Goal: Information Seeking & Learning: Understand process/instructions

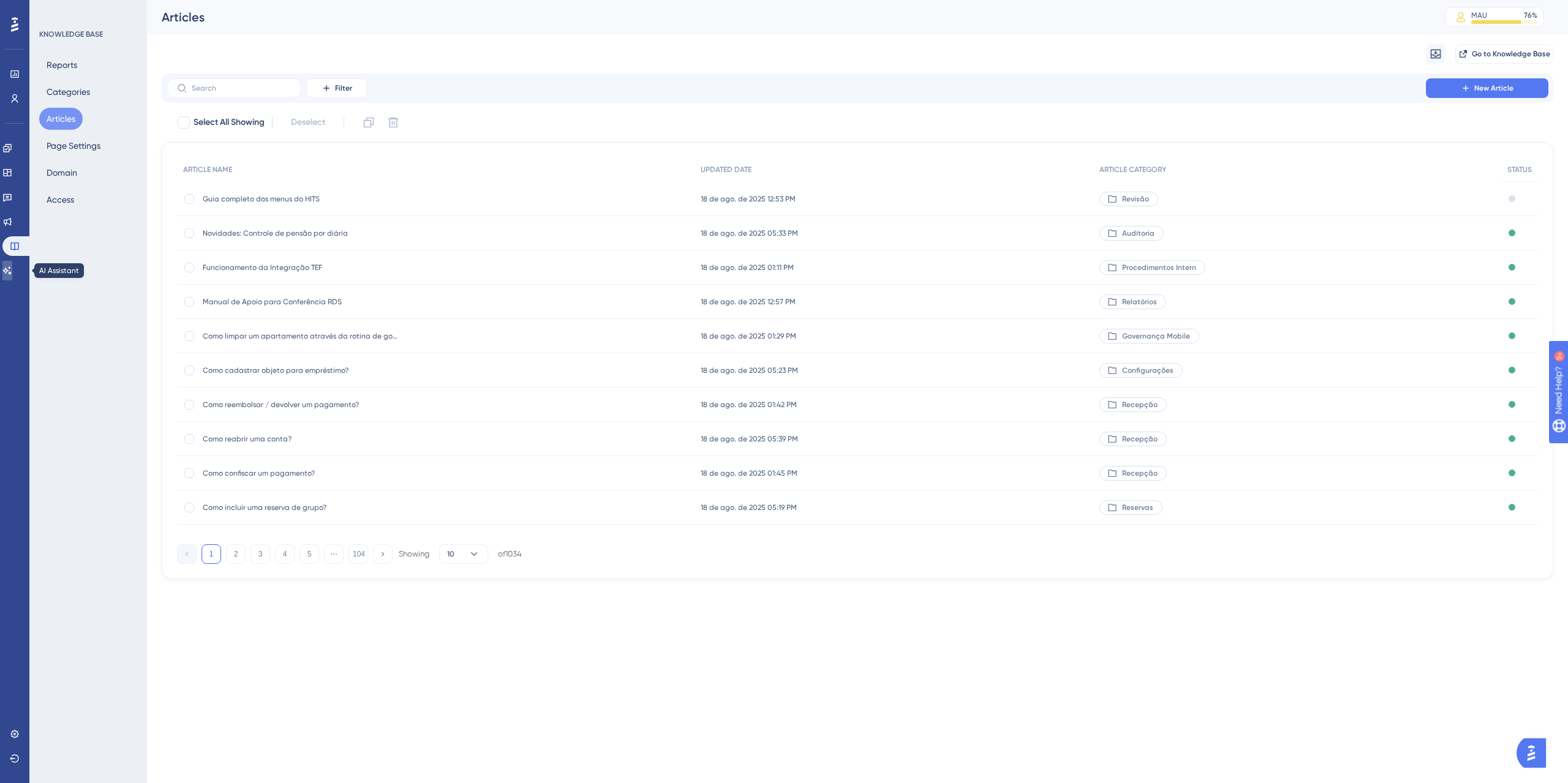
click at [12, 274] on icon at bounding box center [7, 270] width 10 height 10
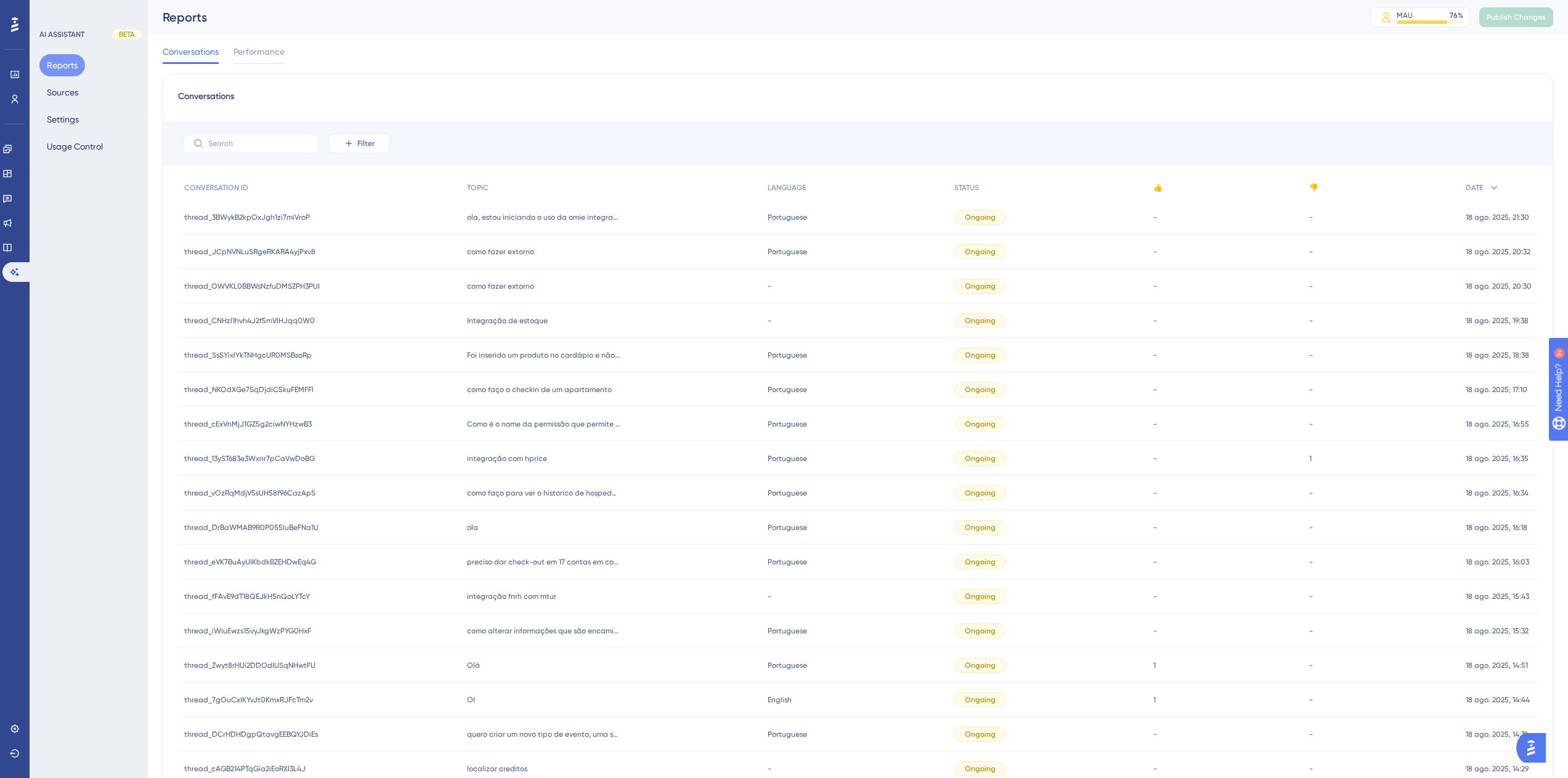
click at [349, 149] on button "Filter" at bounding box center [359, 144] width 62 height 20
click at [365, 326] on span "Date Created" at bounding box center [371, 326] width 51 height 15
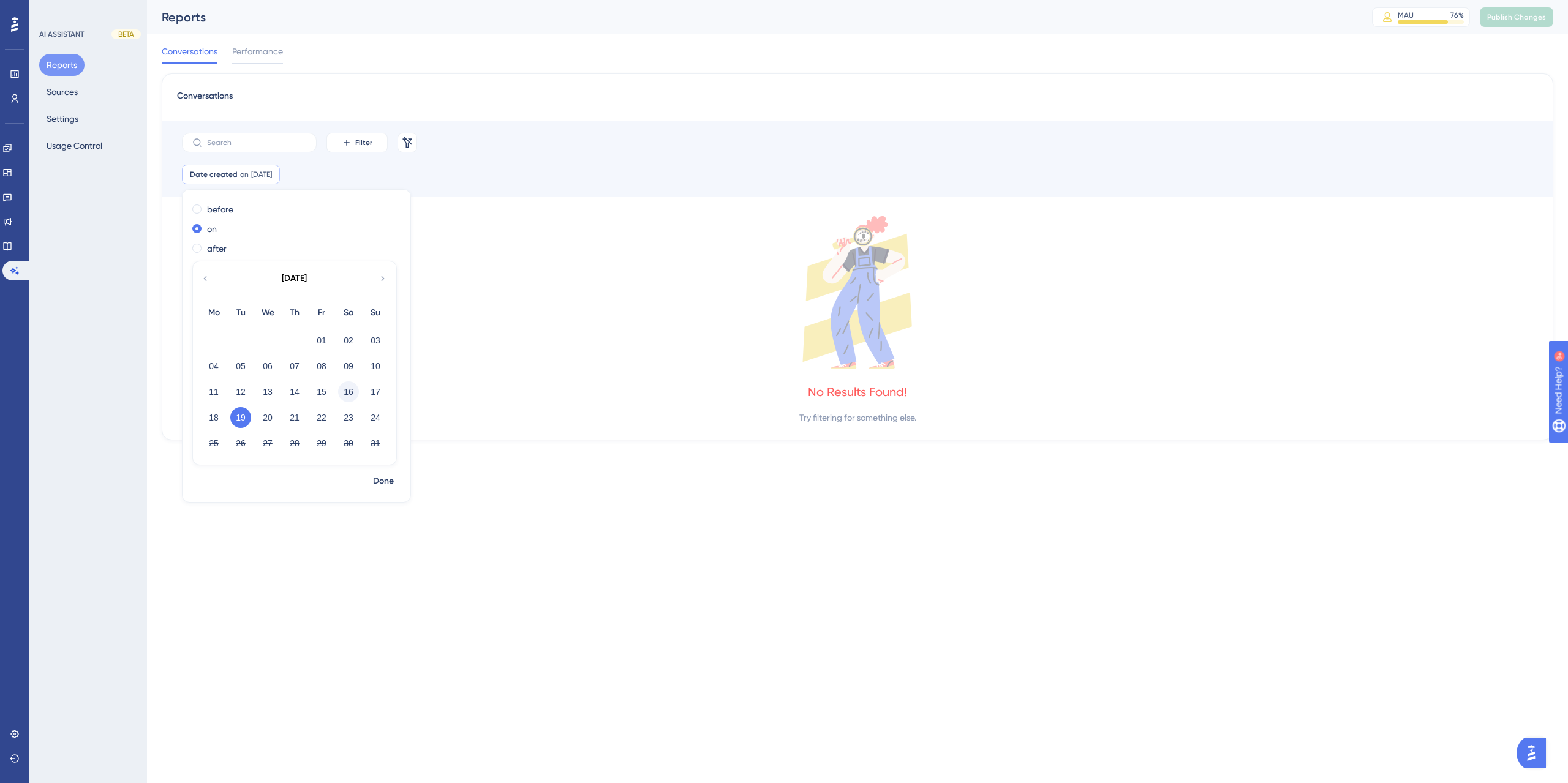
click at [343, 394] on button "16" at bounding box center [348, 392] width 21 height 21
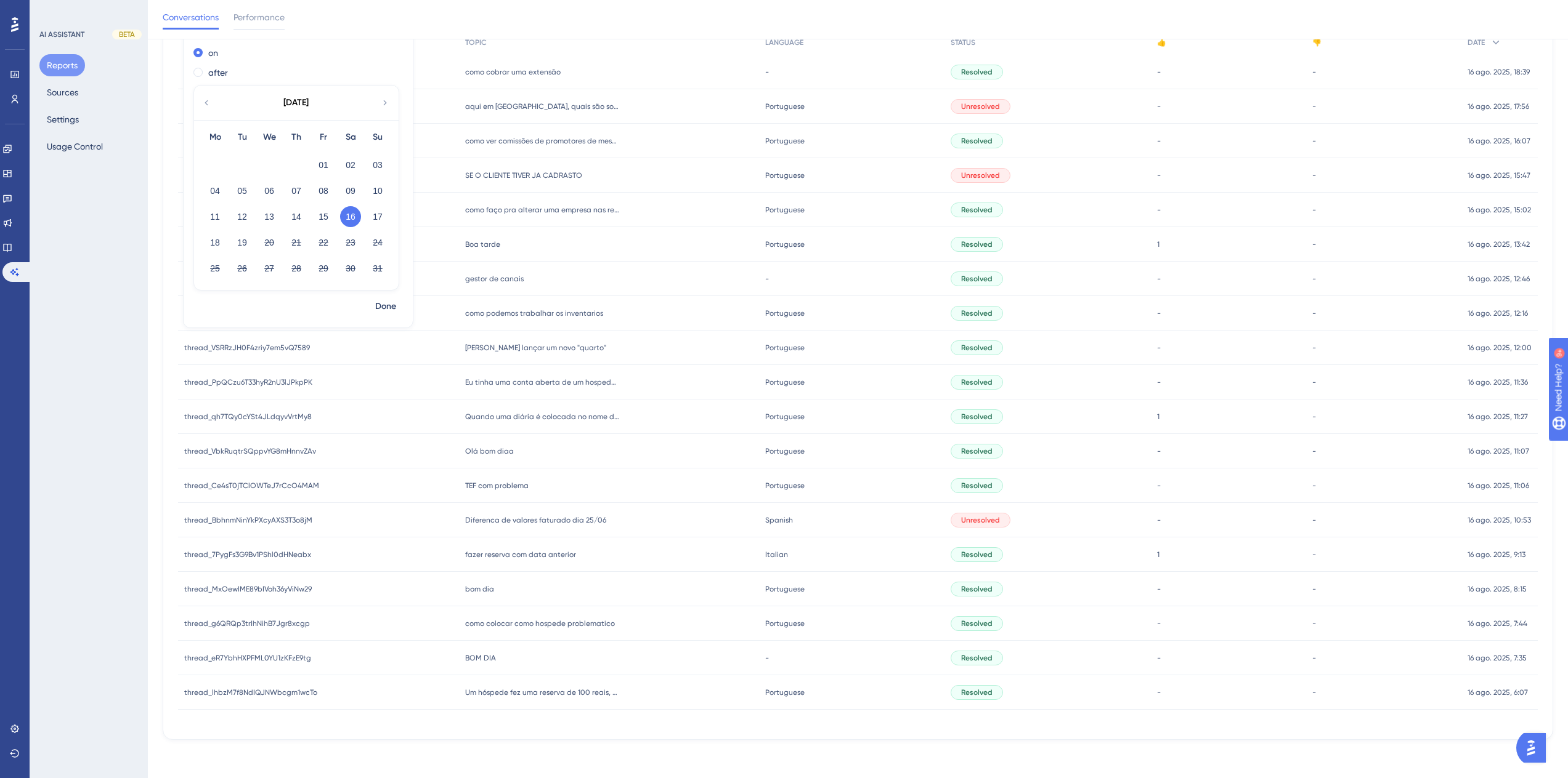
scroll to position [184, 0]
click at [605, 691] on span "Um hóspede fez uma reserva de 100 reais, por exemplo, mas pagou 200, então fui …" at bounding box center [542, 692] width 154 height 10
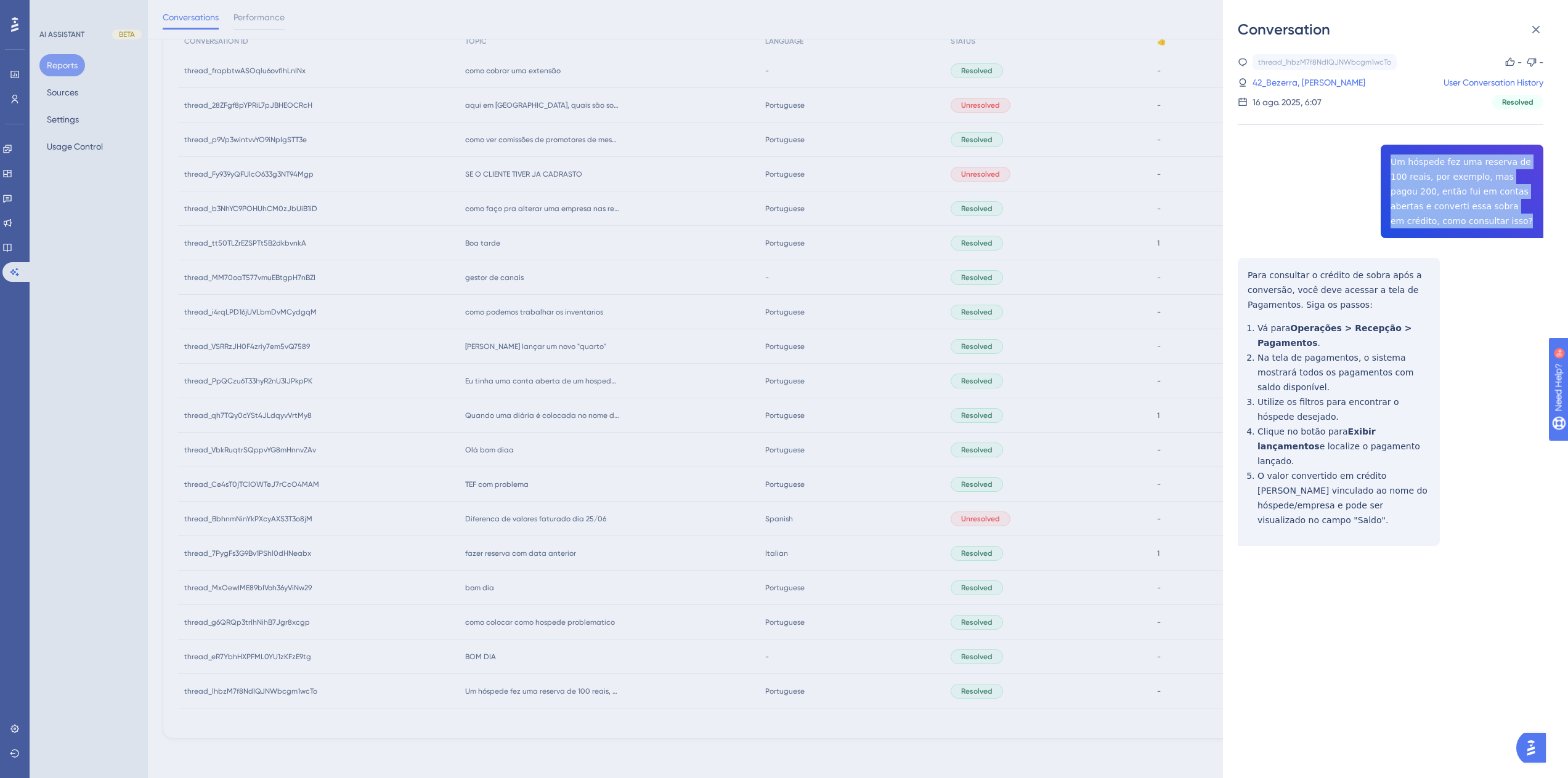
drag, startPoint x: 1449, startPoint y: 224, endPoint x: 1387, endPoint y: 162, distance: 87.7
click at [1387, 162] on div "thread_lhbzM7f8NdIQJNWbcgm1wcTo Copy - - 42_Bezerra, Henrique User Conversation…" at bounding box center [1390, 332] width 305 height 555
copy span "Um hóspede fez uma reserva de 100 reais, por exemplo, mas pagou 200, então fui …"
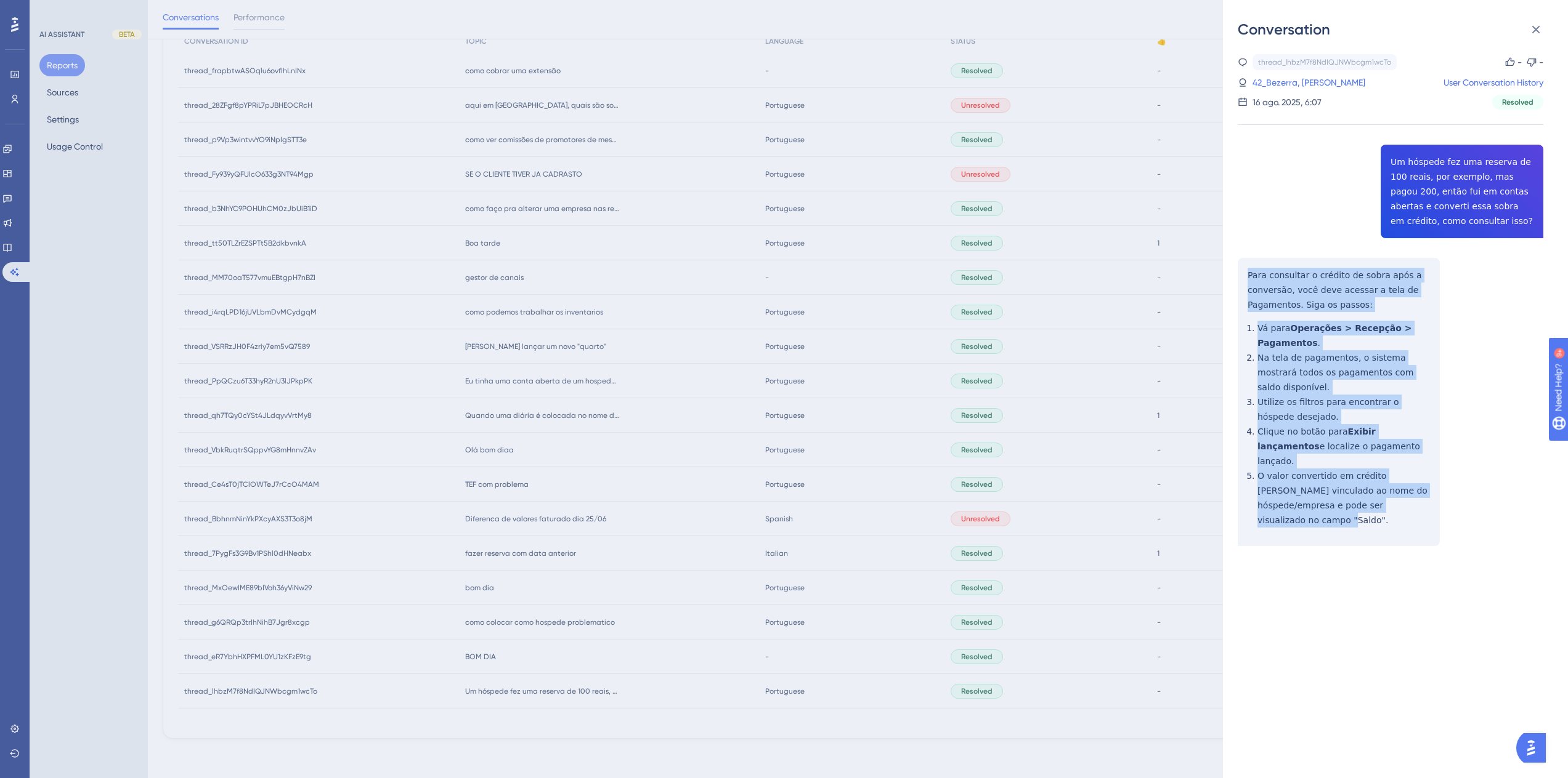
drag, startPoint x: 1413, startPoint y: 479, endPoint x: 1238, endPoint y: 276, distance: 268.0
click at [1238, 276] on div "thread_lhbzM7f8NdIQJNWbcgm1wcTo Copy - - 42_Bezerra, Henrique User Conversation…" at bounding box center [1390, 332] width 305 height 555
copy div "Para consultar o crédito de sobra após a conversão, você deve acessar a tela de…"
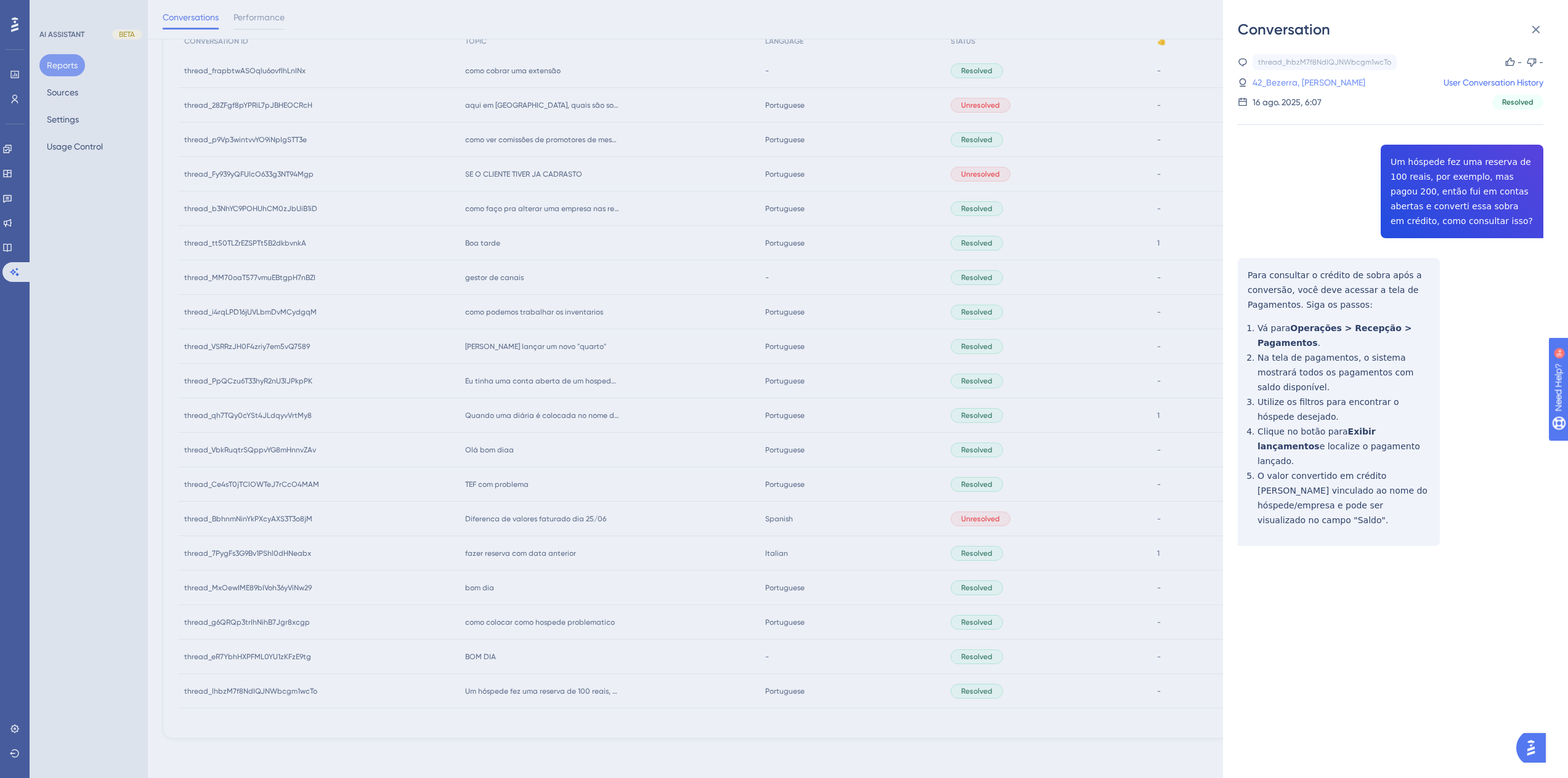
click at [1303, 88] on link "42_Bezerra, Henrique" at bounding box center [1308, 83] width 113 height 15
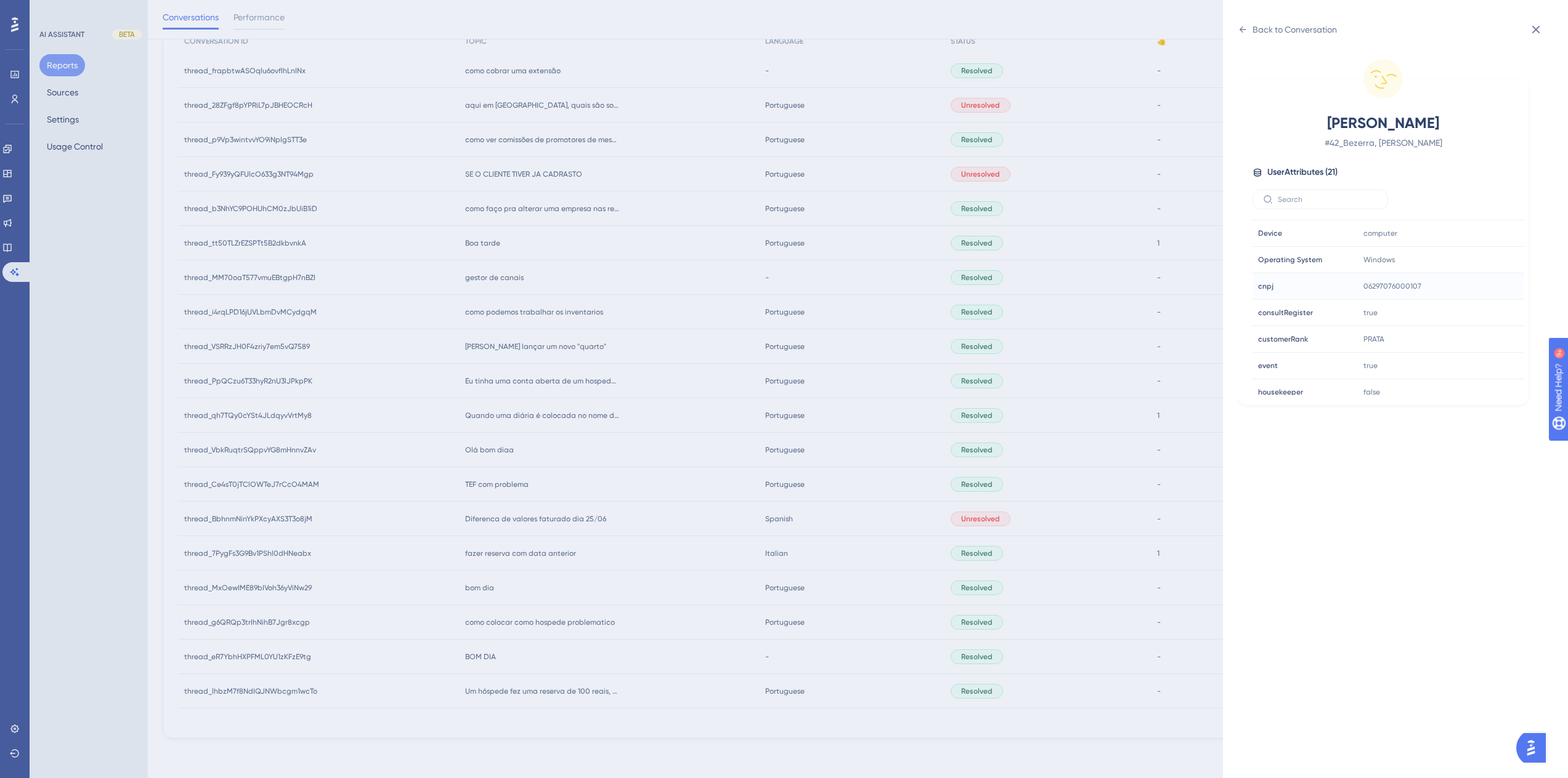
scroll to position [308, 0]
click at [681, 689] on div "Back to Conversation Bezerra, Henrique # 42_Bezerra, Henrique User Attributes (…" at bounding box center [784, 389] width 1568 height 778
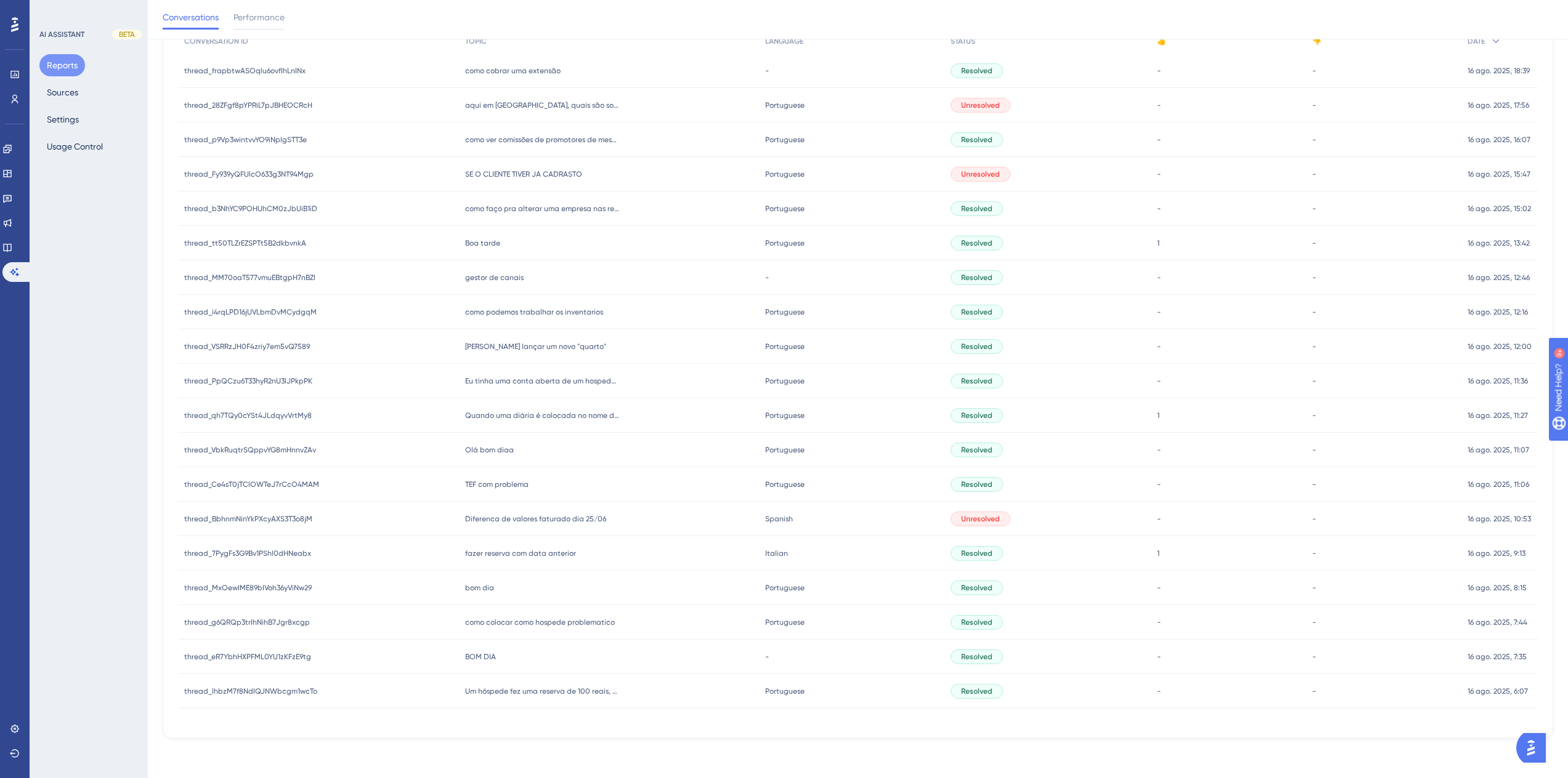
click at [474, 659] on span "BOM DIA" at bounding box center [481, 657] width 31 height 10
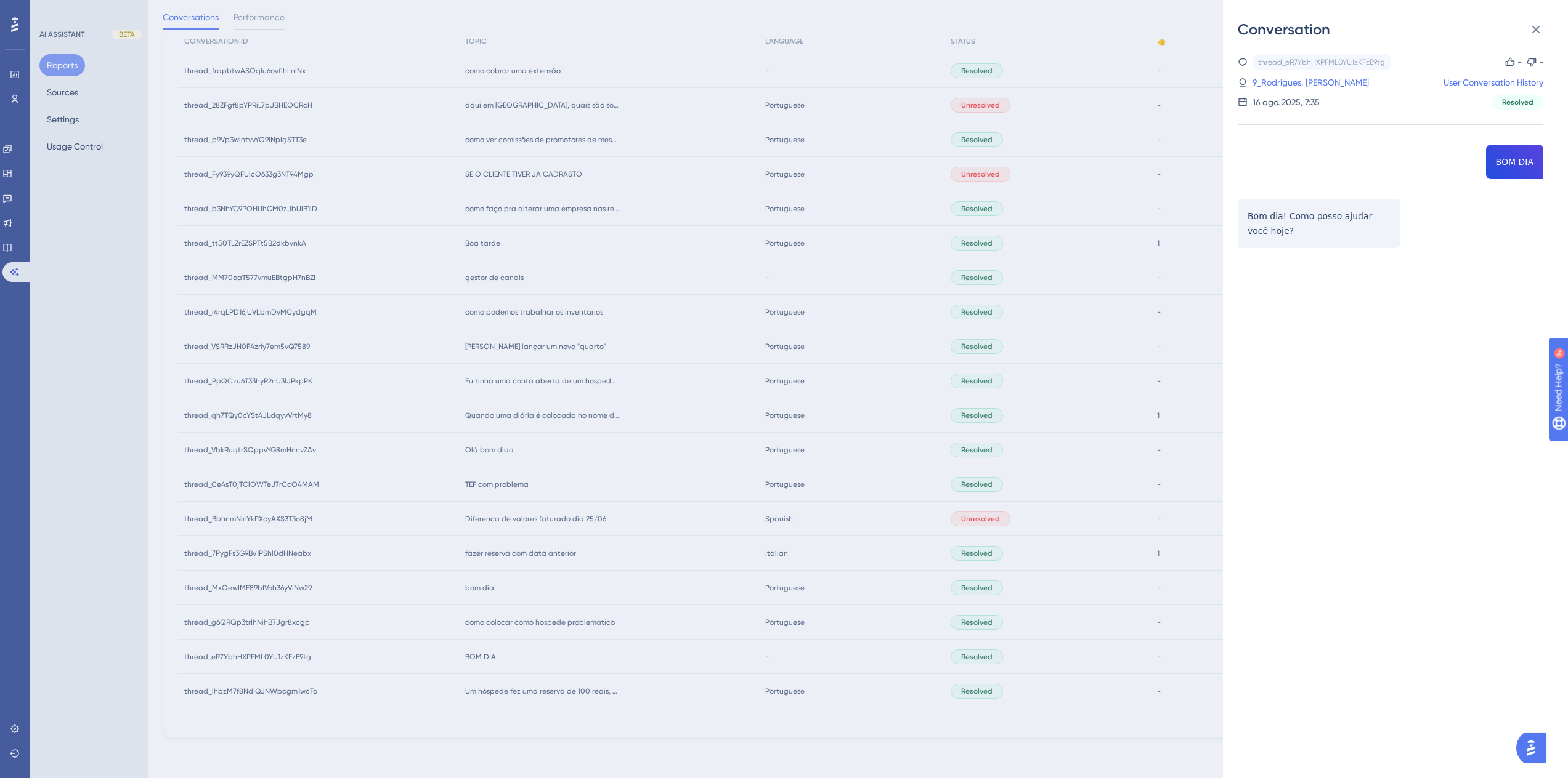
click at [573, 607] on div "Conversation thread_eR7YbhHXPFML0YU1zKFzE9tg Copy - - 9_Rodrigues, Karolaine Us…" at bounding box center [784, 389] width 1568 height 778
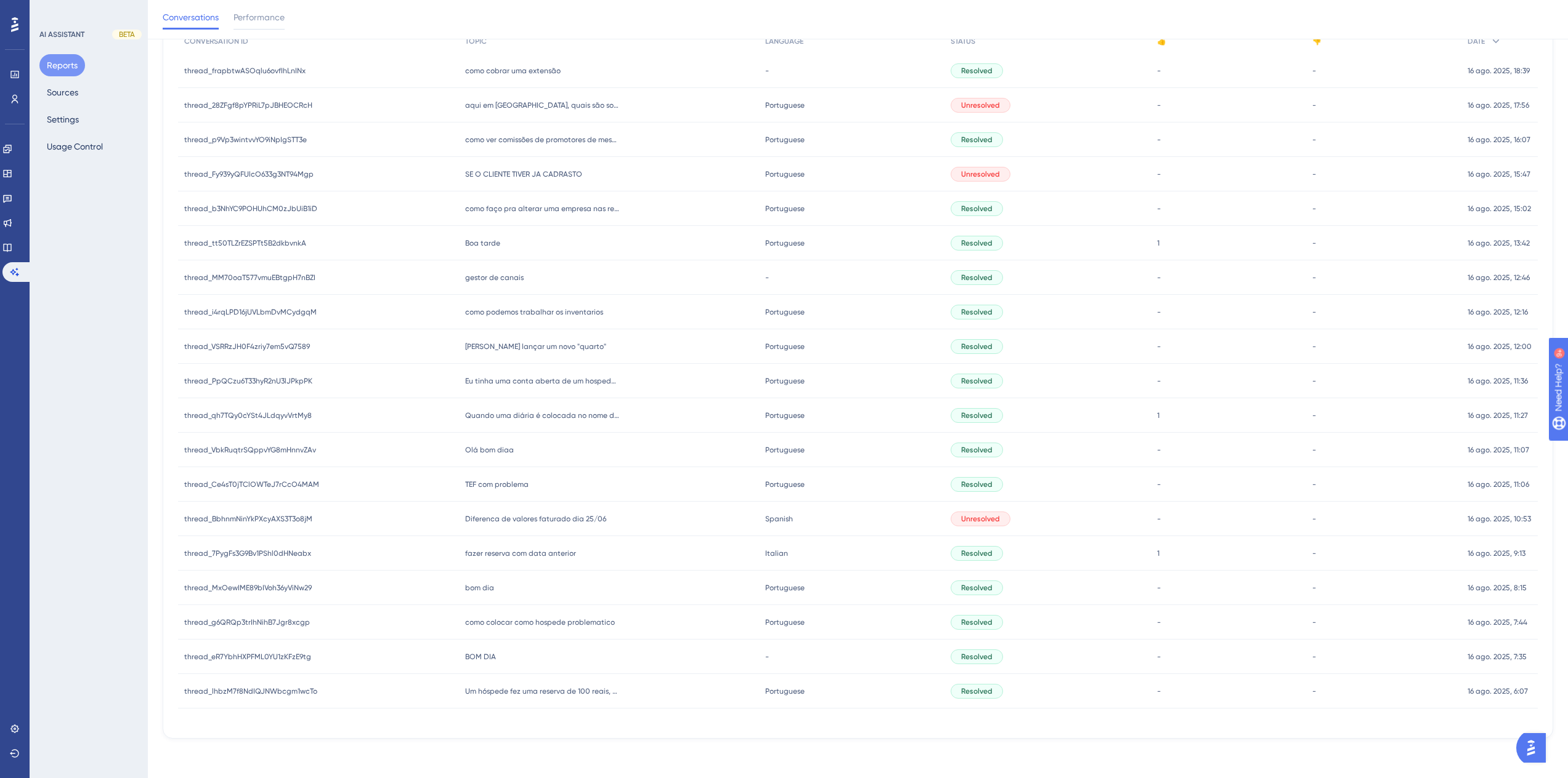
click at [531, 626] on span "como colocar como hospede problematico" at bounding box center [540, 623] width 150 height 10
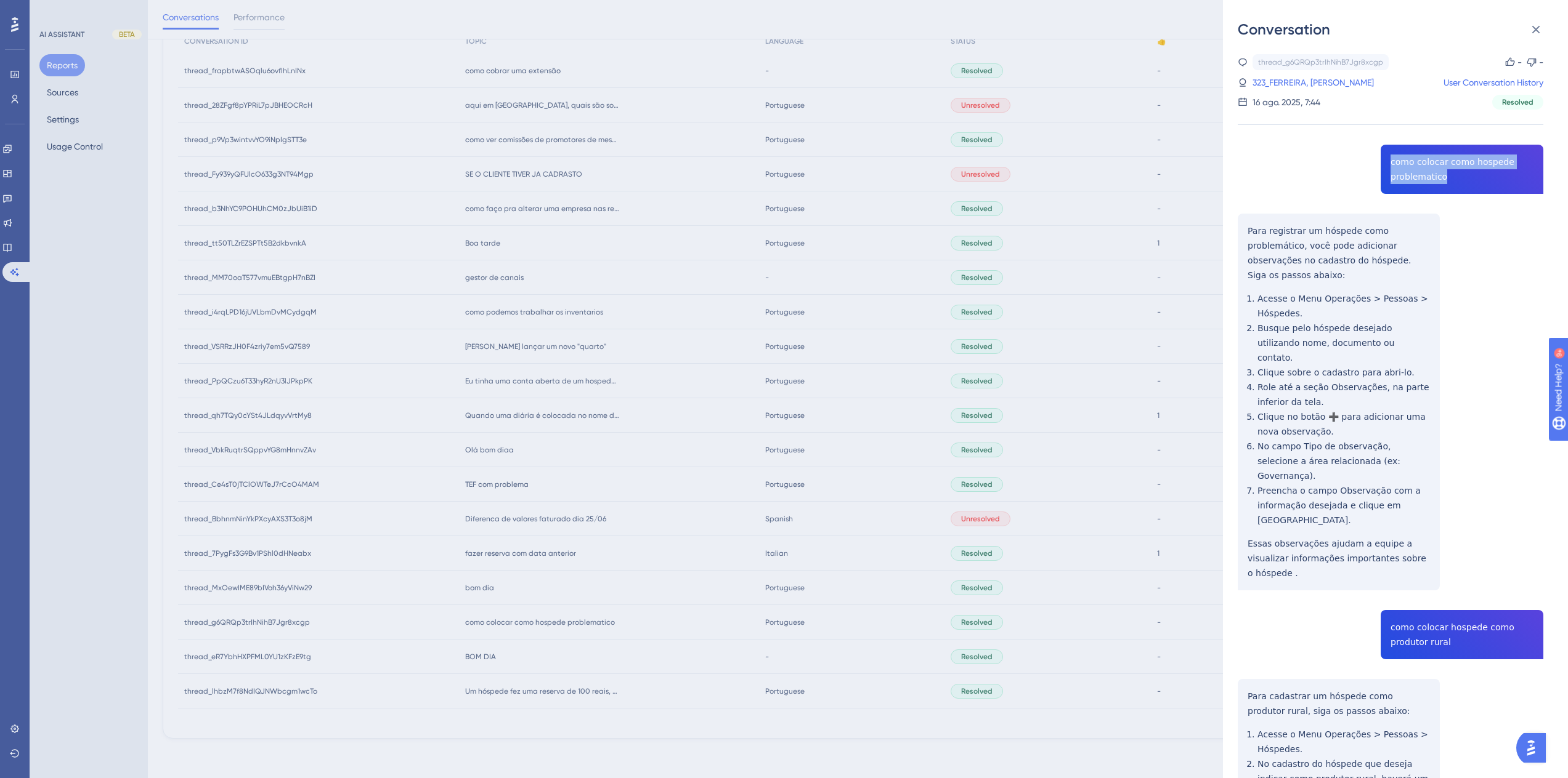
drag, startPoint x: 1451, startPoint y: 179, endPoint x: 1380, endPoint y: 163, distance: 72.8
click at [1380, 163] on div "thread_g6QRQp3trIhNihB7Jgr8xcgp Copy - - 323_FERREIRA, GABRINIO User Conversati…" at bounding box center [1390, 542] width 305 height 976
copy span "como colocar como hospede problematico"
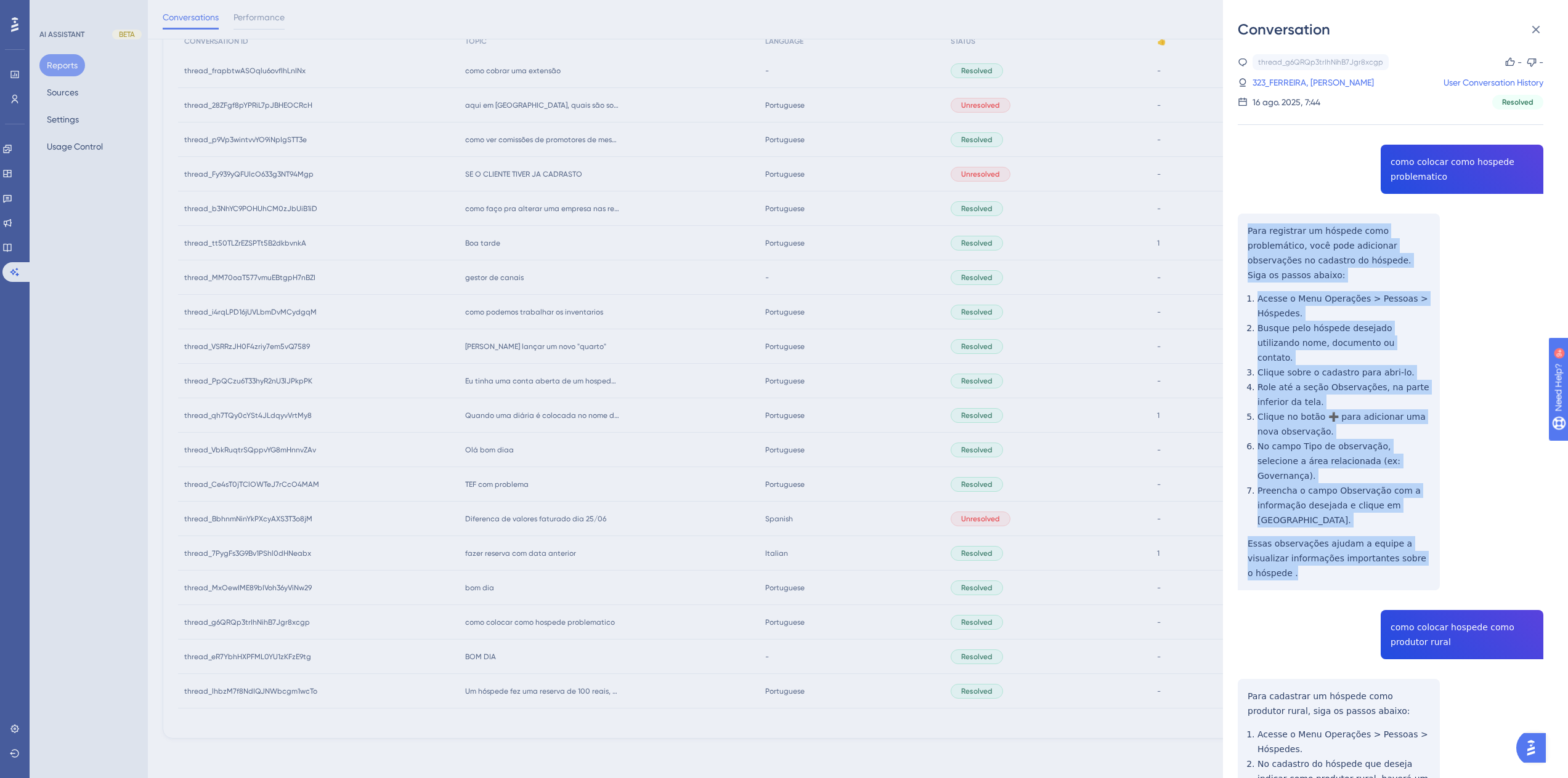
drag, startPoint x: 1418, startPoint y: 499, endPoint x: 1244, endPoint y: 235, distance: 316.2
click at [1244, 235] on div "thread_g6QRQp3trIhNihB7Jgr8xcgp Copy - - 323_FERREIRA, GABRINIO User Conversati…" at bounding box center [1390, 542] width 305 height 976
copy div "Para registrar um hóspede como problemático, você pode adicionar observações no…"
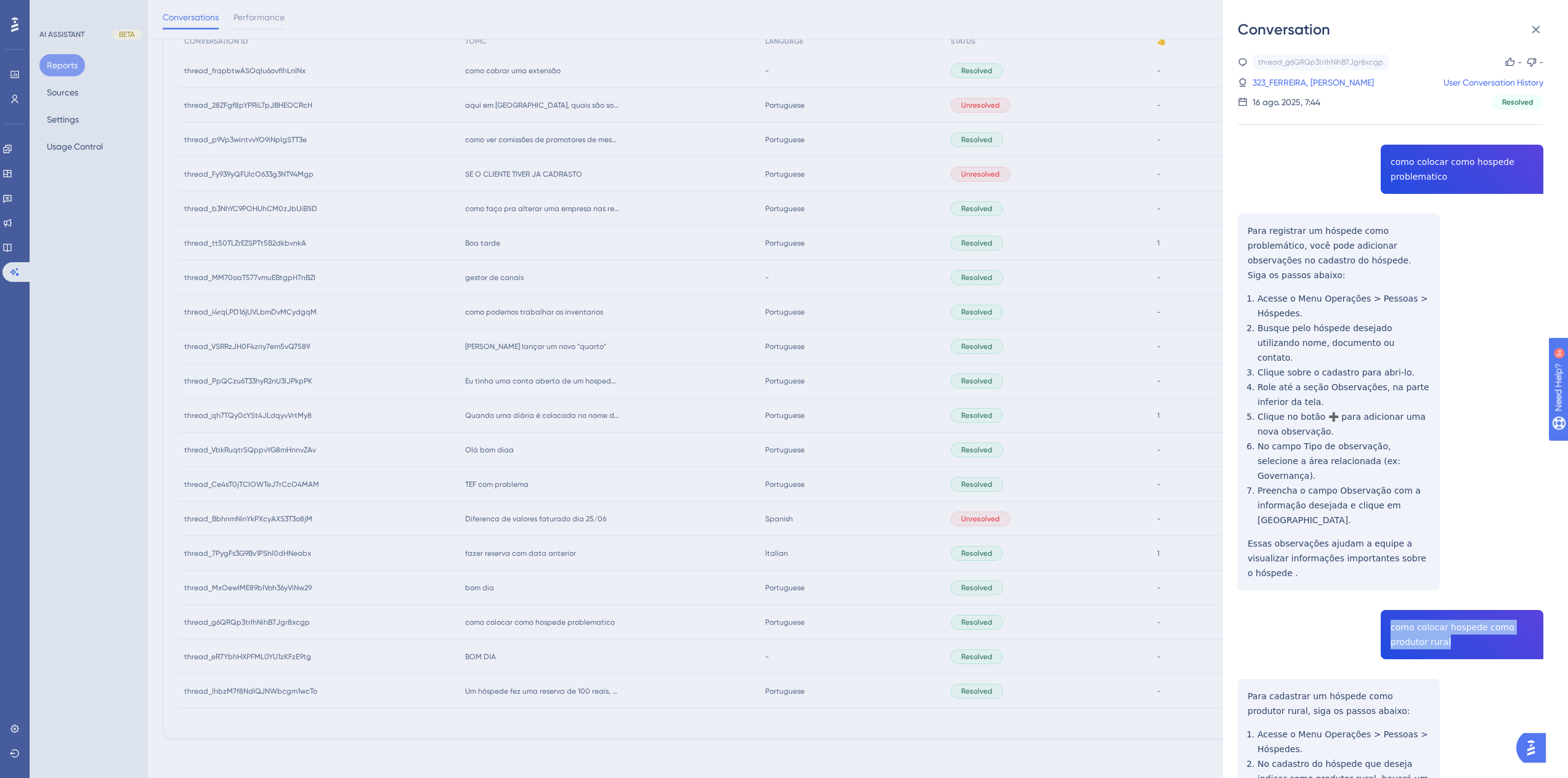
drag, startPoint x: 1452, startPoint y: 570, endPoint x: 1385, endPoint y: 554, distance: 68.9
click at [1385, 554] on div "thread_g6QRQp3trIhNihB7Jgr8xcgp Copy - - 323_FERREIRA, GABRINIO User Conversati…" at bounding box center [1390, 542] width 305 height 976
copy span "como colocar hospede como produtor rural"
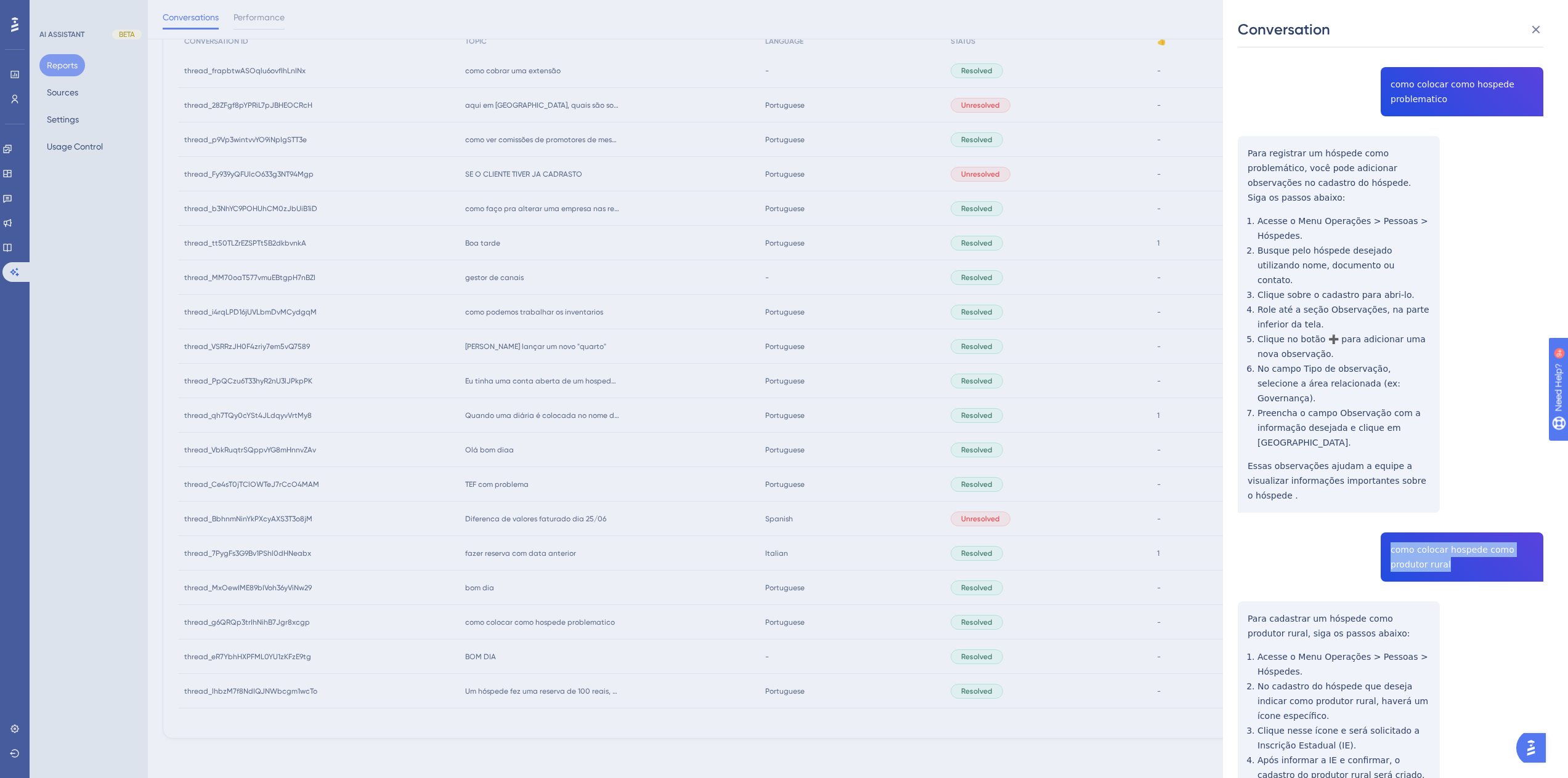
scroll to position [154, 0]
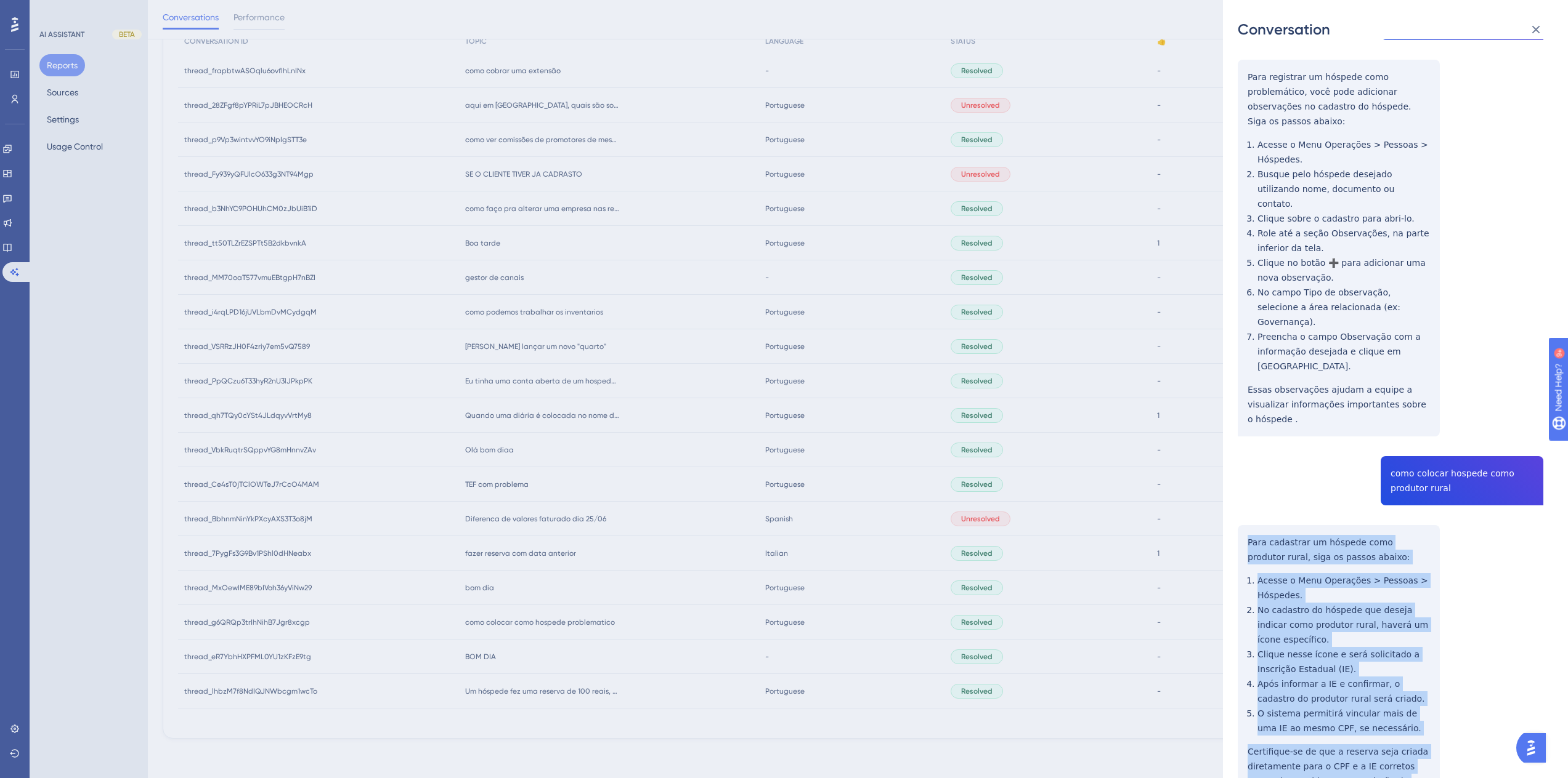
drag, startPoint x: 1425, startPoint y: 707, endPoint x: 1229, endPoint y: 467, distance: 309.9
click at [1229, 467] on div "Conversation thread_g6QRQp3trIhNihB7Jgr8xcgp Copy - - 323_FERREIRA, GABRINIO Us…" at bounding box center [1395, 389] width 345 height 778
copy div "Para cadastrar um hóspede como produtor rural, siga os passos abaixo: Acesse o …"
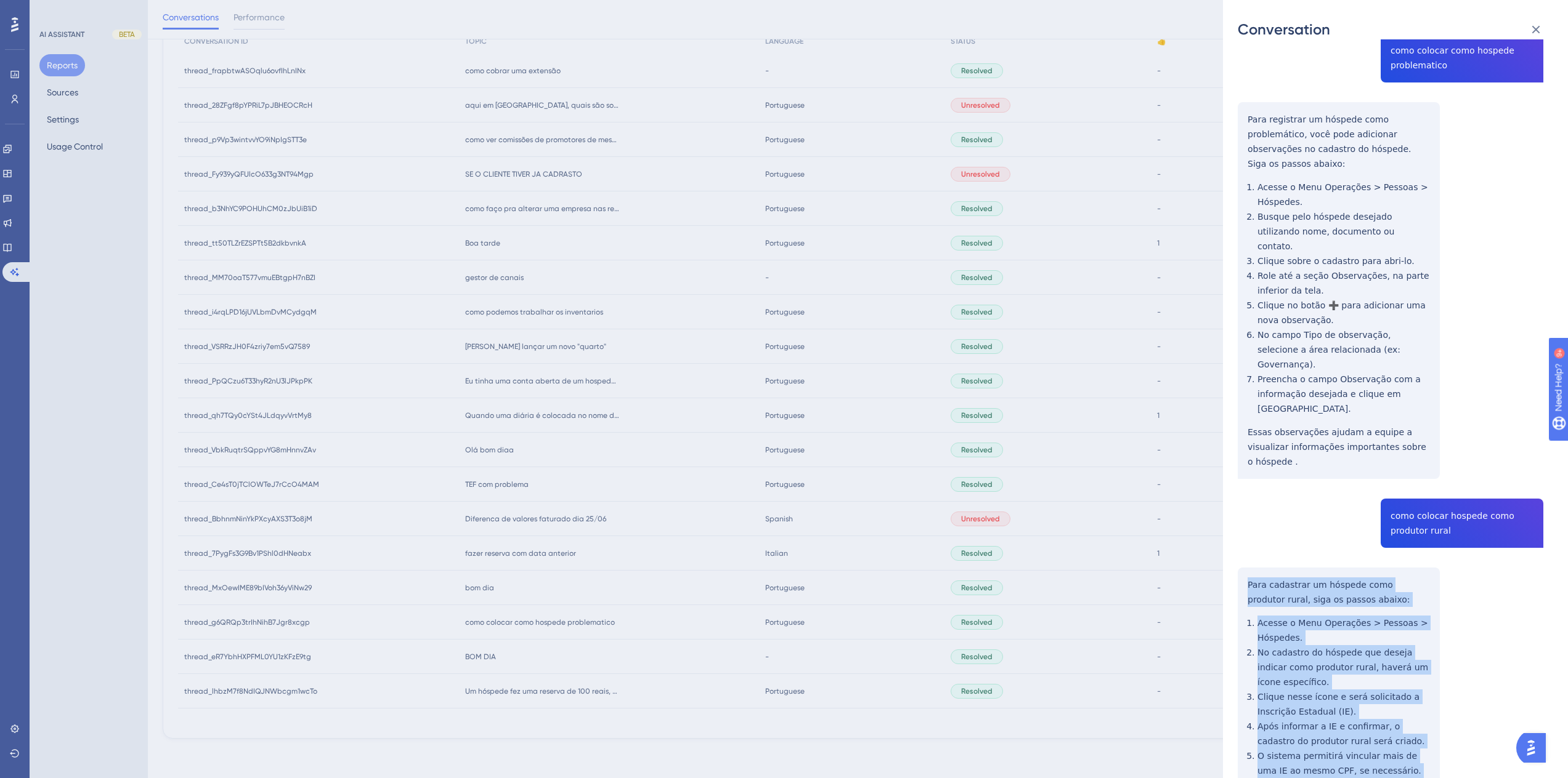
scroll to position [0, 0]
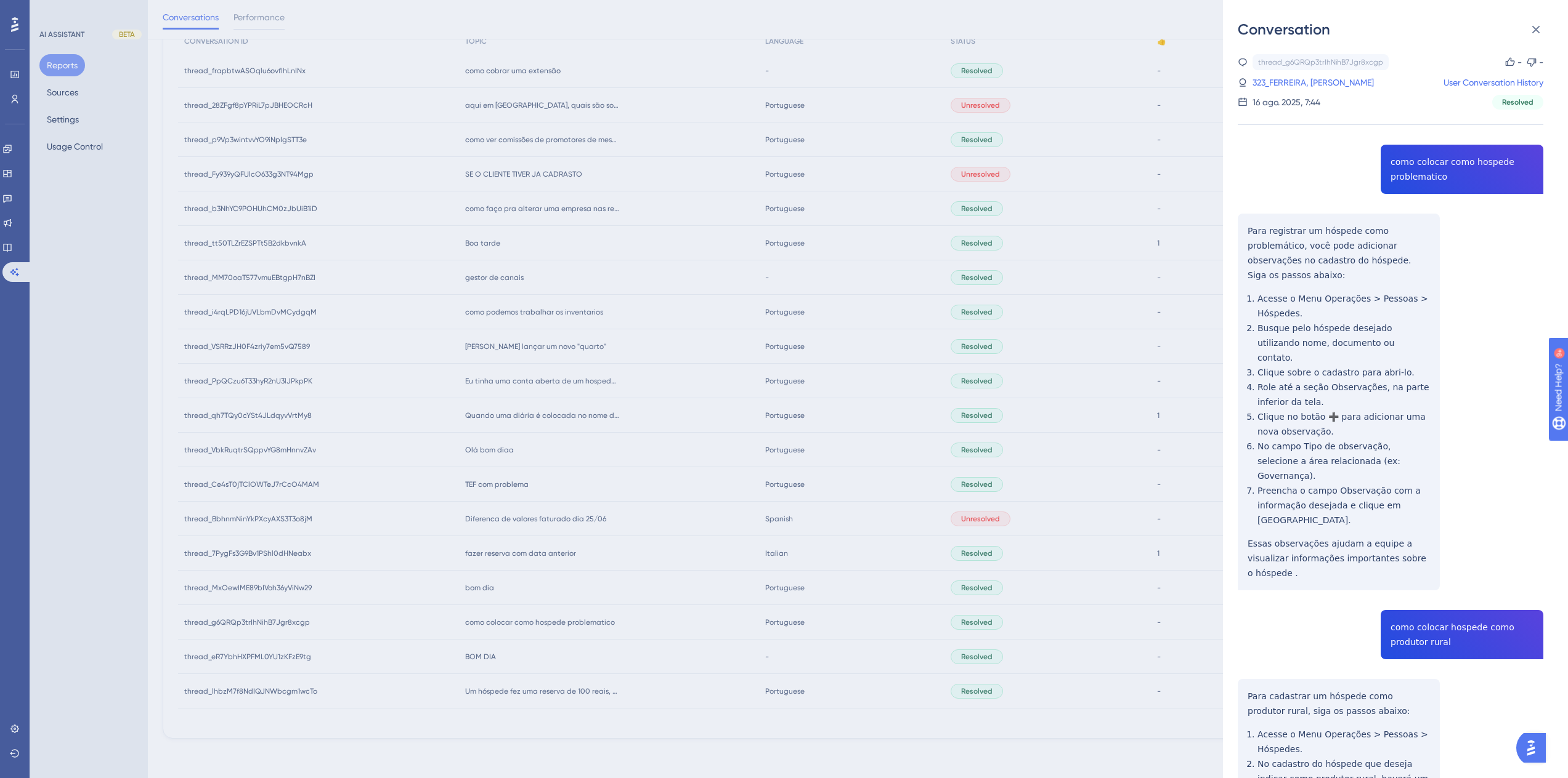
click at [1318, 90] on div "thread_g6QRQp3trIhNihB7Jgr8xcgp Copy - - 323_FERREIRA, GABRINIO User Conversati…" at bounding box center [1390, 82] width 305 height 55
click at [1316, 86] on link "323_FERREIRA, GABRINIO" at bounding box center [1313, 83] width 122 height 15
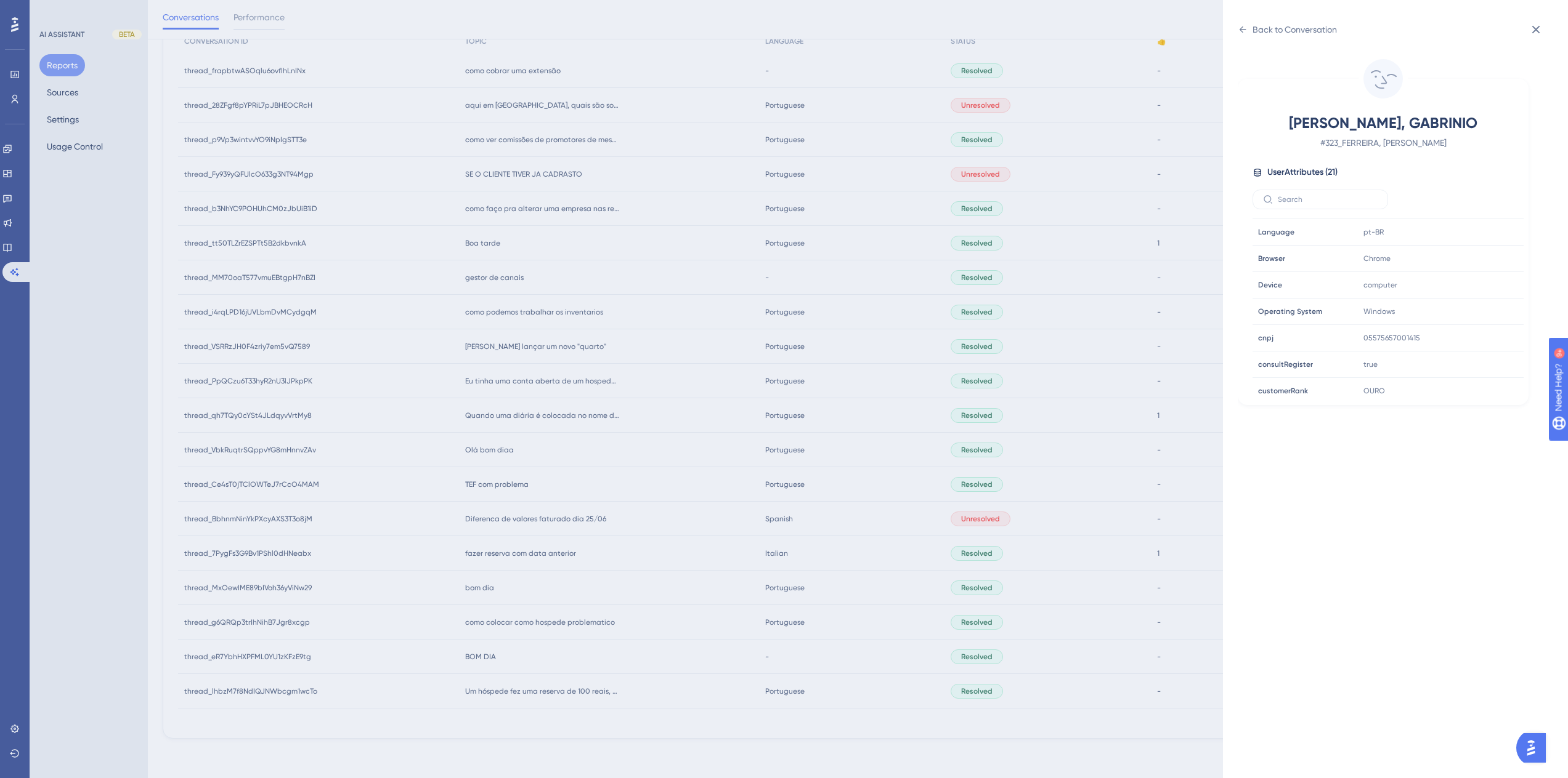
scroll to position [308, 0]
click at [1476, 317] on icon at bounding box center [1477, 316] width 12 height 12
click at [118, 298] on div "Back to Conversation FERREIRA, GABRINIO # 323_FERREIRA, GABRINIO User Attribute…" at bounding box center [784, 389] width 1568 height 778
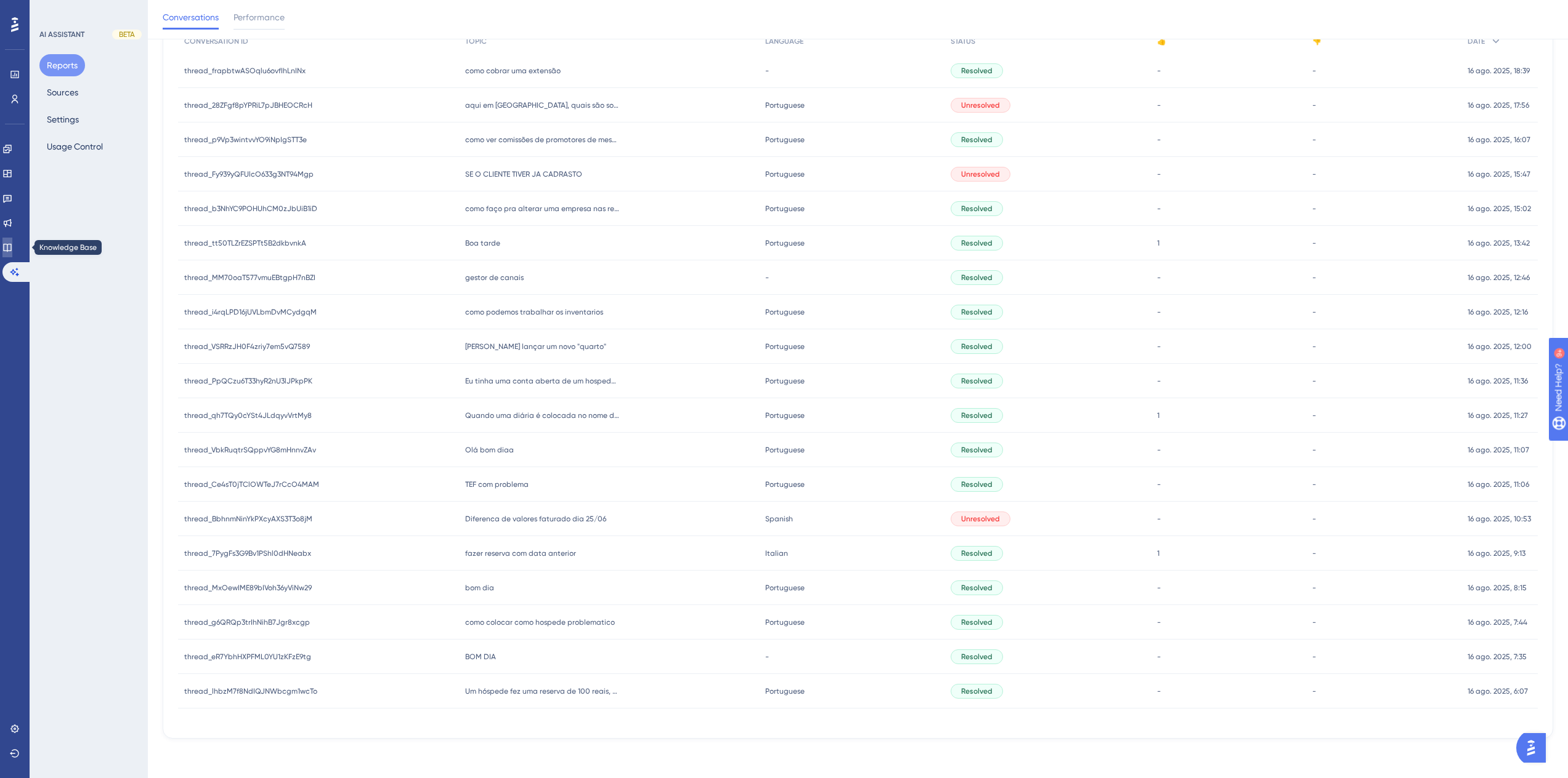
click at [12, 250] on icon at bounding box center [7, 248] width 10 height 10
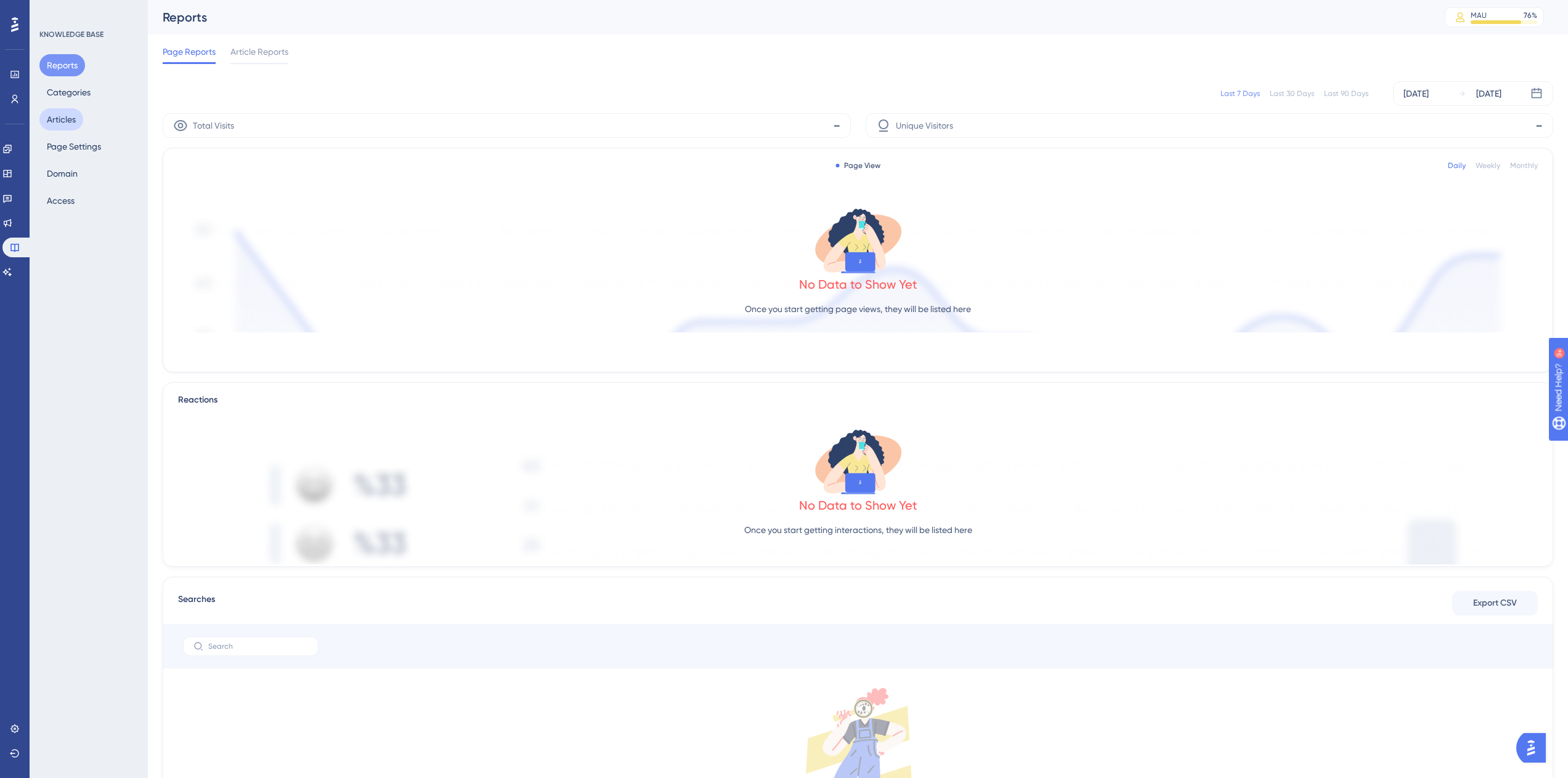
click at [52, 114] on button "Articles" at bounding box center [61, 120] width 44 height 22
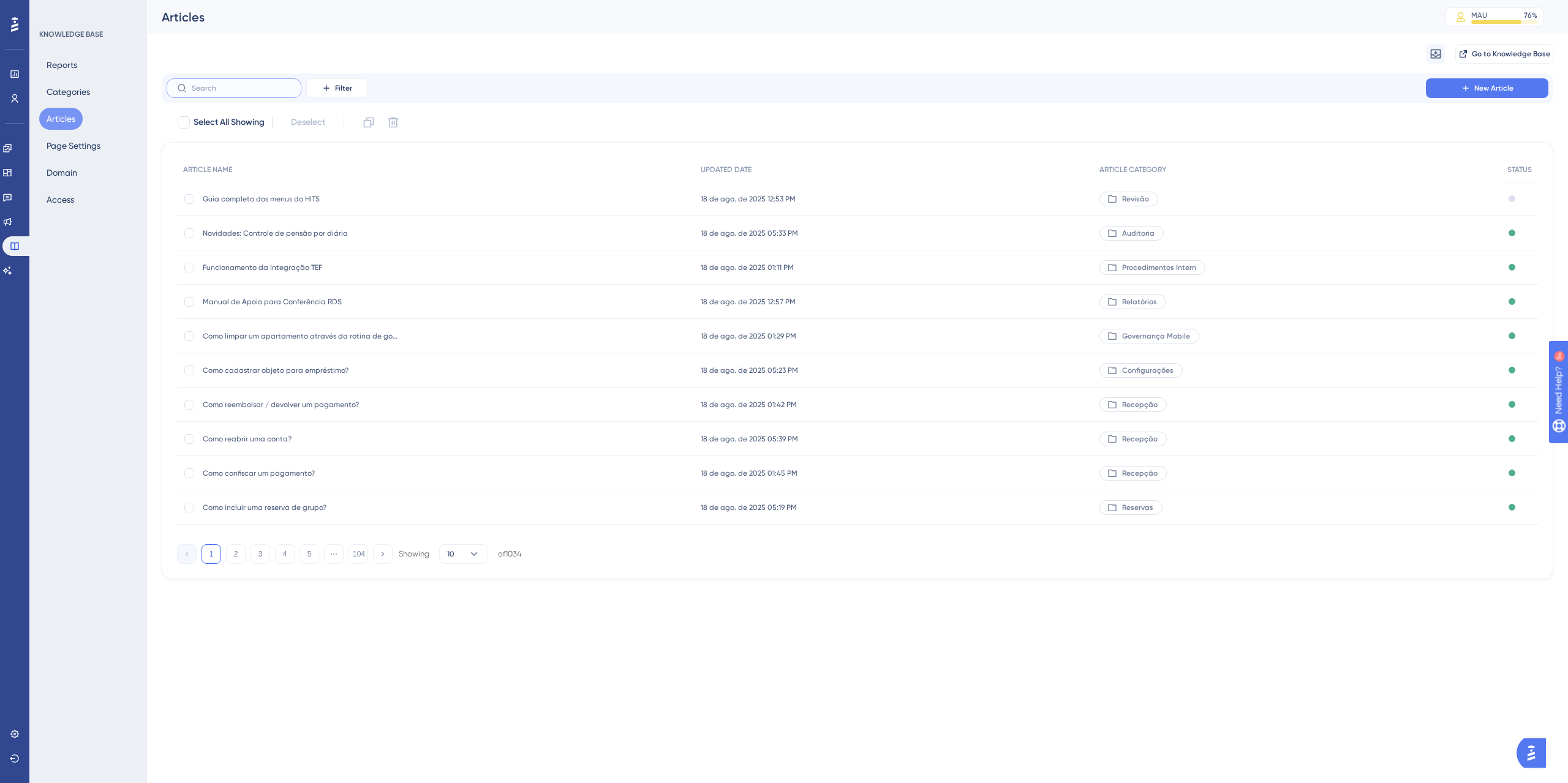
click at [248, 91] on input "text" at bounding box center [242, 88] width 99 height 9
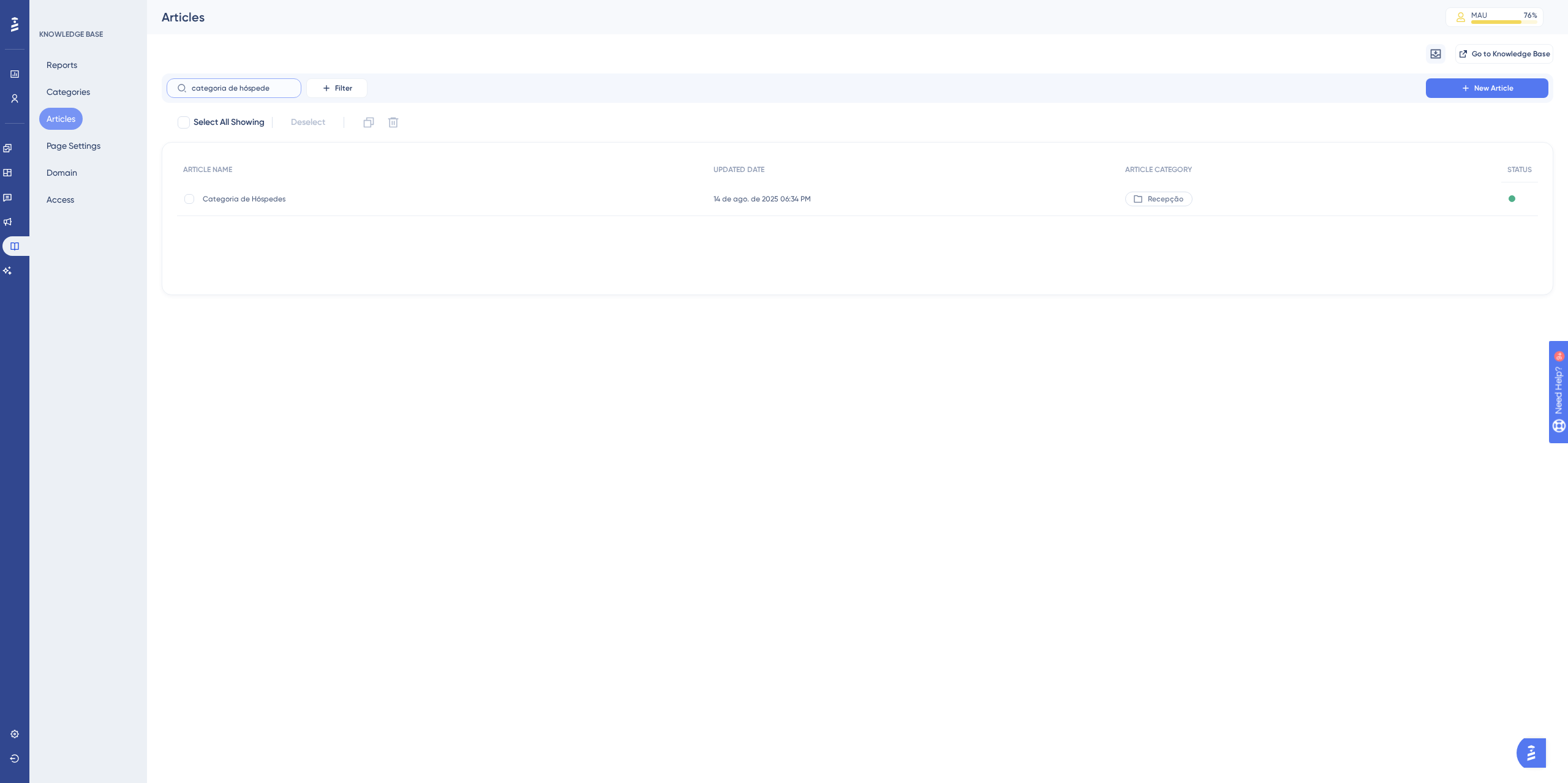
type input "categoria de hóspede"
click at [253, 197] on span "Categoria de Hóspedes" at bounding box center [301, 199] width 196 height 10
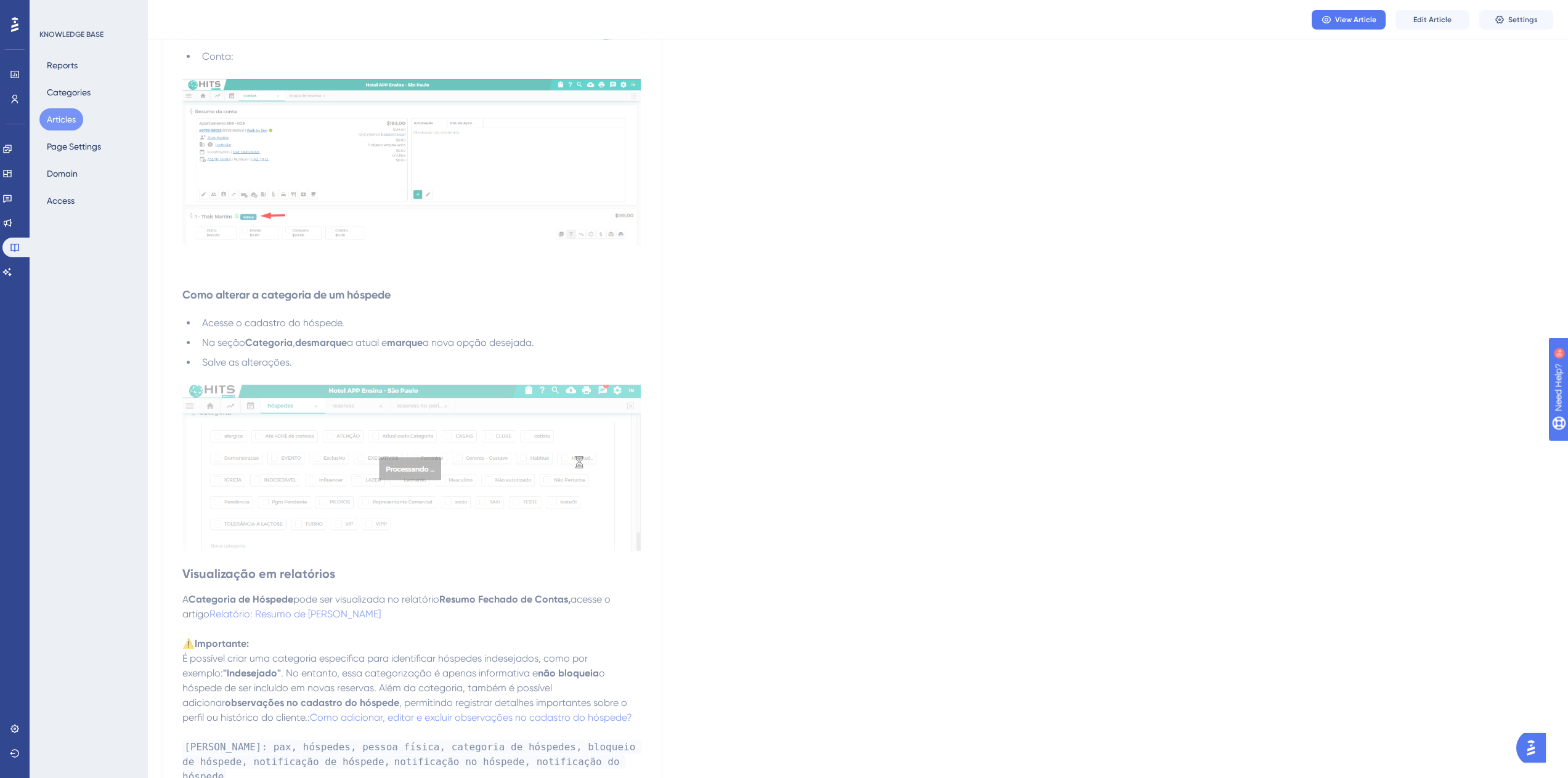
scroll to position [3039, 0]
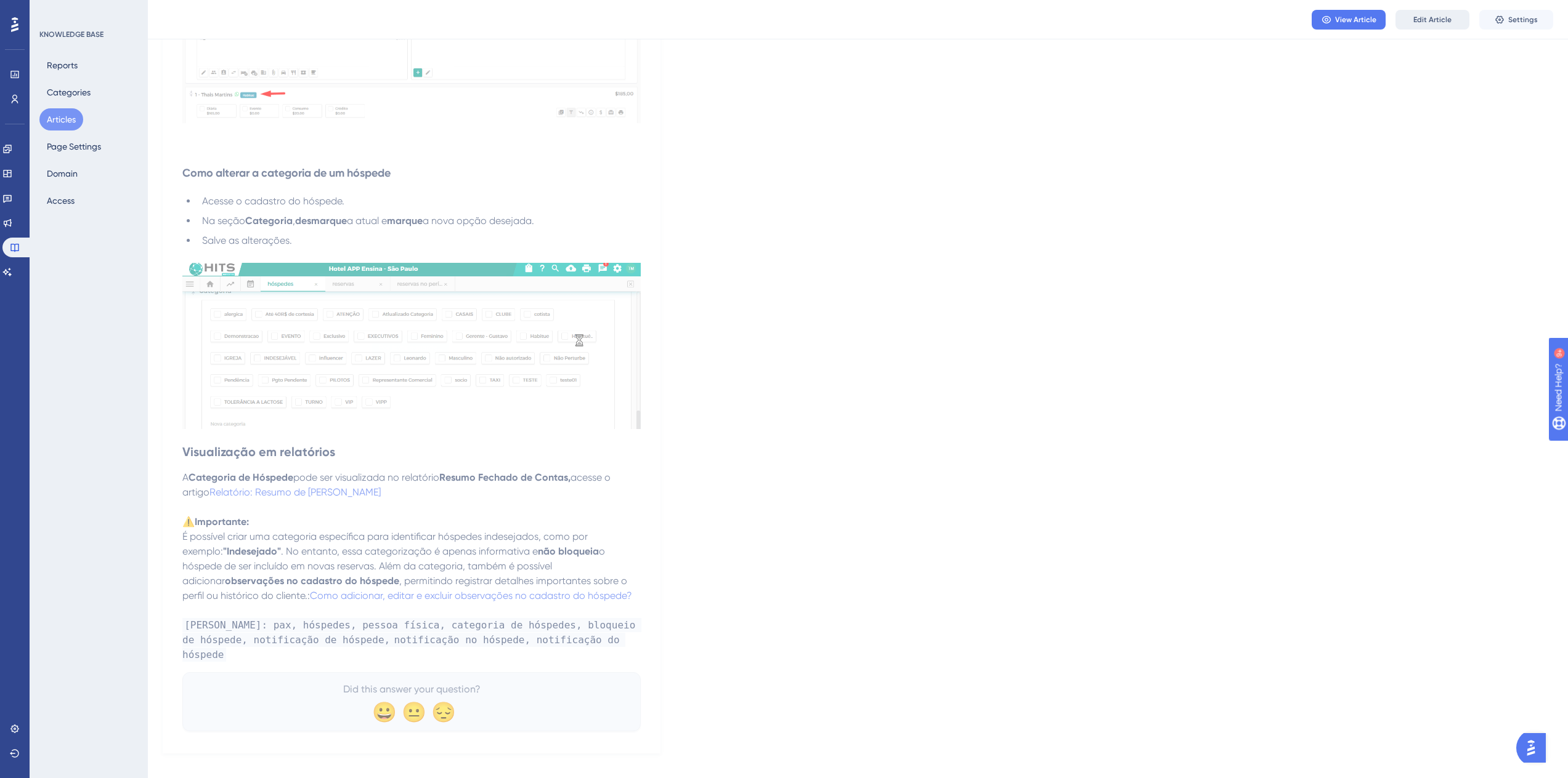
click at [1435, 22] on span "Edit Article" at bounding box center [1432, 20] width 38 height 10
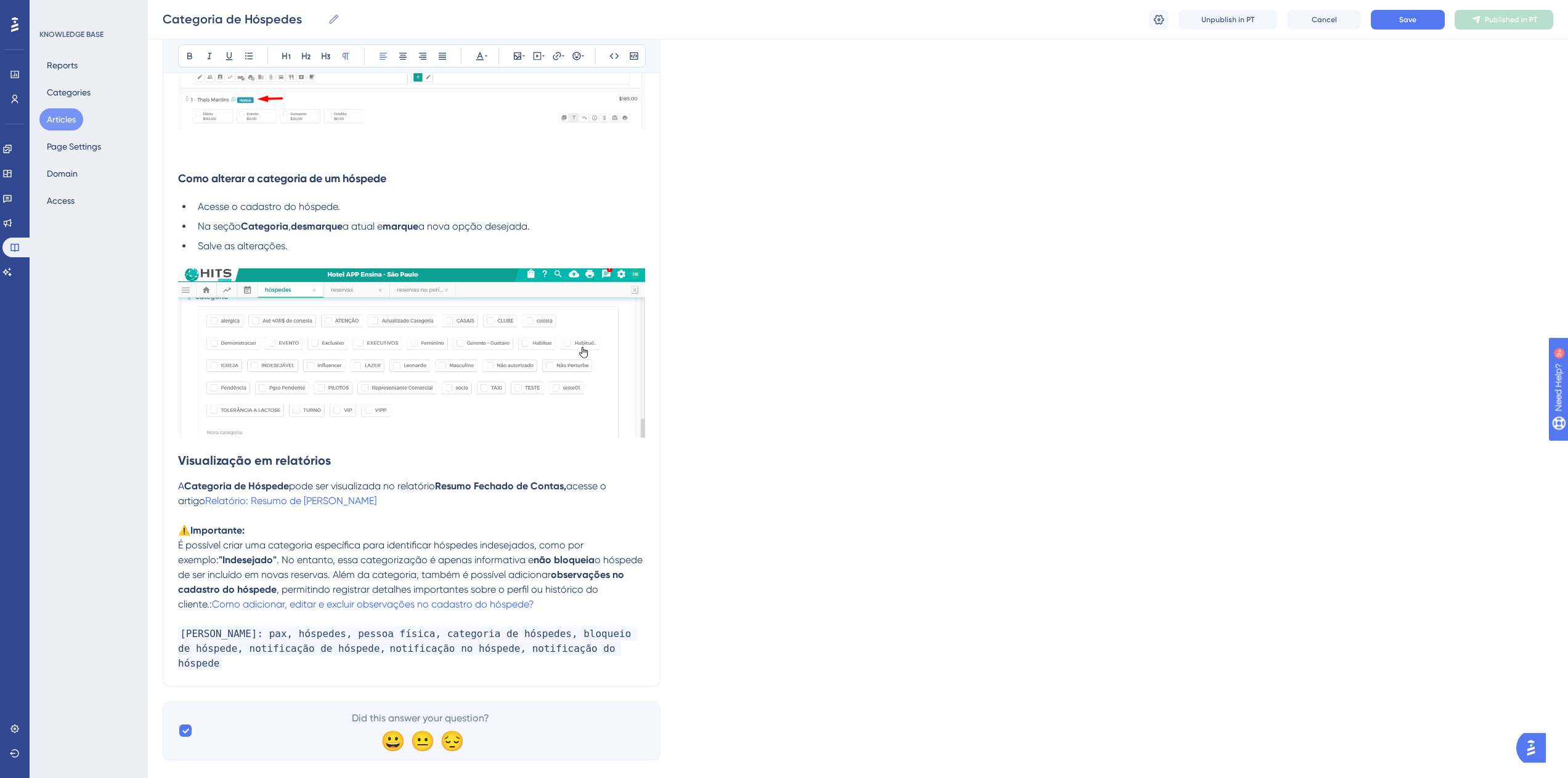
scroll to position [3132, 0]
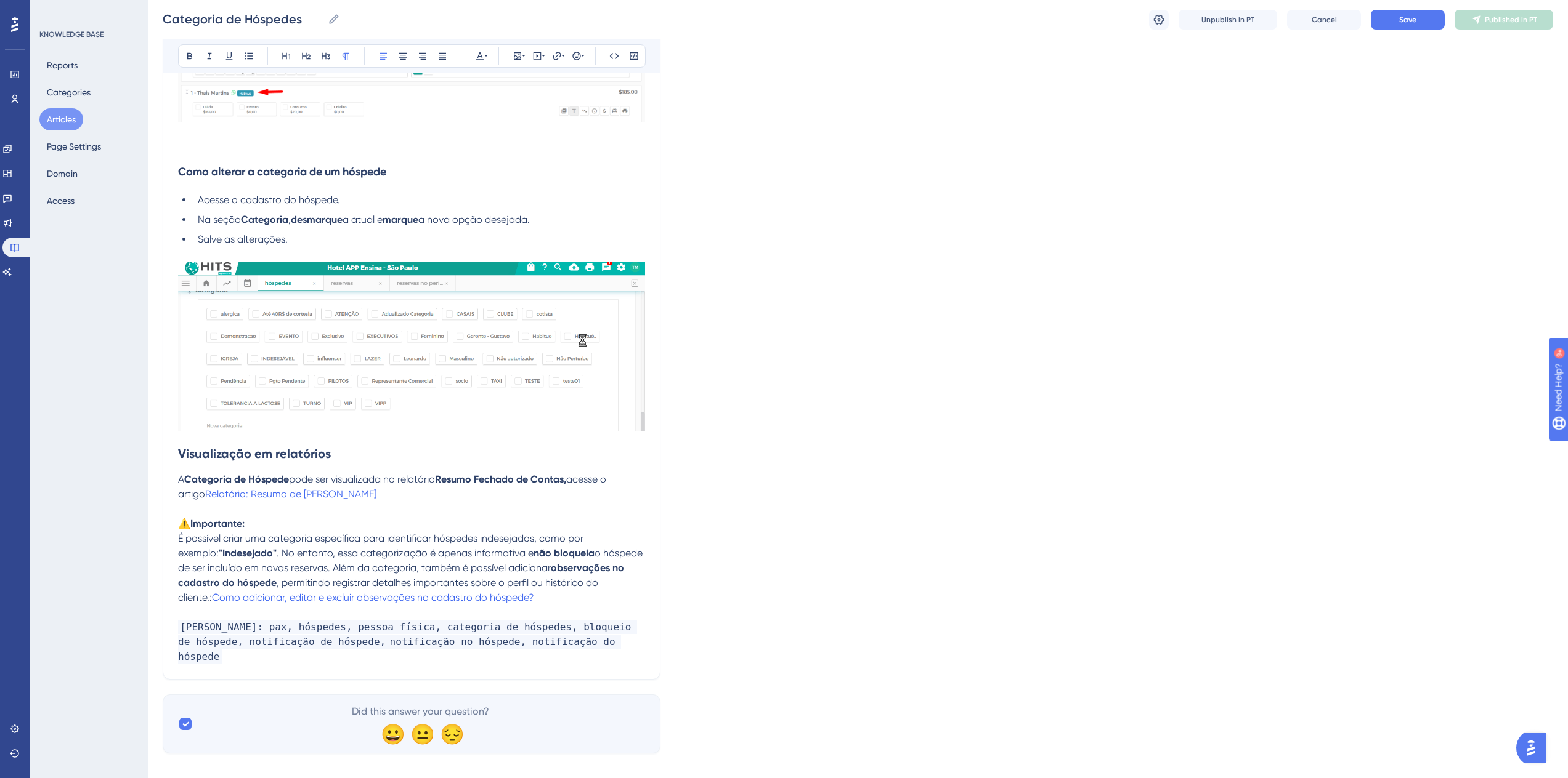
click at [609, 644] on p "Palavras chaves: pax, hóspedes, pessoa física, categoria de hóspedes, bloqueio …" at bounding box center [411, 642] width 467 height 44
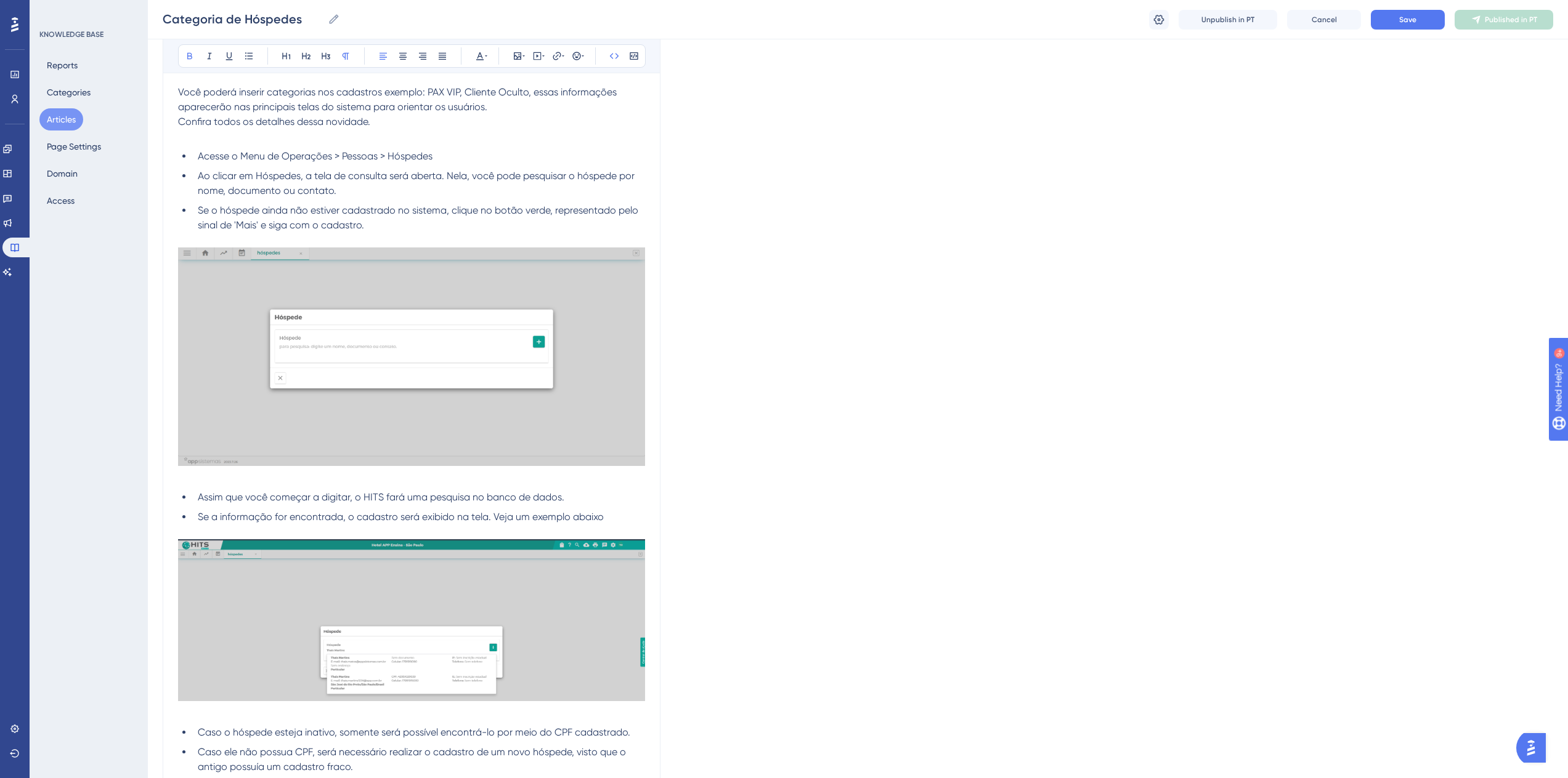
scroll to position [0, 0]
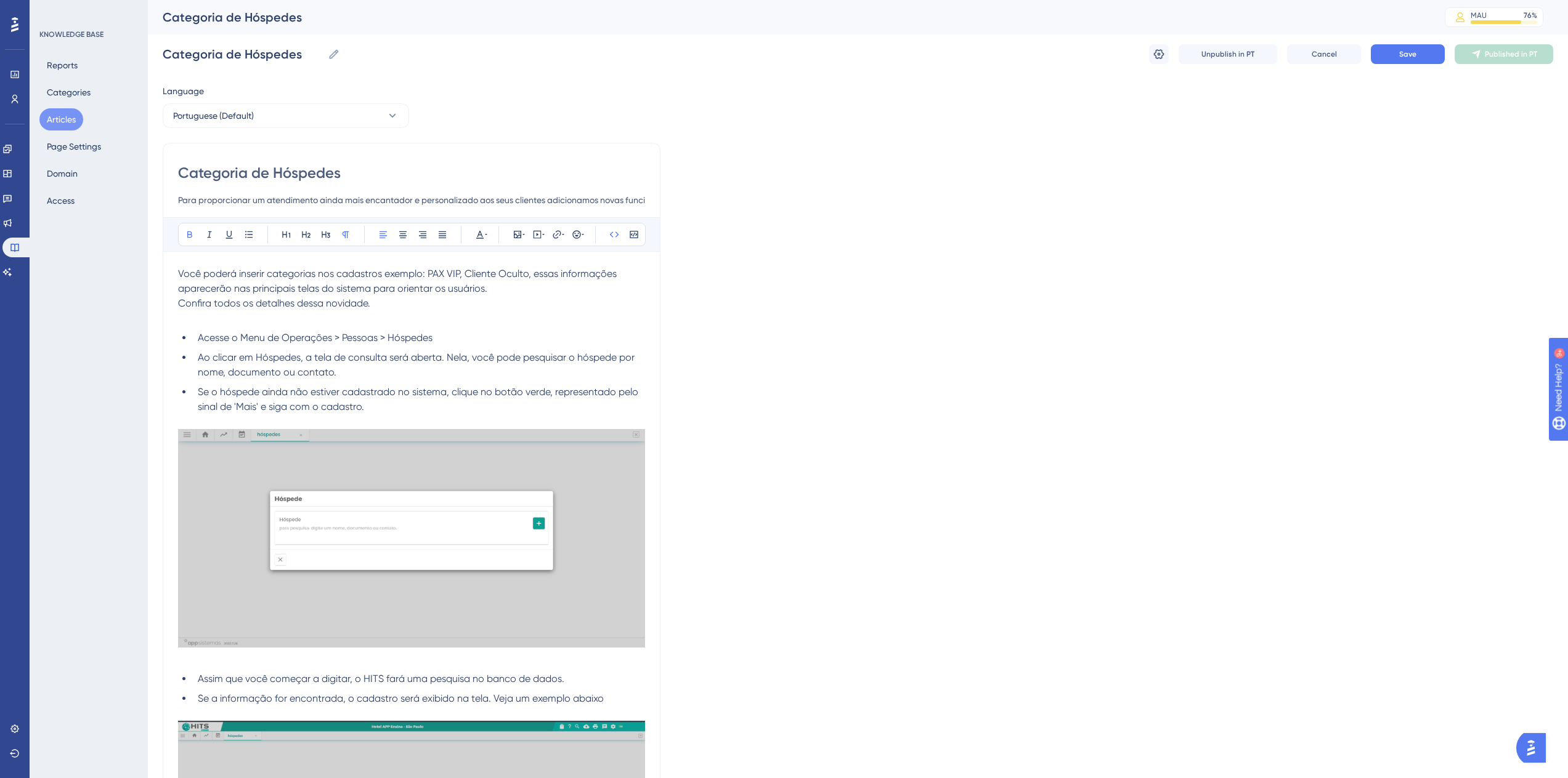
click at [421, 197] on input "Para proporcionar um atendimento ainda mais encantador e personalizado aos seus…" at bounding box center [411, 200] width 467 height 15
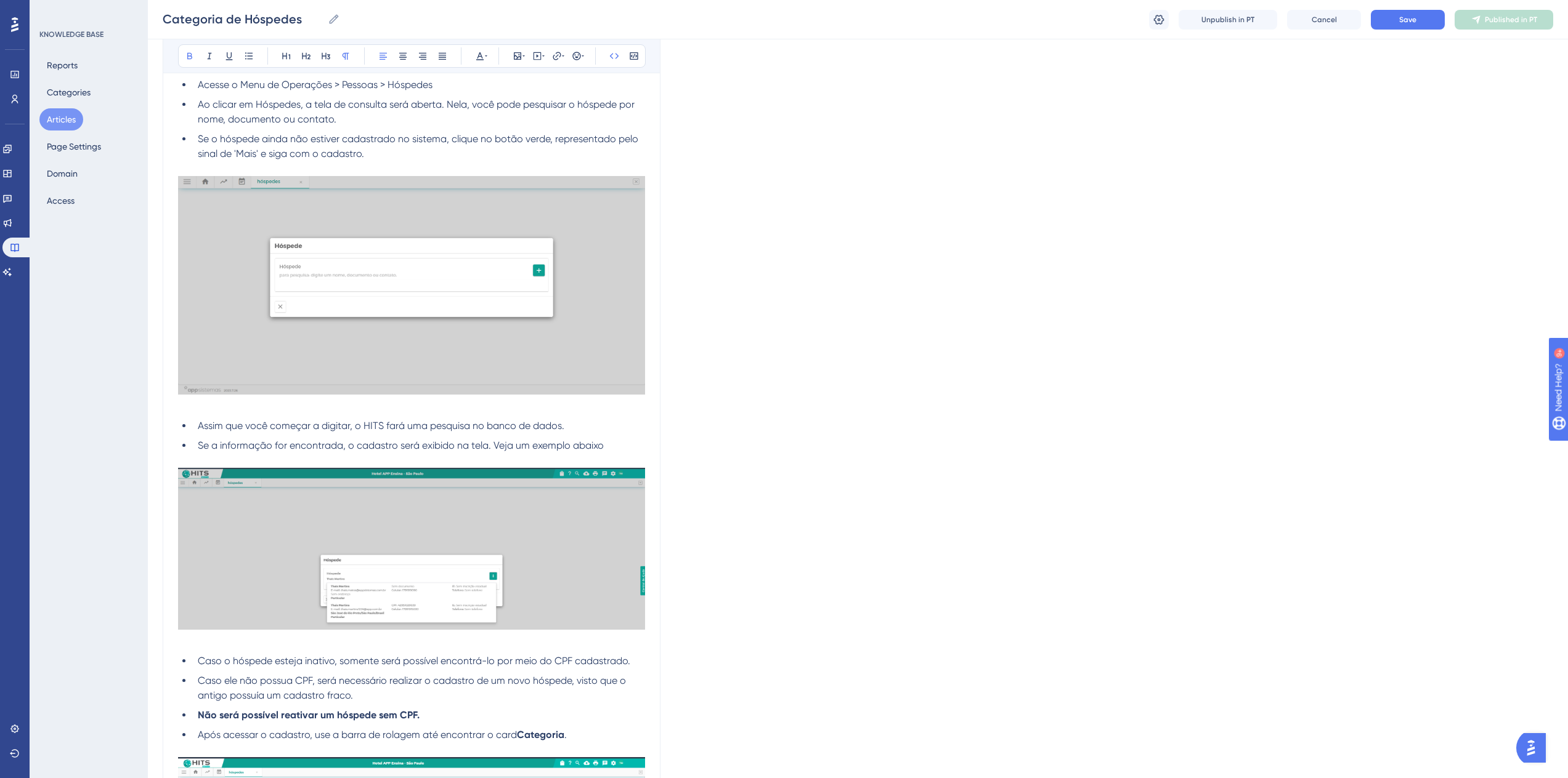
scroll to position [369, 0]
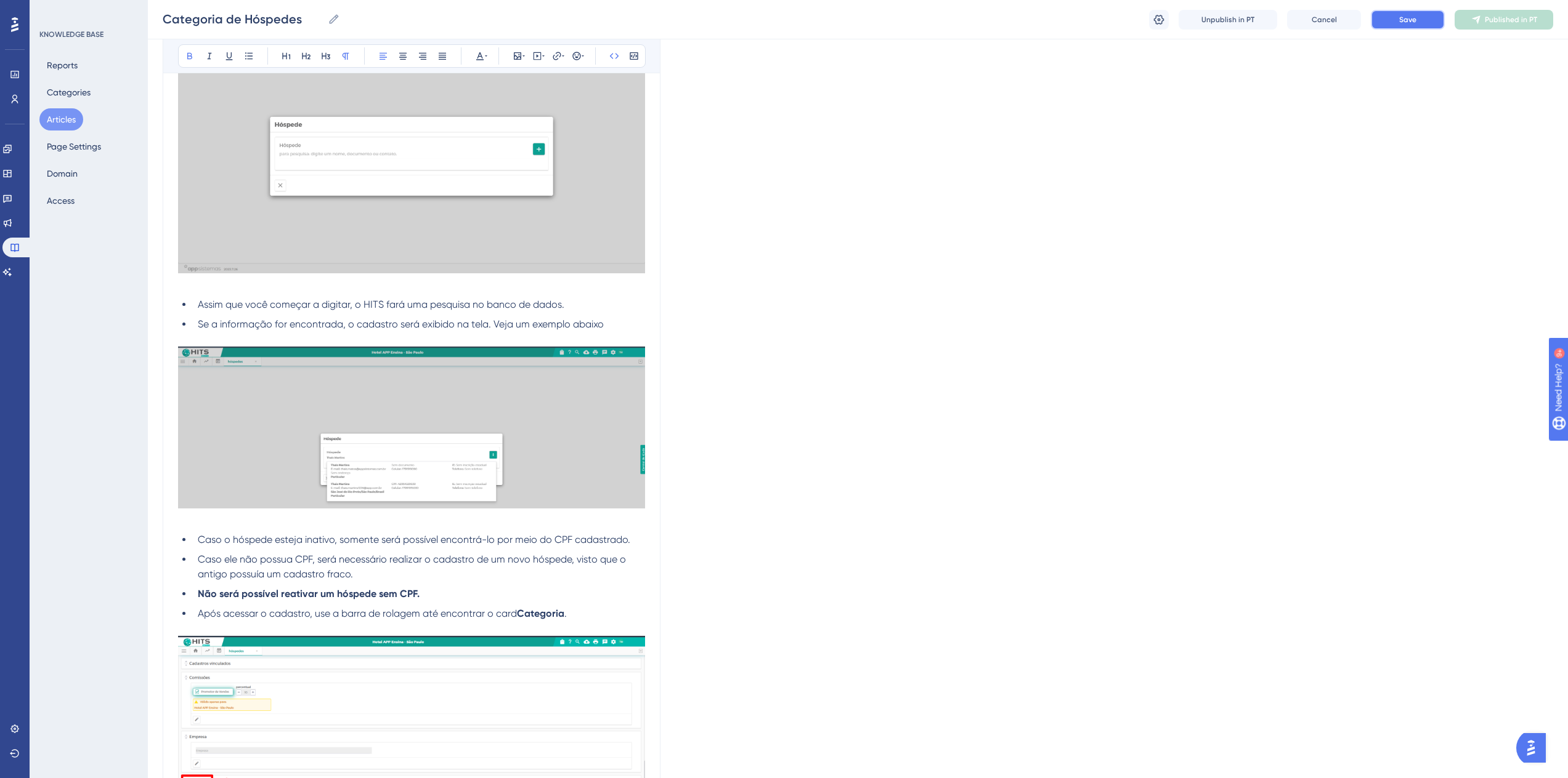
click at [1411, 19] on span "Save" at bounding box center [1408, 20] width 17 height 10
click at [1478, 18] on icon at bounding box center [1480, 19] width 8 height 8
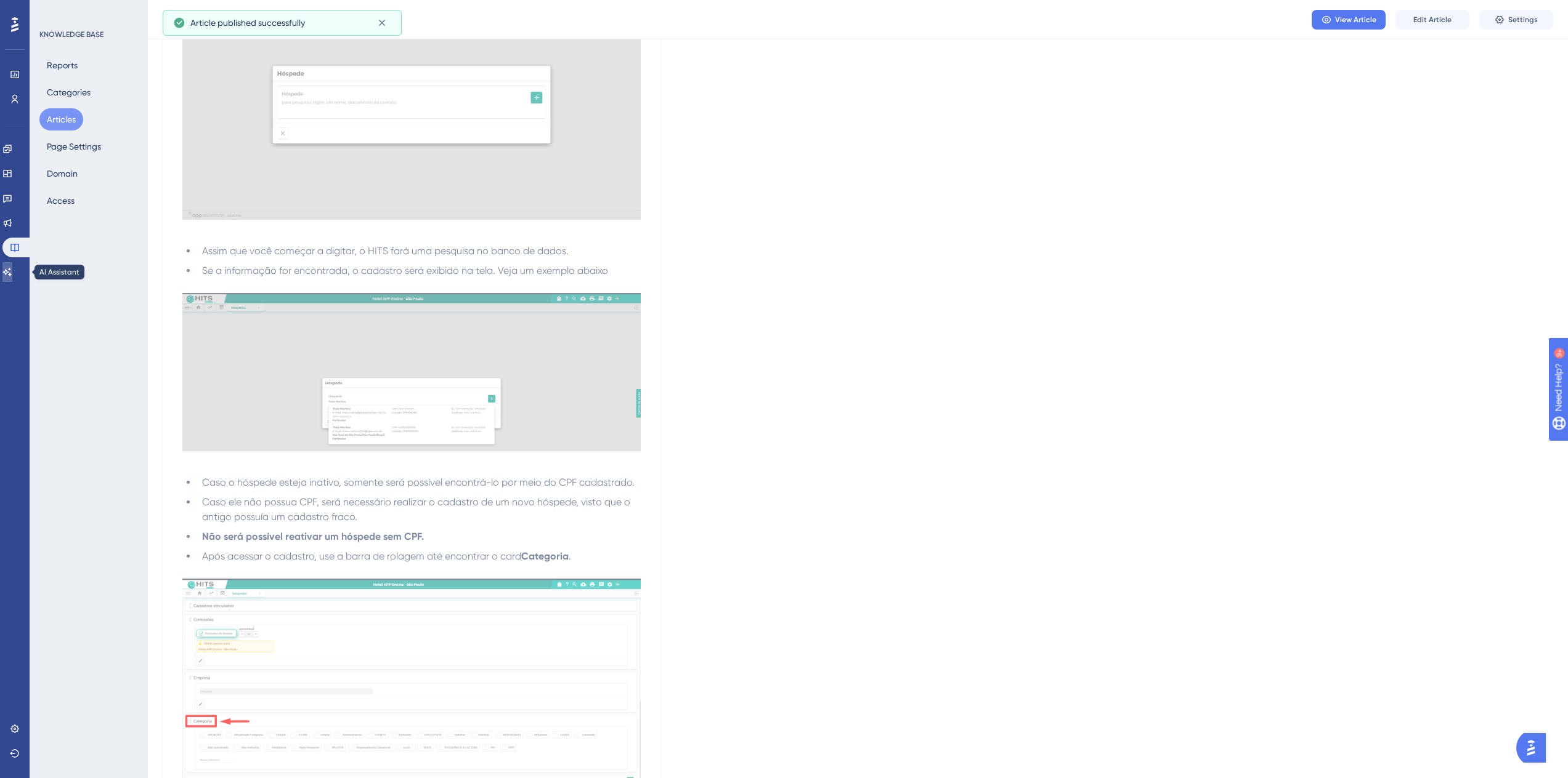
click at [12, 269] on icon at bounding box center [7, 271] width 9 height 8
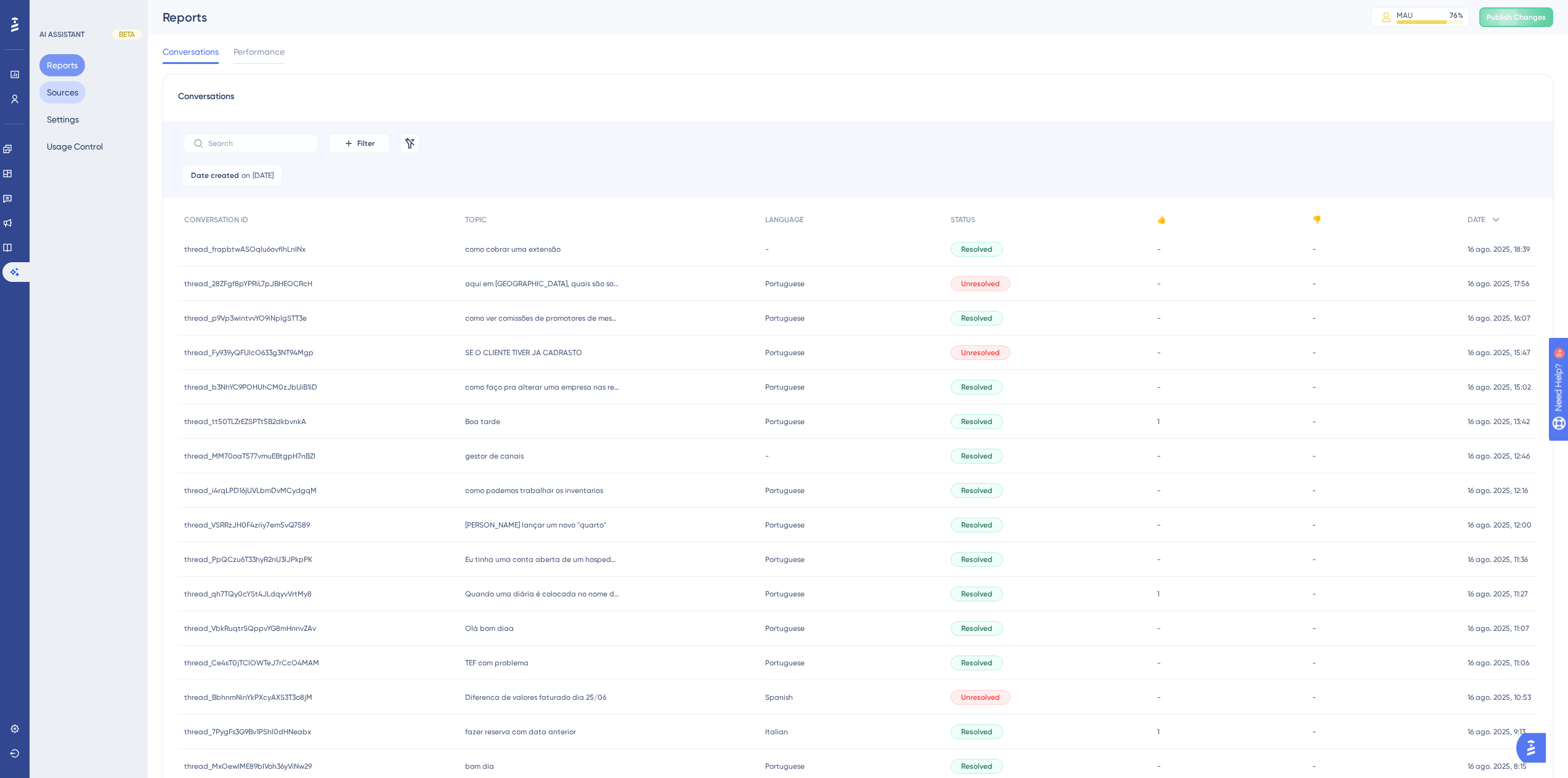
click at [73, 91] on button "Sources" at bounding box center [62, 92] width 46 height 22
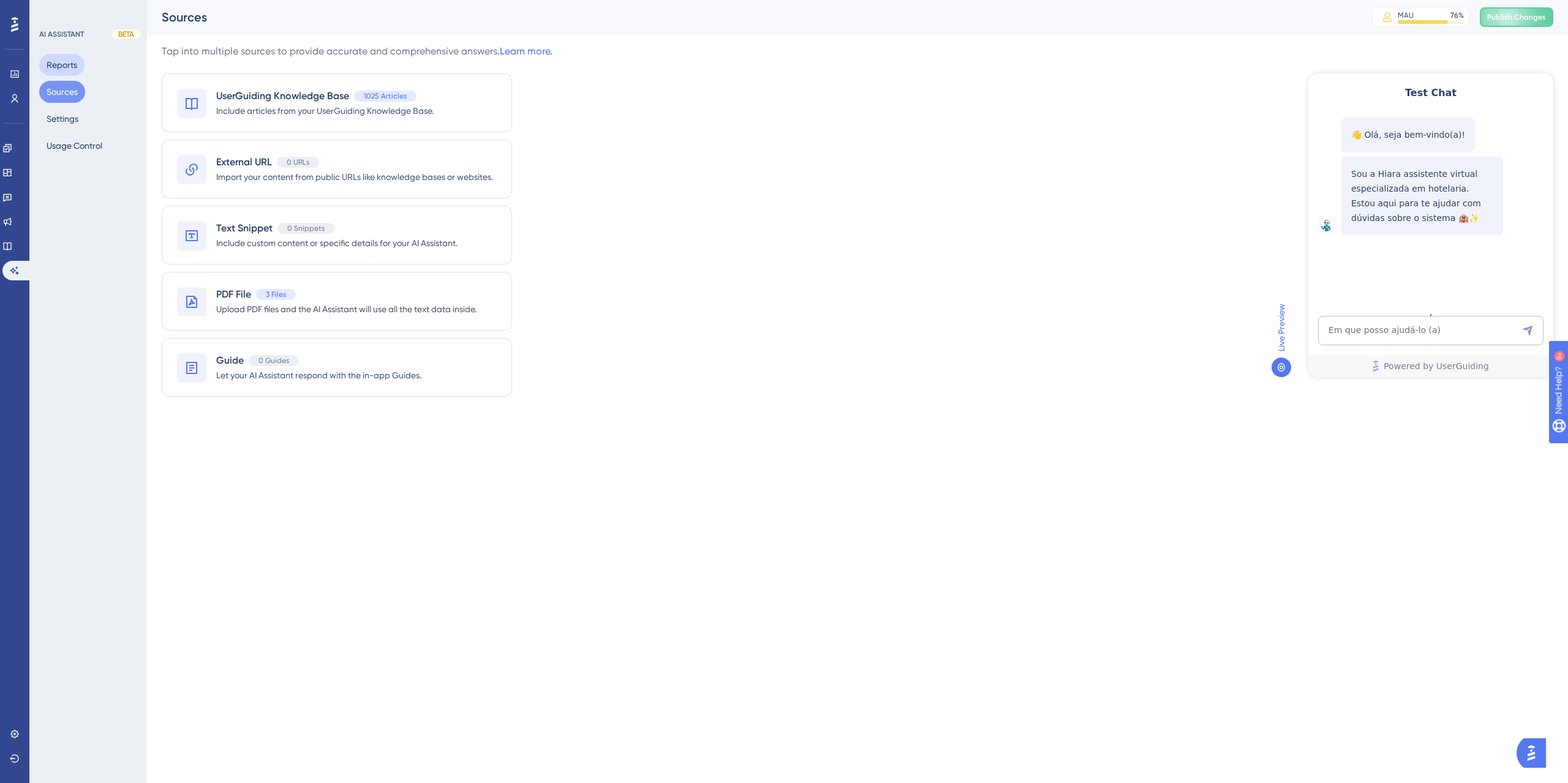
click at [57, 69] on button "Reports" at bounding box center [62, 65] width 45 height 22
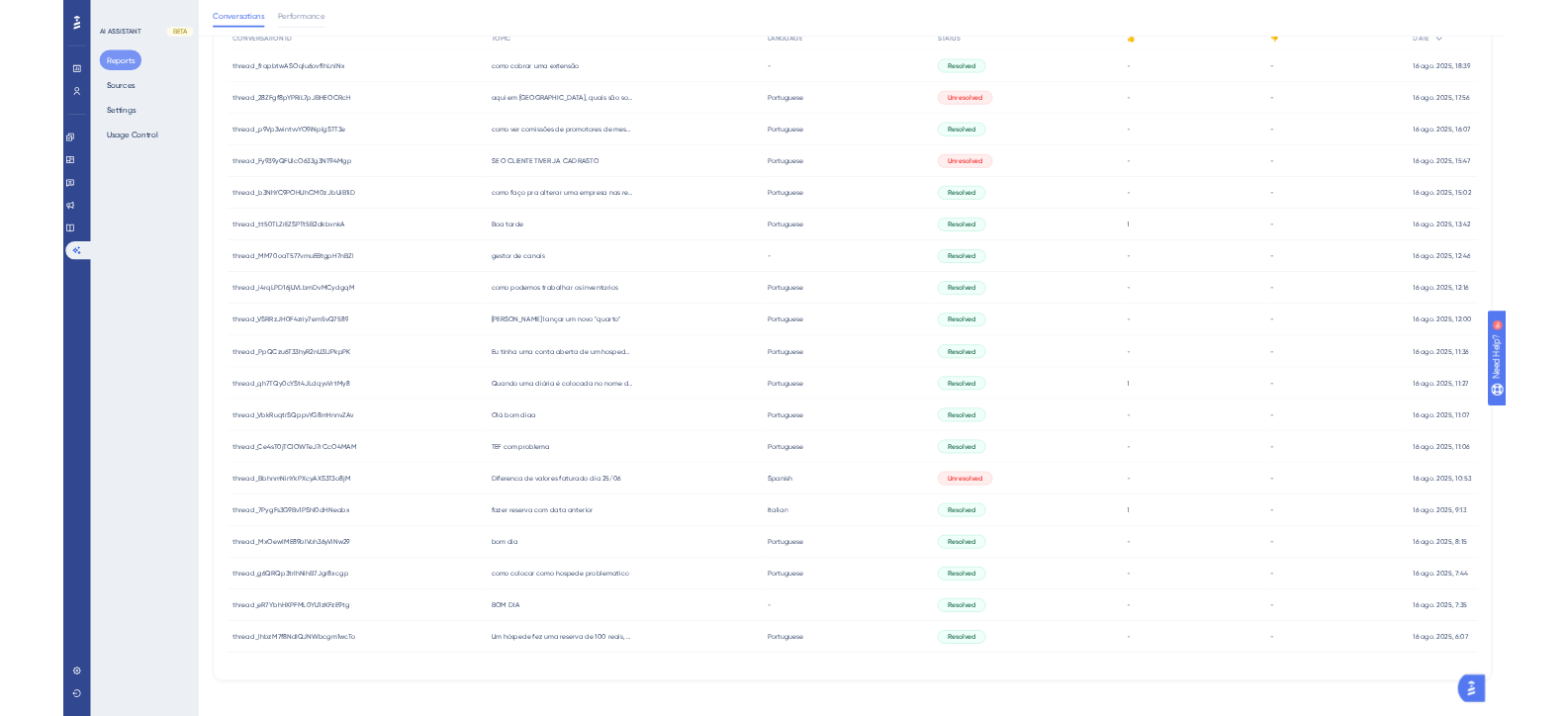
scroll to position [295, 0]
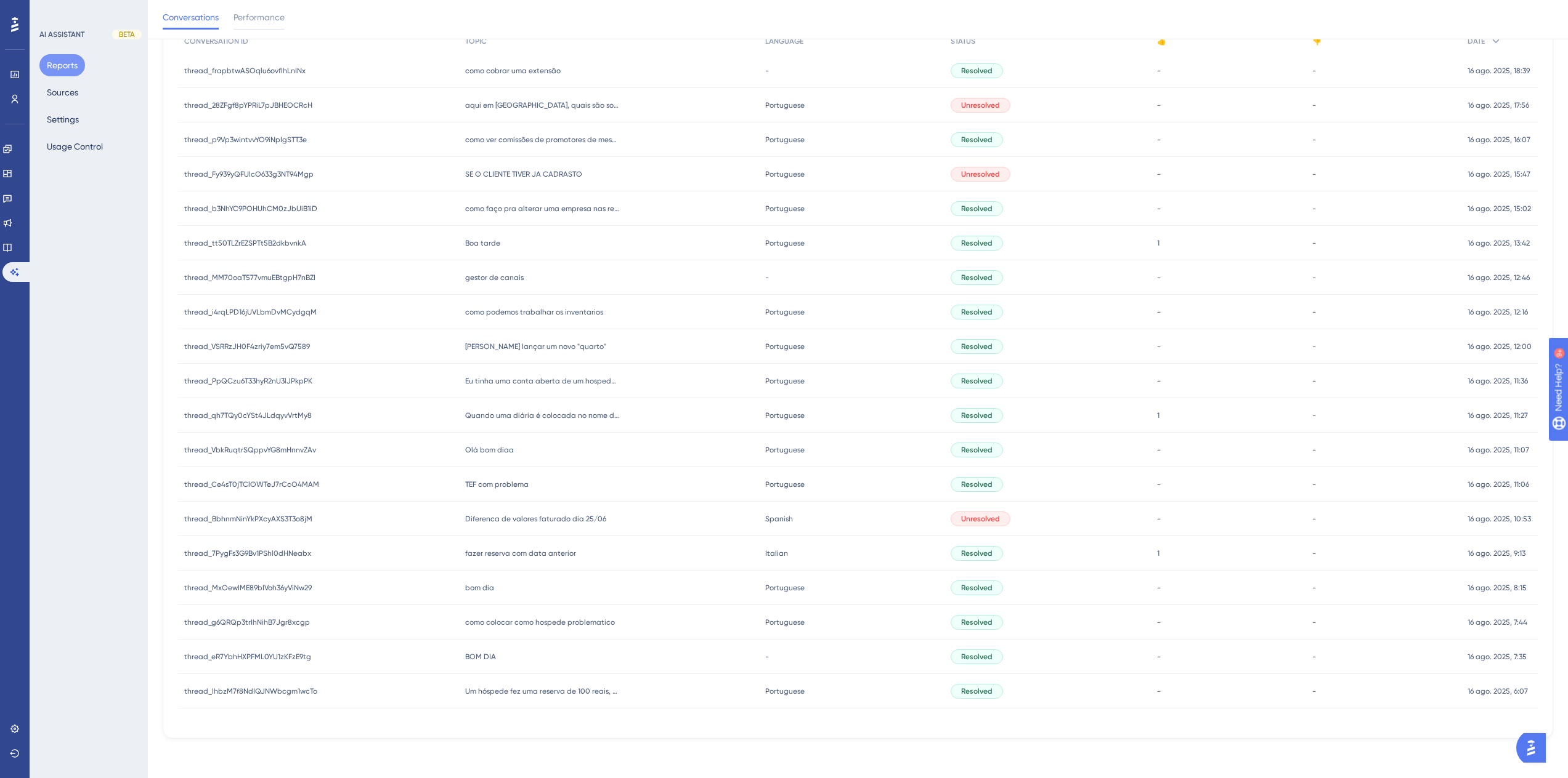
click at [490, 583] on span "bom dia" at bounding box center [479, 588] width 29 height 10
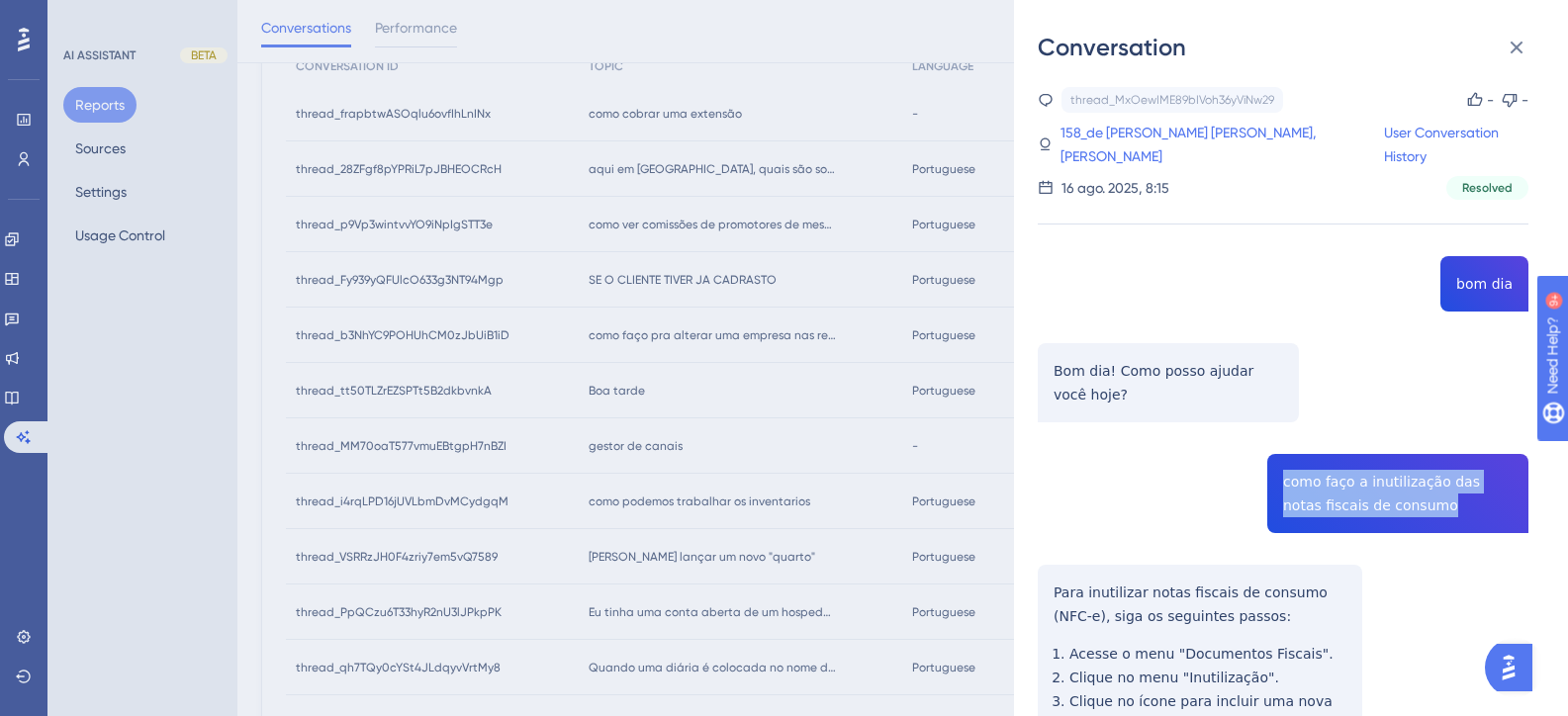
drag, startPoint x: 1411, startPoint y: 484, endPoint x: 1263, endPoint y: 462, distance: 149.6
click at [1263, 462] on div "thread_MxOewIME89bIVoh36yViNw29 Copy - - 158_de Arruda Siqueira, Suzimar Cristi…" at bounding box center [1283, 572] width 490 height 971
copy span "como faço a inutilização das notas fiscais de consumo"
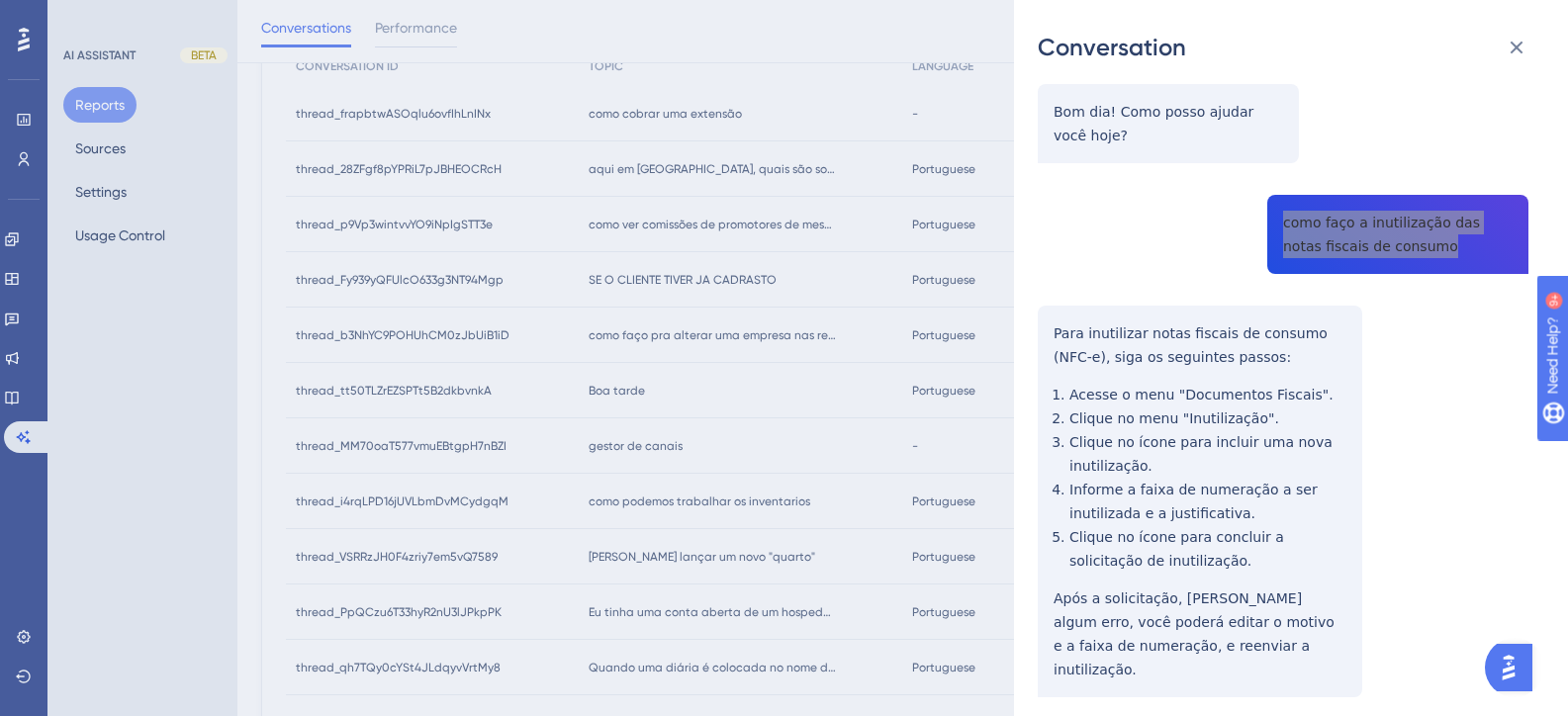
scroll to position [279, 0]
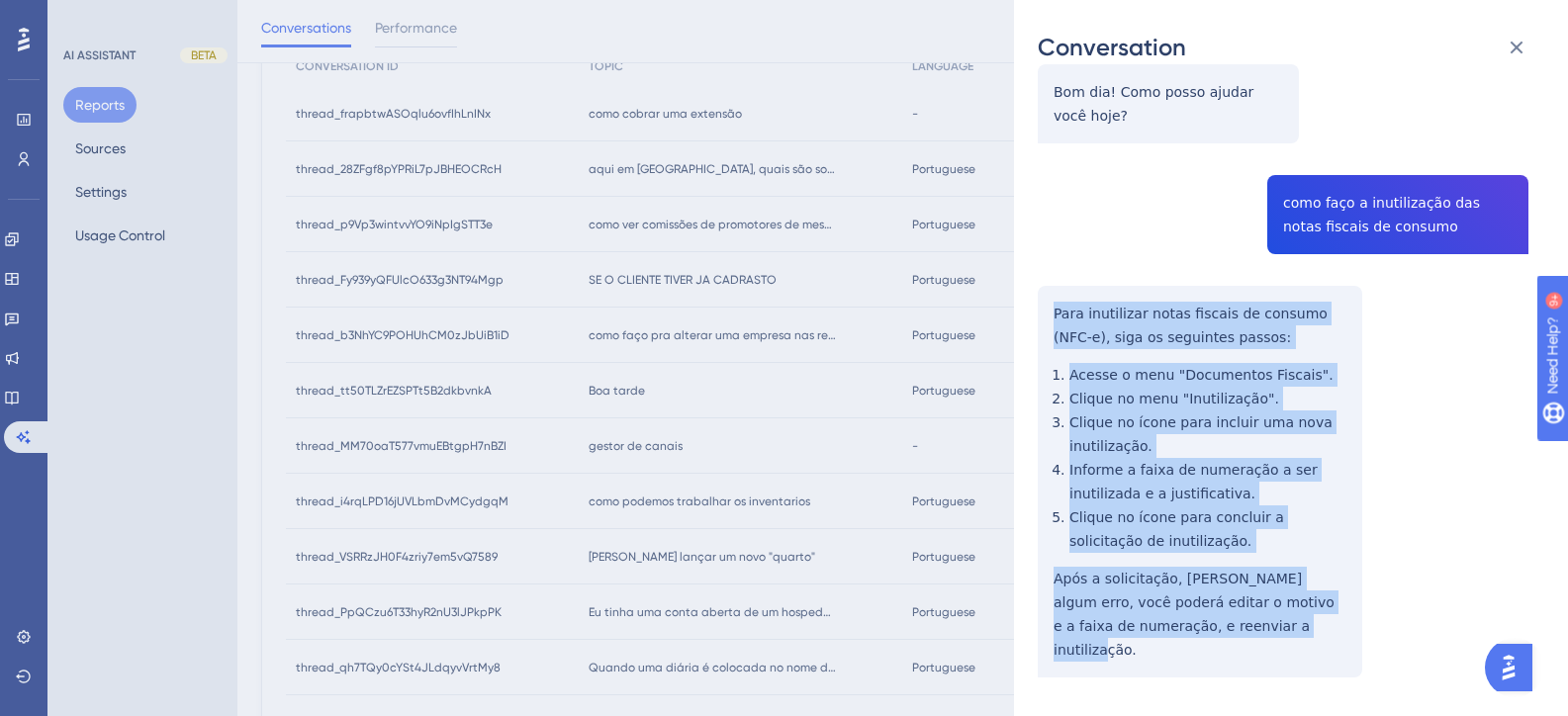
drag, startPoint x: 1173, startPoint y: 563, endPoint x: 1057, endPoint y: 286, distance: 300.3
click at [1057, 286] on div "thread_MxOewIME89bIVoh36yViNw29 Copy - - 158_de Arruda Siqueira, Suzimar Cristi…" at bounding box center [1283, 293] width 490 height 971
copy div "Para inutilizar notas fiscais de consumo (NFC-e), siga os seguintes passos: Ace…"
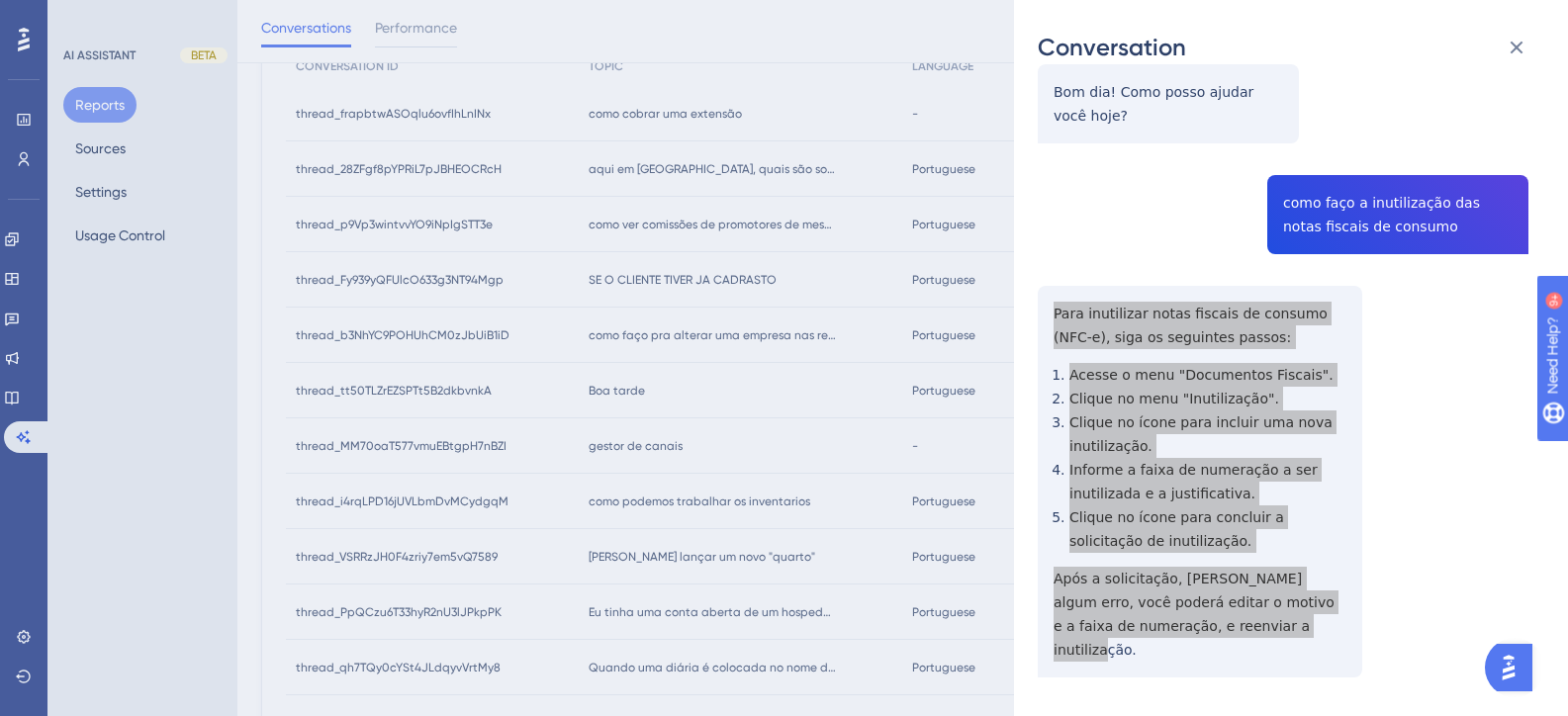
scroll to position [0, 0]
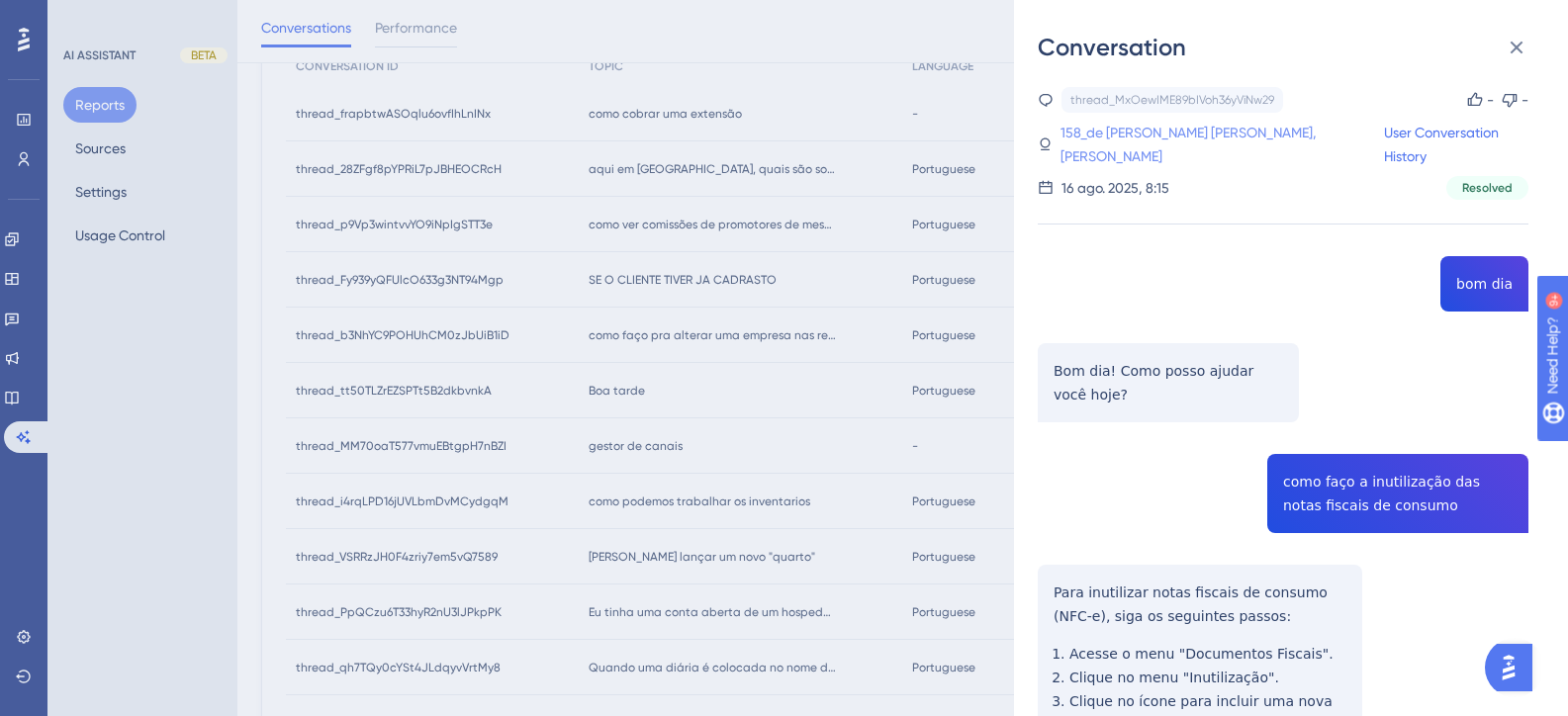
click at [1130, 130] on link "158_de Arruda Siqueira, Suzimar Cristina" at bounding box center [1222, 145] width 324 height 48
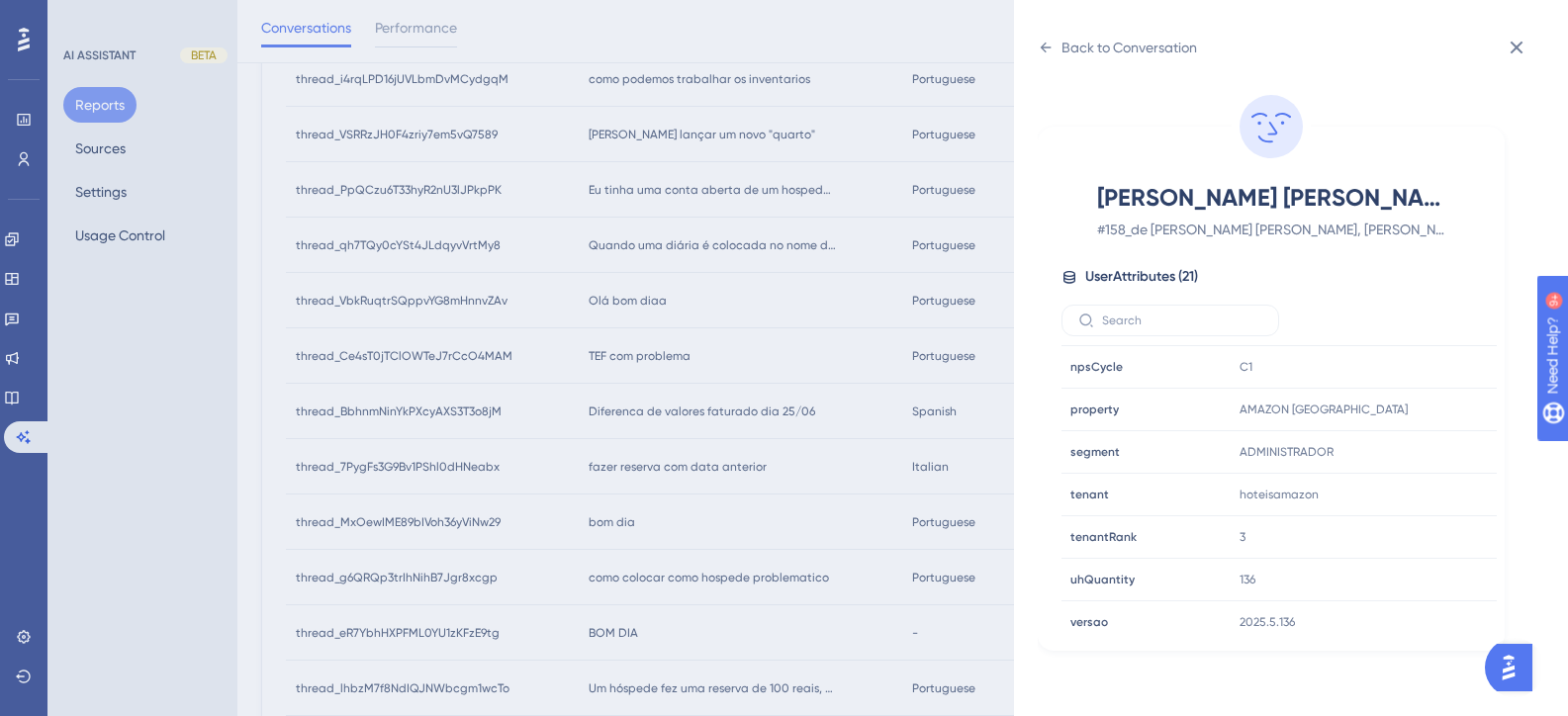
scroll to position [591, 0]
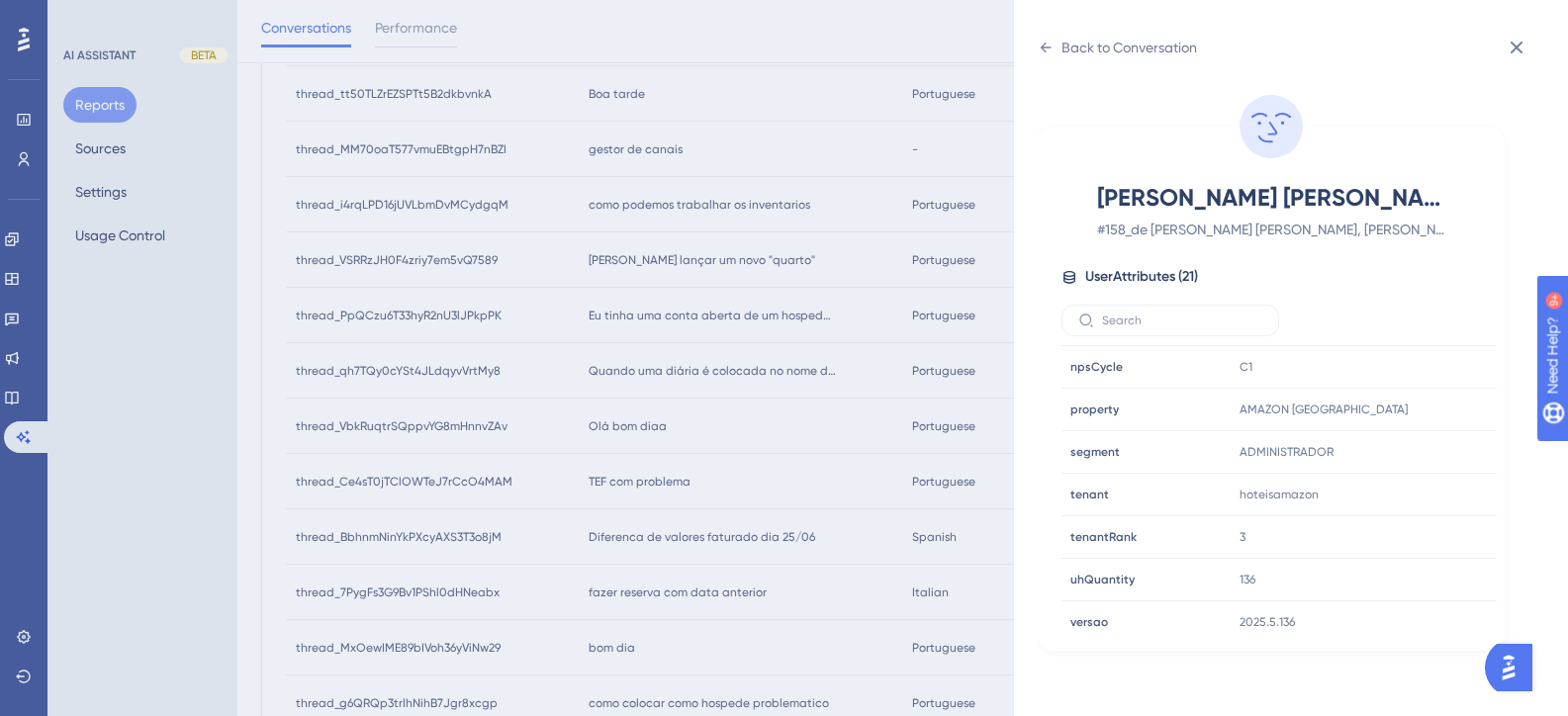
click at [598, 657] on div "Back to Conversation de Arruda Siqueira, Suzimar Cristina # 158_de Arruda Sique…" at bounding box center [784, 358] width 1568 height 716
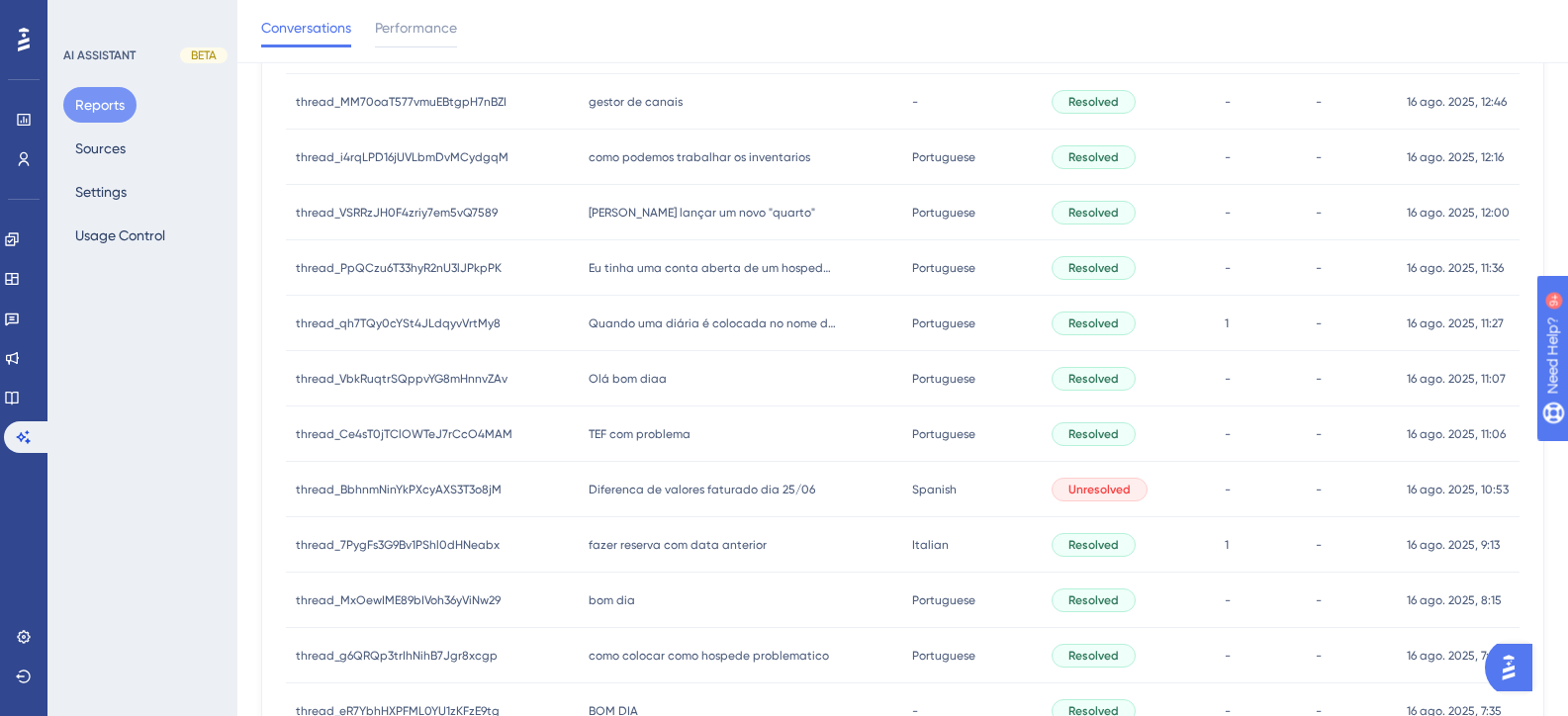
scroll to position [631, 0]
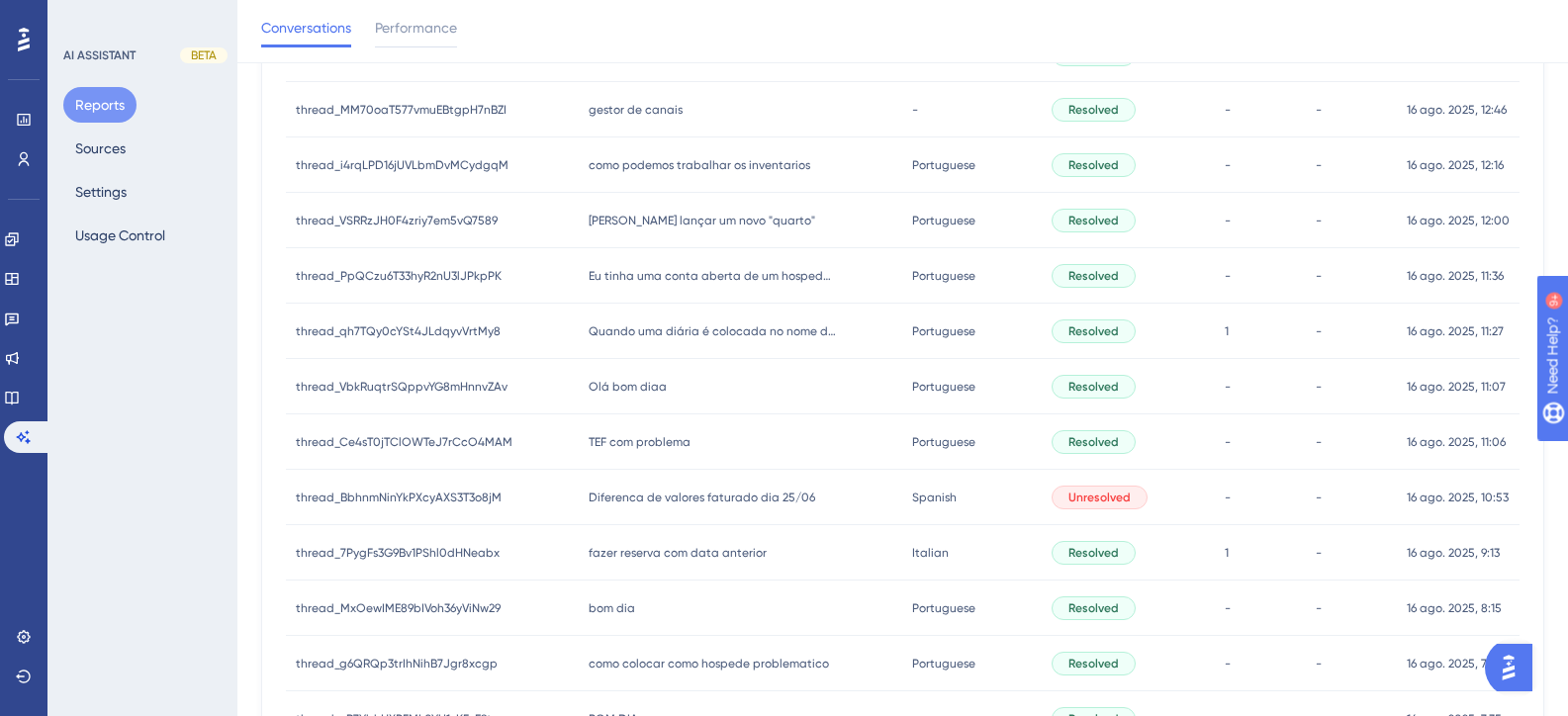
click at [652, 554] on span "fazer reserva com data anterior" at bounding box center [678, 553] width 178 height 16
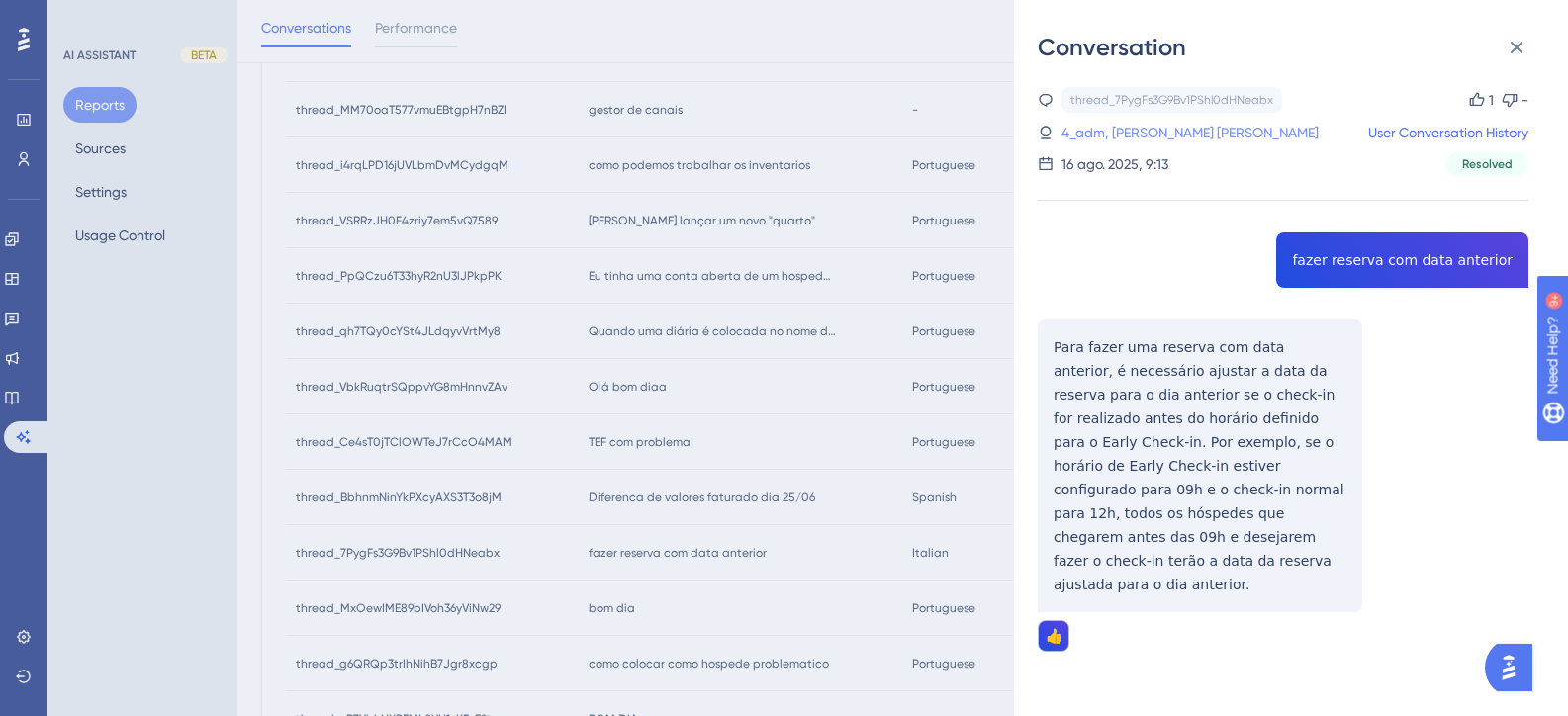
click at [1191, 128] on link "4_adm, Amanda Gomes da Rocha Fernandes" at bounding box center [1191, 133] width 258 height 24
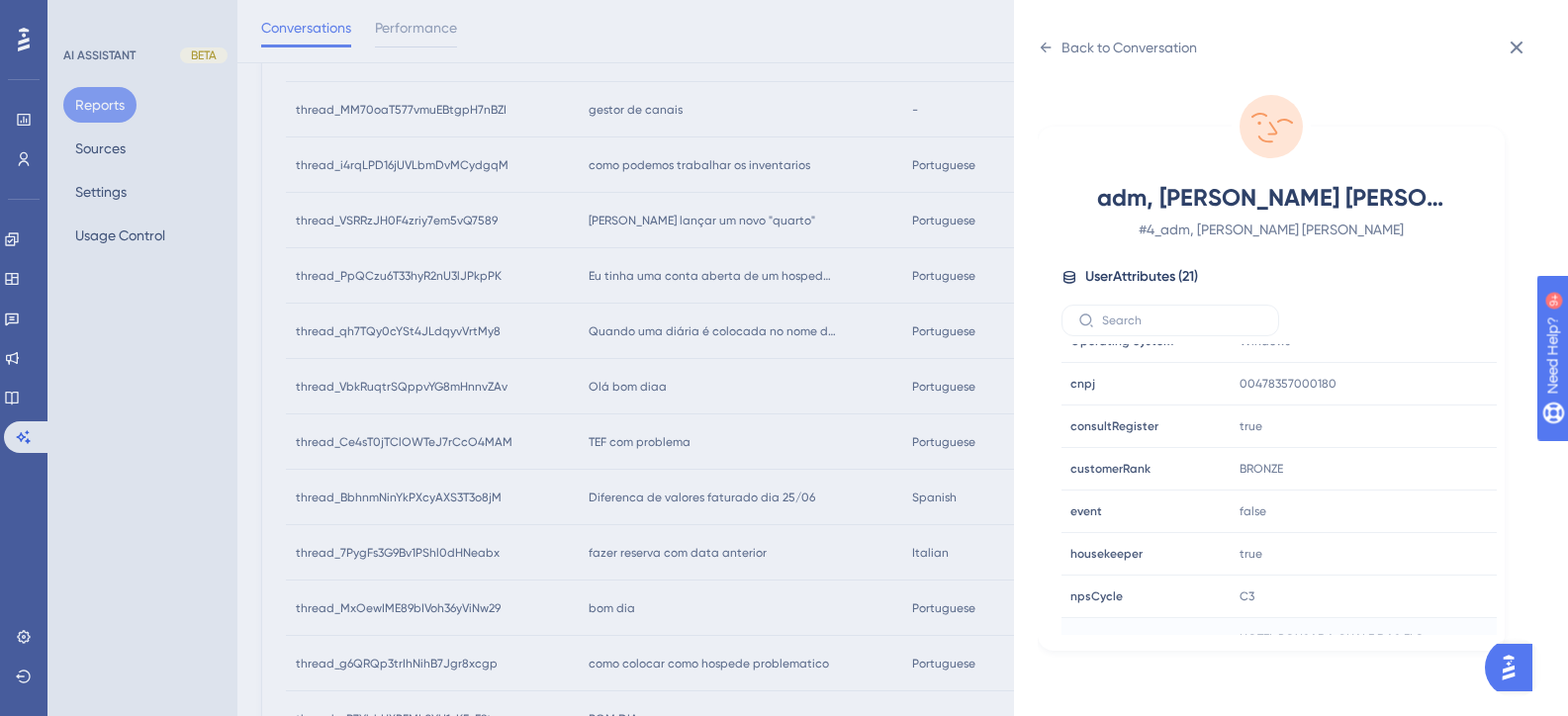
scroll to position [602, 0]
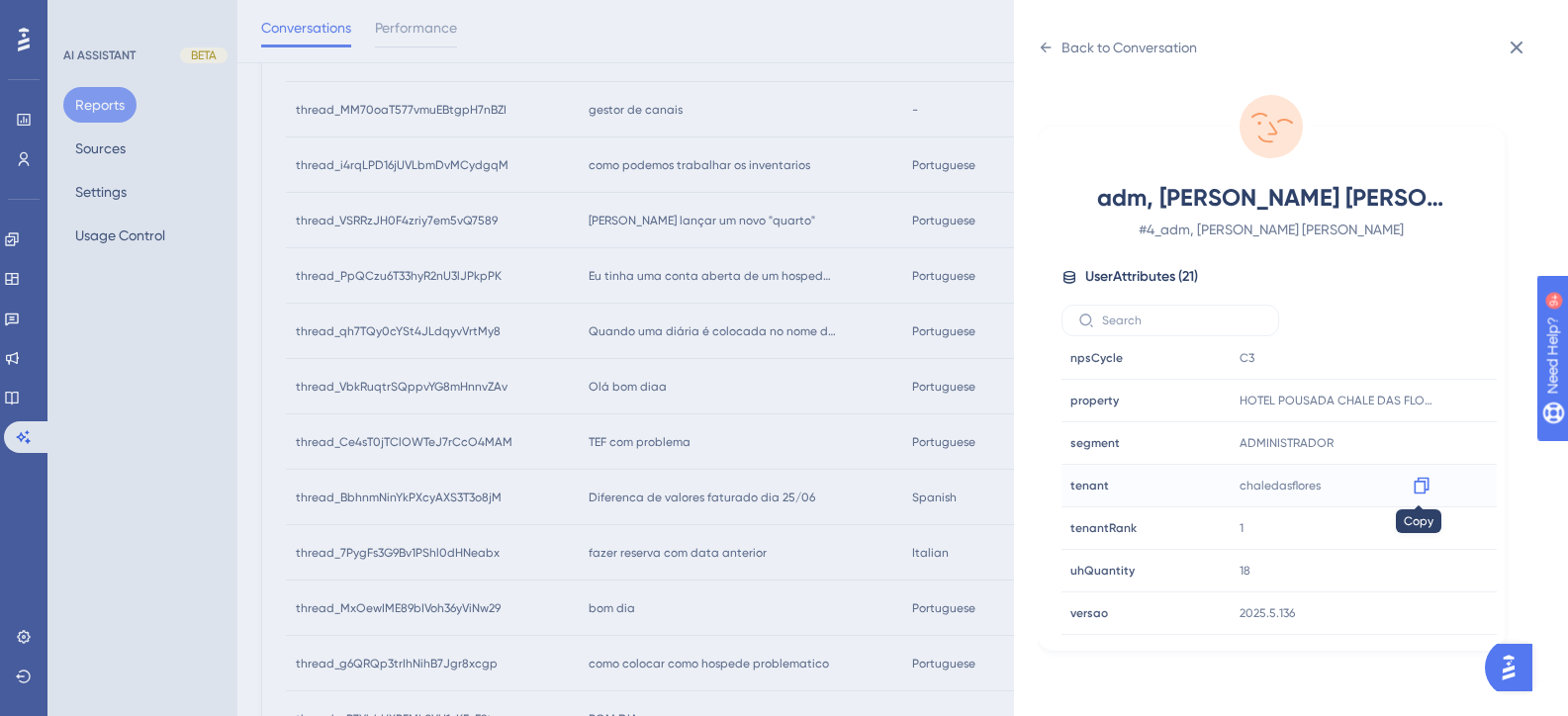
click at [1421, 485] on icon at bounding box center [1420, 485] width 15 height 17
click at [1059, 34] on div "Back to Conversation" at bounding box center [1117, 48] width 159 height 32
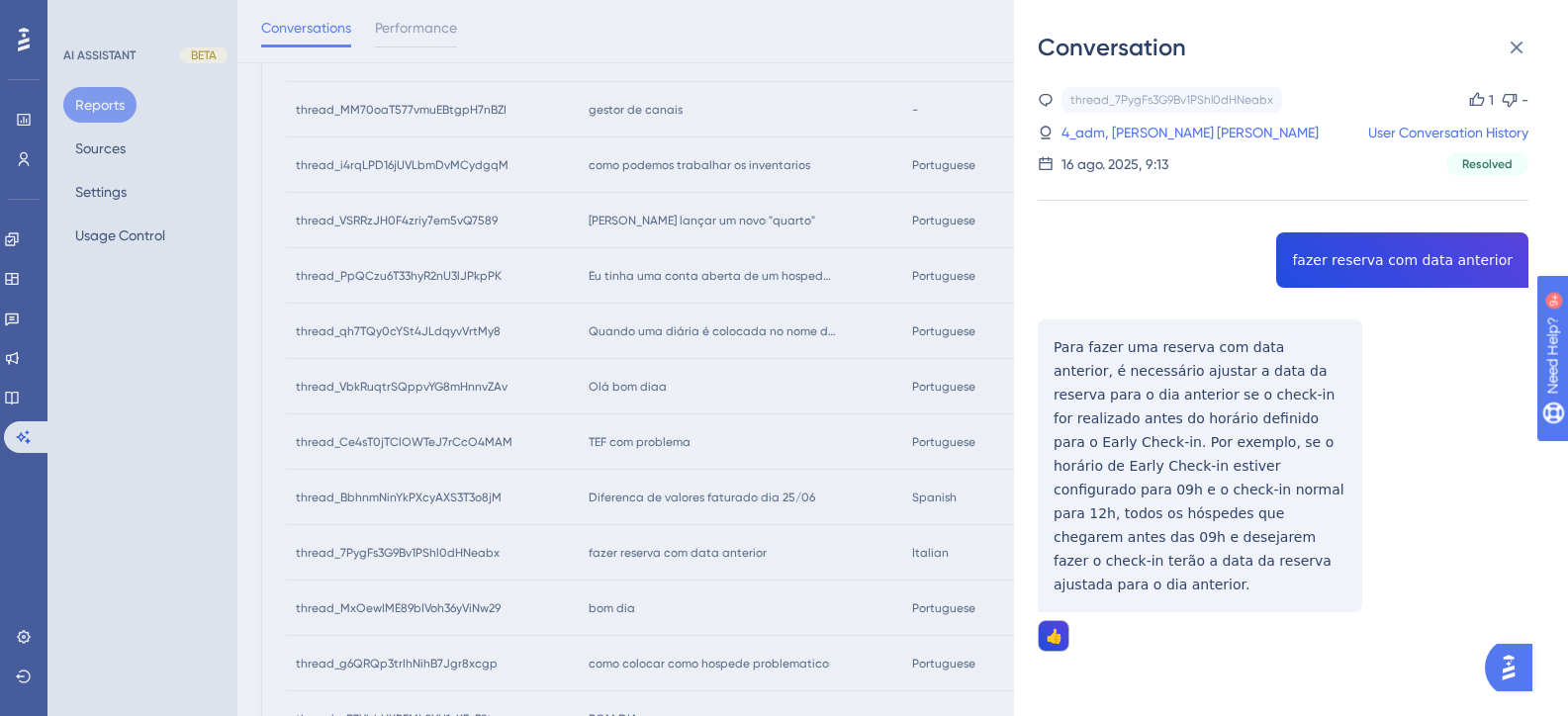
click at [1383, 254] on div "thread_7PygFs3G9Bv1PShl0dHNeabx Copy 1 - 4_adm, Amanda Gomes da Rocha Fernandes…" at bounding box center [1283, 420] width 490 height 665
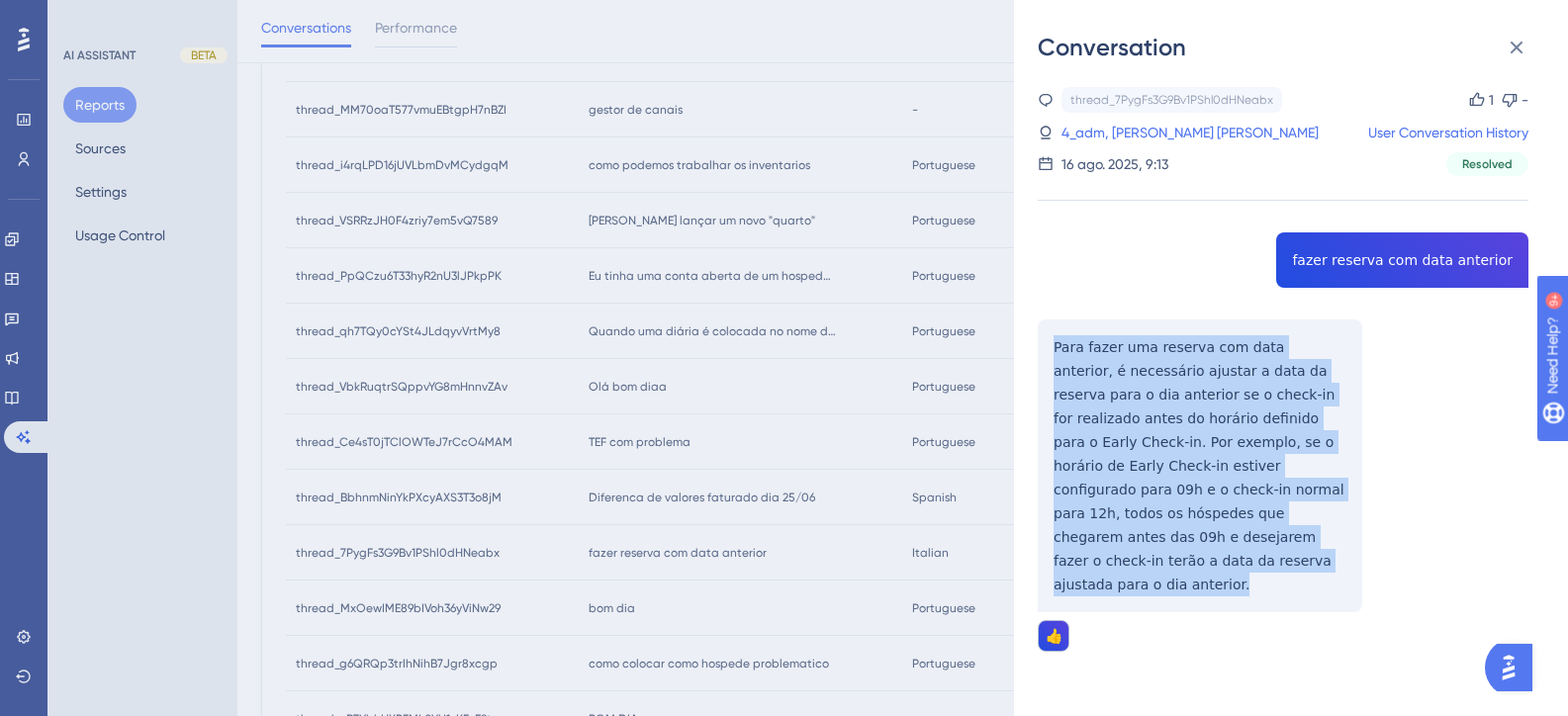
drag, startPoint x: 1330, startPoint y: 539, endPoint x: 1042, endPoint y: 355, distance: 341.8
click at [1042, 355] on div "thread_7PygFs3G9Bv1PShl0dHNeabx Copy 1 - 4_adm, Amanda Gomes da Rocha Fernandes…" at bounding box center [1283, 420] width 490 height 665
copy p "Para fazer uma reserva com data anterior, é necessário ajustar a data da reserv…"
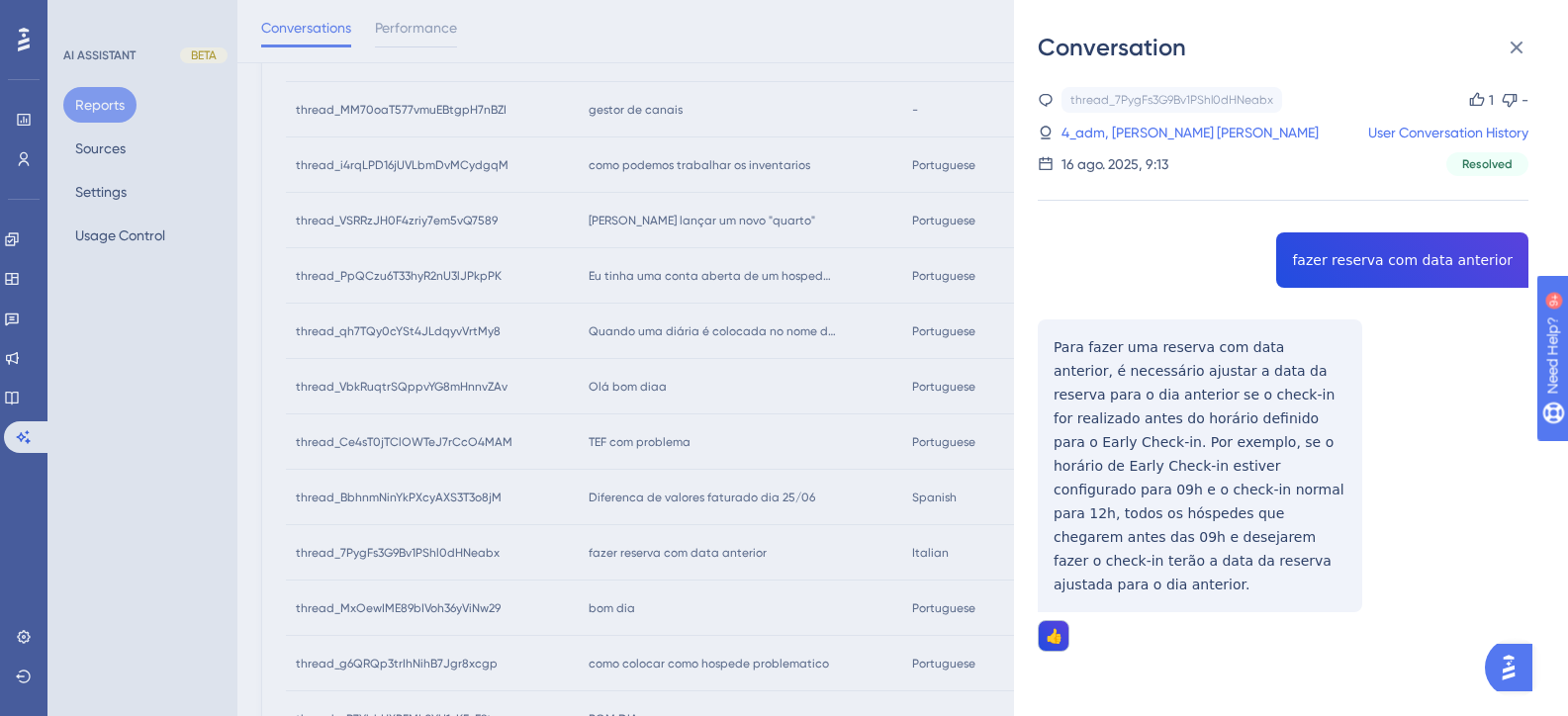
click at [1164, 593] on div "thread_7PygFs3G9Bv1PShl0dHNeabx Copy 1 - 4_adm, Amanda Gomes da Rocha Fernandes…" at bounding box center [1283, 420] width 490 height 665
click at [197, 294] on div "Conversation thread_7PygFs3G9Bv1PShl0dHNeabx Copy 1 - 4_adm, Amanda Gomes da Ro…" at bounding box center [784, 358] width 1568 height 716
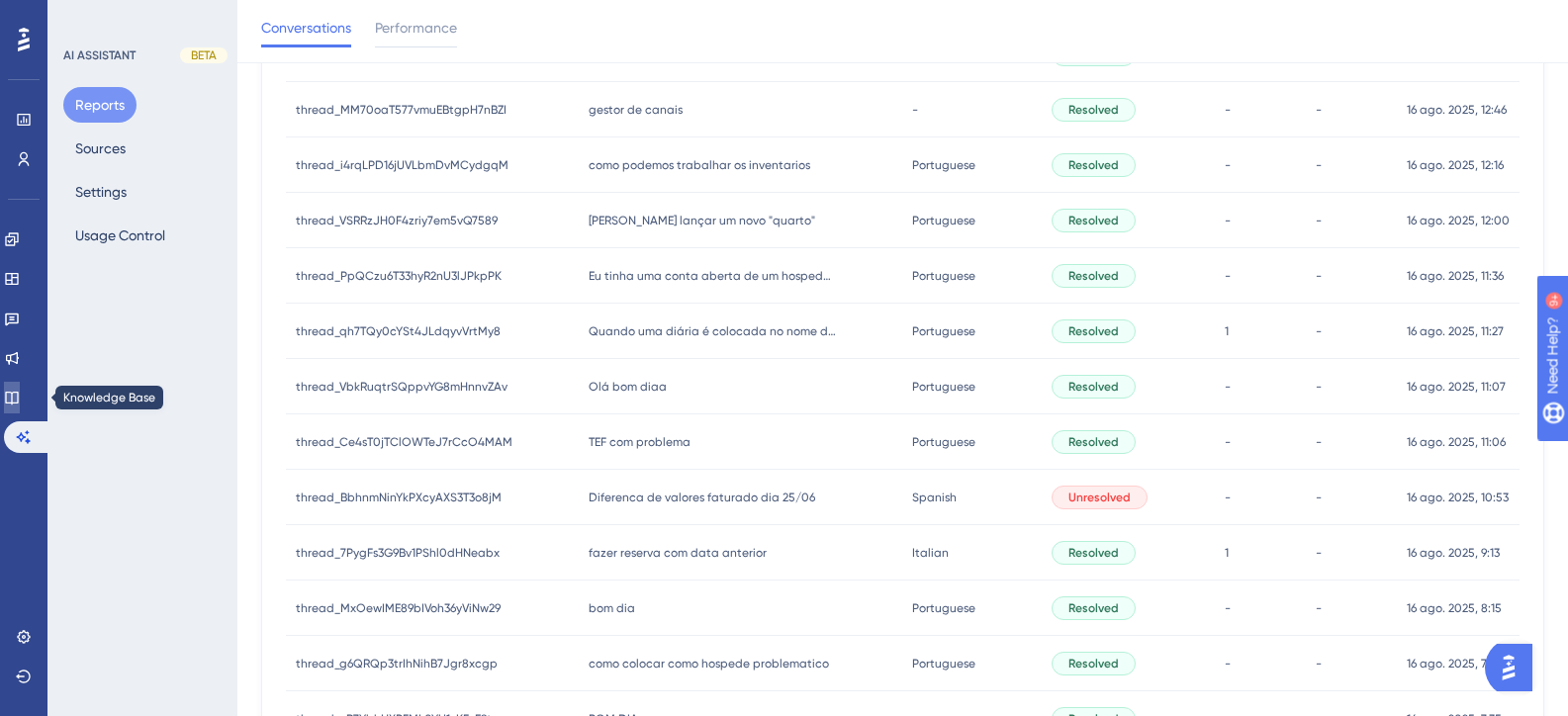
click at [20, 403] on link at bounding box center [12, 398] width 16 height 32
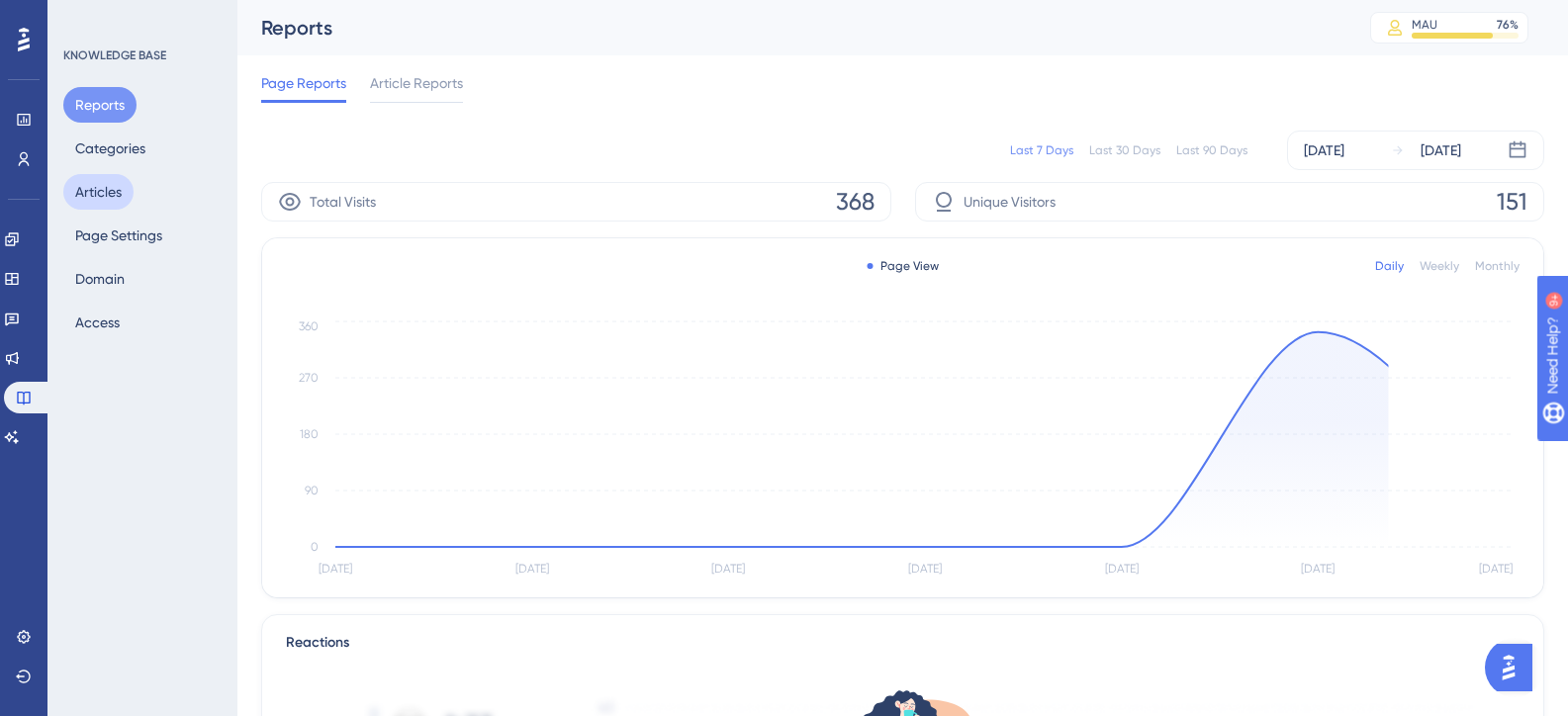
click at [119, 177] on button "Articles" at bounding box center [98, 192] width 70 height 36
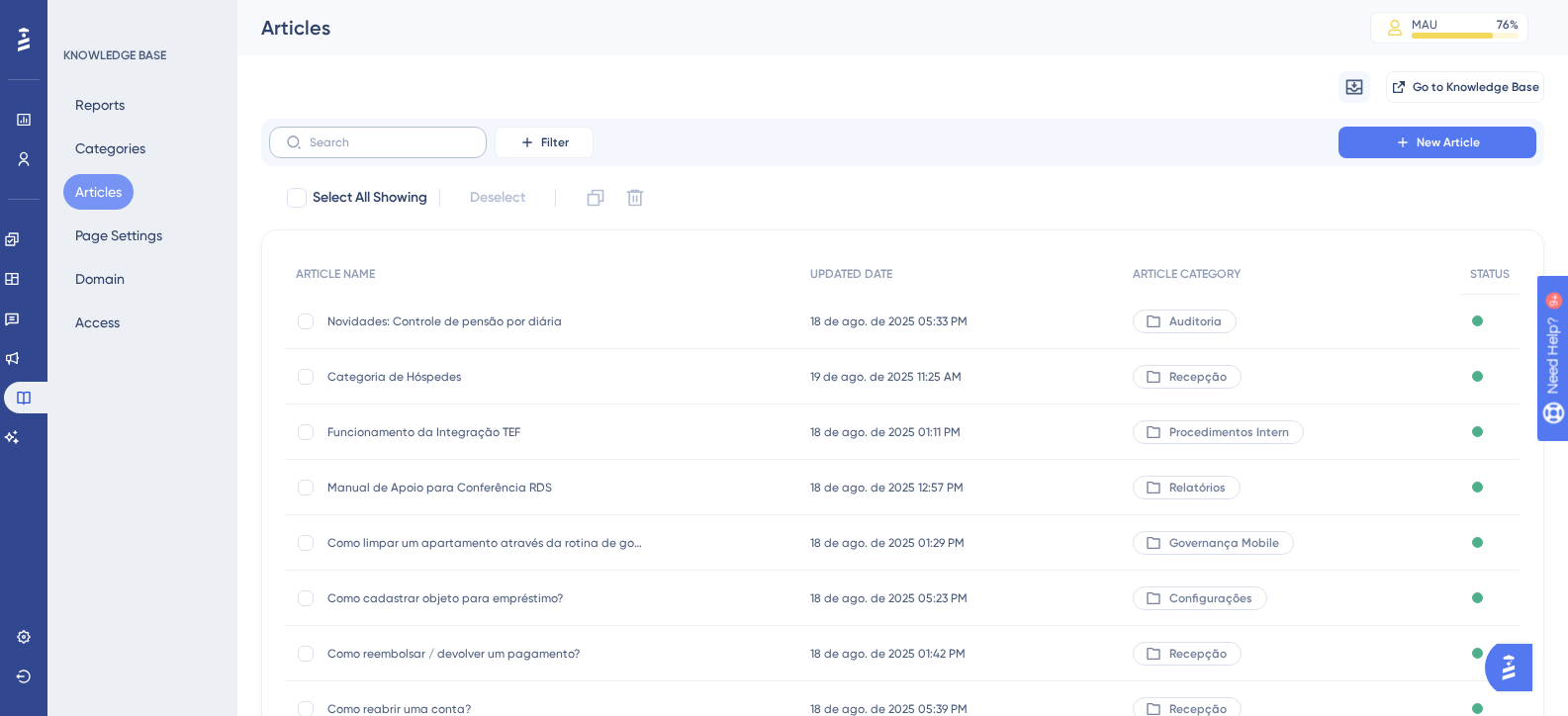
click at [374, 157] on label at bounding box center [378, 143] width 218 height 32
click at [374, 150] on input "text" at bounding box center [390, 143] width 160 height 14
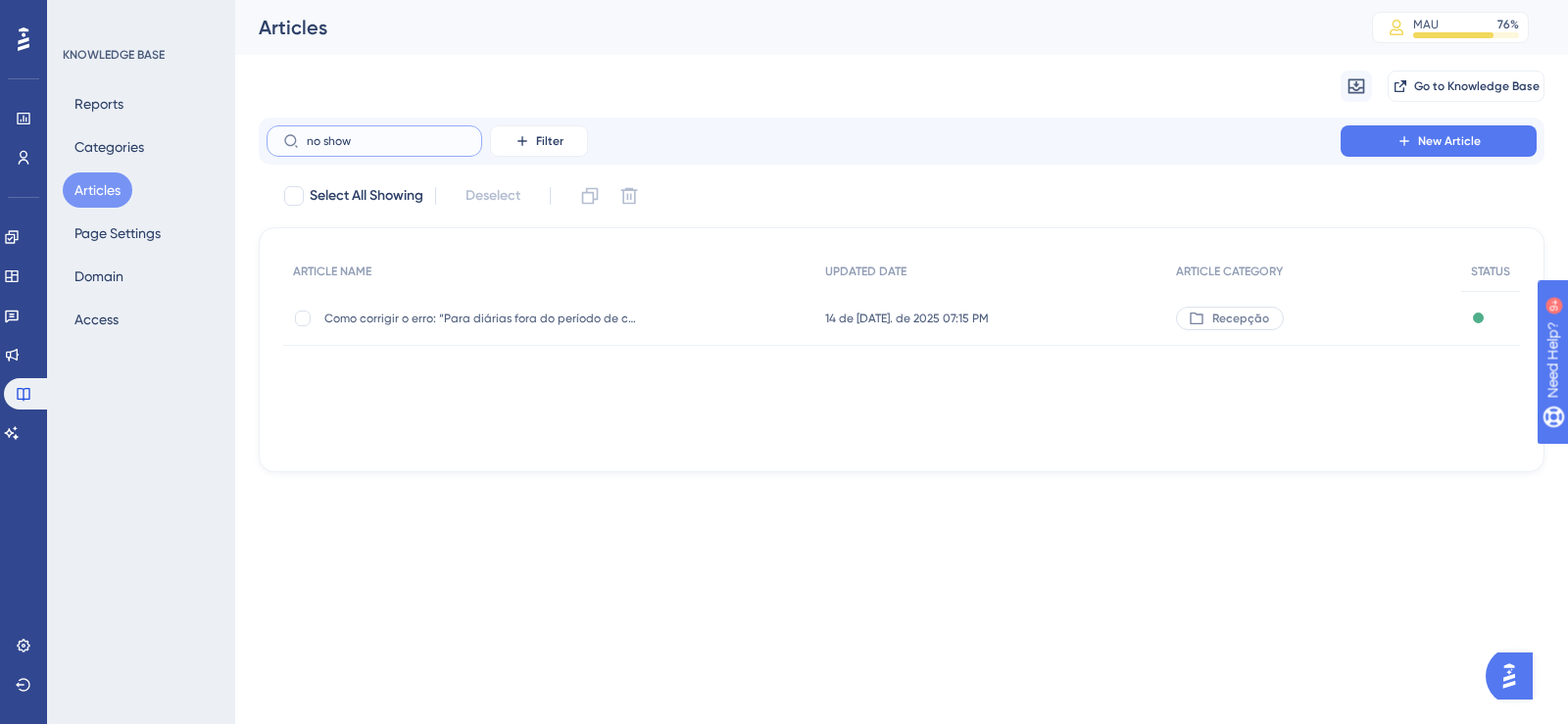
click at [324, 143] on input "no show" at bounding box center [387, 141] width 159 height 14
type input "noshow"
checkbox input "true"
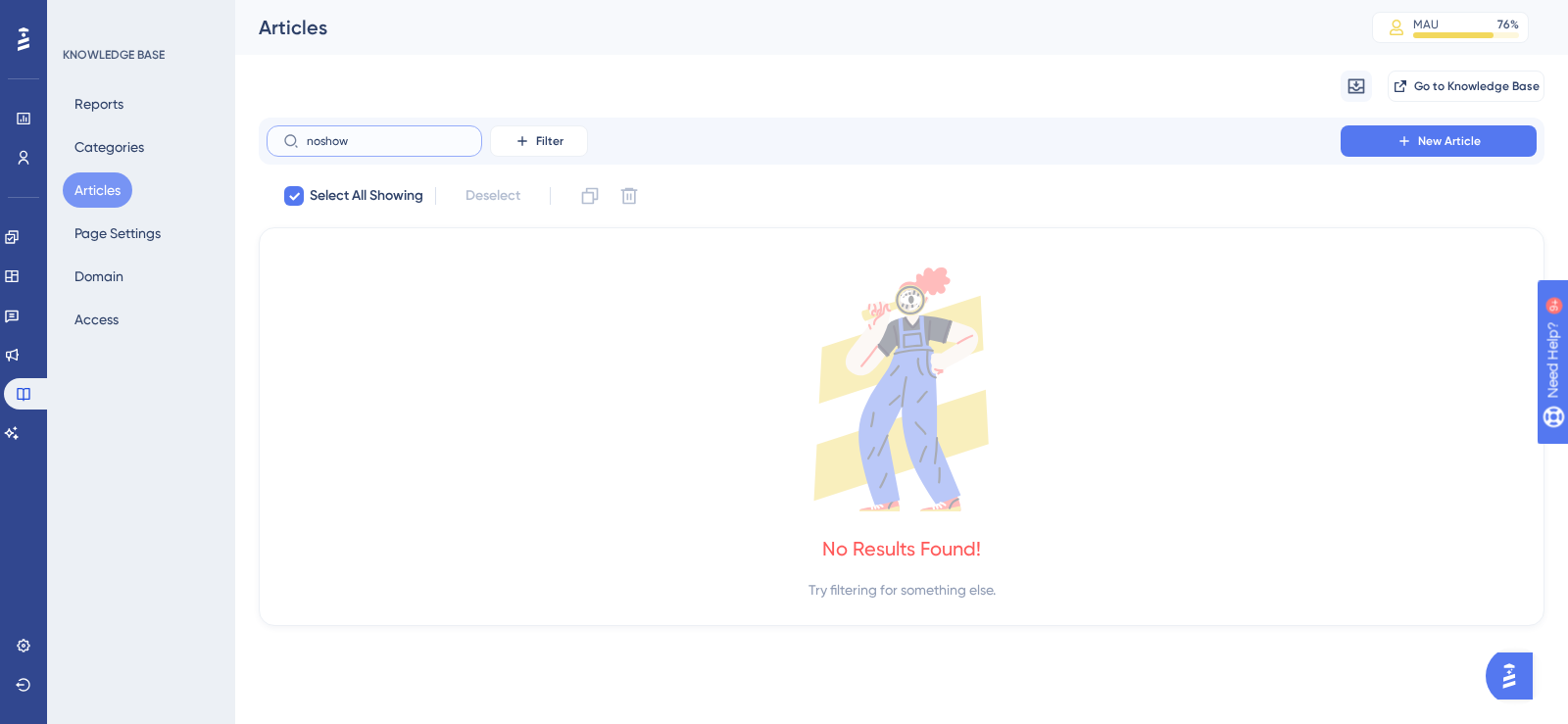
type input "no-show"
checkbox input "false"
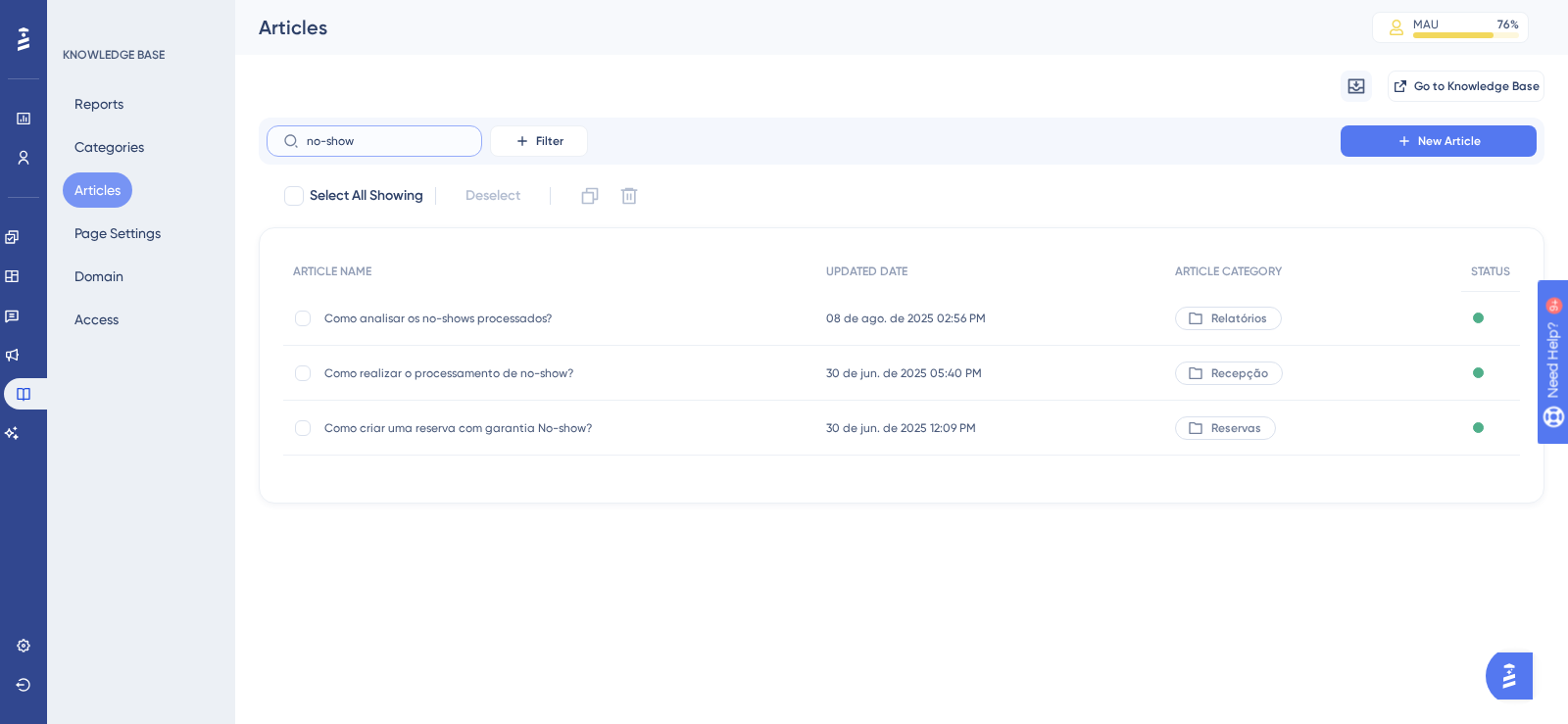
type input "no-show"
click at [496, 374] on span "Como realizar o processamento de no-show?" at bounding box center [482, 374] width 314 height 16
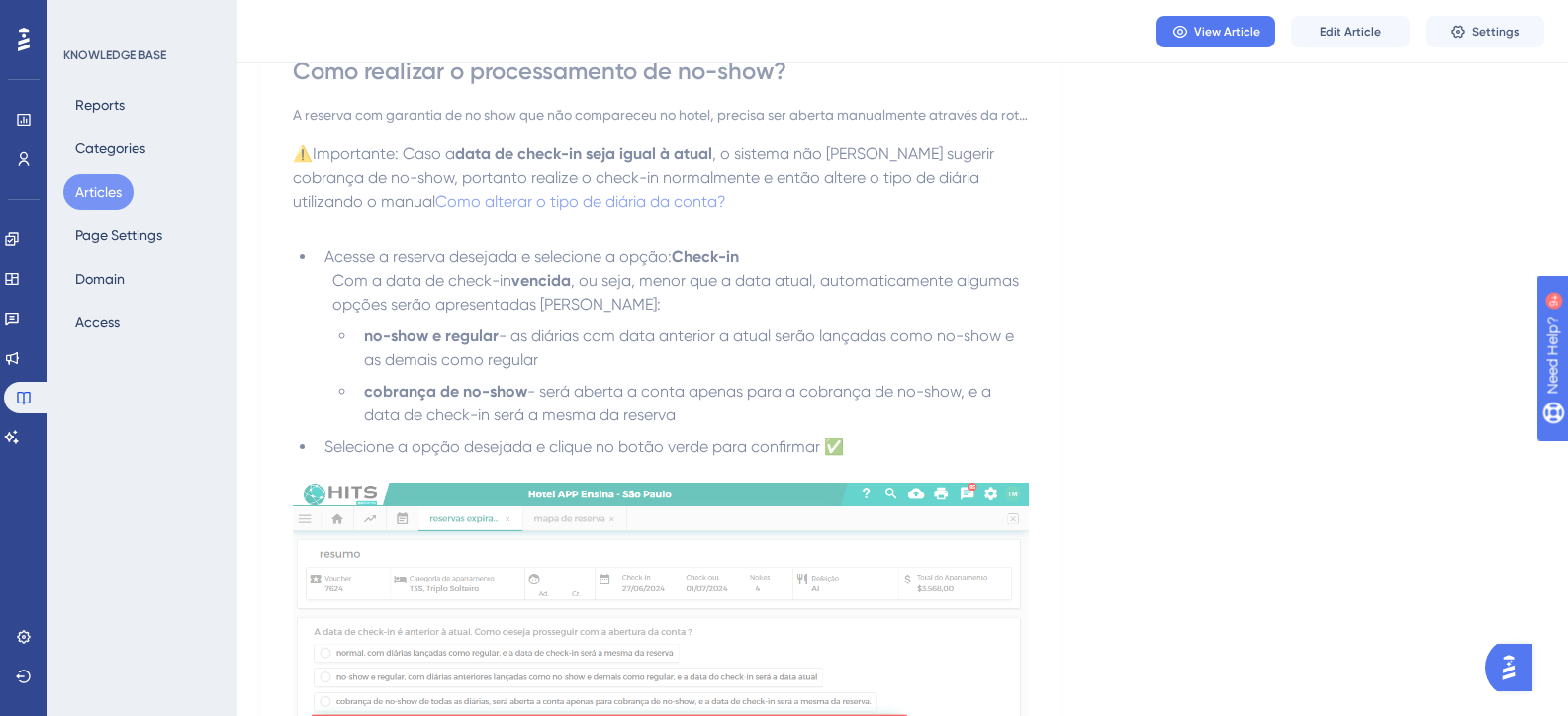
click at [1340, 55] on div "View Article Edit Article Settings" at bounding box center [902, 32] width 1330 height 63
click at [1337, 39] on span "Edit Article" at bounding box center [1350, 32] width 61 height 16
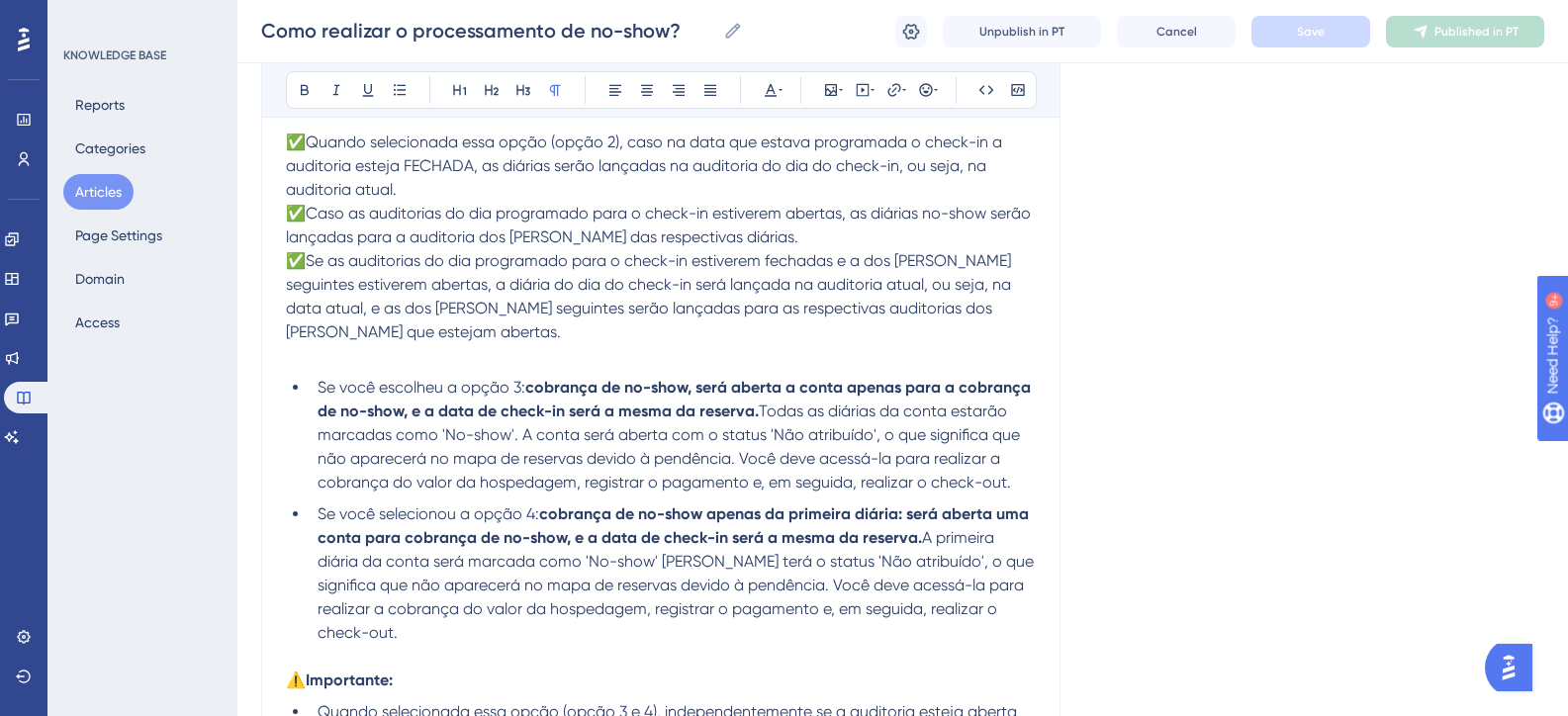
scroll to position [1880, 0]
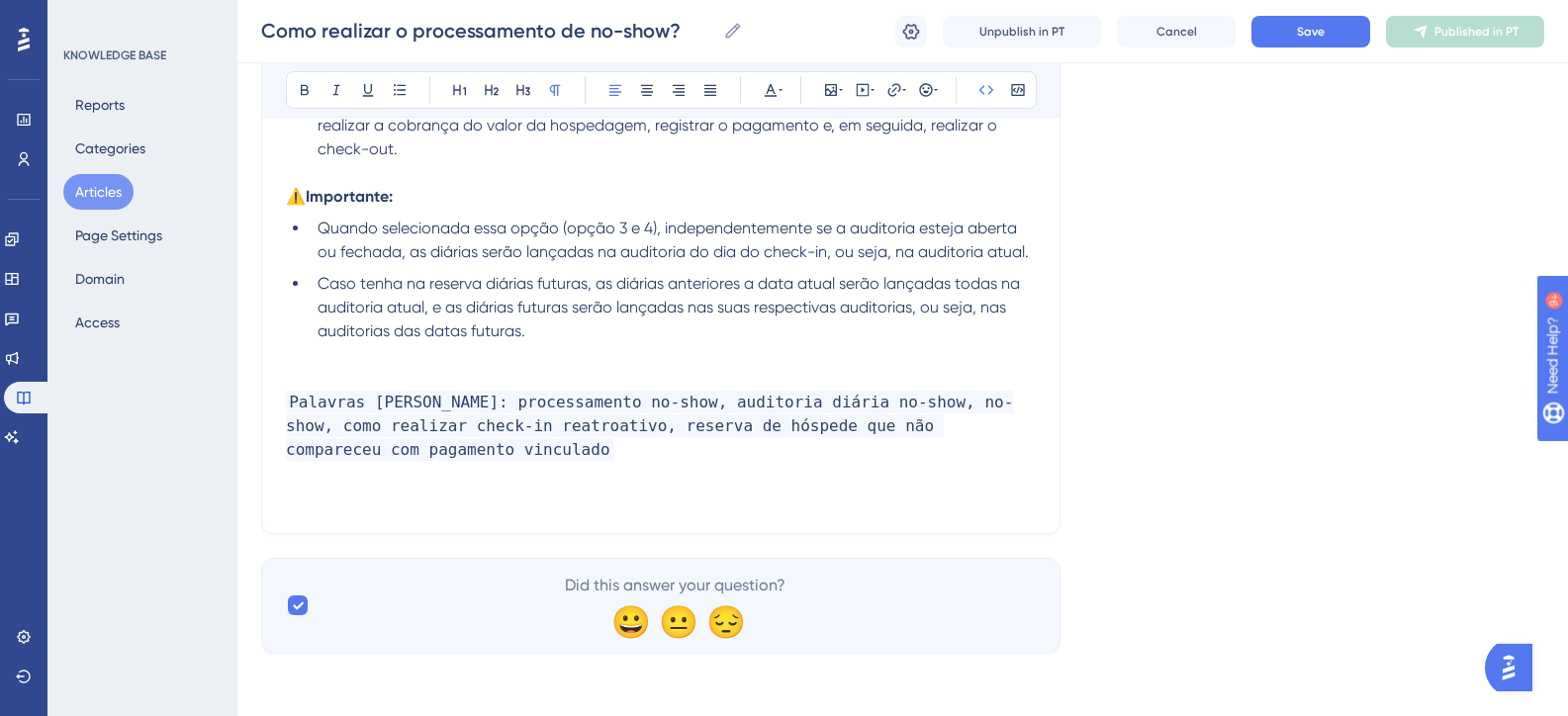
click at [381, 456] on p "Palavras chaves: processamento no-show, auditoria diária no-show, no-show​, com…" at bounding box center [661, 427] width 750 height 71
click at [470, 450] on p "Palavras chaves: processamento no-show, auditoria diária no-show, no-show​, com…" at bounding box center [661, 427] width 750 height 71
click at [433, 441] on p "Palavras chaves: processamento no-show, auditoria diária no-show, no-show​, com…" at bounding box center [661, 427] width 750 height 71
click at [31, 416] on div "Engagement Widgets Feedback Product Updates Knowledge Base AI Assistant" at bounding box center [24, 339] width 40 height 230
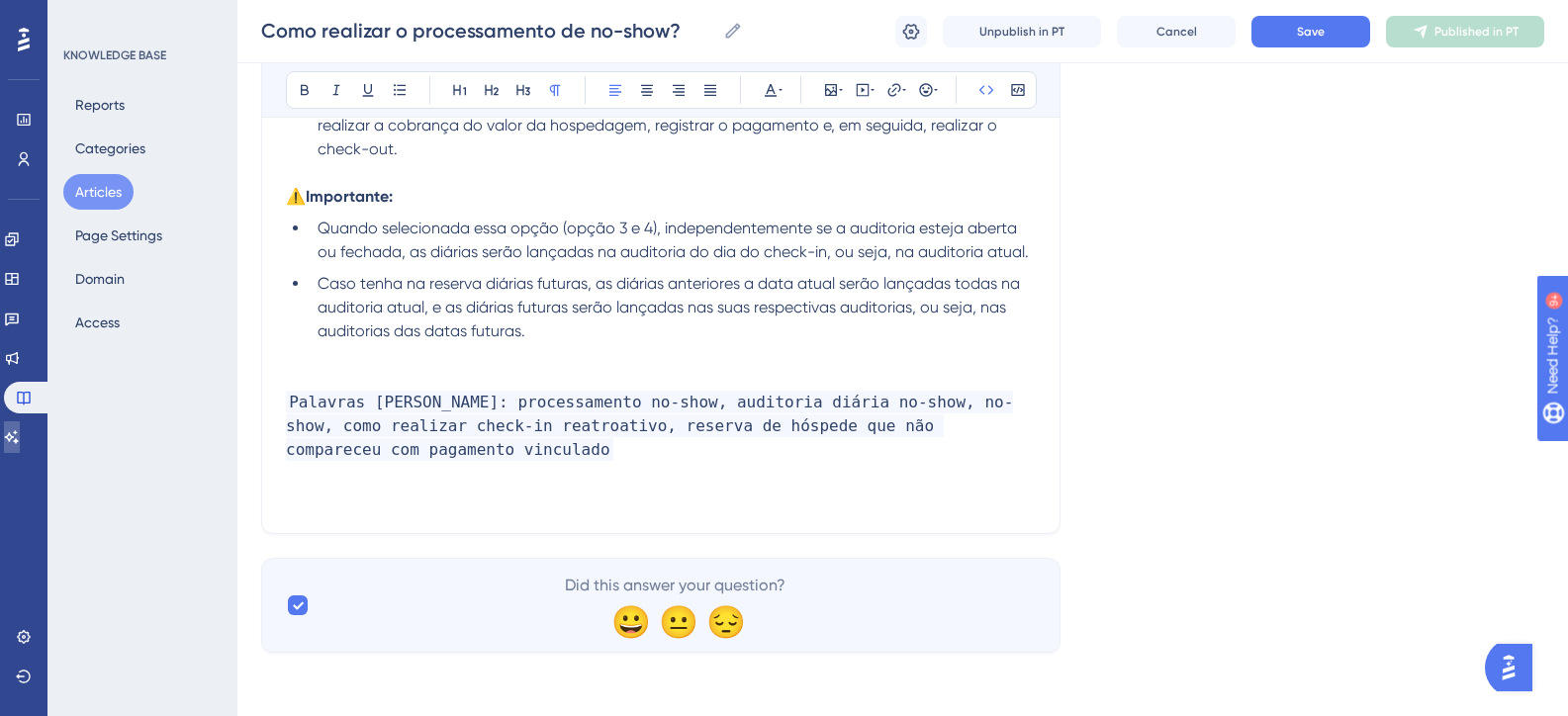
click at [20, 431] on icon at bounding box center [12, 437] width 16 height 16
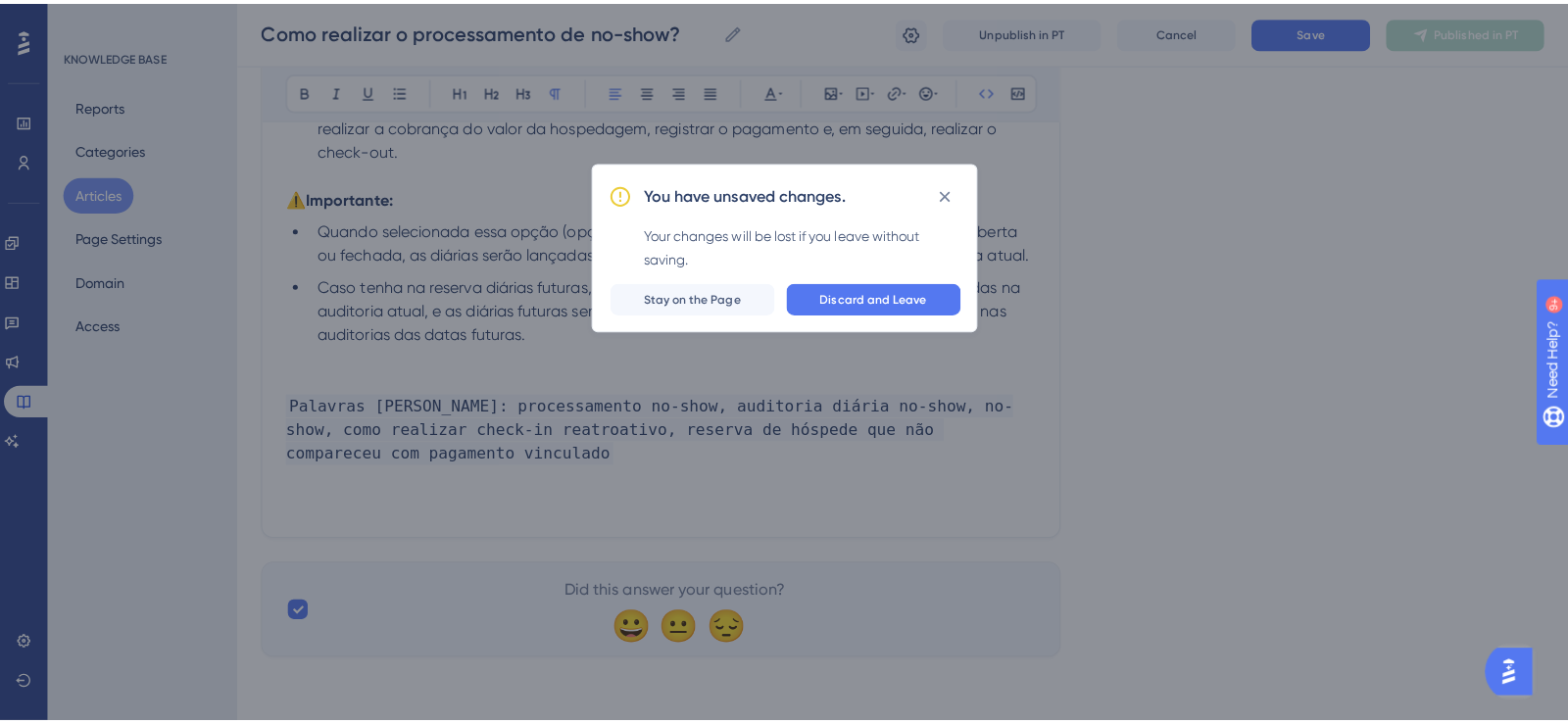
scroll to position [1847, 0]
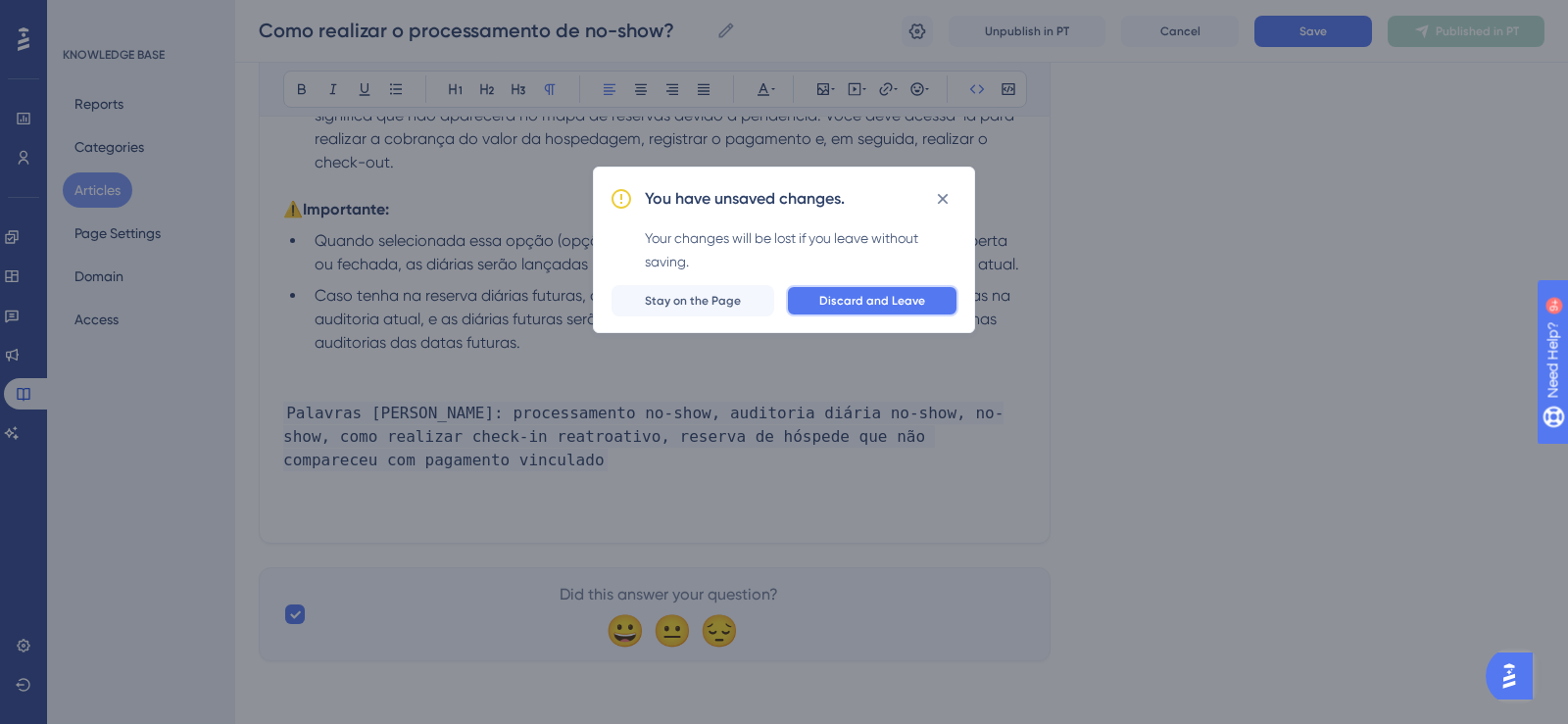
click at [861, 304] on span "Discard and Leave" at bounding box center [872, 301] width 106 height 16
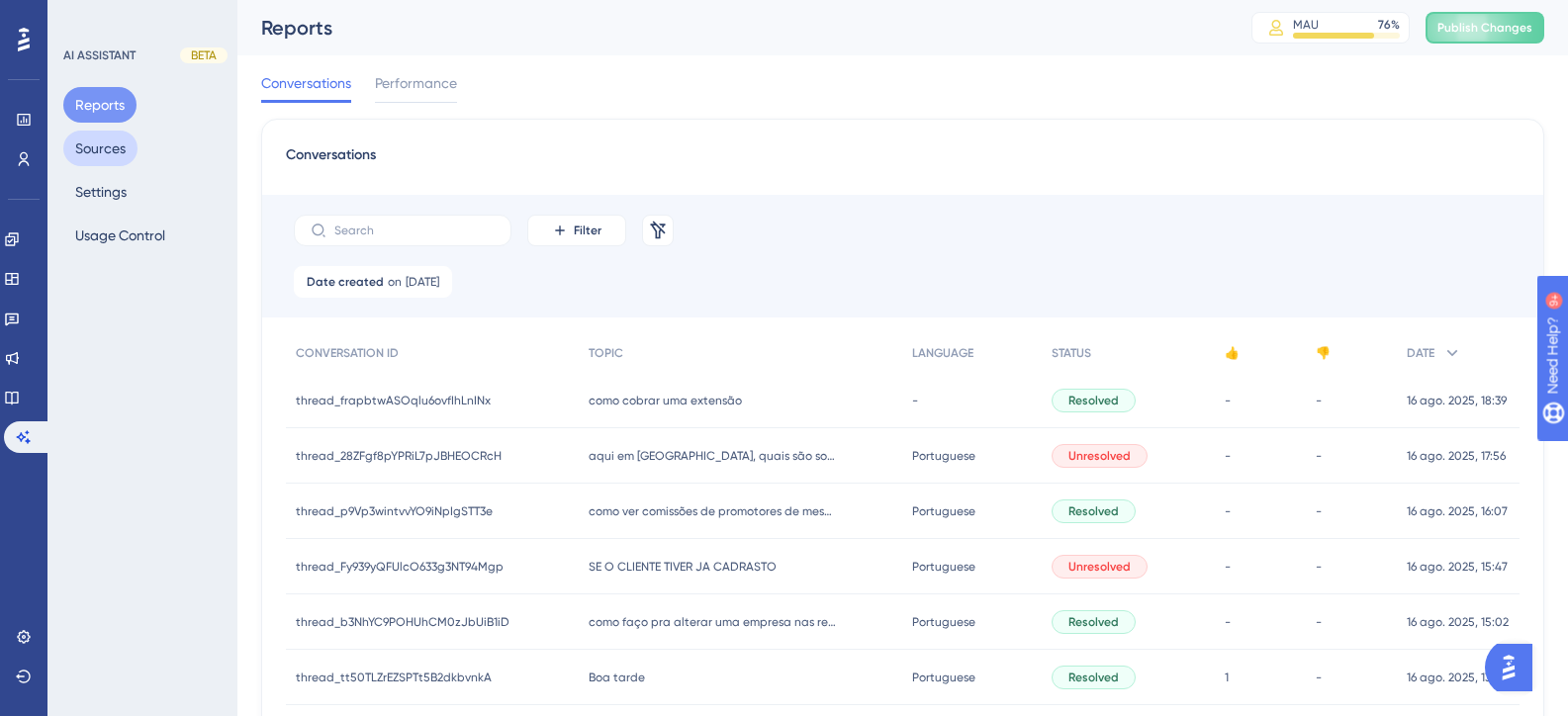
click at [111, 157] on button "Sources" at bounding box center [100, 149] width 74 height 36
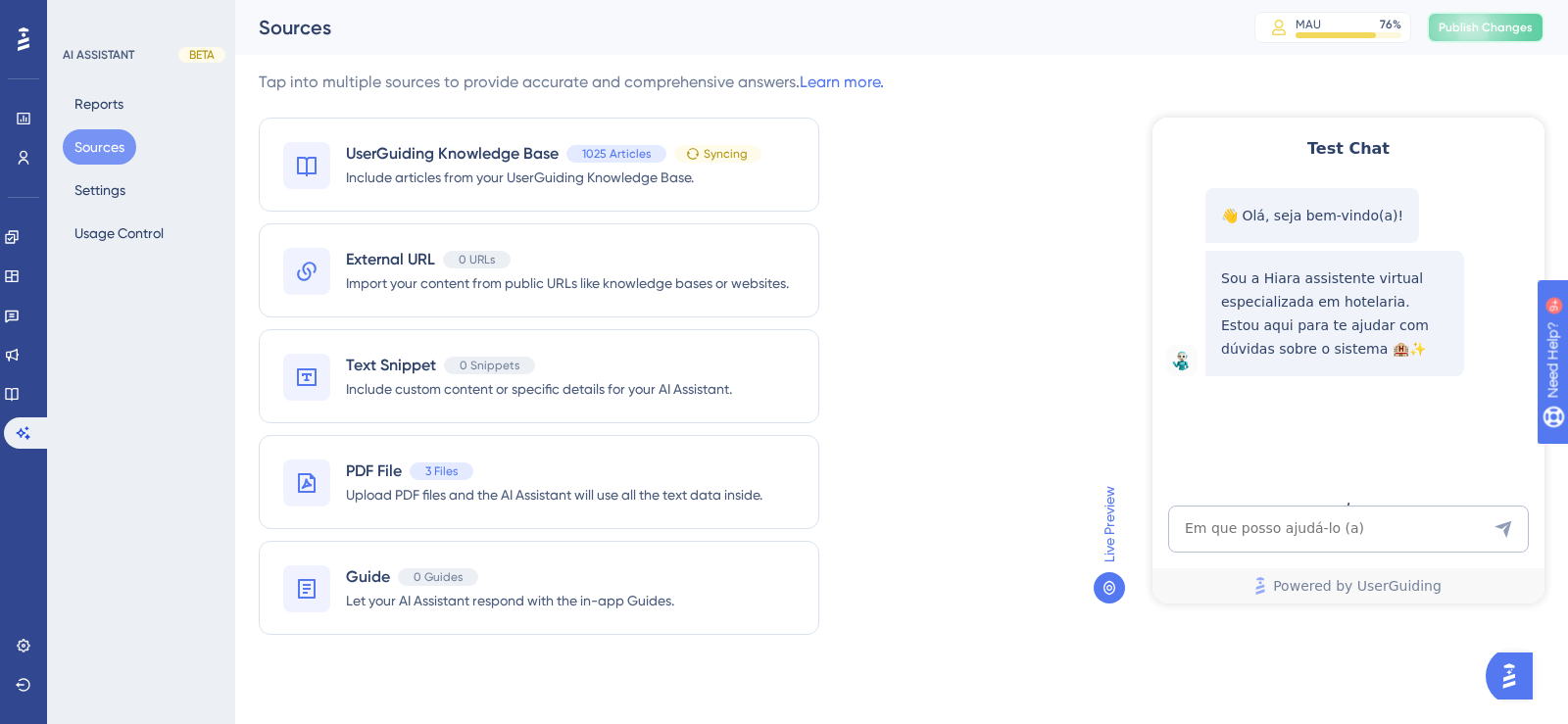
click at [1441, 42] on button "Publish Changes" at bounding box center [1486, 27] width 118 height 31
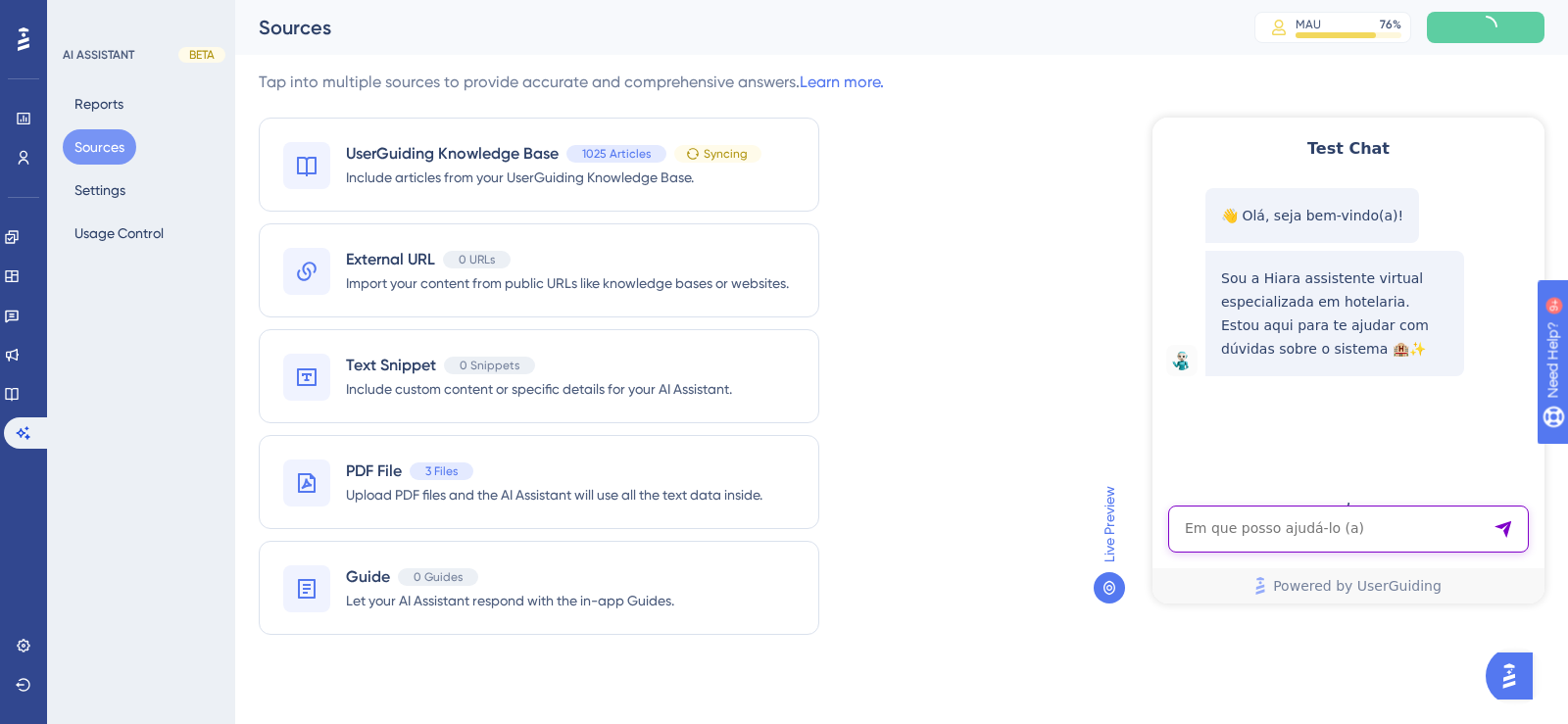
click at [1241, 536] on textarea "AI Assistant Text Input" at bounding box center [1349, 529] width 361 height 47
paste textarea "como colocar como hospede problematico"
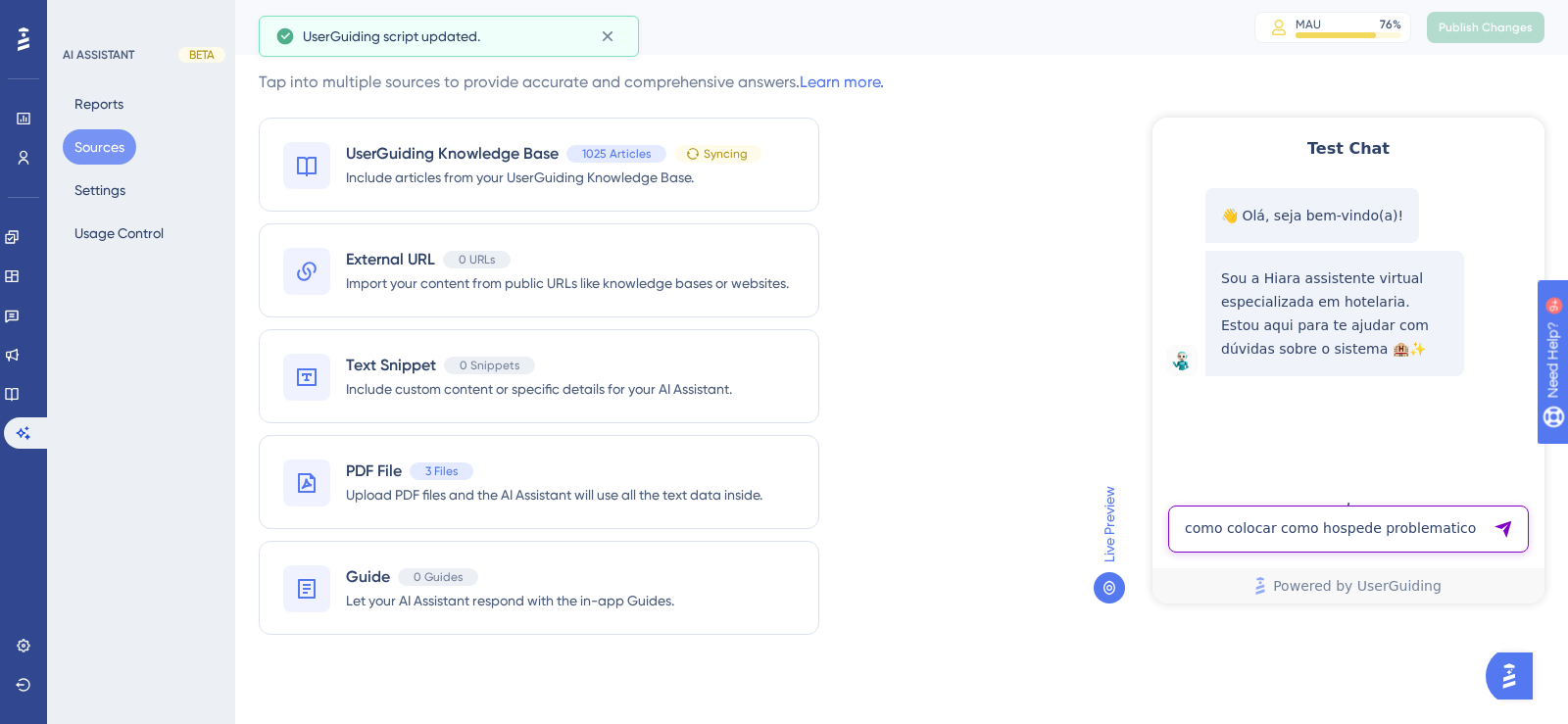
type textarea "como colocar como hospede problematico"
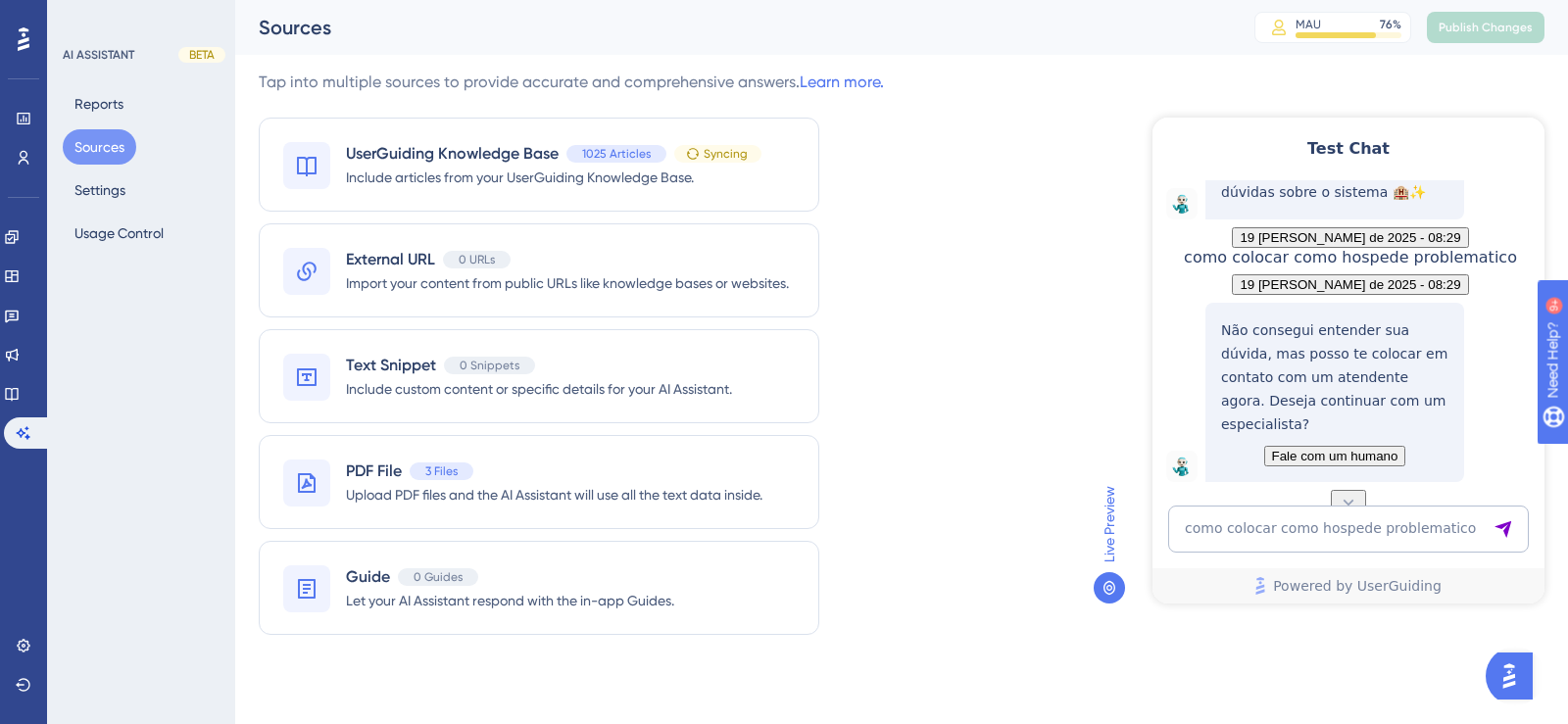
scroll to position [257, 0]
click at [1322, 537] on textarea "como colocar como hospede problematico" at bounding box center [1349, 529] width 361 height 47
paste textarea "fazer reserva com data anterior"
type textarea "fazer reserva com data anterior"
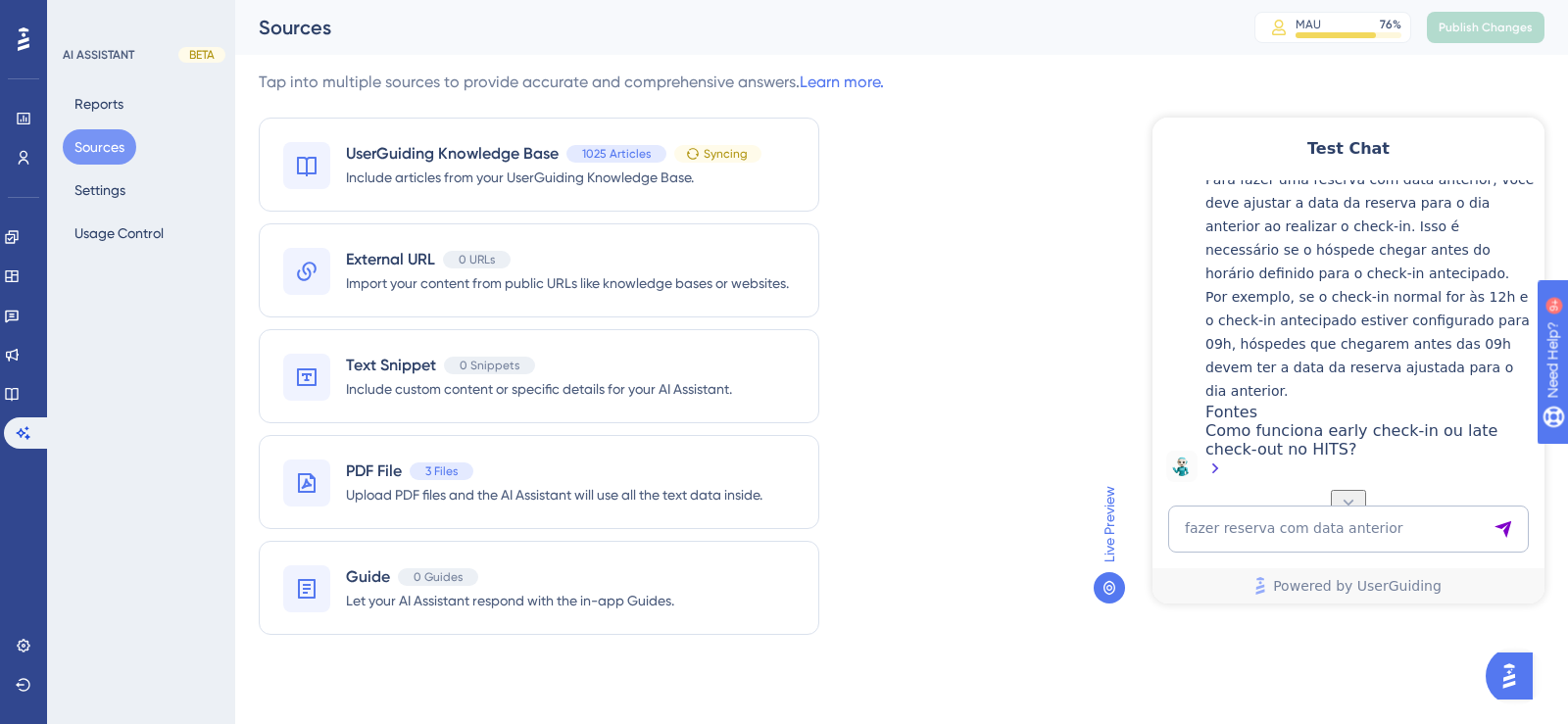
scroll to position [776, 0]
click at [1365, 533] on textarea "fazer reserva com data anterior" at bounding box center [1349, 529] width 361 height 47
paste textarea "como colocar como hospede problematico"
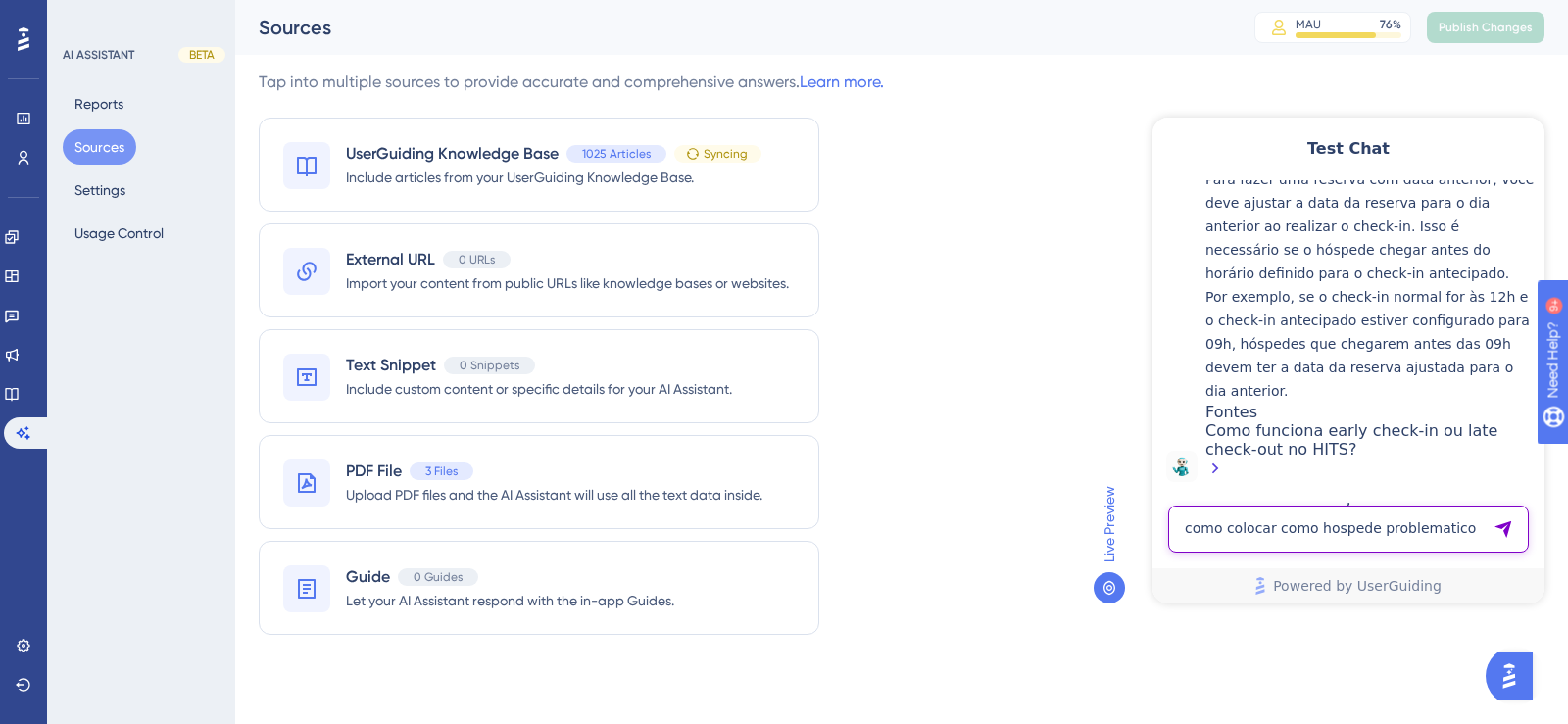
type textarea "como colocar como hospede problematico"
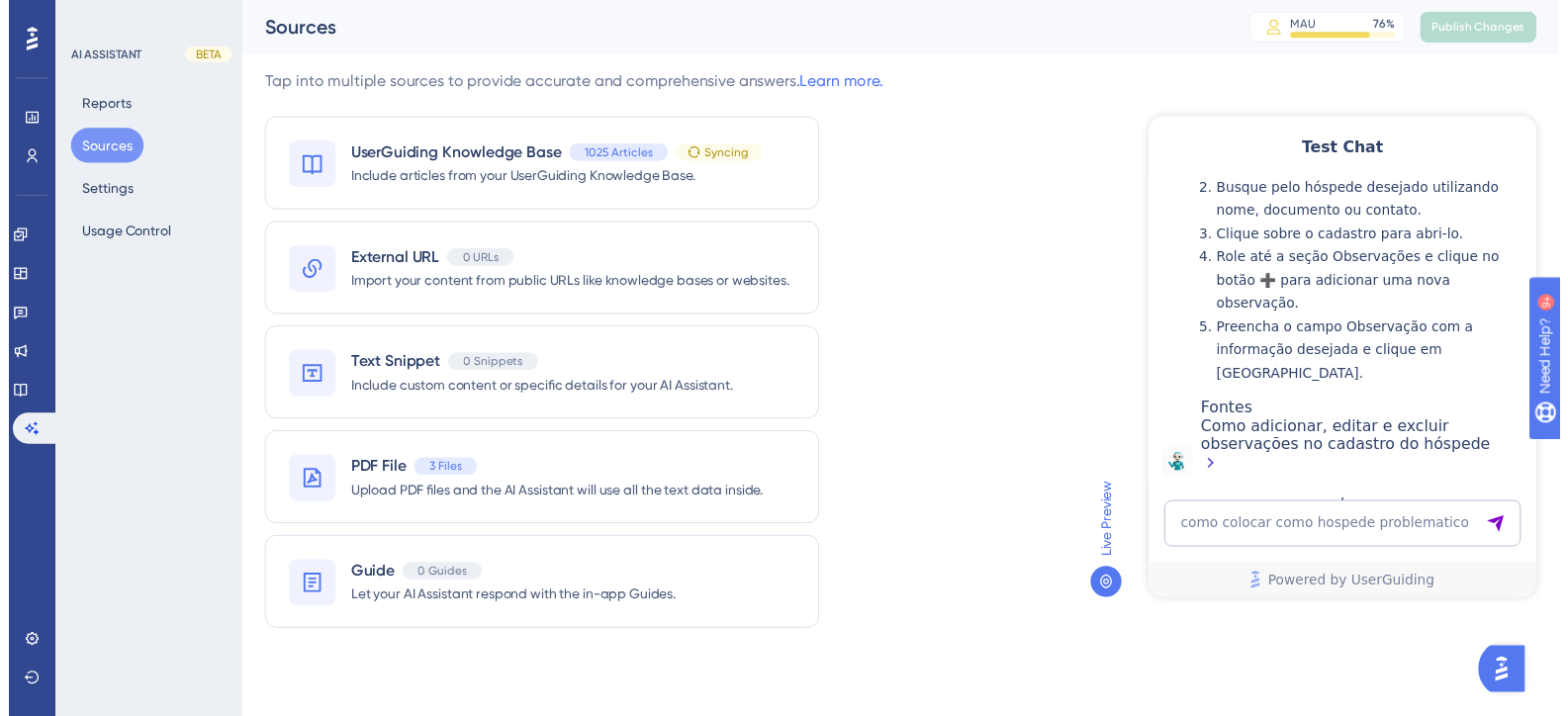
scroll to position [1525, 0]
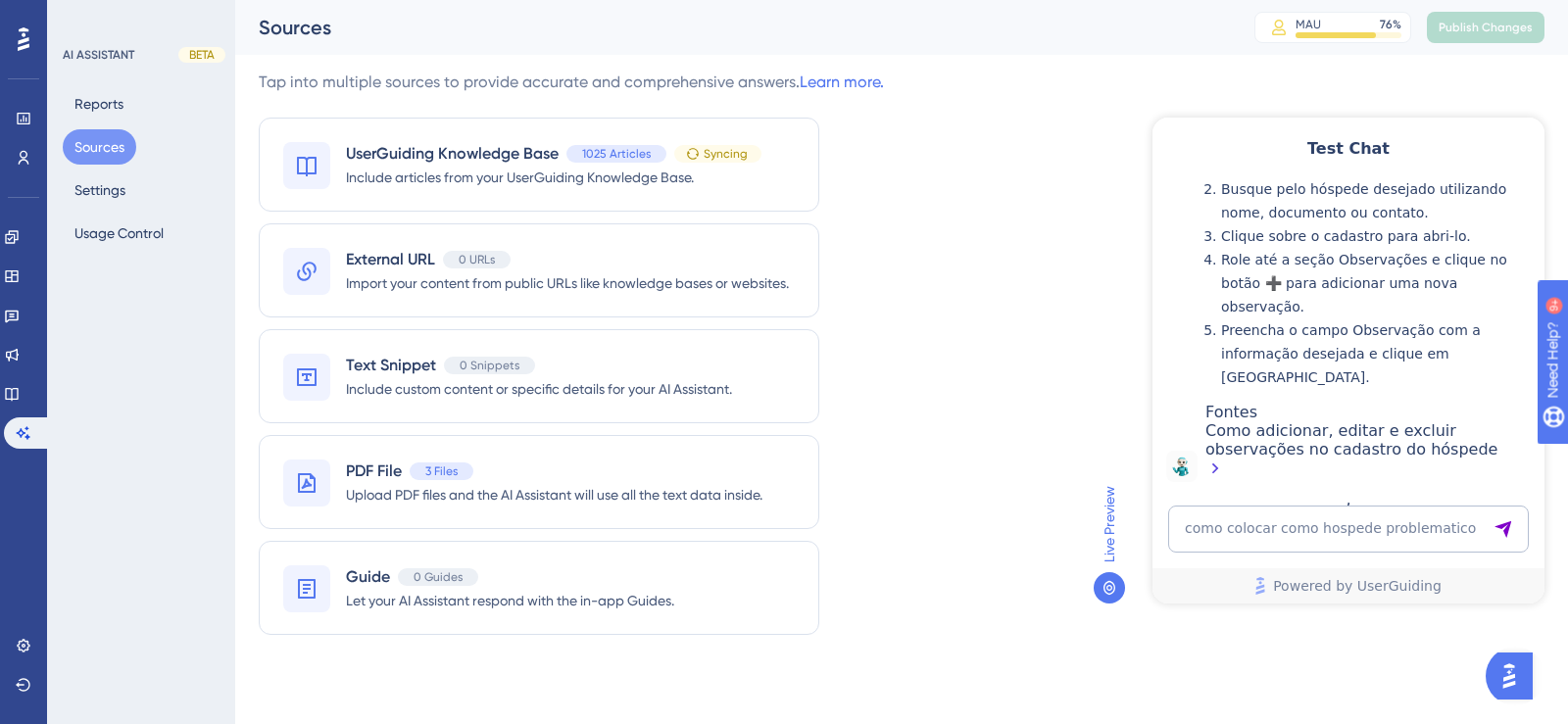
drag, startPoint x: 91, startPoint y: 141, endPoint x: 91, endPoint y: 103, distance: 38.0
click at [91, 140] on button "Sources" at bounding box center [99, 147] width 74 height 35
click at [91, 103] on button "Reports" at bounding box center [99, 104] width 73 height 35
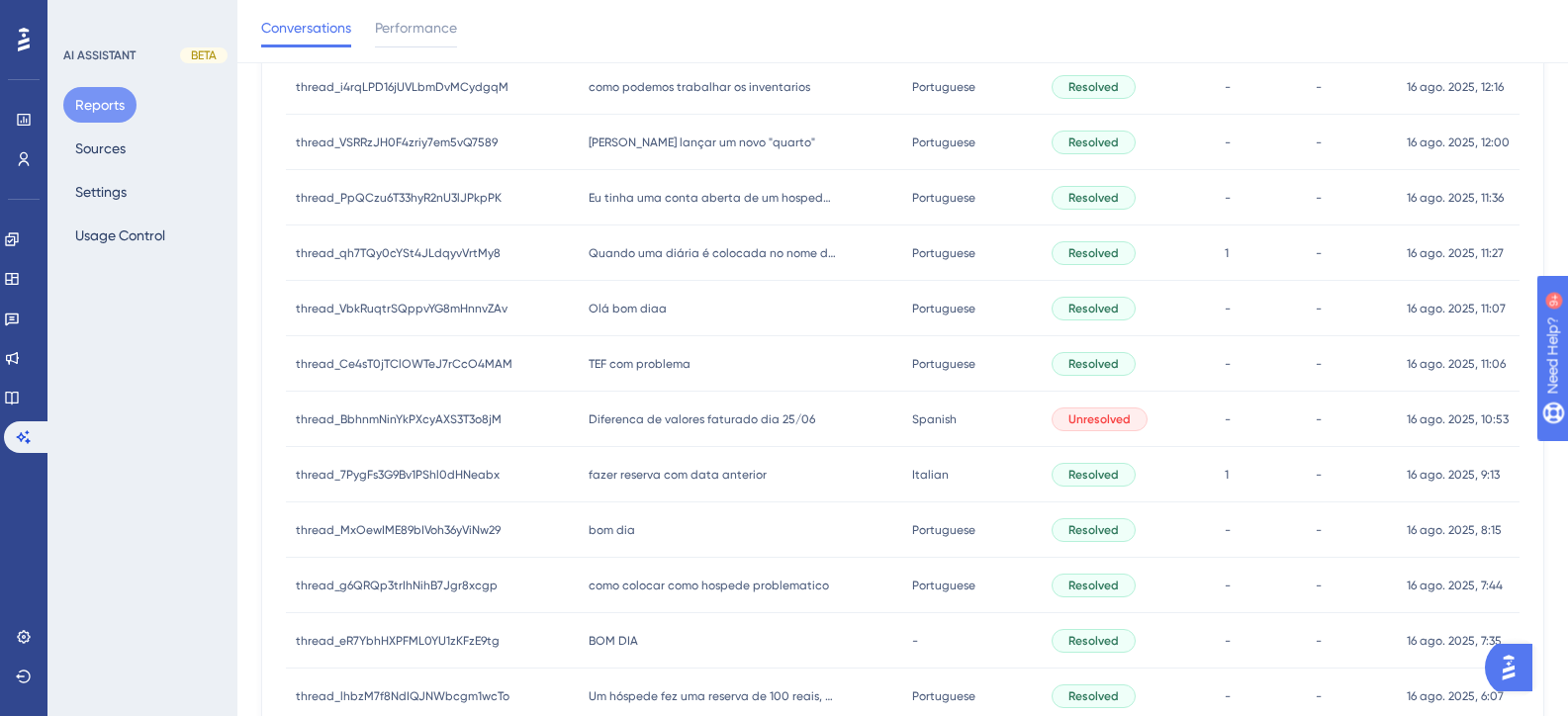
scroll to position [829, 0]
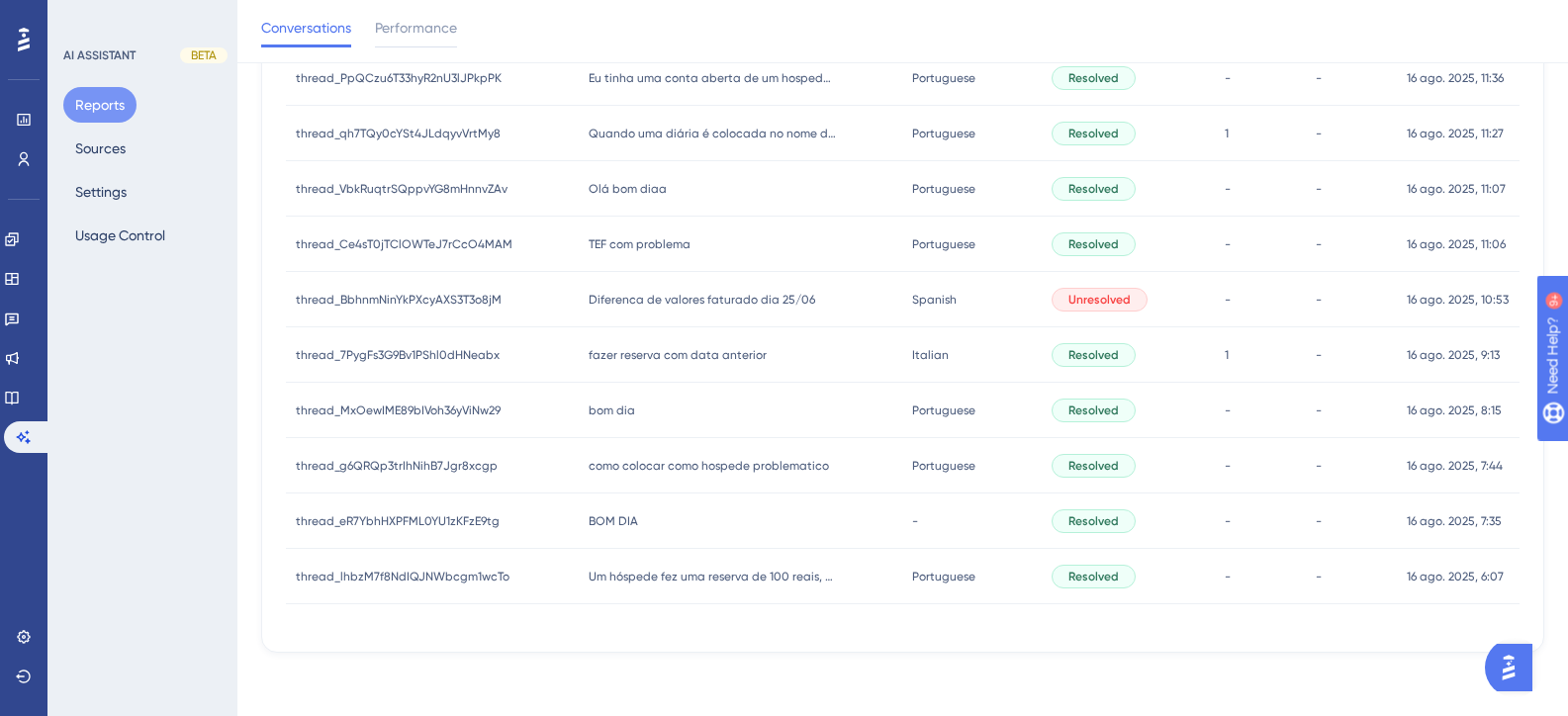
click at [690, 294] on span "Diferenca de valores faturado dia 25/06" at bounding box center [701, 300] width 227 height 16
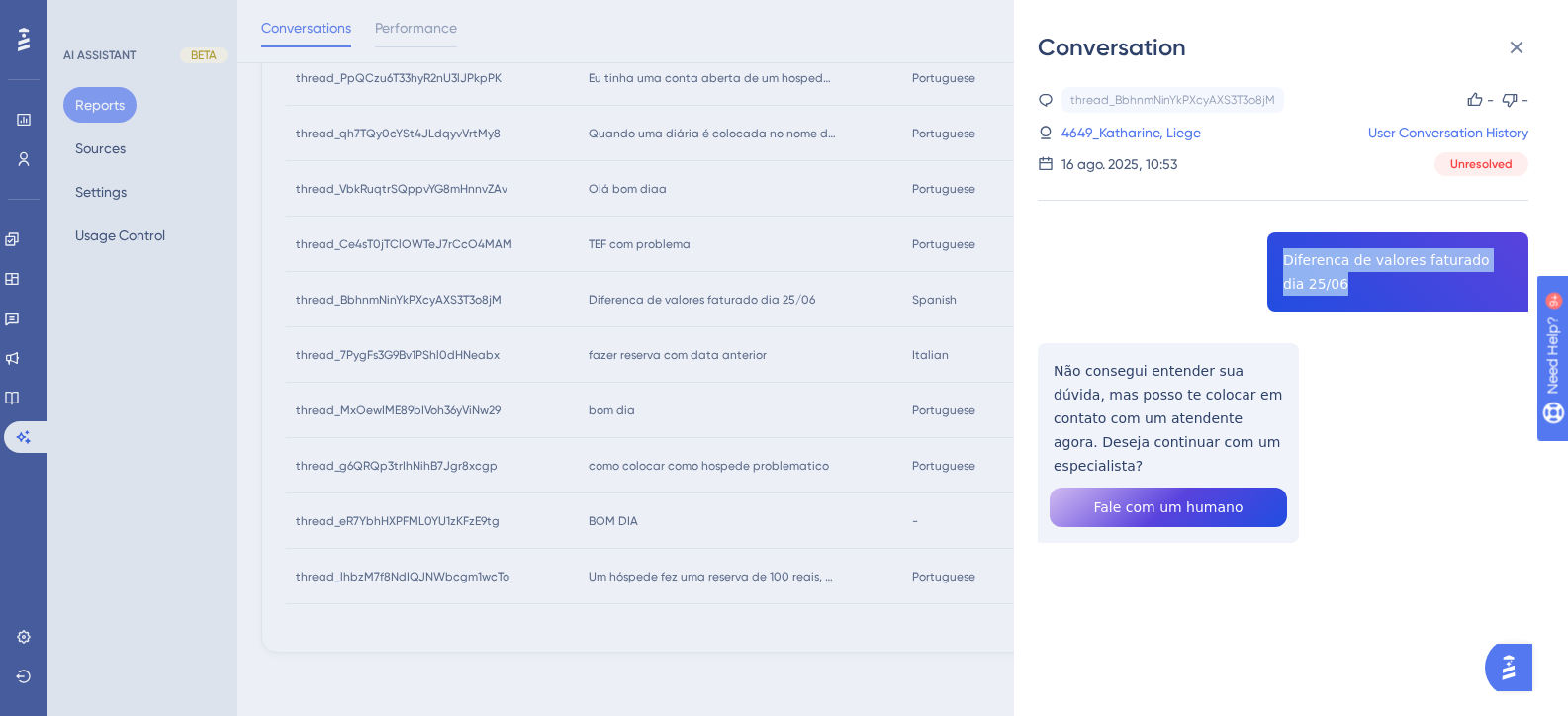
drag, startPoint x: 1322, startPoint y: 291, endPoint x: 1271, endPoint y: 266, distance: 56.8
click at [1271, 266] on div "thread_BbhnmNinYkPXcyAXS3T3o8jM Copy - - 4649_Katharine, Liege User Conversatio…" at bounding box center [1283, 365] width 490 height 557
copy span "Diferenca de valores faturado dia 25/06"
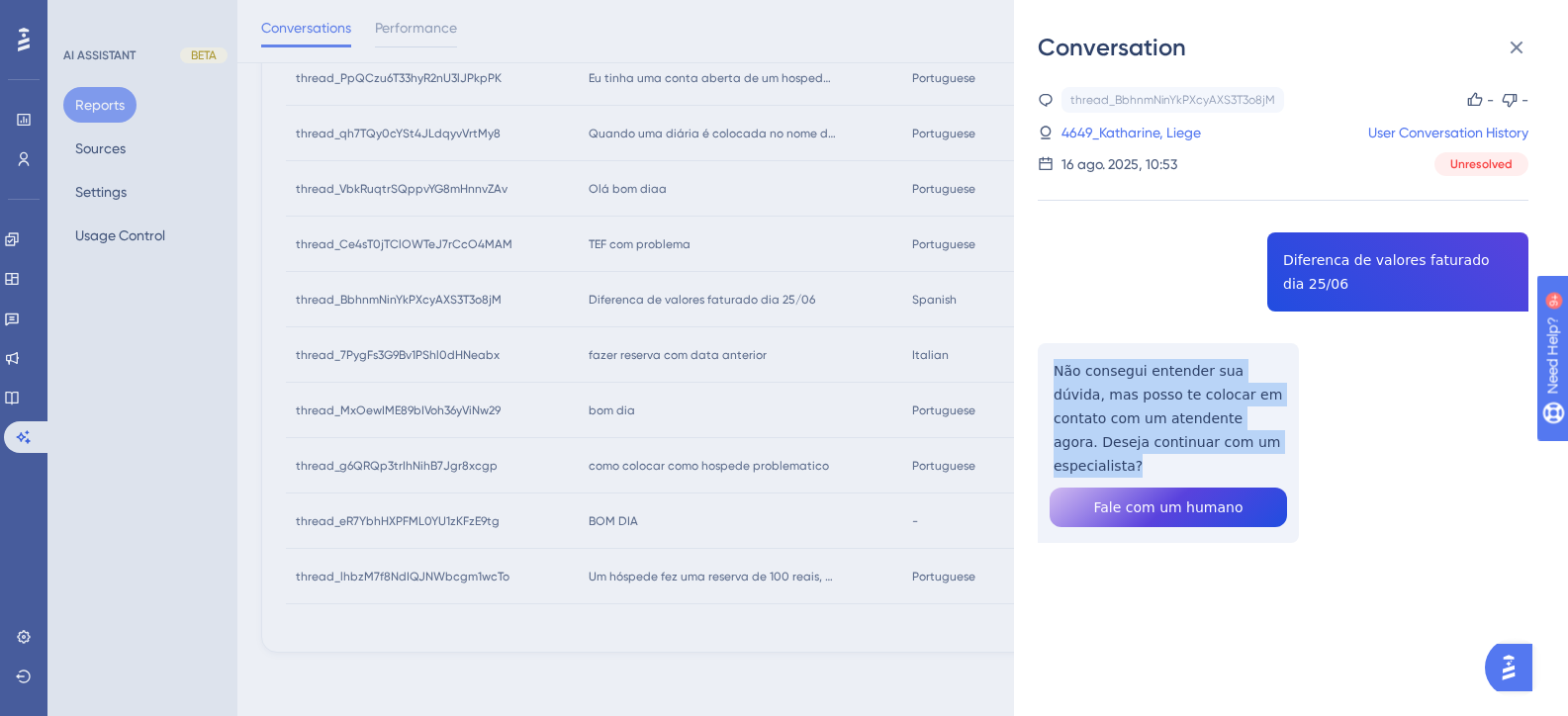
drag, startPoint x: 1251, startPoint y: 443, endPoint x: 1047, endPoint y: 372, distance: 216.0
click at [1047, 372] on div "thread_BbhnmNinYkPXcyAXS3T3o8jM Copy - - 4649_Katharine, Liege User Conversatio…" at bounding box center [1283, 365] width 490 height 557
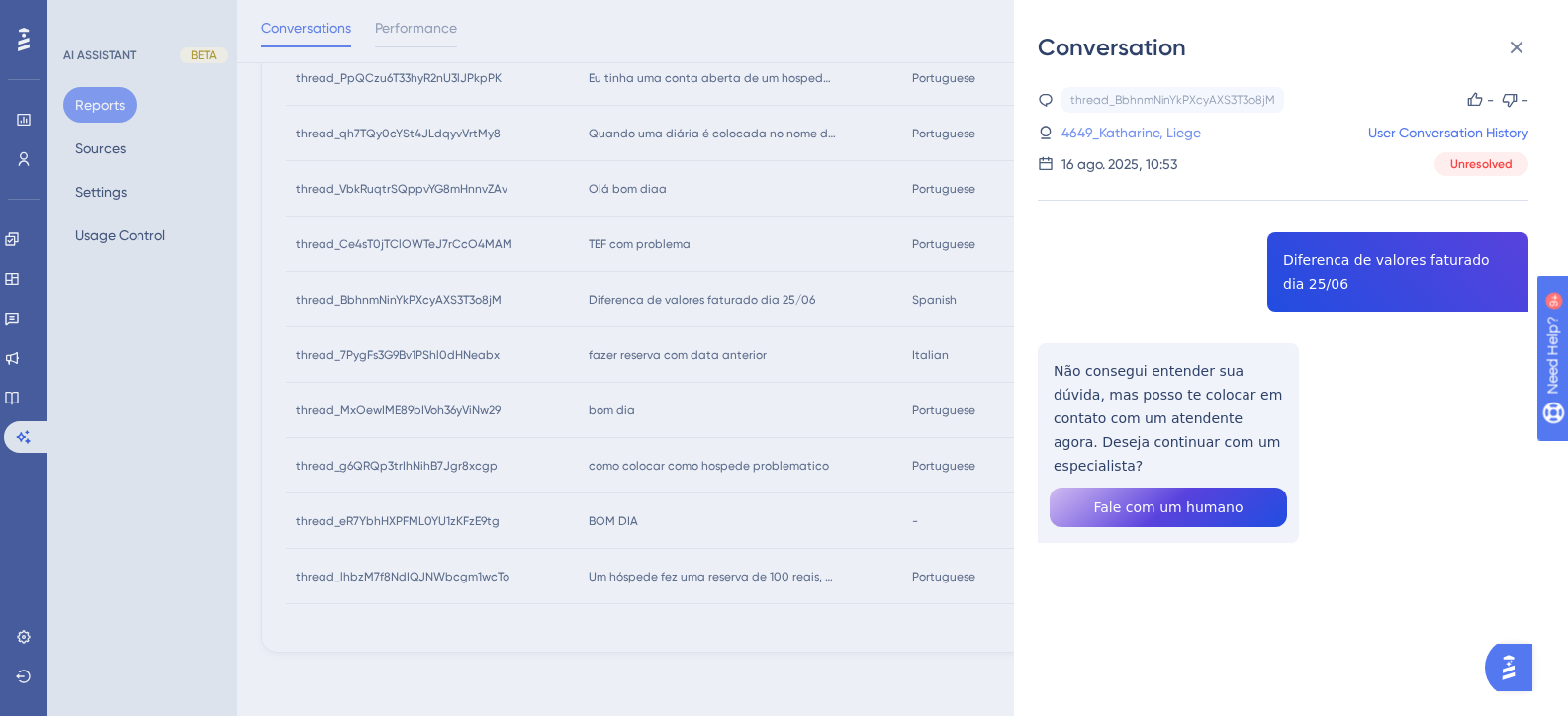
click at [1111, 140] on link "4649_Katharine, Liege" at bounding box center [1131, 133] width 140 height 24
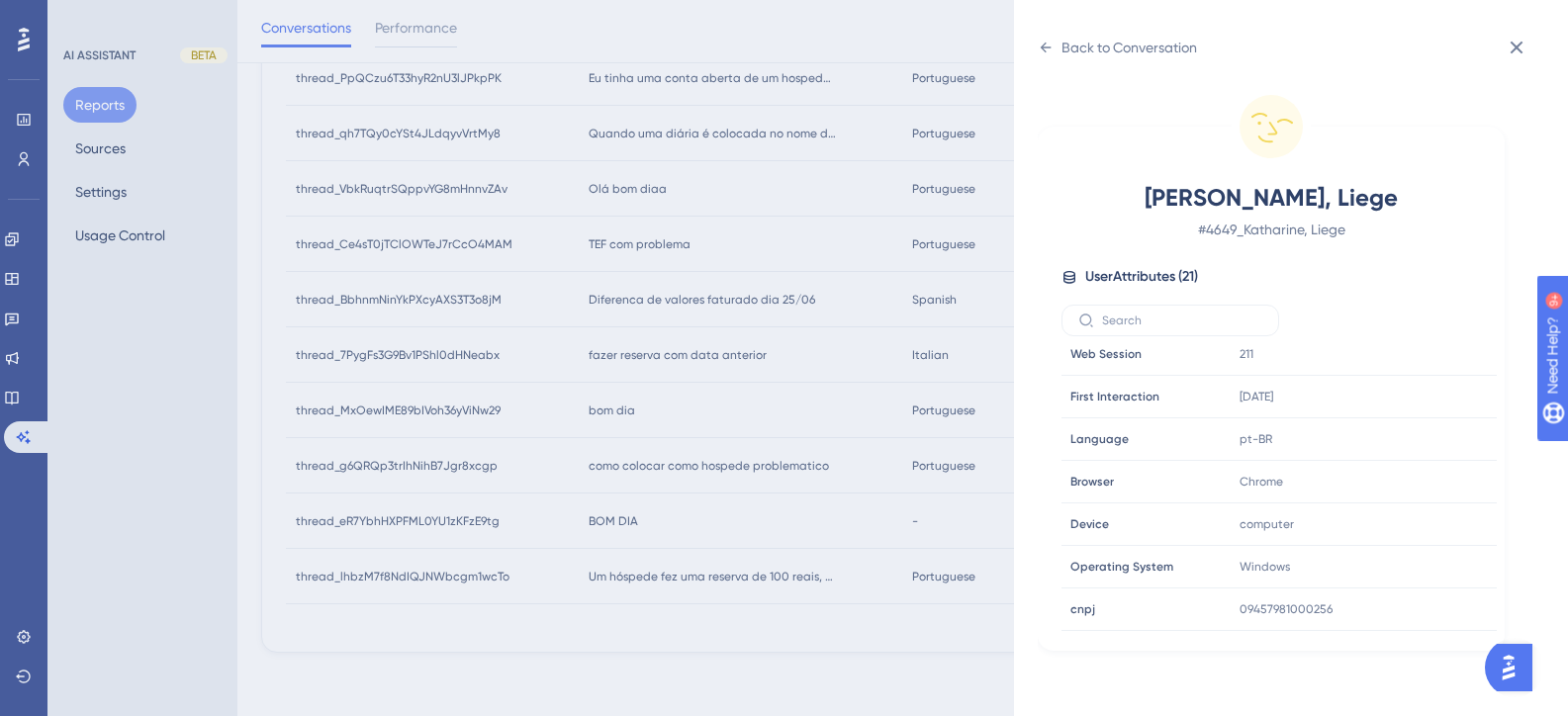
scroll to position [494, 0]
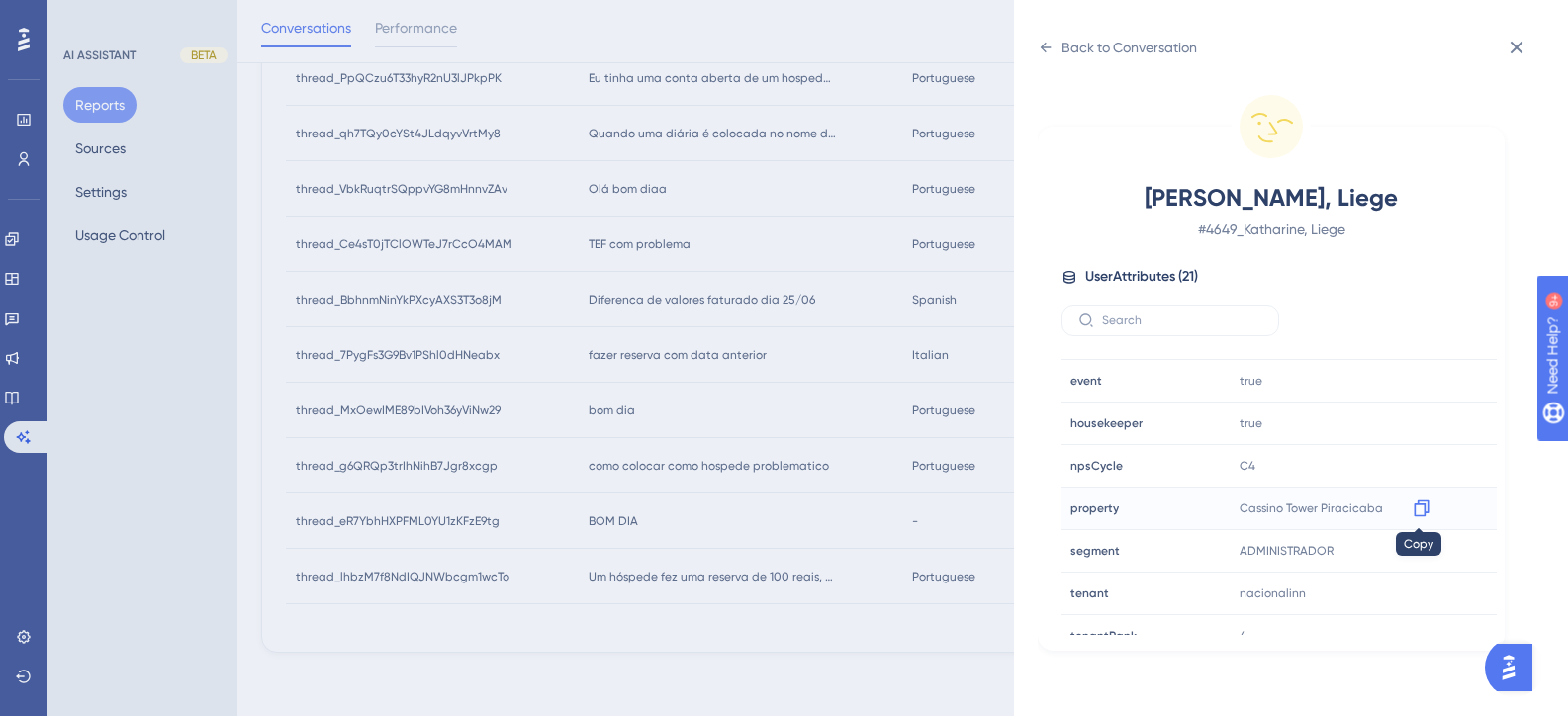
click at [1421, 507] on icon at bounding box center [1420, 508] width 15 height 17
click at [742, 451] on div "Back to Conversation Katharine, Liege # 4649_Katharine, Liege User Attributes (…" at bounding box center [784, 358] width 1568 height 716
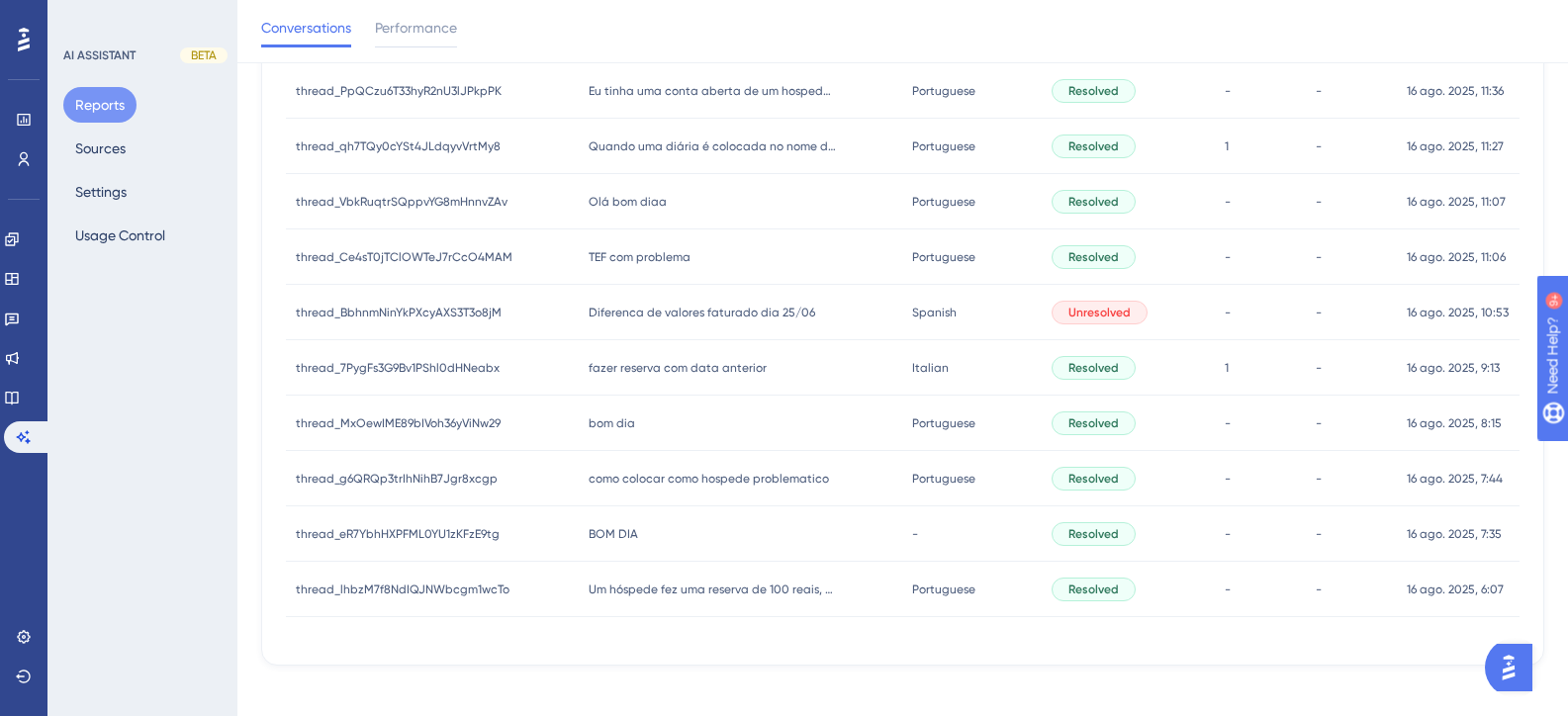
scroll to position [730, 0]
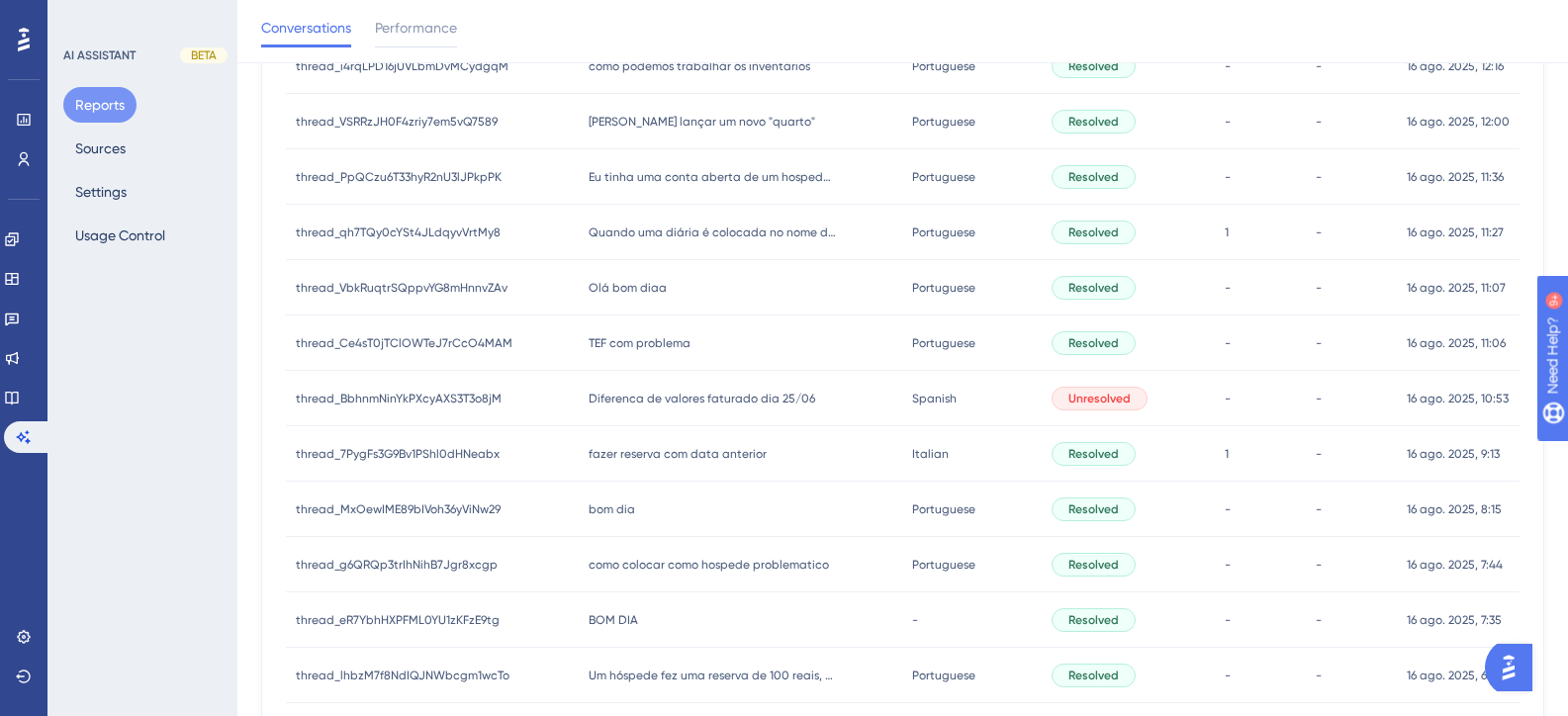
click at [633, 352] on div "TEF com problema TEF com problema" at bounding box center [740, 344] width 324 height 55
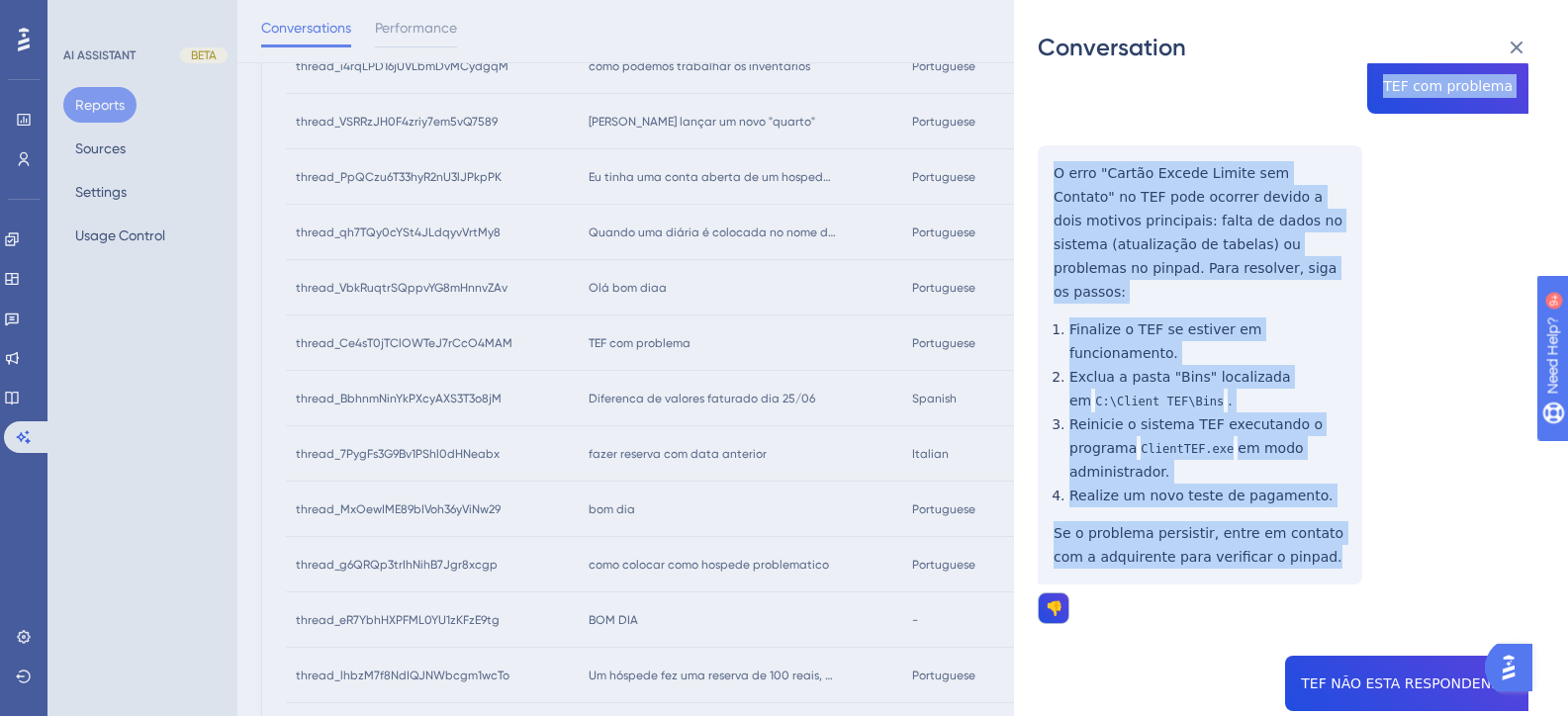
scroll to position [121, 0]
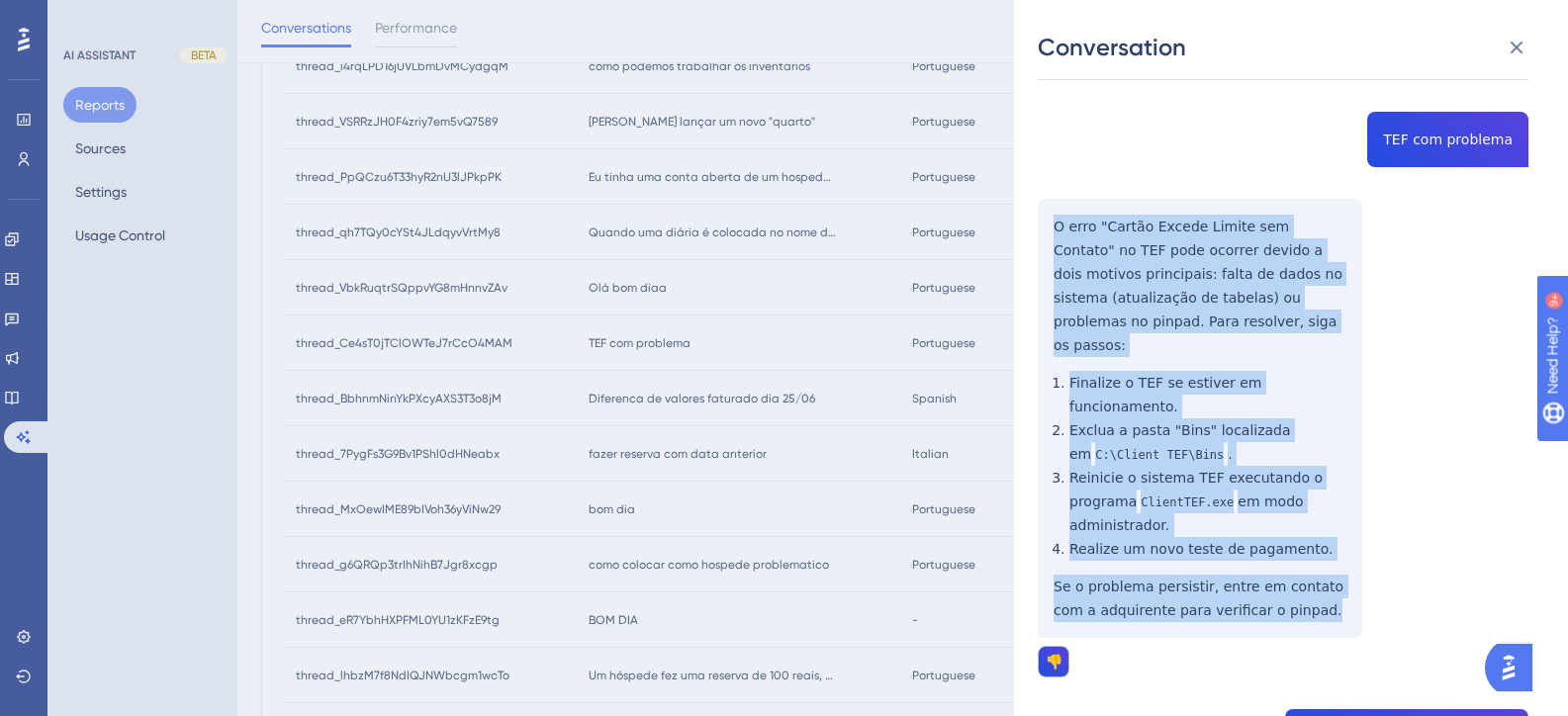
drag, startPoint x: 1286, startPoint y: 390, endPoint x: 1053, endPoint y: 226, distance: 284.9
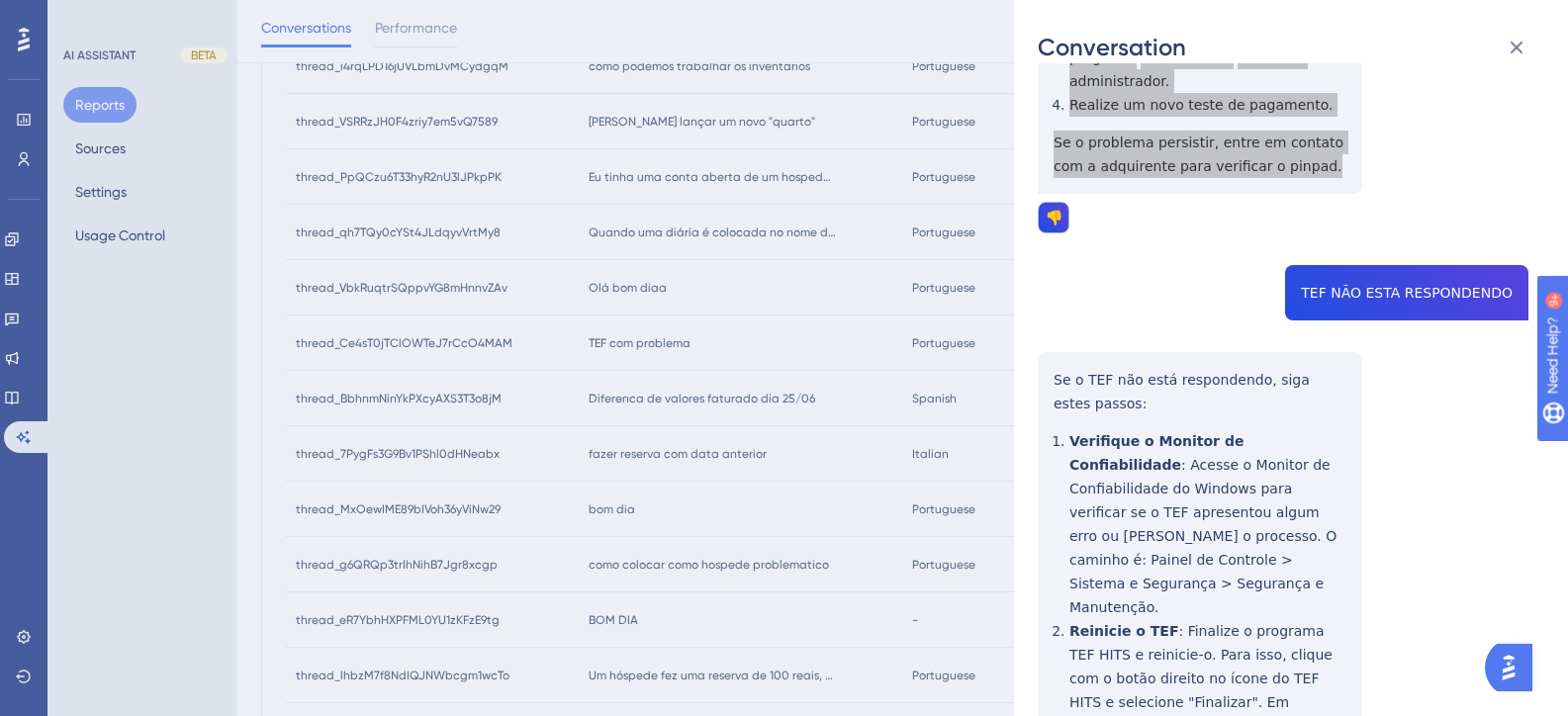
scroll to position [714, 0]
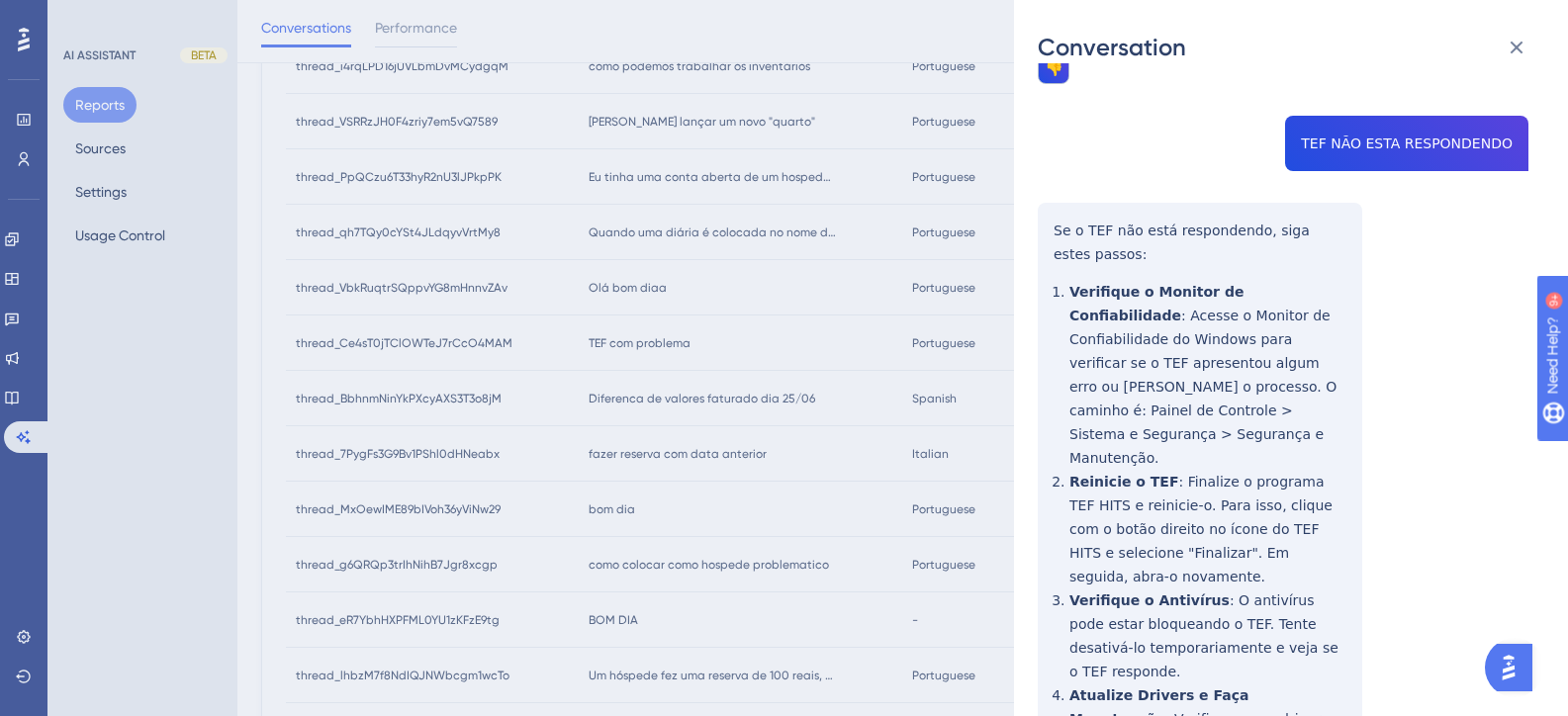
click at [1380, 91] on div "thread_Ce4sT0jTClOWTeJ7rCcO4MAM Copy - - 11_Simonetti, Giovanna User Conversati…" at bounding box center [1283, 212] width 490 height 1679
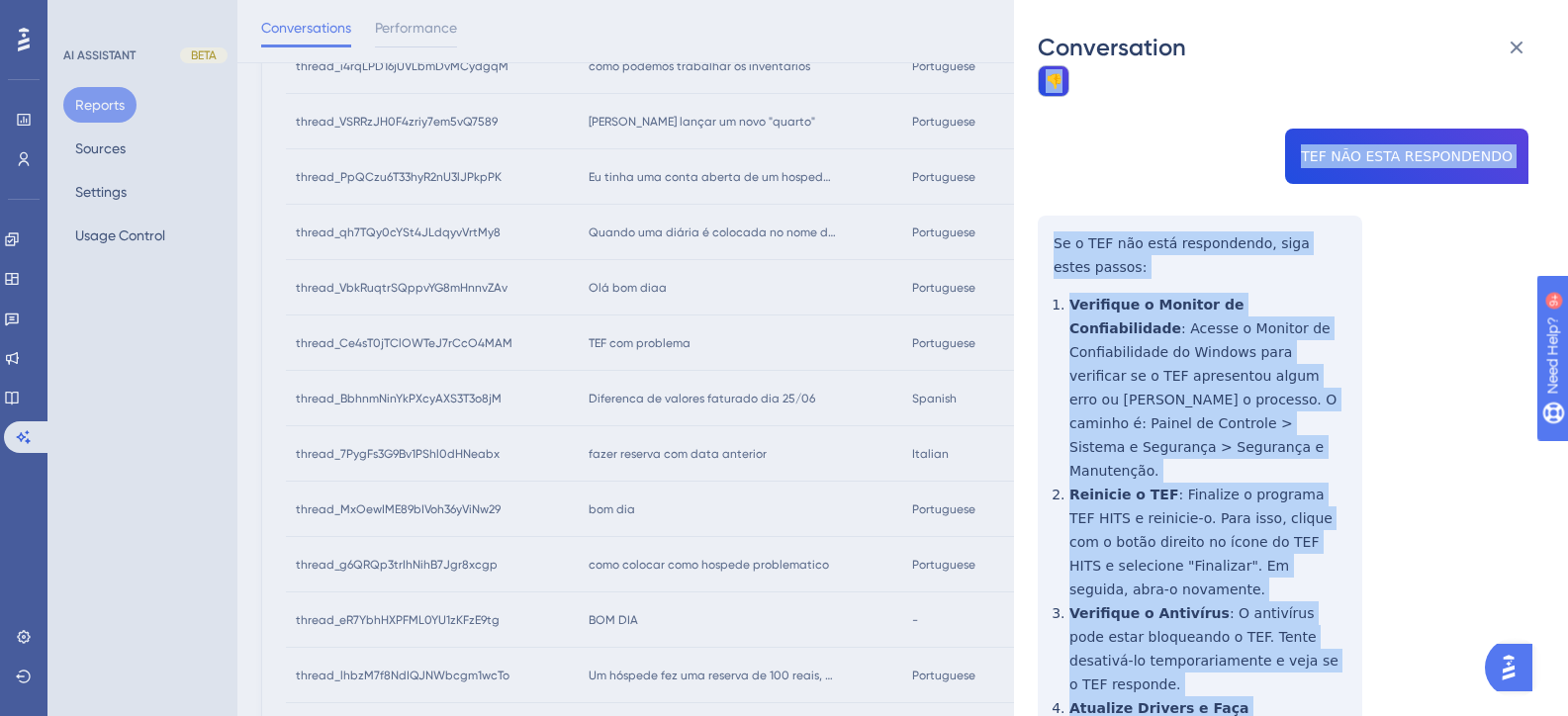
scroll to position [554, 0]
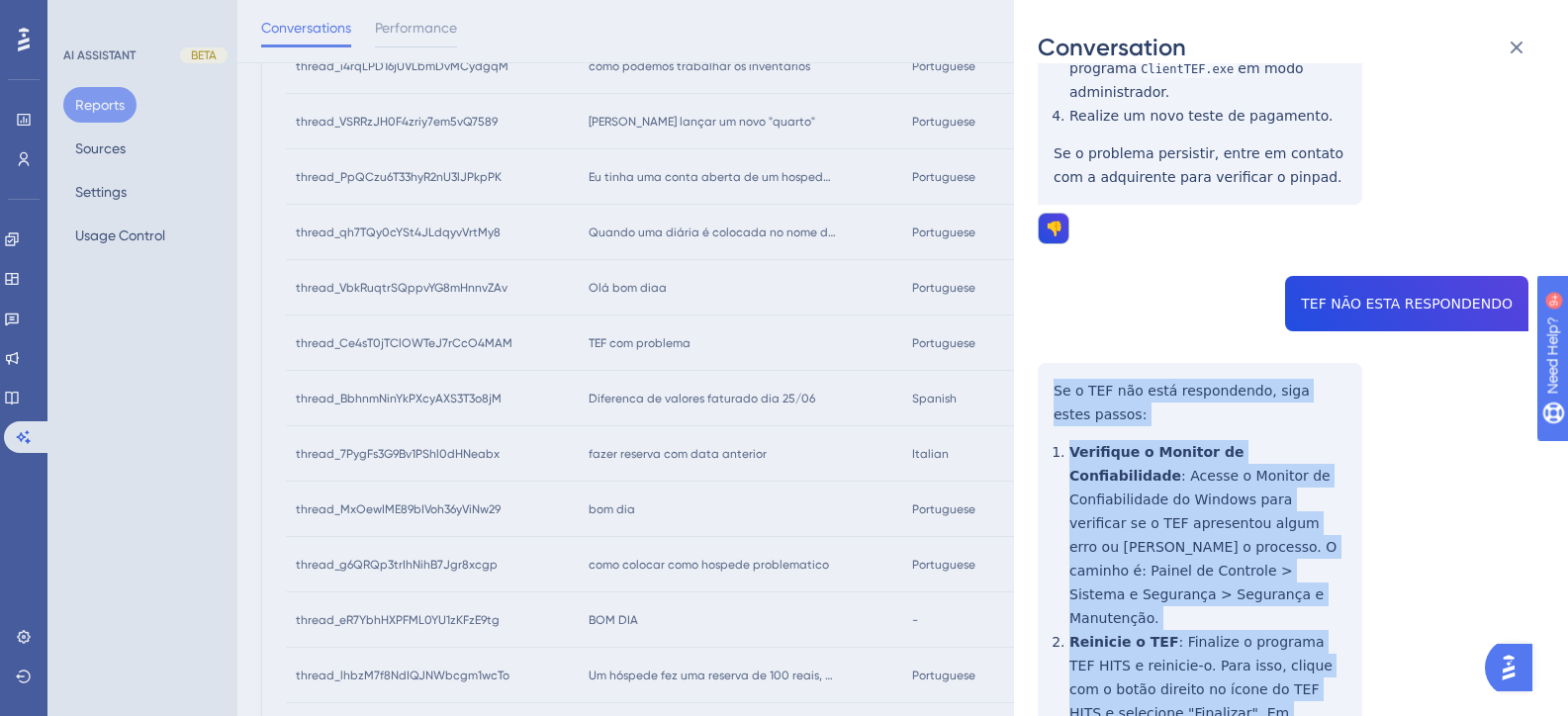
drag, startPoint x: 1250, startPoint y: 596, endPoint x: 1051, endPoint y: 345, distance: 320.3
click at [1051, 345] on div "thread_Ce4sT0jTClOWTeJ7rCcO4MAM Copy - - 11_Simonetti, Giovanna User Conversati…" at bounding box center [1283, 372] width 490 height 1679
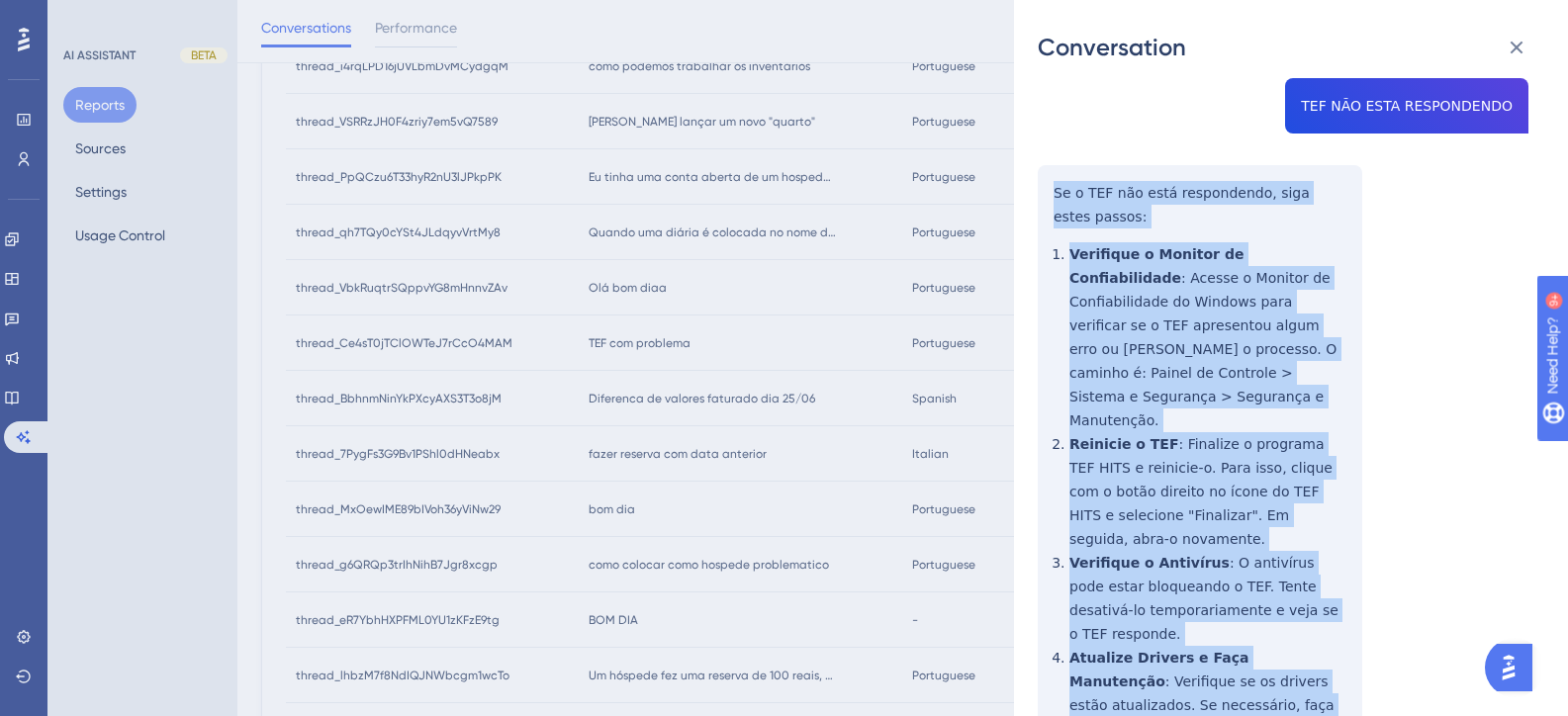
scroll to position [851, 0]
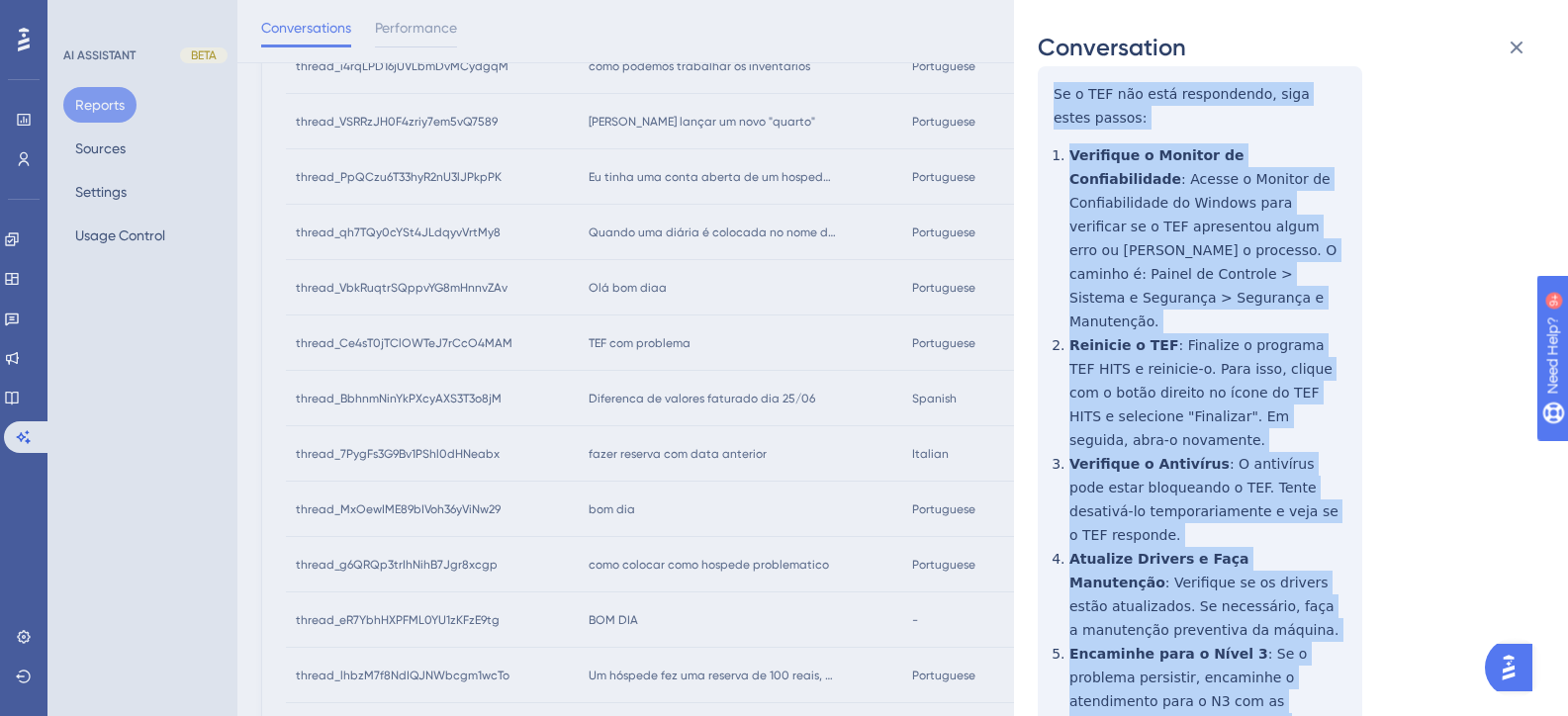
click at [1400, 450] on div "thread_Ce4sT0jTClOWTeJ7rCcO4MAM Copy - - 11_Simonetti, Giovanna User Conversati…" at bounding box center [1283, 75] width 490 height 1679
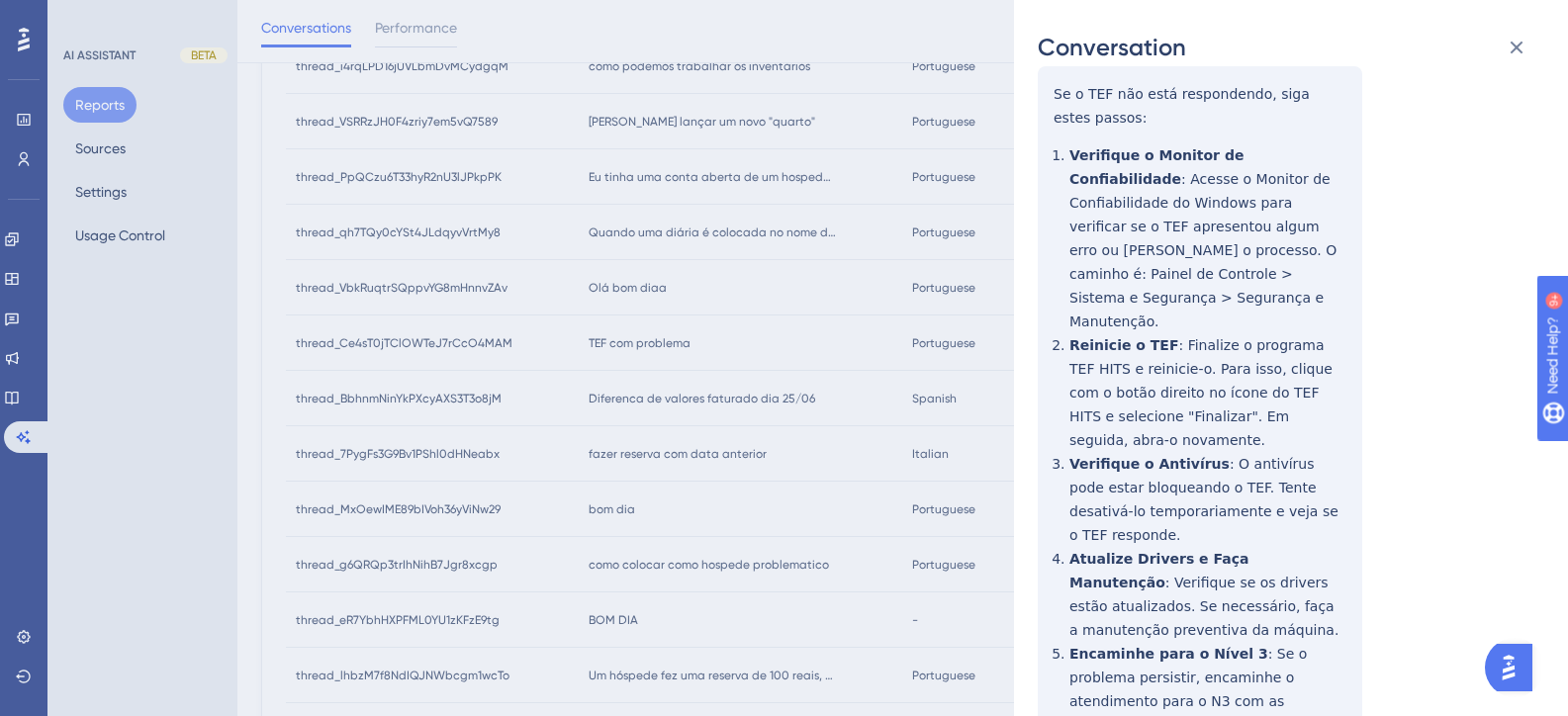
click at [151, 359] on div "Conversation thread_Ce4sT0jTClOWTeJ7rCcO4MAM Copy - - 11_Simonetti, Giovanna Us…" at bounding box center [784, 358] width 1568 height 716
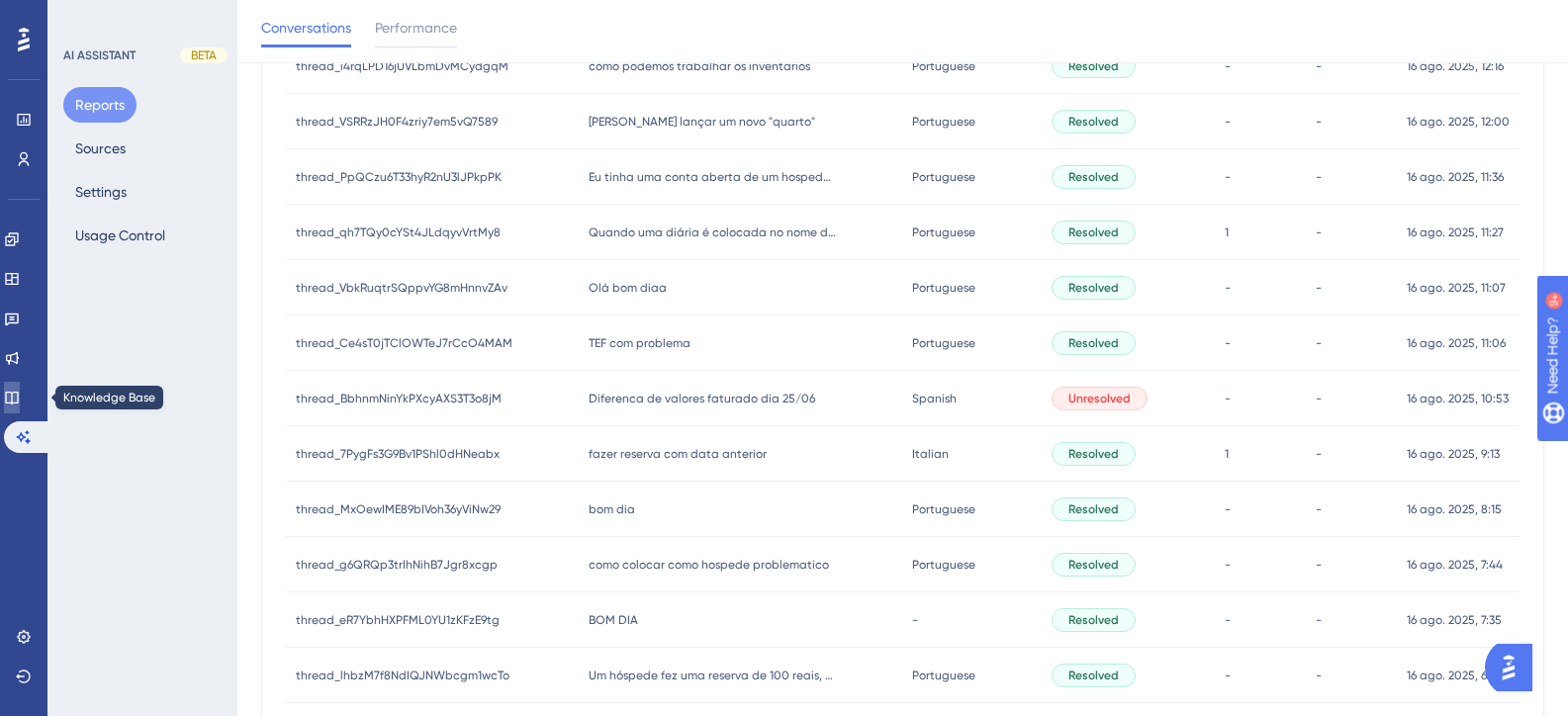
click at [17, 395] on icon at bounding box center [12, 398] width 16 height 16
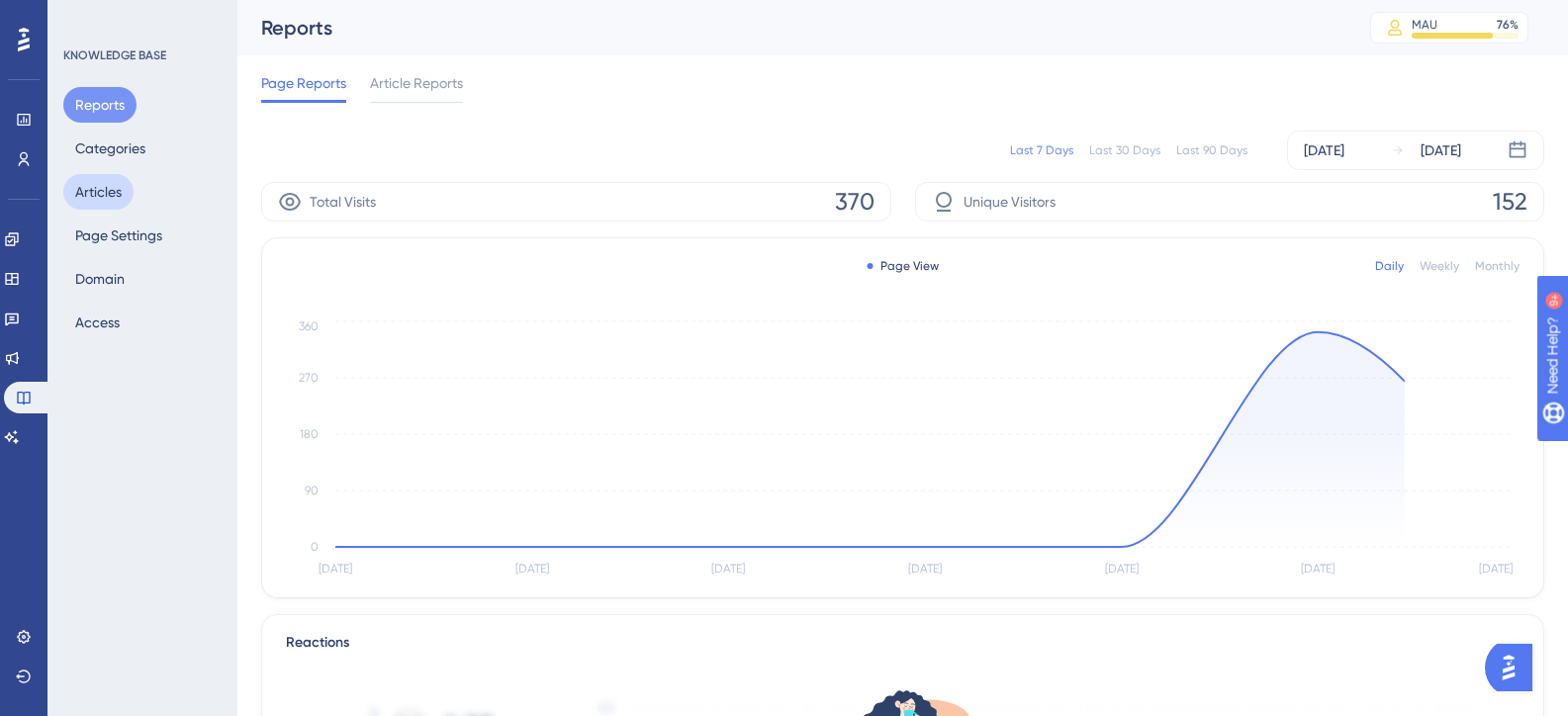
click at [121, 197] on button "Articles" at bounding box center [98, 192] width 70 height 36
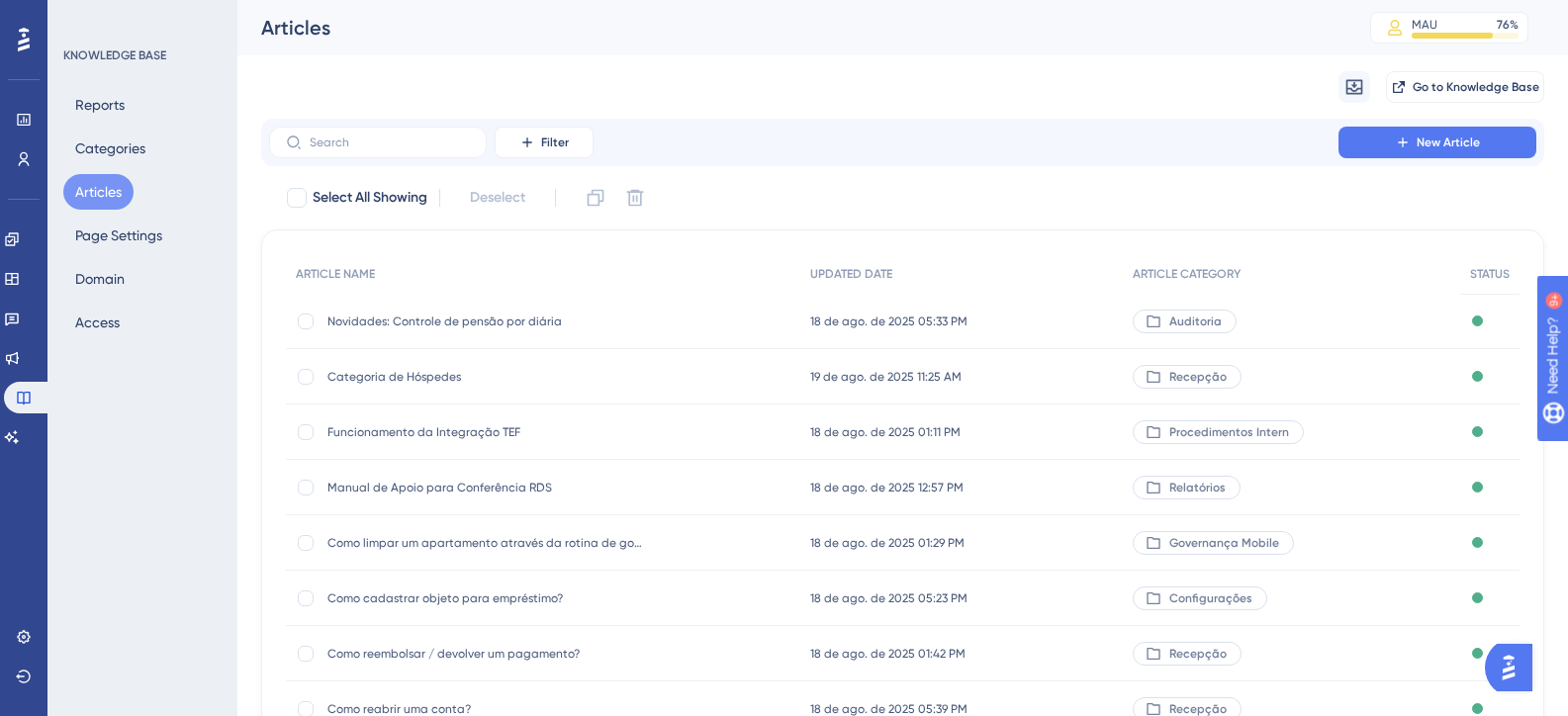
click at [433, 158] on div "Filter New Article" at bounding box center [902, 143] width 1283 height 48
click at [427, 153] on label at bounding box center [378, 143] width 218 height 32
click at [427, 150] on input "text" at bounding box center [390, 143] width 160 height 14
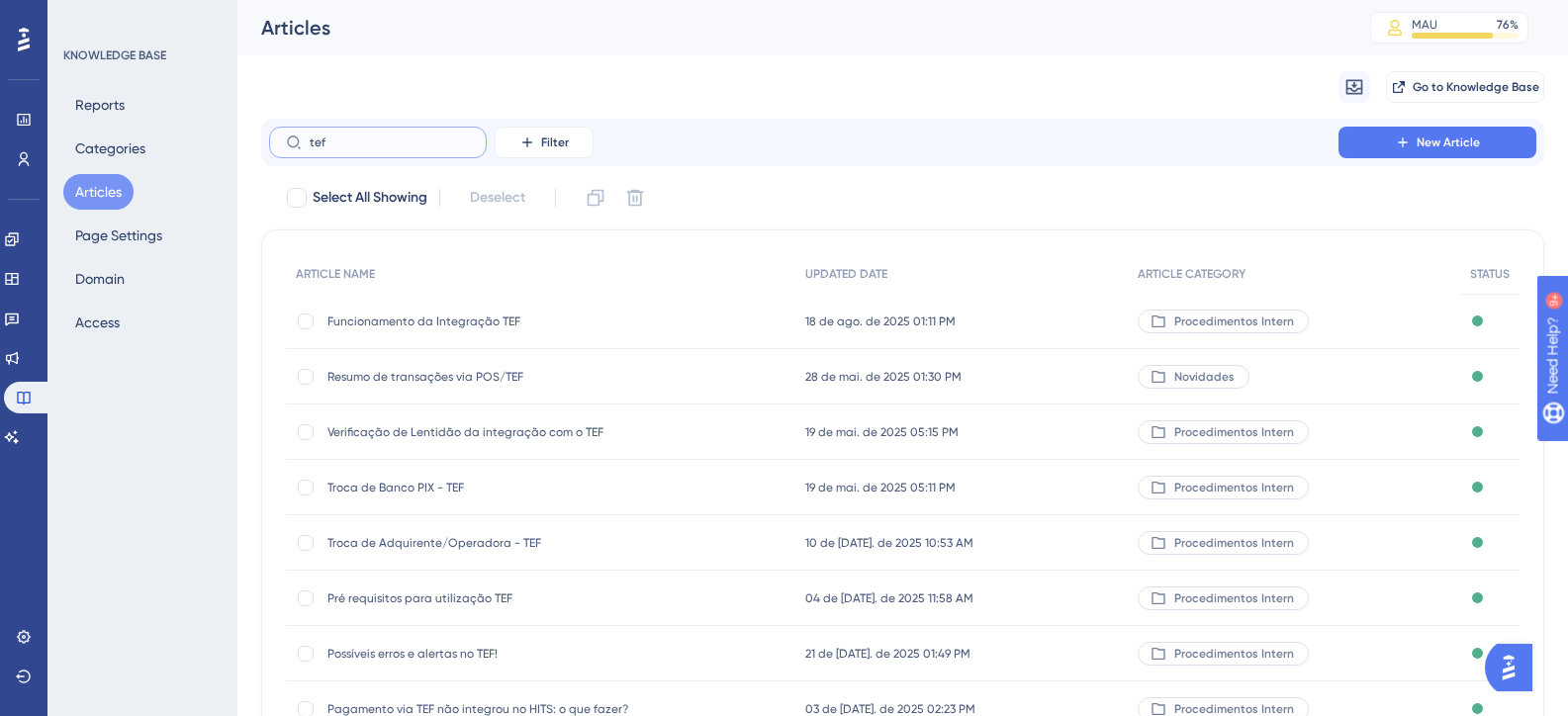
type input "tef"
click at [548, 427] on span "Verificação de Lentidão da integração com o TEF" at bounding box center [486, 432] width 317 height 16
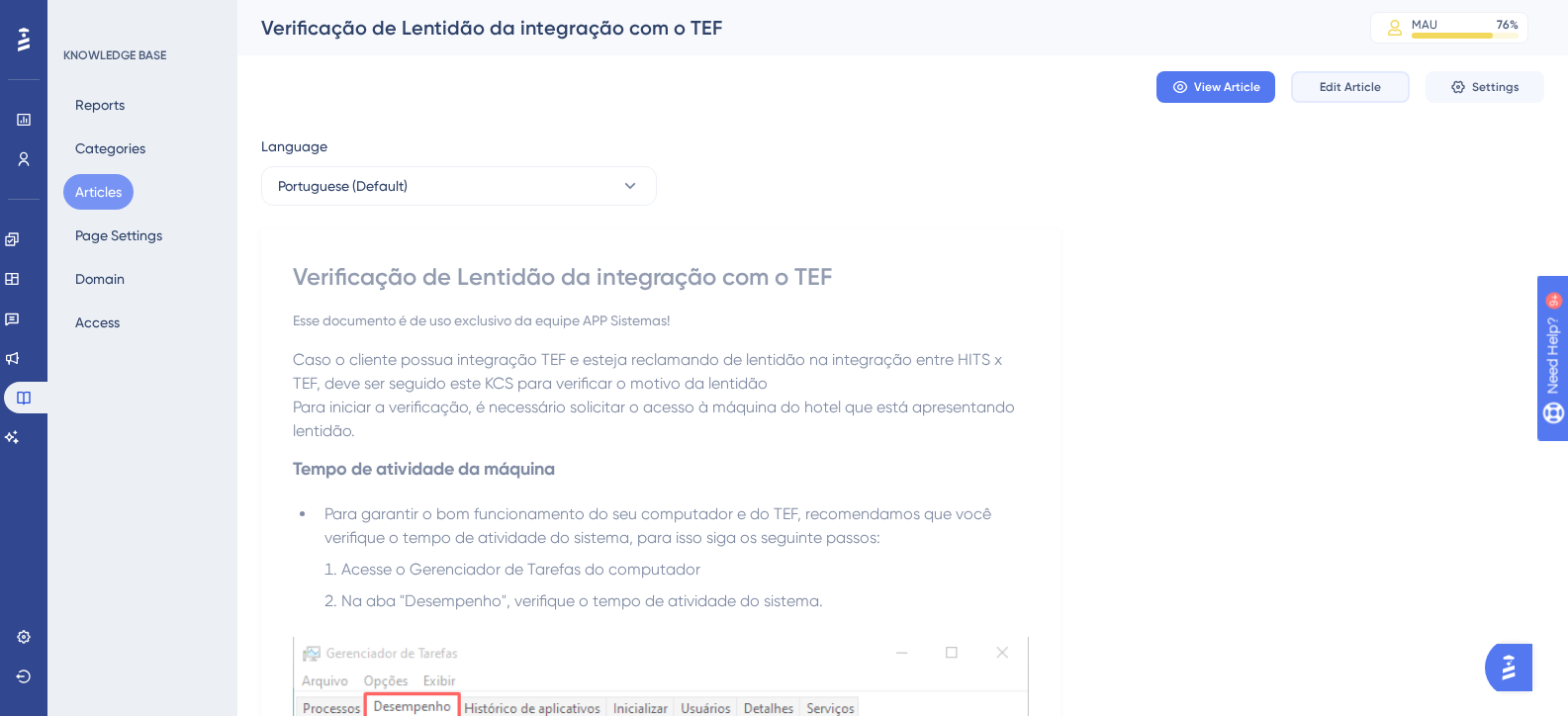
click at [1371, 87] on span "Edit Article" at bounding box center [1350, 87] width 61 height 16
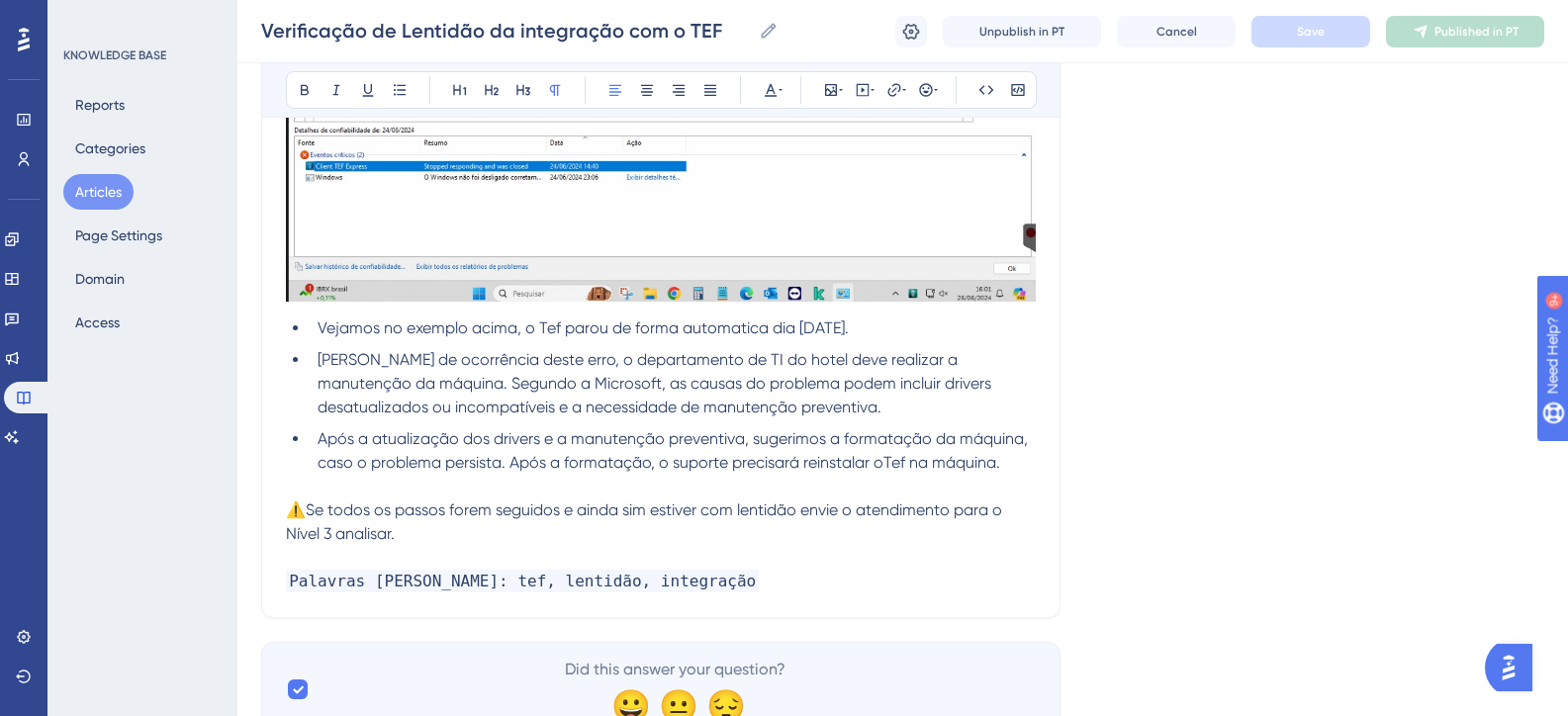
scroll to position [9914, 0]
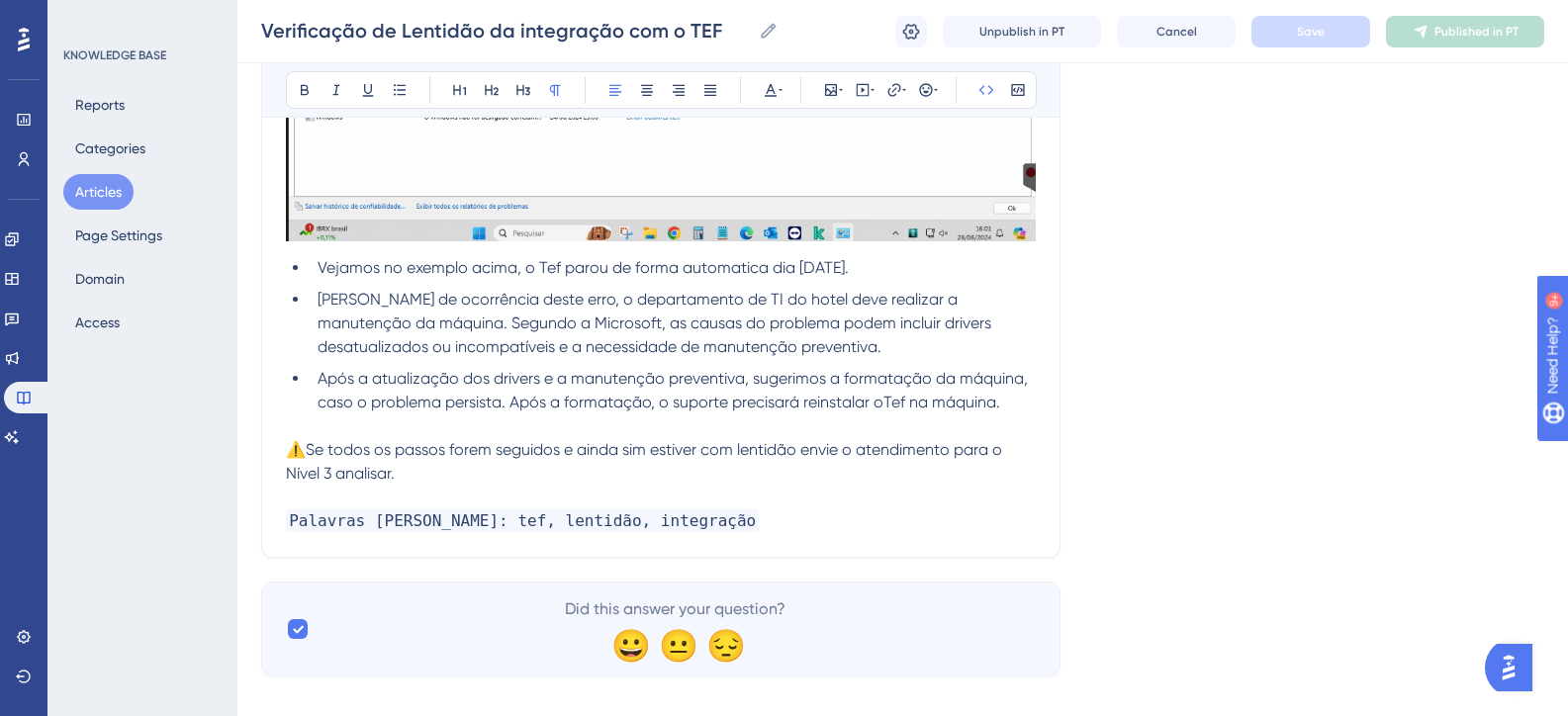
click at [664, 509] on p "Palavras chaves: tef, lentidão, integração" at bounding box center [661, 521] width 750 height 24
click at [702, 509] on p "Palavras chaves: tef, lentidão, integração" at bounding box center [661, 521] width 750 height 24
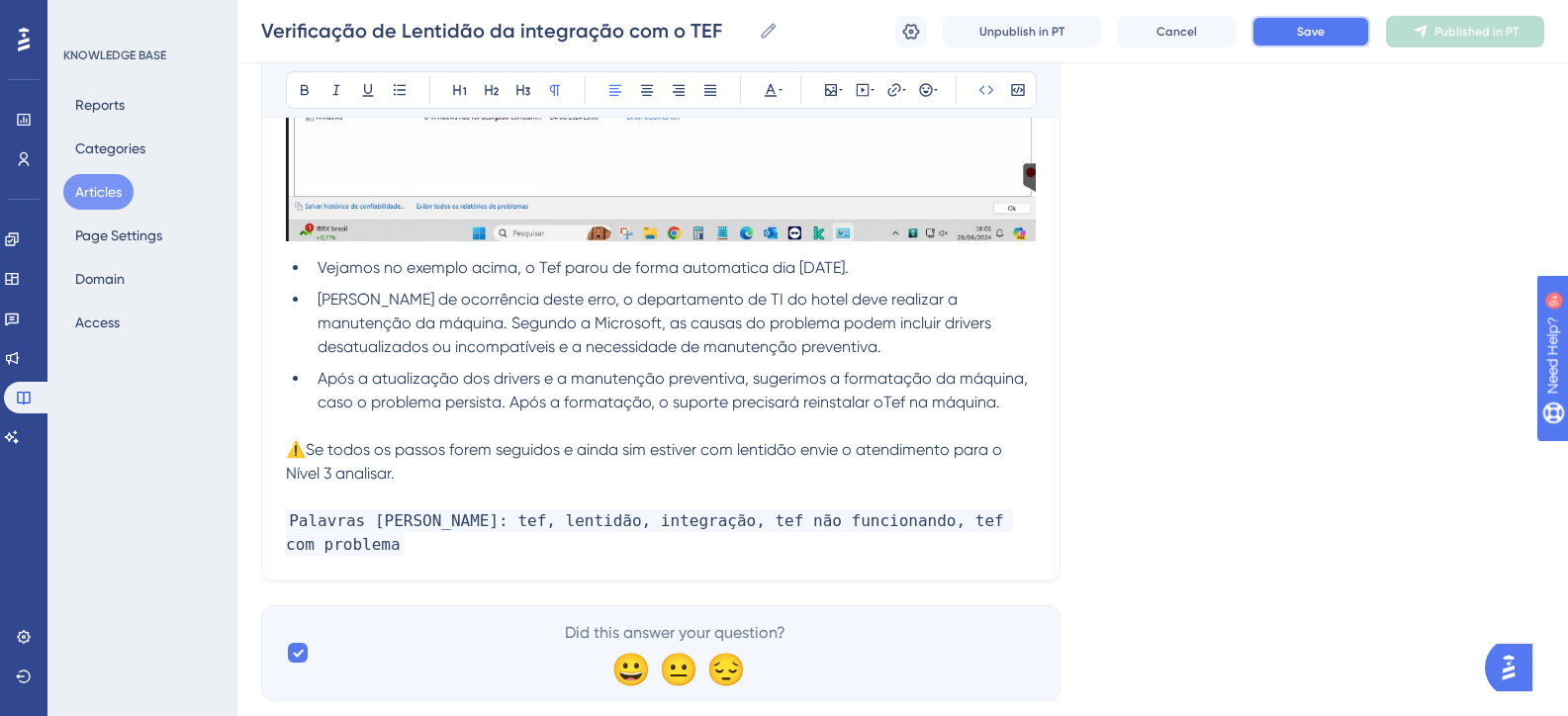
click at [1332, 45] on button "Save" at bounding box center [1310, 32] width 119 height 32
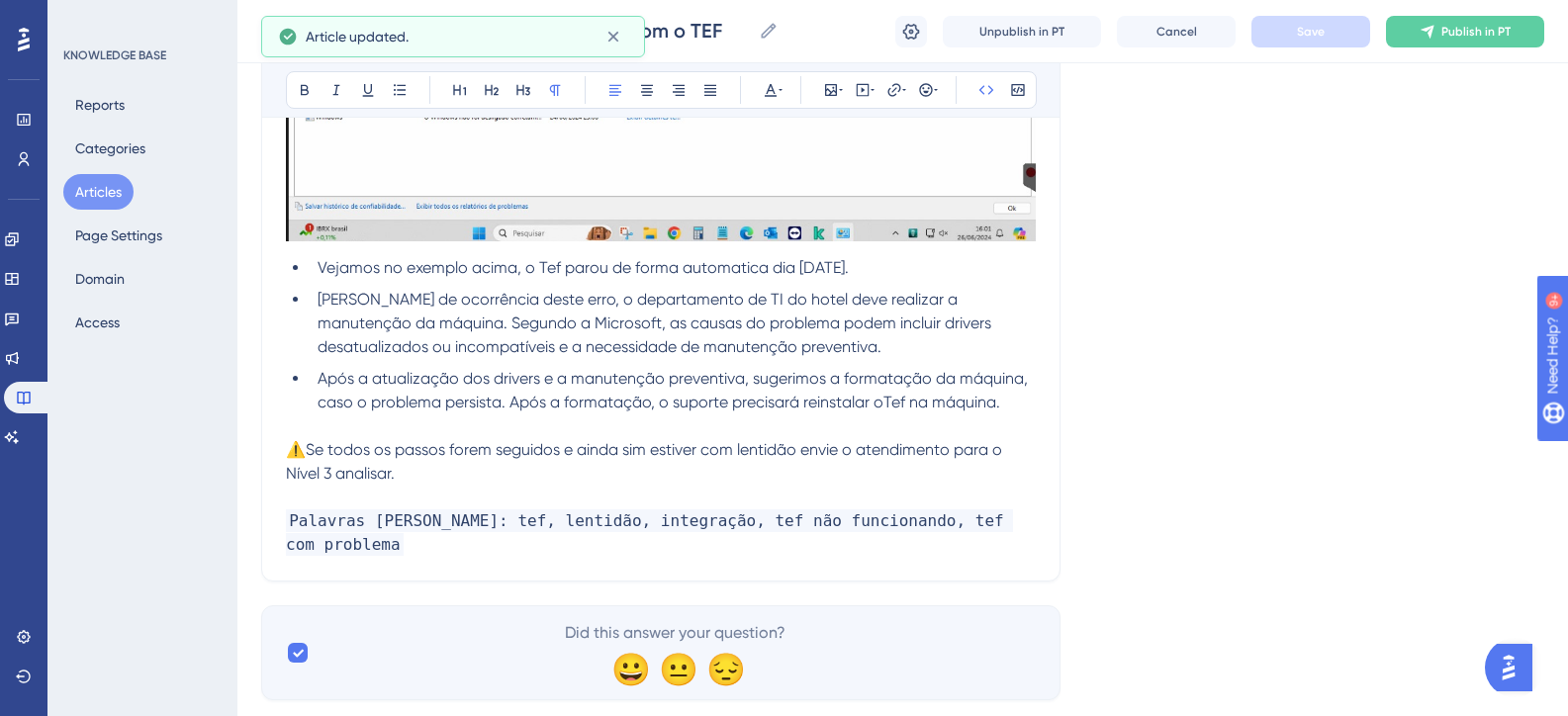
click at [1434, 32] on icon at bounding box center [1427, 32] width 16 height 16
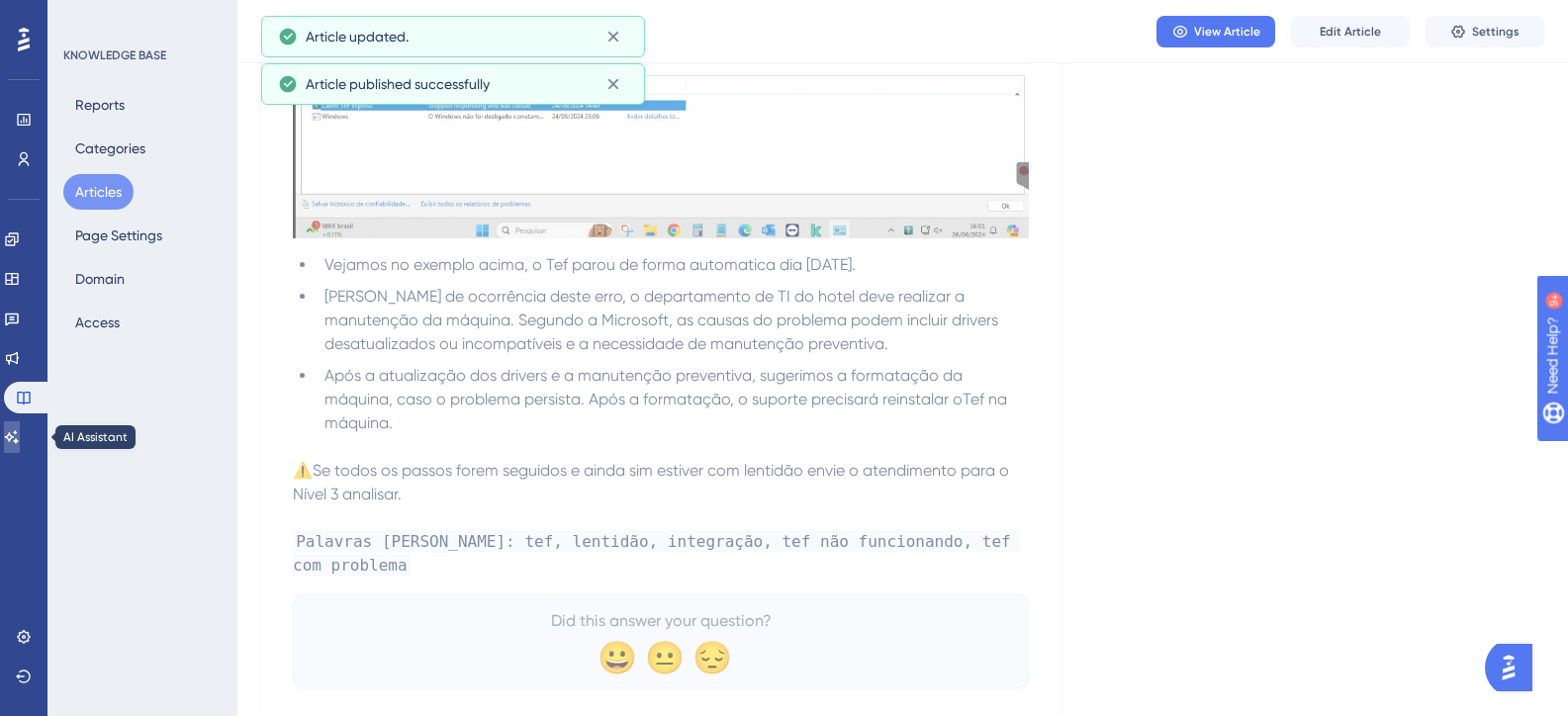
click at [20, 442] on icon at bounding box center [12, 437] width 16 height 16
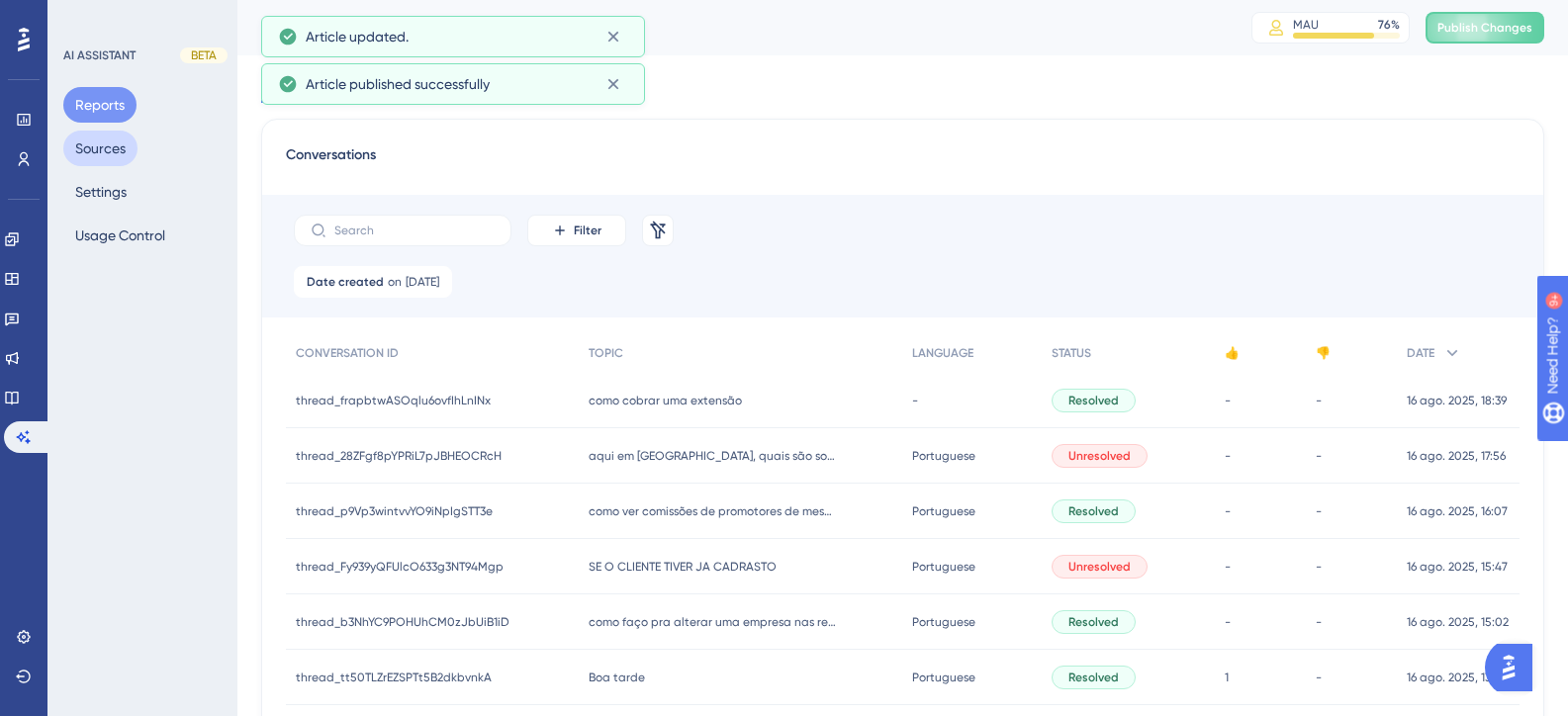
click at [90, 144] on button "Sources" at bounding box center [100, 149] width 74 height 36
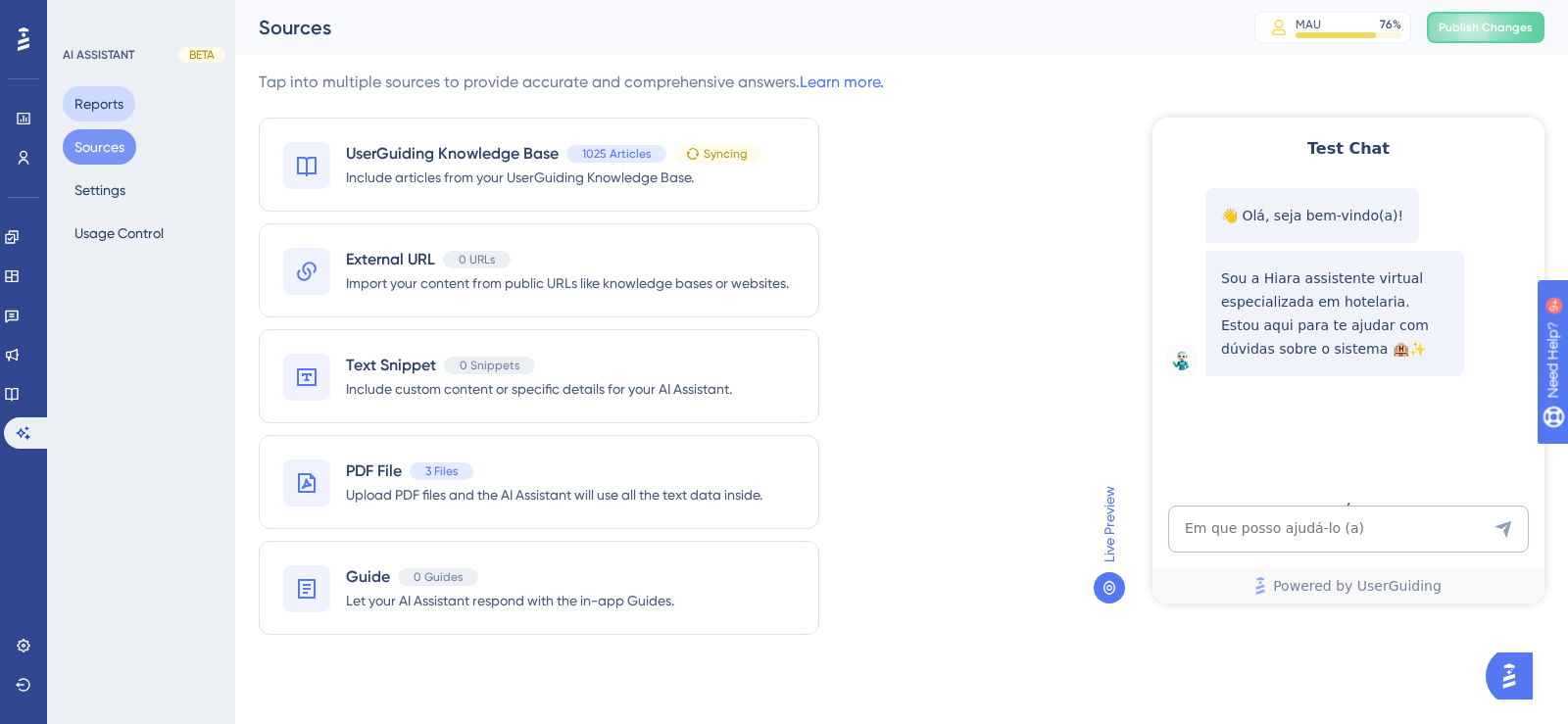
click at [82, 98] on button "Reports" at bounding box center [99, 104] width 73 height 35
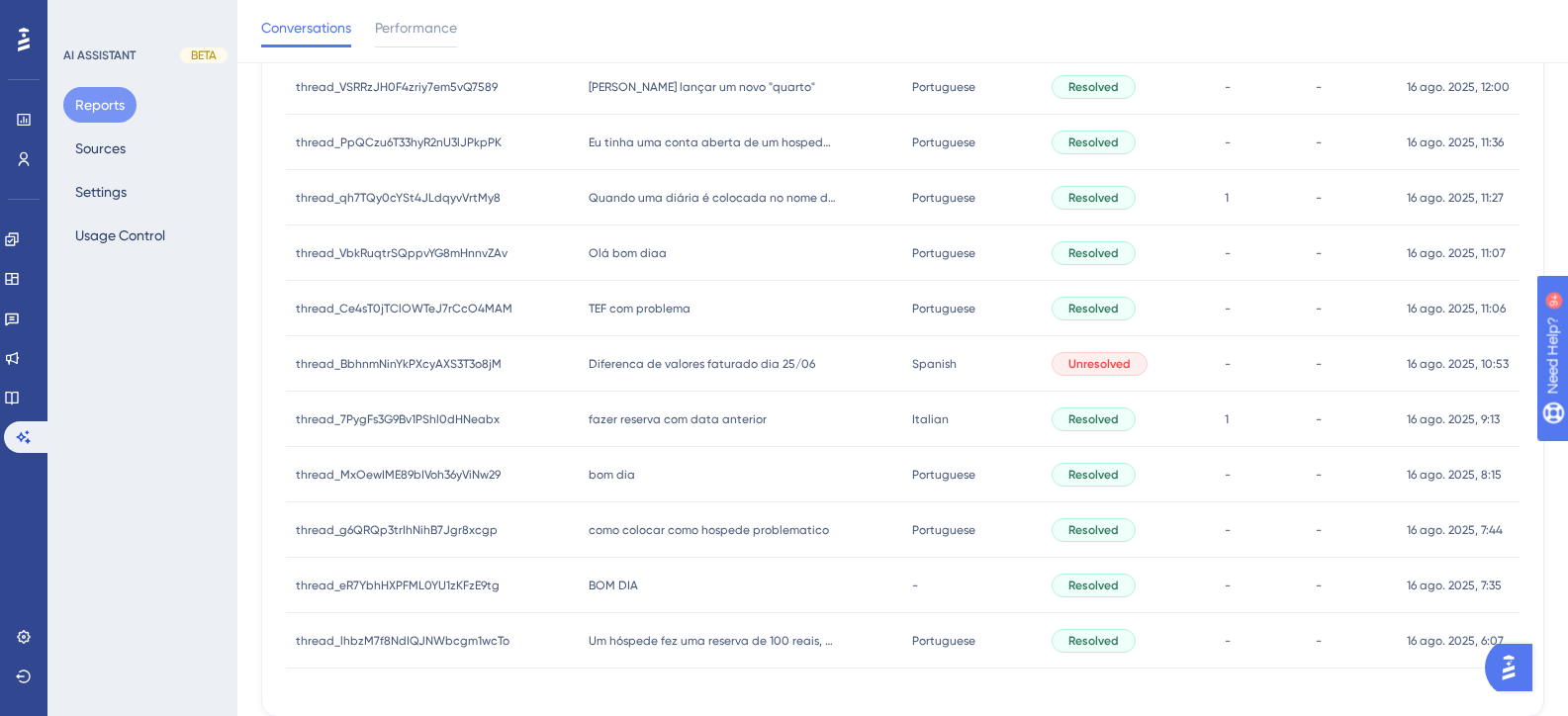
scroll to position [730, 0]
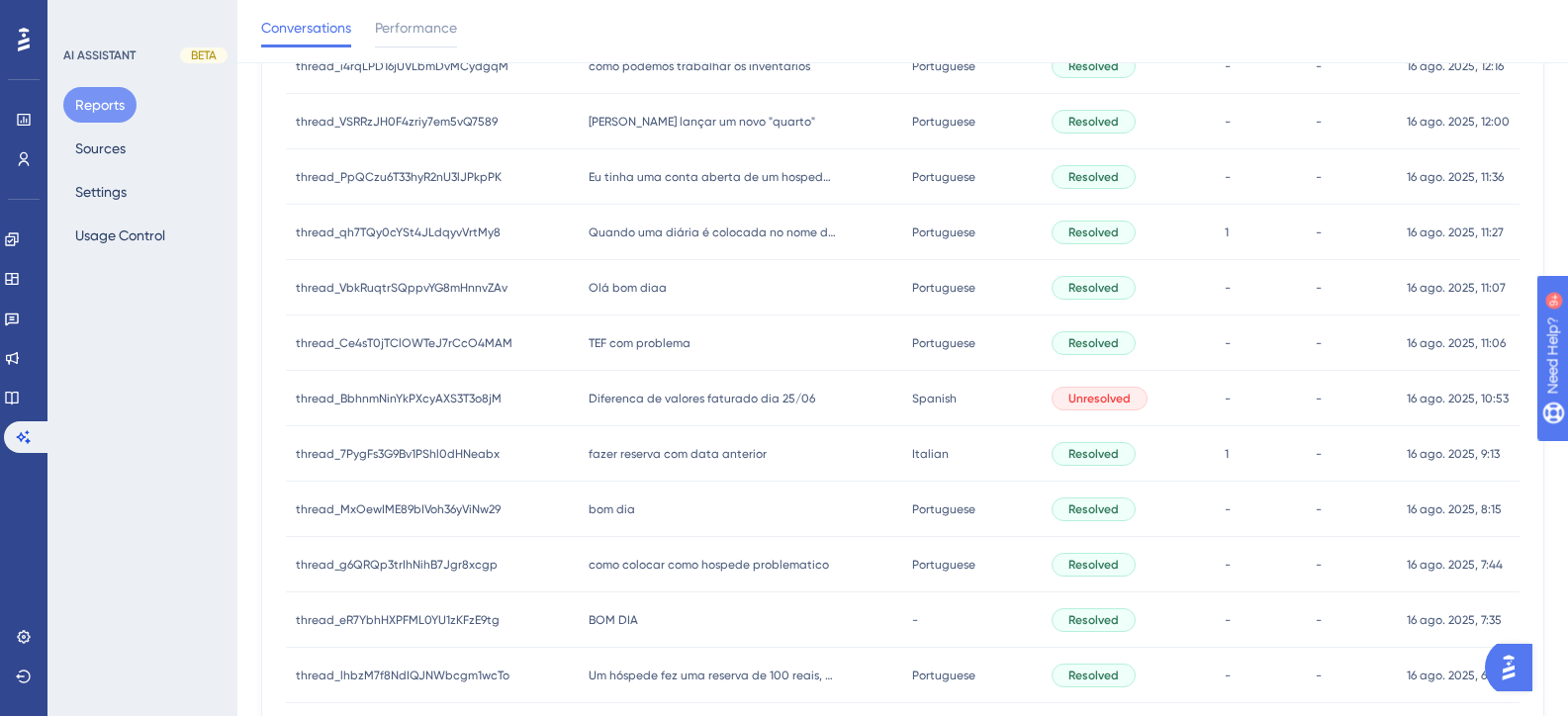
click at [603, 303] on div "Olá bom diaa Olá bom diaa" at bounding box center [740, 288] width 324 height 55
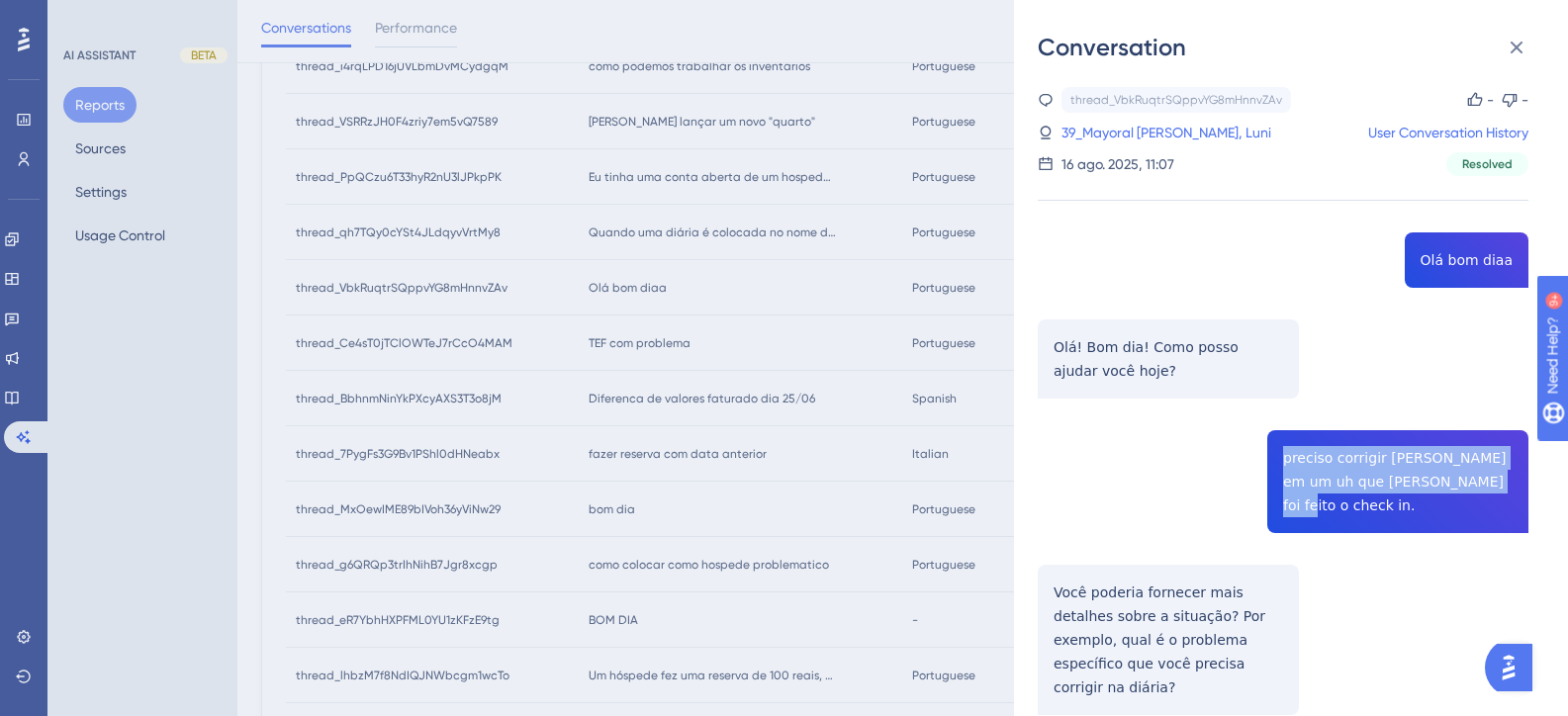
drag, startPoint x: 1450, startPoint y: 482, endPoint x: 1233, endPoint y: 452, distance: 219.1
click at [1233, 452] on div "thread_VbkRuqtrSQppvYG8mHnnvZAv Copy - - 39_Mayoral Galindo Erlauer, Luni User …" at bounding box center [1283, 681] width 490 height 1188
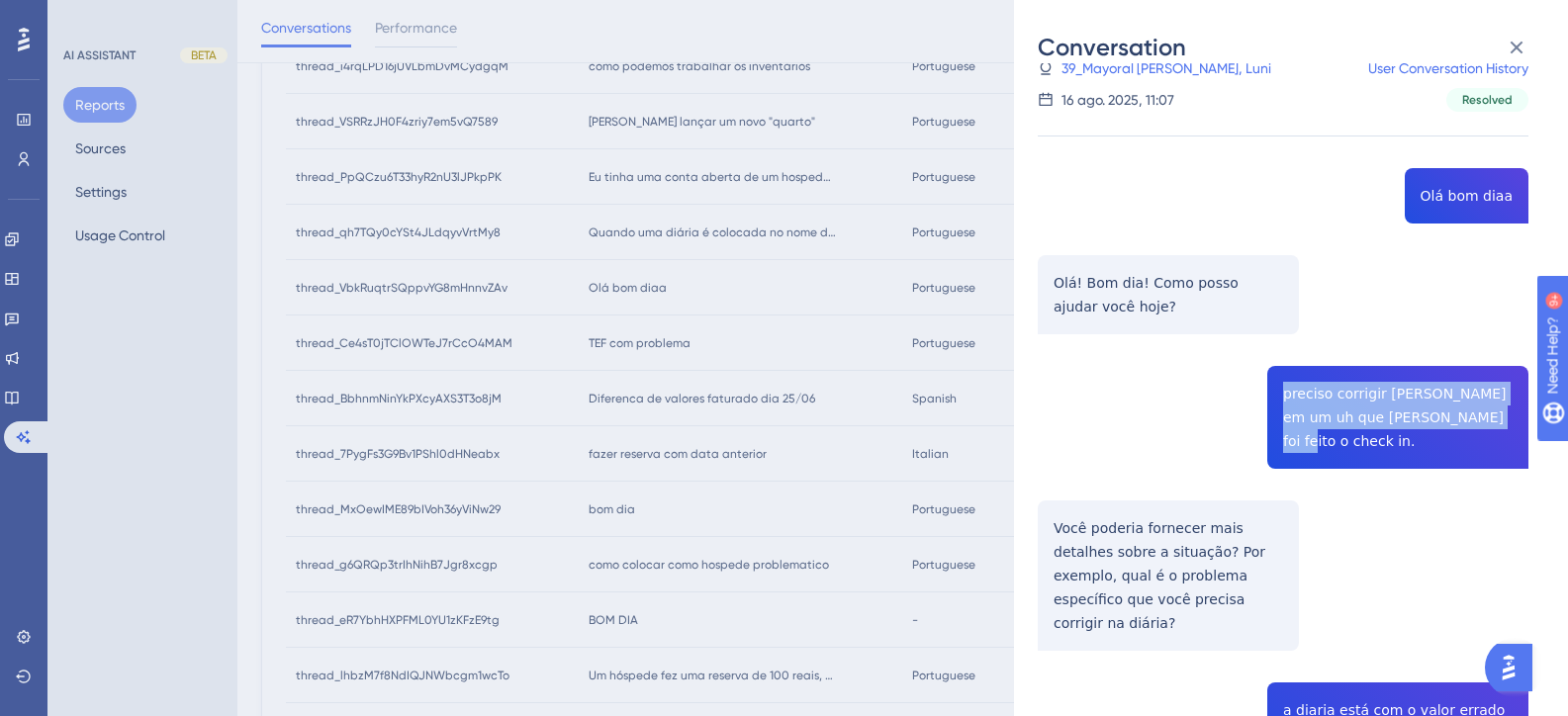
scroll to position [297, 0]
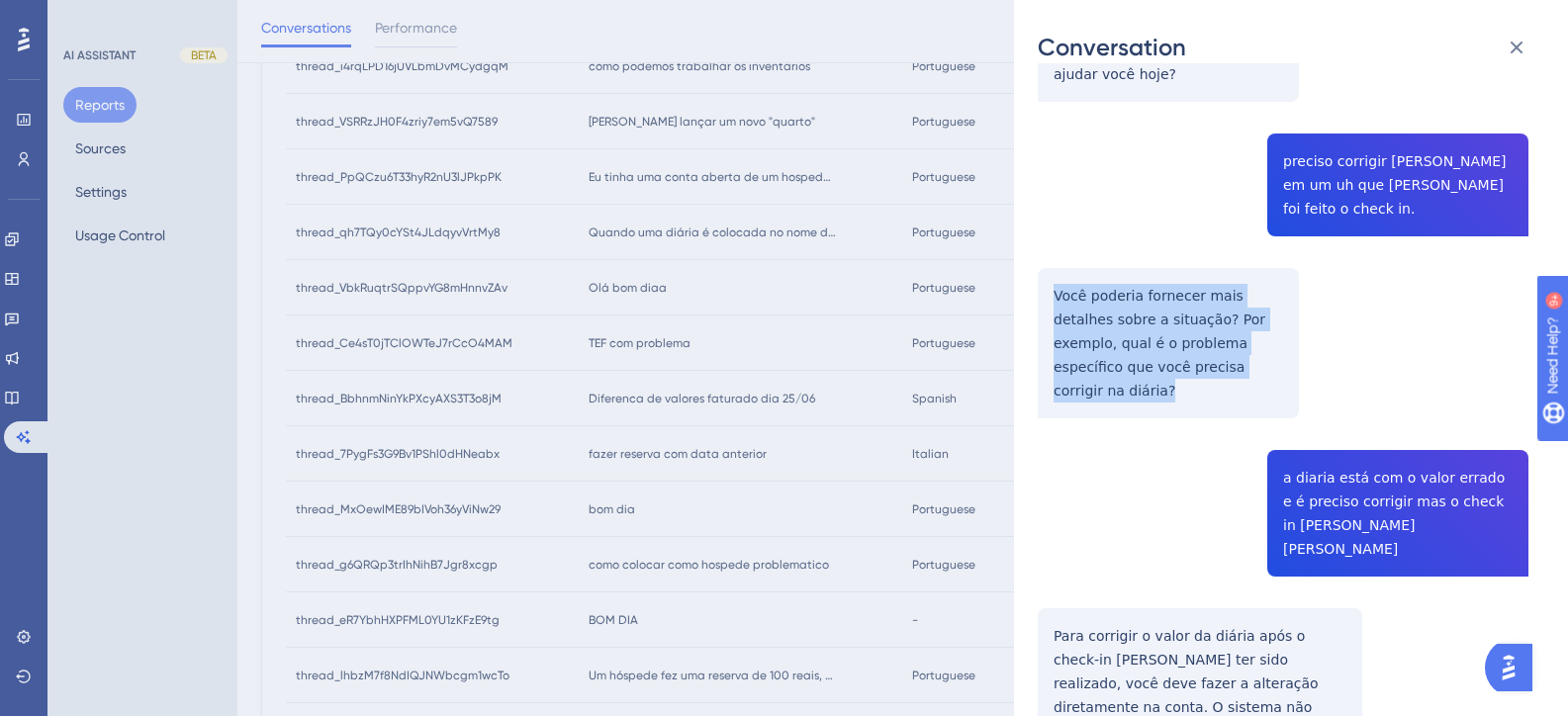
drag, startPoint x: 1229, startPoint y: 343, endPoint x: 1053, endPoint y: 270, distance: 190.5
click at [1053, 270] on div "thread_VbkRuqtrSQppvYG8mHnnvZAv Copy - - 39_Mayoral Galindo Erlauer, Luni User …" at bounding box center [1283, 384] width 490 height 1188
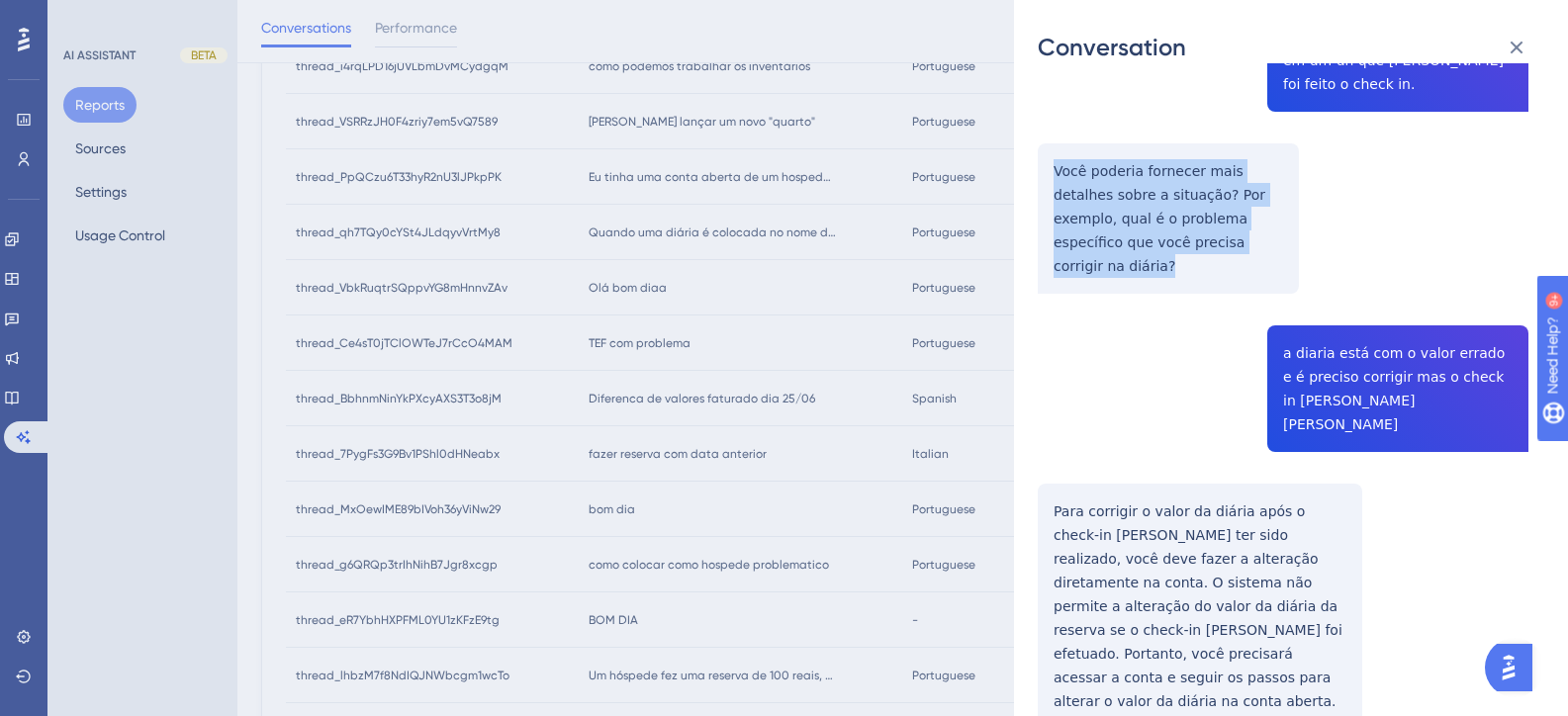
scroll to position [425, 0]
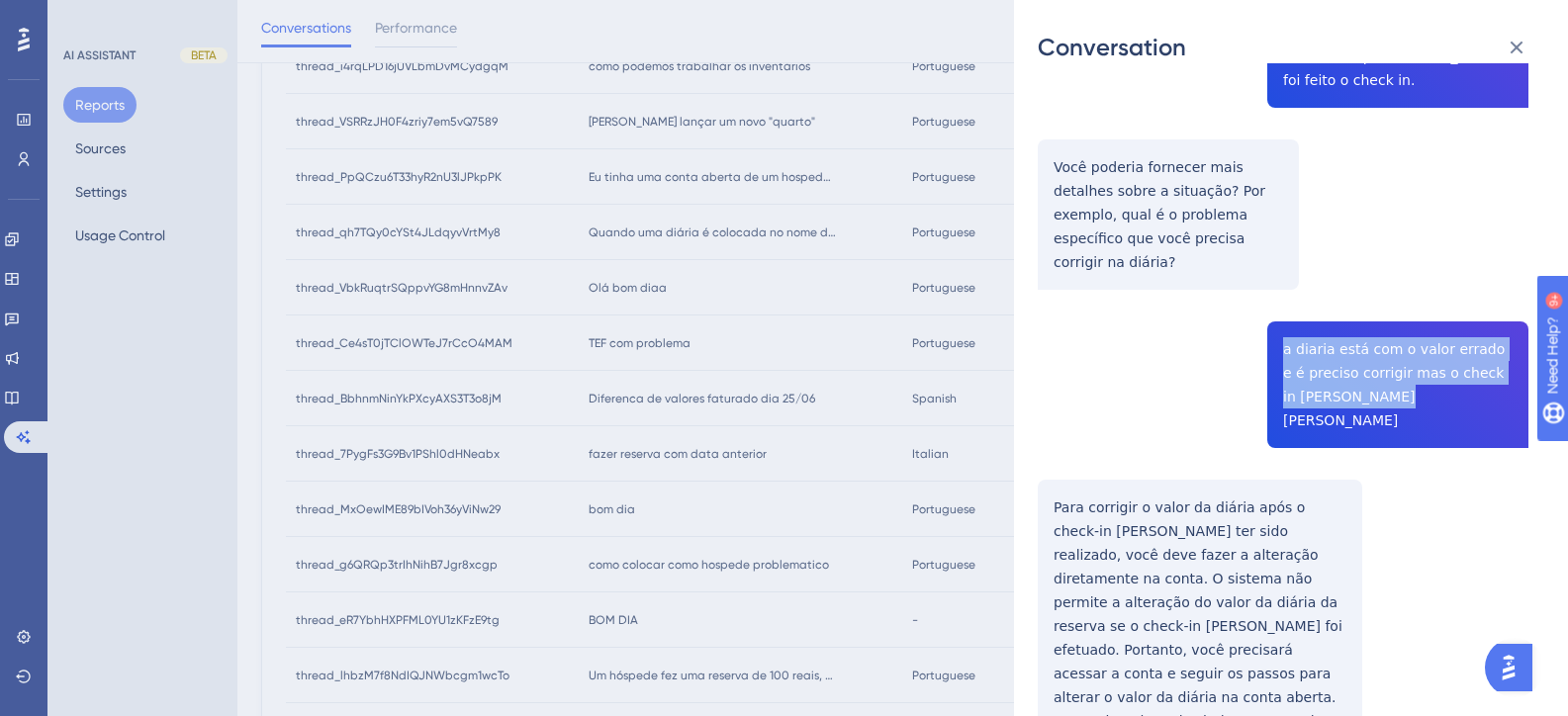
drag, startPoint x: 1320, startPoint y: 361, endPoint x: 1263, endPoint y: 283, distance: 96.6
click at [1263, 283] on div "thread_VbkRuqtrSQppvYG8mHnnvZAv Copy - - 39_Mayoral Galindo Erlauer, Luni User …" at bounding box center [1283, 256] width 490 height 1188
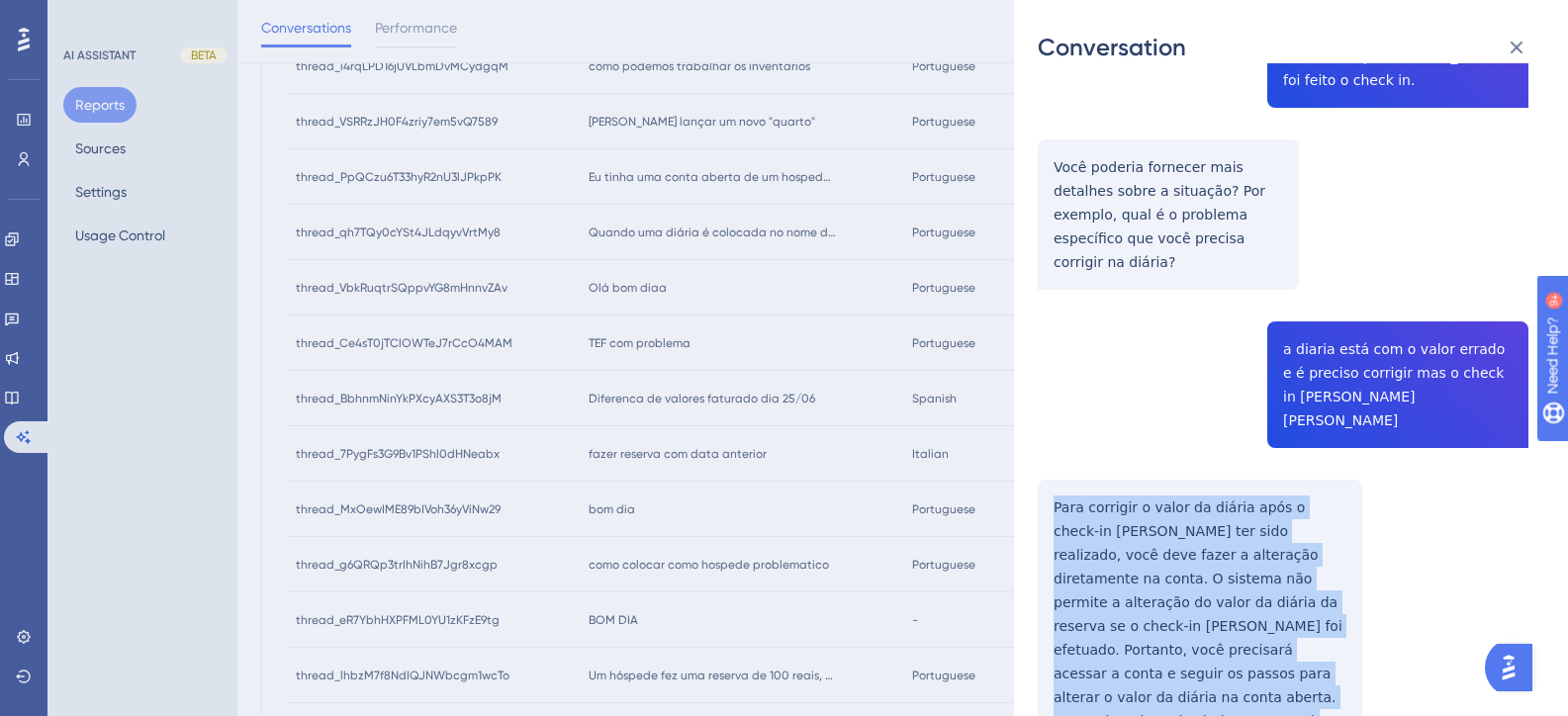
drag, startPoint x: 1308, startPoint y: 601, endPoint x: 1052, endPoint y: 436, distance: 304.6
click at [1052, 436] on div "thread_VbkRuqtrSQppvYG8mHnnvZAv Copy - - 39_Mayoral Galindo Erlauer, Luni User …" at bounding box center [1283, 256] width 490 height 1188
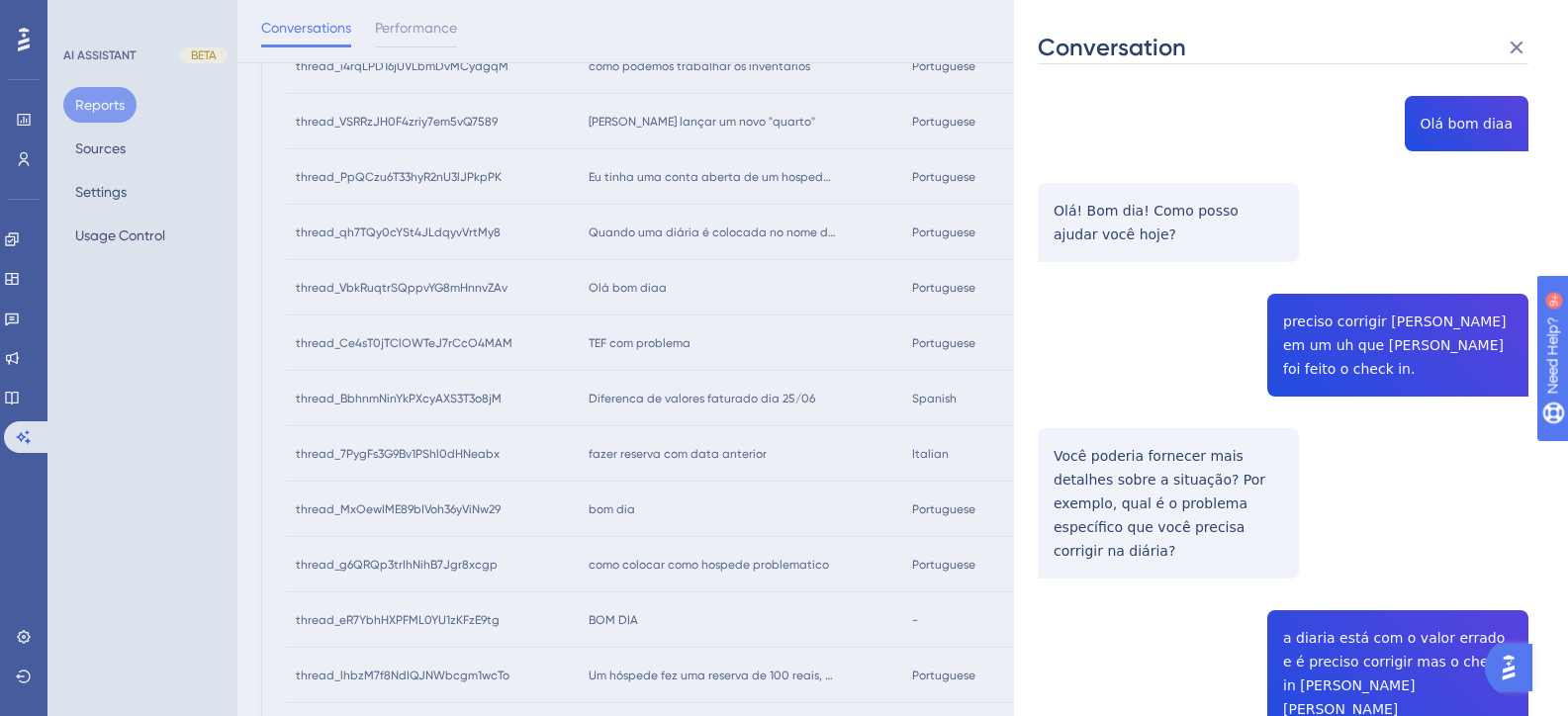
scroll to position [0, 0]
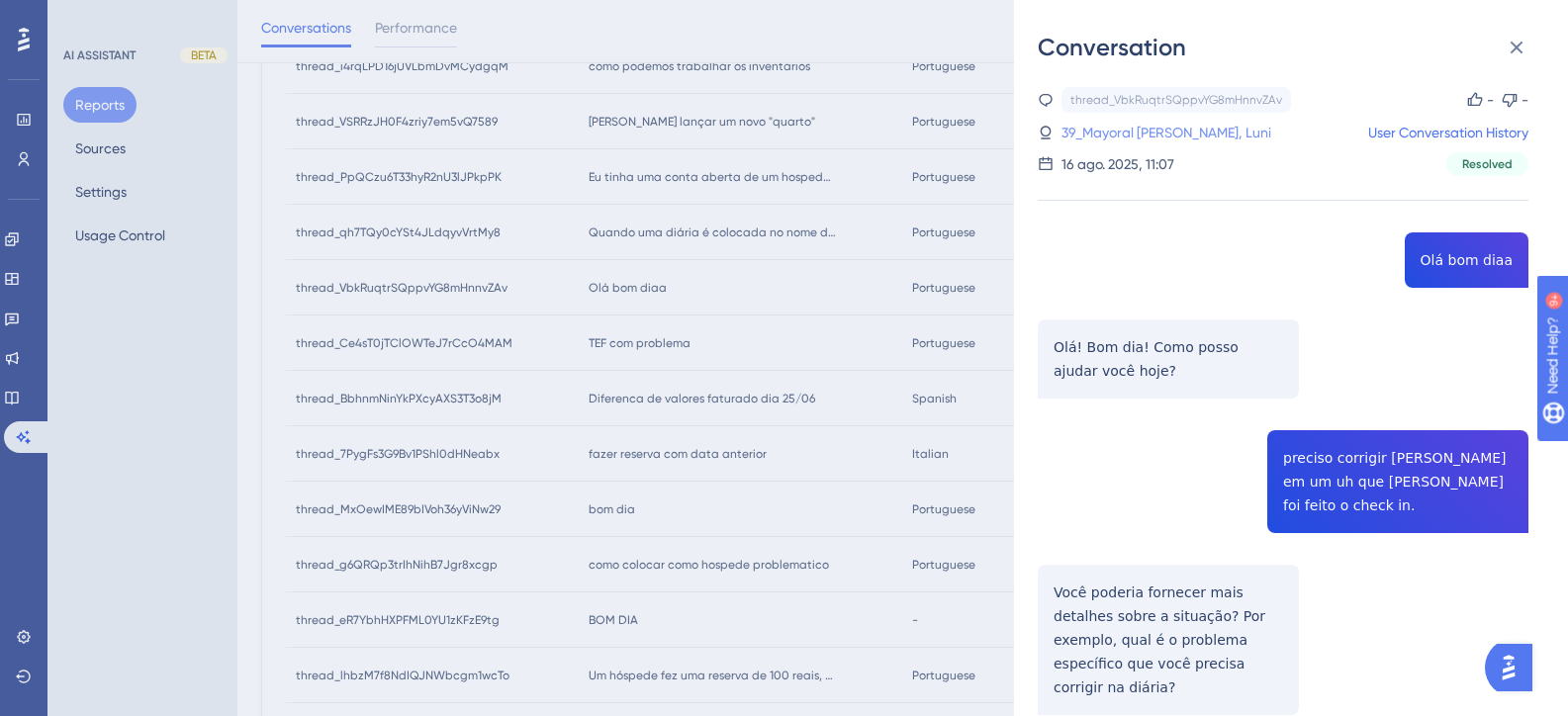
click at [1106, 138] on link "39_Mayoral Galindo Erlauer, Luni" at bounding box center [1167, 133] width 210 height 24
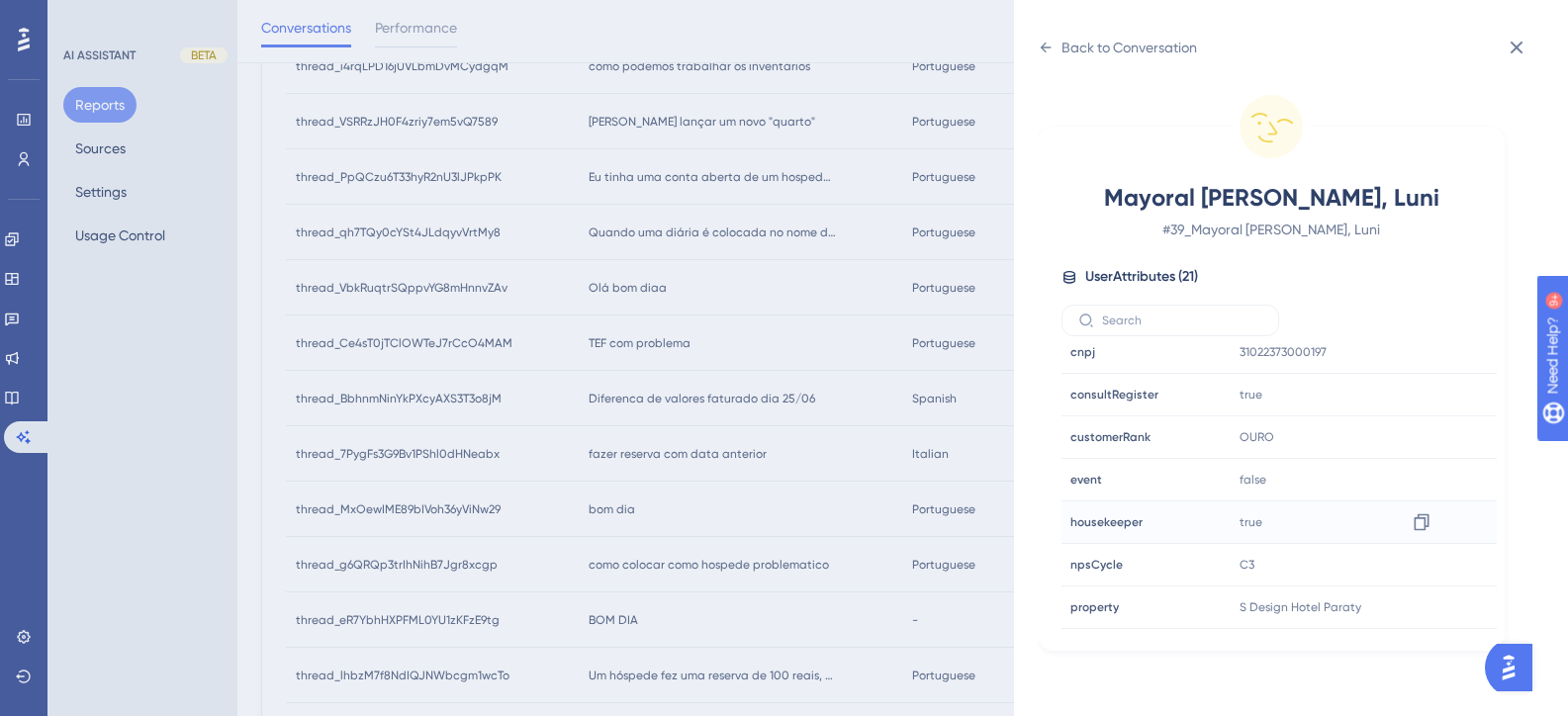
scroll to position [494, 0]
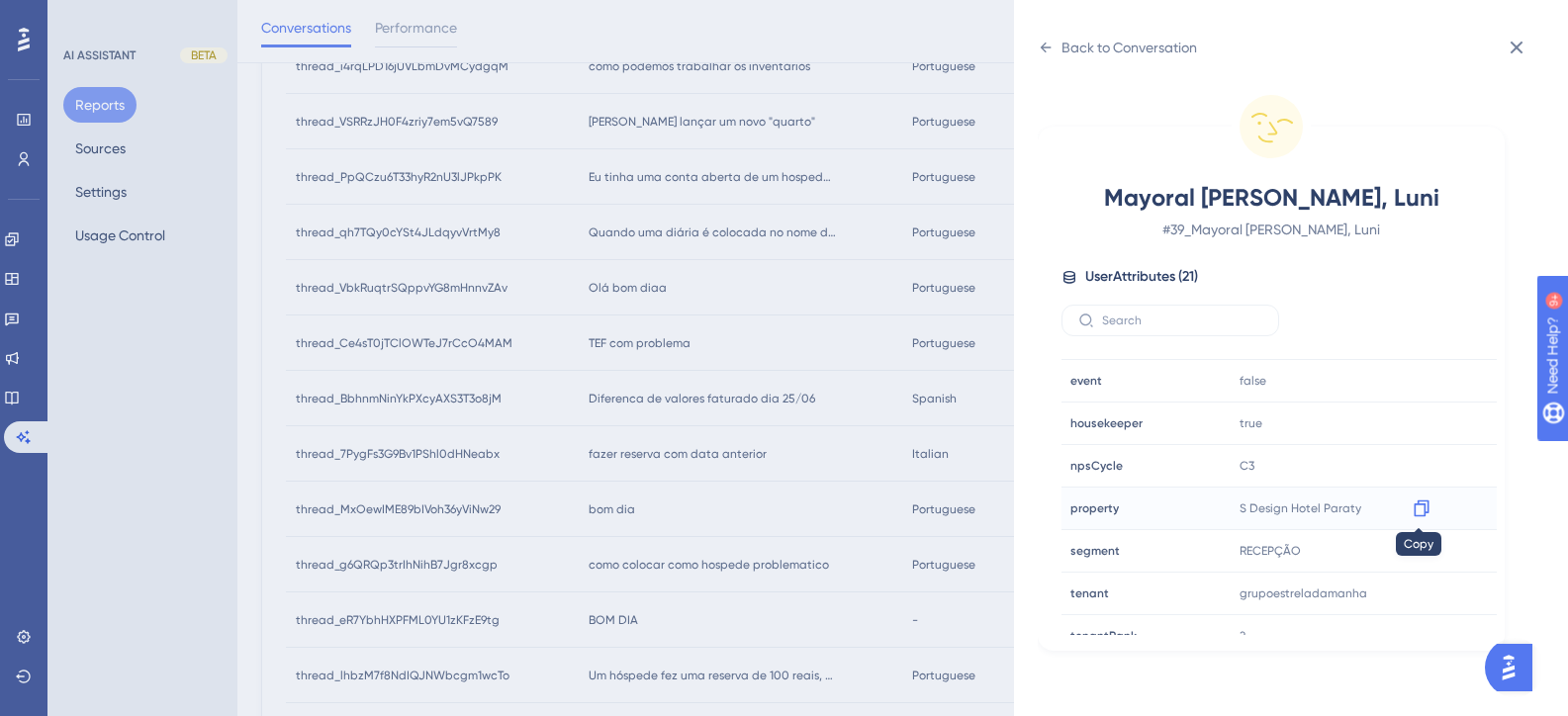
click at [1414, 511] on icon at bounding box center [1421, 508] width 20 height 20
click at [899, 545] on div "Back to Conversation Mayoral Galindo Erlauer, Luni # 39_Mayoral Galindo Erlauer…" at bounding box center [784, 358] width 1568 height 716
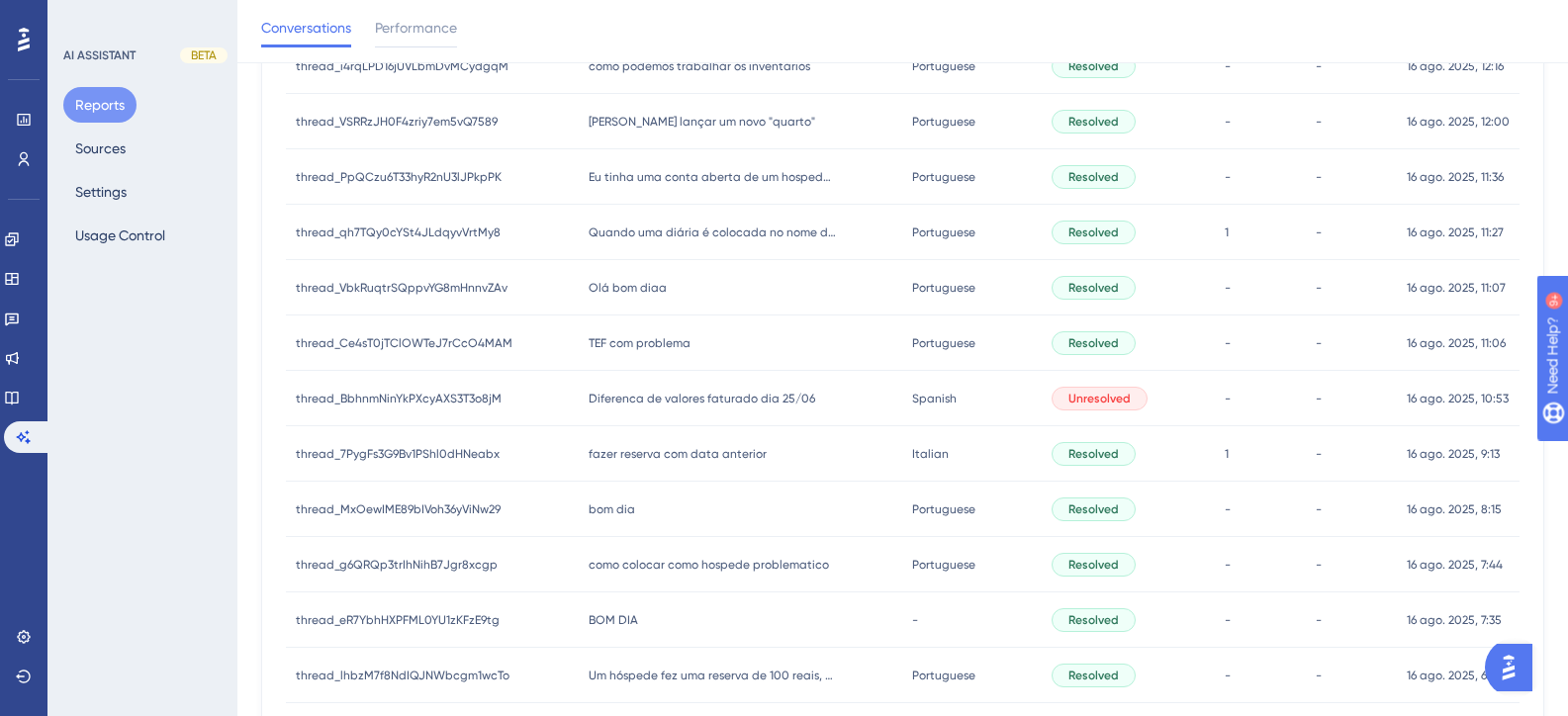
click at [641, 340] on span "TEF com problema" at bounding box center [639, 344] width 102 height 16
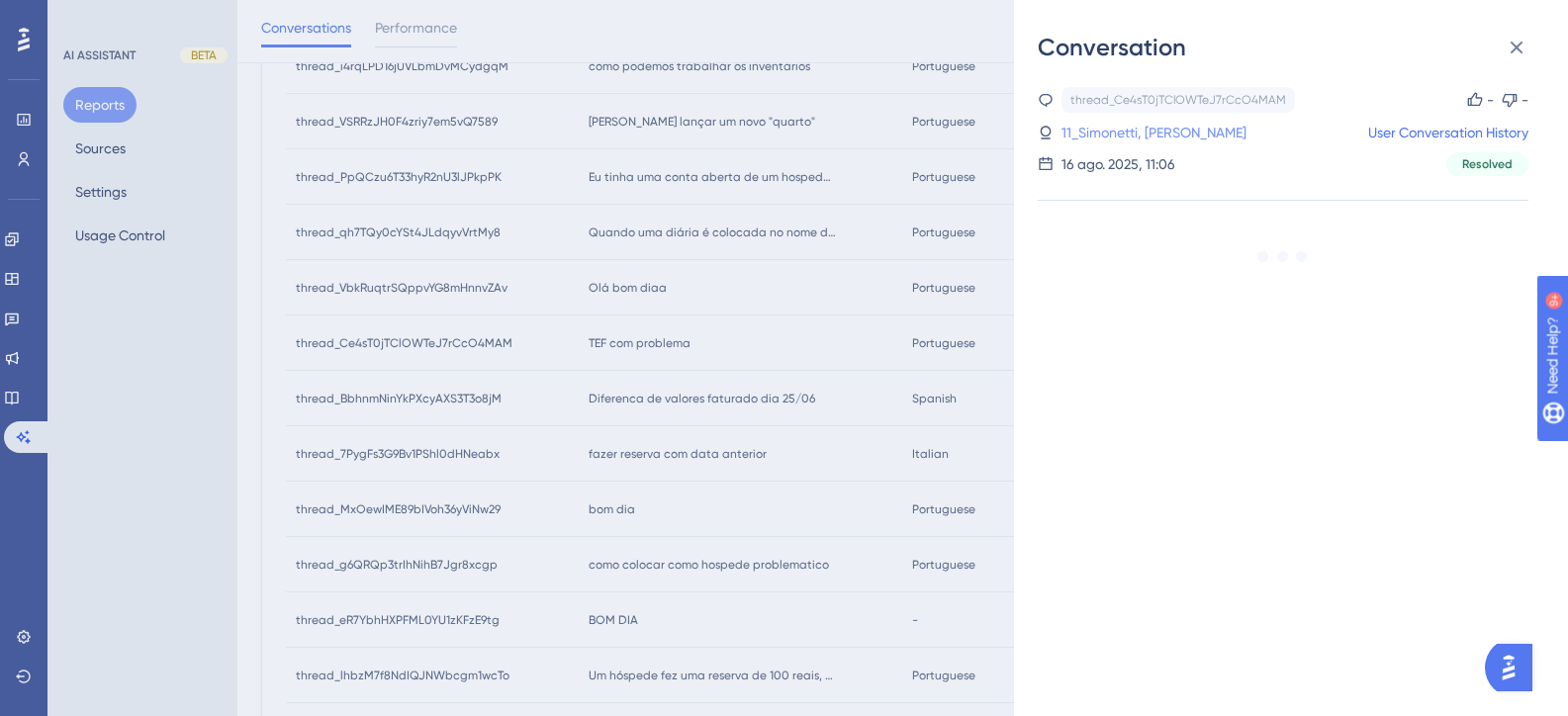
click at [1160, 131] on link "11_Simonetti, Giovanna" at bounding box center [1154, 133] width 185 height 24
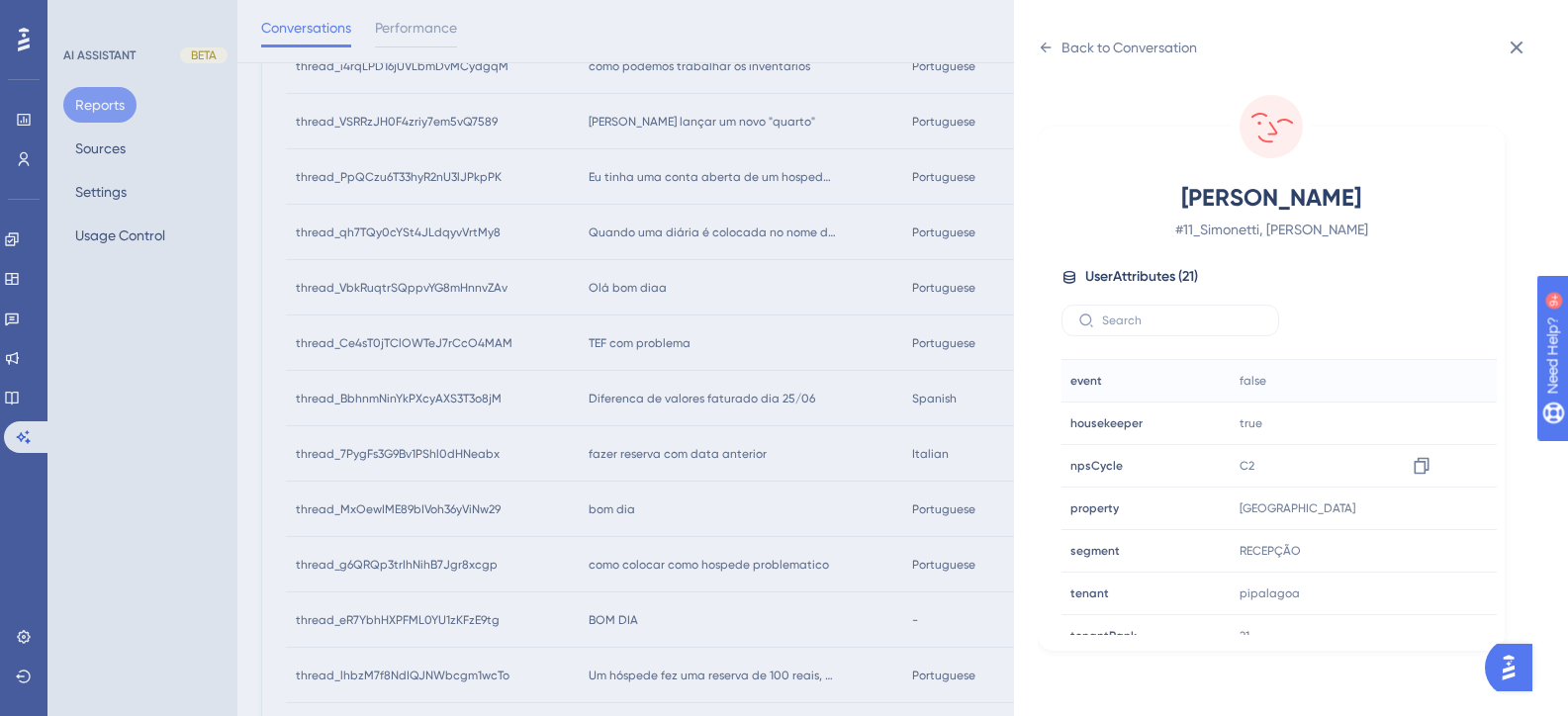
scroll to position [593, 0]
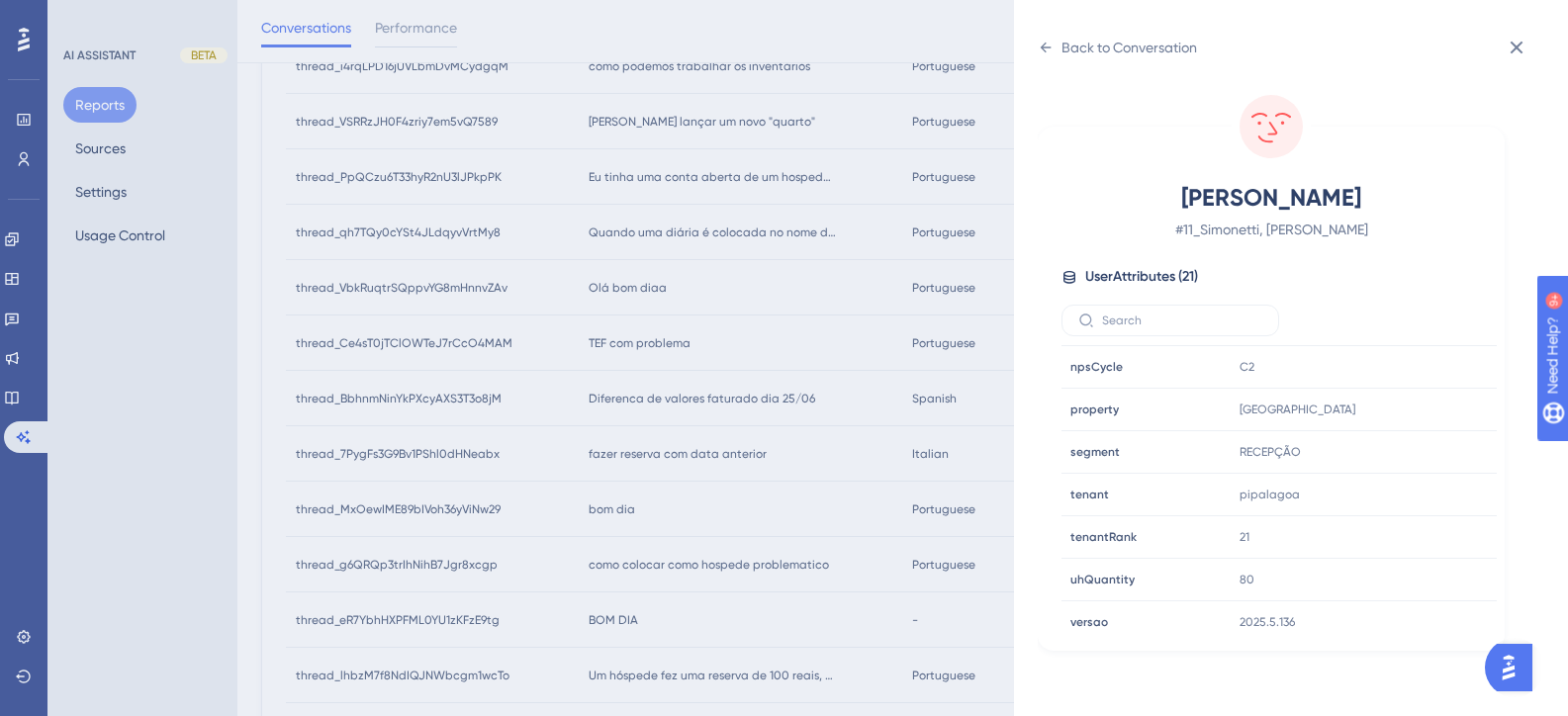
click at [650, 520] on div "Back to Conversation Simonetti, Giovanna # 11_Simonetti, Giovanna User Attribut…" at bounding box center [784, 358] width 1568 height 716
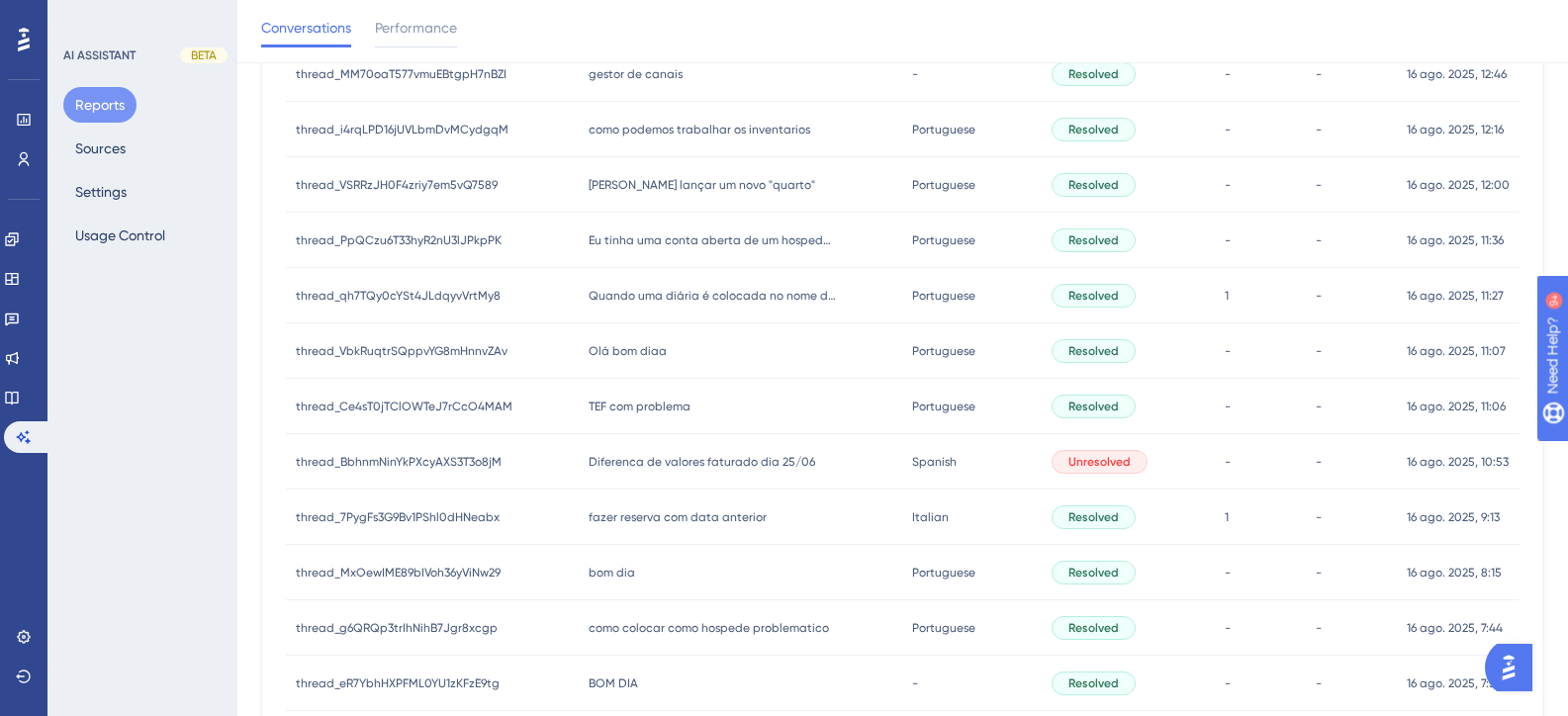
scroll to position [631, 0]
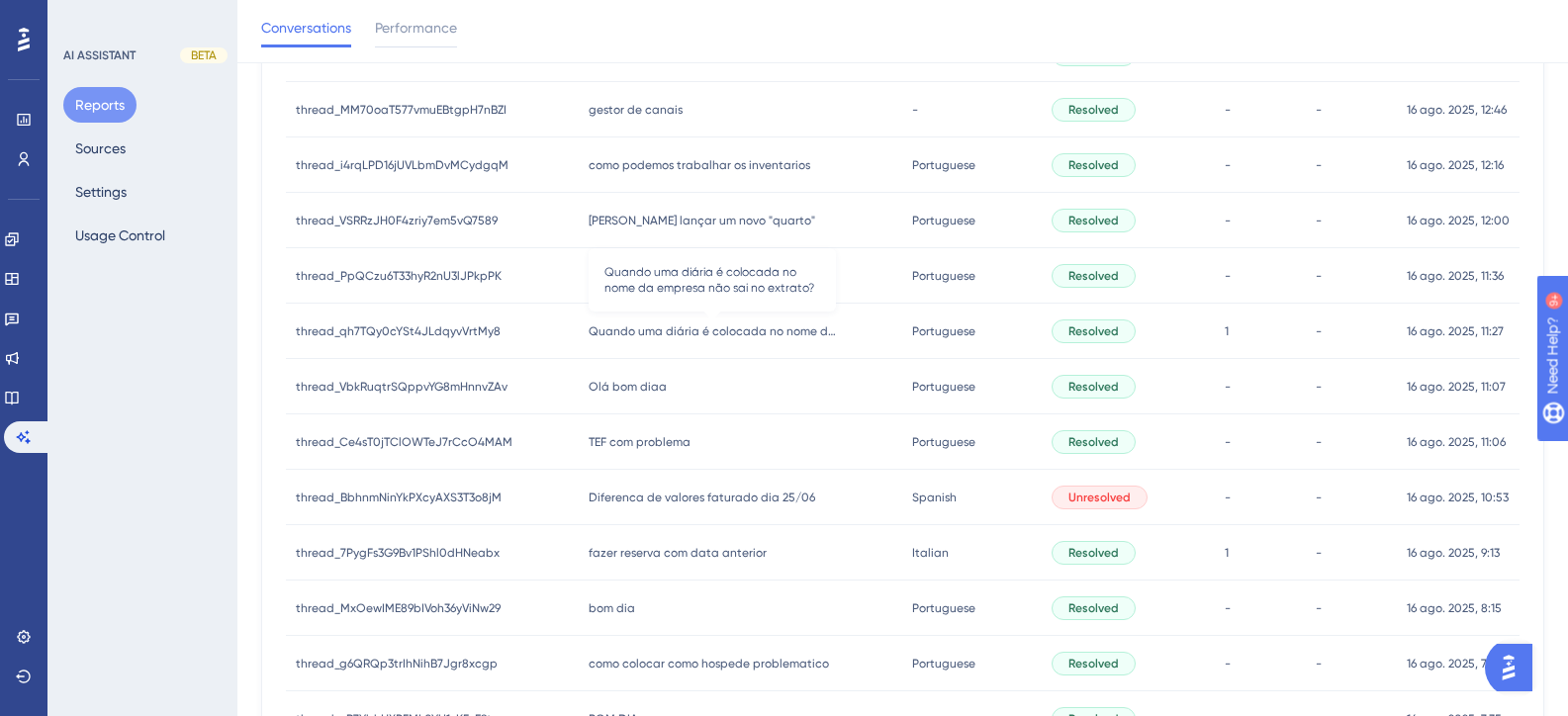
click at [624, 327] on span "Quando uma diária é colocada no nome da empresa não sai no extrato?" at bounding box center [712, 332] width 248 height 16
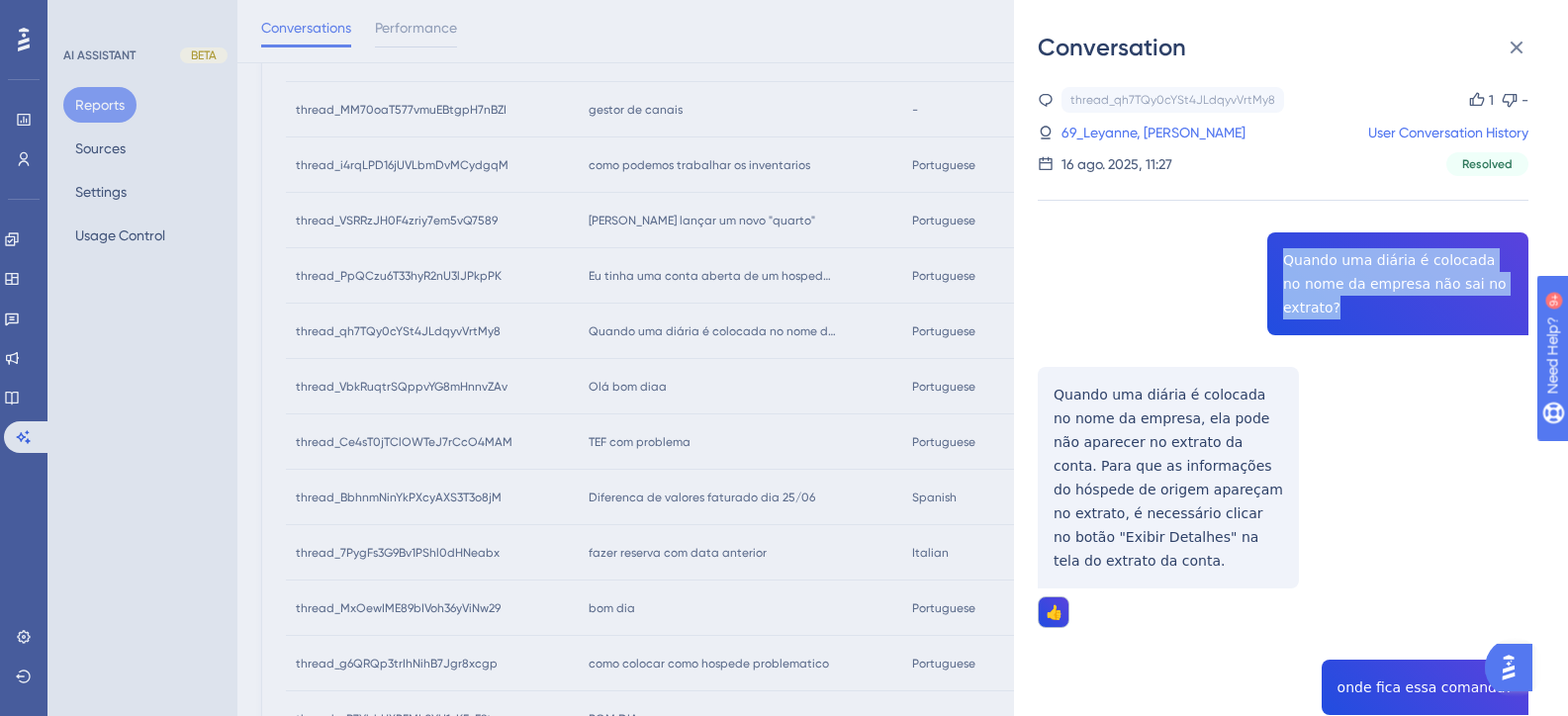
drag, startPoint x: 1329, startPoint y: 320, endPoint x: 1268, endPoint y: 265, distance: 82.1
click at [1268, 265] on div "thread_qh7TQy0cYSt4JLdqyvVrtMy8 Copy 1 - 69_Leyanne, Evelyn User Conversation H…" at bounding box center [1283, 578] width 490 height 982
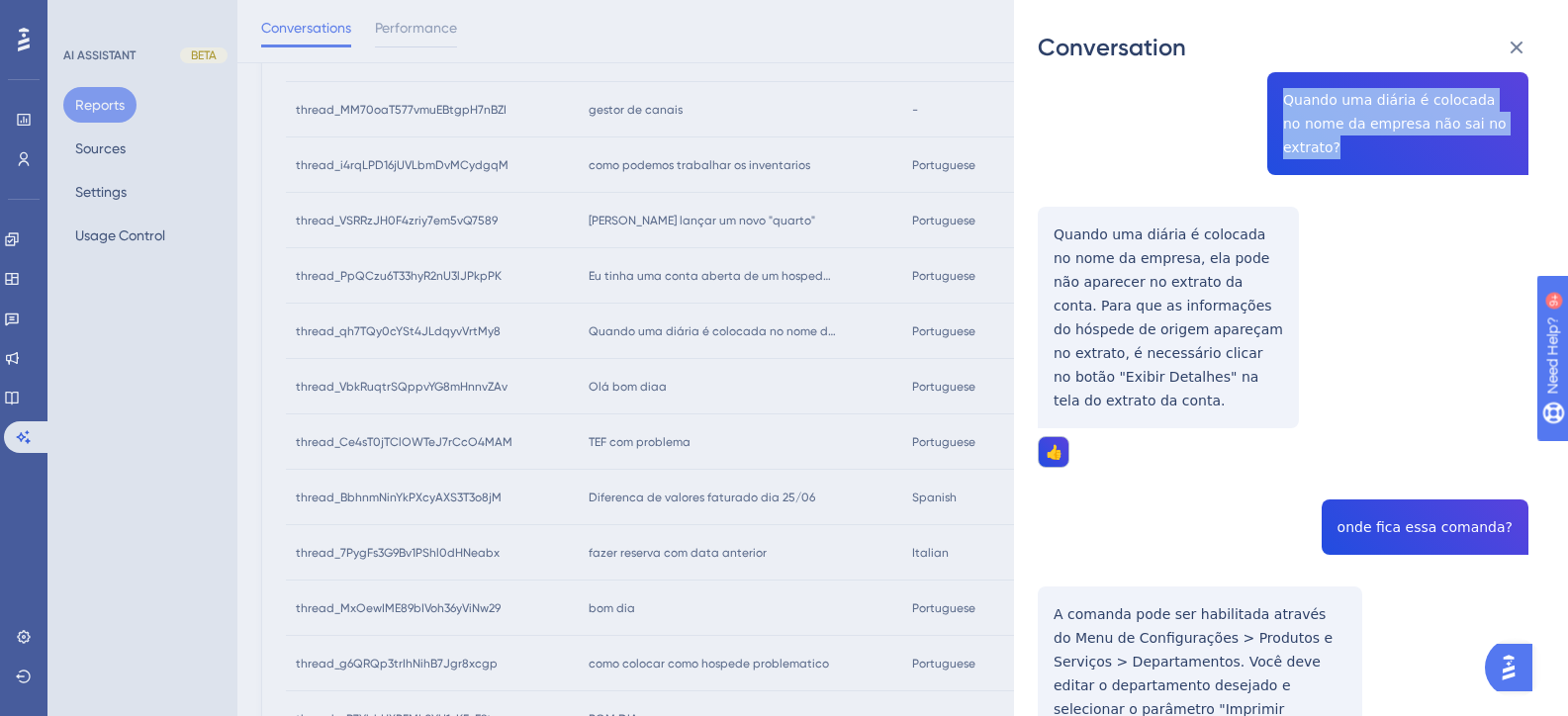
scroll to position [198, 0]
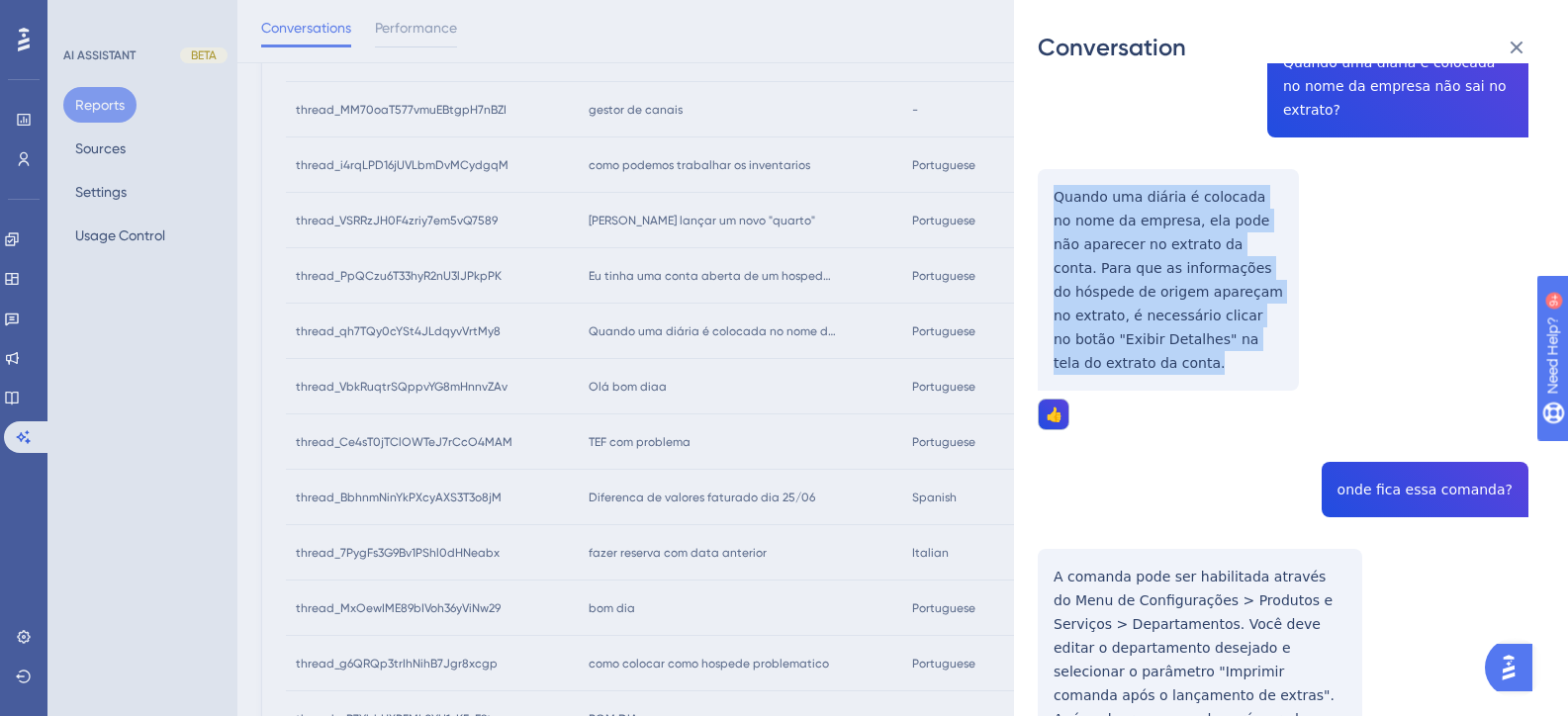
drag, startPoint x: 1122, startPoint y: 358, endPoint x: 1050, endPoint y: 207, distance: 167.3
click at [1050, 207] on div "thread_qh7TQy0cYSt4JLdqyvVrtMy8 Copy 1 - 69_Leyanne, Evelyn User Conversation H…" at bounding box center [1283, 380] width 490 height 982
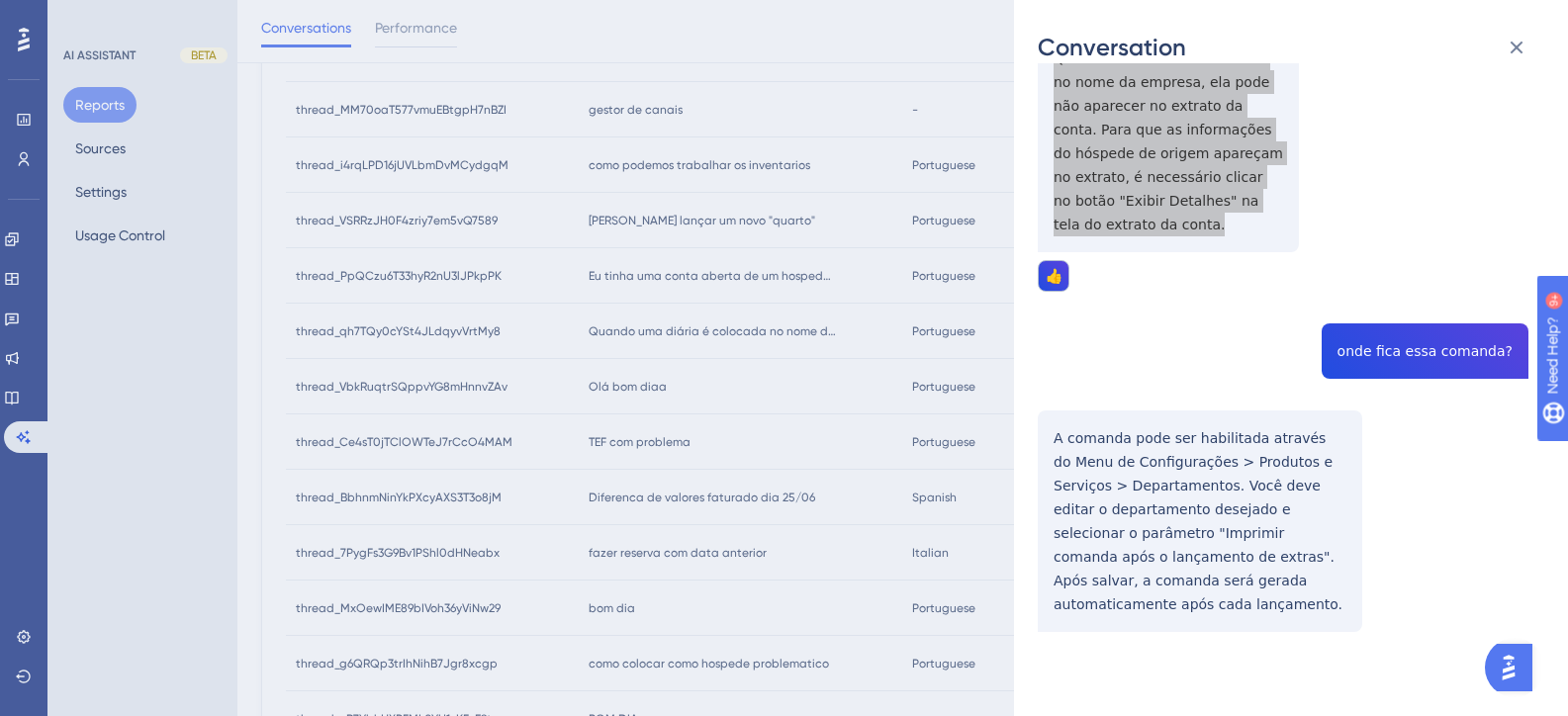
scroll to position [339, 0]
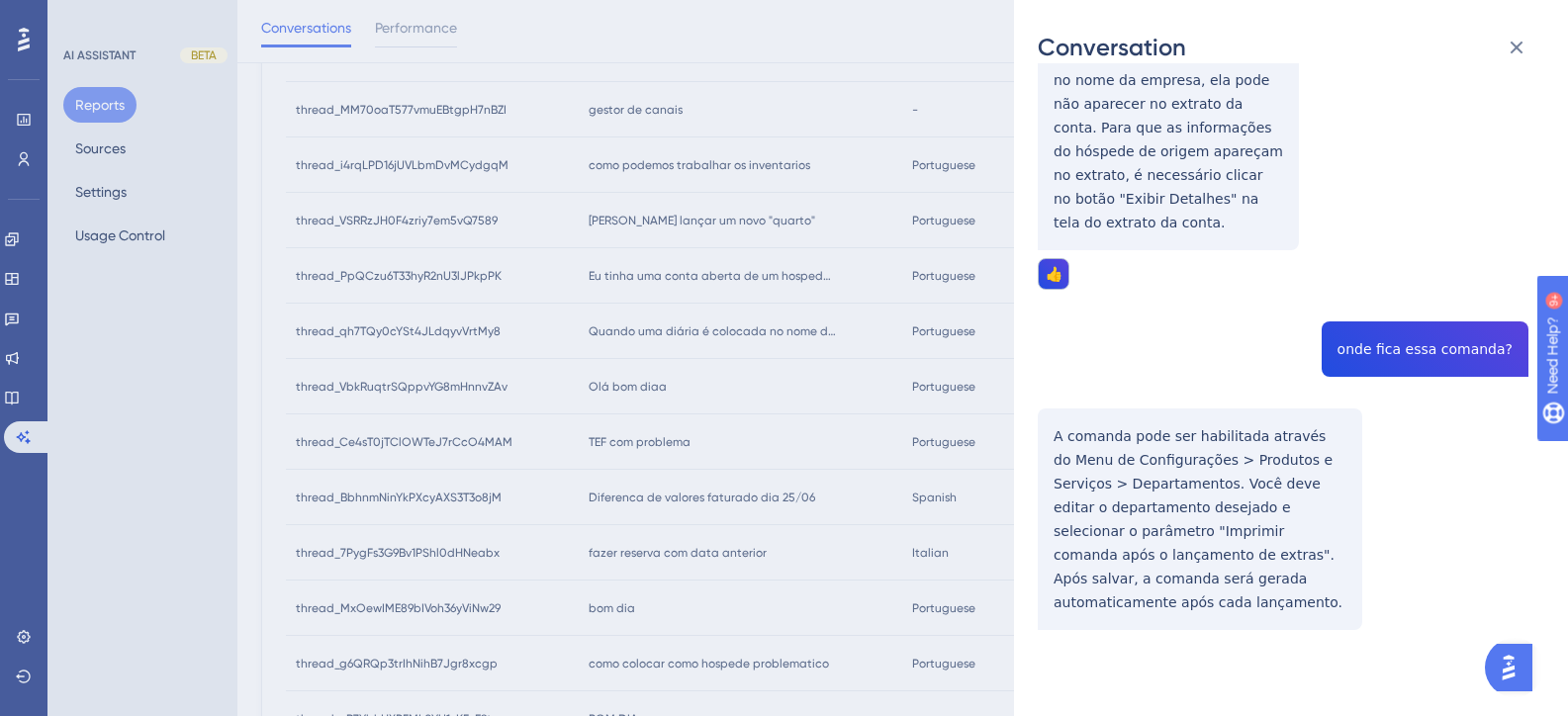
click at [1380, 360] on div "thread_qh7TQy0cYSt4JLdqyvVrtMy8 Copy 1 - 69_Leyanne, Evelyn User Conversation H…" at bounding box center [1283, 240] width 490 height 982
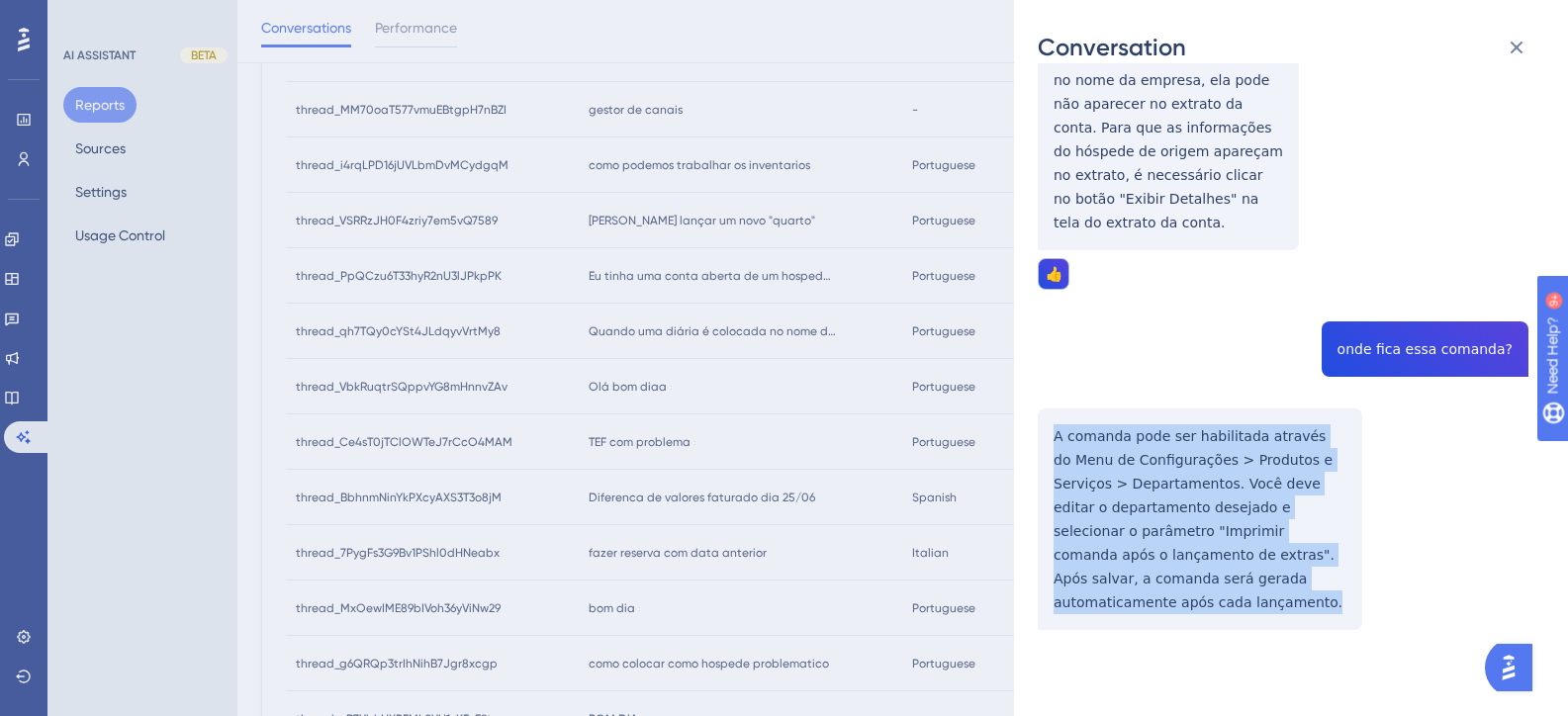
drag, startPoint x: 1139, startPoint y: 600, endPoint x: 1052, endPoint y: 431, distance: 190.1
click at [1052, 431] on div "thread_qh7TQy0cYSt4JLdqyvVrtMy8 Copy 1 - 69_Leyanne, Evelyn User Conversation H…" at bounding box center [1283, 240] width 490 height 982
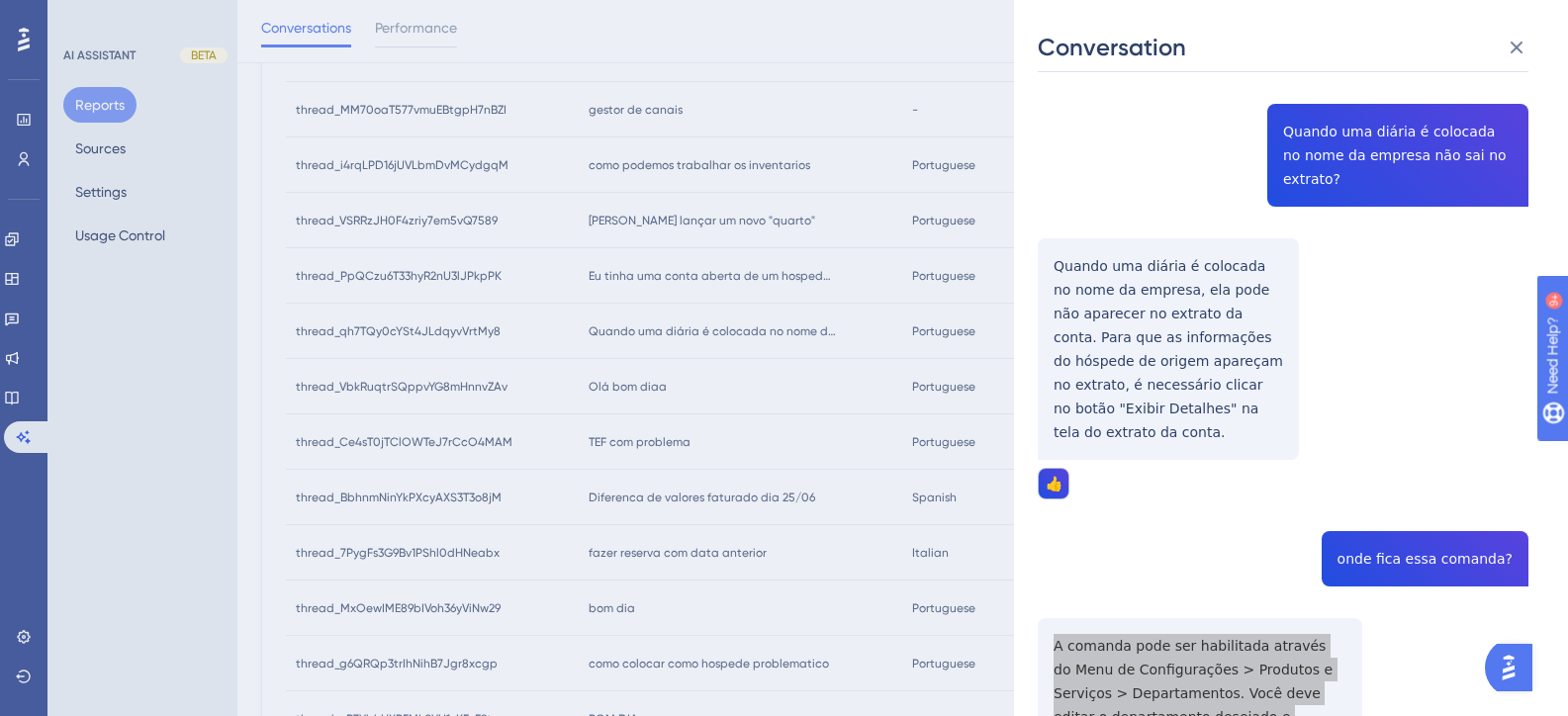
scroll to position [0, 0]
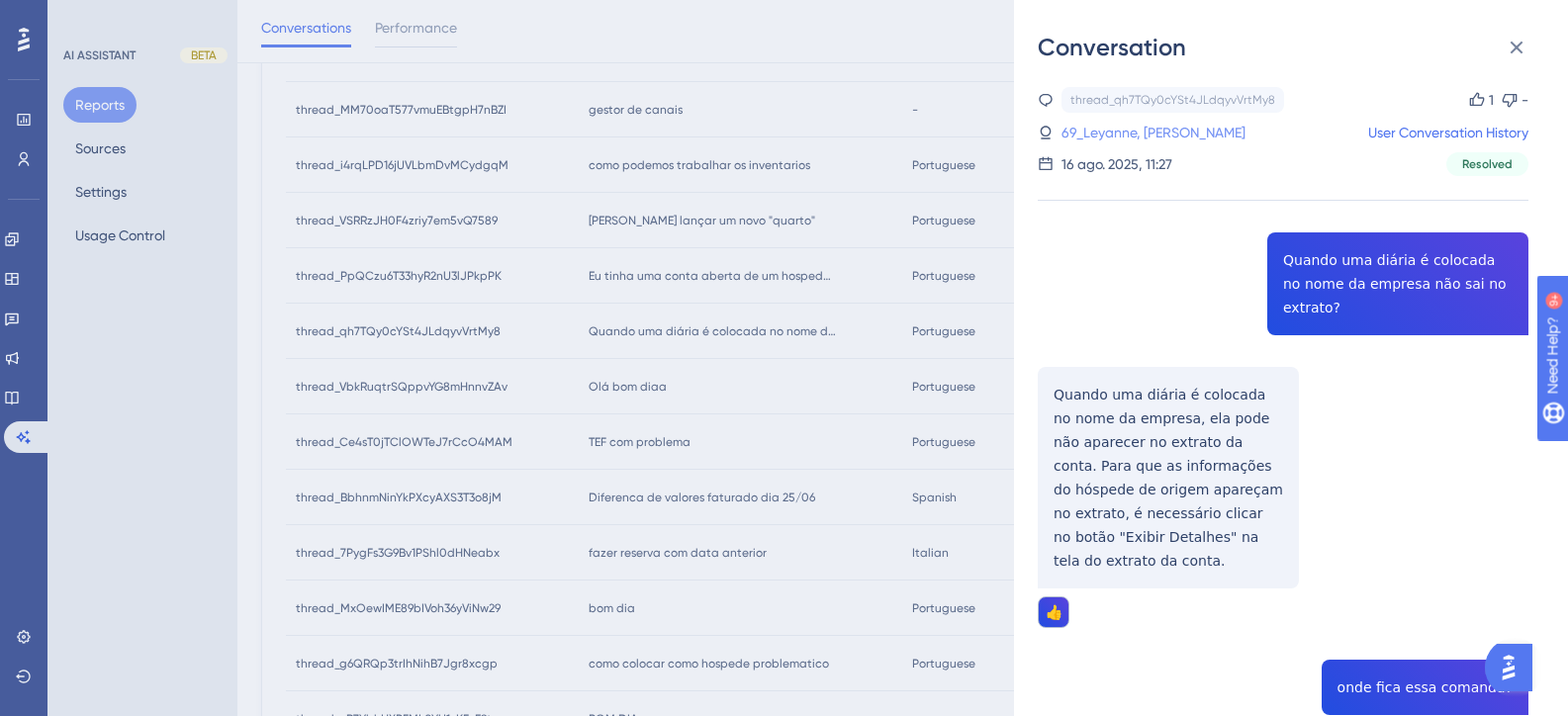
click at [1123, 130] on link "69_Leyanne, Evelyn" at bounding box center [1154, 133] width 184 height 24
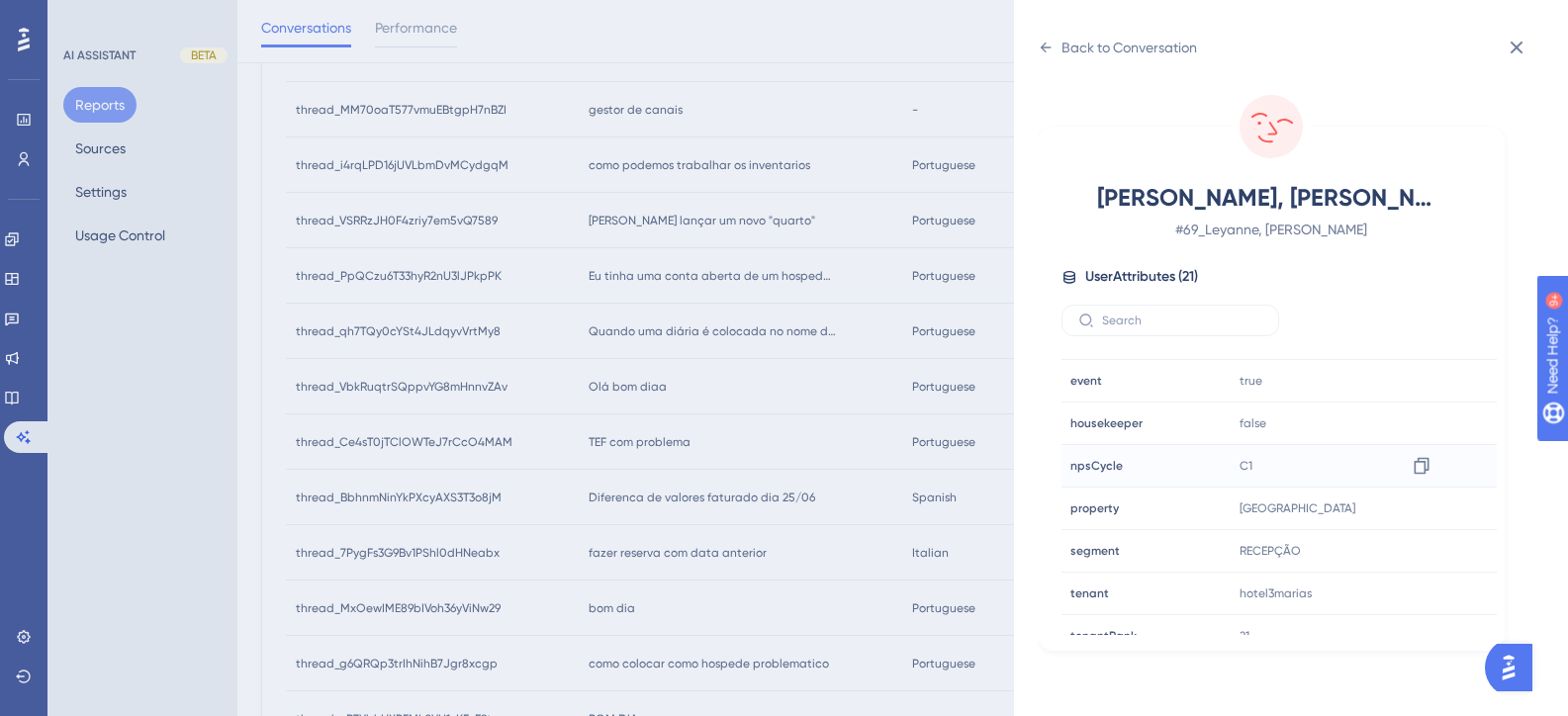
scroll to position [593, 0]
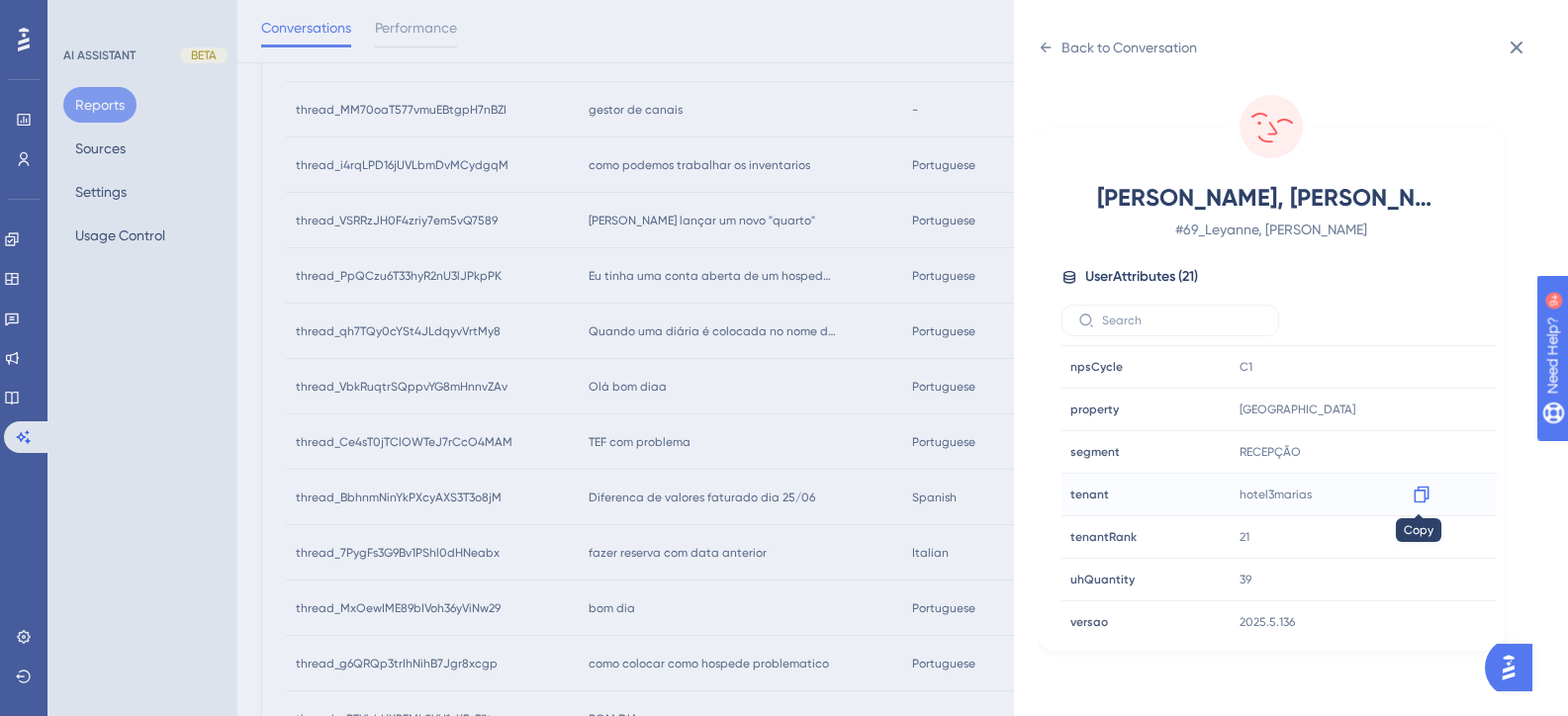
click at [1421, 494] on icon at bounding box center [1420, 494] width 15 height 17
click at [879, 420] on div "Back to Conversation Leyanne, Evelyn # 69_Leyanne, Evelyn User Attributes ( 21 …" at bounding box center [784, 358] width 1568 height 716
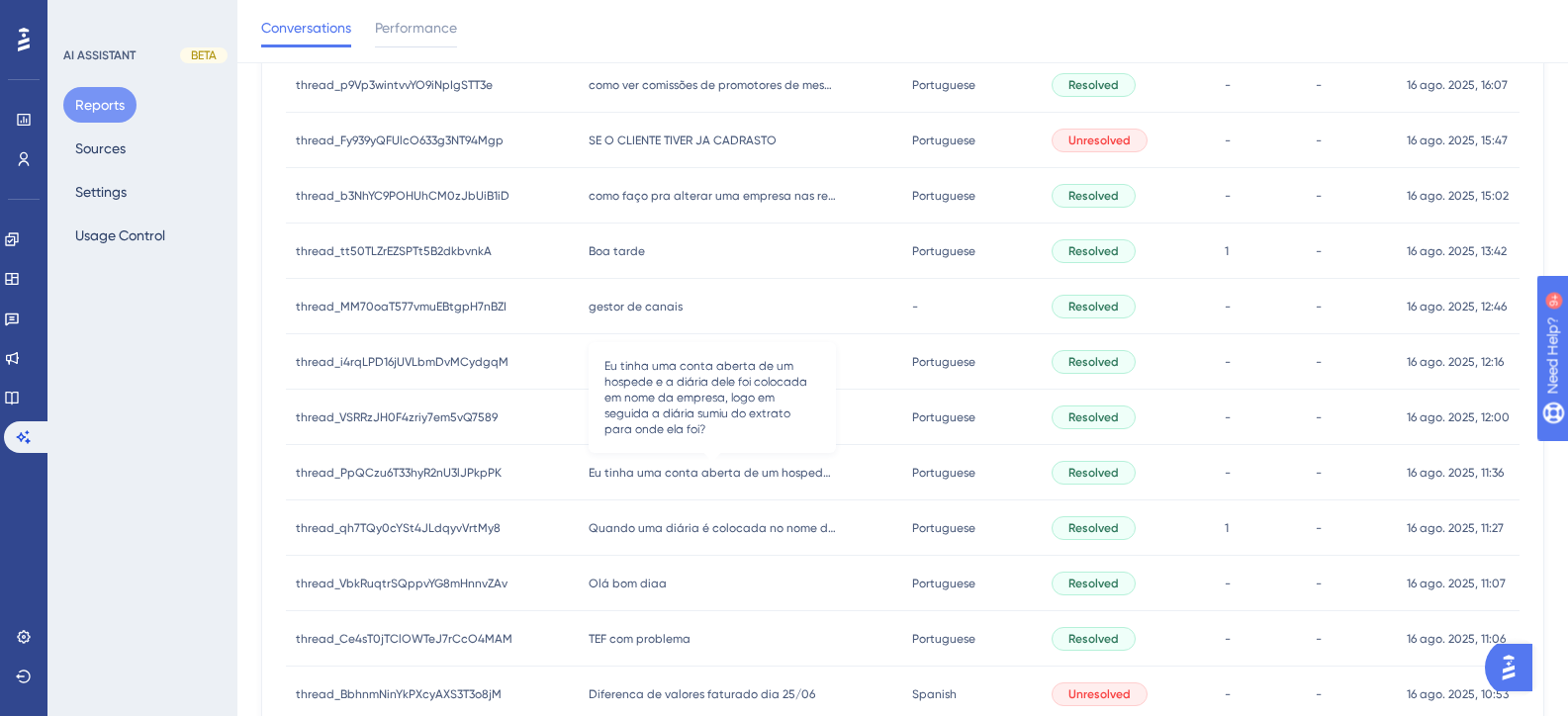
scroll to position [433, 0]
click at [677, 468] on span "Eu tinha uma conta aberta de um hospede e a diária dele foi colocada em nome da…" at bounding box center [712, 473] width 248 height 16
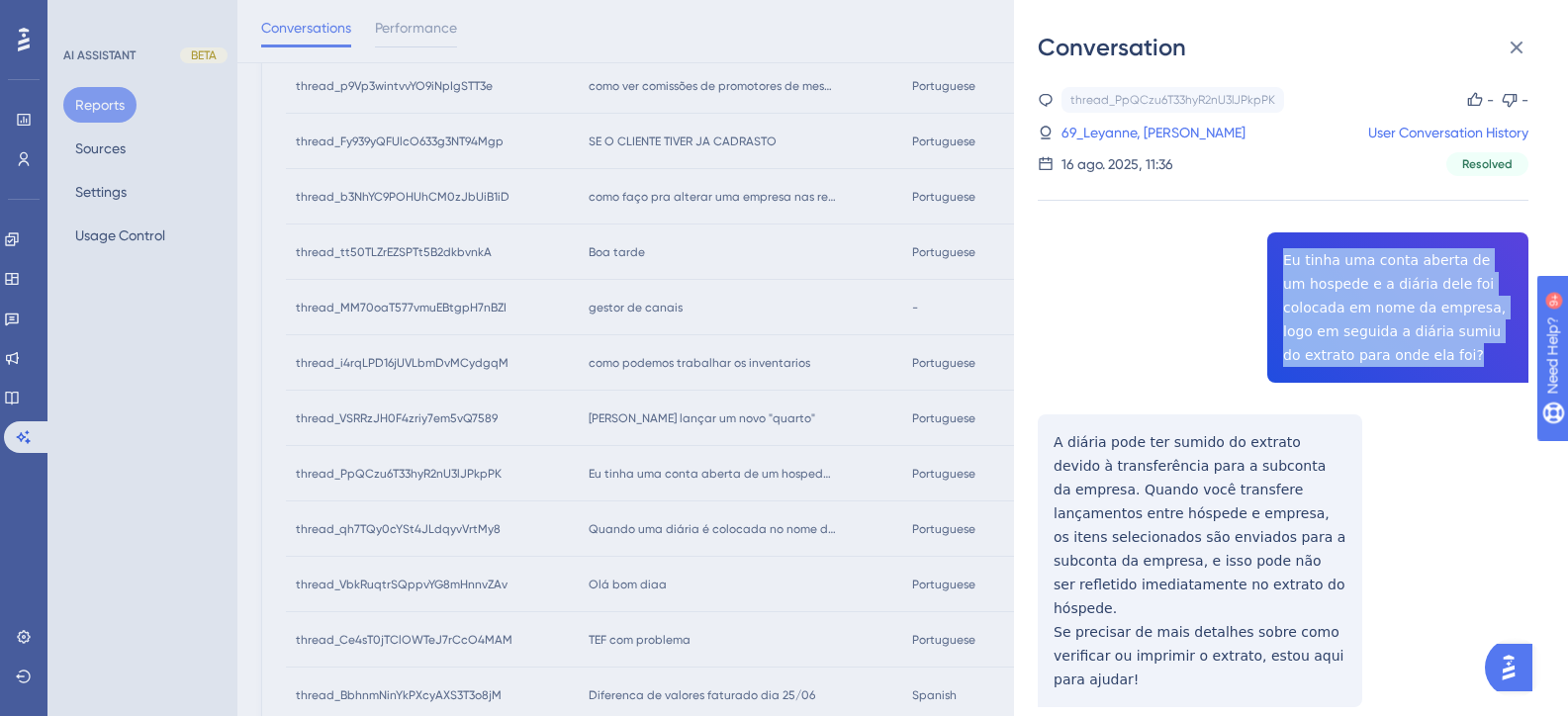
drag, startPoint x: 1425, startPoint y: 356, endPoint x: 1266, endPoint y: 256, distance: 187.8
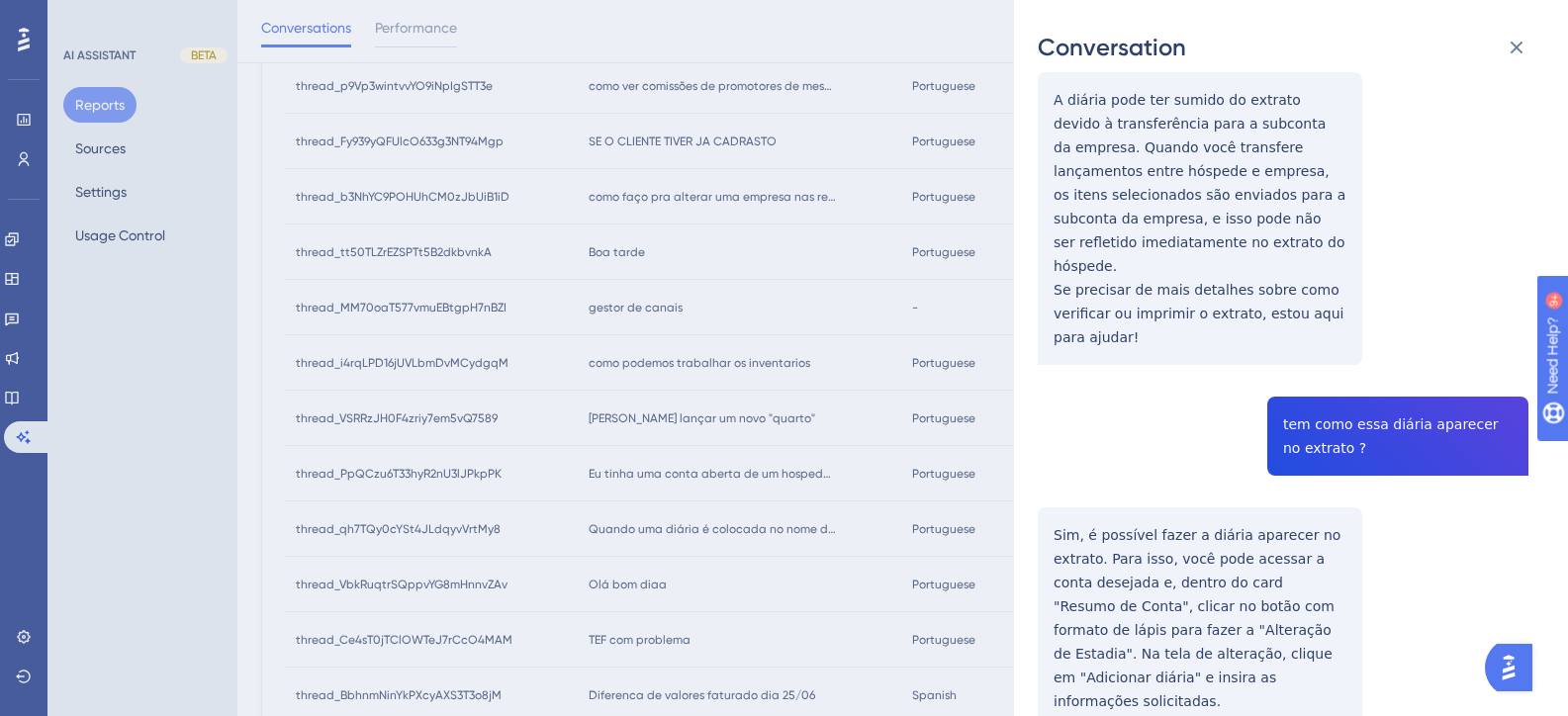
scroll to position [297, 0]
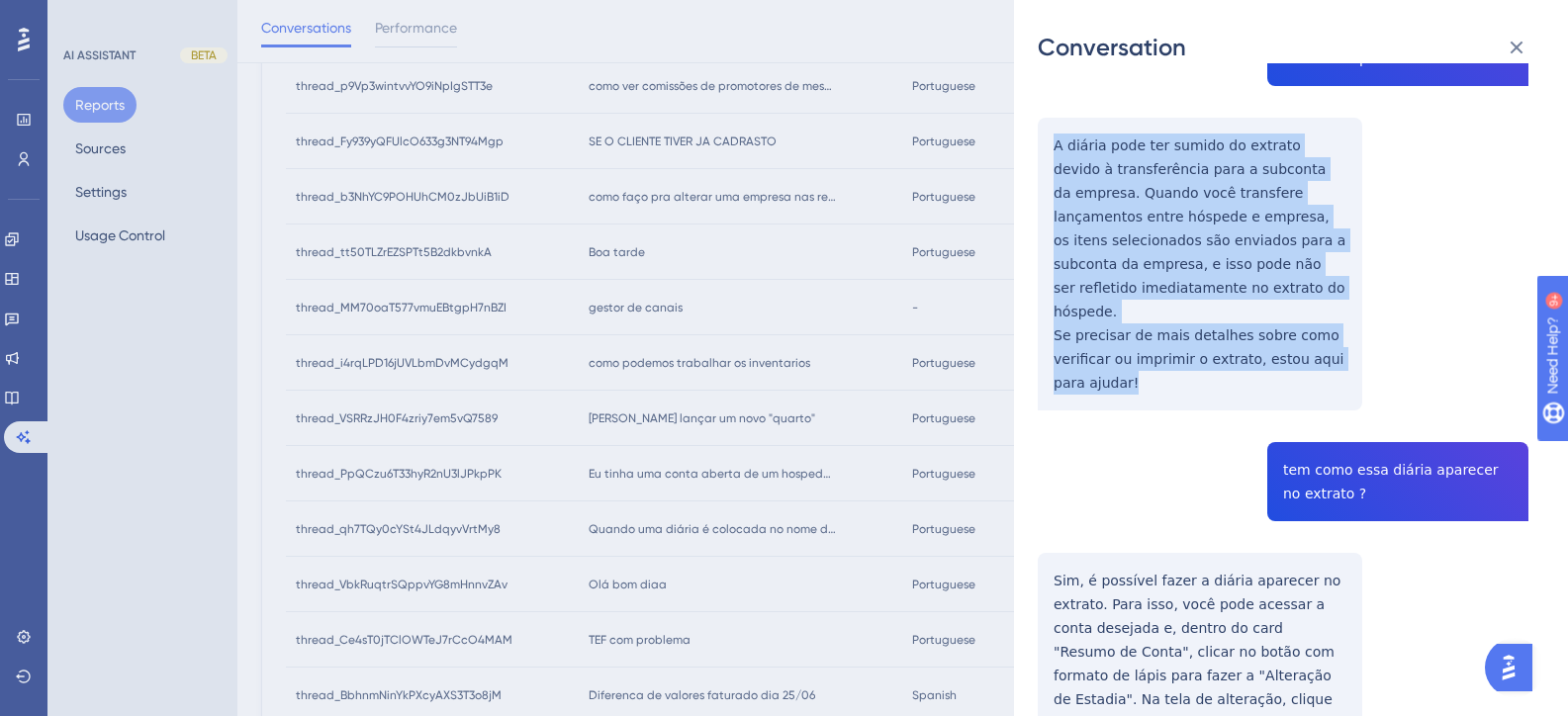
drag, startPoint x: 1144, startPoint y: 364, endPoint x: 1040, endPoint y: 151, distance: 237.0
click at [1040, 151] on div "thread_PpQCzu6T33hyR2nU3lJPkpPK Copy - - 69_Leyanne, Evelyn User Conversation H…" at bounding box center [1283, 562] width 490 height 1544
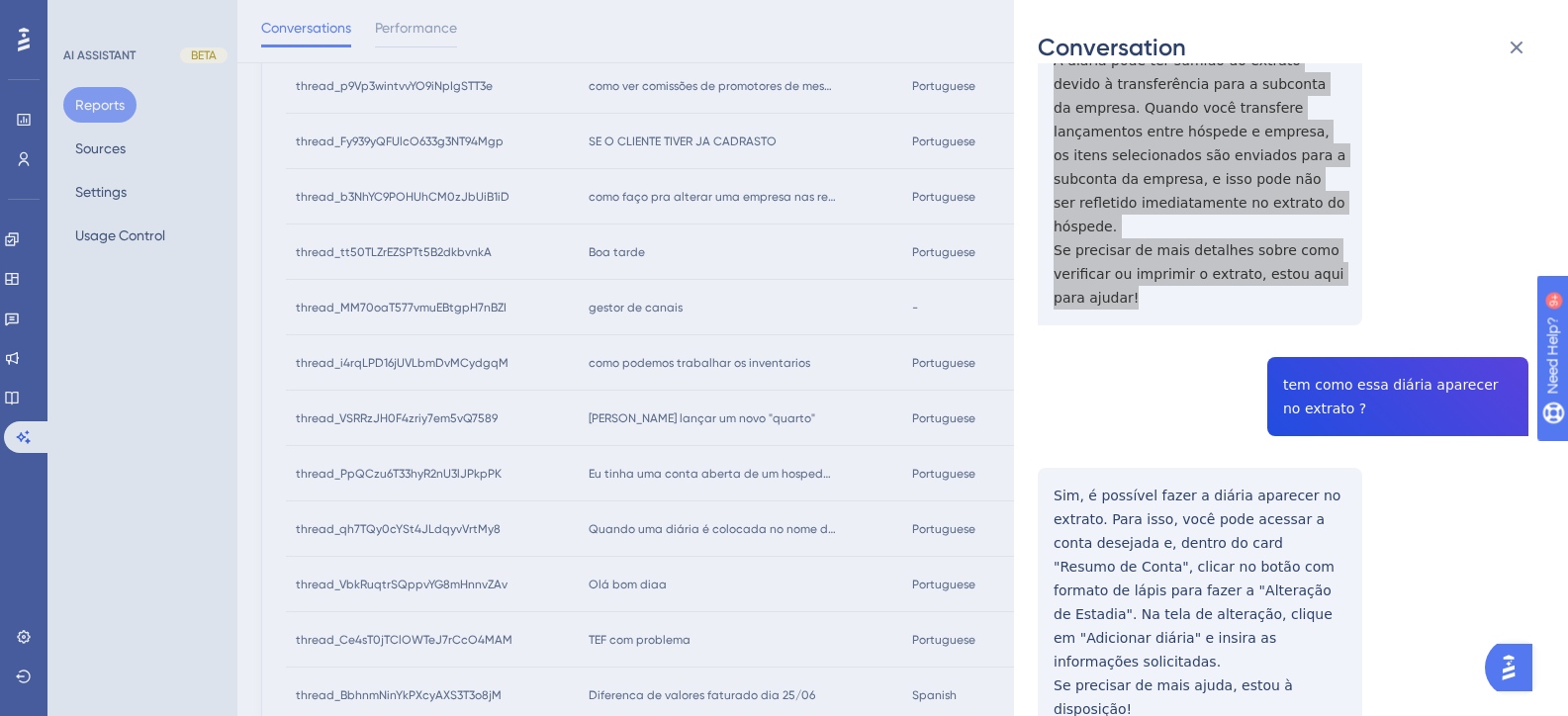
scroll to position [494, 0]
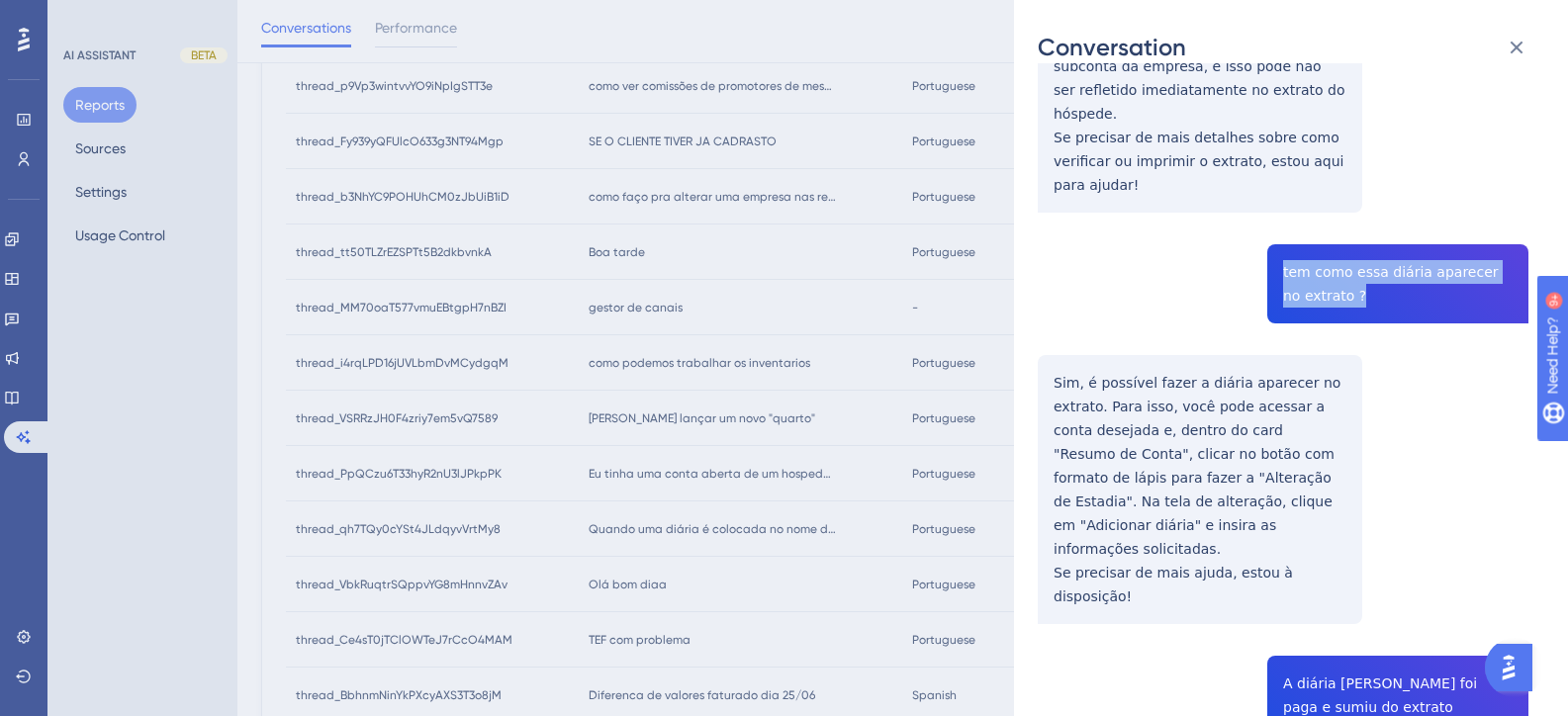
drag, startPoint x: 1305, startPoint y: 269, endPoint x: 1258, endPoint y: 244, distance: 53.2
click at [1258, 244] on div "thread_PpQCzu6T33hyR2nU3lJPkpPK Copy - - 69_Leyanne, Evelyn User Conversation H…" at bounding box center [1283, 364] width 490 height 1544
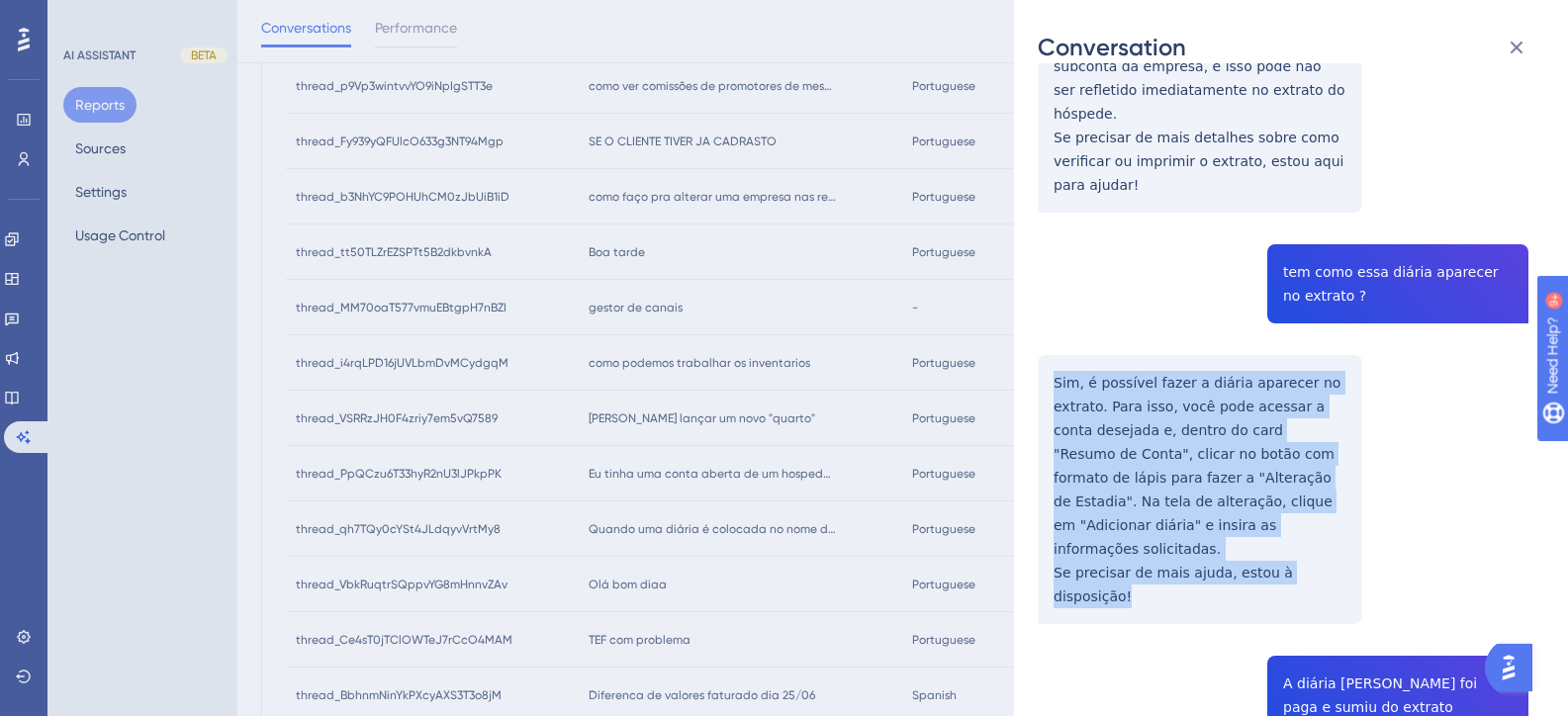
drag, startPoint x: 1339, startPoint y: 530, endPoint x: 1047, endPoint y: 367, distance: 334.4
click at [1047, 367] on div "thread_PpQCzu6T33hyR2nU3lJPkpPK Copy - - 69_Leyanne, Evelyn User Conversation H…" at bounding box center [1283, 364] width 490 height 1544
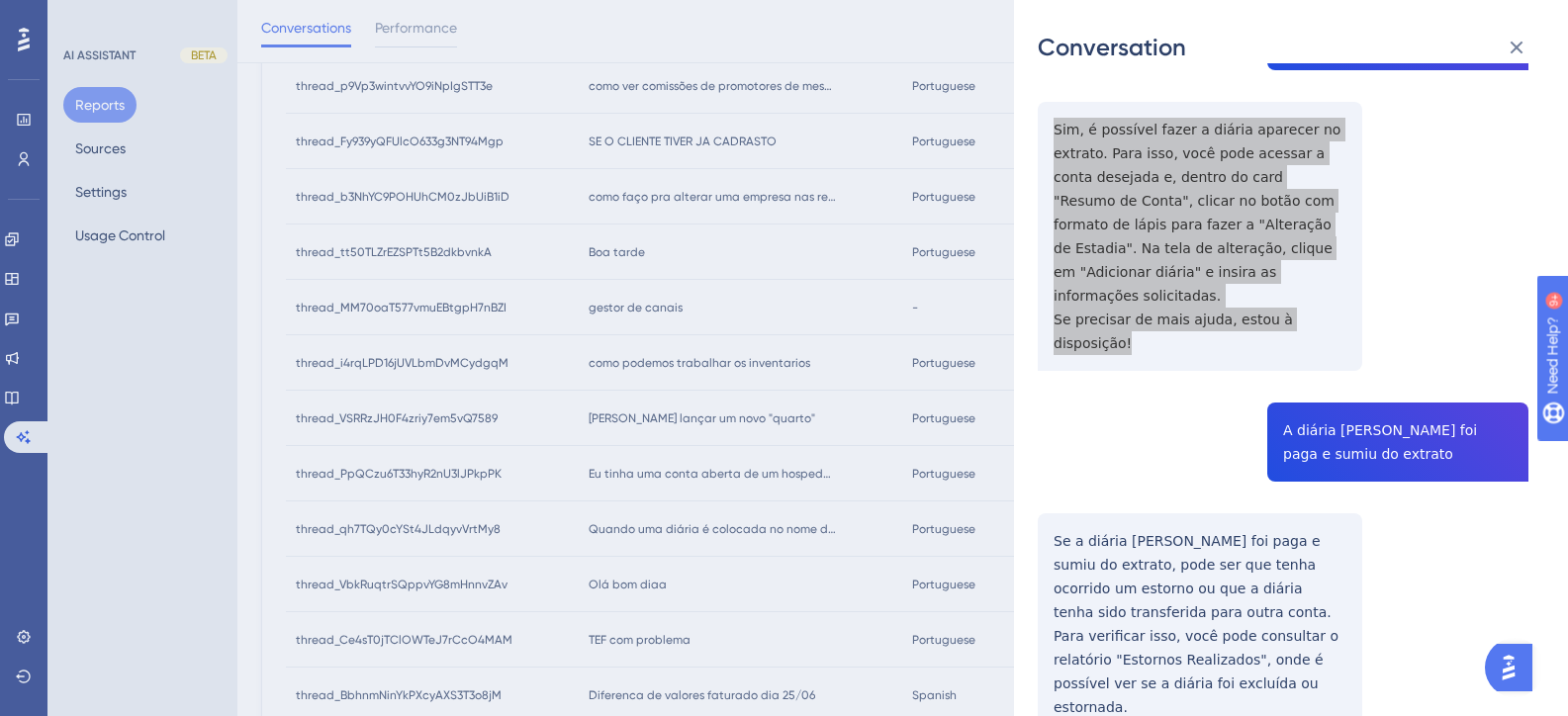
scroll to position [781, 0]
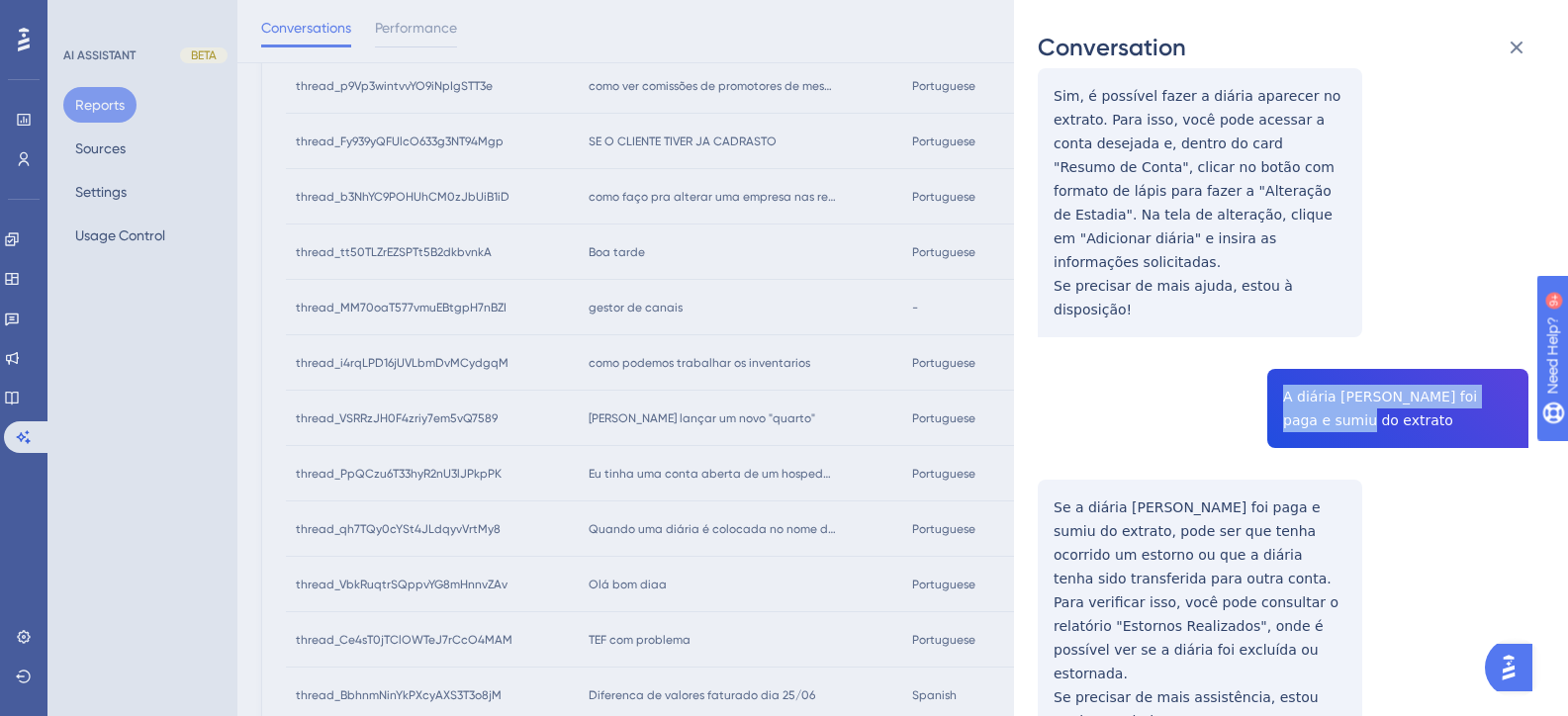
drag, startPoint x: 1295, startPoint y: 346, endPoint x: 1268, endPoint y: 328, distance: 32.4
click at [1268, 328] on div "thread_PpQCzu6T33hyR2nU3lJPkpPK Copy - - 69_Leyanne, Evelyn User Conversation H…" at bounding box center [1283, 77] width 490 height 1544
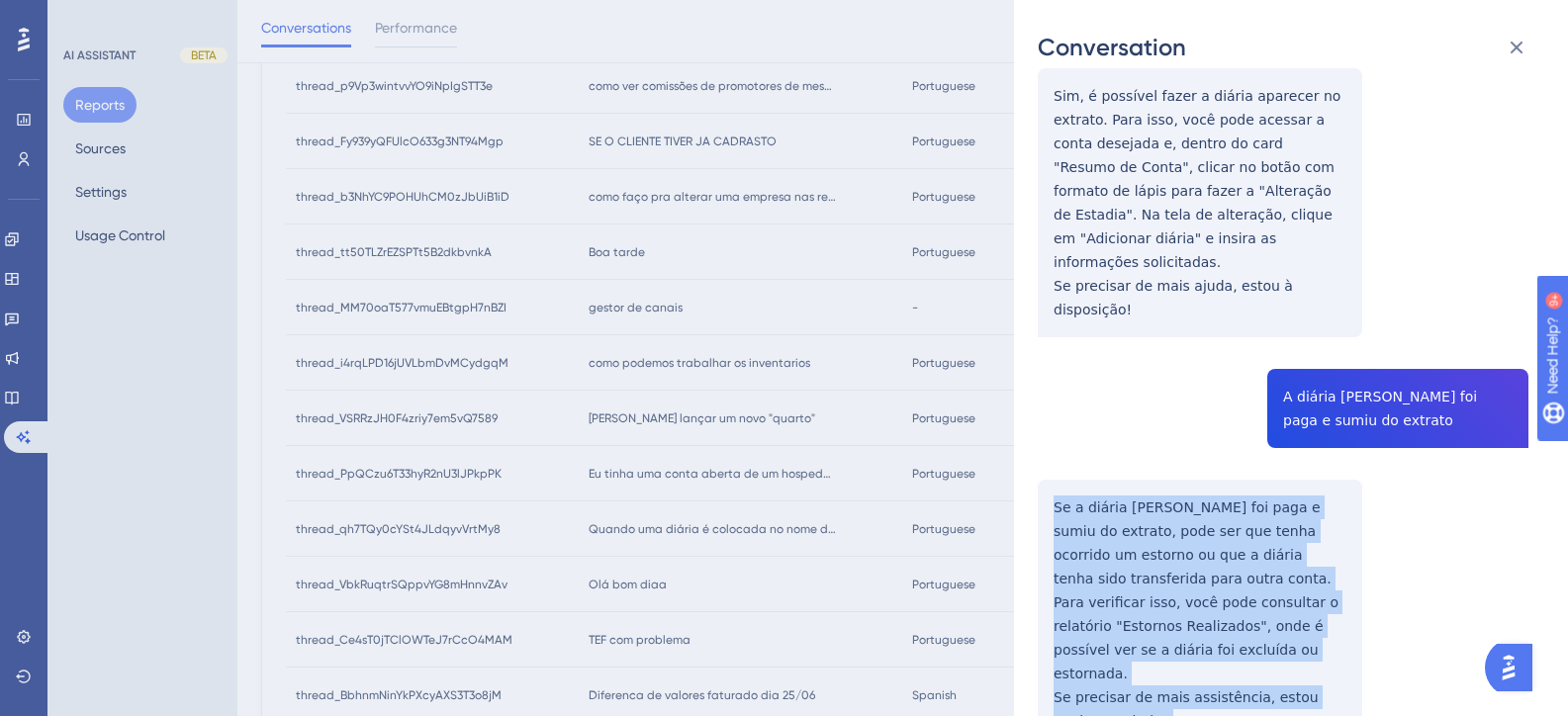
drag, startPoint x: 1098, startPoint y: 603, endPoint x: 1040, endPoint y: 430, distance: 182.5
click at [1040, 430] on div "thread_PpQCzu6T33hyR2nU3lJPkpPK Copy - - 69_Leyanne, Evelyn User Conversation H…" at bounding box center [1283, 77] width 490 height 1544
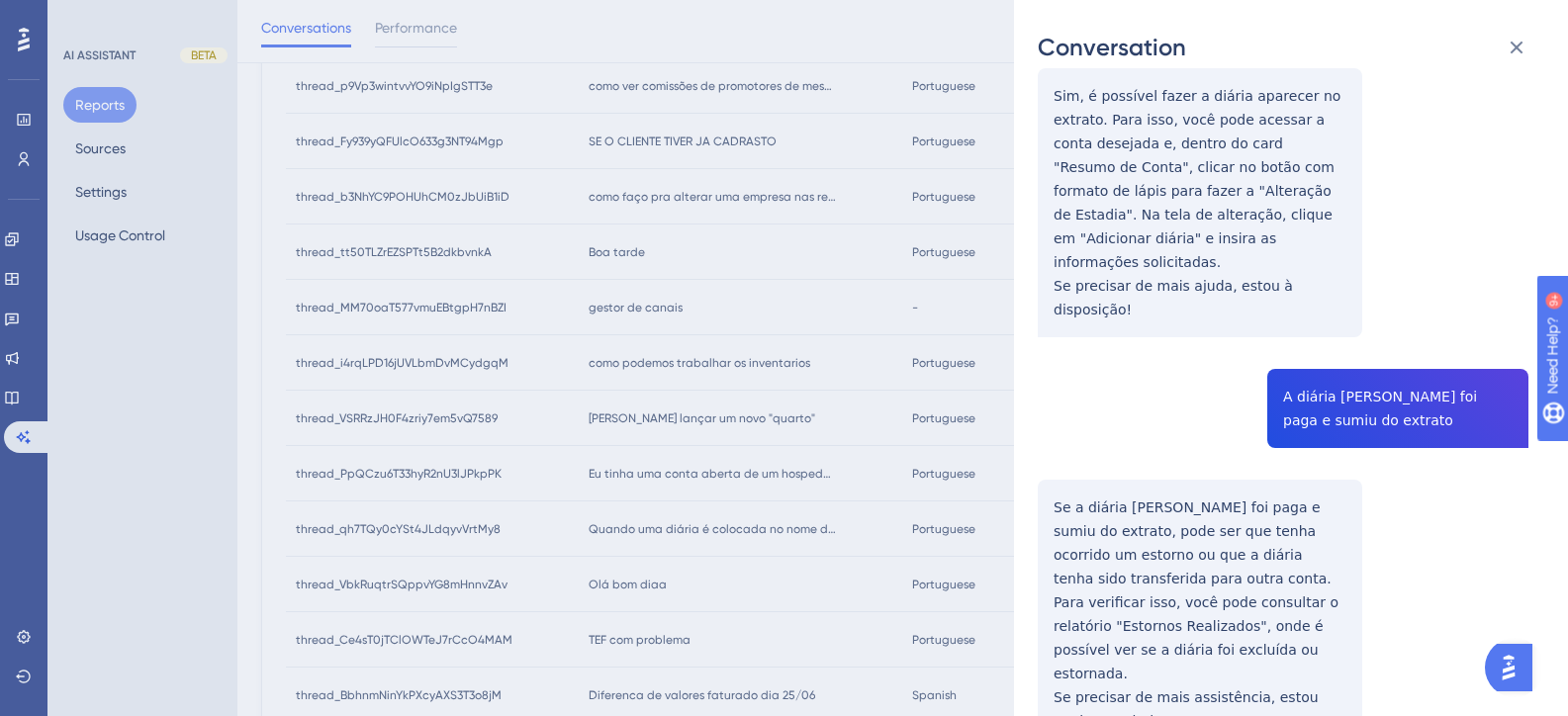
click at [729, 356] on div "Conversation thread_PpQCzu6T33hyR2nU3lJPkpPK Copy - - 69_Leyanne, Evelyn User C…" at bounding box center [784, 358] width 1568 height 716
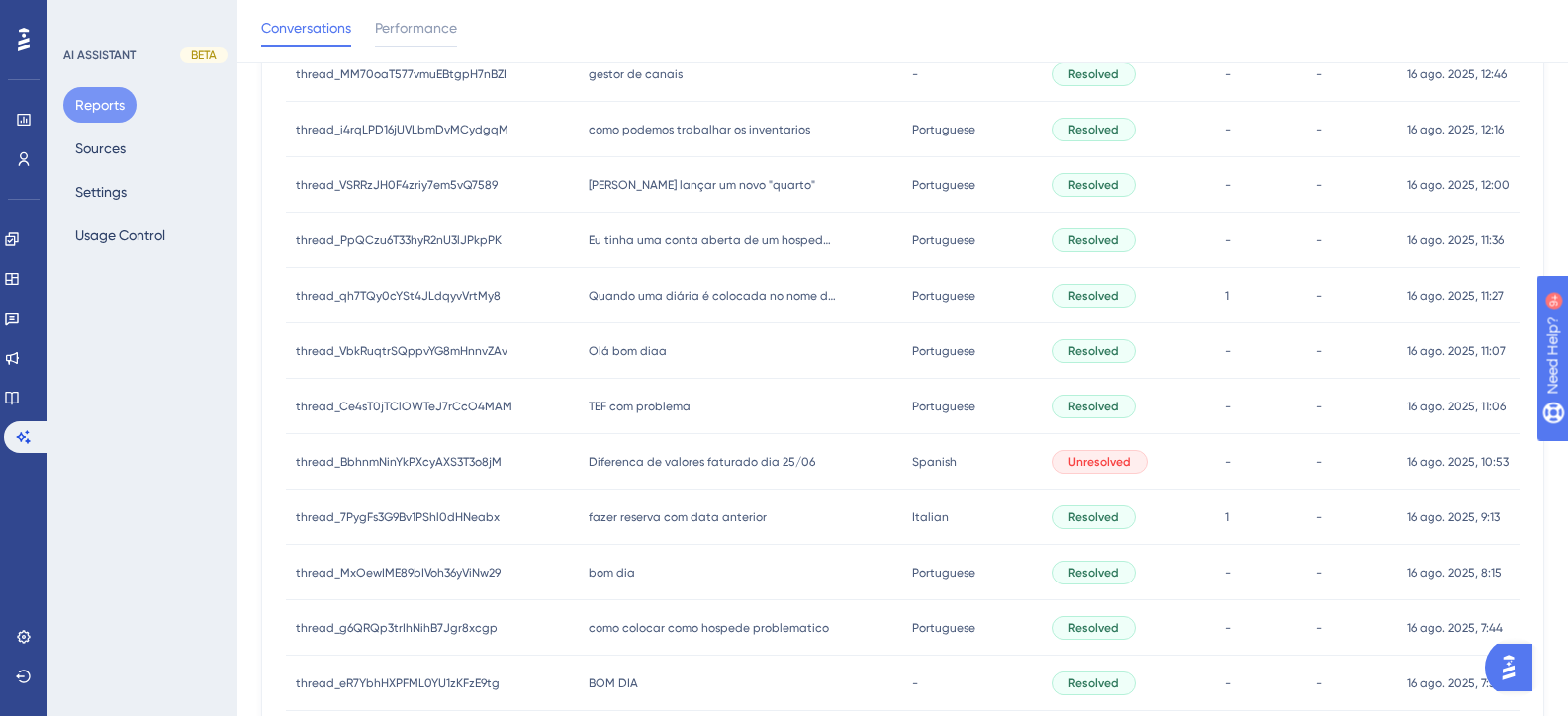
scroll to position [631, 0]
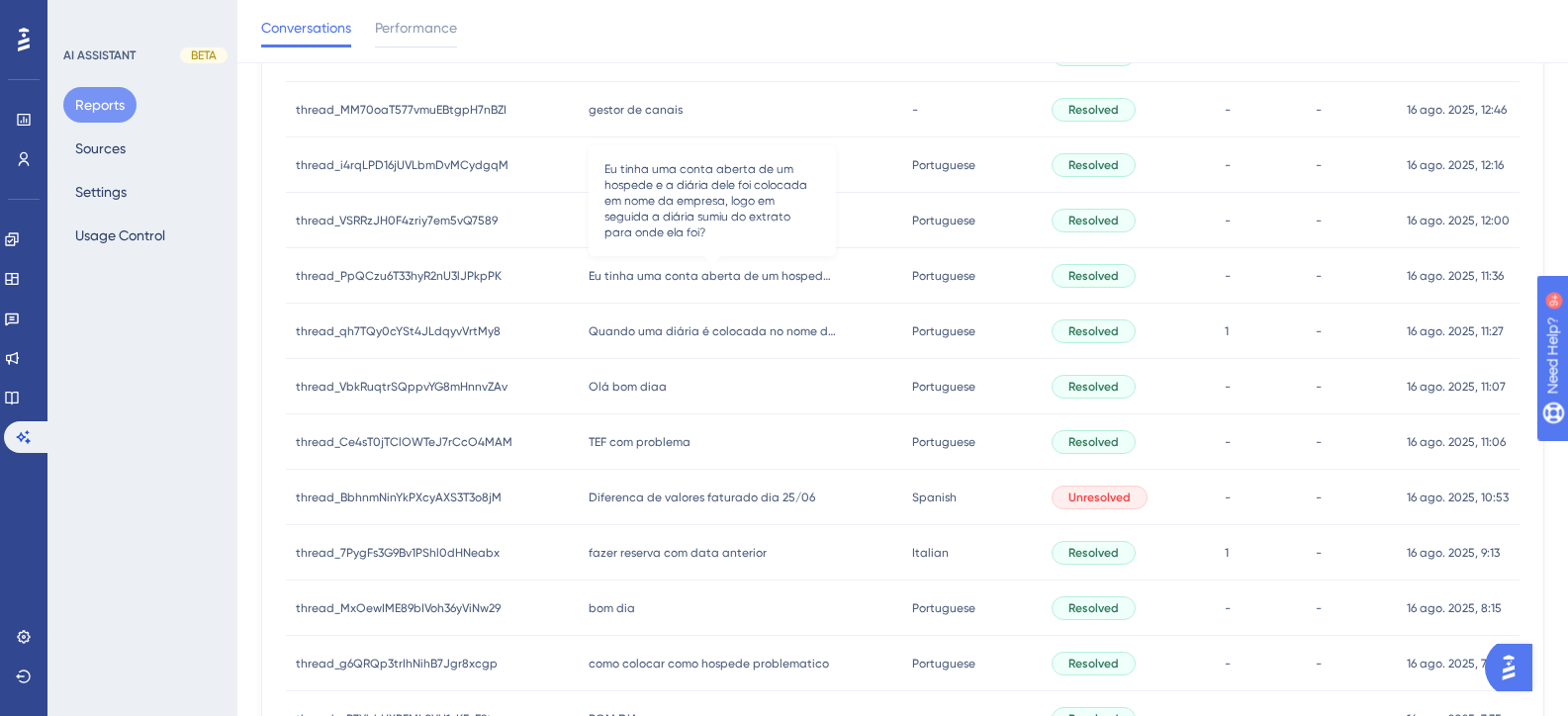
click at [712, 276] on span "Eu tinha uma conta aberta de um hospede e a diária dele foi colocada em nome da…" at bounding box center [712, 276] width 248 height 16
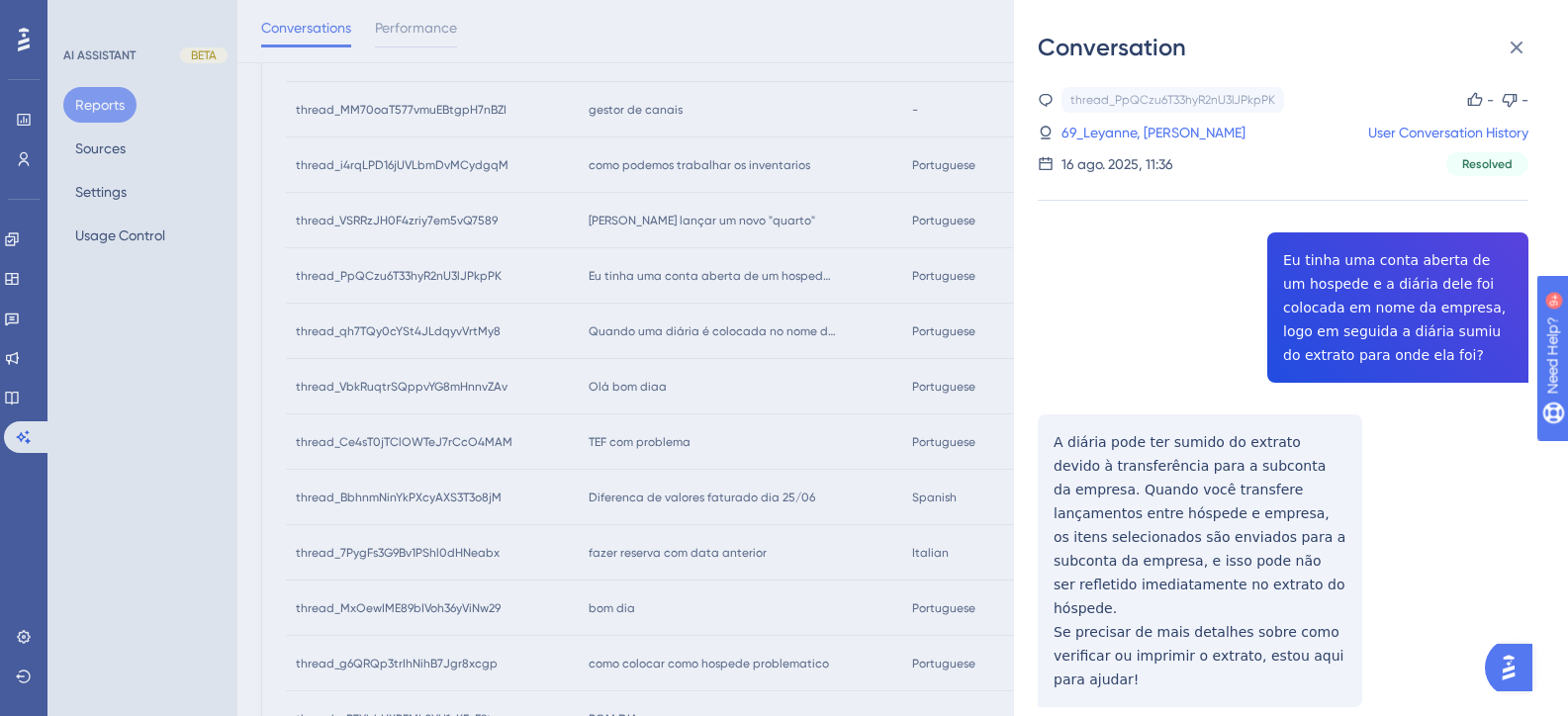
click at [689, 313] on div "Conversation thread_PpQCzu6T33hyR2nU3lJPkpPK Copy - - 69_Leyanne, Evelyn User C…" at bounding box center [784, 358] width 1568 height 716
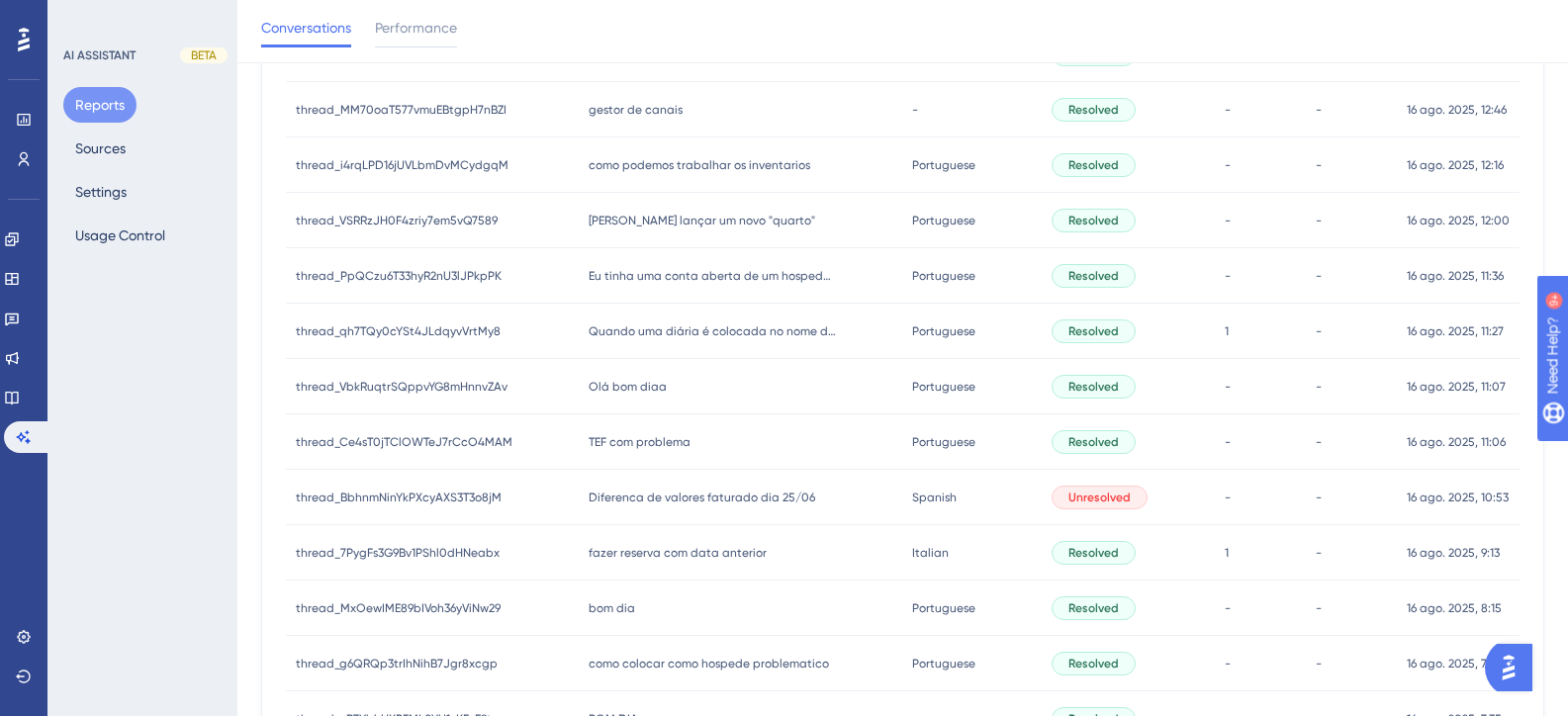
click at [651, 222] on span "Preciso lançar um novo "quarto"" at bounding box center [701, 221] width 227 height 16
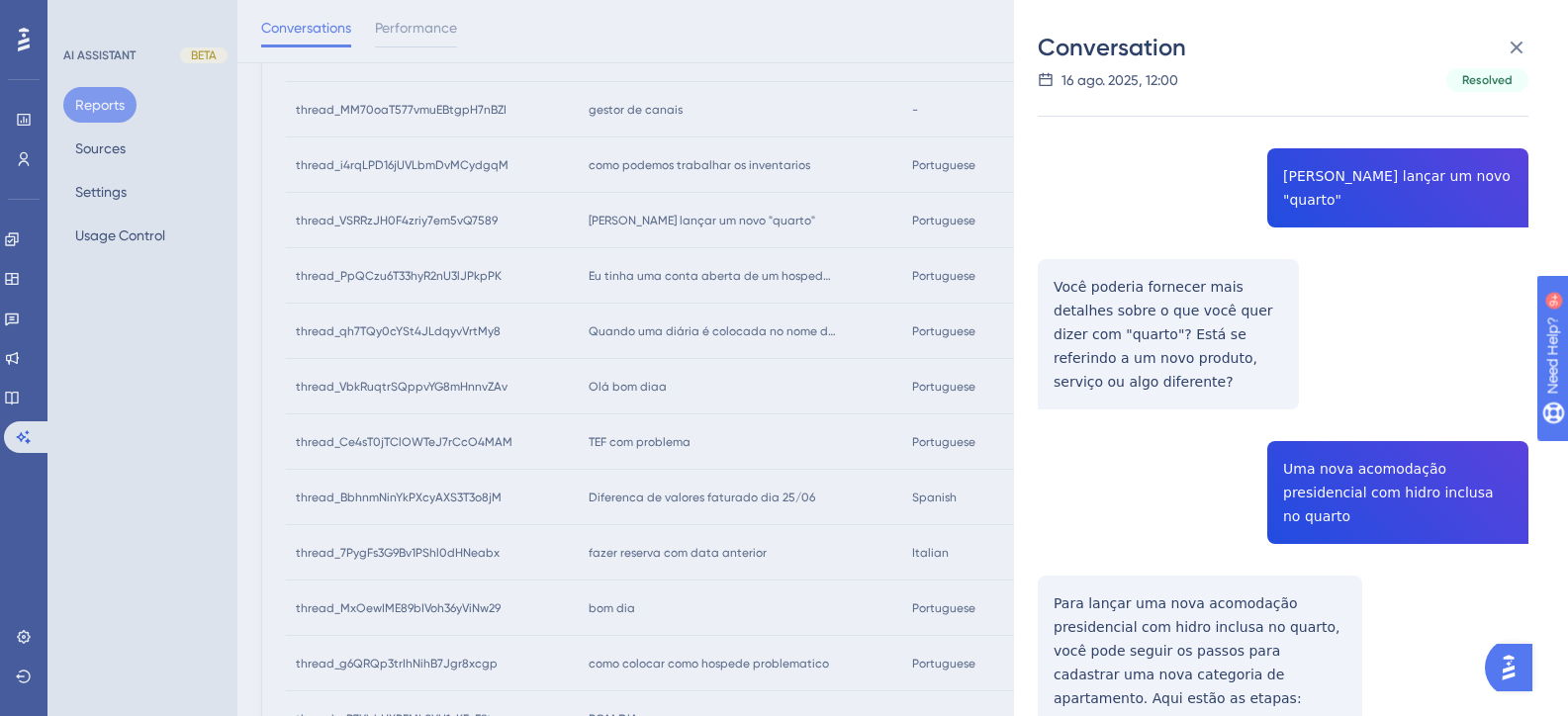
scroll to position [0, 0]
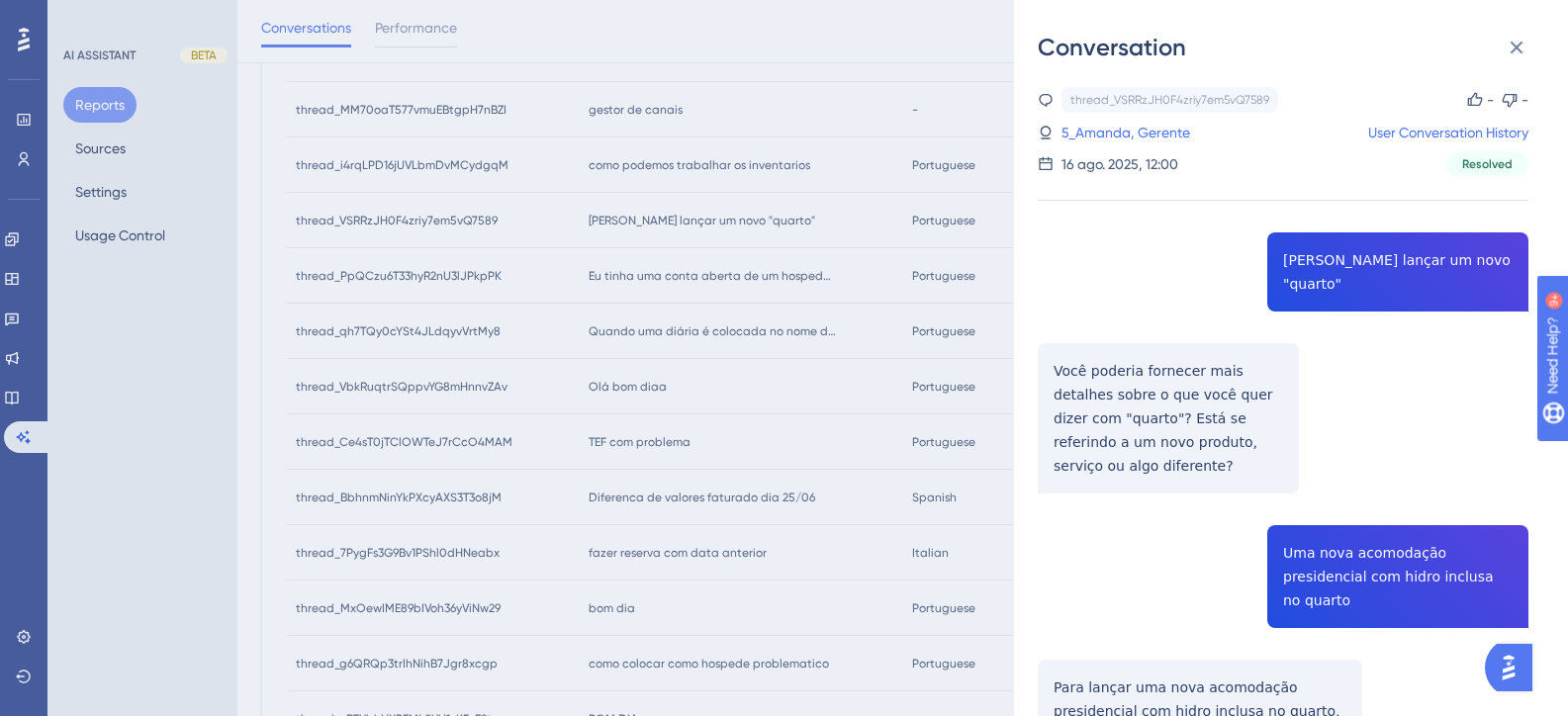
click at [1344, 260] on div "thread_VSRRzJH0F4zriy7em5vQ7589 Copy - - 5_Amanda, Gerente User Conversation Hi…" at bounding box center [1283, 714] width 490 height 1255
click at [1343, 261] on div "thread_VSRRzJH0F4zriy7em5vQ7589 Copy - - 5_Amanda, Gerente User Conversation Hi…" at bounding box center [1283, 714] width 490 height 1255
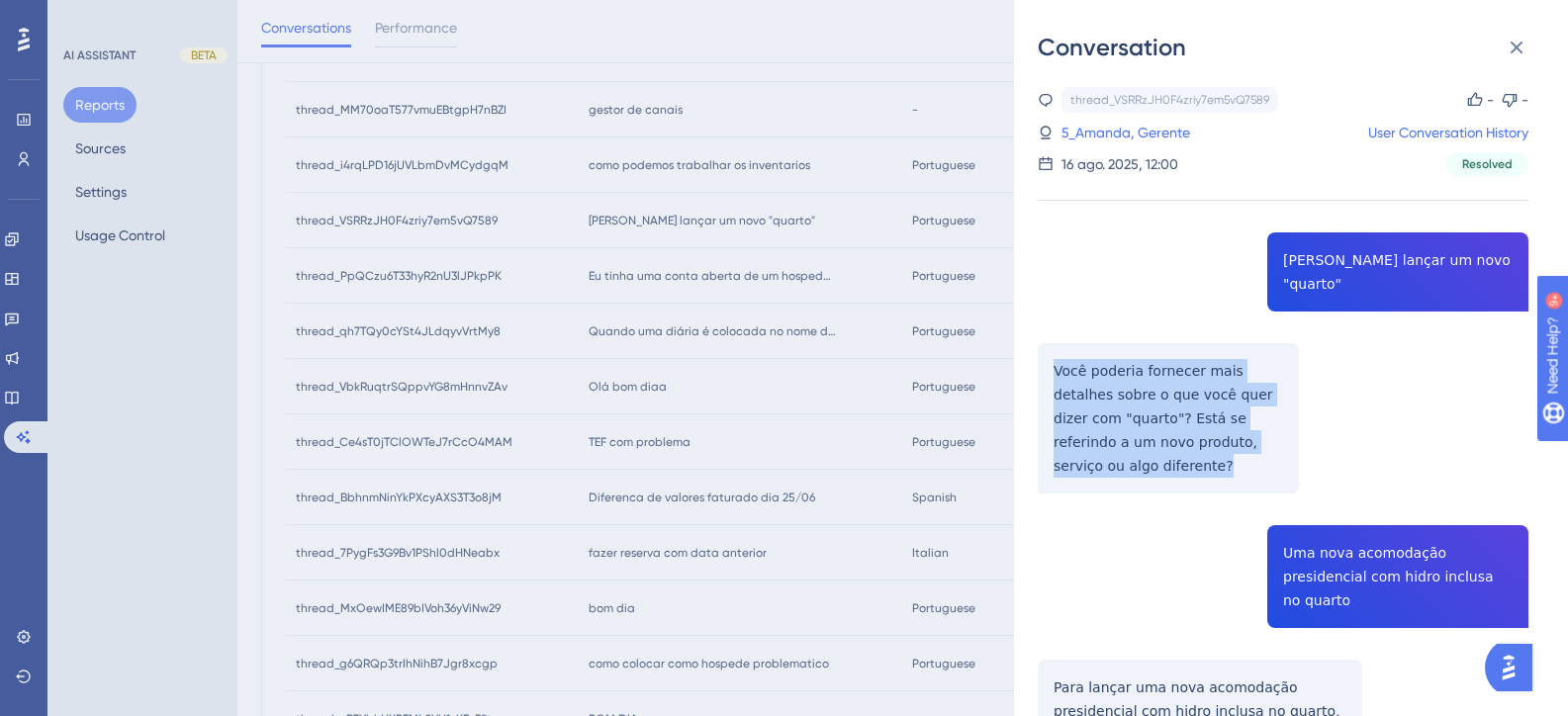
drag, startPoint x: 1127, startPoint y: 440, endPoint x: 1050, endPoint y: 346, distance: 121.5
click at [1050, 346] on div "thread_VSRRzJH0F4zriy7em5vQ7589 Copy - - 5_Amanda, Gerente User Conversation Hi…" at bounding box center [1283, 714] width 490 height 1255
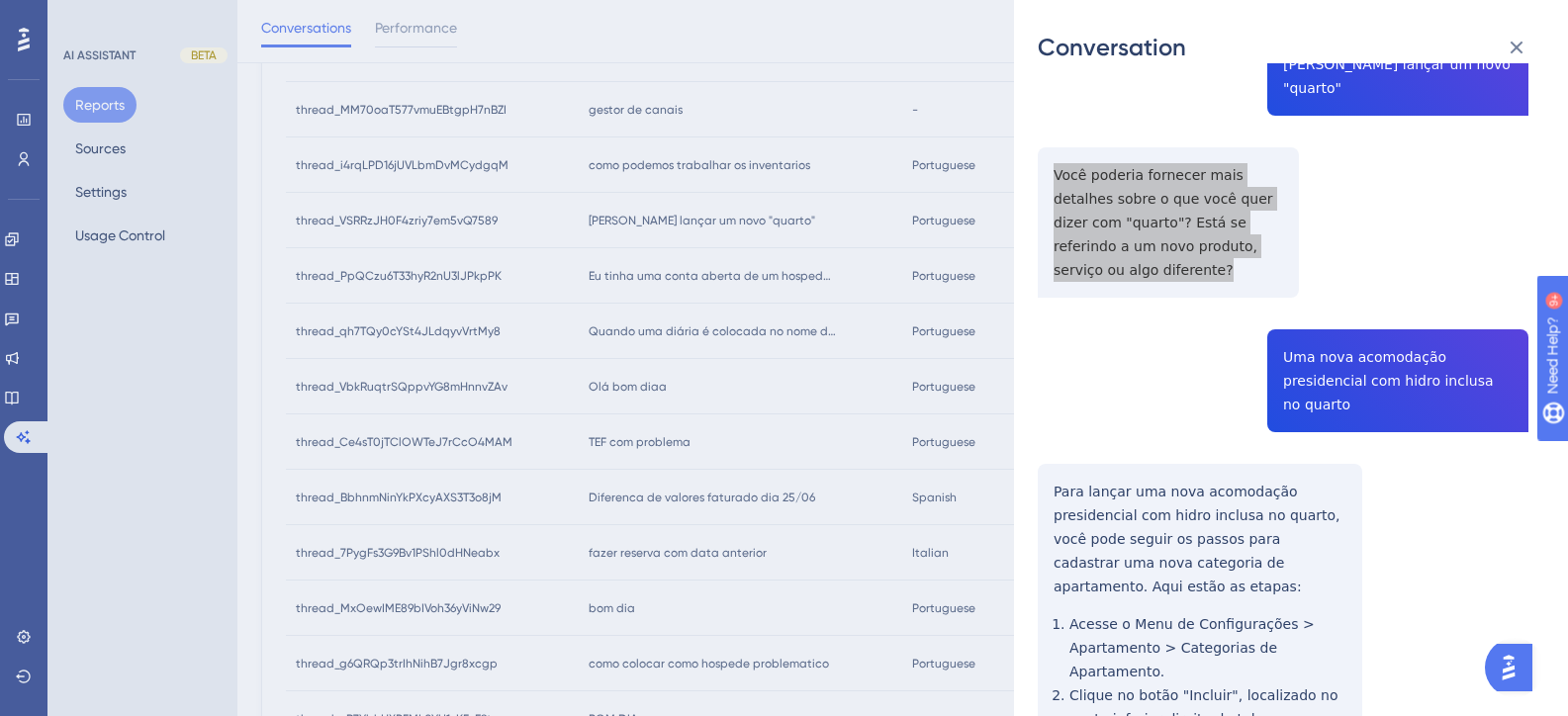
scroll to position [198, 0]
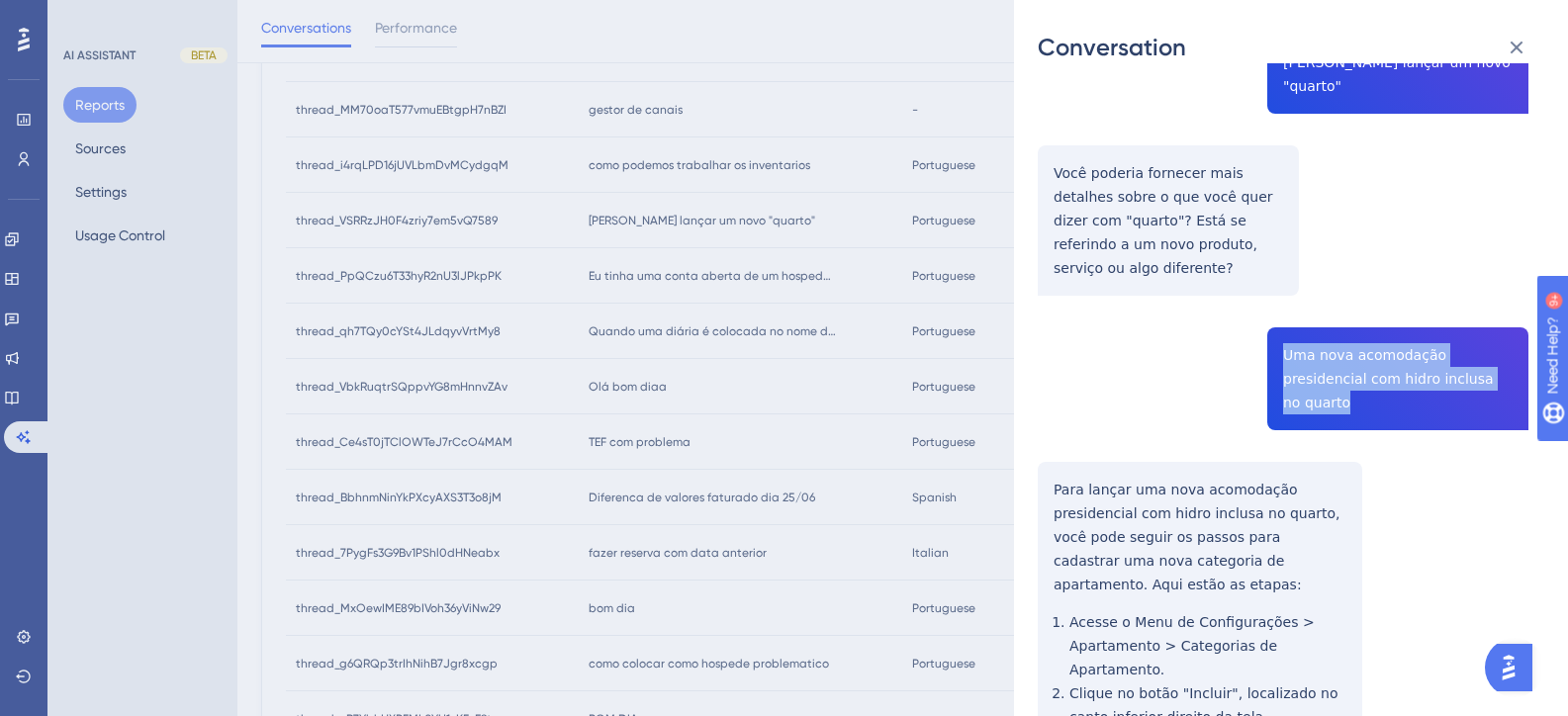
drag, startPoint x: 1447, startPoint y: 358, endPoint x: 1274, endPoint y: 327, distance: 175.8
click at [1274, 327] on div "thread_VSRRzJH0F4zriy7em5vQ7589 Copy - - 5_Amanda, Gerente User Conversation Hi…" at bounding box center [1283, 516] width 490 height 1255
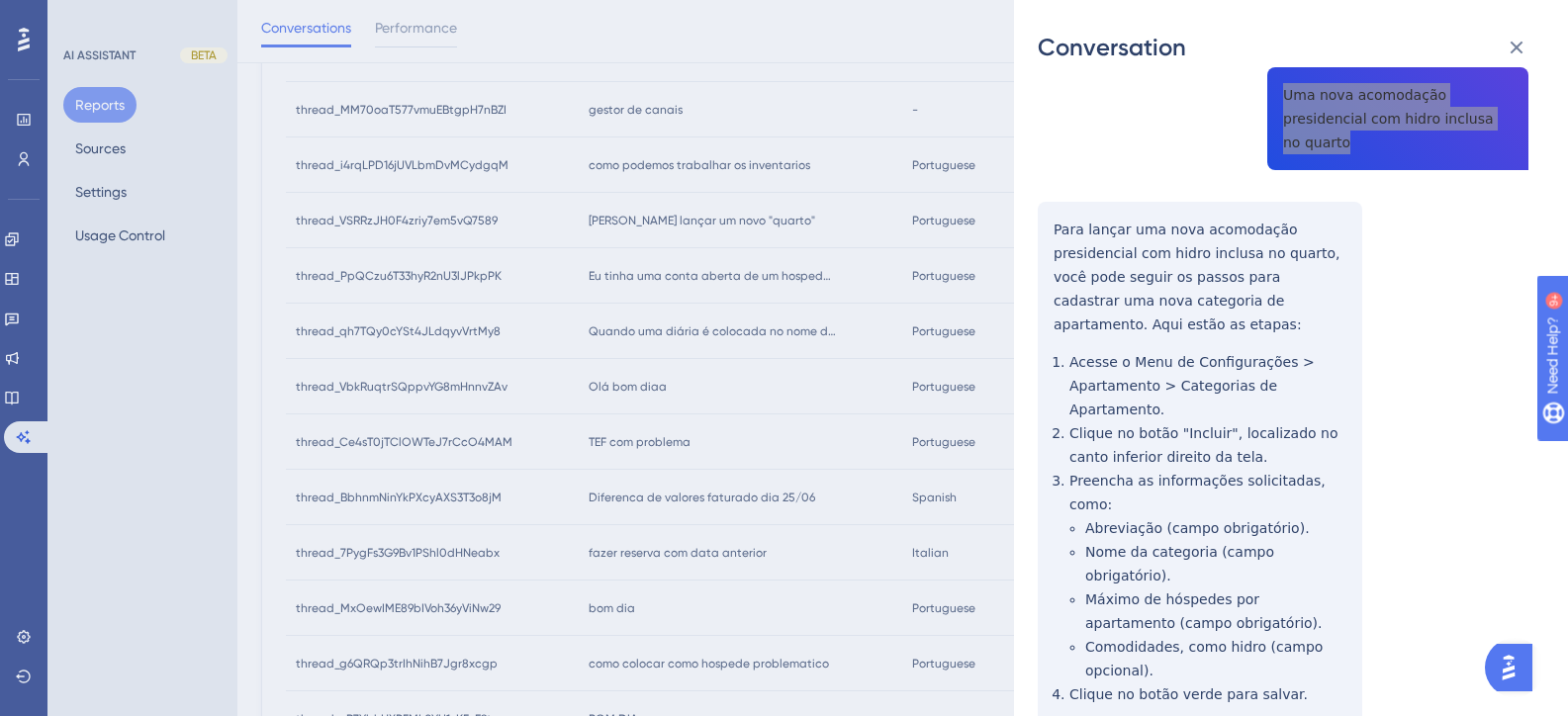
scroll to position [468, 0]
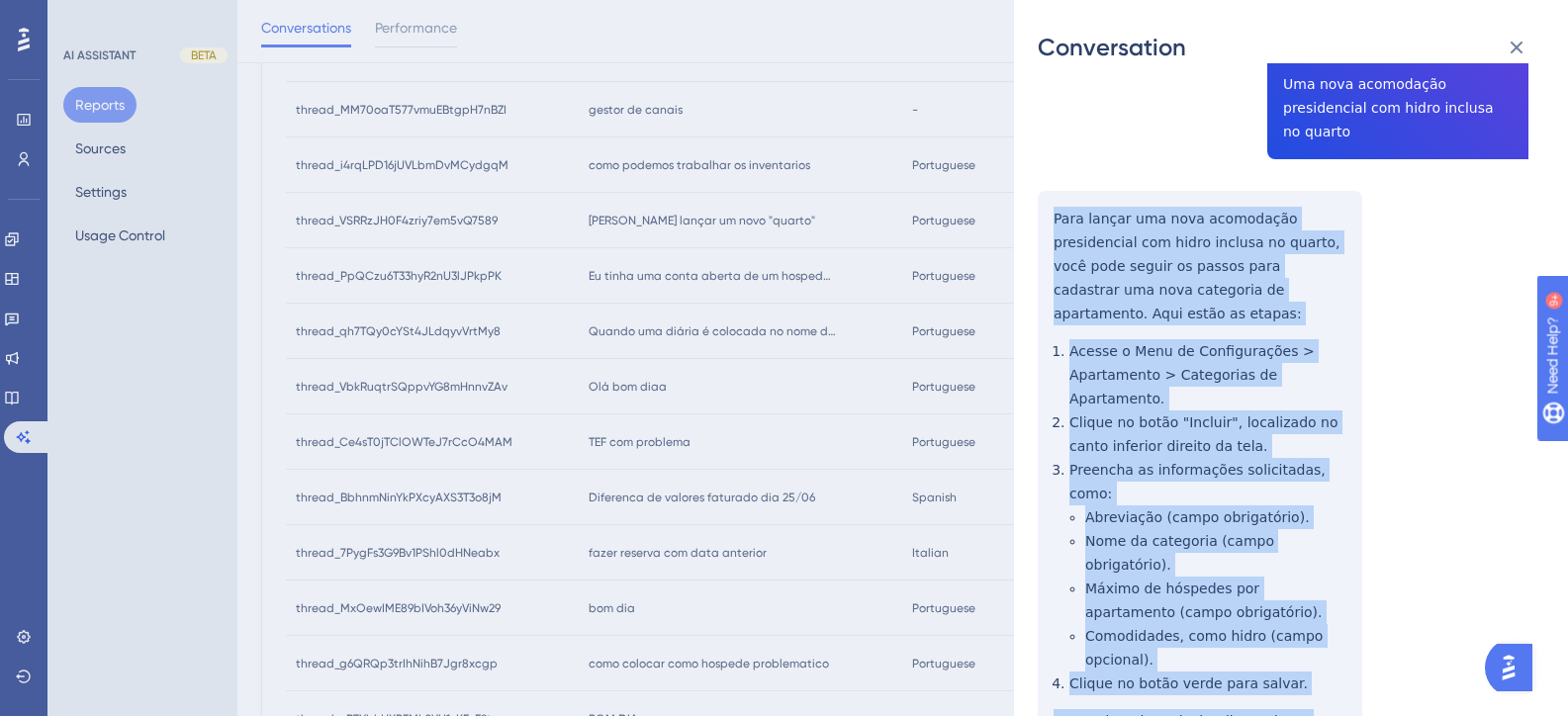
drag, startPoint x: 1206, startPoint y: 603, endPoint x: 1054, endPoint y: 177, distance: 452.3
click at [1054, 177] on div "thread_VSRRzJH0F4zriy7em5vQ7589 Copy - - 5_Amanda, Gerente User Conversation Hi…" at bounding box center [1283, 245] width 490 height 1255
click at [1383, 462] on div "thread_VSRRzJH0F4zriy7em5vQ7589 Copy - - 5_Amanda, Gerente User Conversation Hi…" at bounding box center [1283, 245] width 490 height 1255
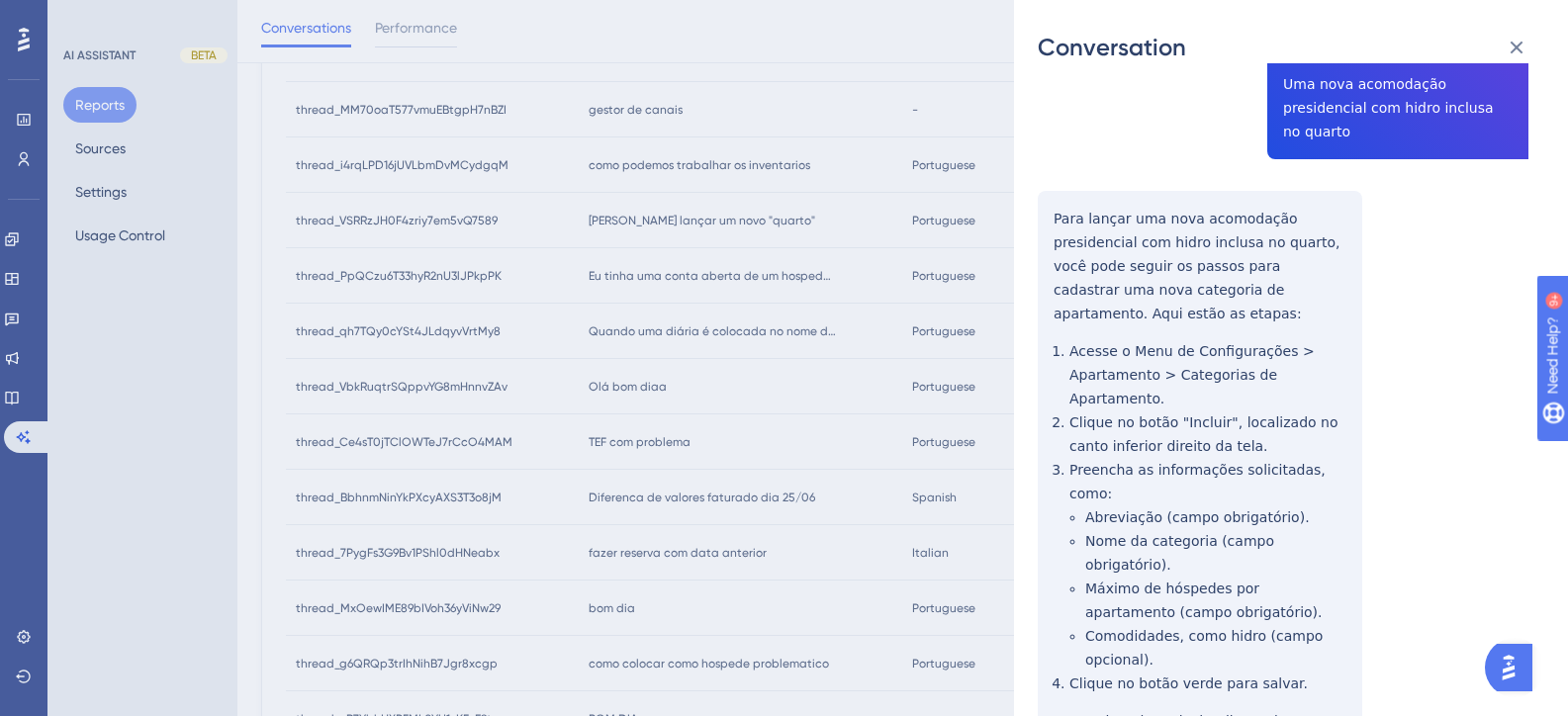
click at [771, 398] on div "Conversation thread_VSRRzJH0F4zriy7em5vQ7589 Copy - - 5_Amanda, Gerente User Co…" at bounding box center [784, 358] width 1568 height 716
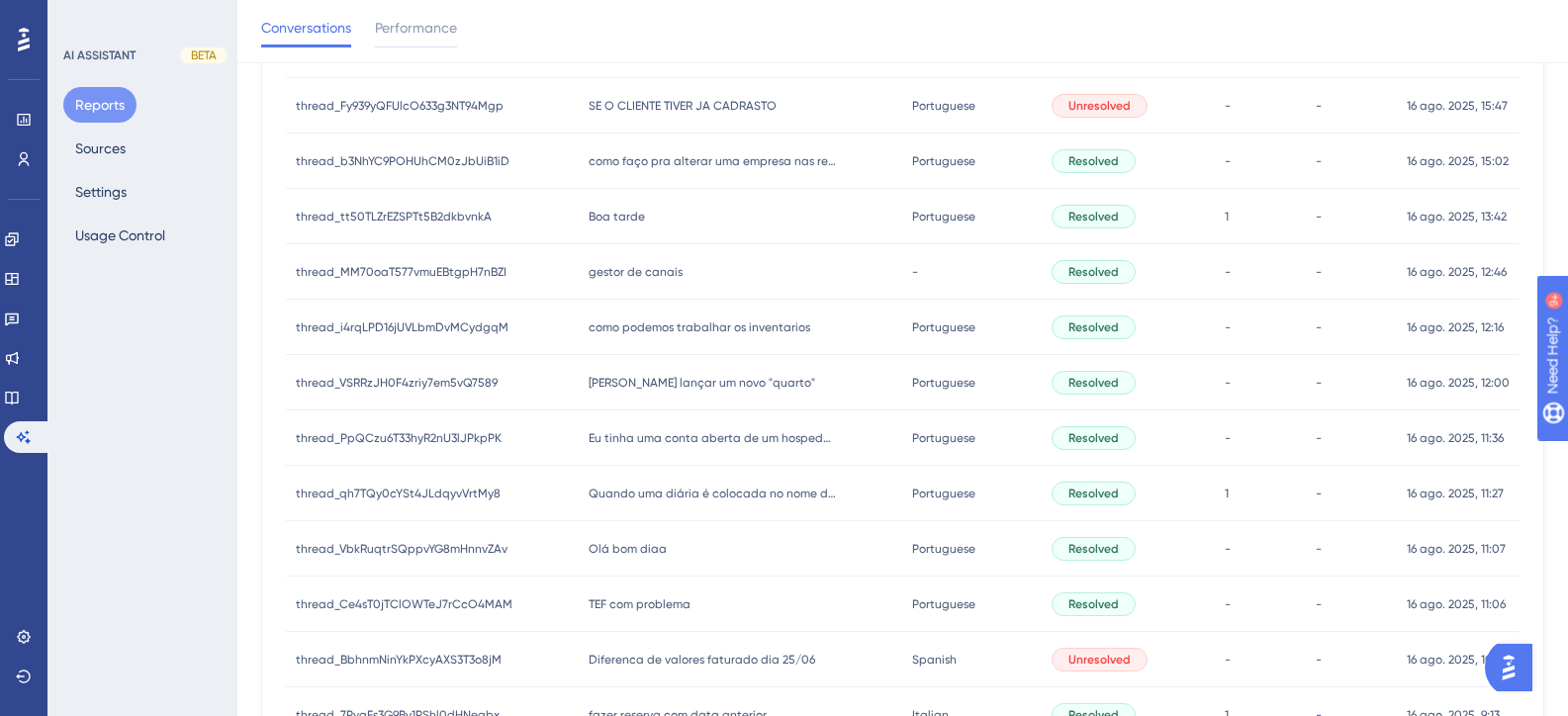
scroll to position [433, 0]
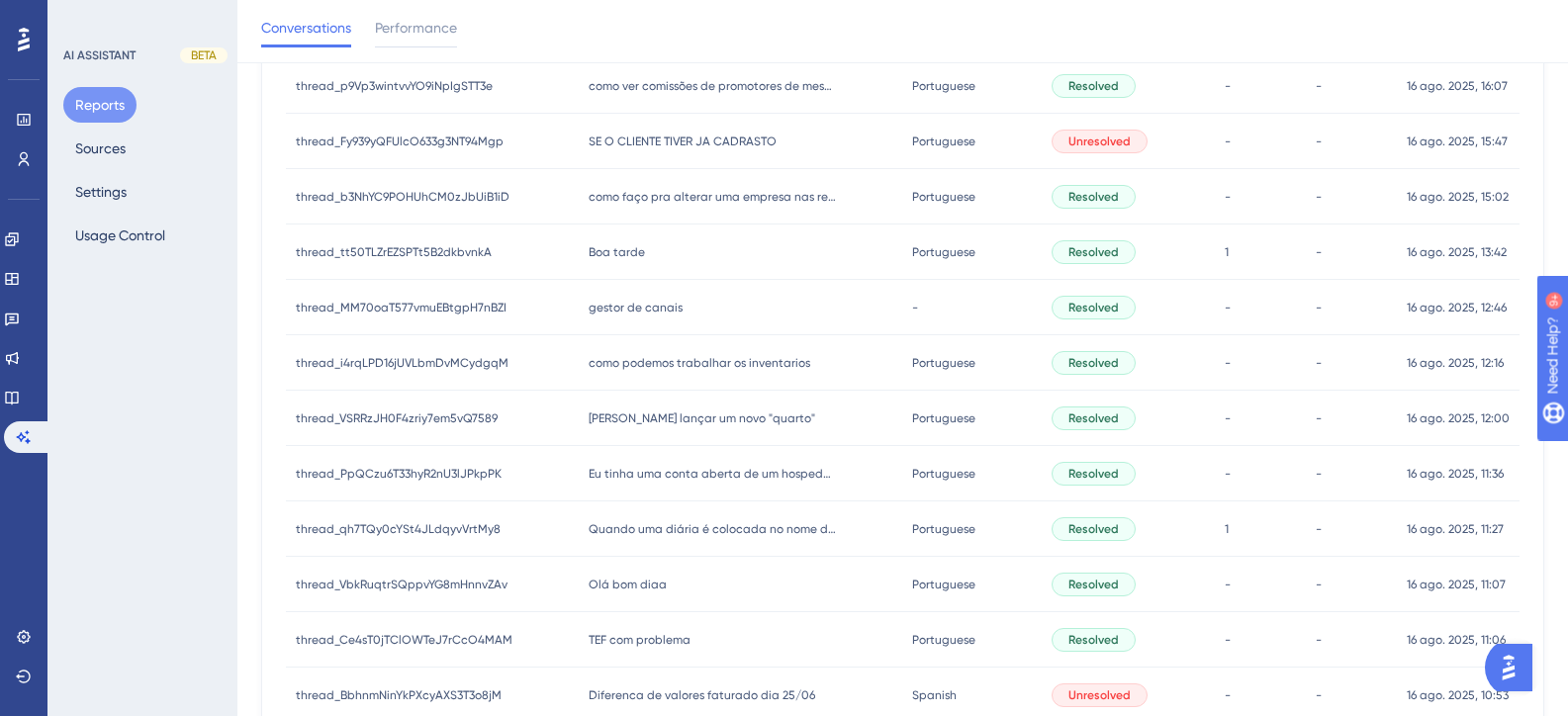
click at [637, 418] on span "Preciso lançar um novo "quarto"" at bounding box center [701, 418] width 227 height 16
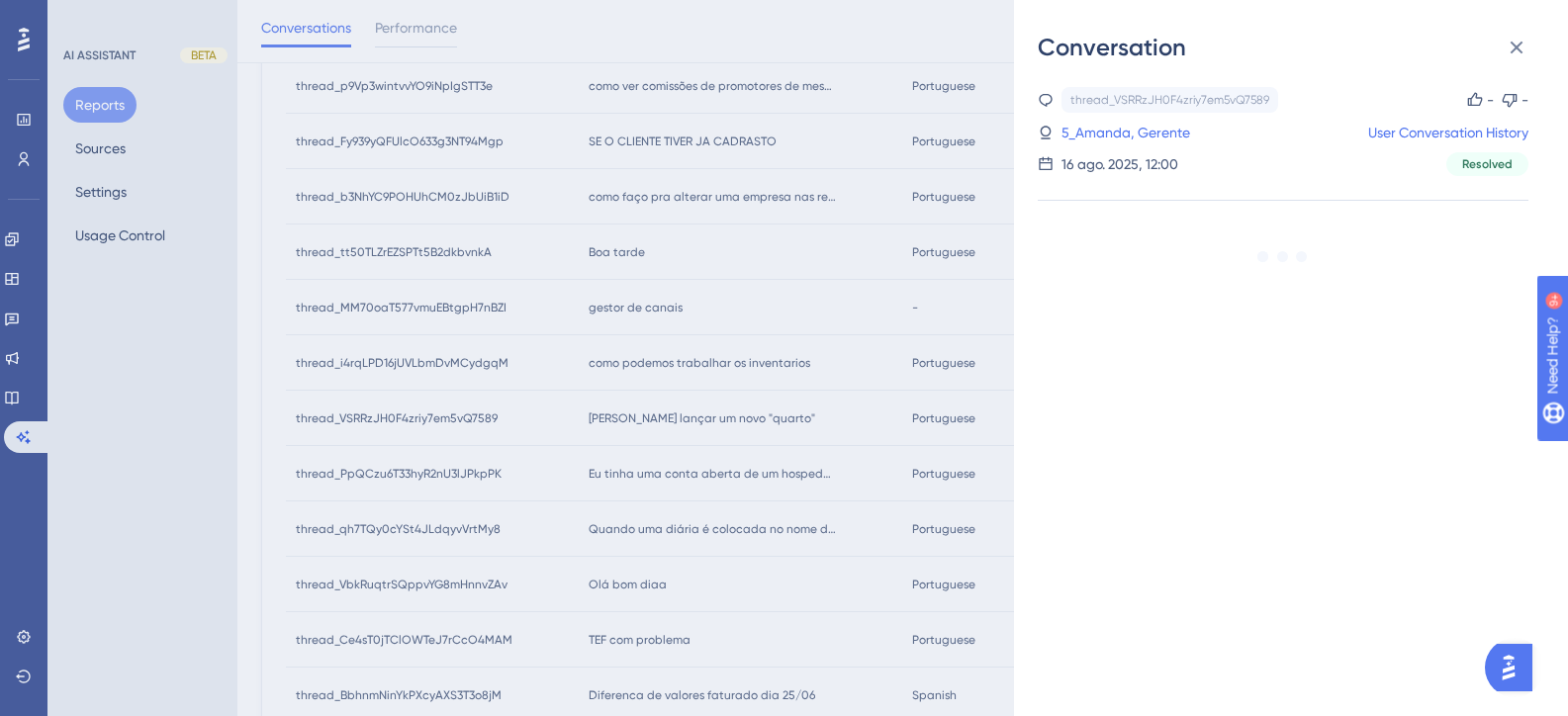
click at [654, 448] on div "Conversation thread_VSRRzJH0F4zriy7em5vQ7589 Copy - - 5_Amanda, Gerente User Co…" at bounding box center [784, 358] width 1568 height 716
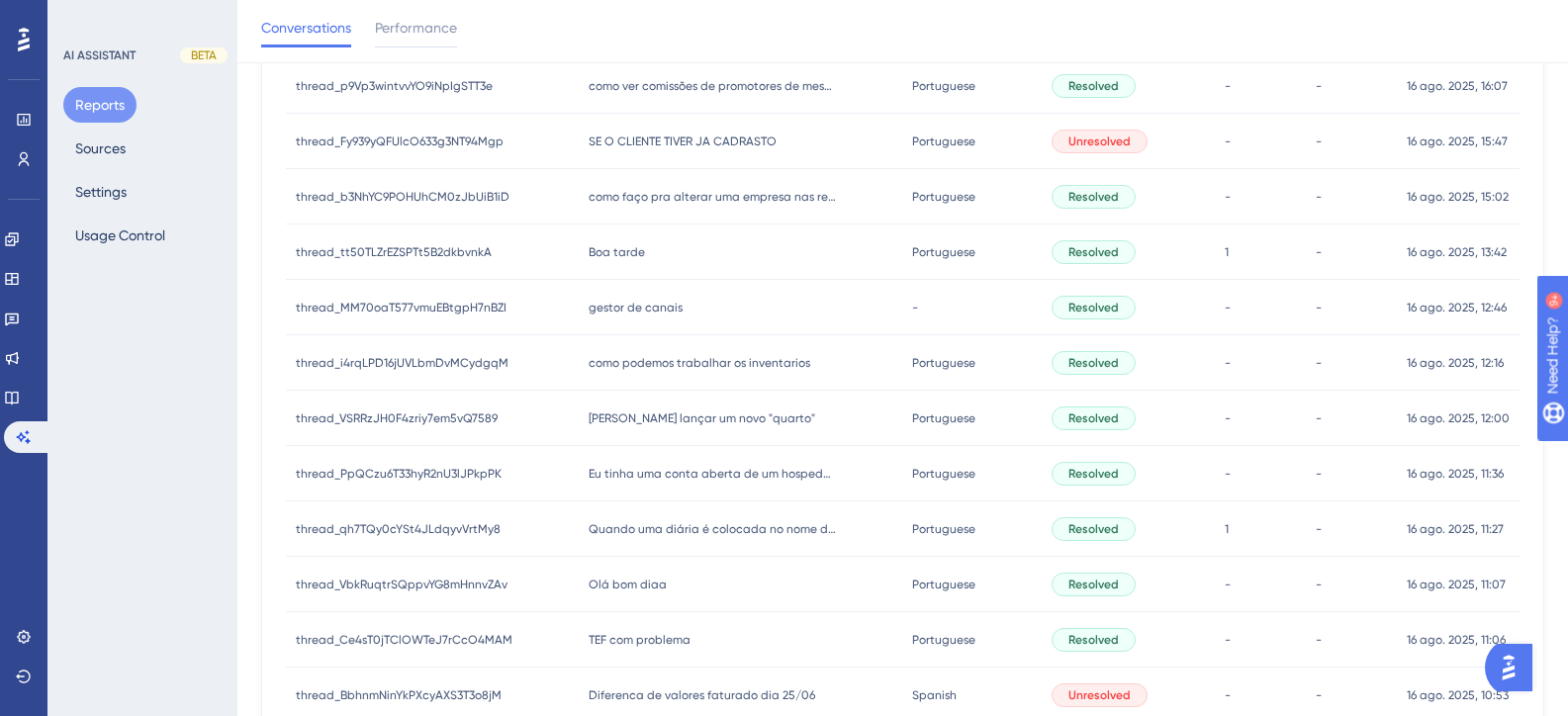
click at [663, 358] on span "como podemos trabalhar os inventarios" at bounding box center [699, 363] width 222 height 16
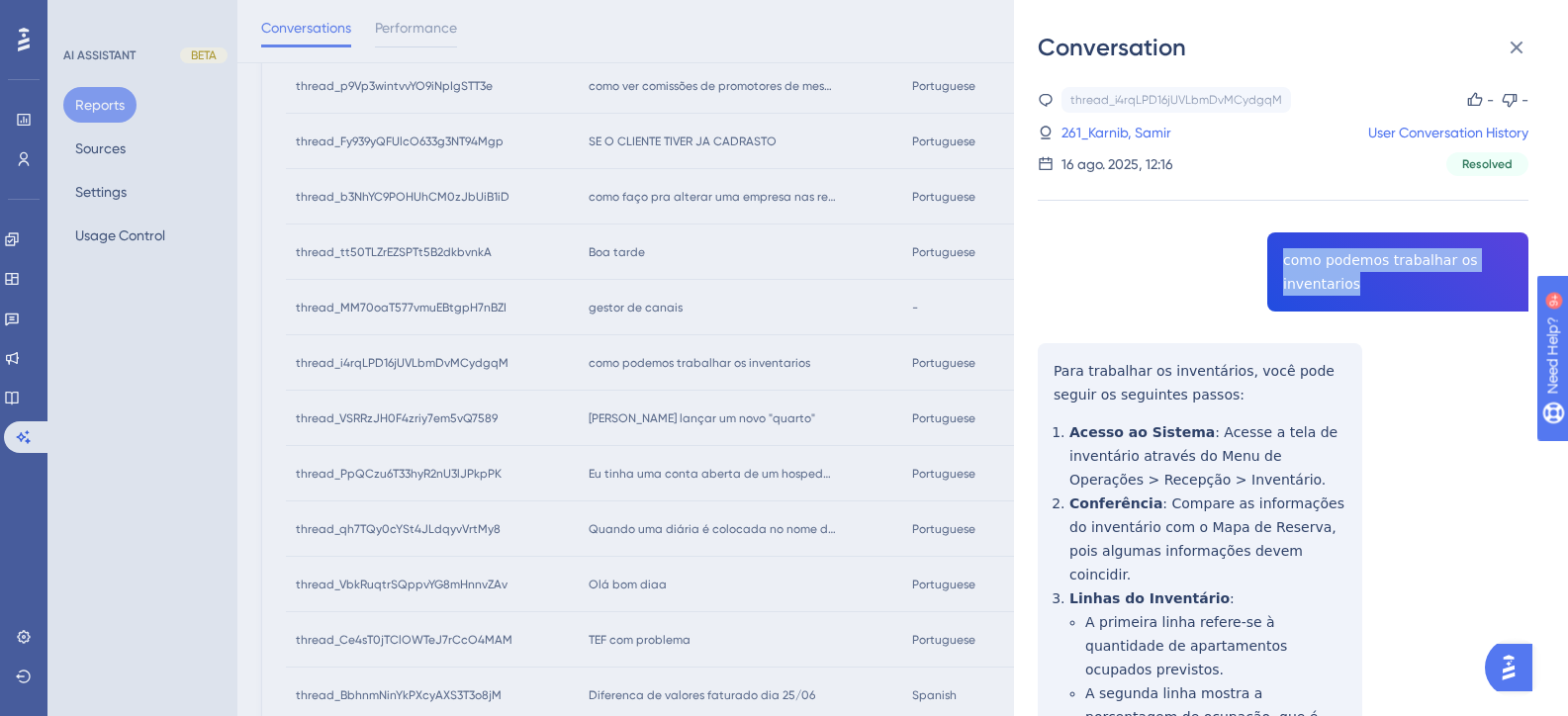
drag, startPoint x: 1347, startPoint y: 289, endPoint x: 1257, endPoint y: 259, distance: 94.9
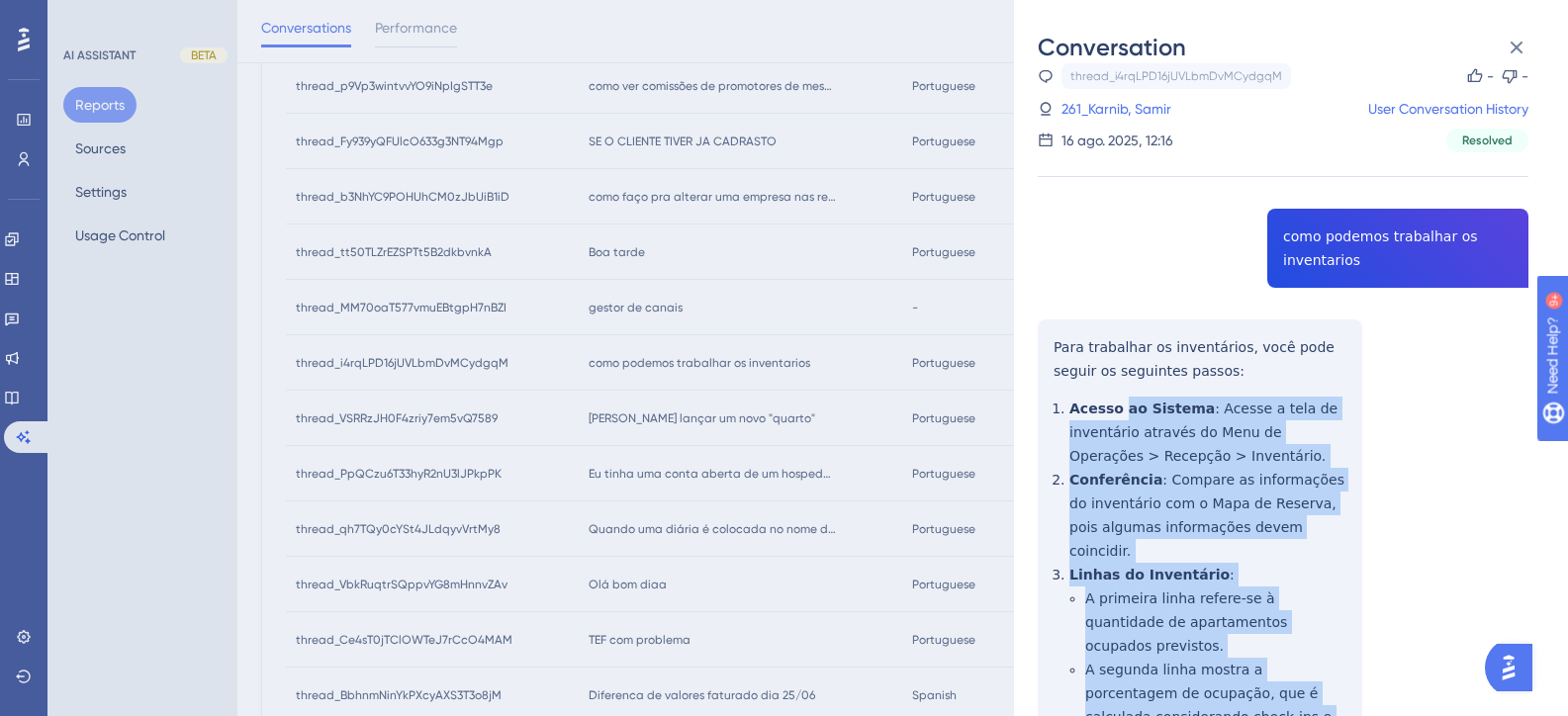
scroll to position [0, 0]
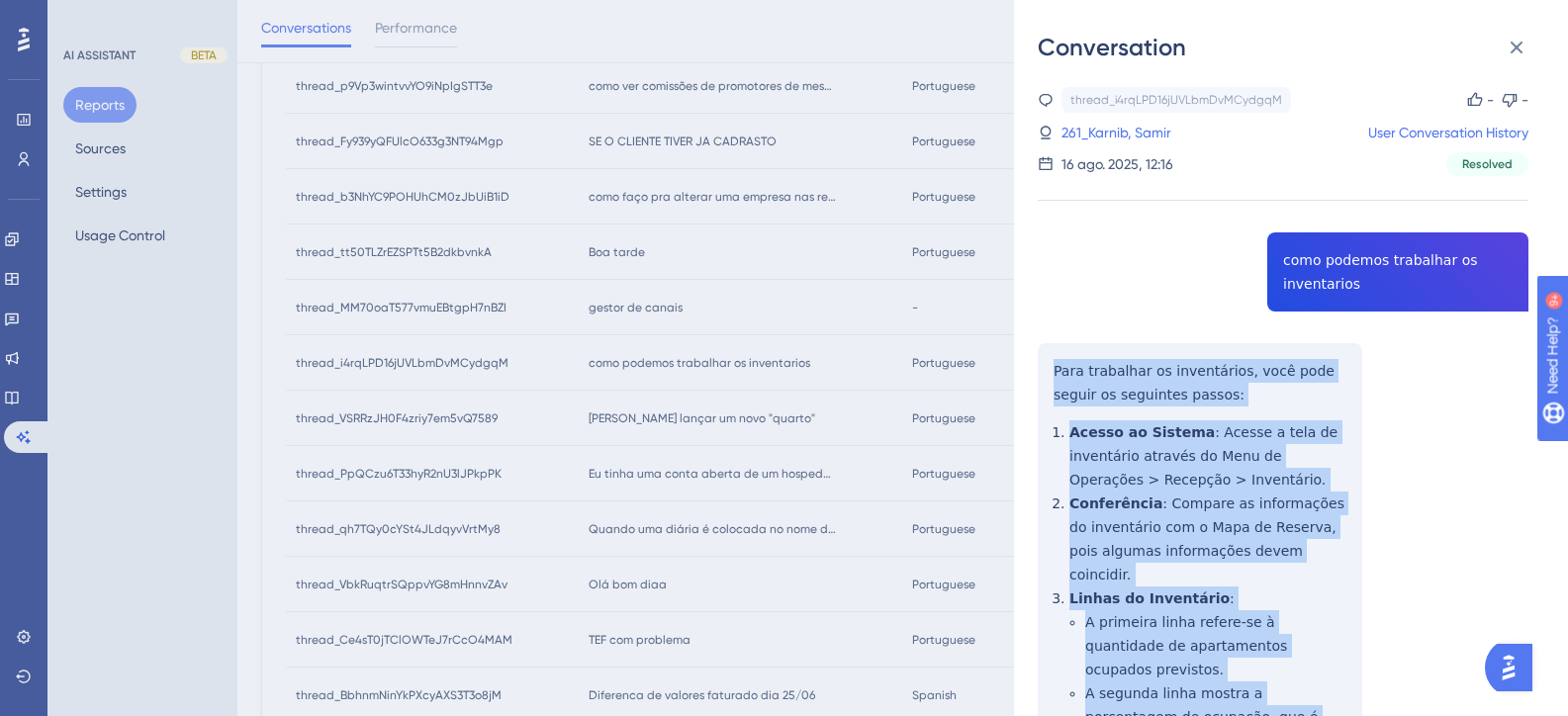
drag, startPoint x: 1212, startPoint y: 627, endPoint x: 1056, endPoint y: 375, distance: 296.4
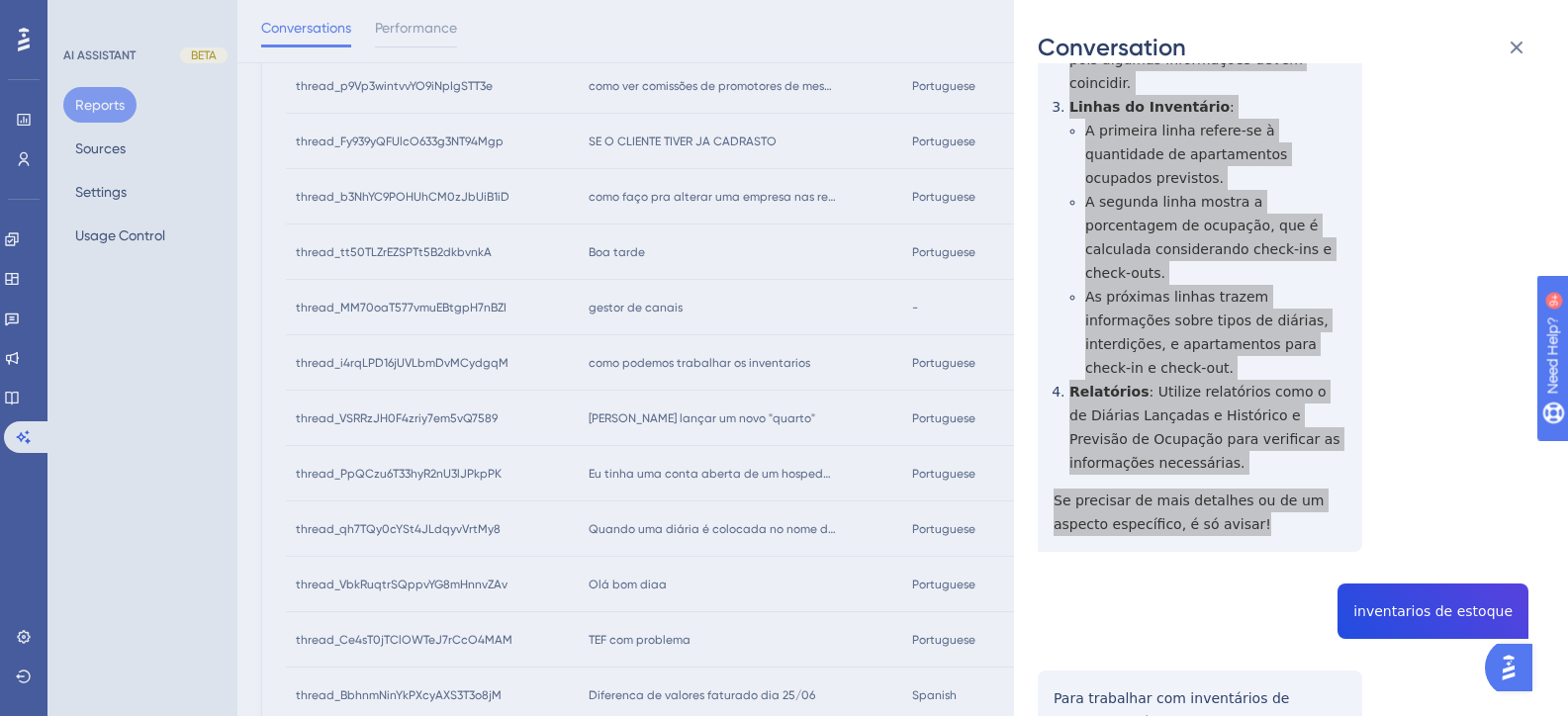
scroll to position [494, 0]
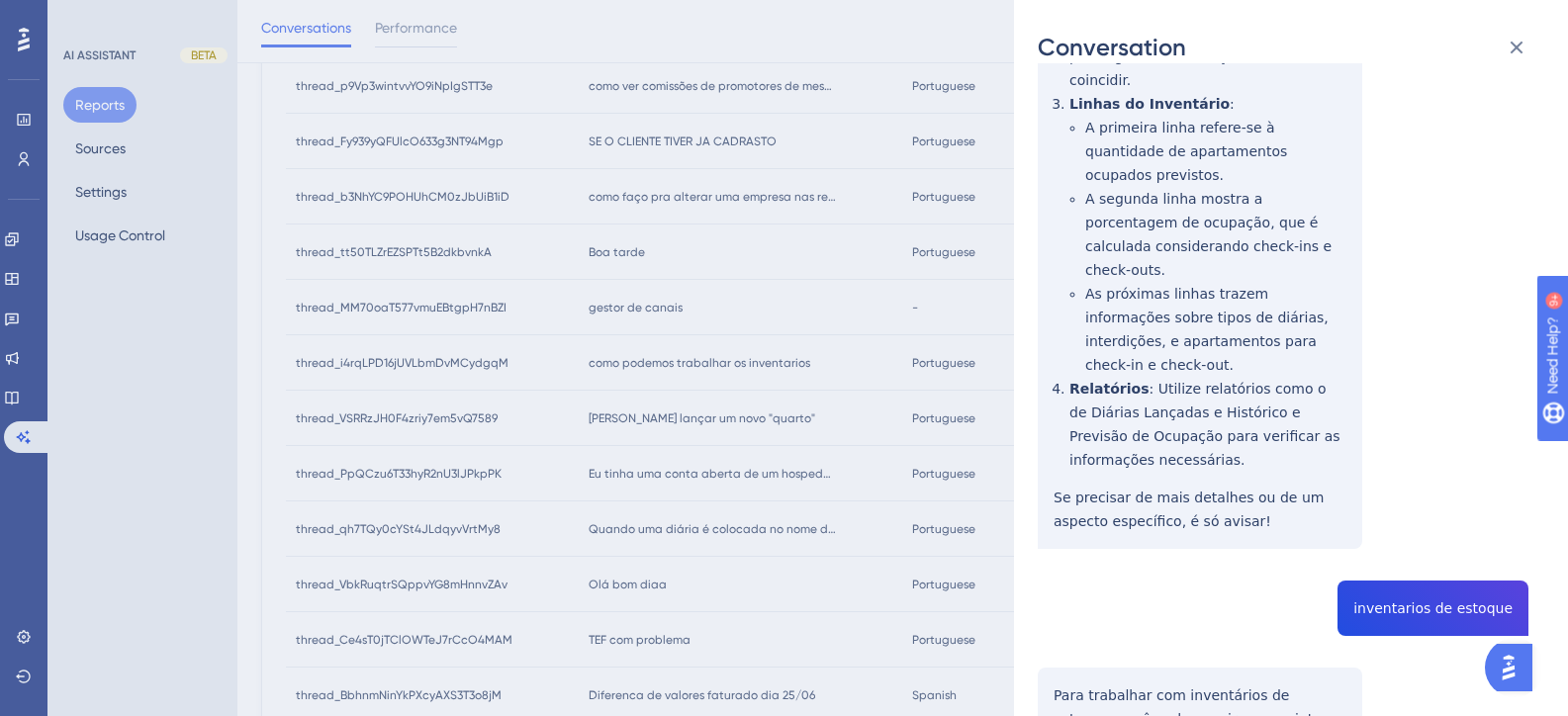
click at [1449, 523] on div "thread_i4rqLPD16jUVLbmDvMCydgqM Copy - - 261_Karnib, Samir User Conversation Hi…" at bounding box center [1283, 638] width 490 height 2090
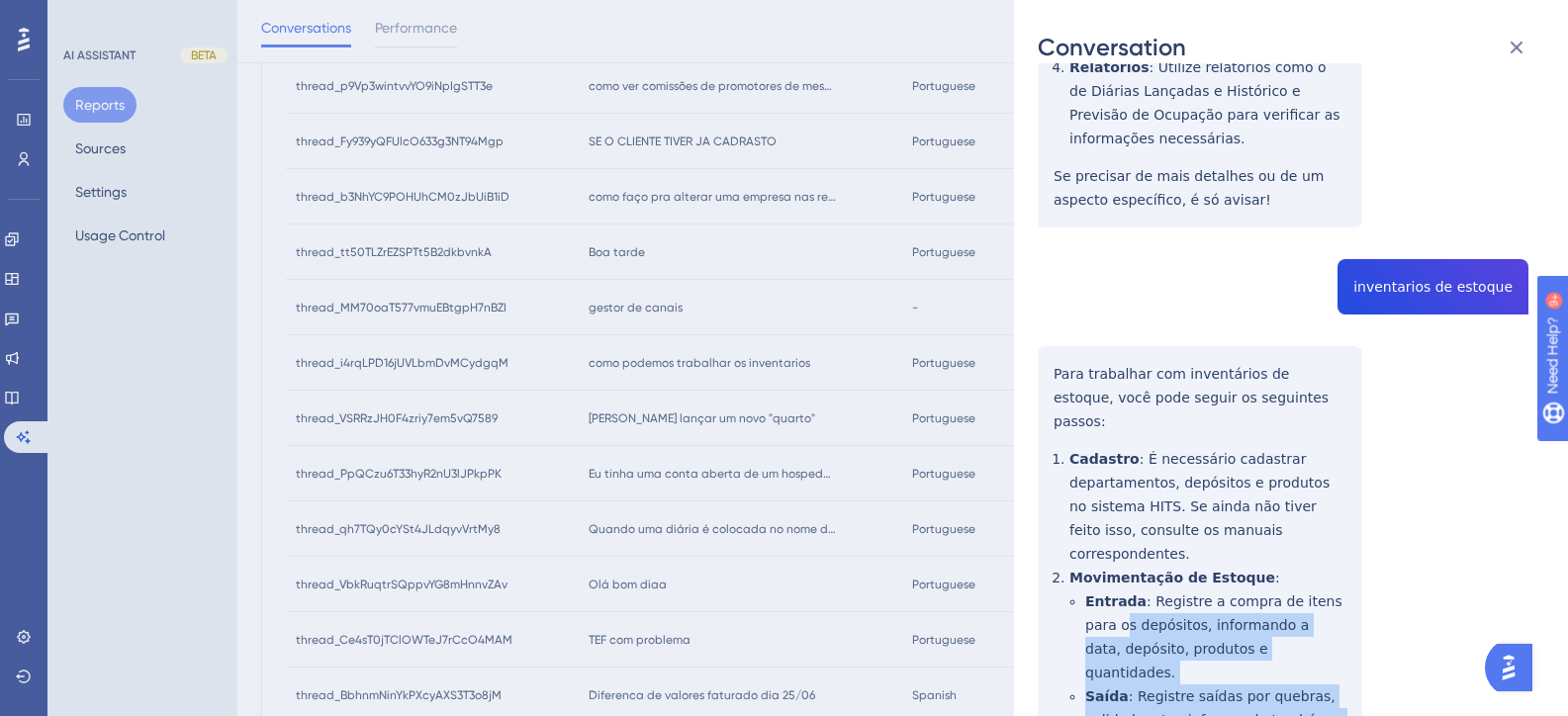
scroll to position [813, 0]
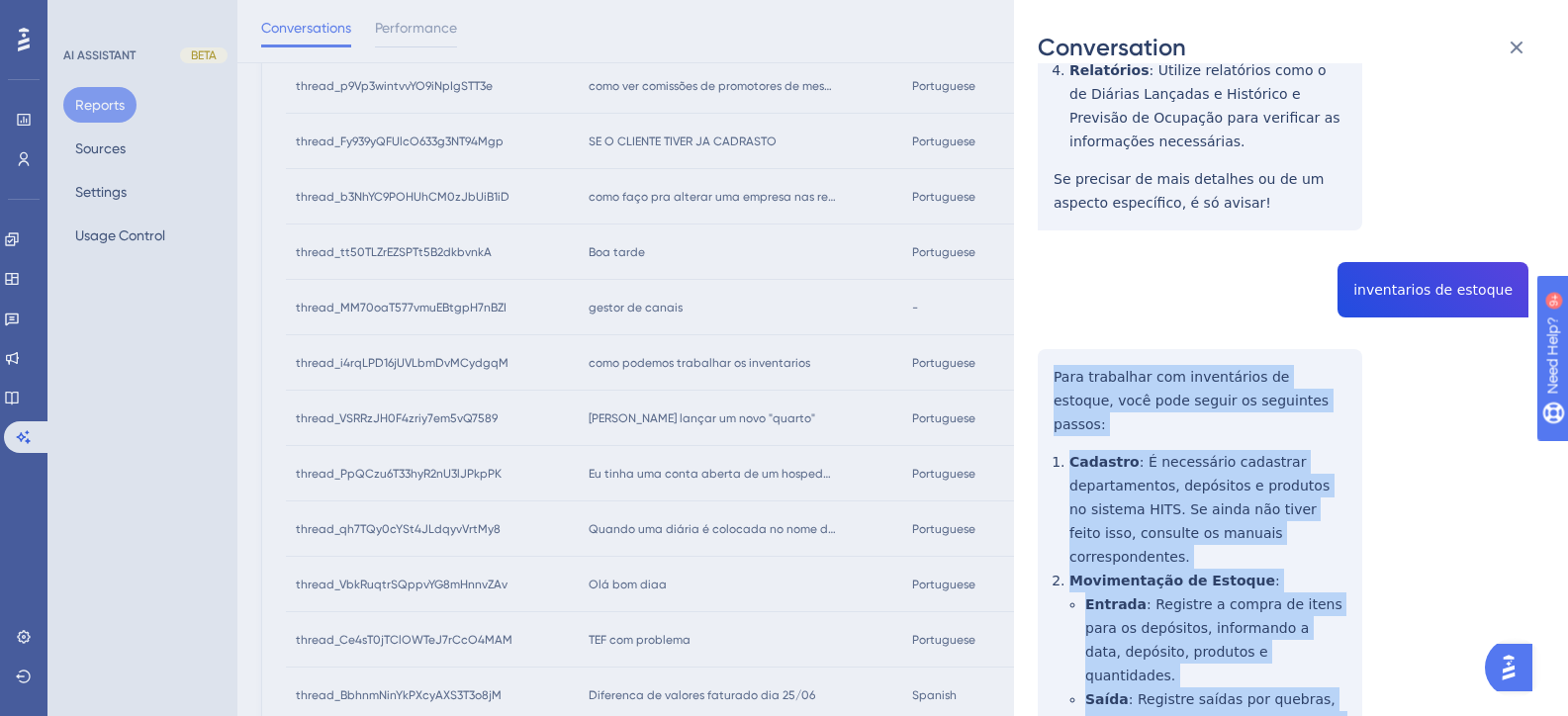
drag, startPoint x: 1252, startPoint y: 606, endPoint x: 1053, endPoint y: 292, distance: 371.7
click at [1053, 292] on div "thread_i4rqLPD16jUVLbmDvMCydgqM Copy - - 261_Karnib, Samir User Conversation Hi…" at bounding box center [1283, 319] width 490 height 2090
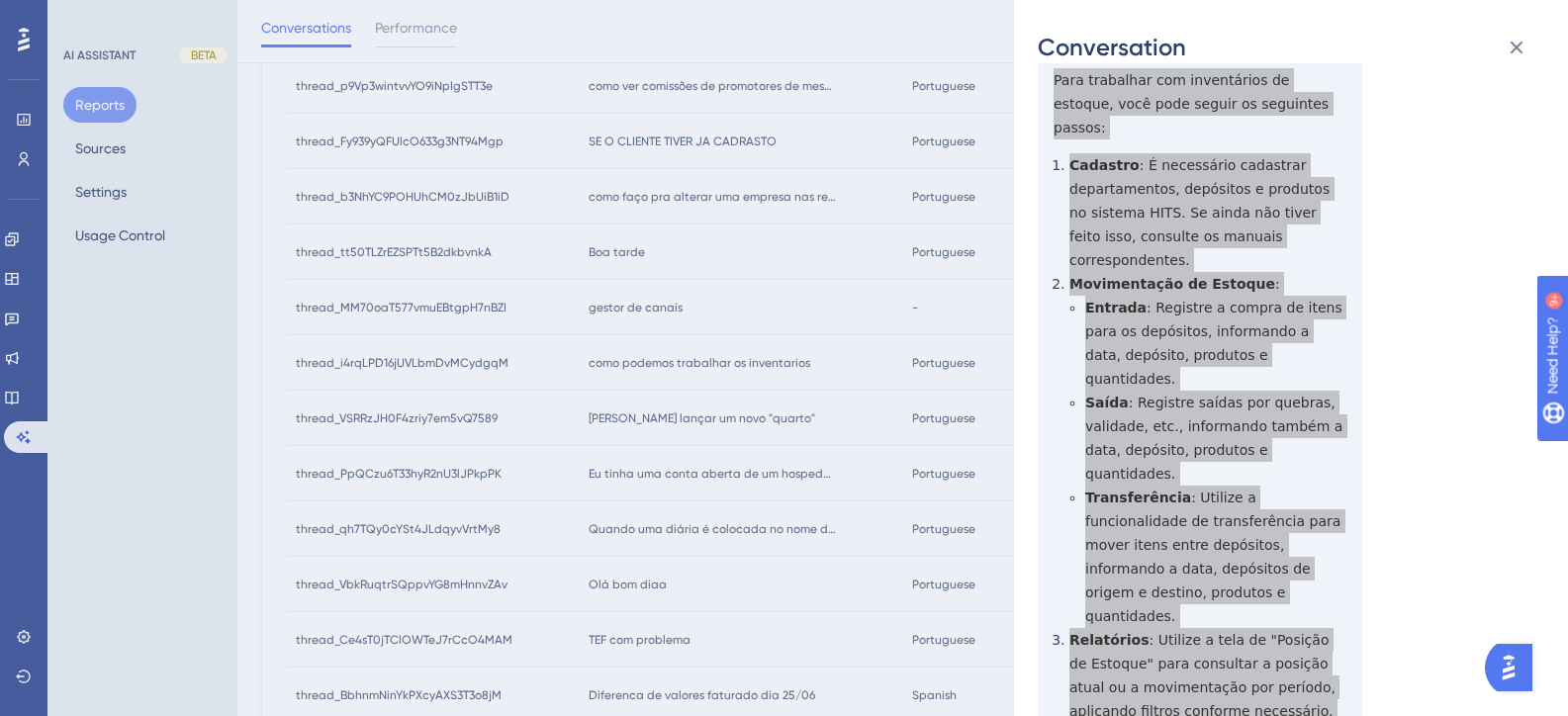
scroll to position [1208, 0]
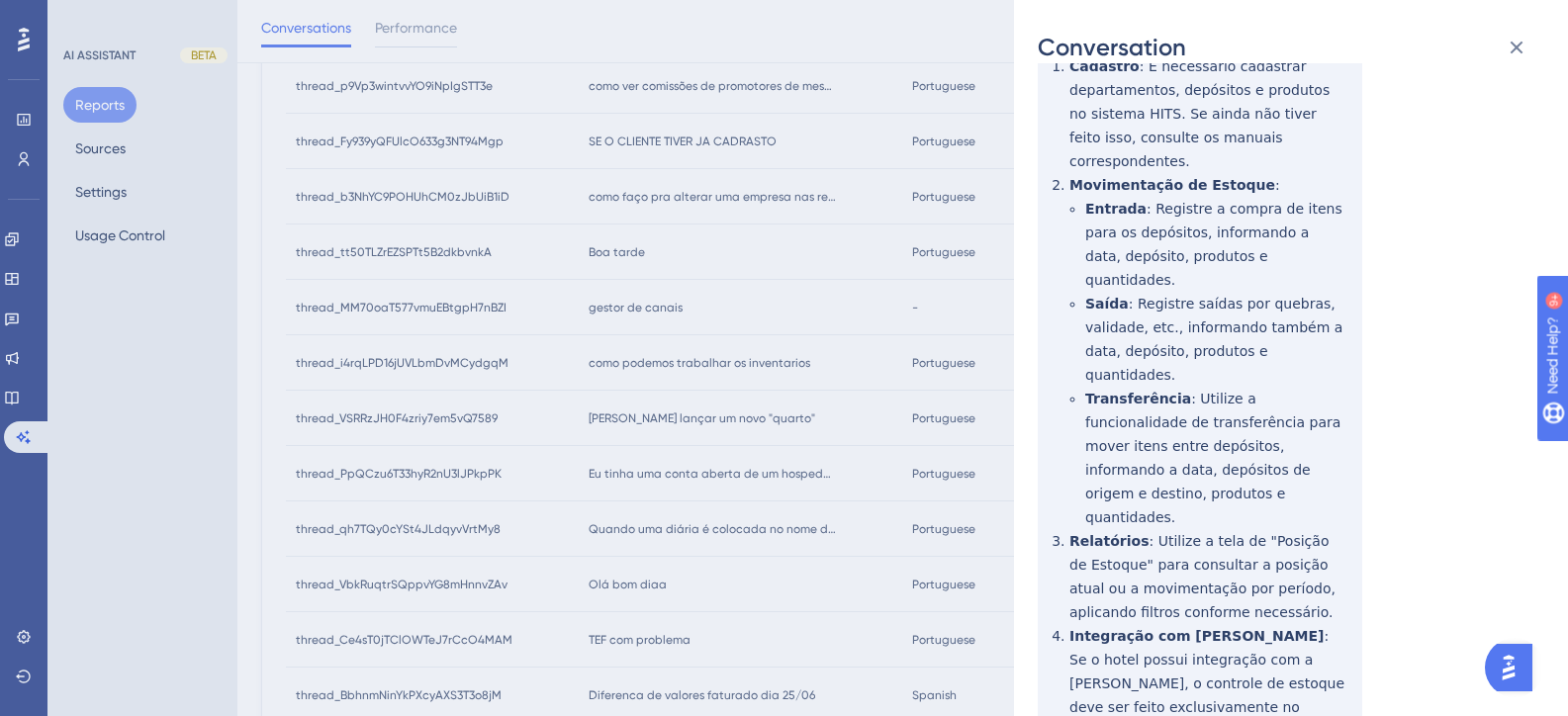
click at [822, 506] on div "Conversation thread_i4rqLPD16jUVLbmDvMCydgqM Copy - - 261_Karnib, Samir User Co…" at bounding box center [784, 358] width 1568 height 716
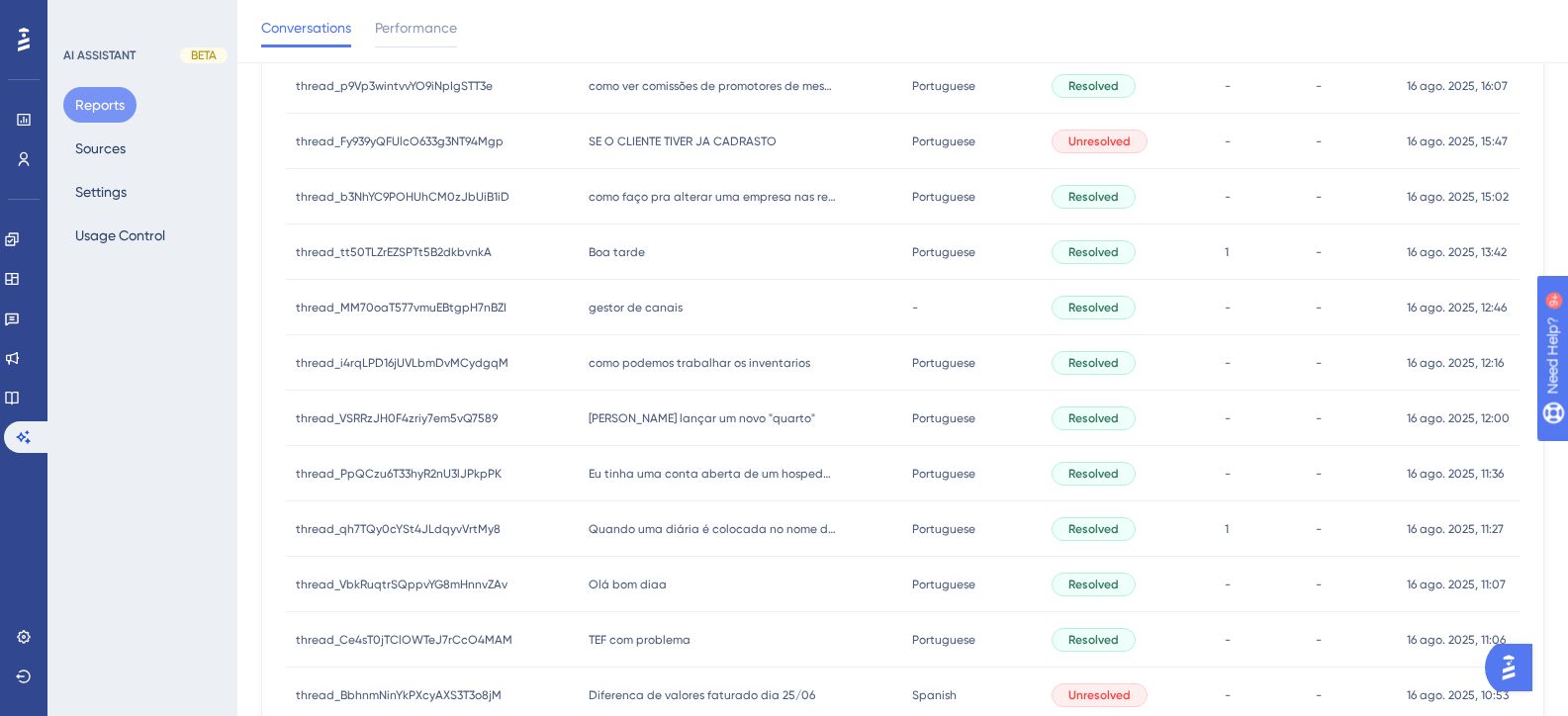
click at [668, 321] on div "gestor de canais gestor de canais" at bounding box center [740, 308] width 324 height 55
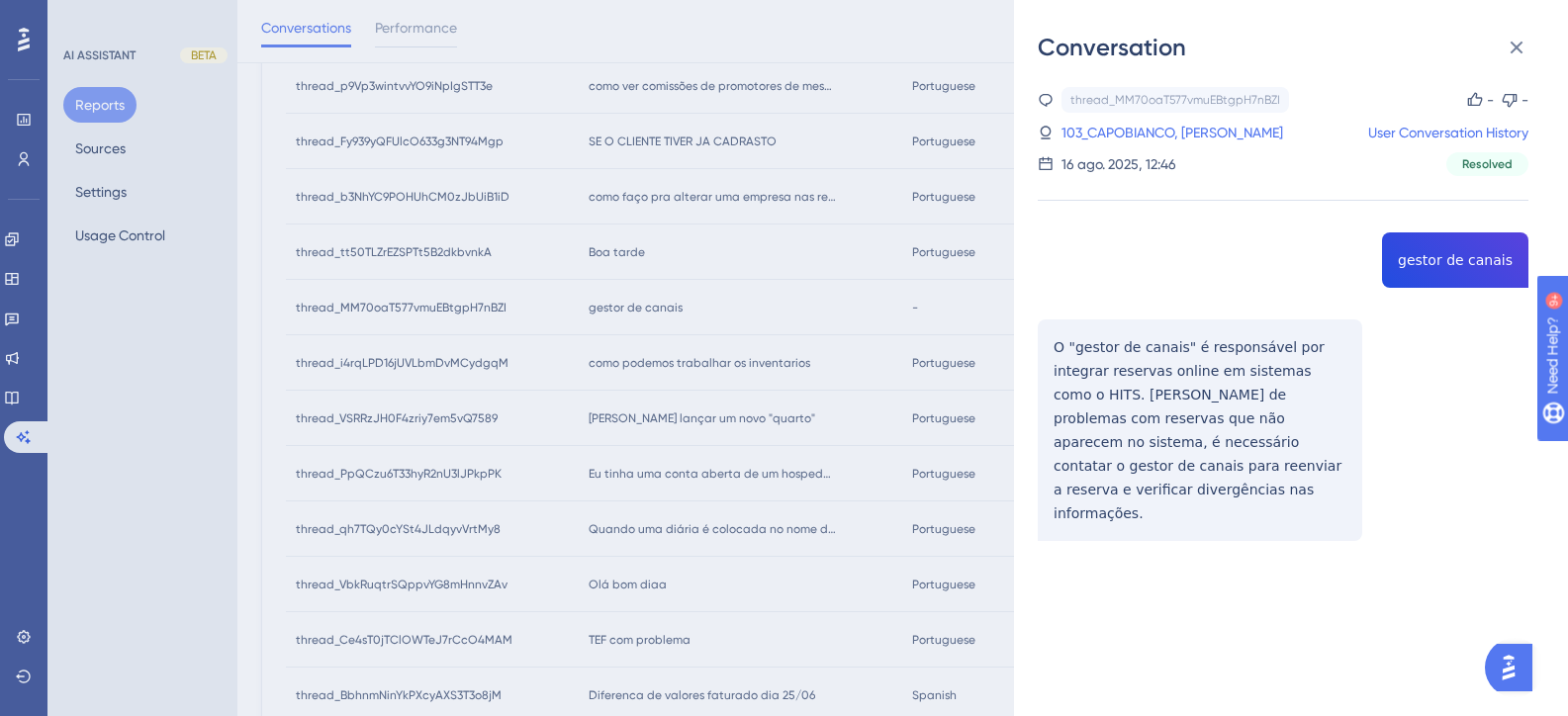
click at [1441, 259] on div "thread_MM70oaT577vmuEBtgpH7nBZI Copy - - 103_CAPOBIANCO, LUCAS User Conversatio…" at bounding box center [1283, 364] width 490 height 555
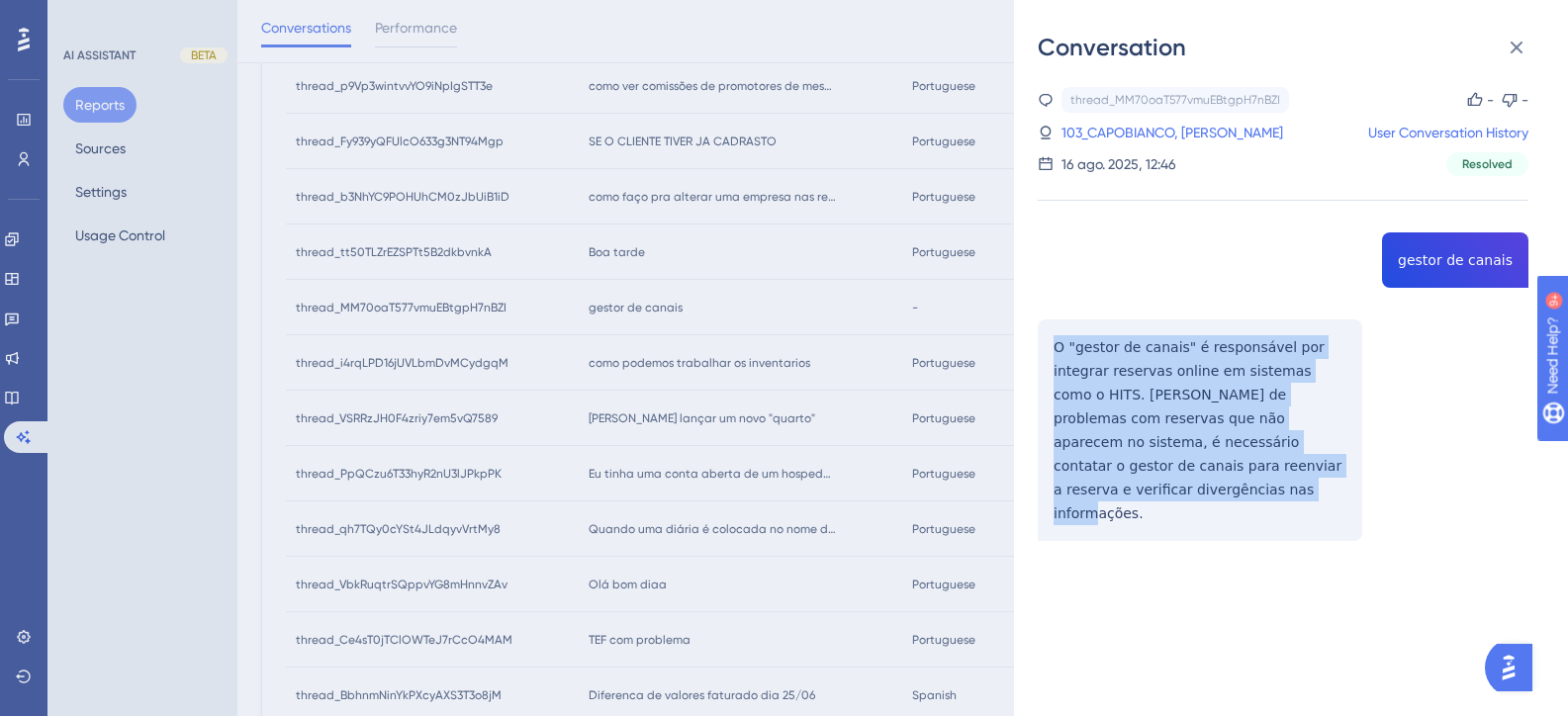
drag, startPoint x: 1322, startPoint y: 475, endPoint x: 1034, endPoint y: 348, distance: 314.8
click at [1034, 348] on div "Conversation thread_MM70oaT577vmuEBtgpH7nBZI Copy - - 103_CAPOBIANCO, LUCAS Use…" at bounding box center [1291, 358] width 554 height 716
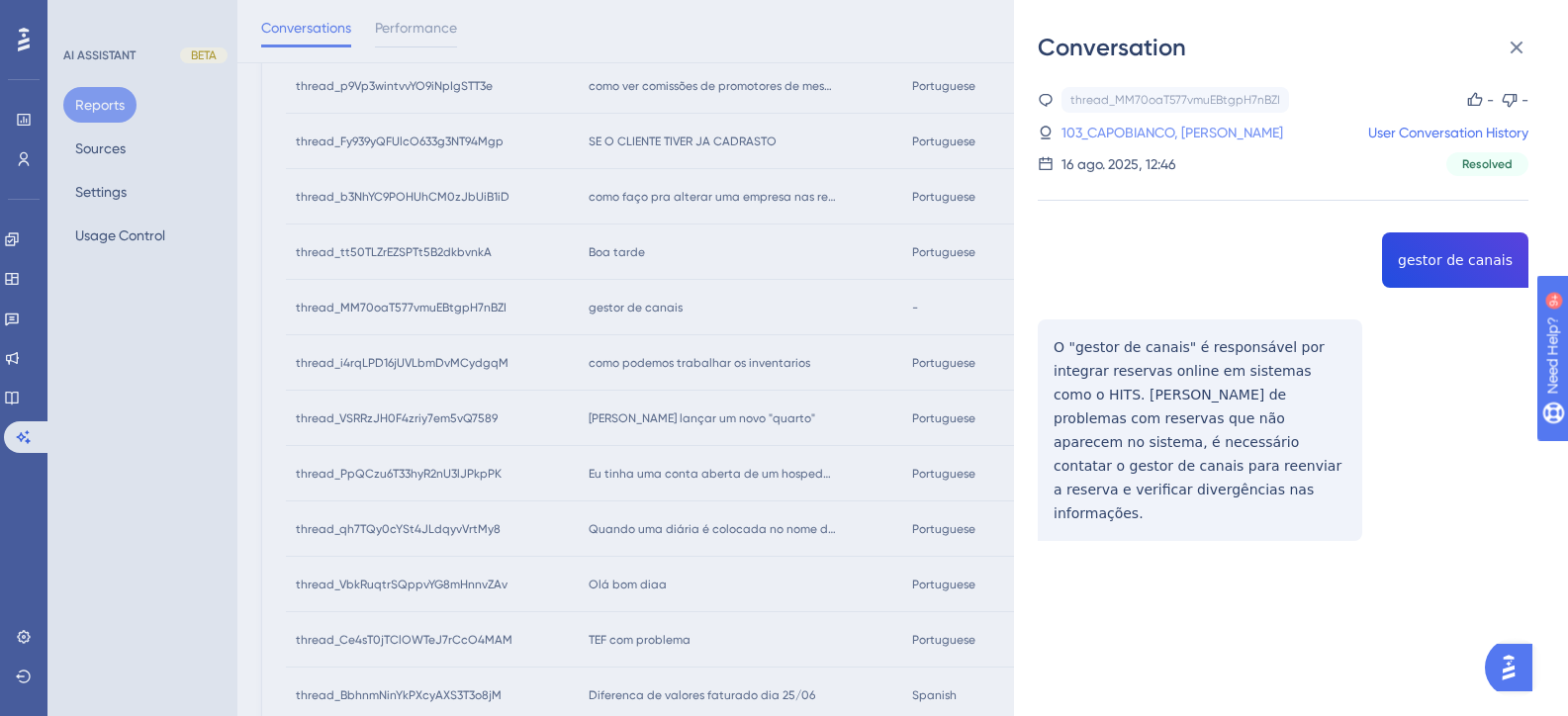
click at [1168, 144] on link "103_CAPOBIANCO, LUCAS" at bounding box center [1173, 133] width 222 height 24
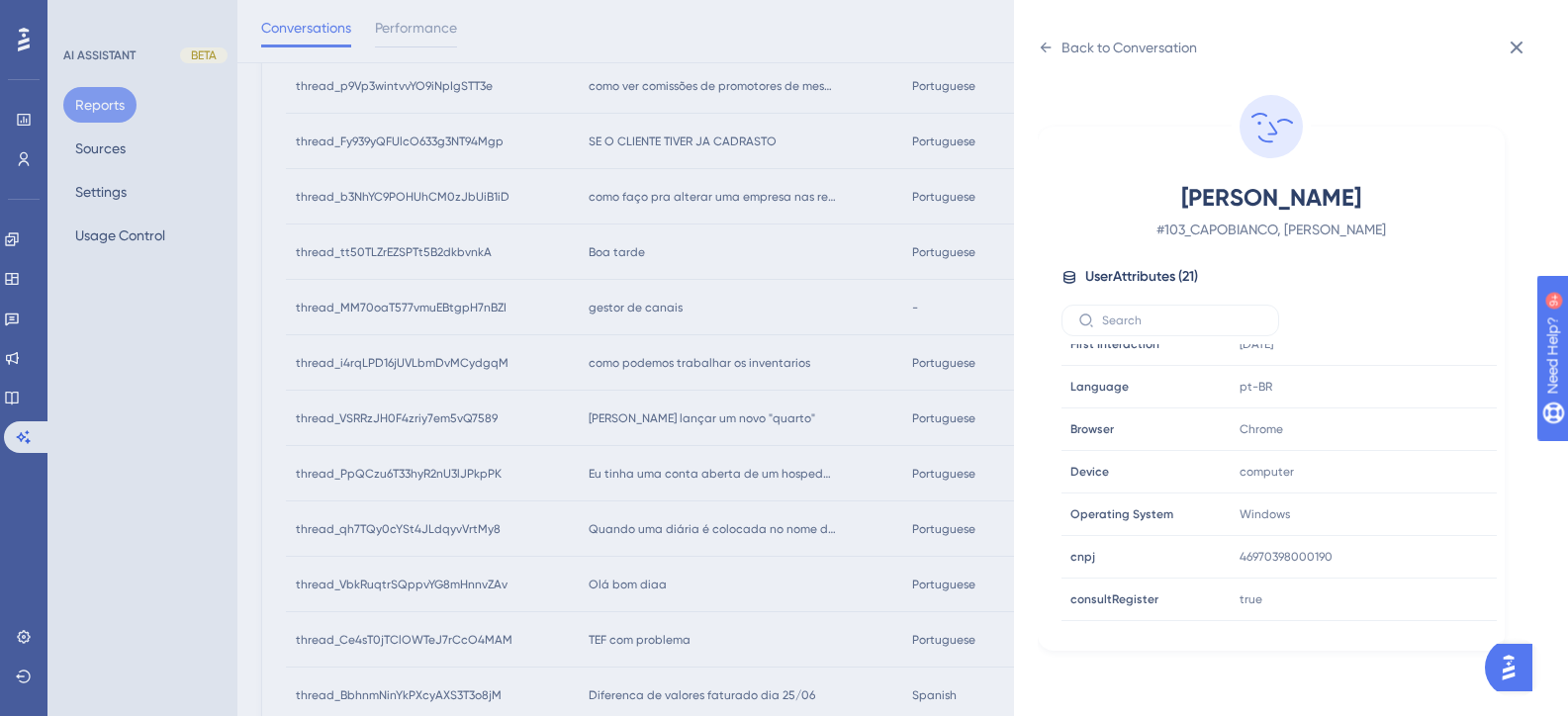
scroll to position [494, 0]
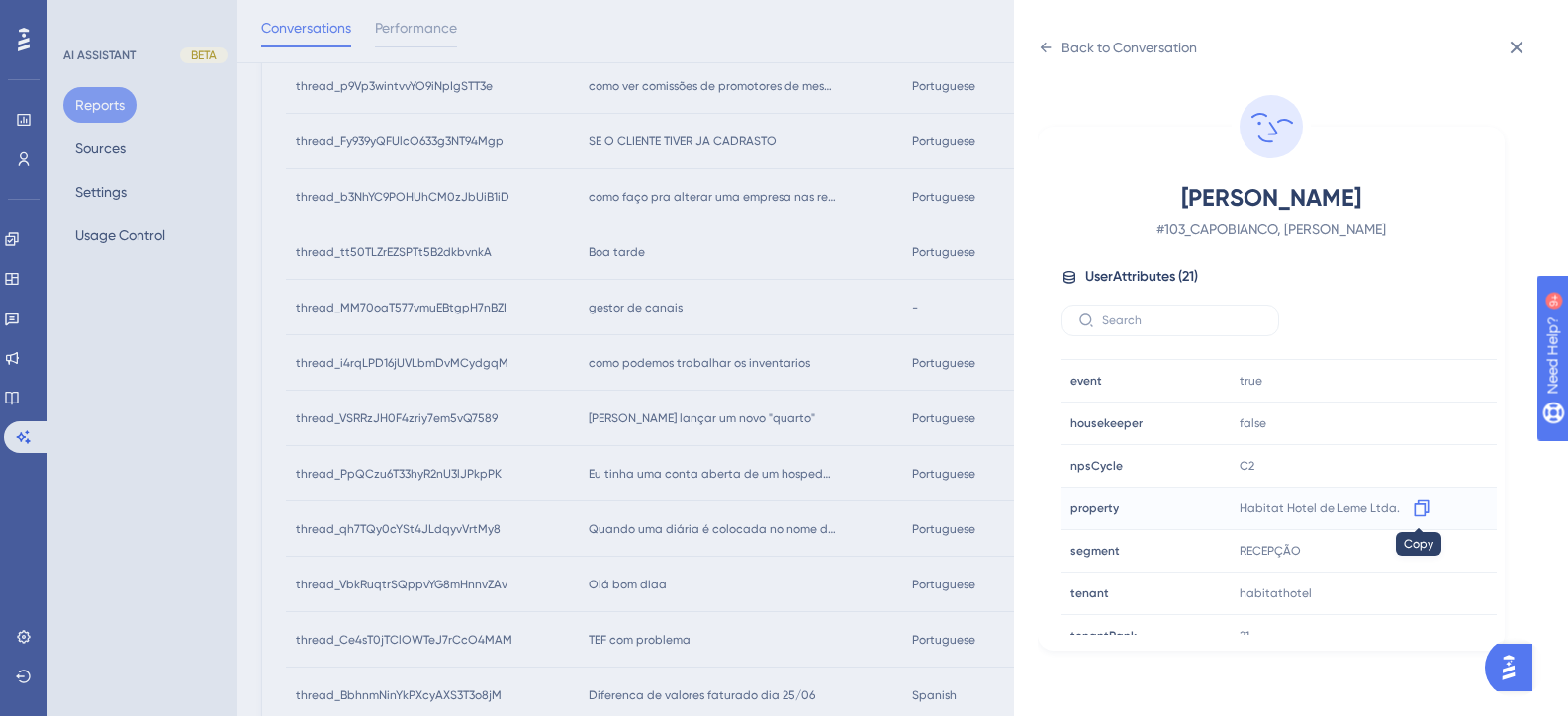
click at [1414, 512] on icon at bounding box center [1421, 508] width 20 height 20
drag, startPoint x: 1088, startPoint y: 42, endPoint x: 1147, endPoint y: 65, distance: 63.3
click at [1088, 42] on div "Back to Conversation" at bounding box center [1129, 48] width 136 height 24
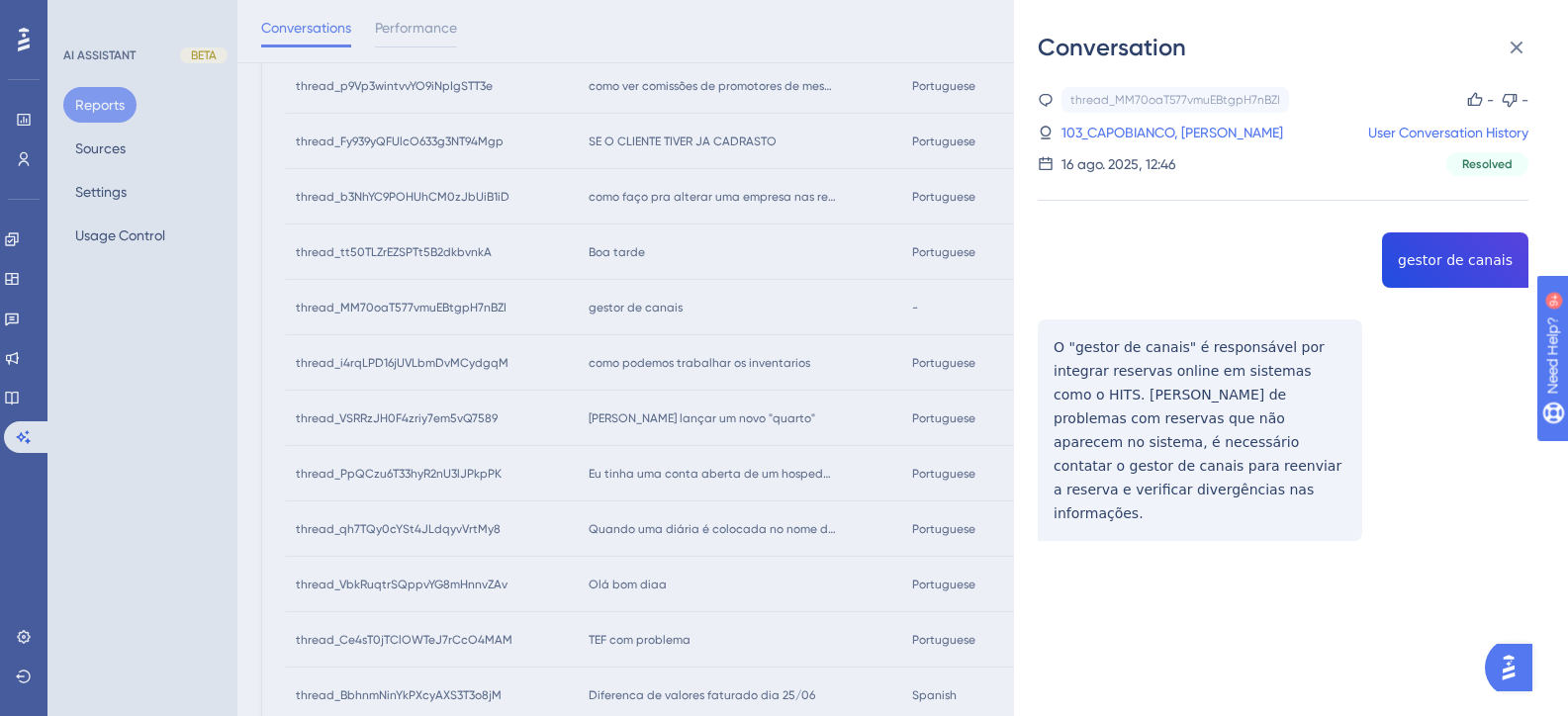
click at [1439, 263] on div "thread_MM70oaT577vmuEBtgpH7nBZI Copy - - 103_CAPOBIANCO, LUCAS User Conversatio…" at bounding box center [1283, 364] width 490 height 555
click at [862, 268] on div "Conversation thread_MM70oaT577vmuEBtgpH7nBZI Copy - - 103_CAPOBIANCO, LUCAS Use…" at bounding box center [784, 358] width 1568 height 716
click at [730, 517] on div "Conversation thread_MM70oaT577vmuEBtgpH7nBZI Copy - - 103_CAPOBIANCO, LUCAS Use…" at bounding box center [784, 358] width 1568 height 716
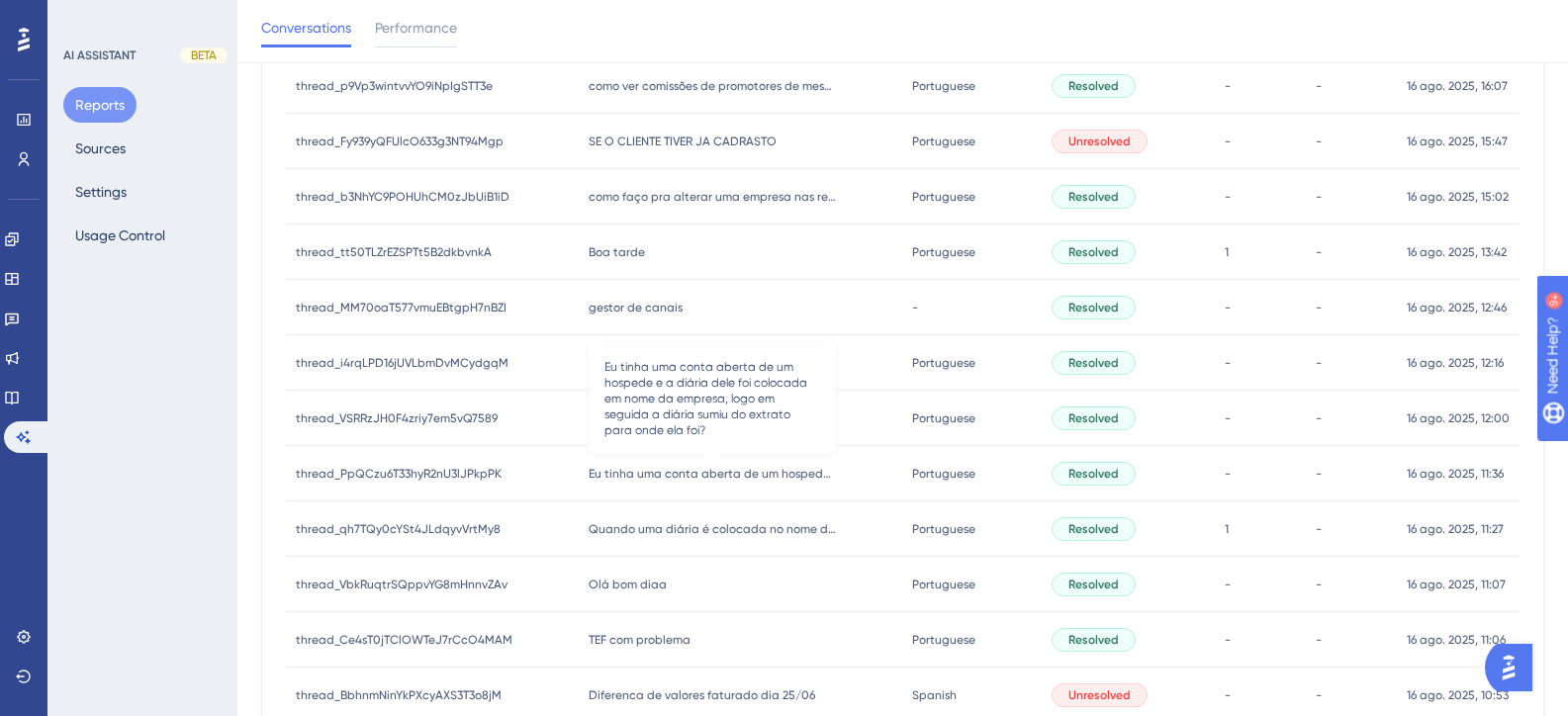
click at [154, 385] on div "AI ASSISTANT BETA Reports Sources Settings Usage Control" at bounding box center [143, 358] width 190 height 716
click at [680, 358] on span "como podemos trabalhar os inventarios" at bounding box center [699, 363] width 222 height 16
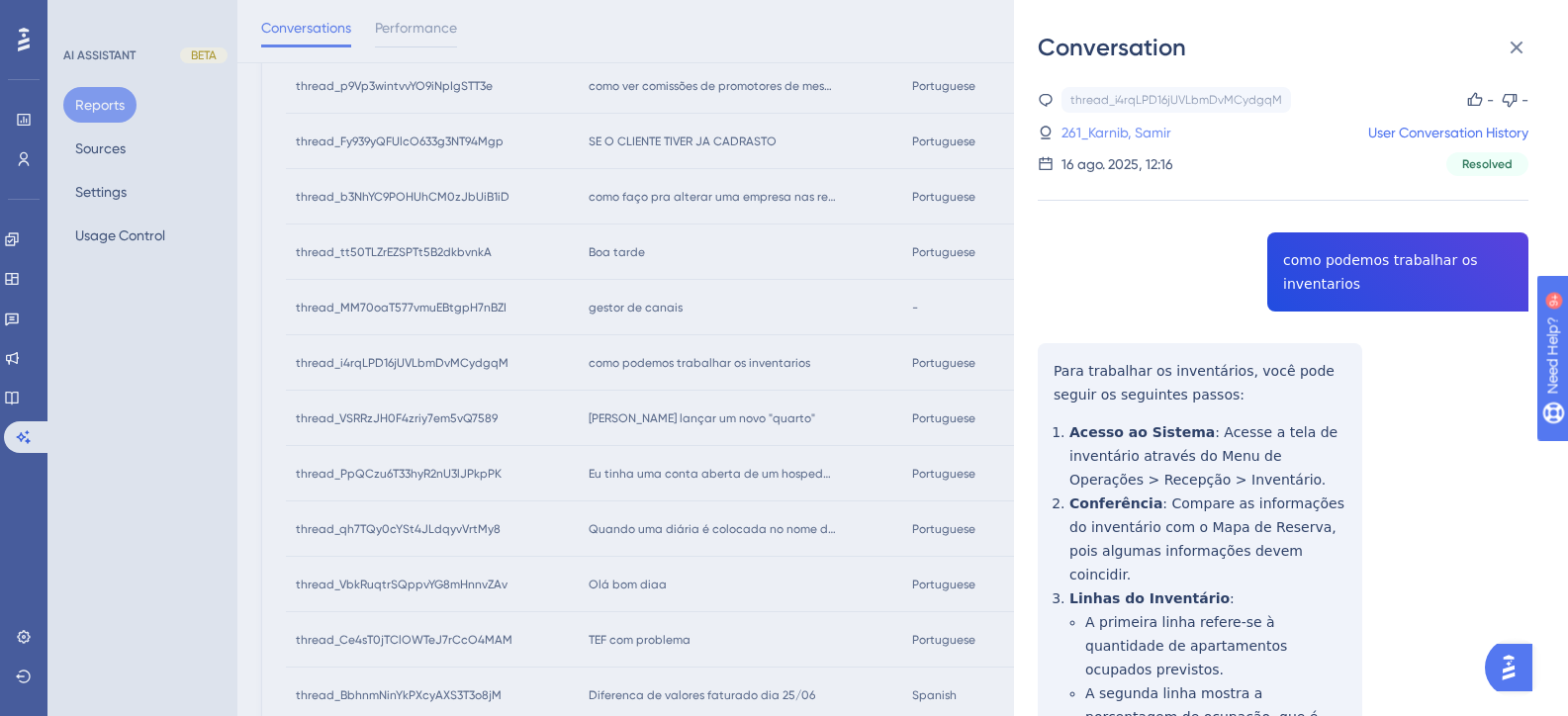
click at [1098, 123] on link "261_Karnib, Samir" at bounding box center [1116, 133] width 110 height 24
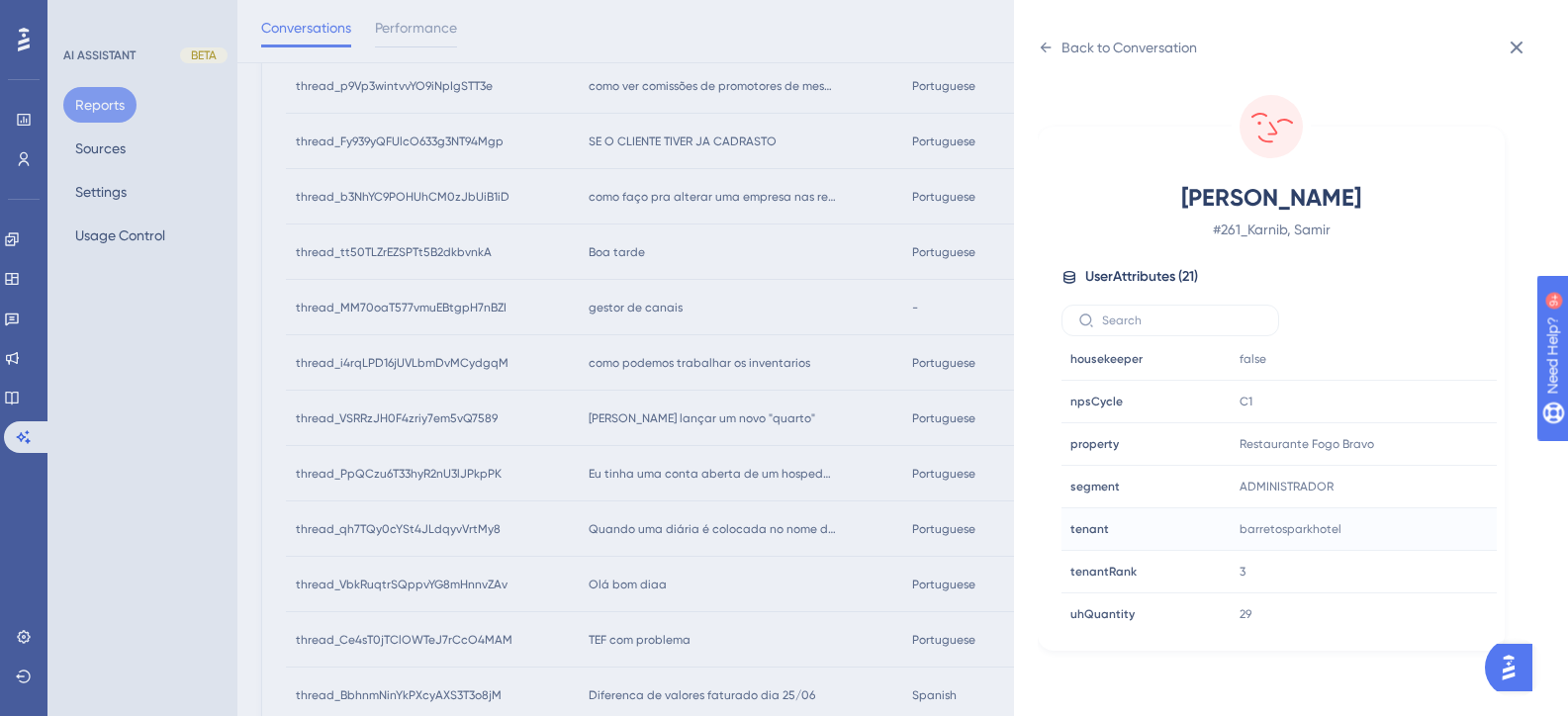
scroll to position [593, 0]
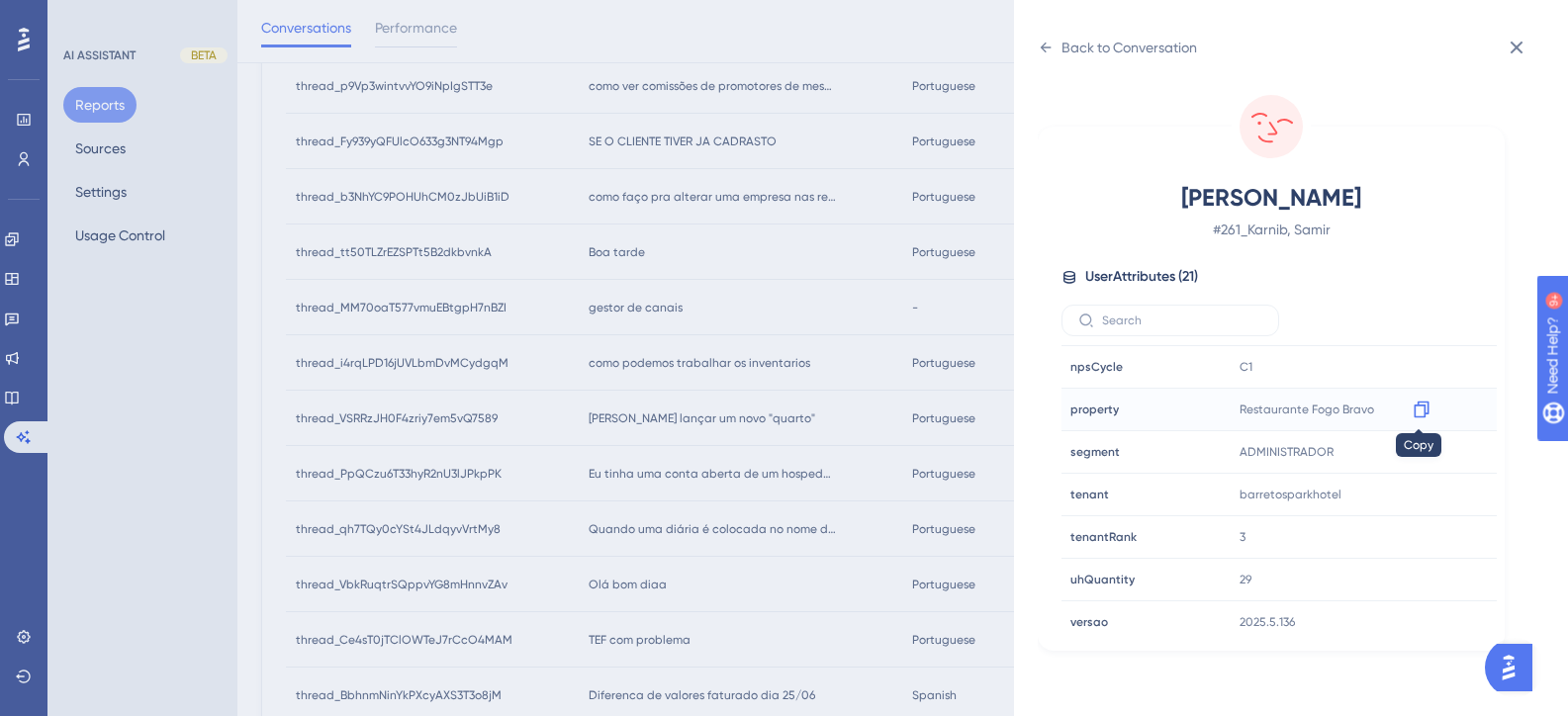
click at [1418, 411] on icon at bounding box center [1421, 410] width 20 height 20
click at [627, 426] on div "Back to Conversation Karnib, Samir # 261_Karnib, Samir User Attributes ( 21 ) E…" at bounding box center [784, 358] width 1568 height 716
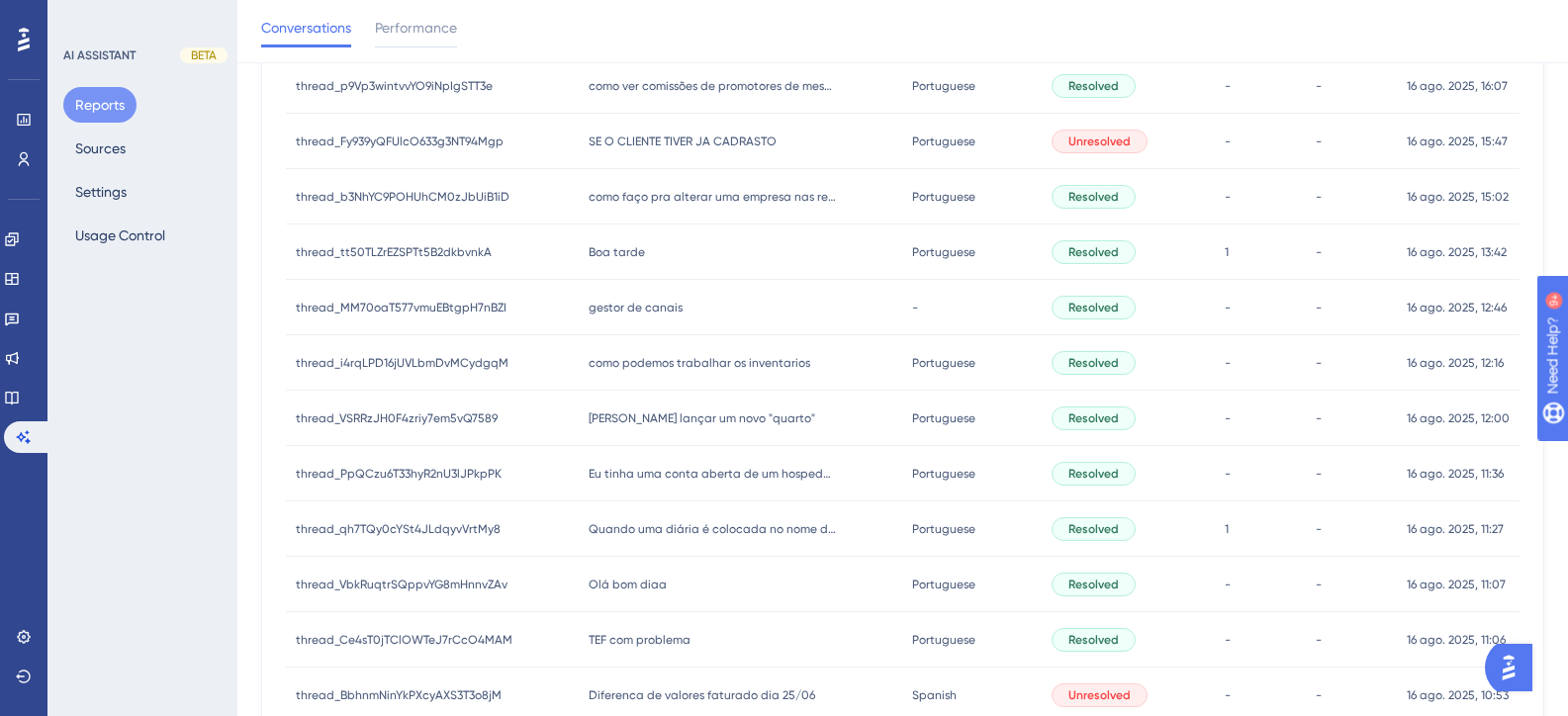
click at [665, 412] on span "Preciso lançar um novo "quarto"" at bounding box center [701, 418] width 227 height 16
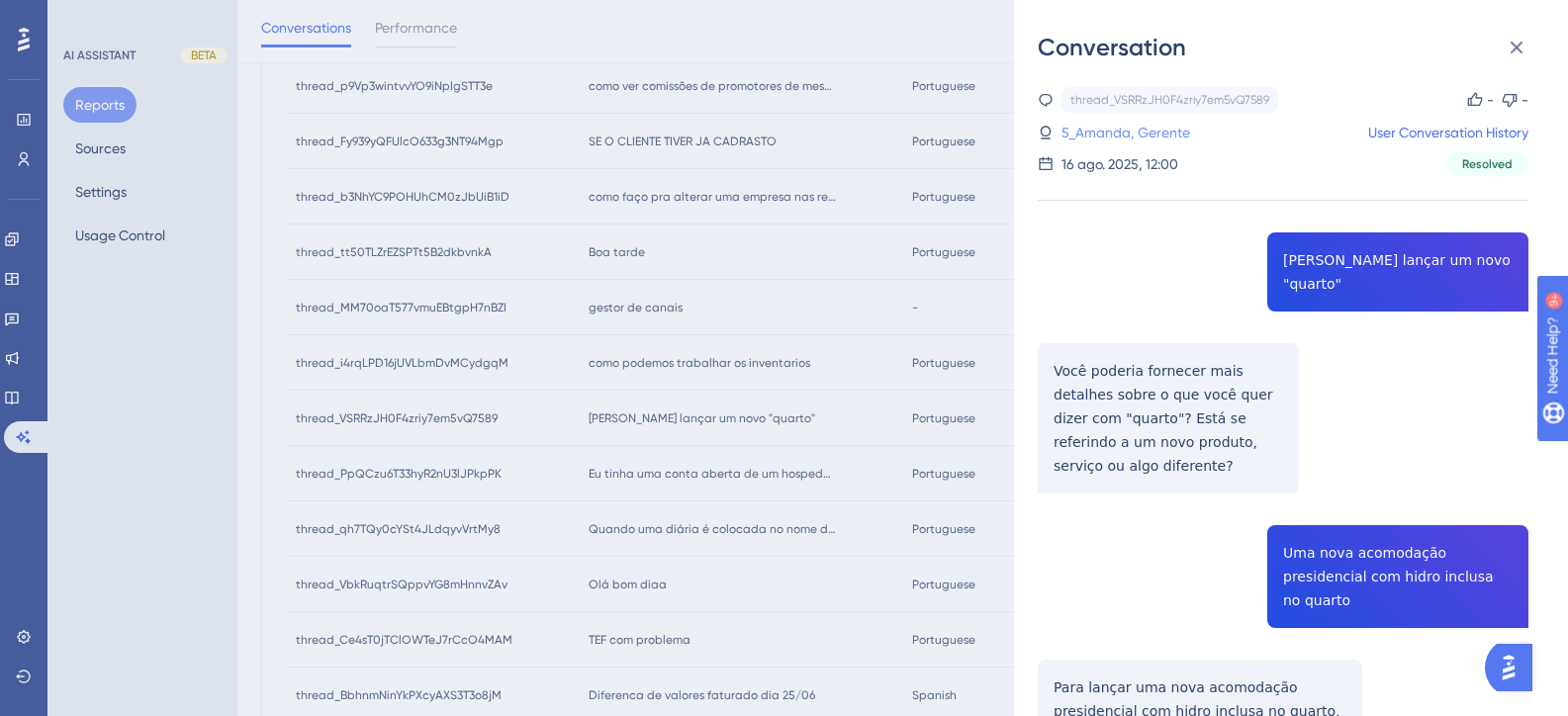
click at [1117, 133] on link "5_Amanda, Gerente" at bounding box center [1126, 133] width 129 height 24
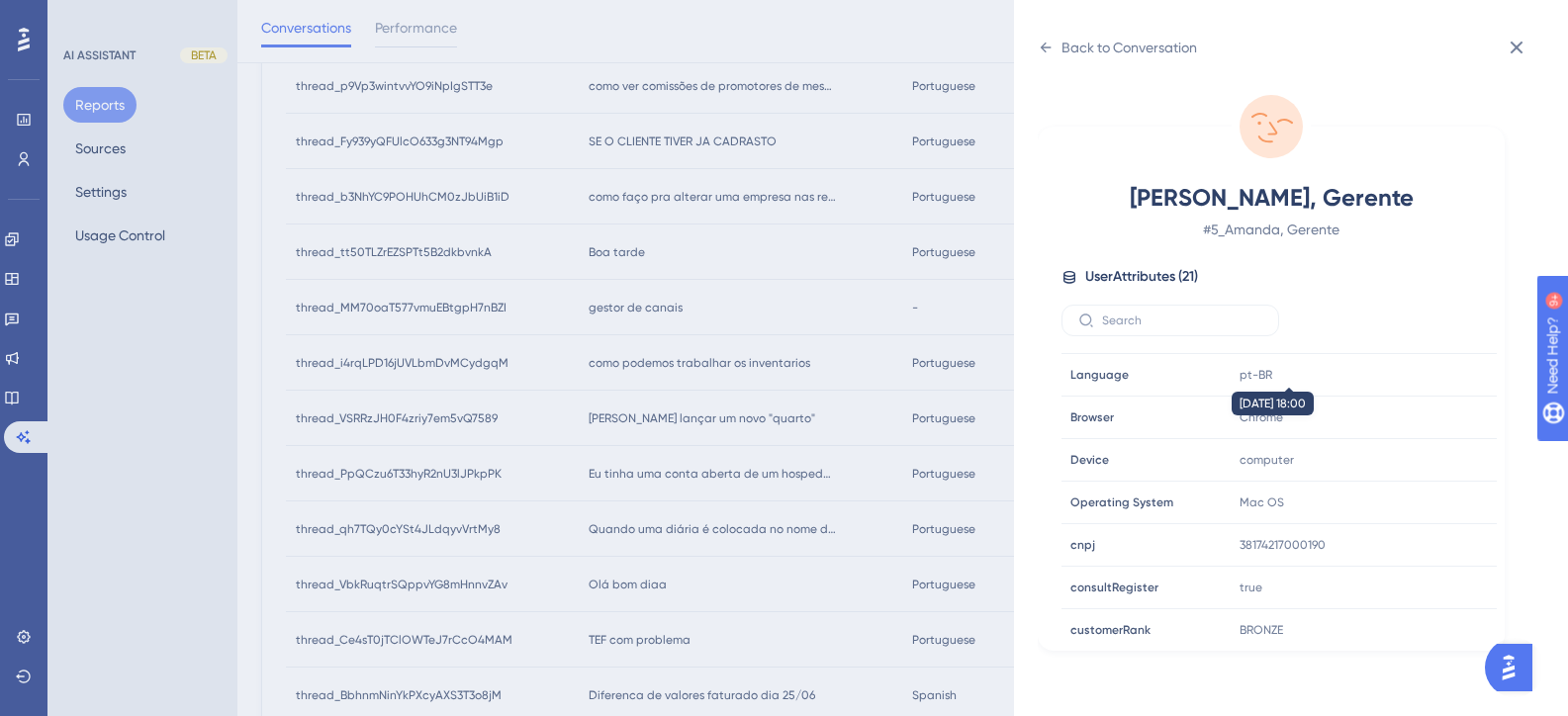
scroll to position [494, 0]
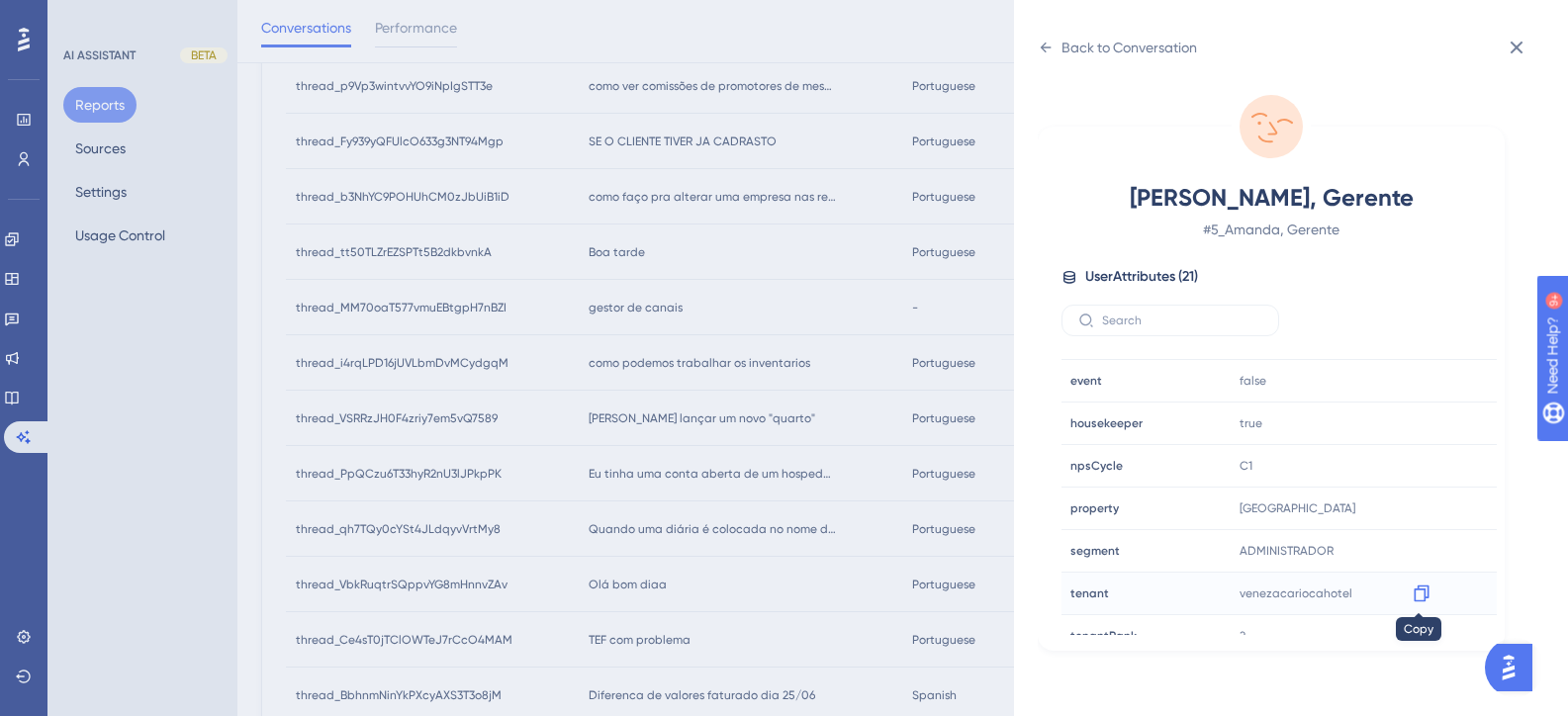
click at [1421, 593] on icon at bounding box center [1420, 593] width 15 height 17
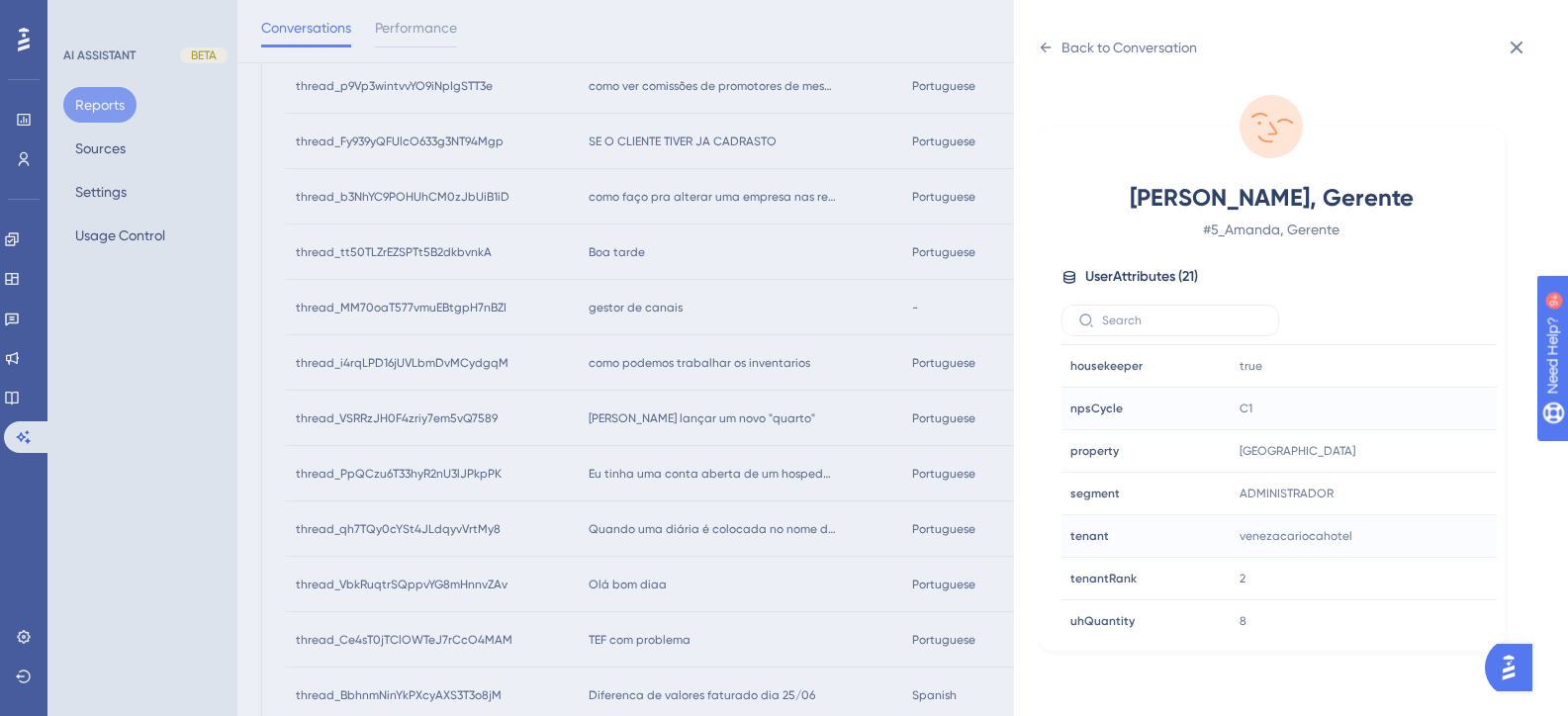
scroll to position [602, 0]
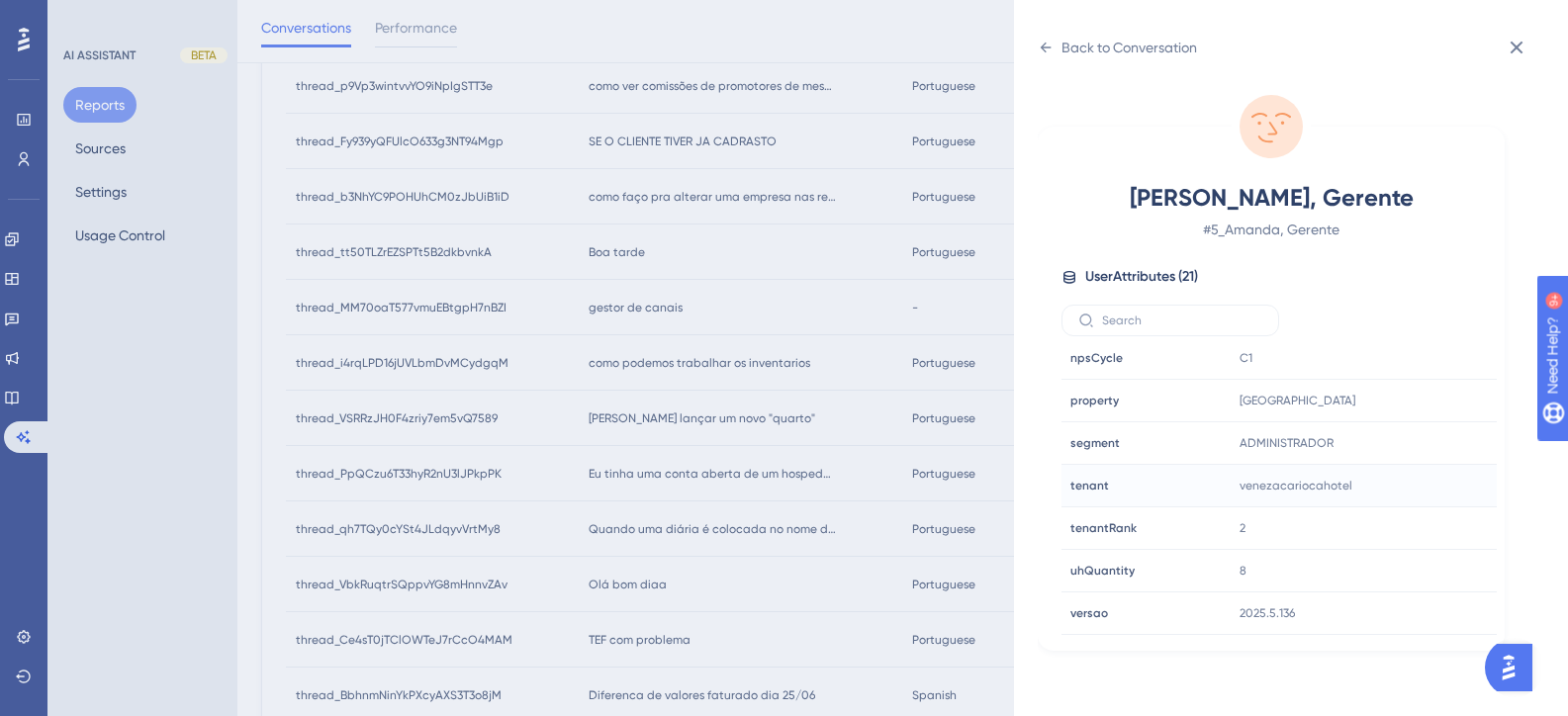
click at [868, 435] on div "Back to Conversation Amanda, Gerente # 5_Amanda, Gerente User Attributes ( 21 )…" at bounding box center [784, 358] width 1568 height 716
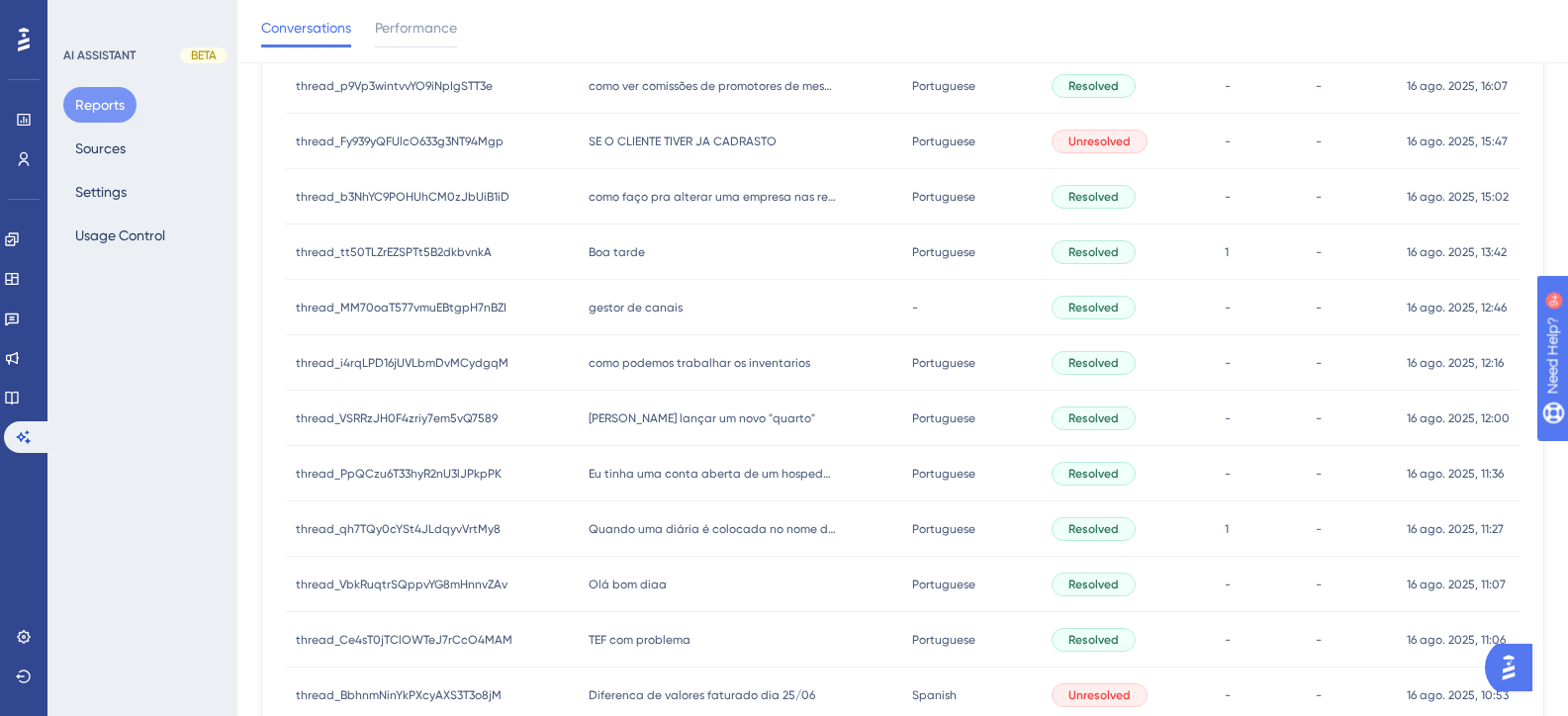
click at [630, 253] on span "Boa tarde" at bounding box center [616, 253] width 56 height 16
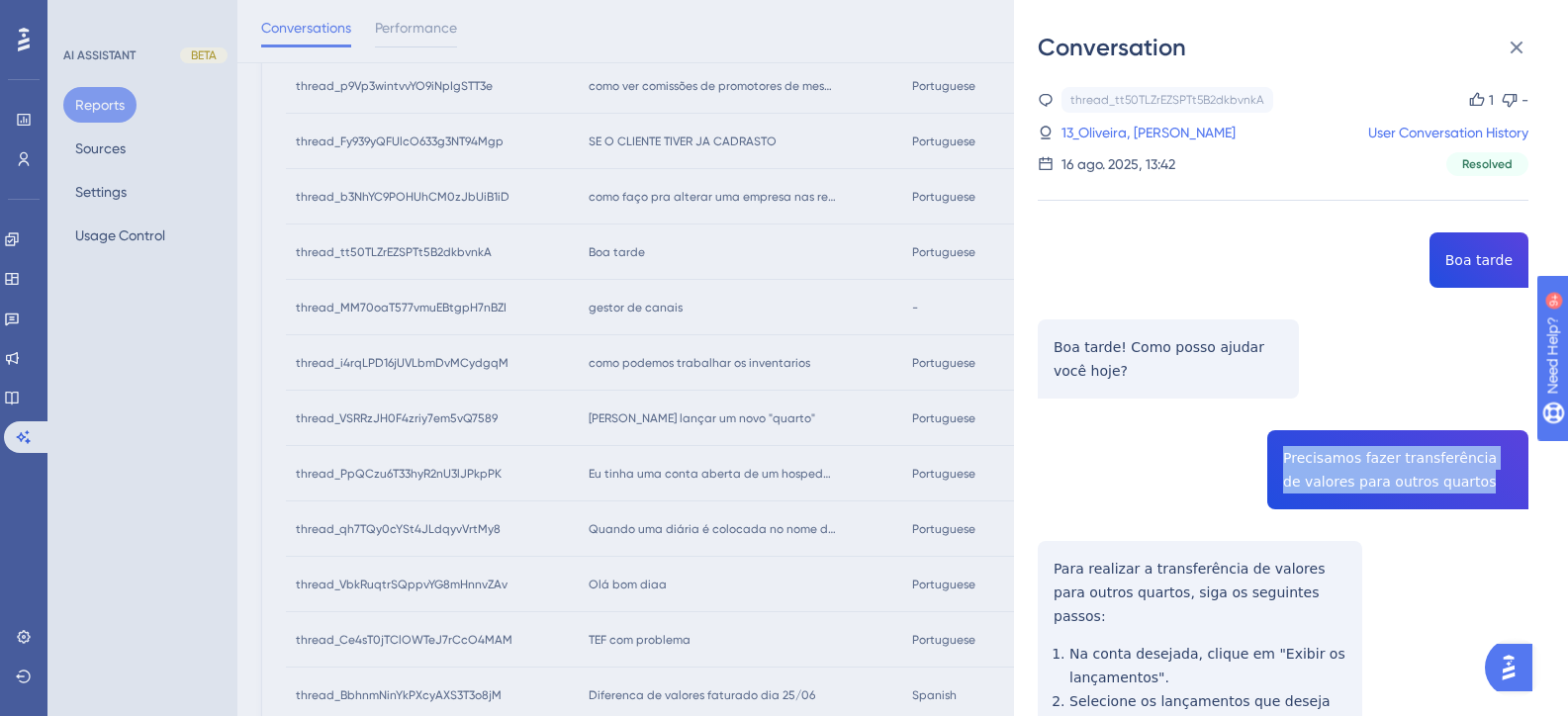
drag, startPoint x: 1459, startPoint y: 481, endPoint x: 1272, endPoint y: 457, distance: 188.5
click at [1272, 458] on div "thread_tt50TLZrEZSPTt5B2dkbvnkA Copy 1 - 13_Oliveira, Felipe User Conversation …" at bounding box center [1283, 652] width 490 height 1129
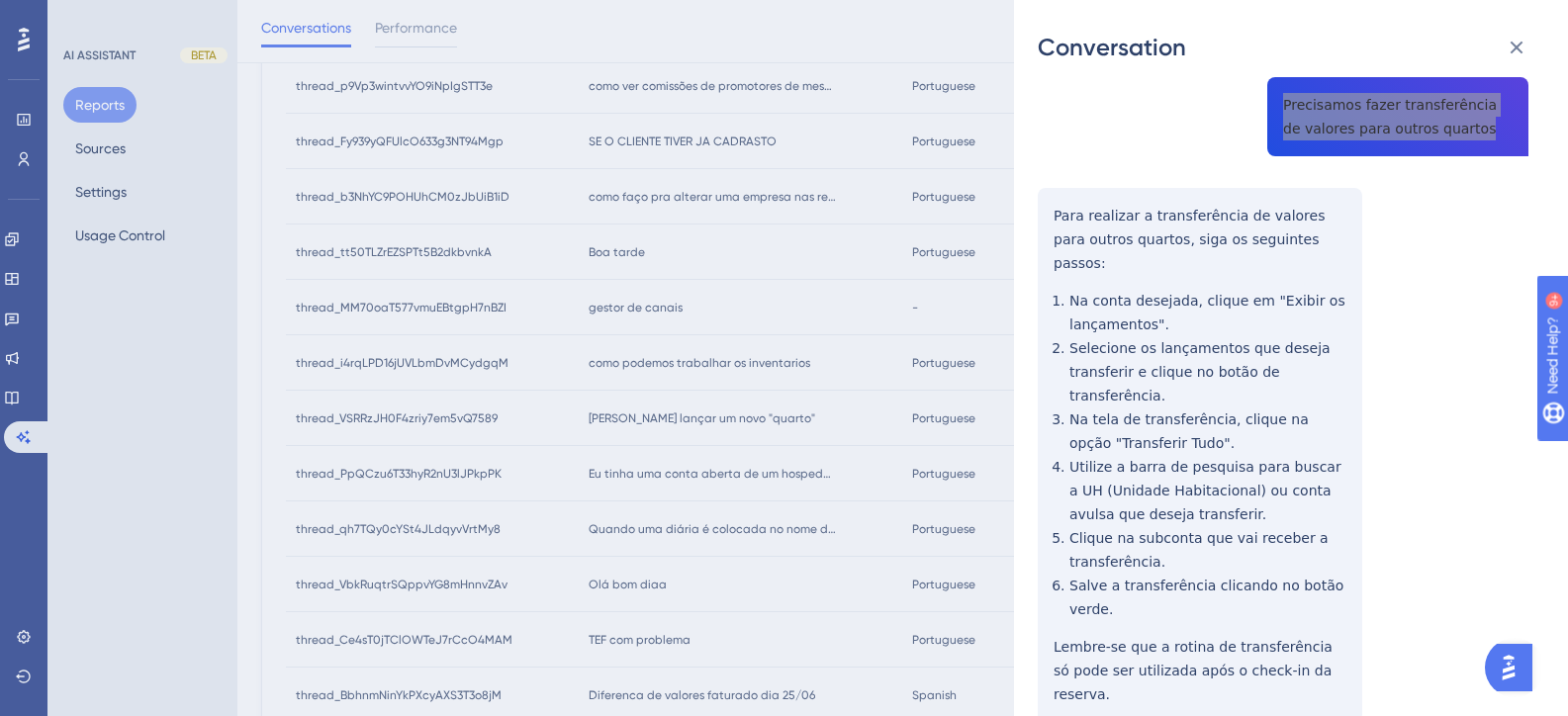
scroll to position [413, 0]
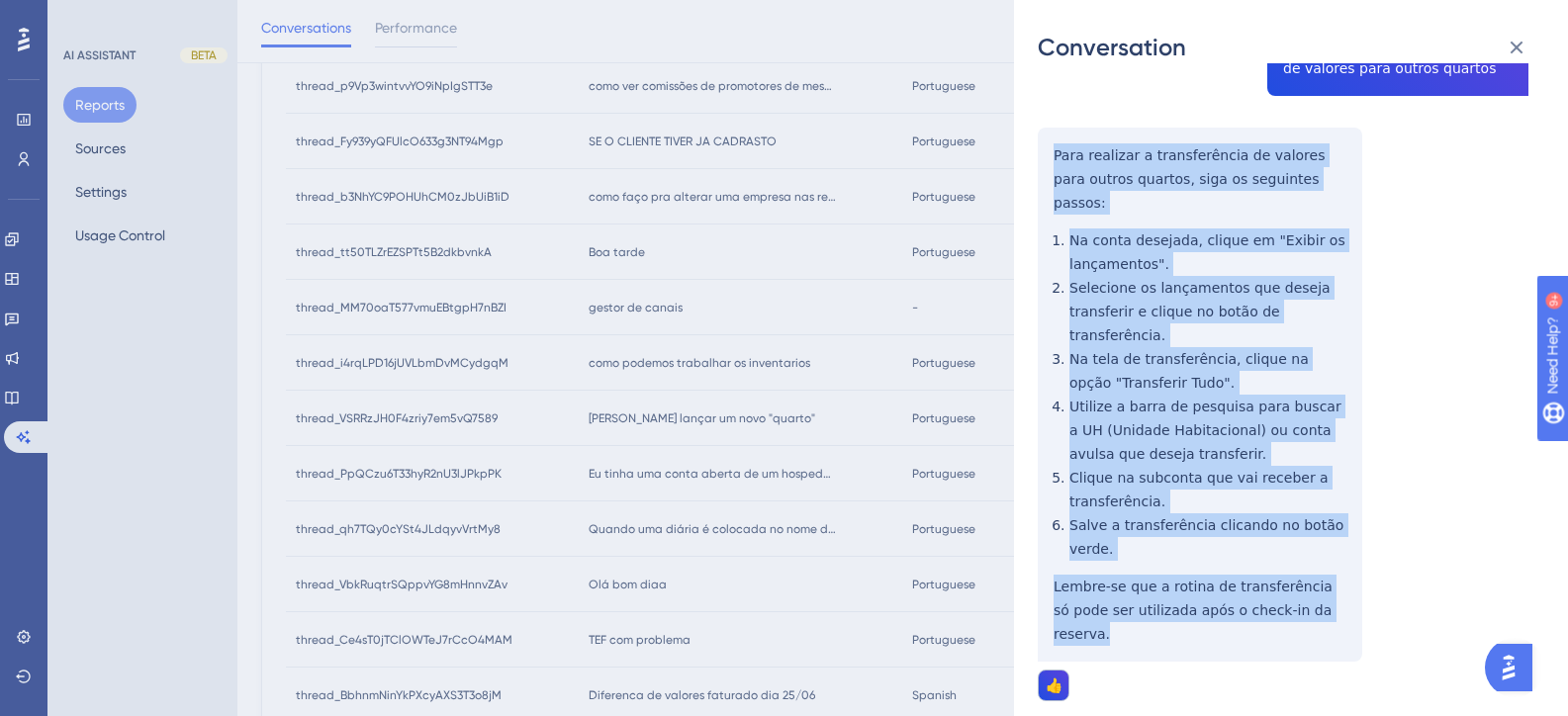
drag, startPoint x: 1336, startPoint y: 563, endPoint x: 1052, endPoint y: 148, distance: 502.9
click at [1052, 148] on div "thread_tt50TLZrEZSPTt5B2dkbvnkA Copy 1 - 13_Oliveira, Felipe User Conversation …" at bounding box center [1283, 238] width 490 height 1129
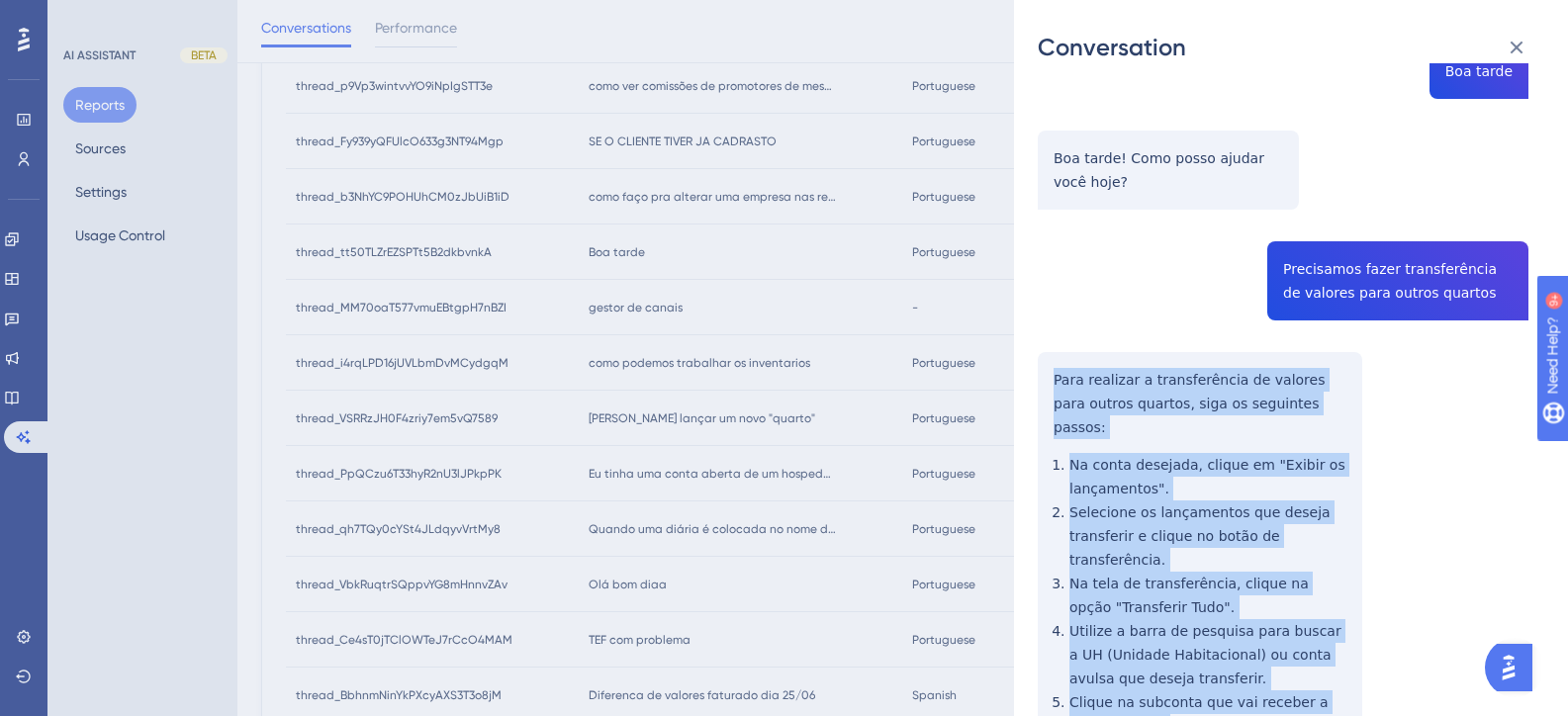
scroll to position [0, 0]
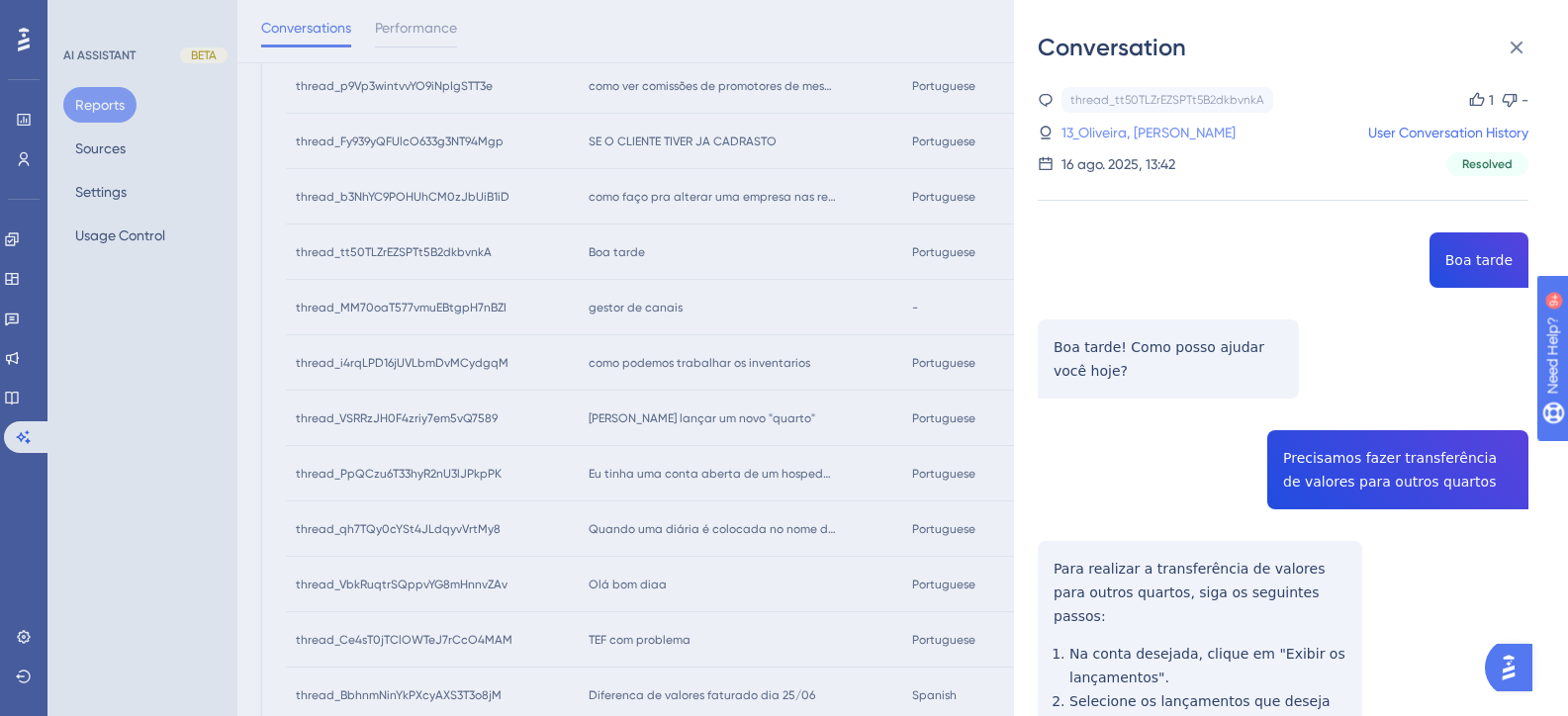
click at [1138, 137] on link "13_Oliveira, Felipe" at bounding box center [1149, 133] width 174 height 24
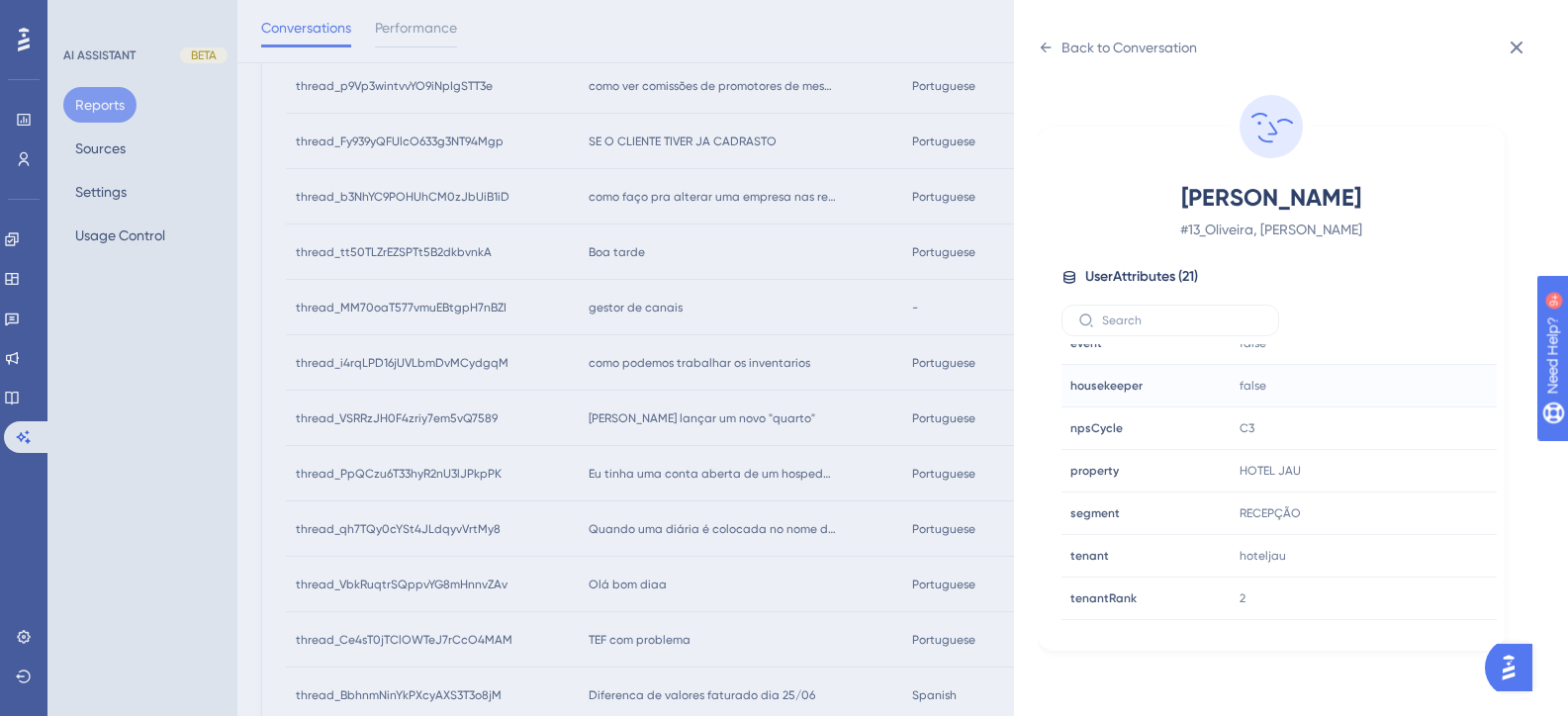
scroll to position [593, 0]
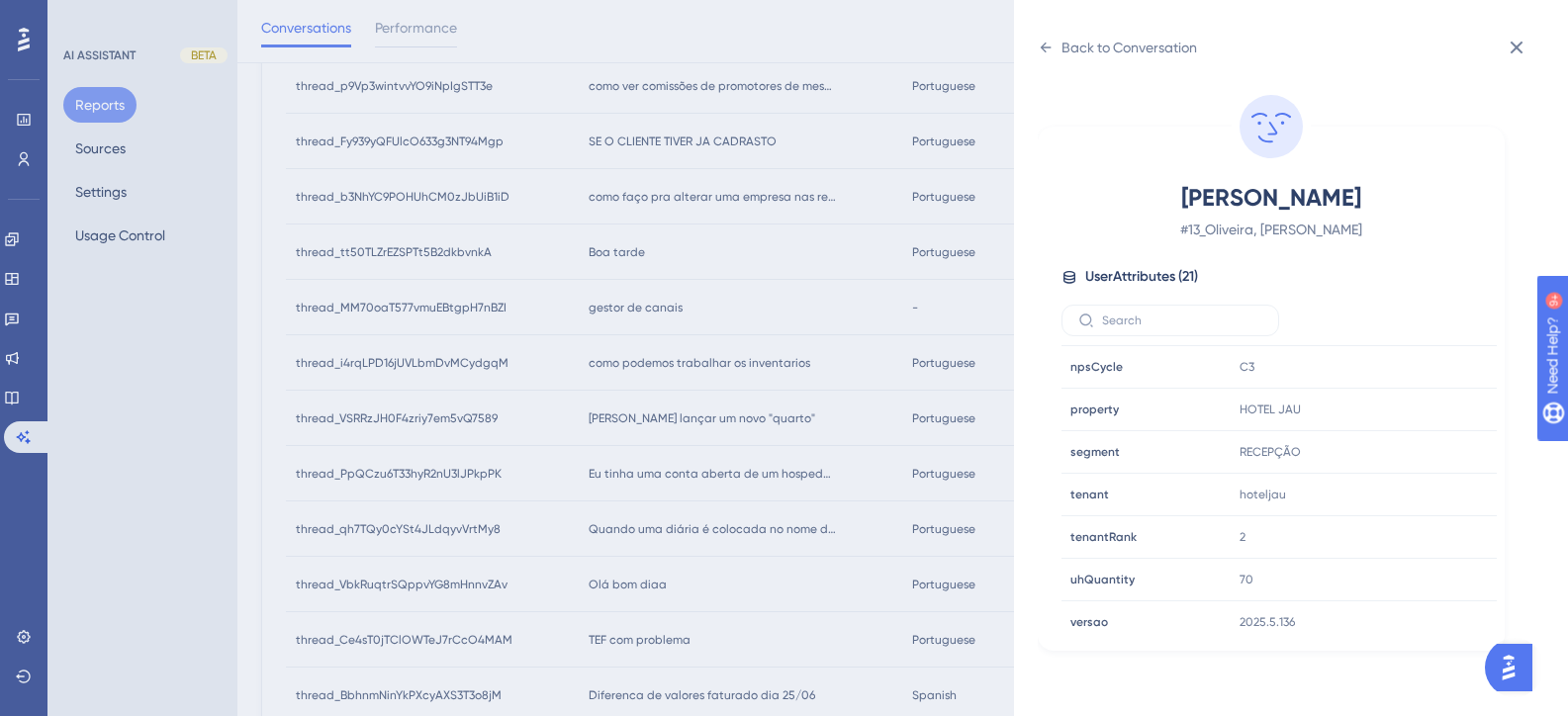
click at [736, 389] on div "Back to Conversation Oliveira, Felipe # 13_Oliveira, Felipe User Attributes ( 2…" at bounding box center [784, 358] width 1568 height 716
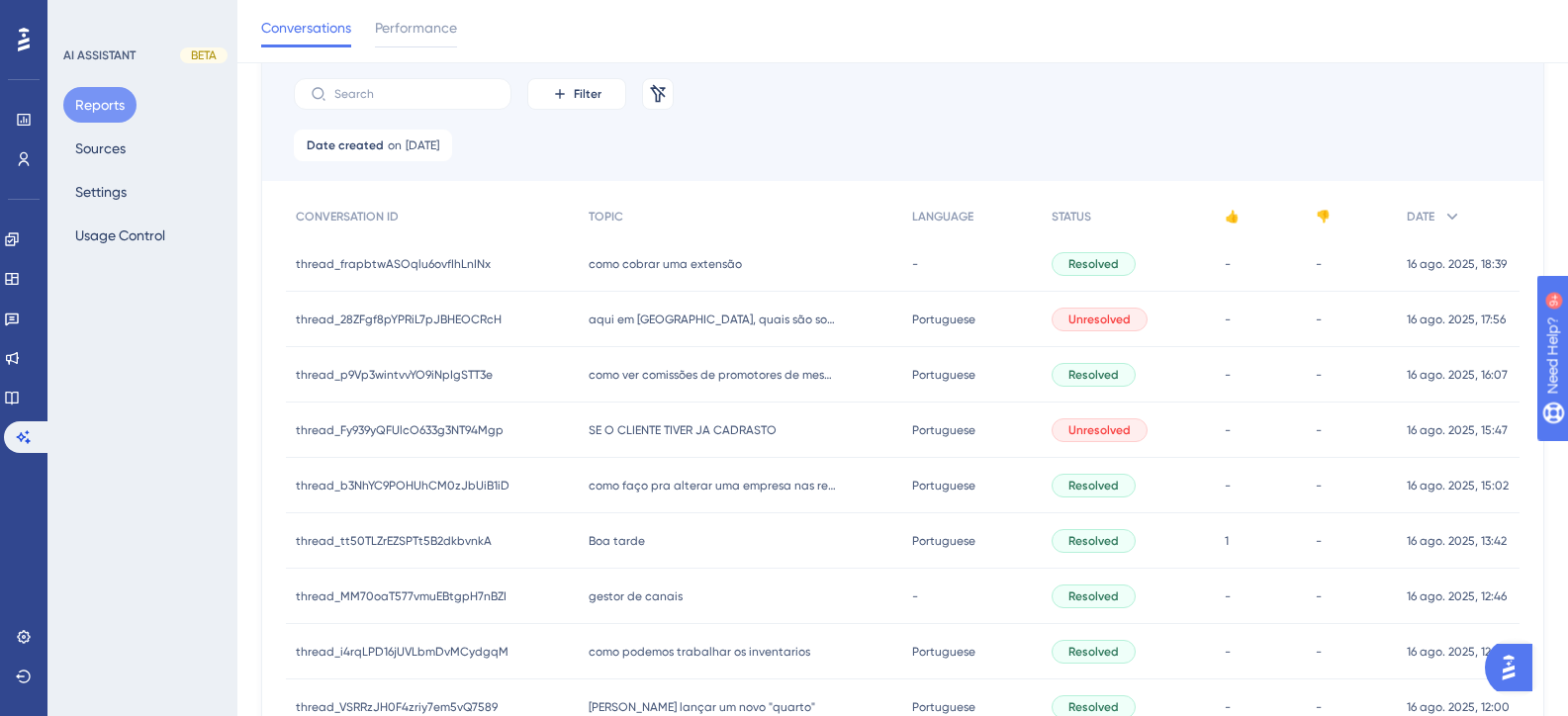
scroll to position [137, 0]
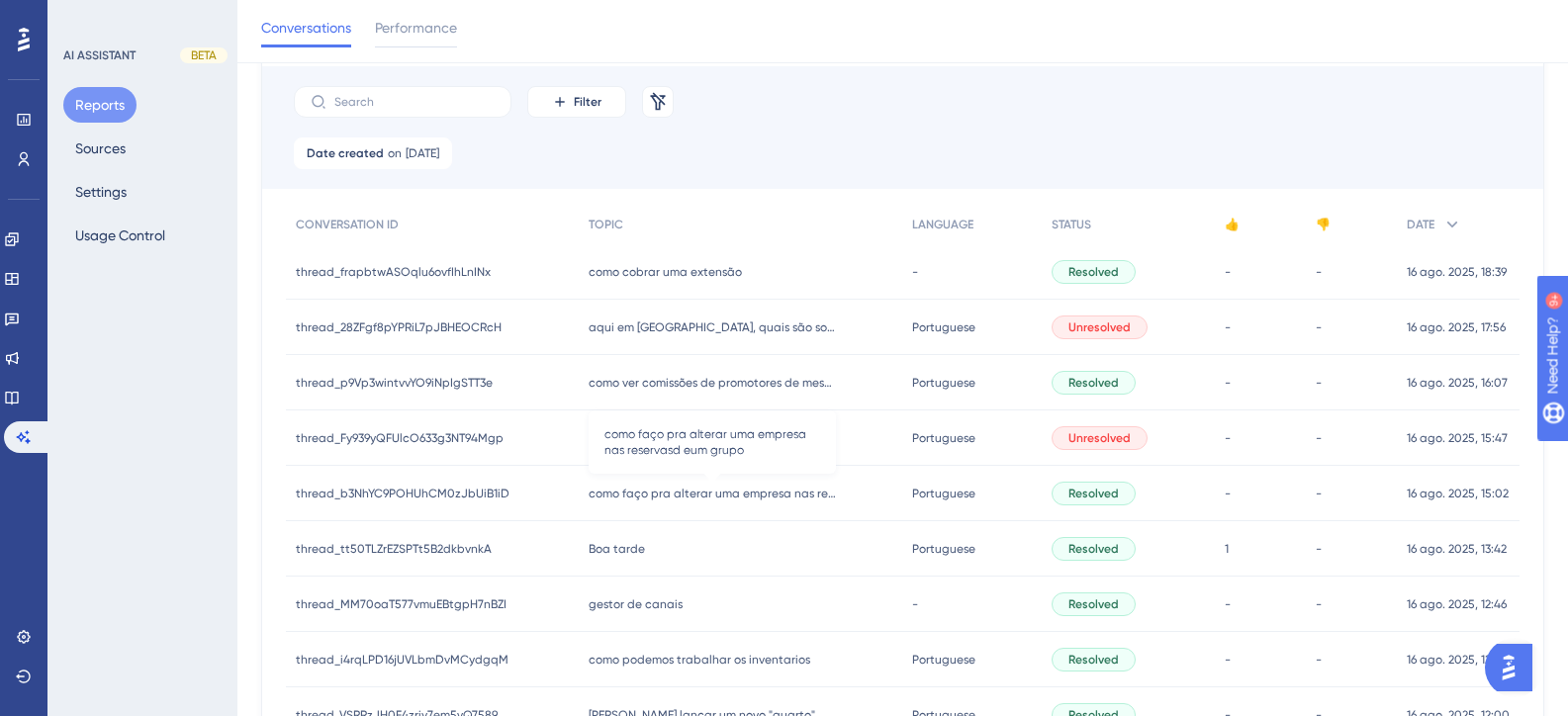
click at [730, 492] on span "como faço pra alterar uma empresa nas reservasd eum grupo" at bounding box center [712, 493] width 248 height 16
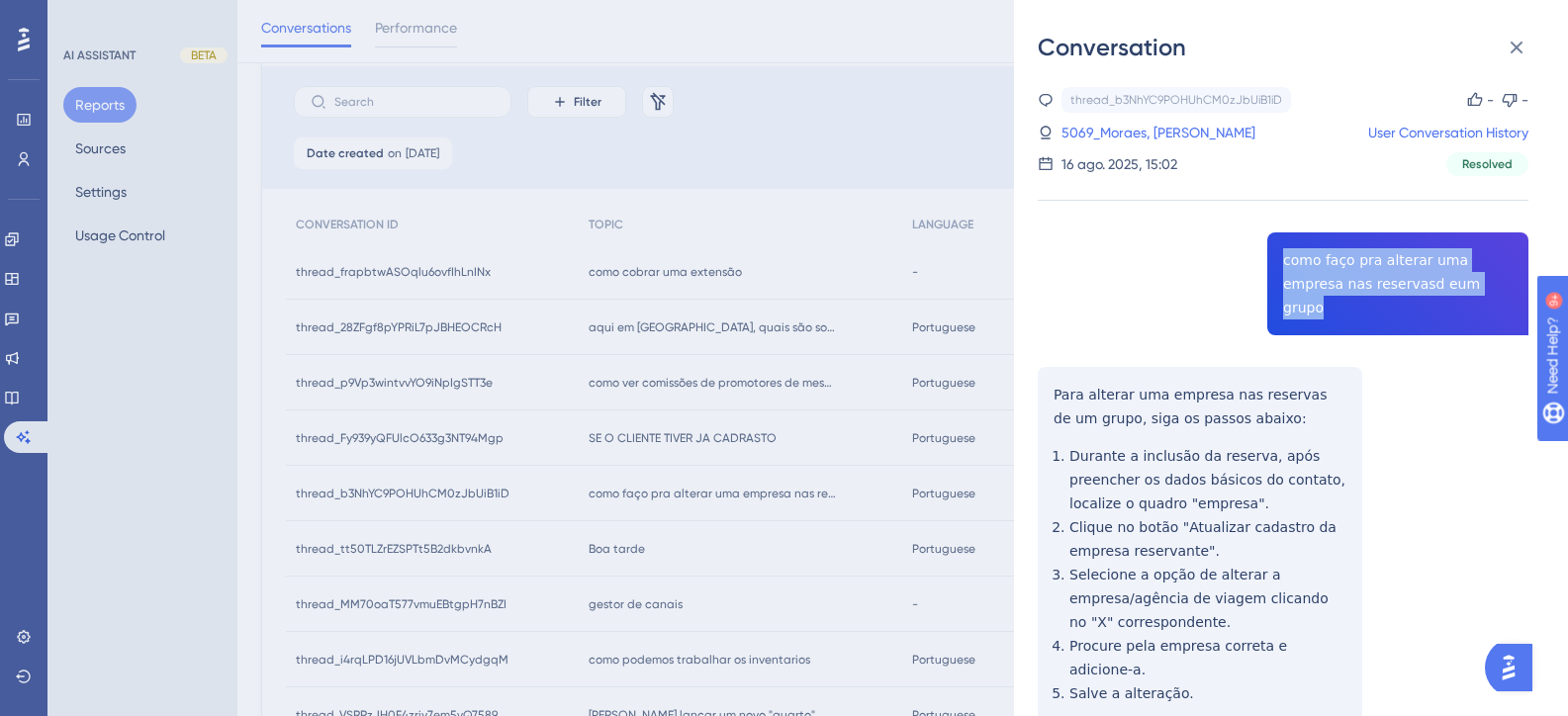
drag, startPoint x: 1454, startPoint y: 288, endPoint x: 1277, endPoint y: 256, distance: 179.9
click at [1277, 256] on div "thread_b3NhYC9POHUhCM0zJbUiB1iD Copy - - 5069_Moraes, Sibuelk User Conversation…" at bounding box center [1283, 485] width 490 height 796
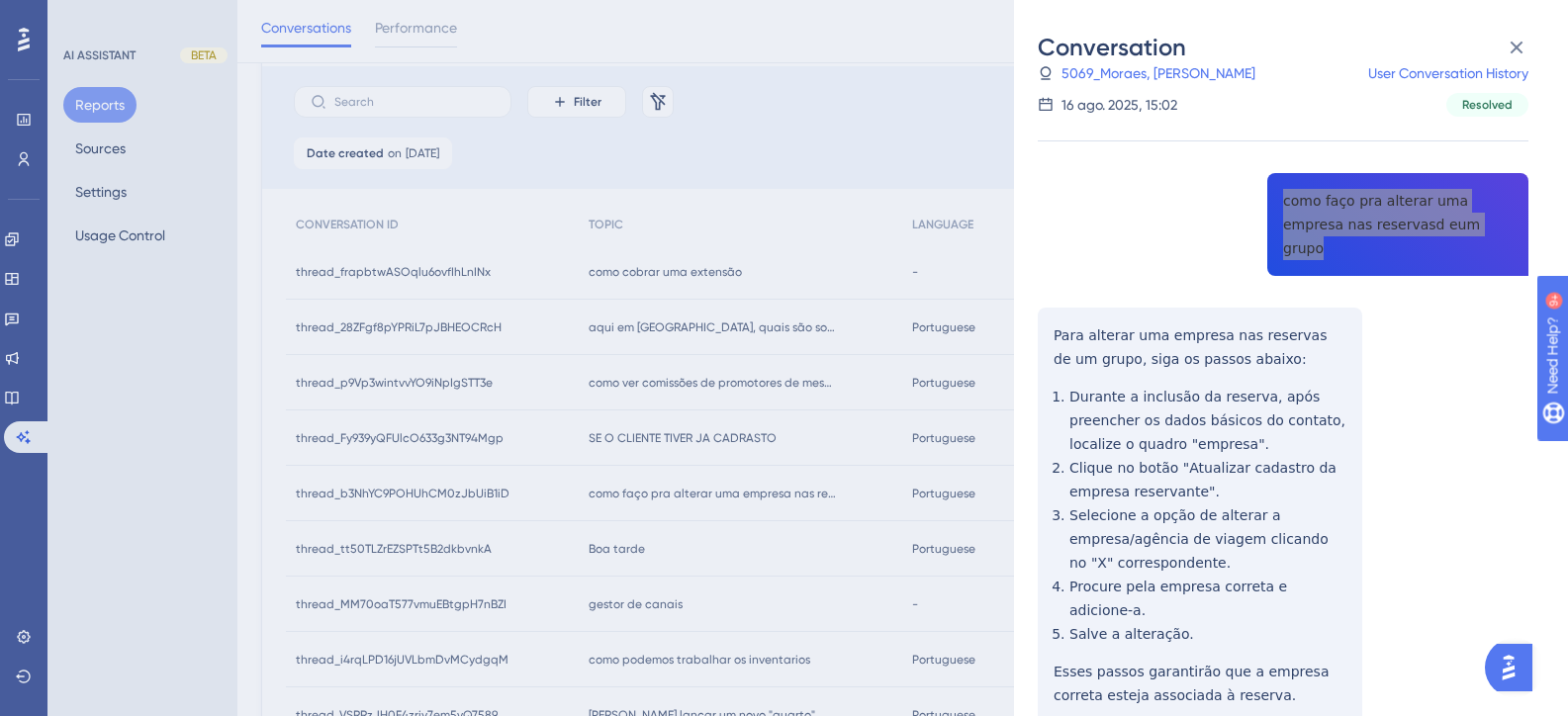
scroll to position [105, 0]
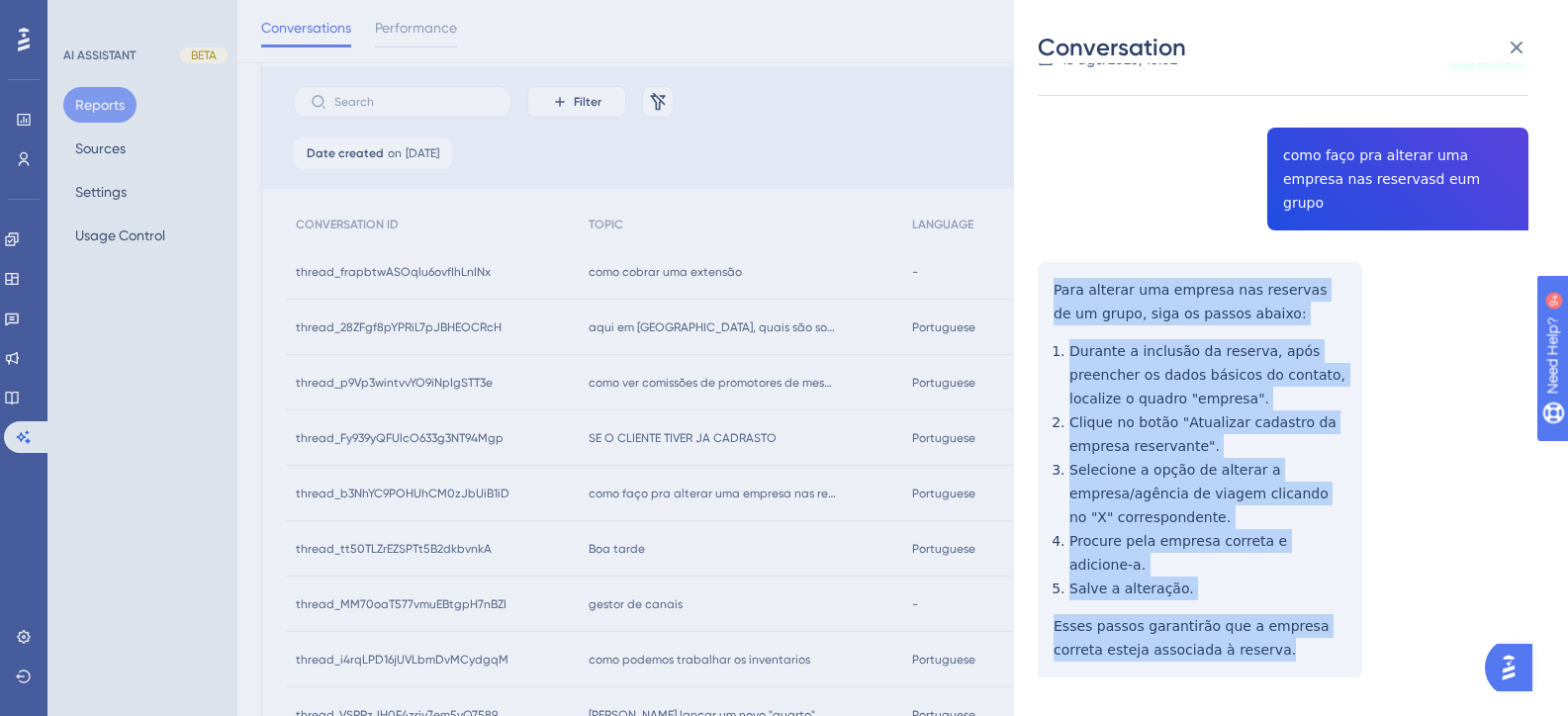
drag, startPoint x: 1051, startPoint y: 265, endPoint x: 1254, endPoint y: 597, distance: 389.1
click at [1254, 597] on div "thread_b3NhYC9POHUhCM0zJbUiB1iD Copy - - 5069_Moraes, Sibuelk User Conversation…" at bounding box center [1283, 380] width 490 height 796
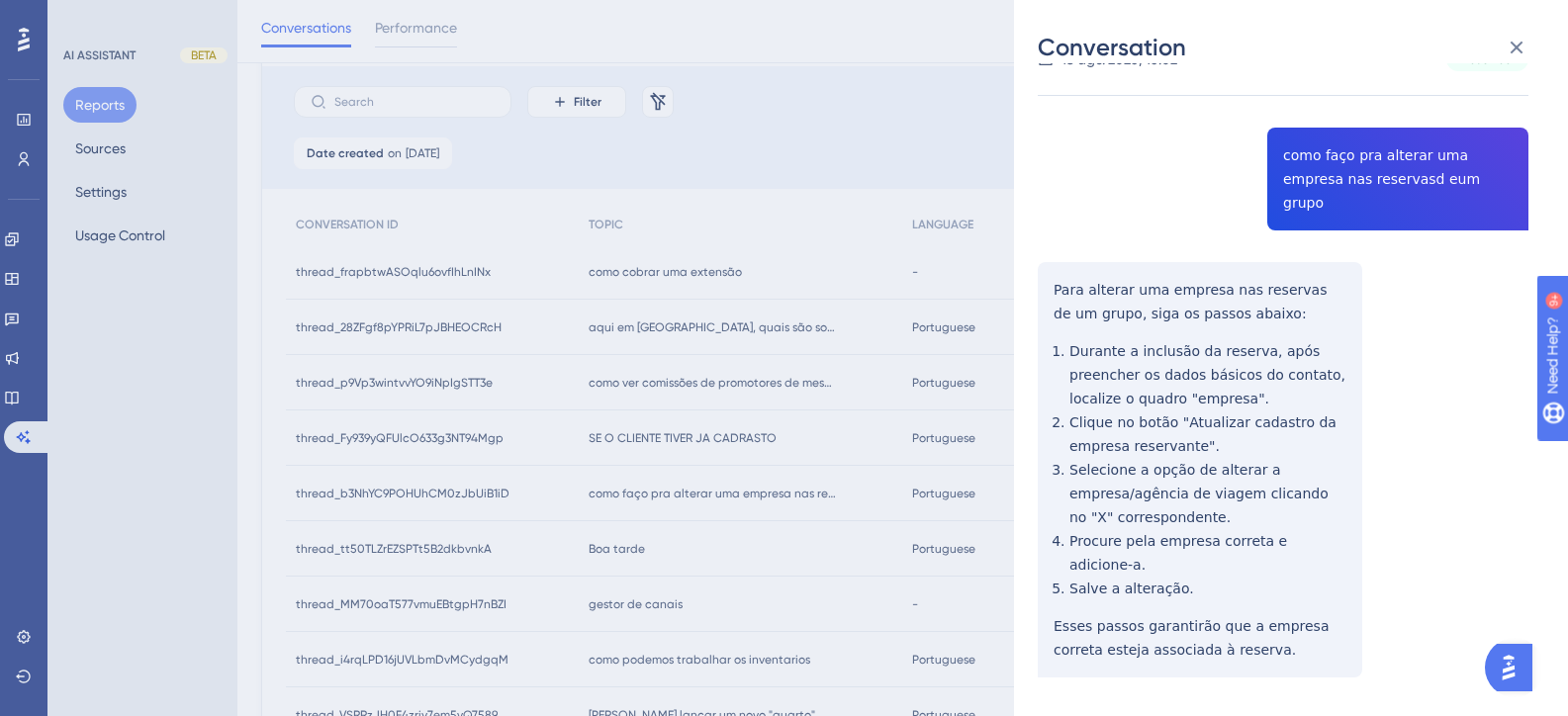
click at [647, 540] on div "Conversation thread_b3NhYC9POHUhCM0zJbUiB1iD Copy - - 5069_Moraes, Sibuelk User…" at bounding box center [784, 358] width 1568 height 716
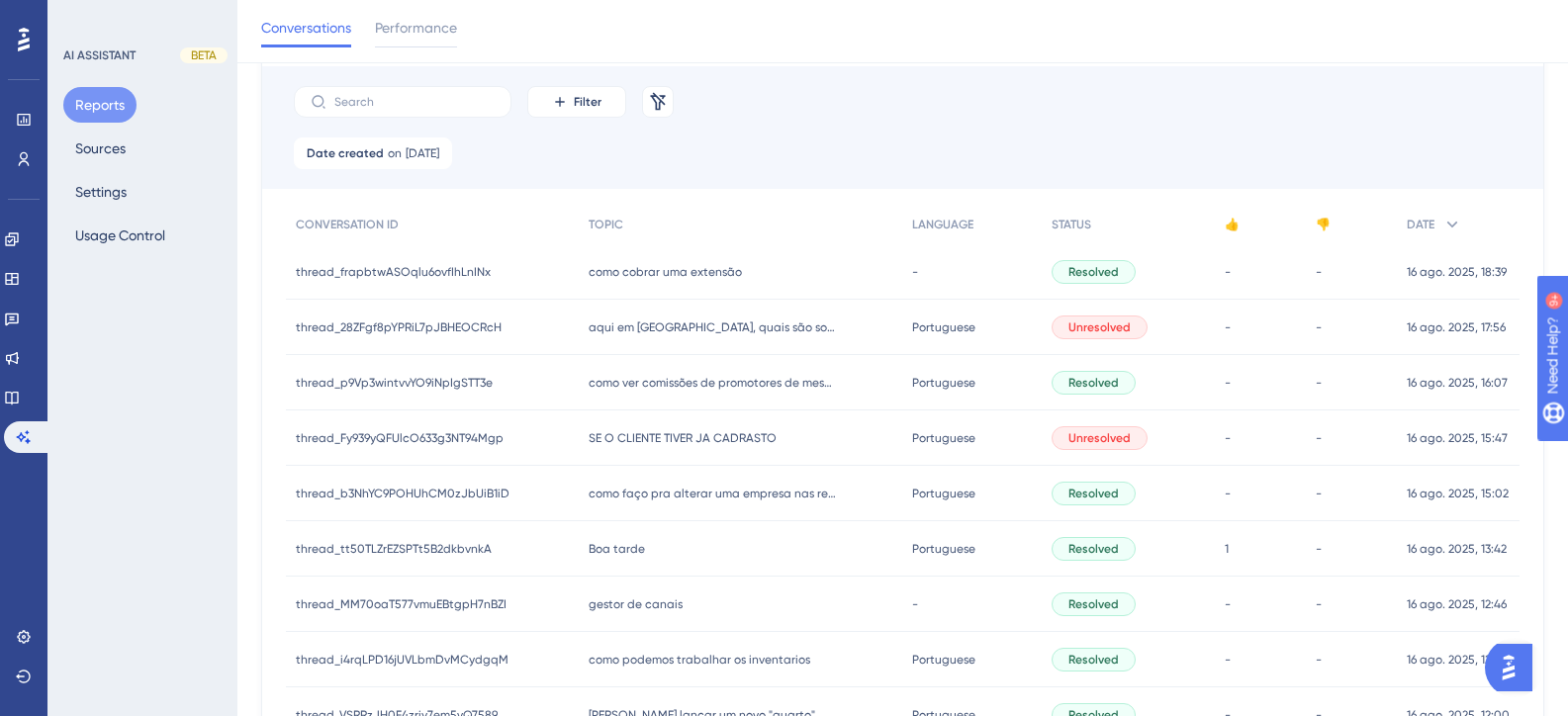
click at [688, 440] on span "SE O CLIENTE TIVER JA CADRASTO" at bounding box center [682, 438] width 188 height 16
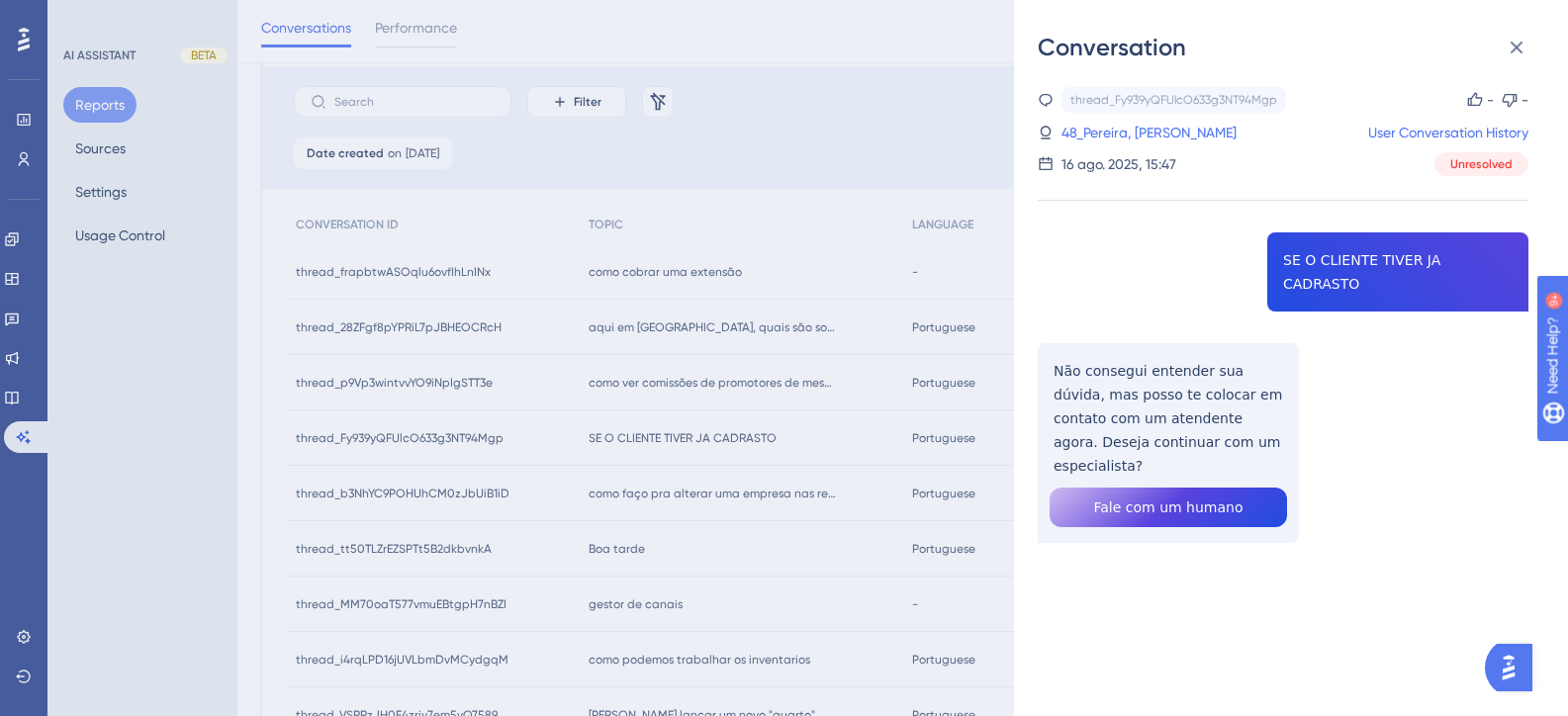
click at [1381, 264] on div "thread_Fy939yQFUlcO633g3NT94Mgp Copy - - 48_Pereira, Jane Nunes User Conversati…" at bounding box center [1283, 365] width 490 height 557
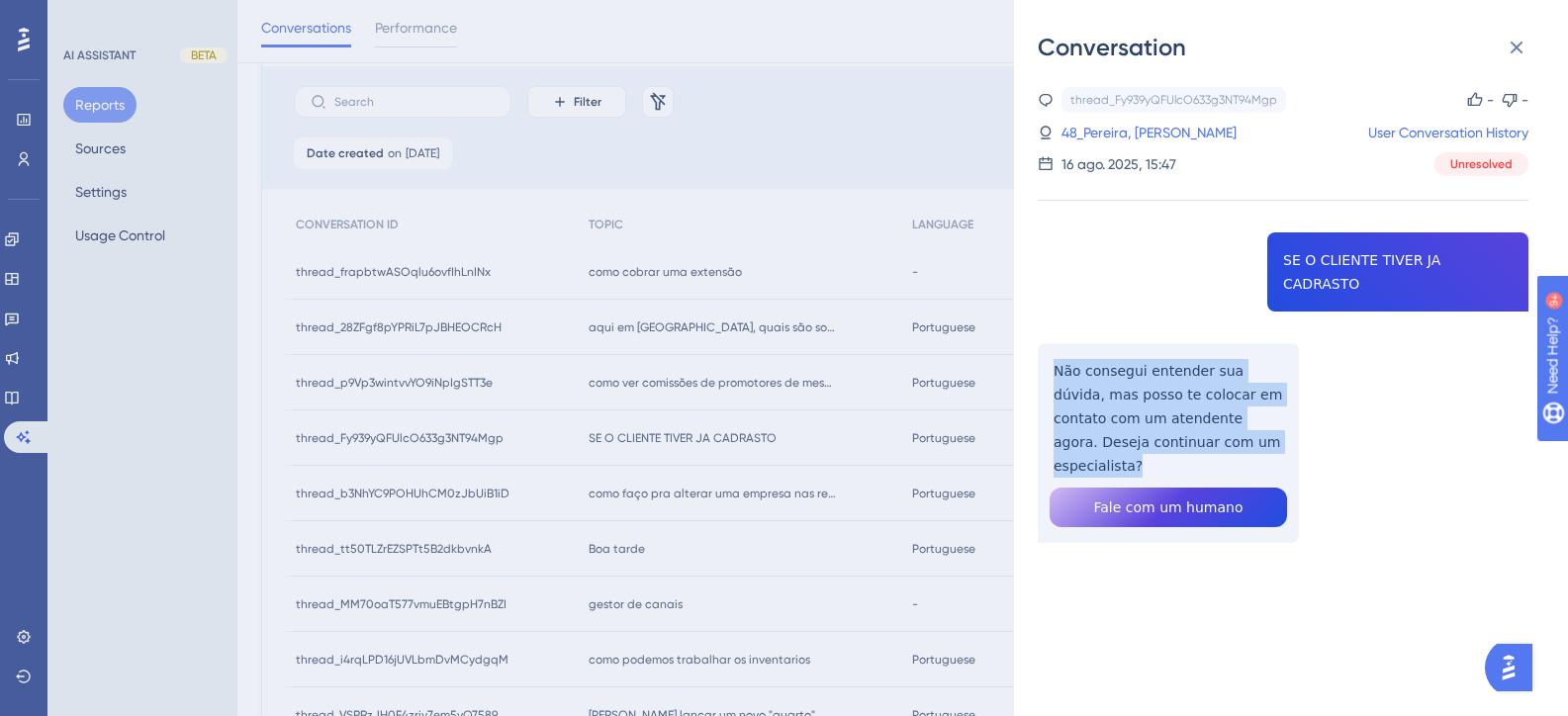
drag, startPoint x: 1255, startPoint y: 419, endPoint x: 1051, endPoint y: 352, distance: 214.7
click at [1051, 352] on div "thread_Fy939yQFUlcO633g3NT94Mgp Copy - - 48_Pereira, Jane Nunes User Conversati…" at bounding box center [1283, 365] width 490 height 557
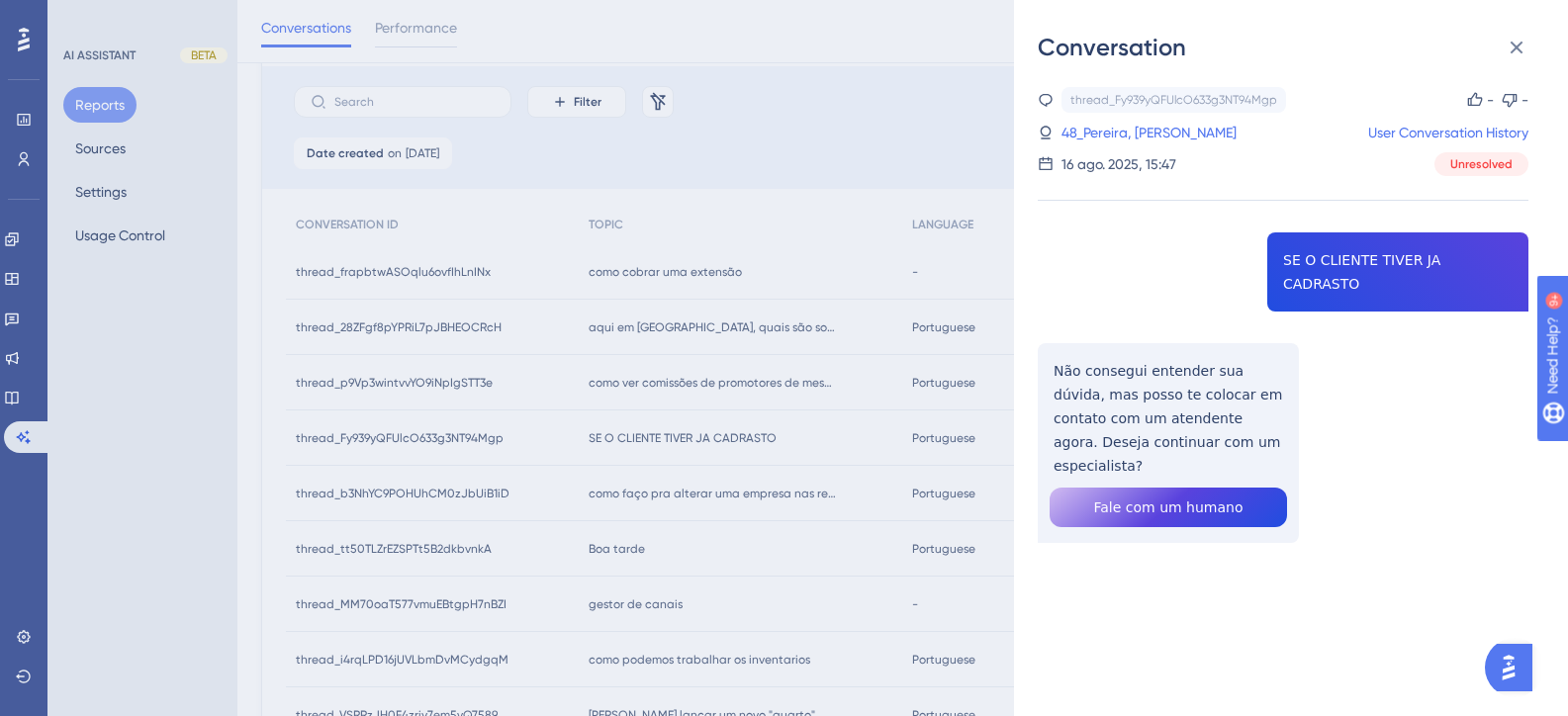
click at [1113, 117] on div "thread_Fy939yQFUlcO633g3NT94Mgp Copy - - 48_Pereira, Jane Nunes User Conversati…" at bounding box center [1283, 132] width 490 height 89
click at [1115, 129] on link "48_Pereira, Jane Nunes" at bounding box center [1149, 133] width 175 height 24
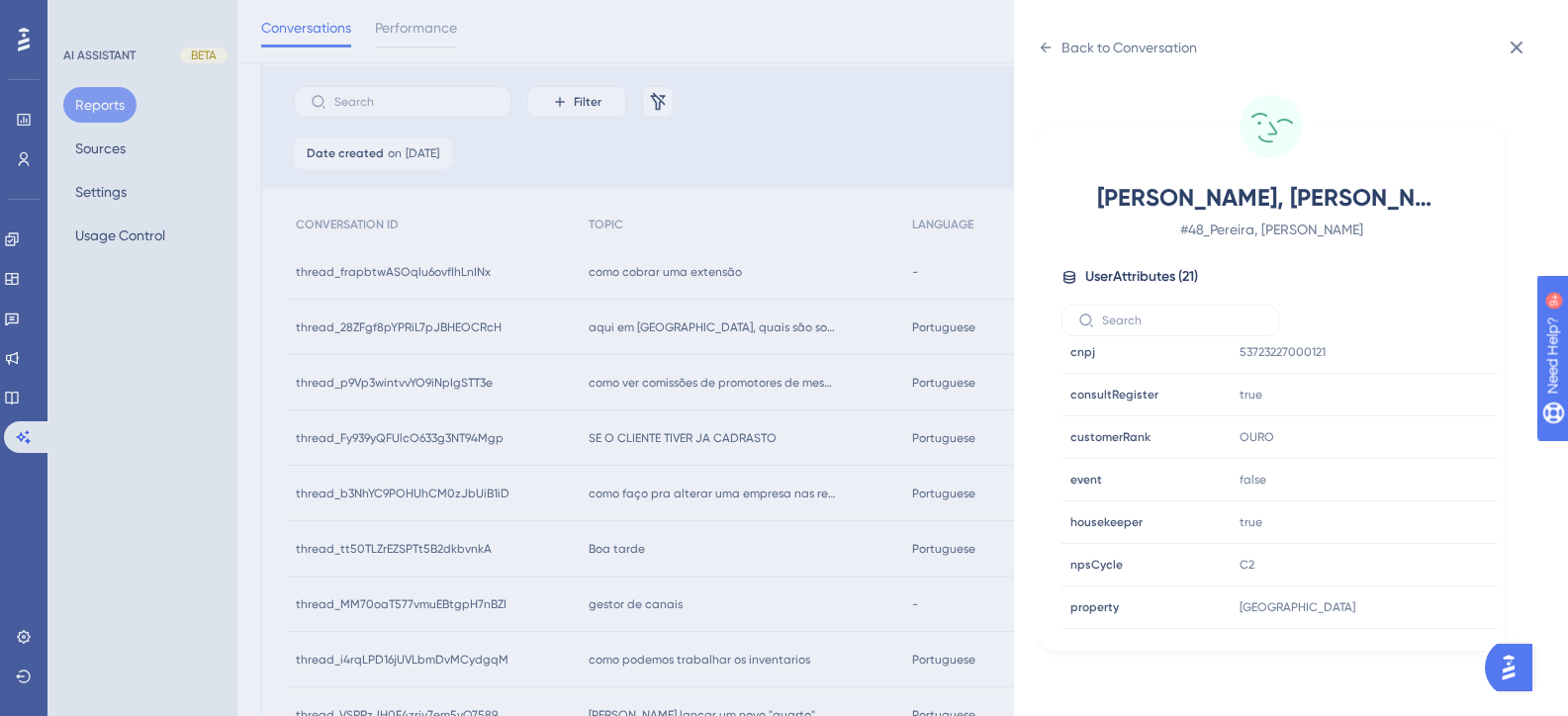
scroll to position [494, 0]
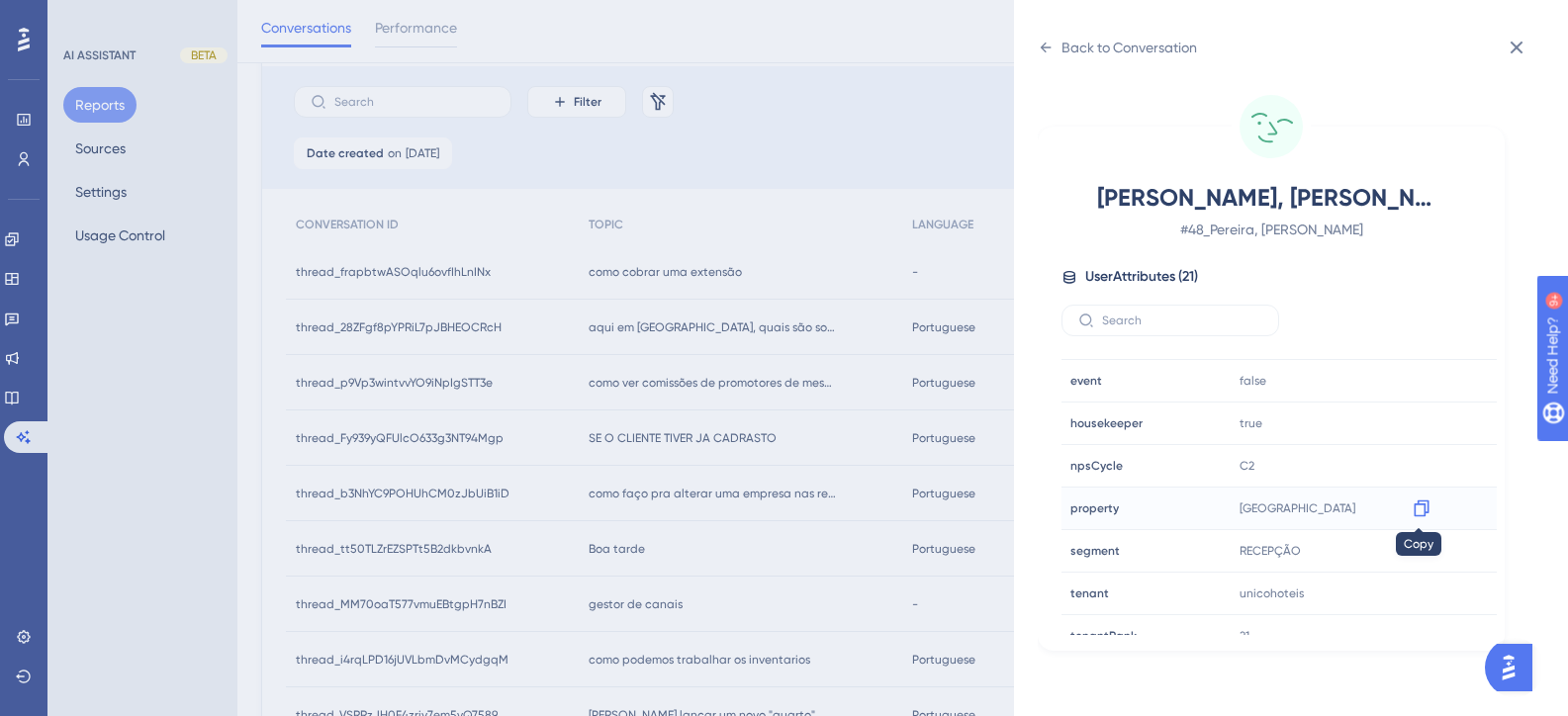
click at [1419, 502] on icon at bounding box center [1421, 508] width 20 height 20
click at [847, 514] on div "Back to Conversation Pereira, Jane Nunes # 48_Pereira, Jane Nunes User Attribut…" at bounding box center [784, 358] width 1568 height 716
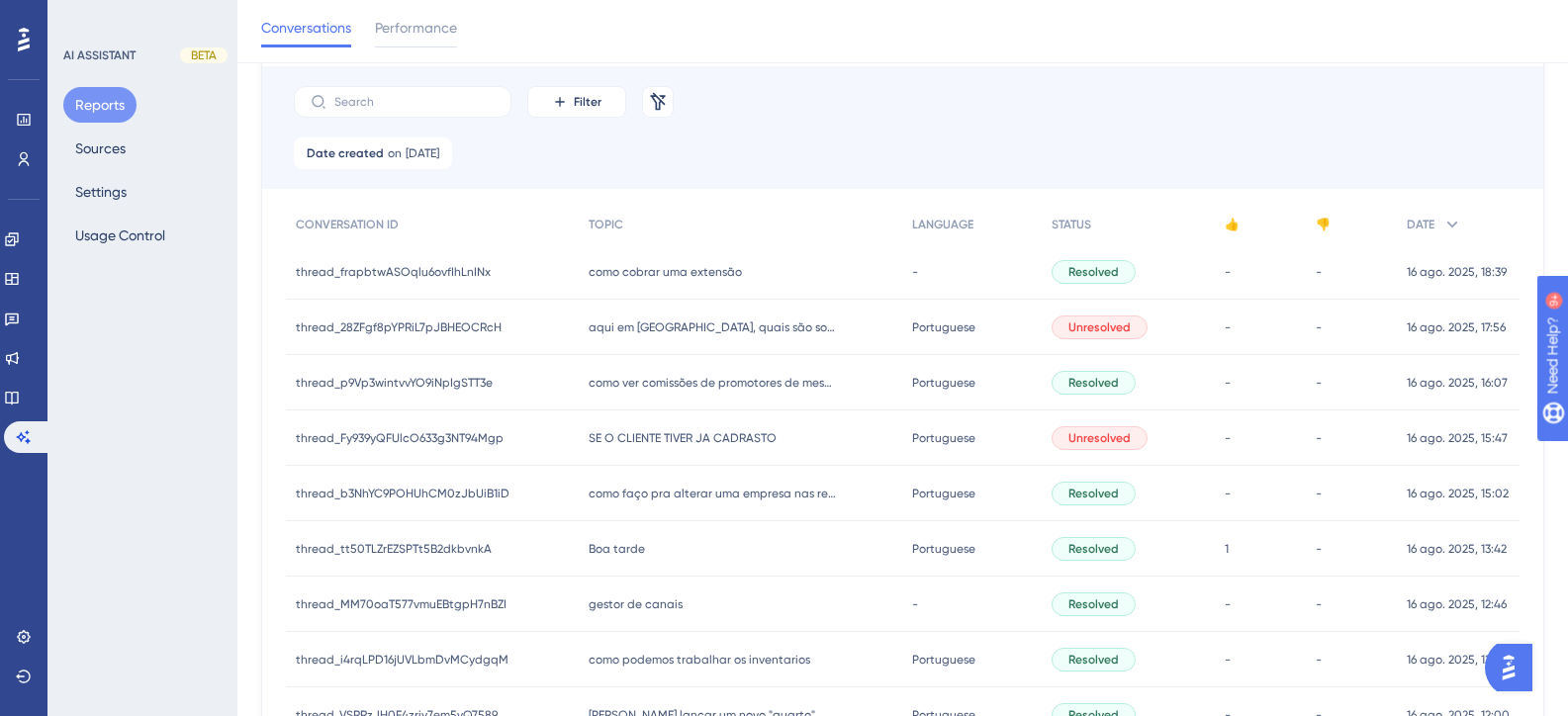
click at [677, 431] on span "SE O CLIENTE TIVER JA CADRASTO" at bounding box center [682, 438] width 188 height 16
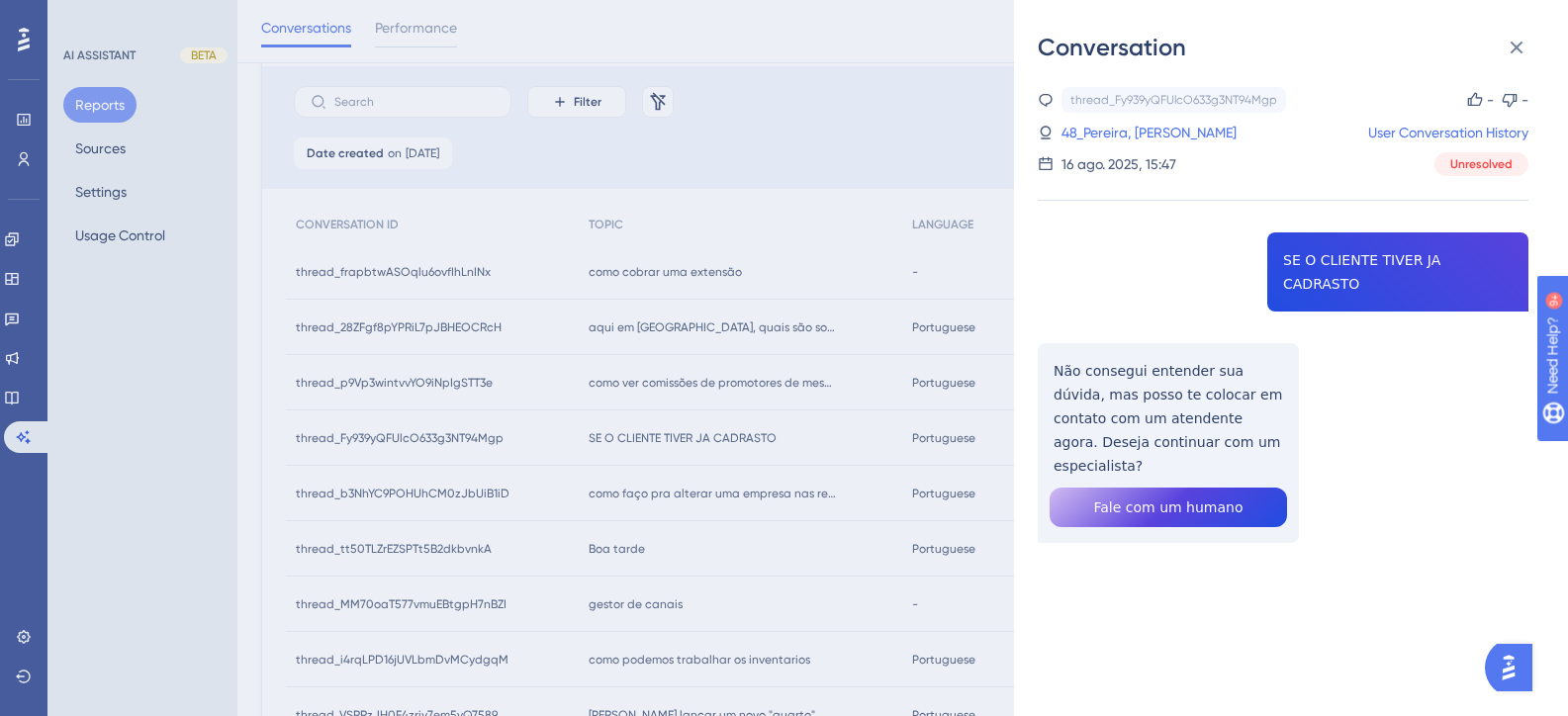
click at [637, 512] on div "Conversation thread_Fy939yQFUlcO633g3NT94Mgp Copy - - 48_Pereira, Jane Nunes Us…" at bounding box center [784, 358] width 1568 height 716
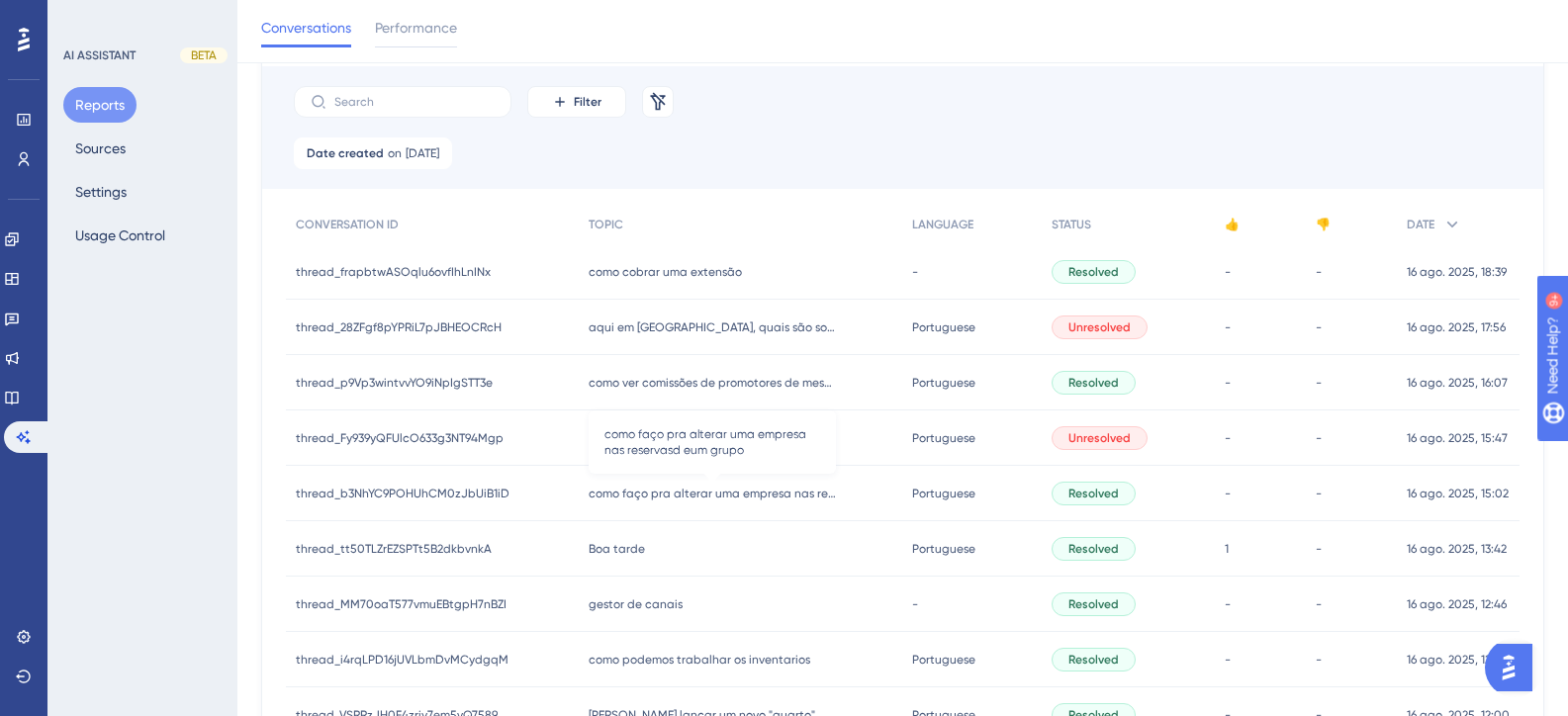
click at [650, 498] on span "como faço pra alterar uma empresa nas reservasd eum grupo" at bounding box center [712, 493] width 248 height 16
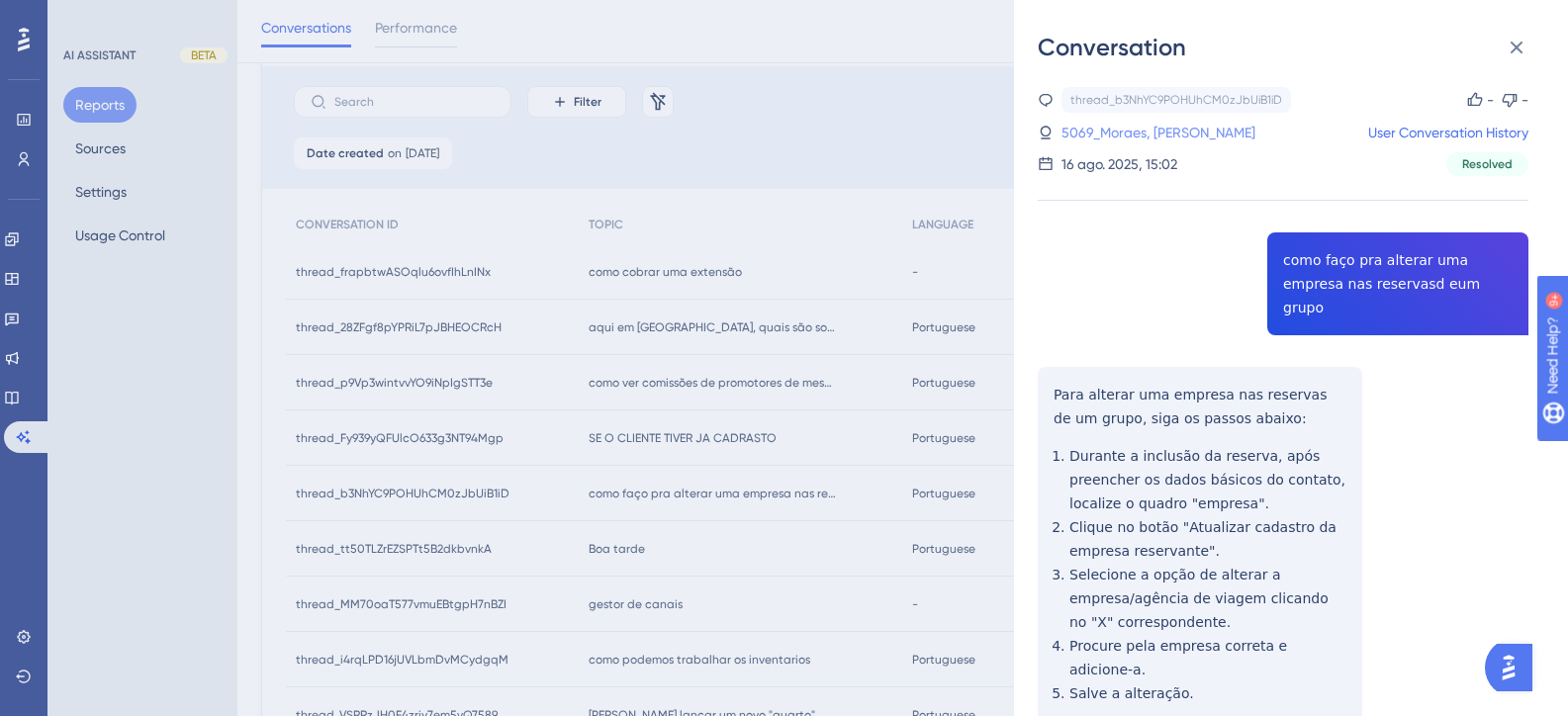
click at [1121, 132] on link "5069_Moraes, Sibuelk" at bounding box center [1159, 133] width 194 height 24
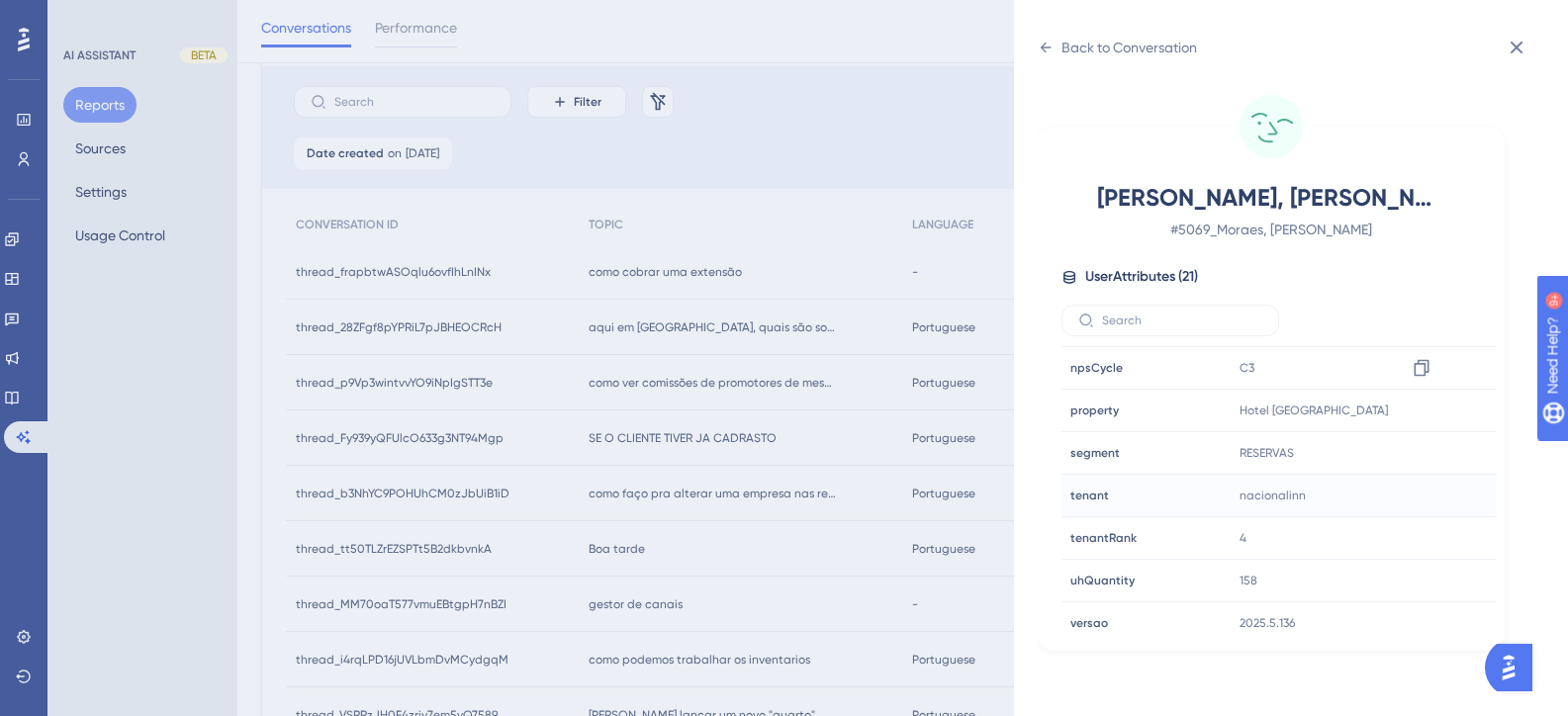
scroll to position [593, 0]
click at [1416, 408] on icon at bounding box center [1421, 410] width 20 height 20
click at [630, 456] on div "Back to Conversation Moraes, Sibuelk # 5069_Moraes, Sibuelk User Attributes ( 2…" at bounding box center [784, 358] width 1568 height 716
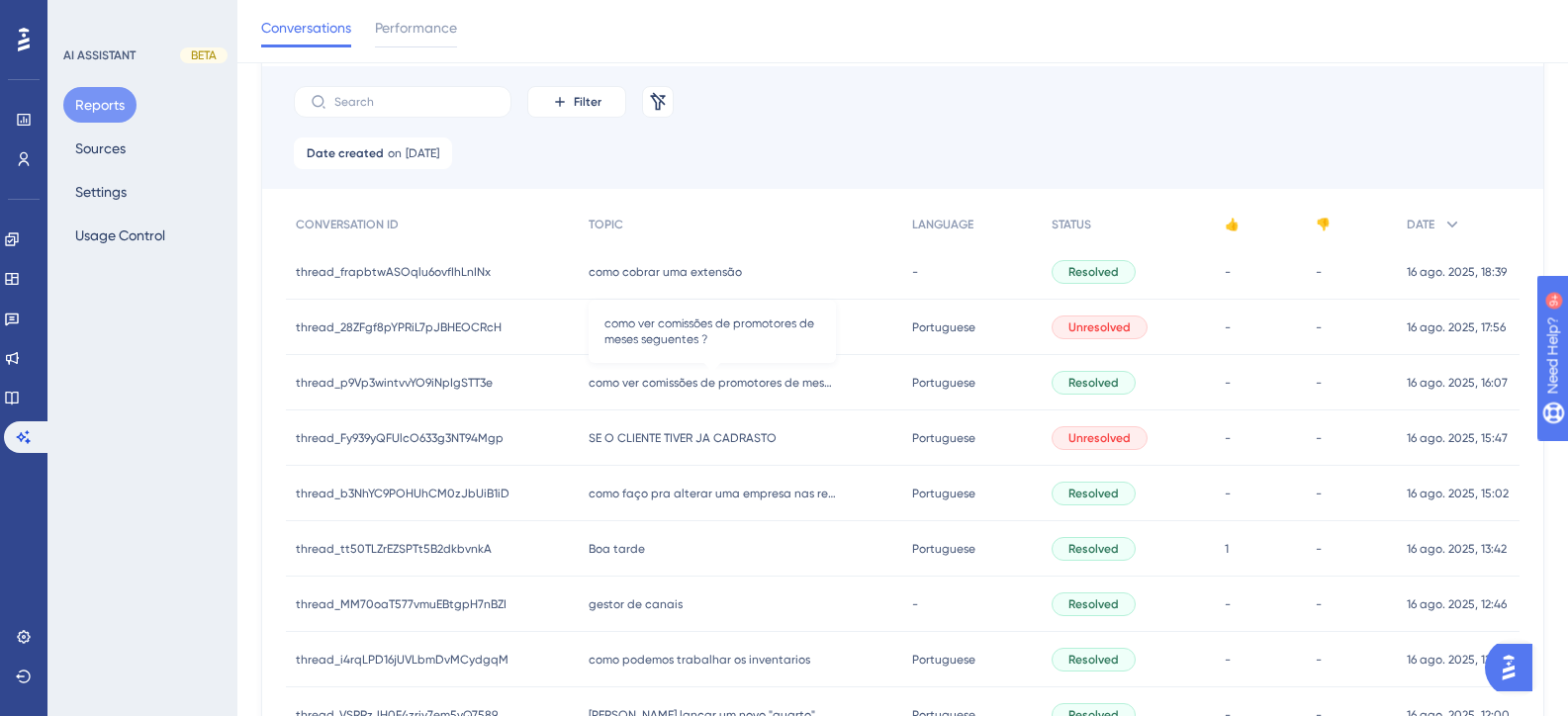
click at [694, 382] on span "como ver comissões de promotores de meses seguentes ?" at bounding box center [712, 383] width 248 height 16
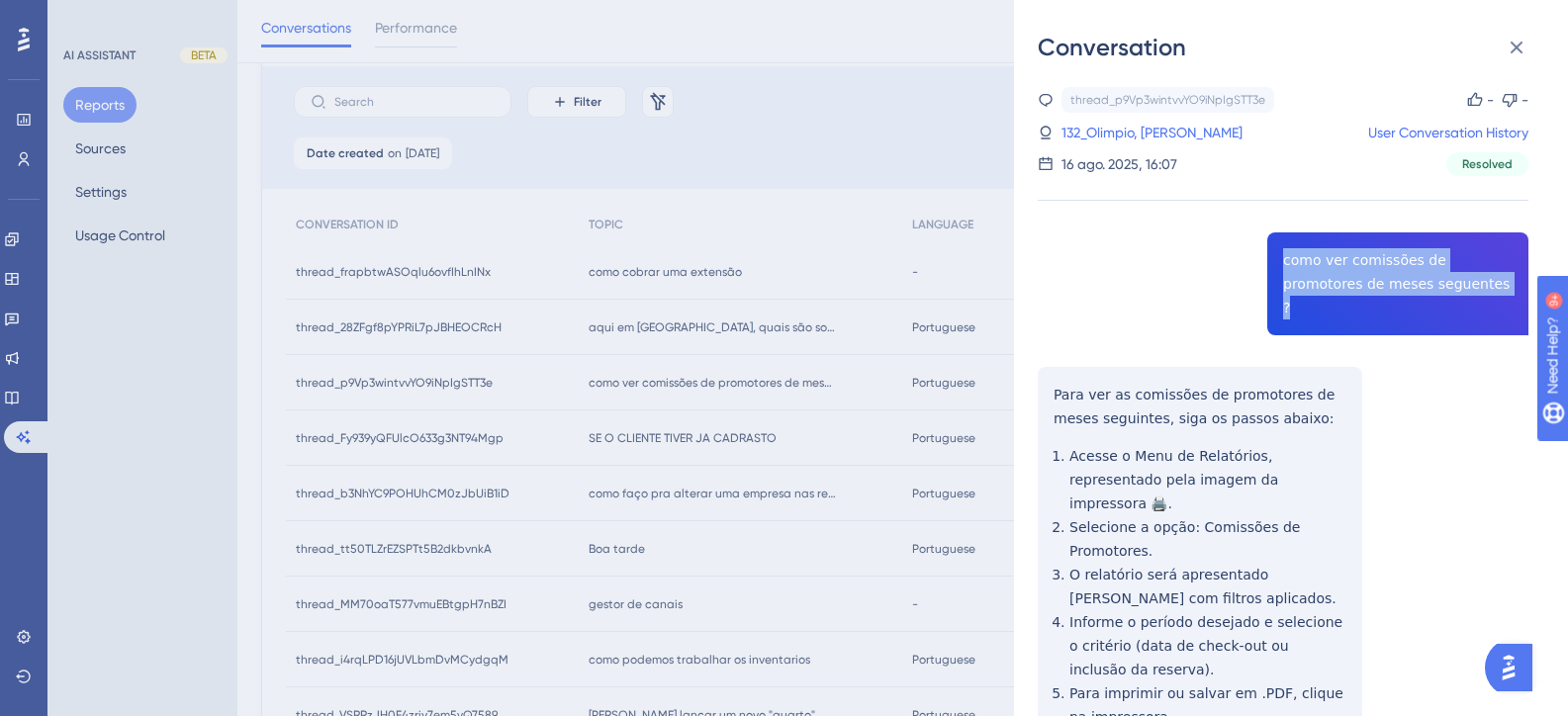
drag, startPoint x: 1368, startPoint y: 282, endPoint x: 1268, endPoint y: 262, distance: 102.0
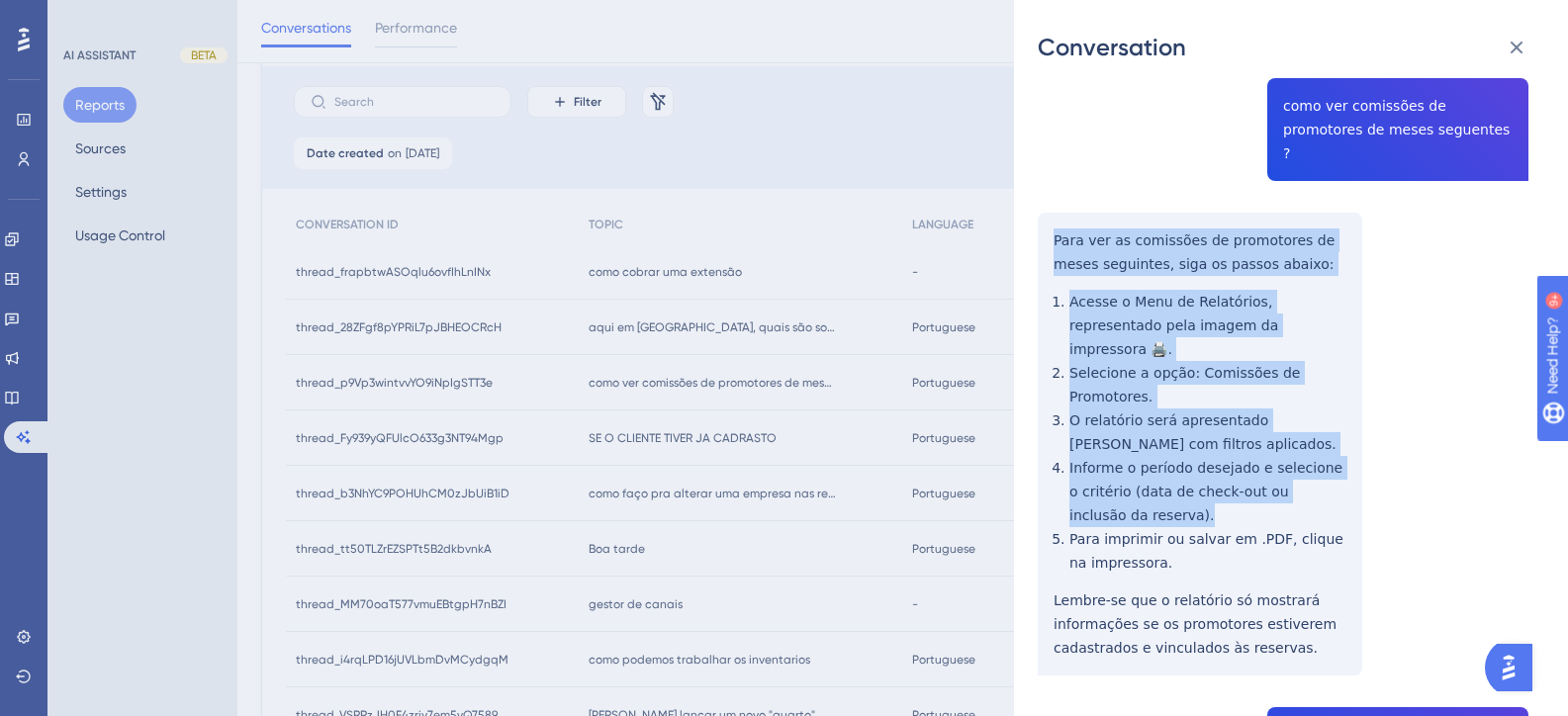
scroll to position [198, 0]
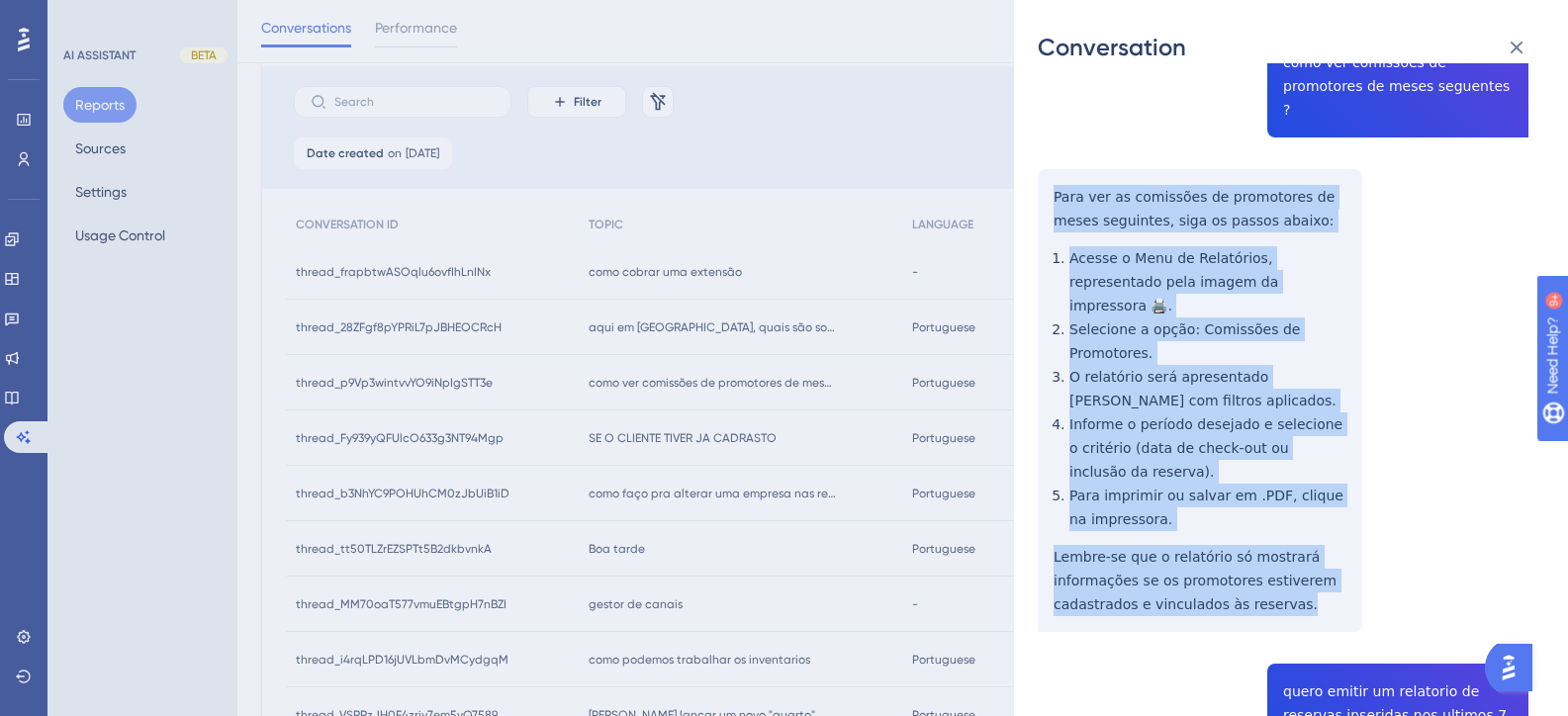
drag, startPoint x: 1056, startPoint y: 368, endPoint x: 1296, endPoint y: 560, distance: 307.3
click at [1296, 560] on div "thread_p9Vp3wintvvYO9iNpIgSTT3e Copy - - 132_Olimpio, Bruno User Conversation H…" at bounding box center [1283, 589] width 490 height 1401
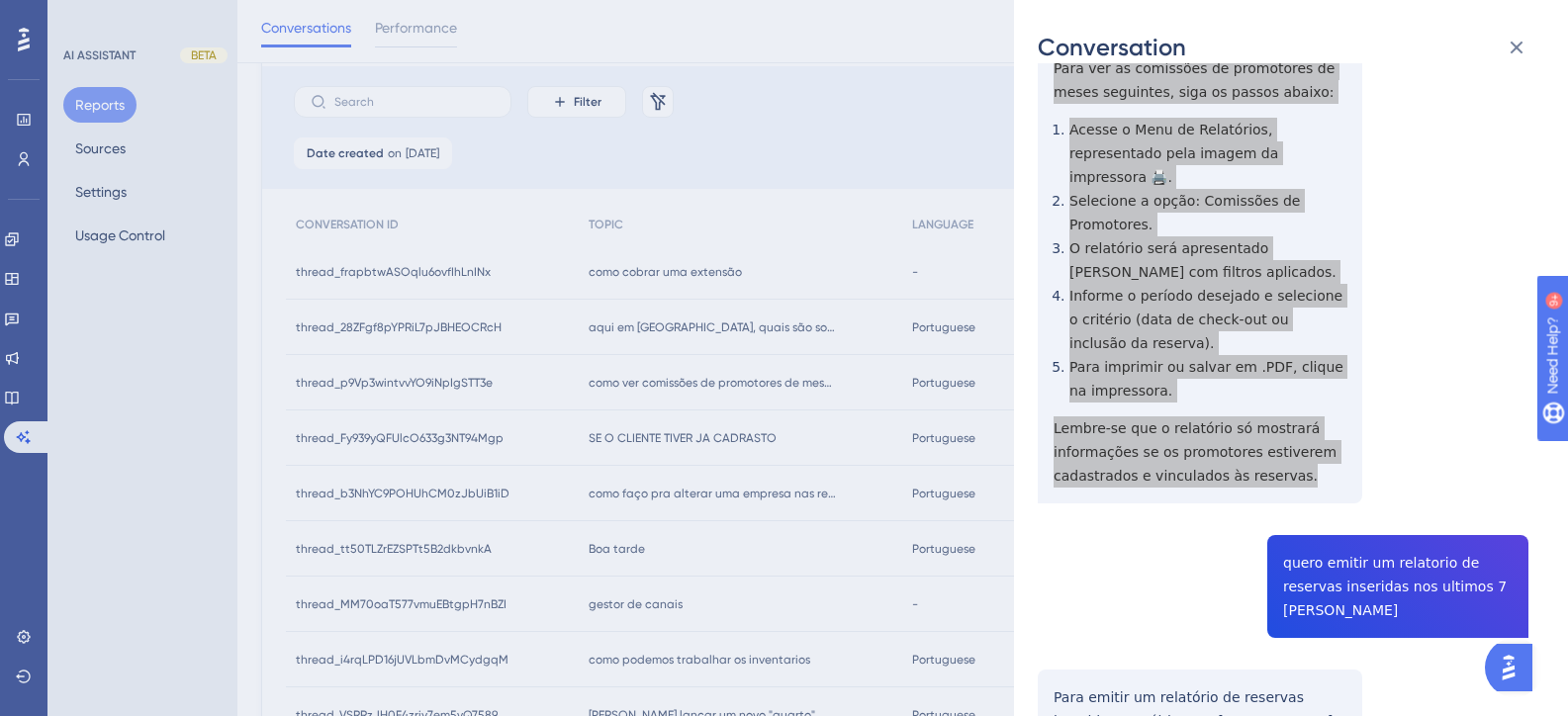
scroll to position [593, 0]
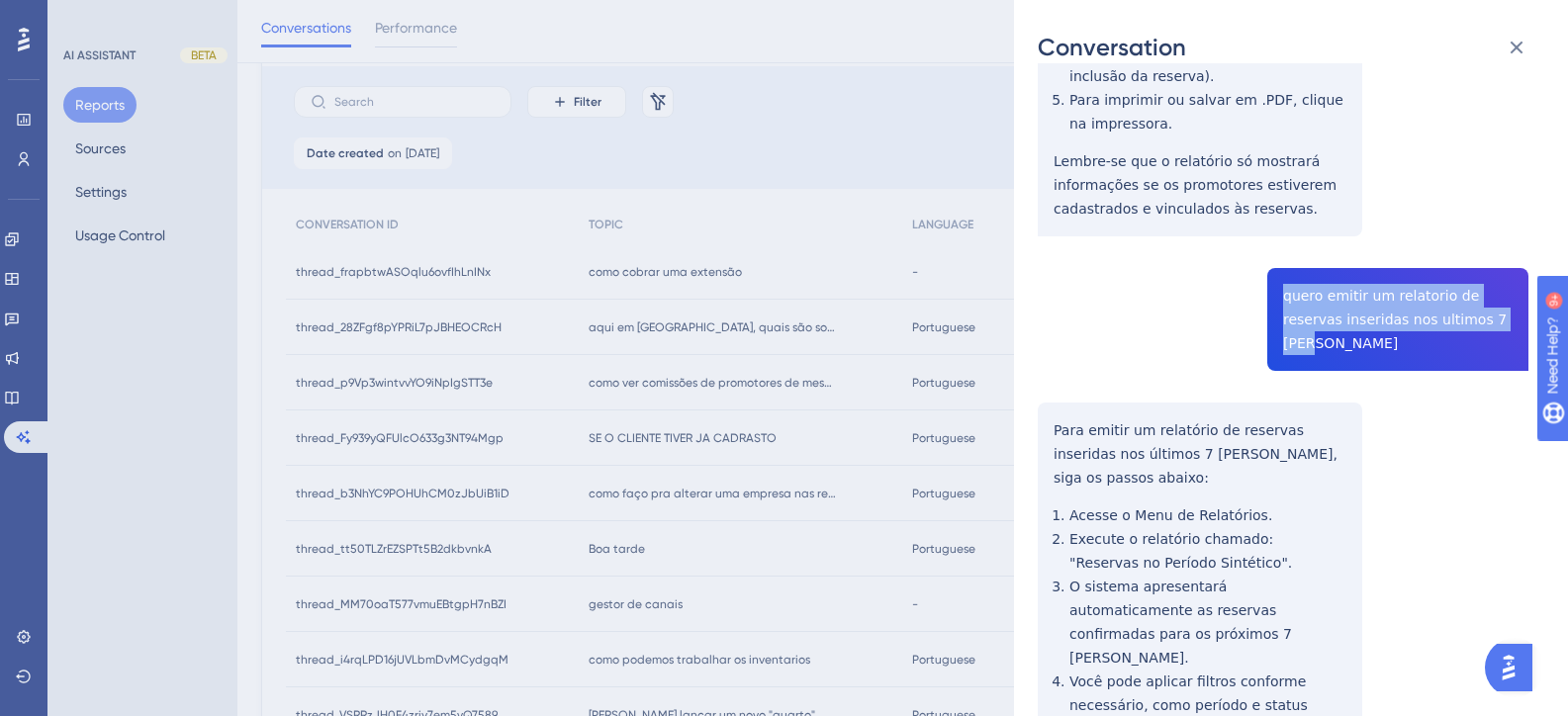
drag, startPoint x: 1457, startPoint y: 274, endPoint x: 1277, endPoint y: 254, distance: 181.1
click at [1277, 254] on div "thread_p9Vp3wintvvYO9iNpIgSTT3e Copy - - 132_Olimpio, Bruno User Conversation H…" at bounding box center [1283, 194] width 490 height 1401
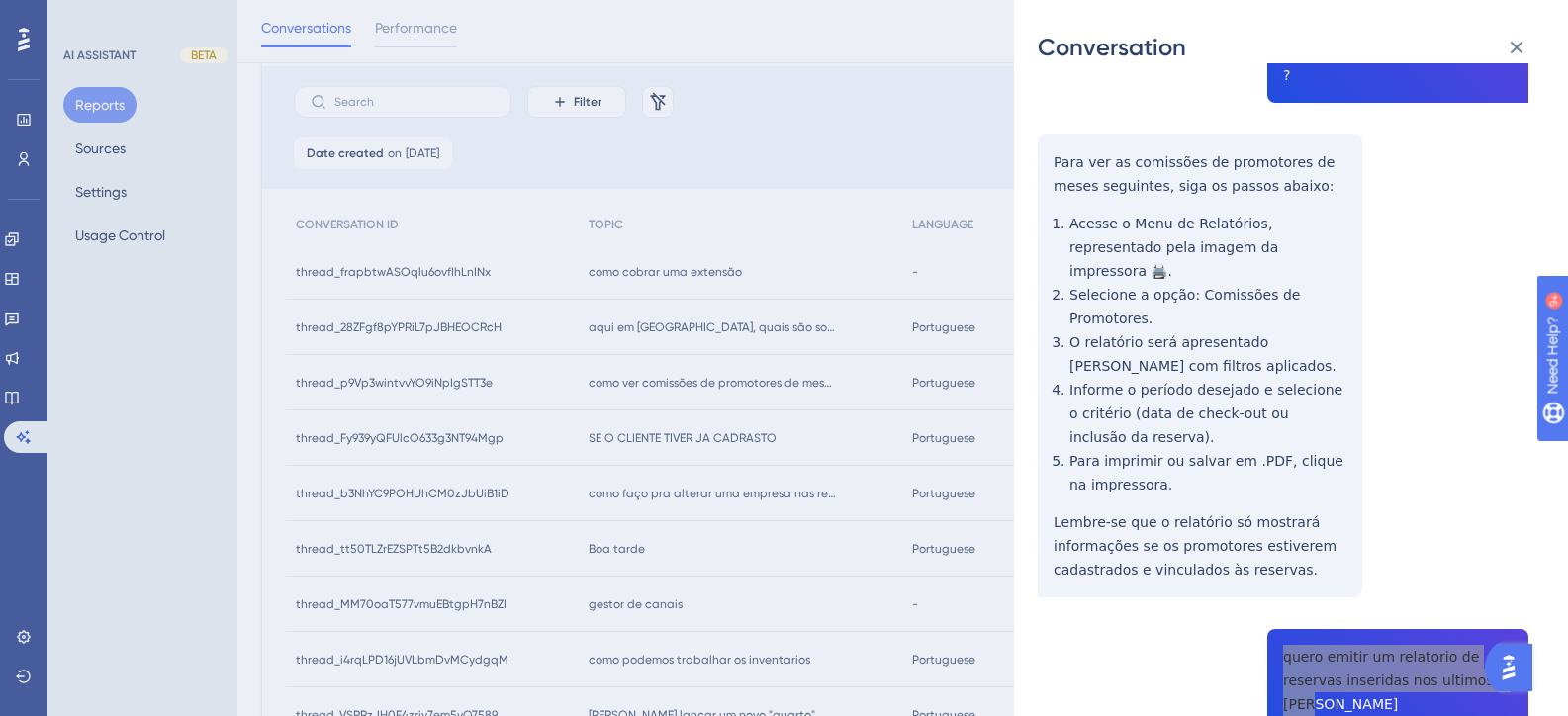
scroll to position [0, 0]
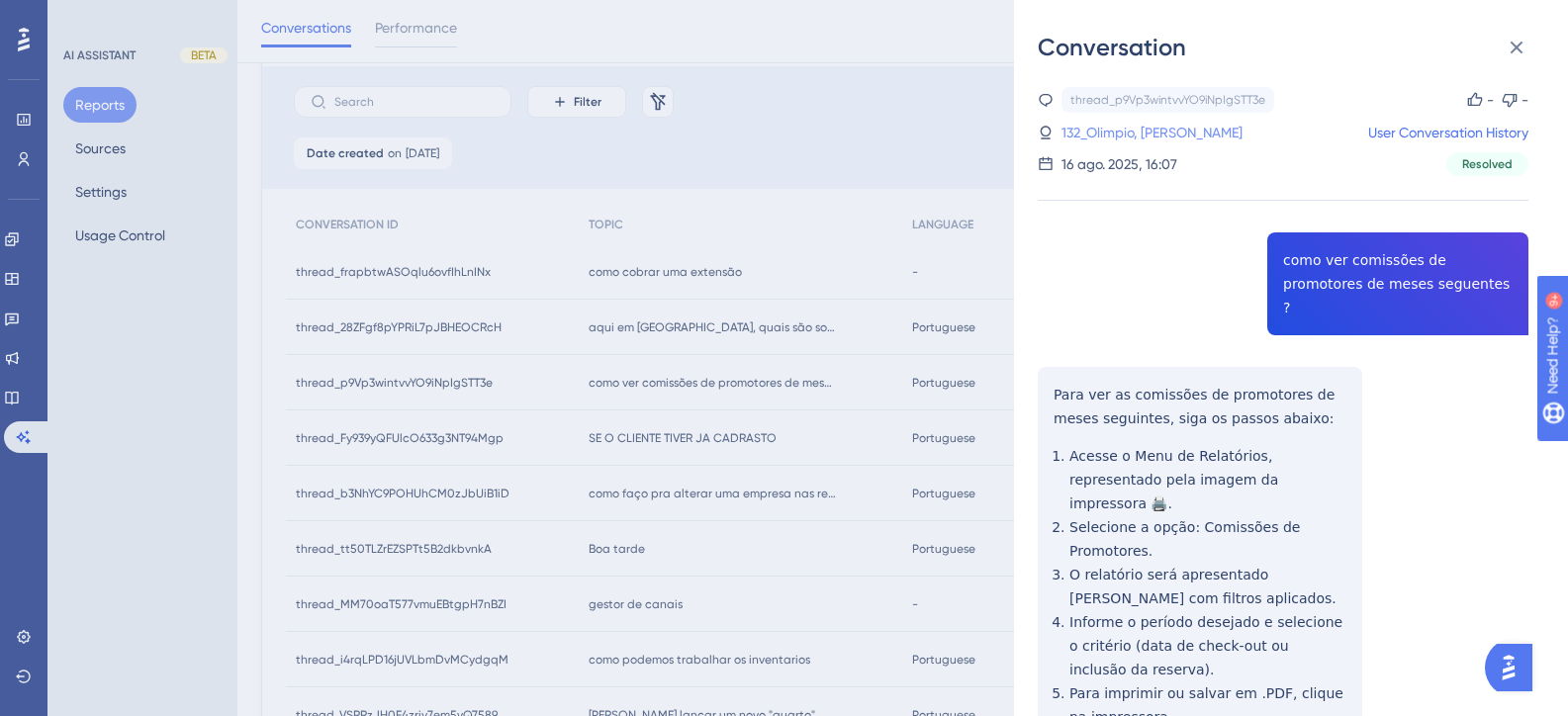
click at [1105, 137] on link "132_Olimpio, Bruno" at bounding box center [1152, 133] width 181 height 24
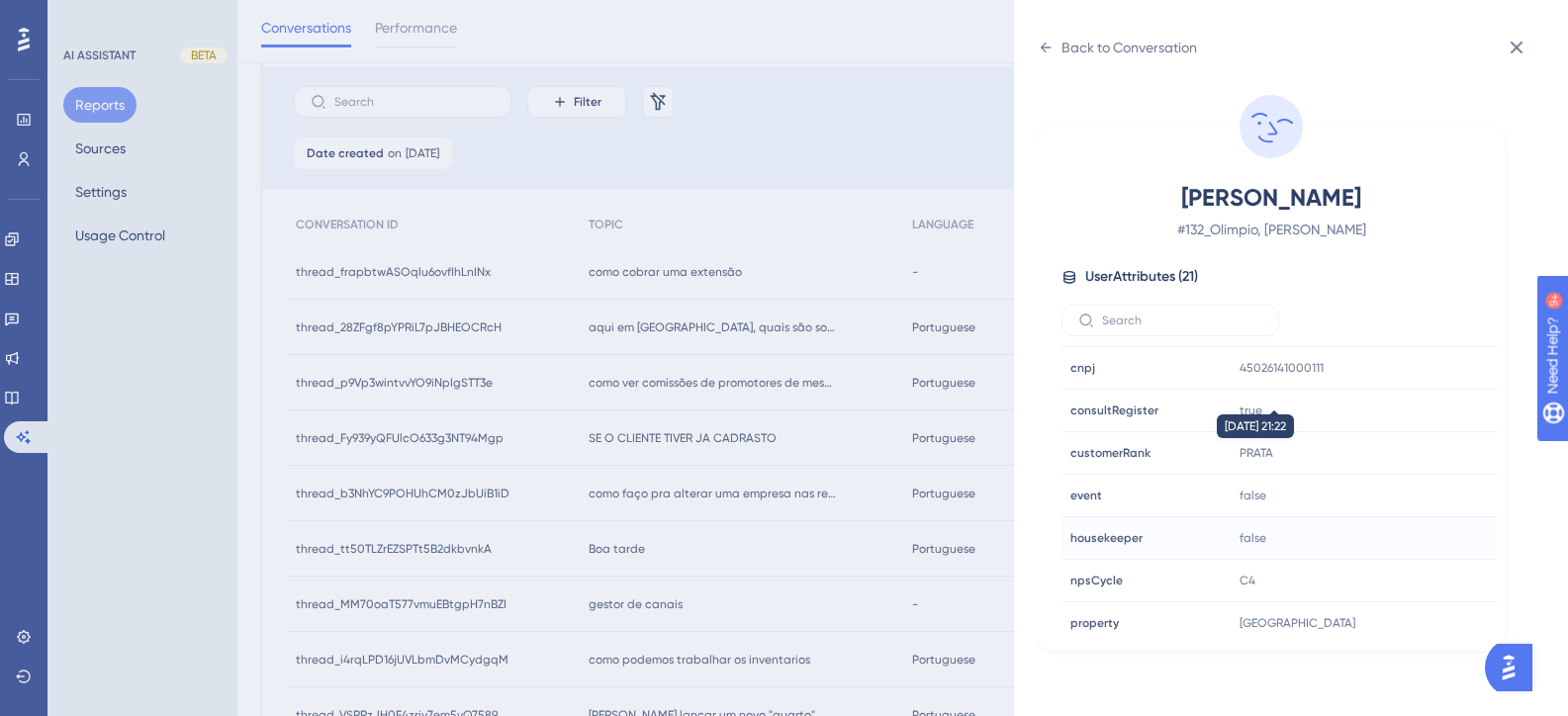
scroll to position [494, 0]
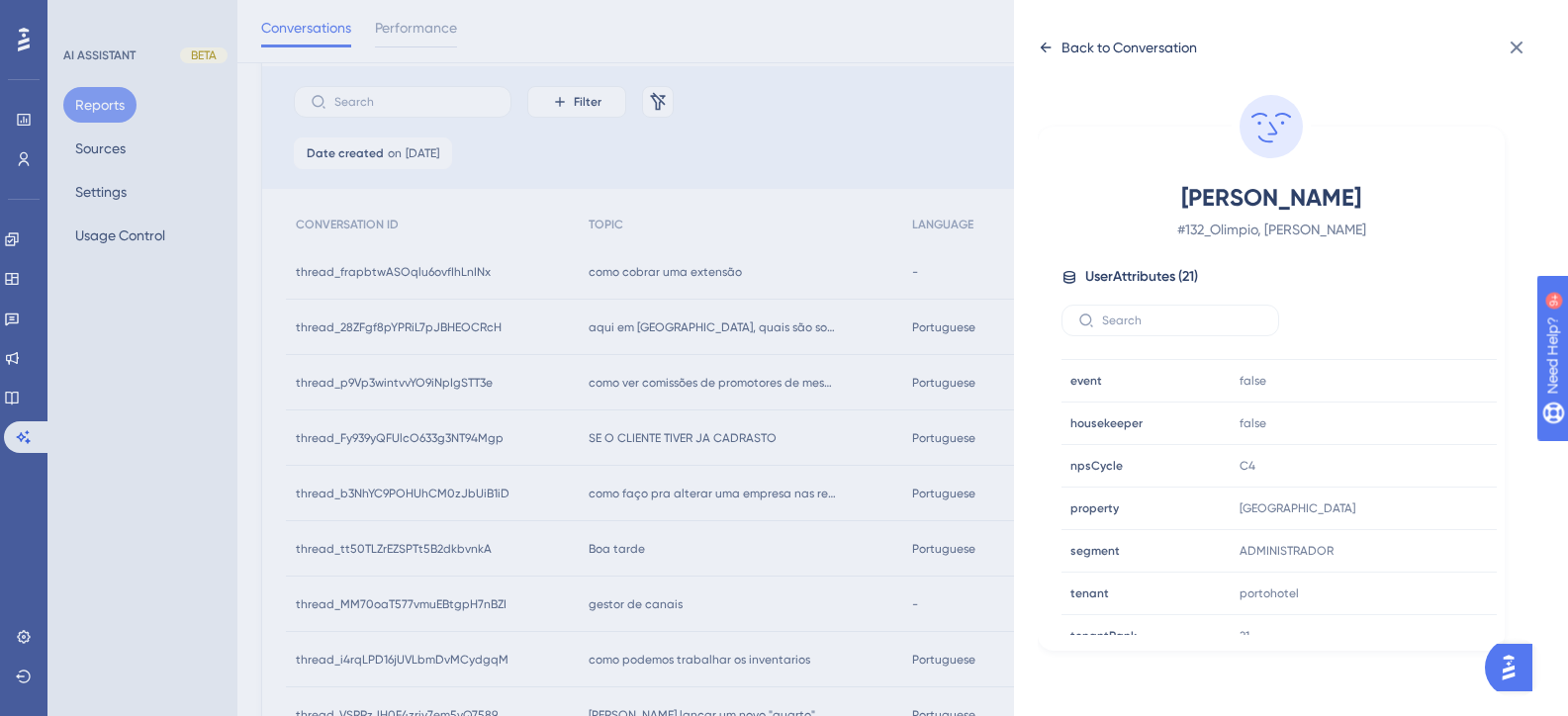
click at [1122, 47] on div "Back to Conversation" at bounding box center [1129, 48] width 136 height 24
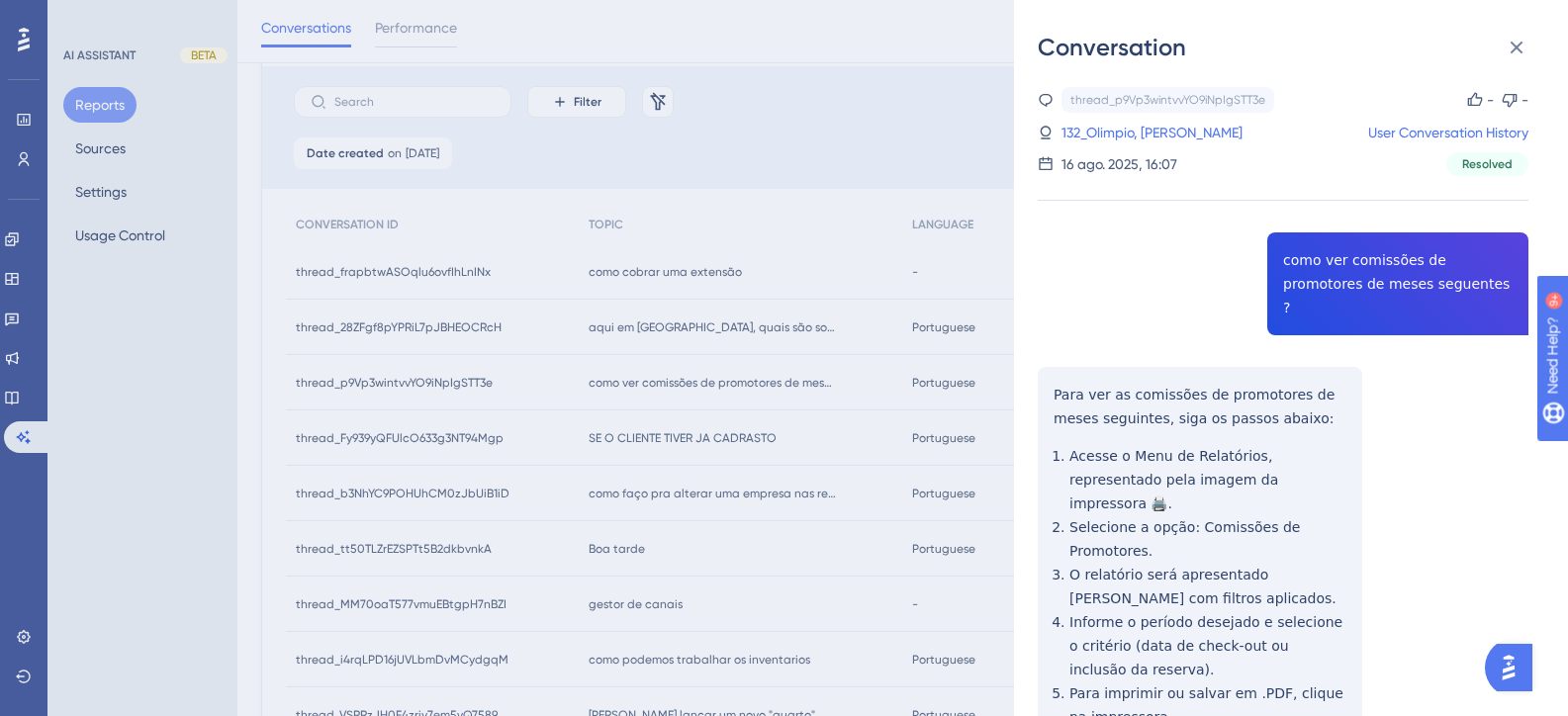
scroll to position [396, 0]
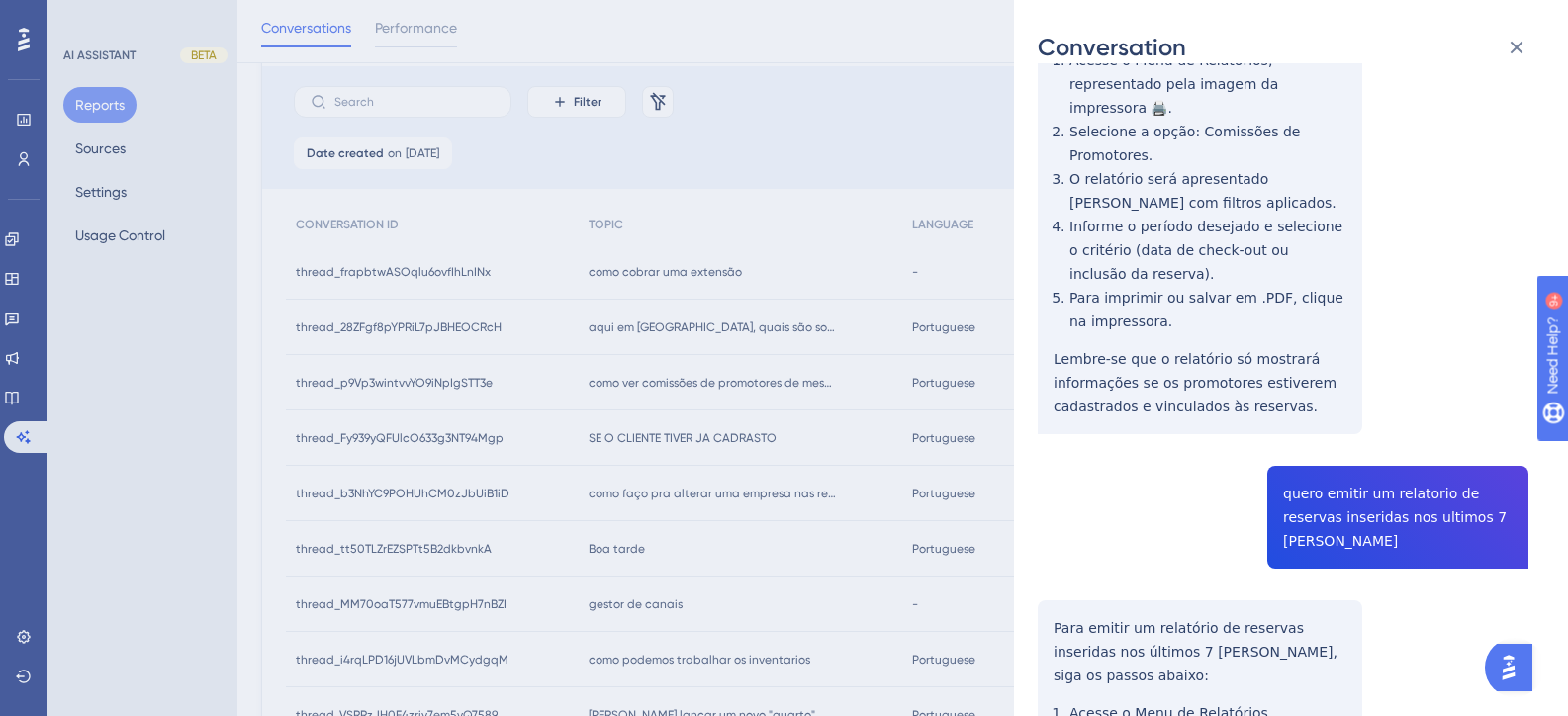
click at [1361, 478] on div "thread_p9Vp3wintvvYO9iNpIgSTT3e Copy - - 132_Olimpio, Bruno User Conversation H…" at bounding box center [1283, 391] width 490 height 1401
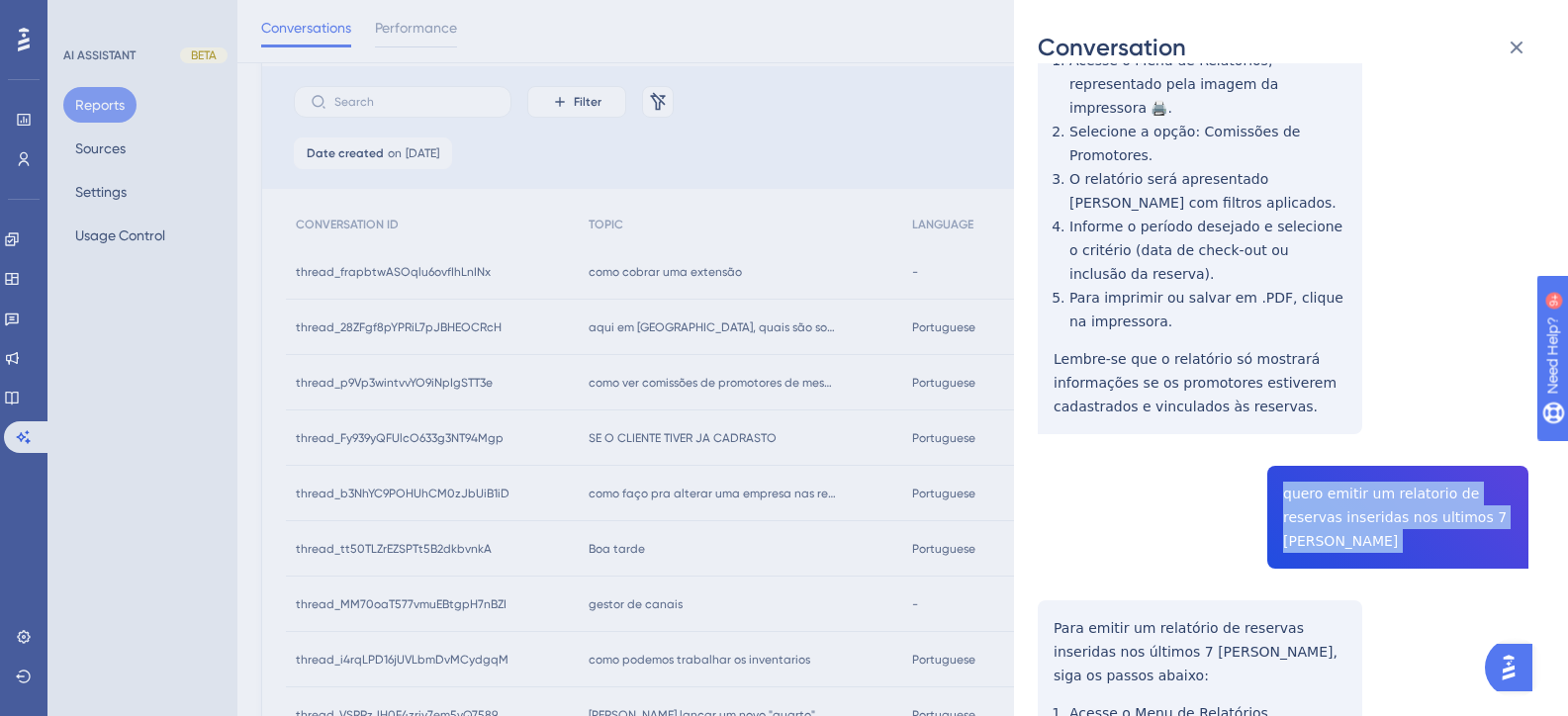
click at [1361, 478] on div "thread_p9Vp3wintvvYO9iNpIgSTT3e Copy - - 132_Olimpio, Bruno User Conversation H…" at bounding box center [1283, 391] width 490 height 1401
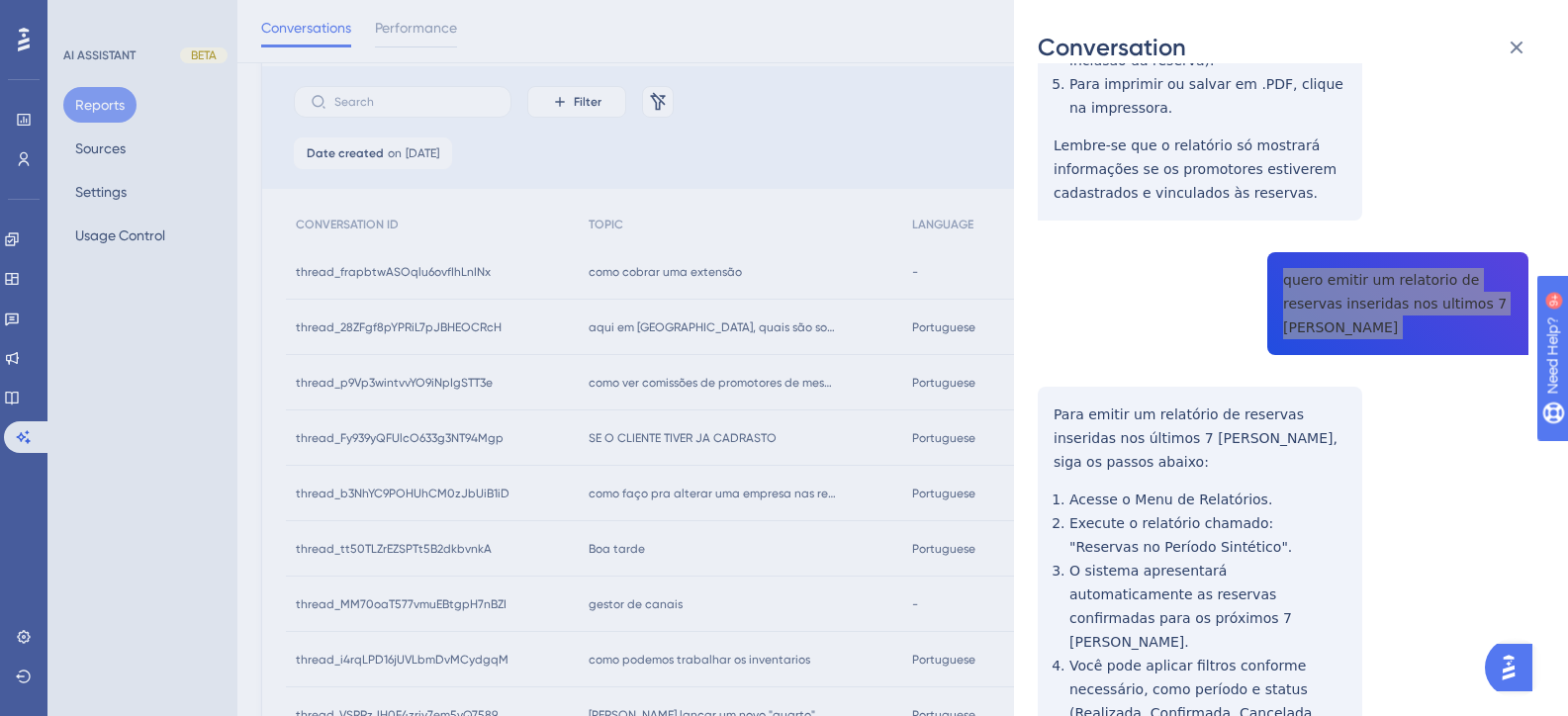
scroll to position [615, 0]
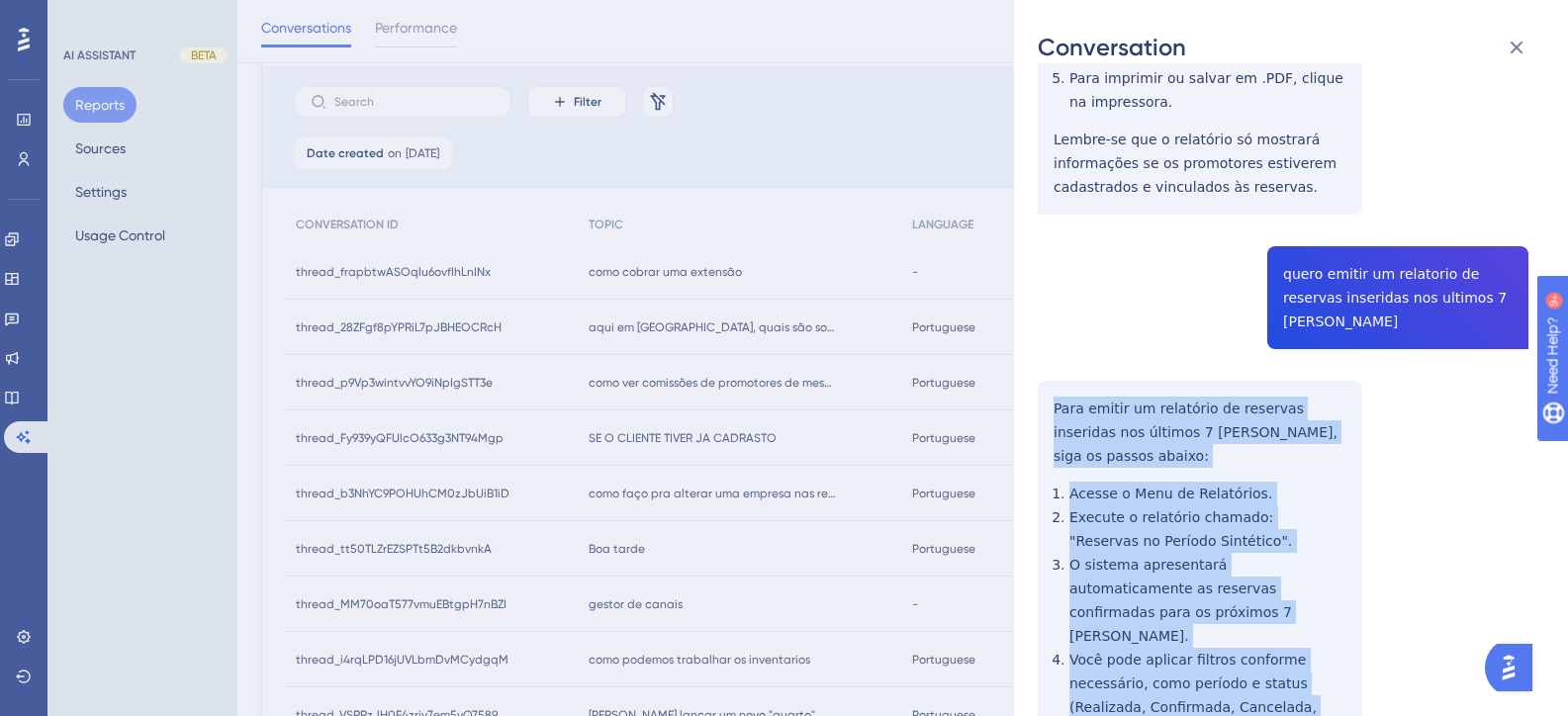
drag, startPoint x: 1263, startPoint y: 587, endPoint x: 1039, endPoint y: 337, distance: 335.7
click at [1039, 337] on div "thread_p9Vp3wintvvYO9iNpIgSTT3e Copy - - 132_Olimpio, Bruno User Conversation H…" at bounding box center [1283, 172] width 490 height 1401
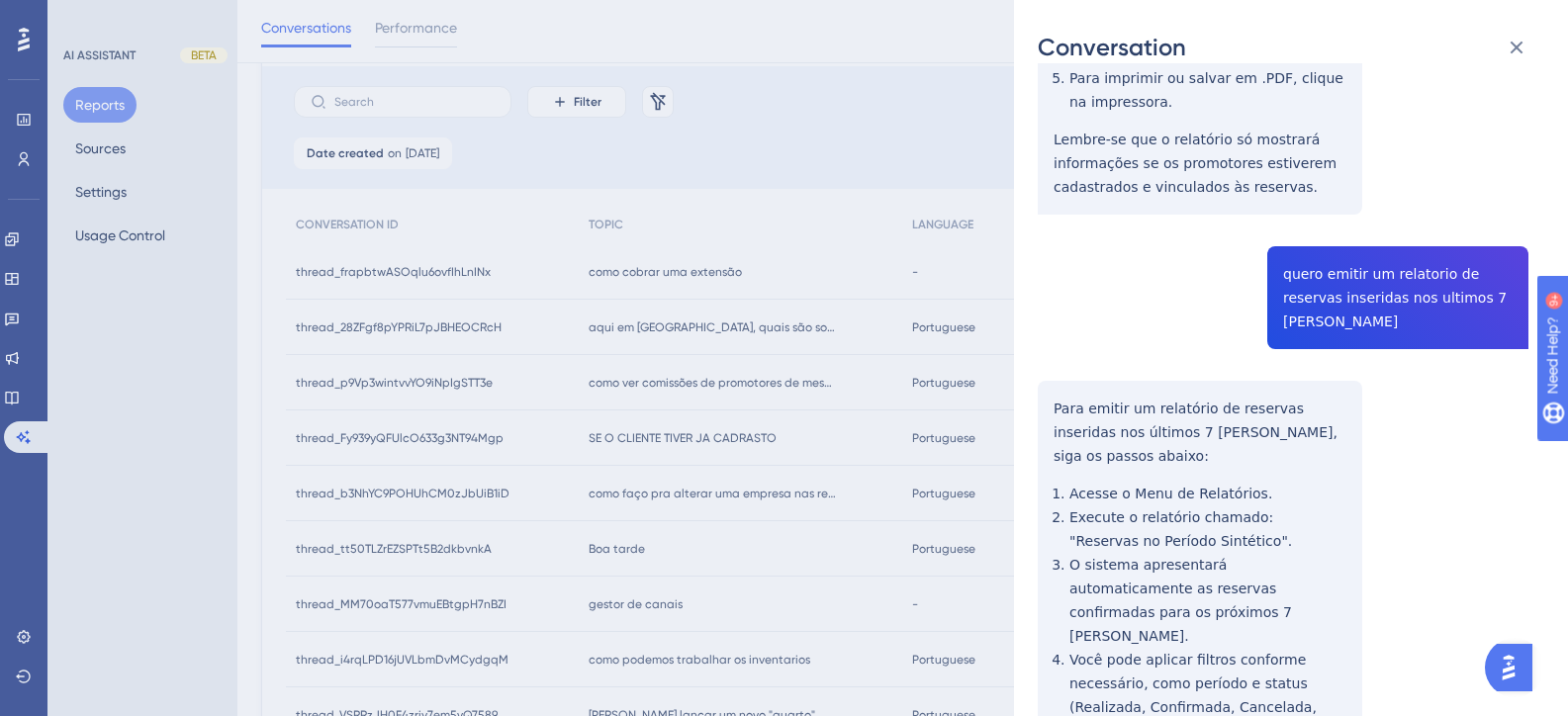
click at [810, 294] on div "Conversation thread_p9Vp3wintvvYO9iNpIgSTT3e Copy - - 132_Olimpio, Bruno User C…" at bounding box center [784, 358] width 1568 height 716
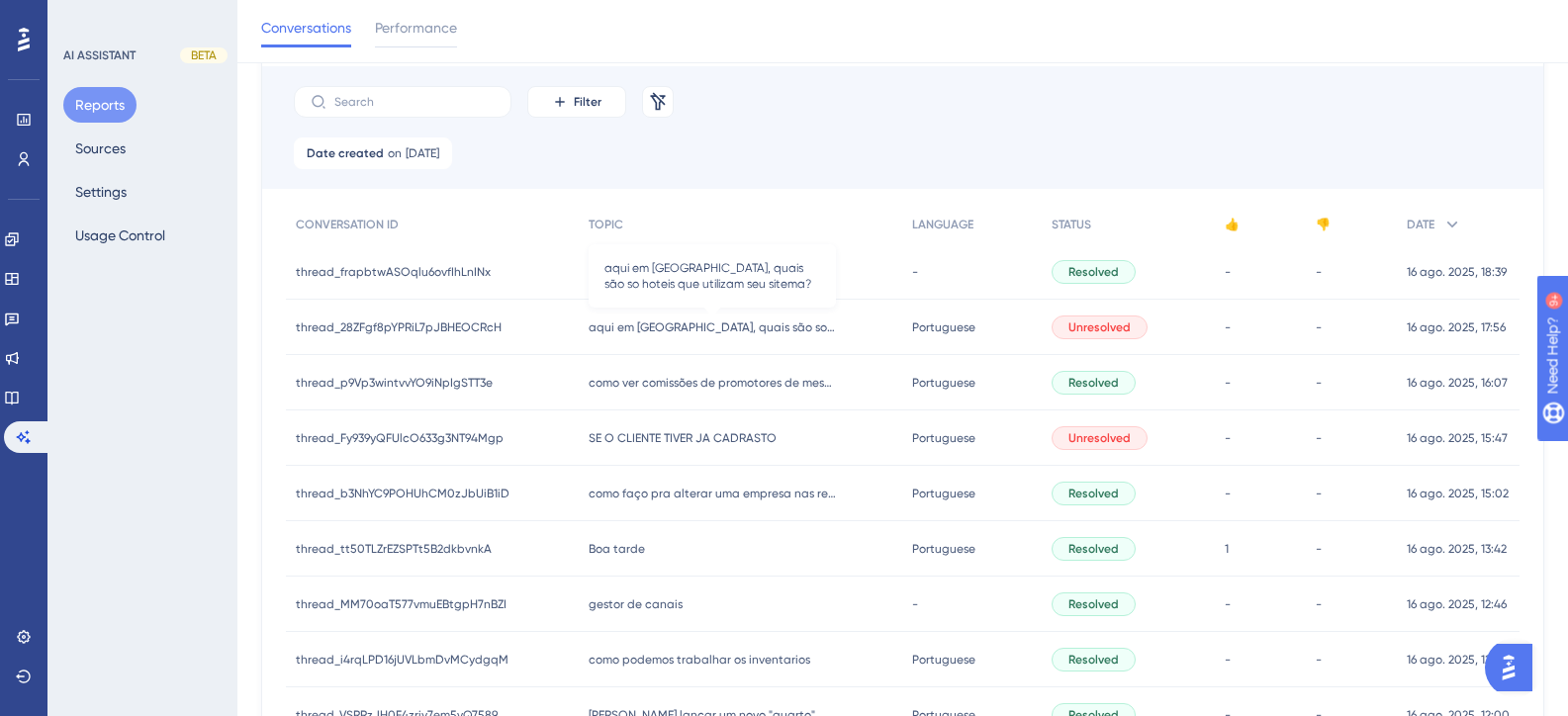
click at [704, 330] on span "aqui em foz, quais são so hoteis que utilizam seu sitema?" at bounding box center [712, 328] width 248 height 16
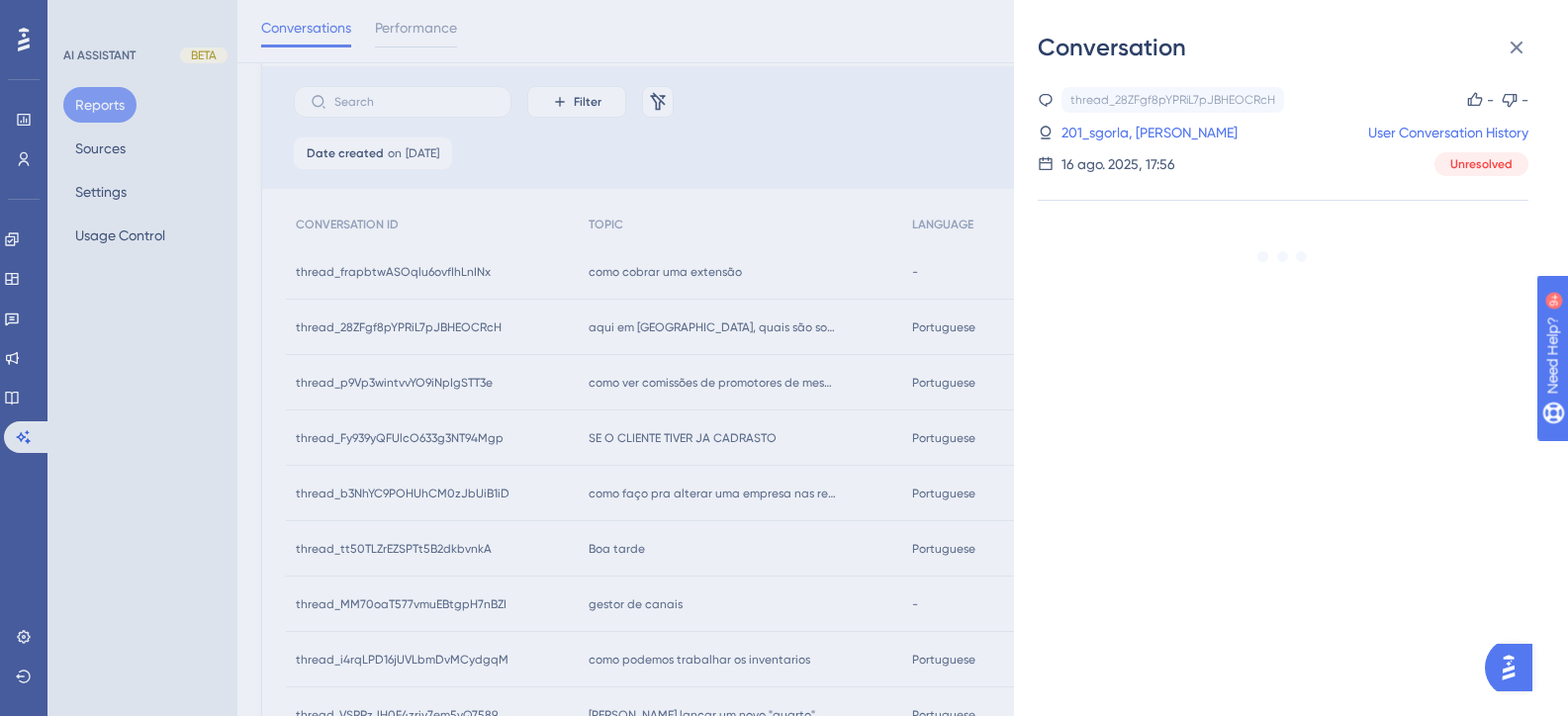
click at [602, 387] on div "Conversation thread_28ZFgf8pYPRiL7pJBHEOCRcH Copy - - 201_sgorla, bernardo User…" at bounding box center [784, 358] width 1568 height 716
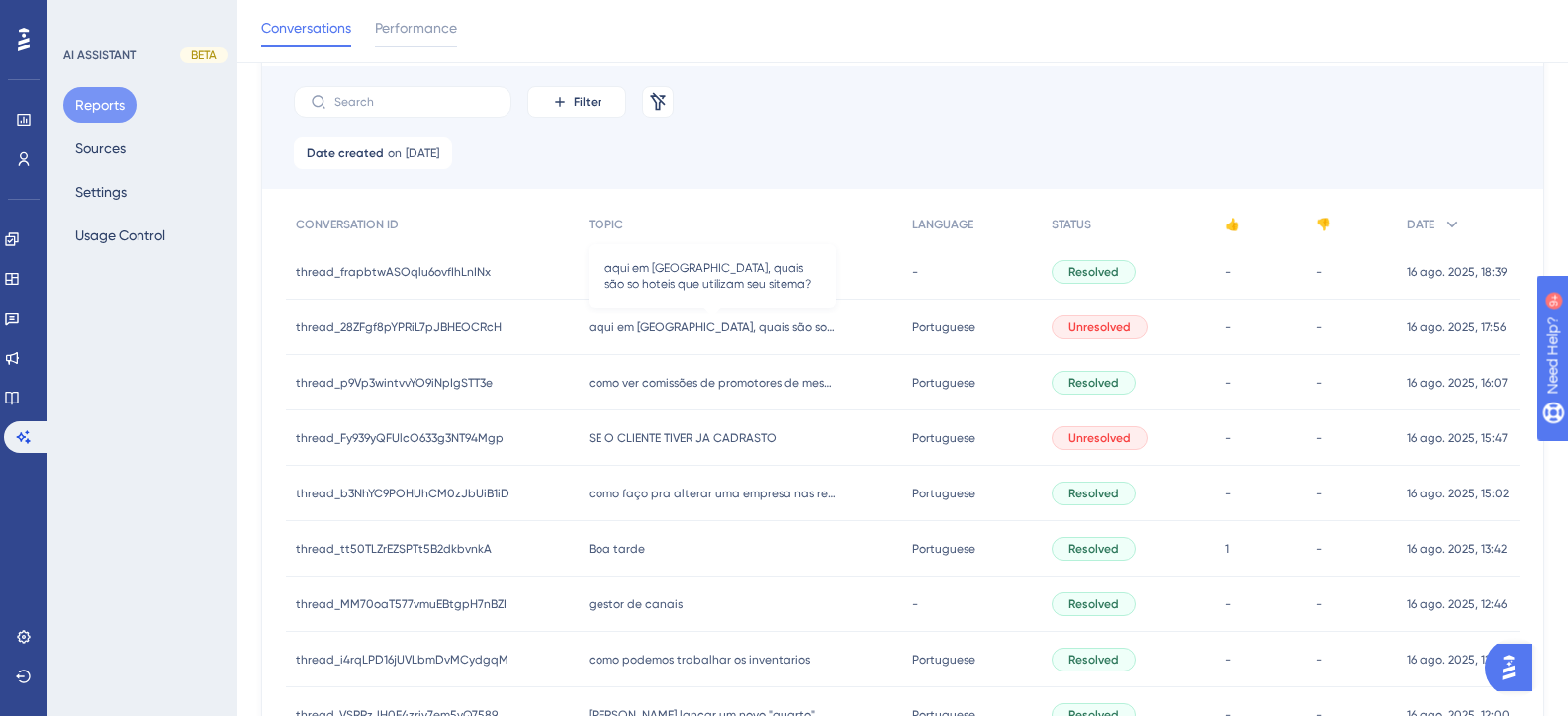
click at [764, 327] on span "aqui em foz, quais são so hoteis que utilizam seu sitema?" at bounding box center [712, 328] width 248 height 16
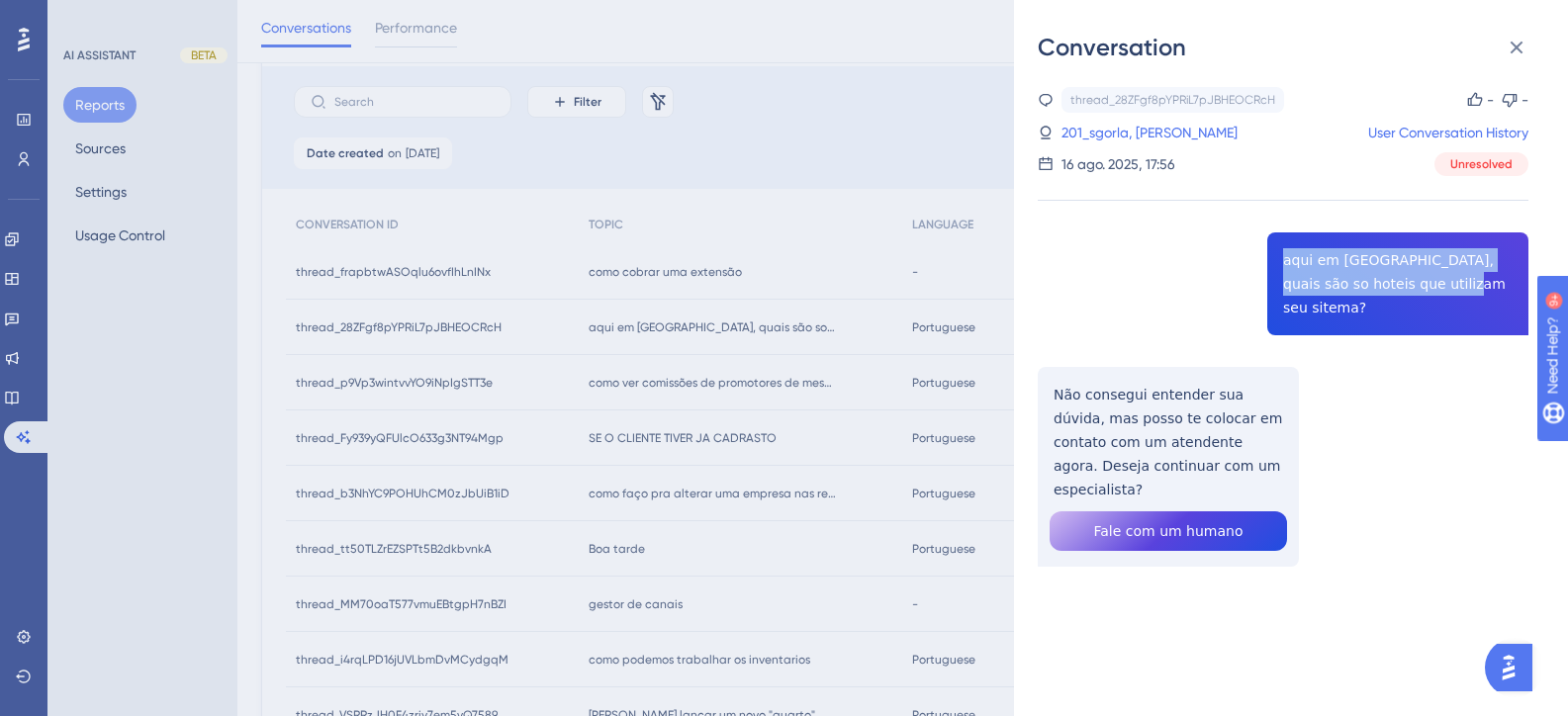
drag, startPoint x: 1404, startPoint y: 287, endPoint x: 1258, endPoint y: 255, distance: 149.5
click at [1258, 255] on div "thread_28ZFgf8pYPRiL7pJBHEOCRcH Copy - - 201_sgorla, bernardo User Conversation…" at bounding box center [1283, 377] width 490 height 580
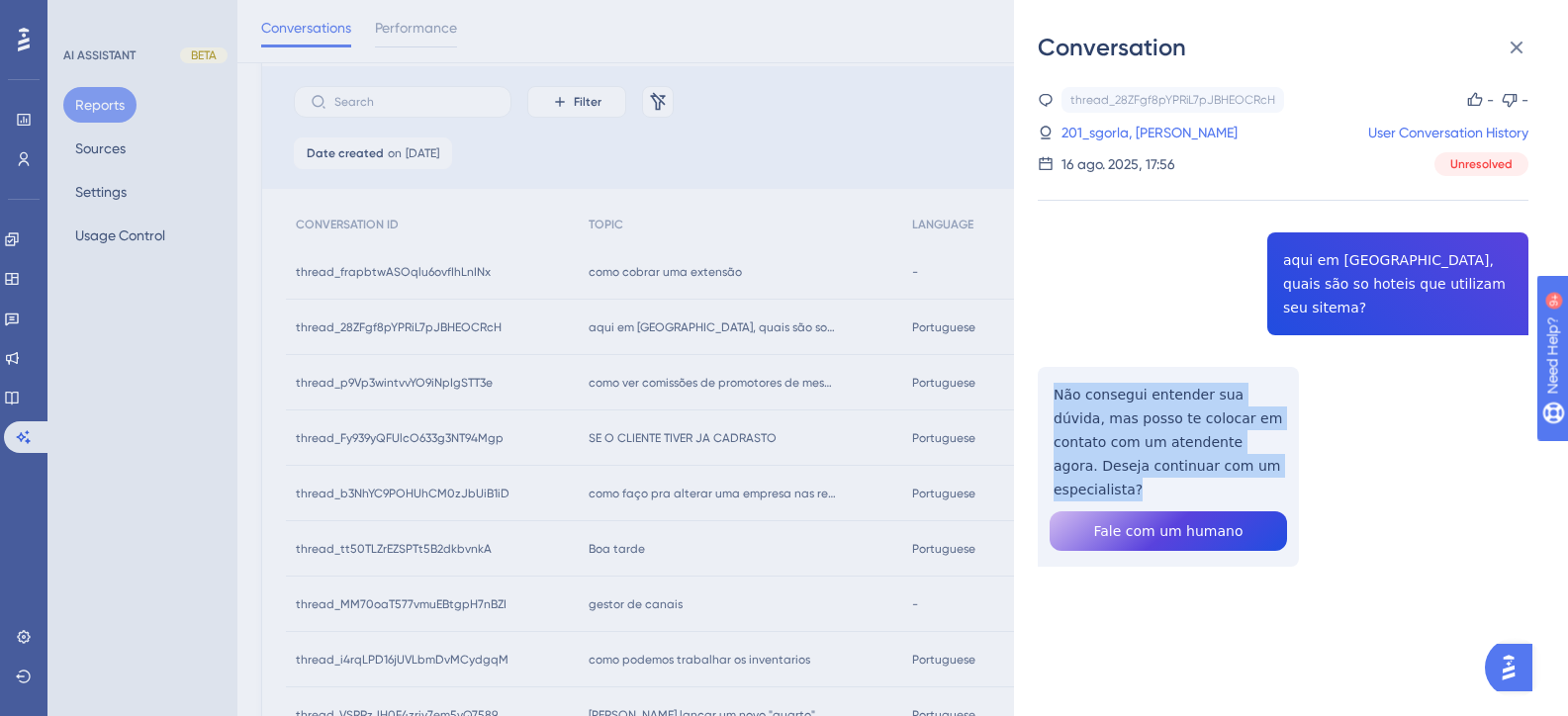
drag, startPoint x: 1264, startPoint y: 439, endPoint x: 1053, endPoint y: 369, distance: 222.3
click at [1053, 369] on div "thread_28ZFgf8pYPRiL7pJBHEOCRcH Copy - - 201_sgorla, bernardo User Conversation…" at bounding box center [1283, 377] width 490 height 580
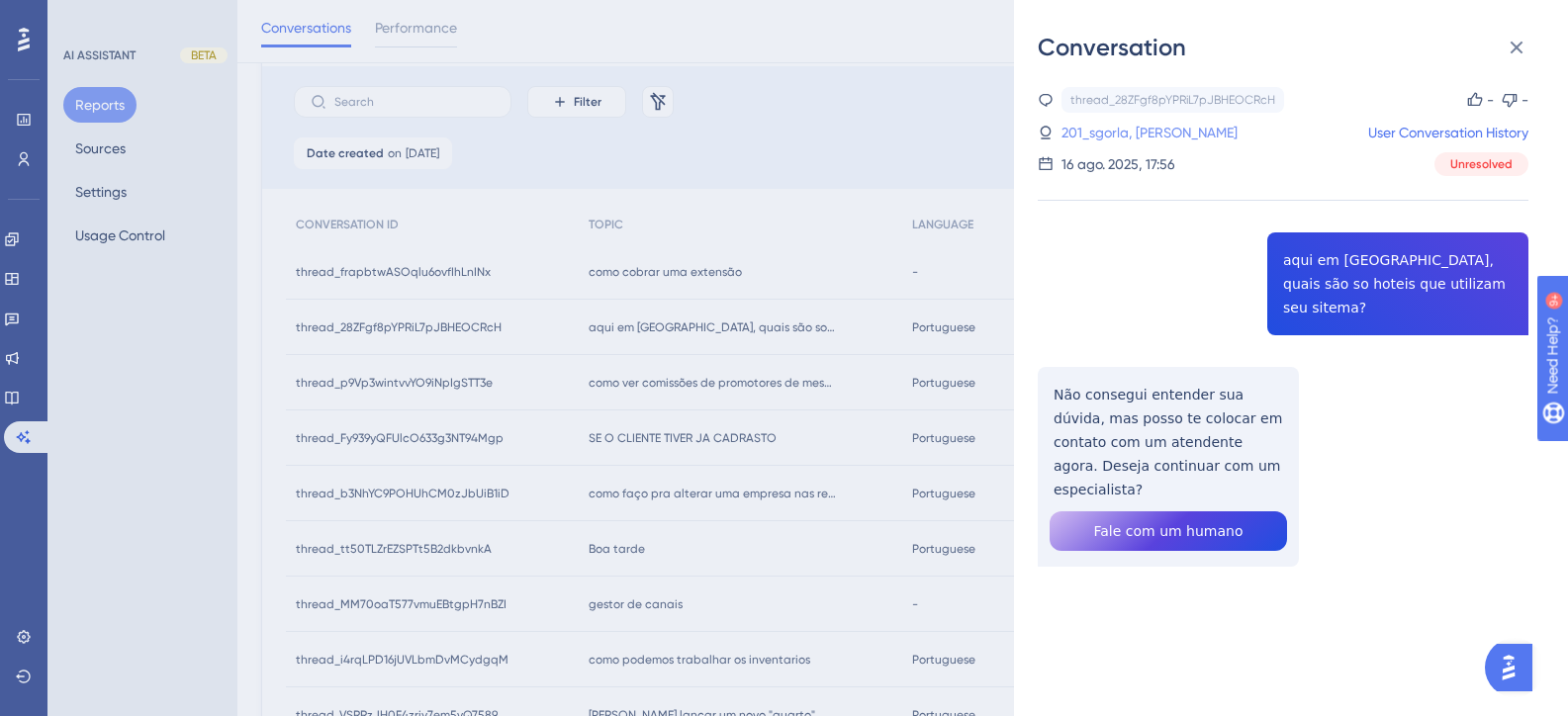
click at [1133, 133] on link "201_sgorla, bernardo" at bounding box center [1150, 133] width 176 height 24
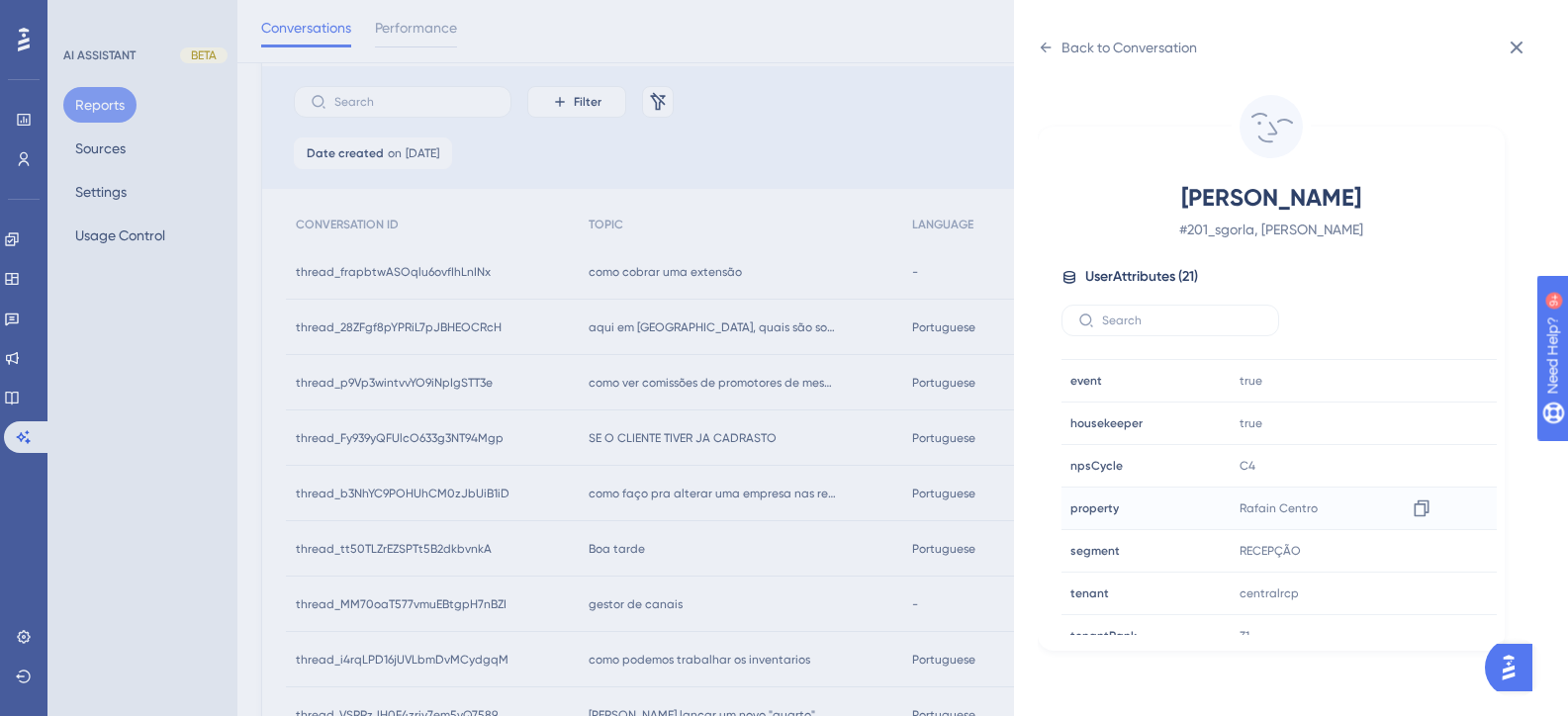
scroll to position [593, 0]
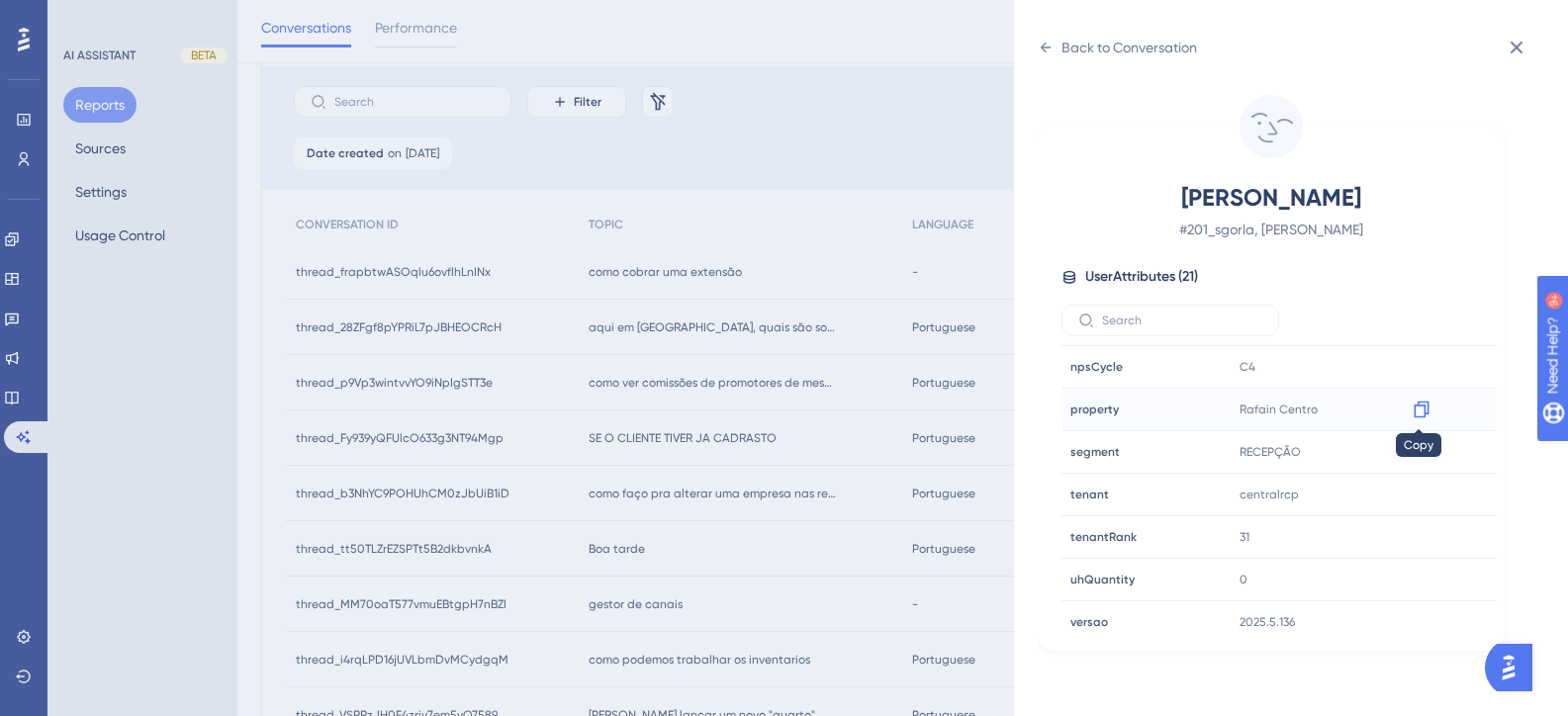
click at [1422, 411] on icon at bounding box center [1420, 409] width 15 height 17
click at [698, 400] on div "Back to Conversation sgorla, bernardo # 201_sgorla, bernardo User Attributes ( …" at bounding box center [784, 358] width 1568 height 716
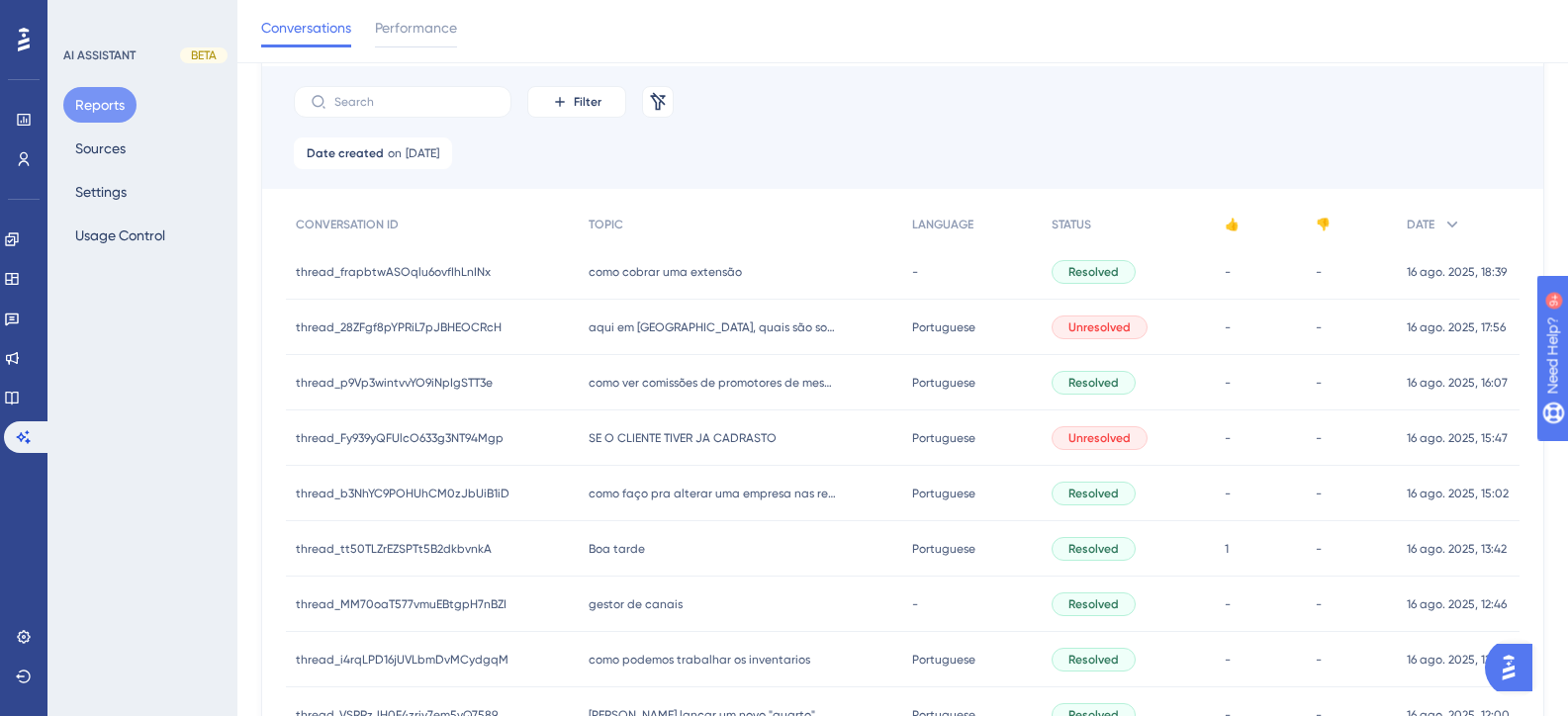
click at [679, 276] on span "como cobrar uma extensão" at bounding box center [665, 272] width 154 height 16
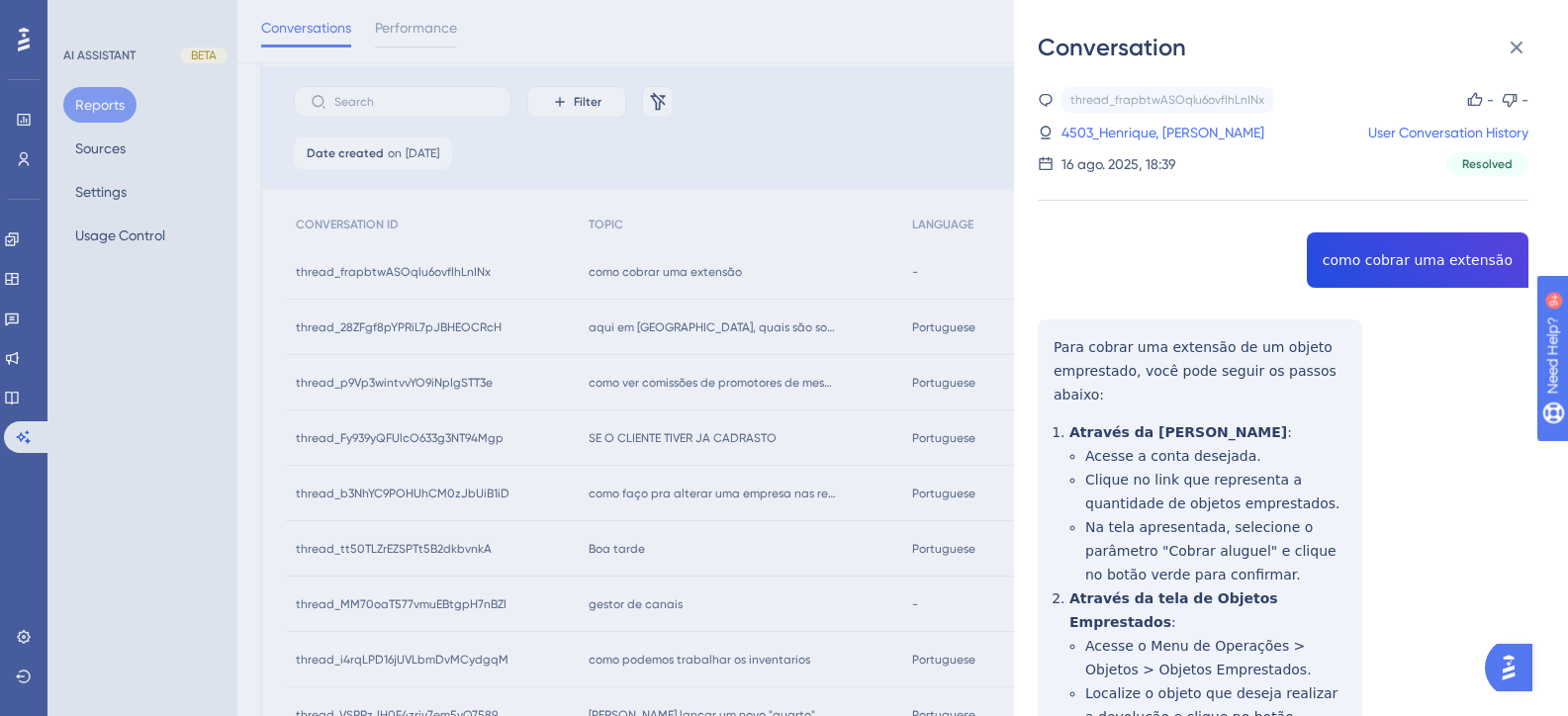
click at [705, 274] on div "Conversation thread_frapbtwASOqlu6ovfIhLnINx Copy - - 4503_Henrique, Samuel Use…" at bounding box center [784, 358] width 1568 height 716
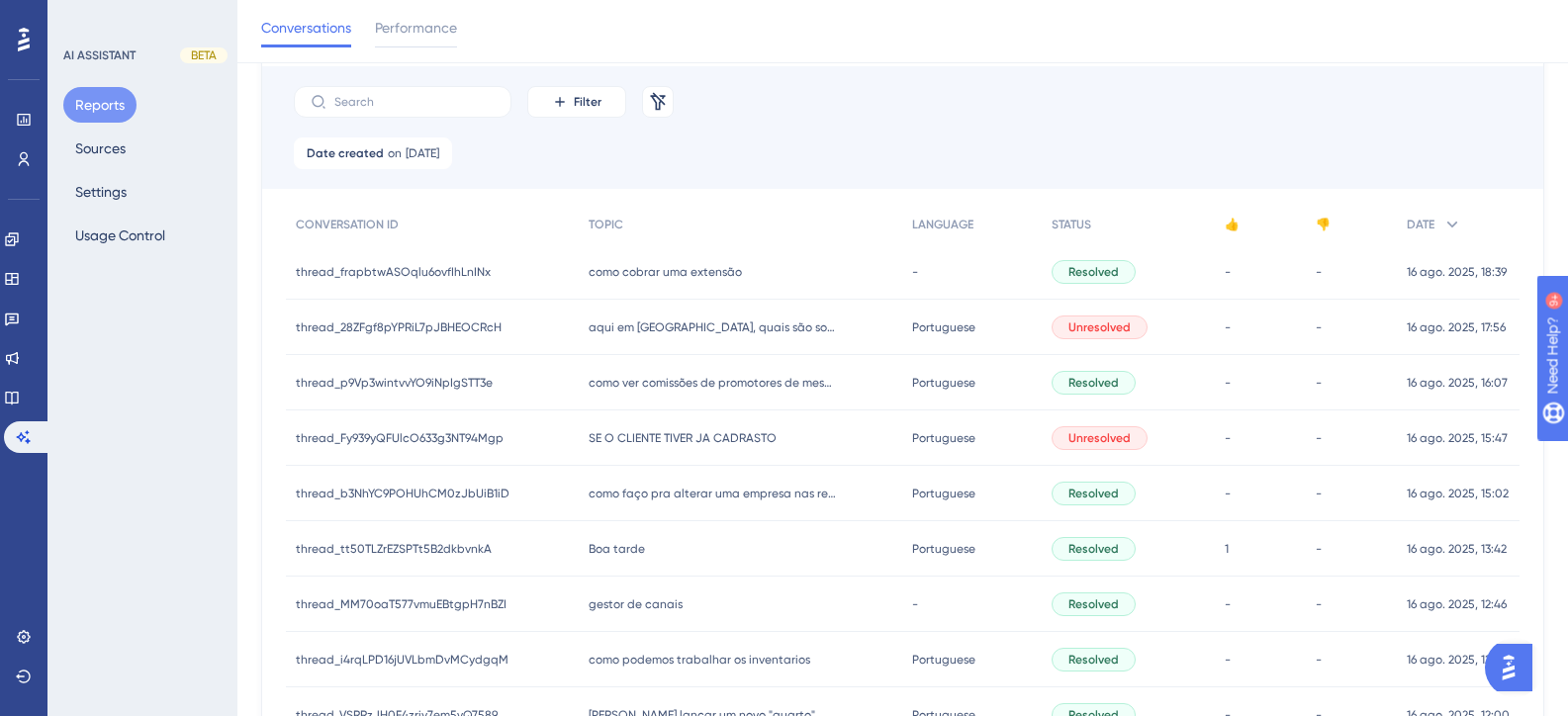
click at [673, 275] on span "como cobrar uma extensão" at bounding box center [665, 272] width 154 height 16
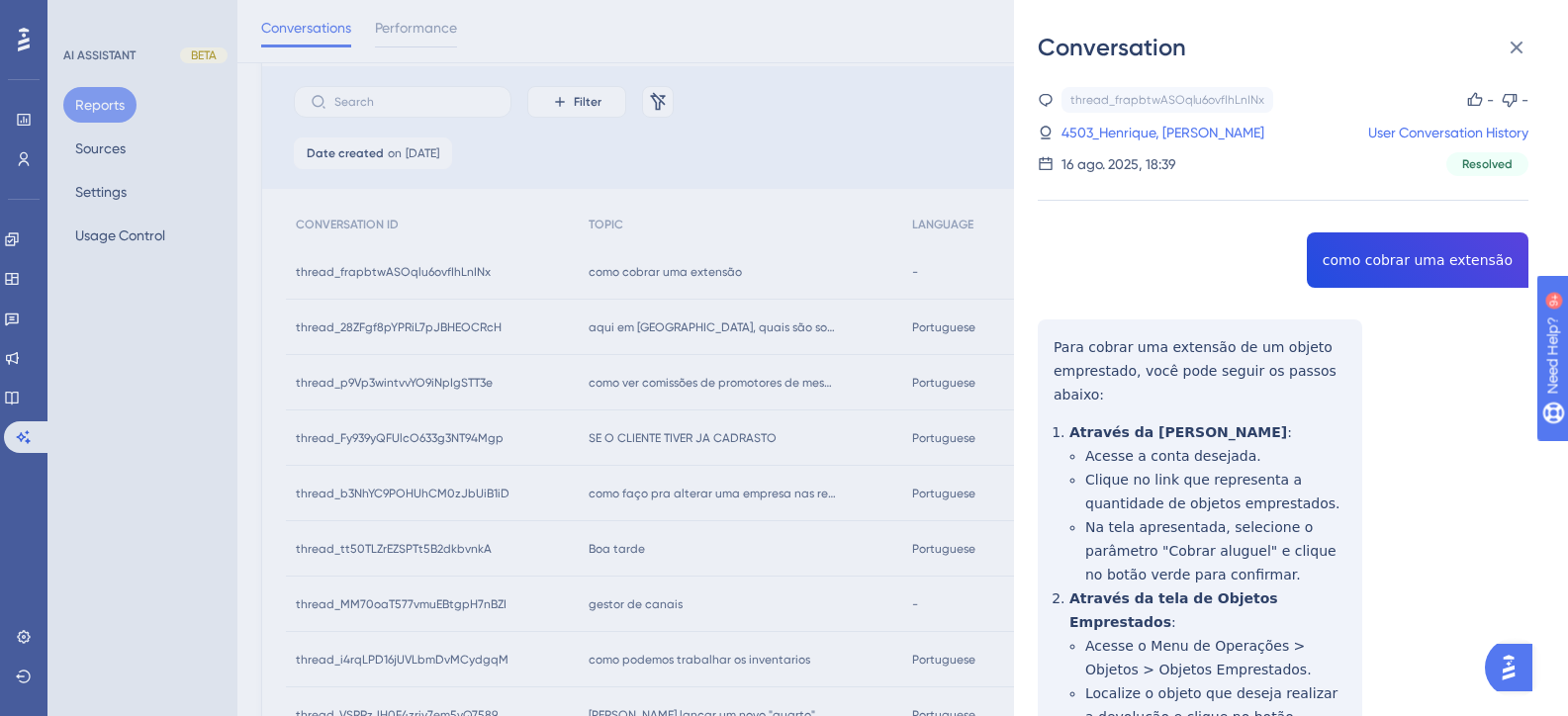
click at [1397, 263] on div "thread_frapbtwASOqlu6ovfIhLnINx Copy - - 4503_Henrique, Samuel User Conversatio…" at bounding box center [1283, 509] width 490 height 844
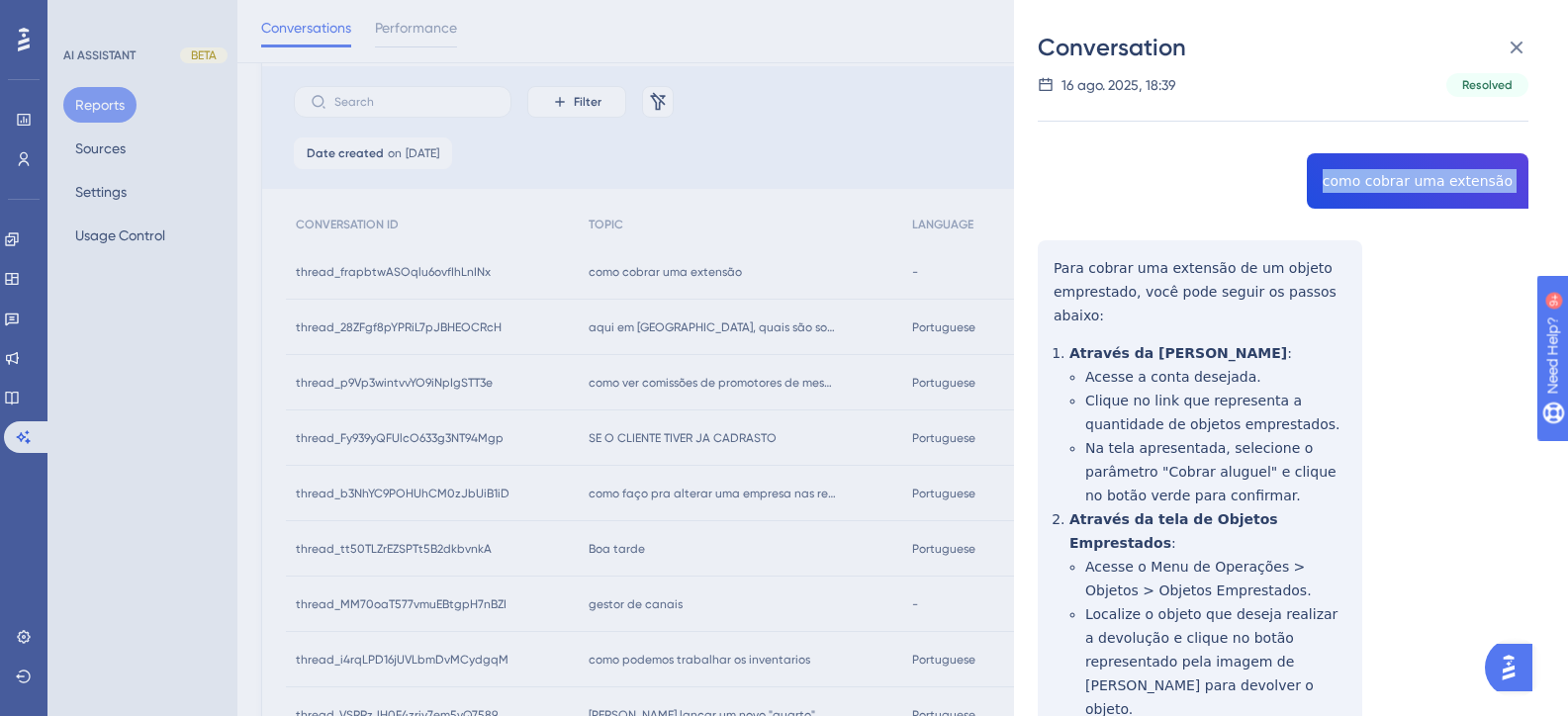
scroll to position [153, 0]
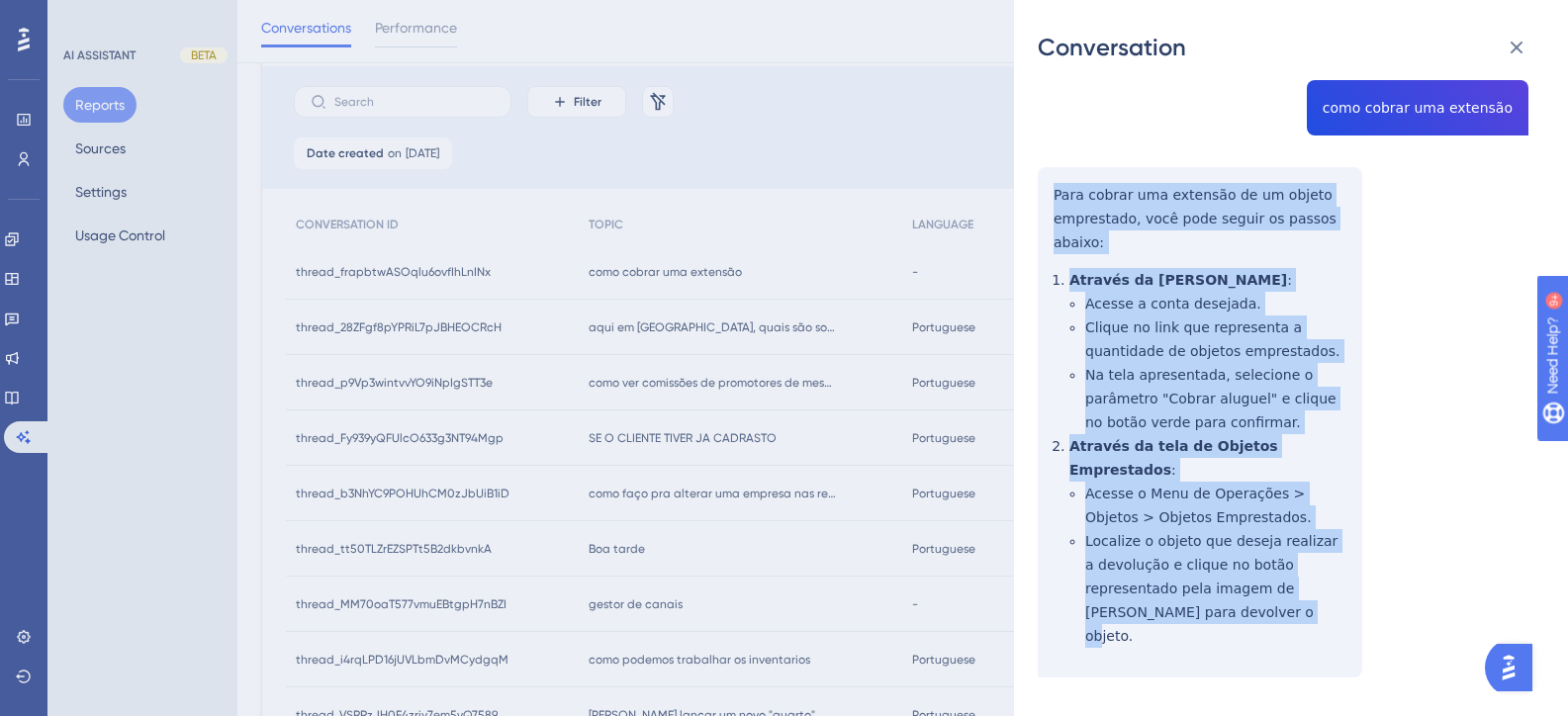
drag, startPoint x: 1135, startPoint y: 588, endPoint x: 1040, endPoint y: 181, distance: 417.9
click at [1040, 181] on div "thread_frapbtwASOqlu6ovfIhLnINx Copy - - 4503_Henrique, Samuel User Conversatio…" at bounding box center [1283, 357] width 490 height 844
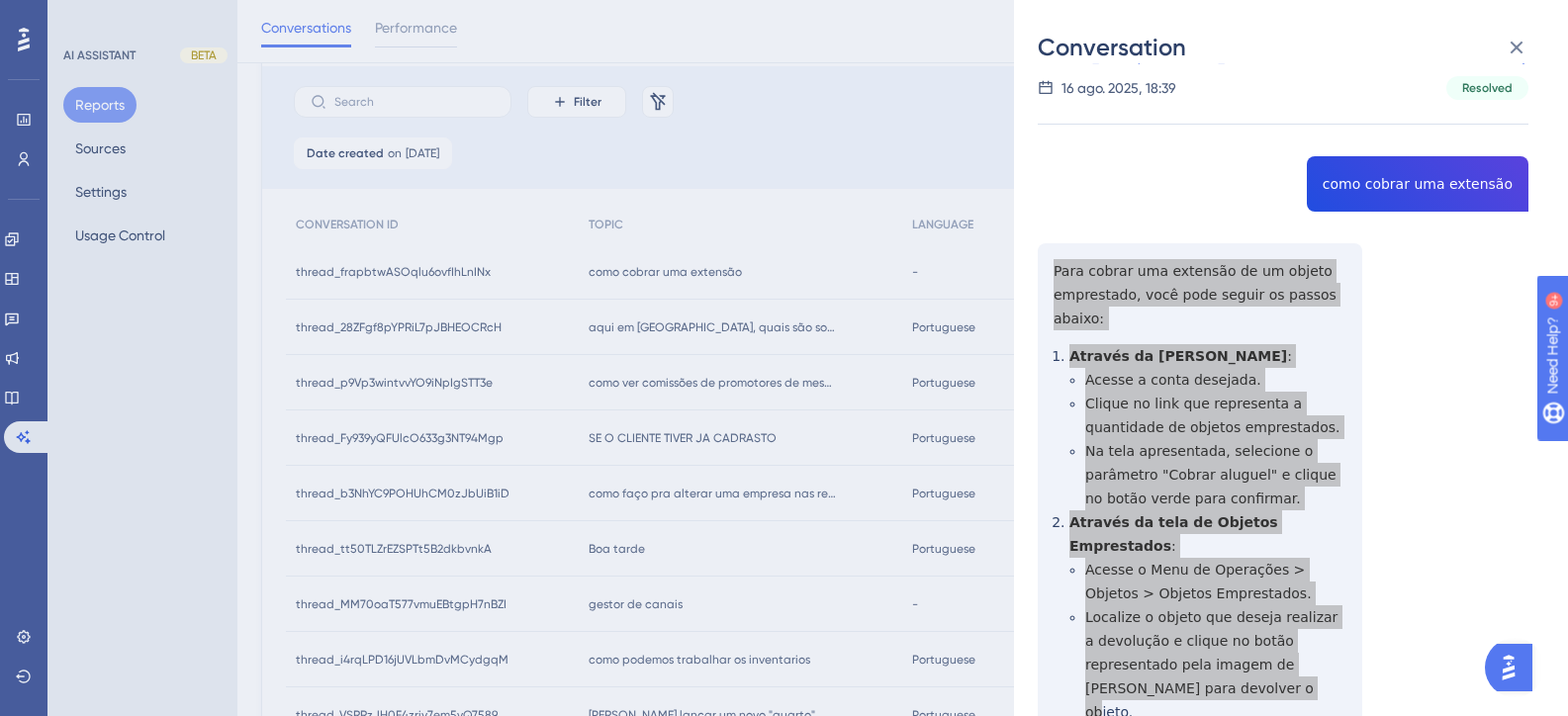
scroll to position [0, 0]
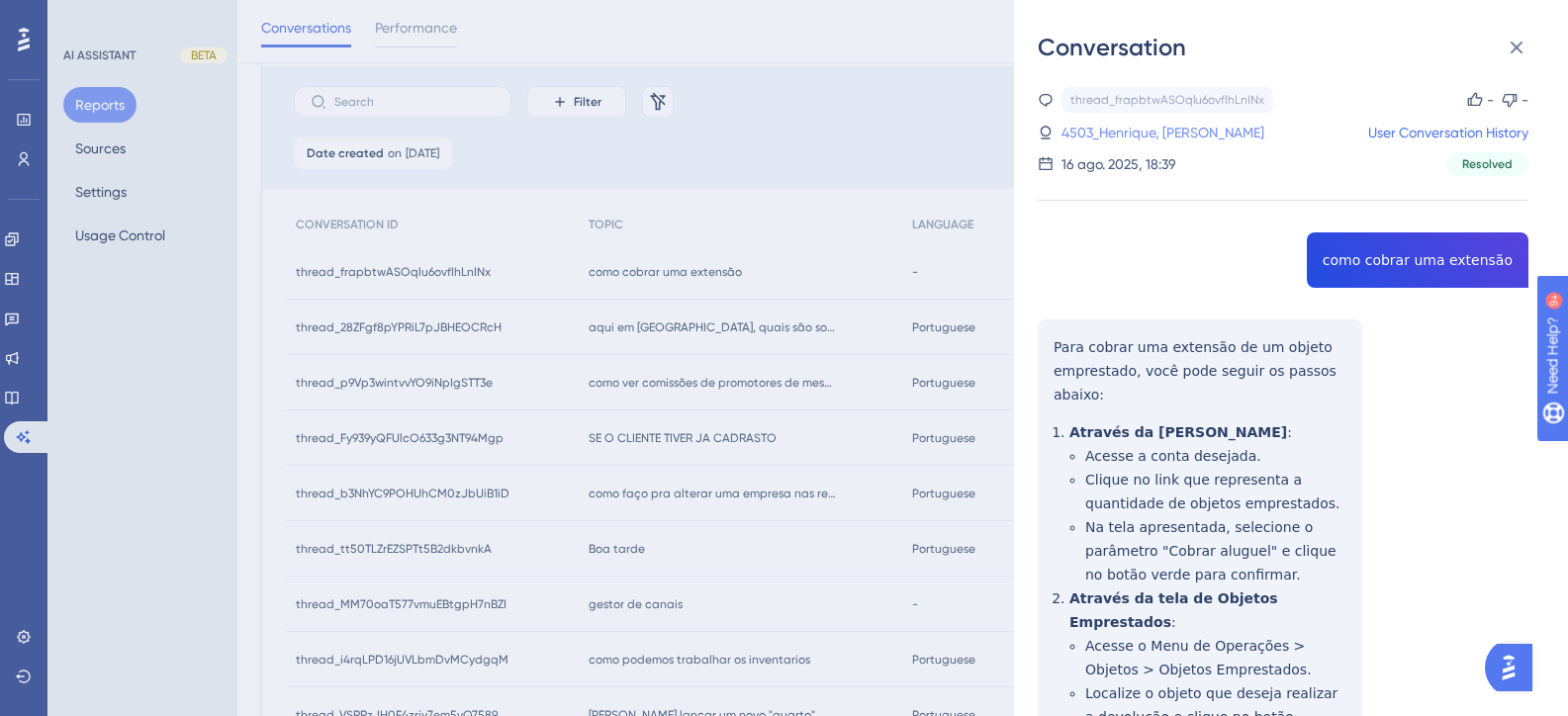
click at [1160, 134] on link "4503_Henrique, Samuel" at bounding box center [1163, 133] width 203 height 24
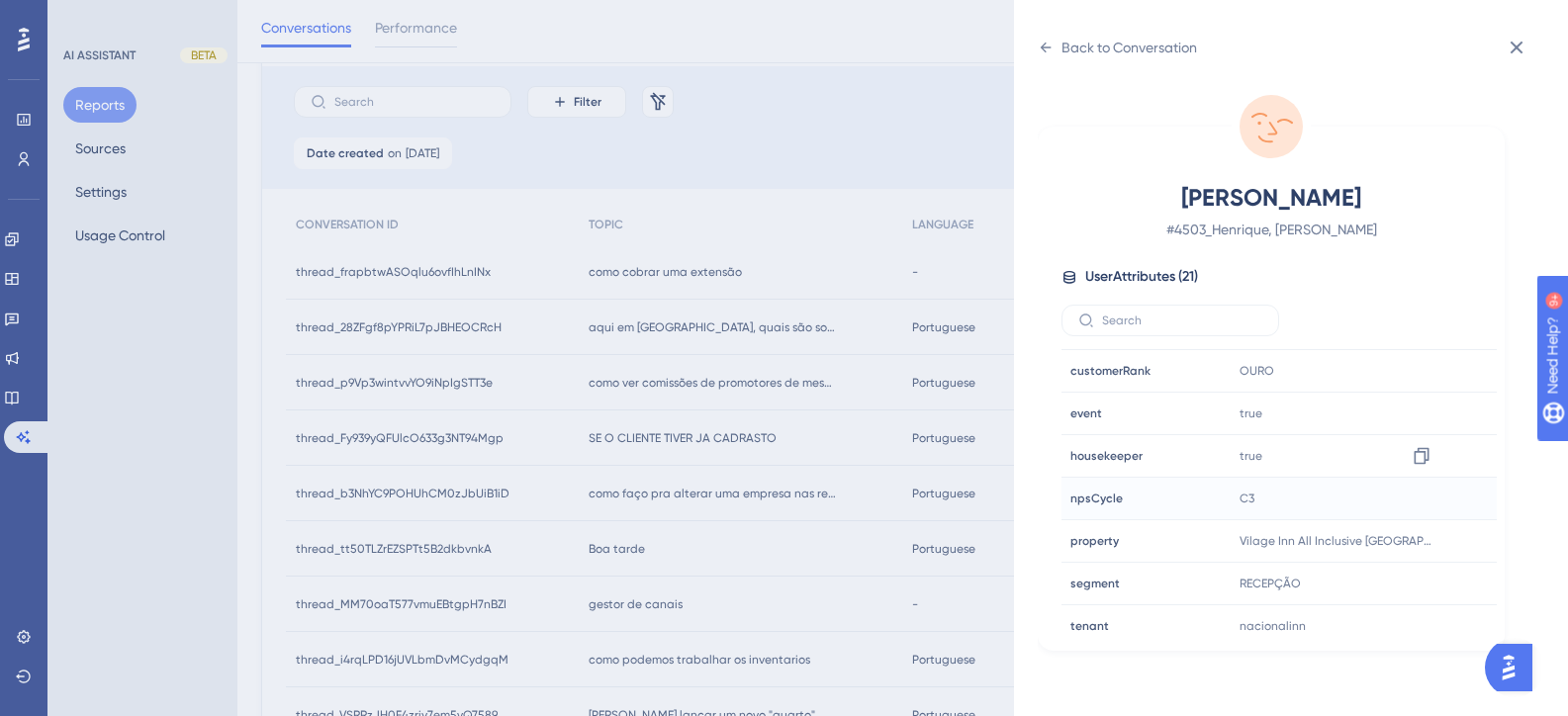
scroll to position [494, 0]
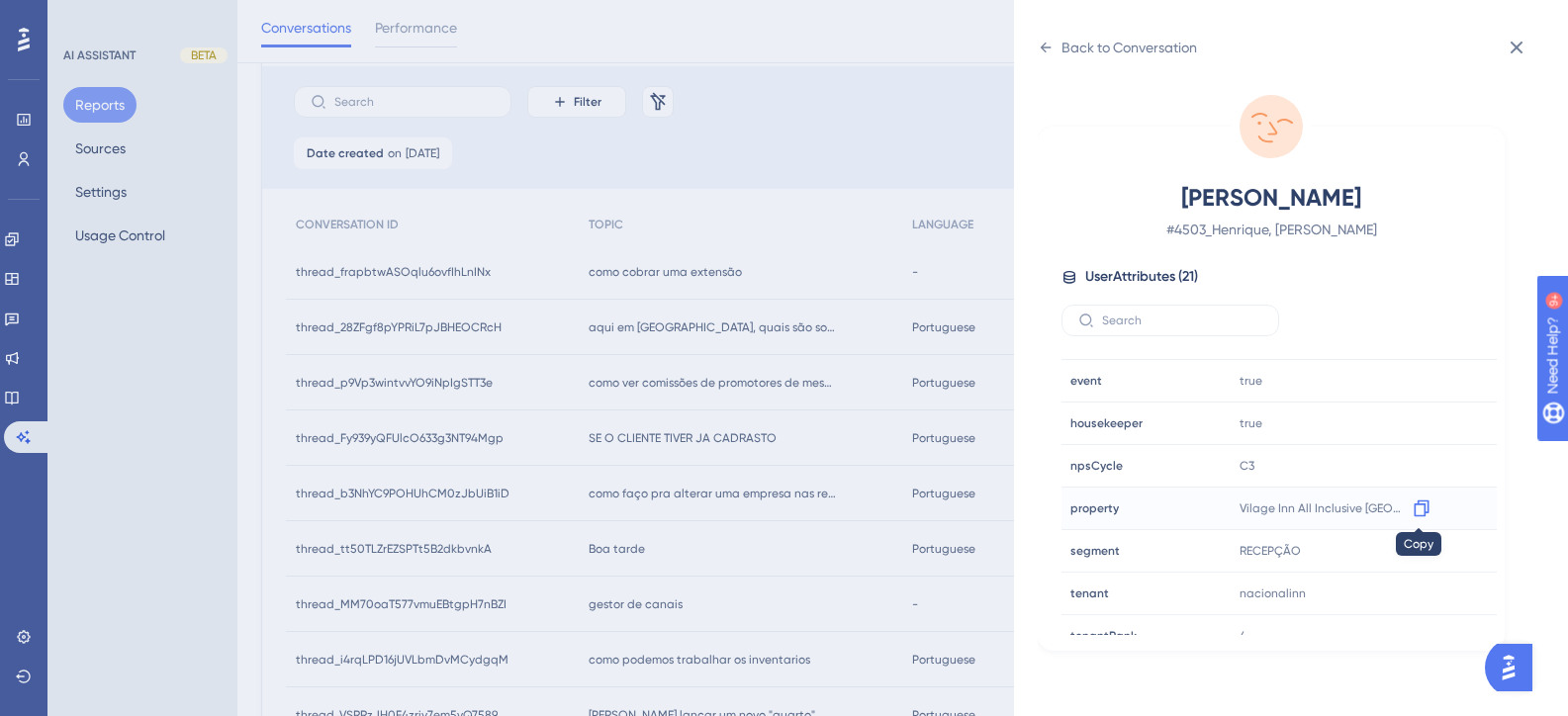
click at [1426, 505] on icon at bounding box center [1421, 508] width 20 height 20
drag, startPoint x: 695, startPoint y: 260, endPoint x: 507, endPoint y: 164, distance: 211.1
click at [695, 260] on div "Back to Conversation Henrique, Samuel # 4503_Henrique, Samuel User Attributes (…" at bounding box center [784, 358] width 1568 height 716
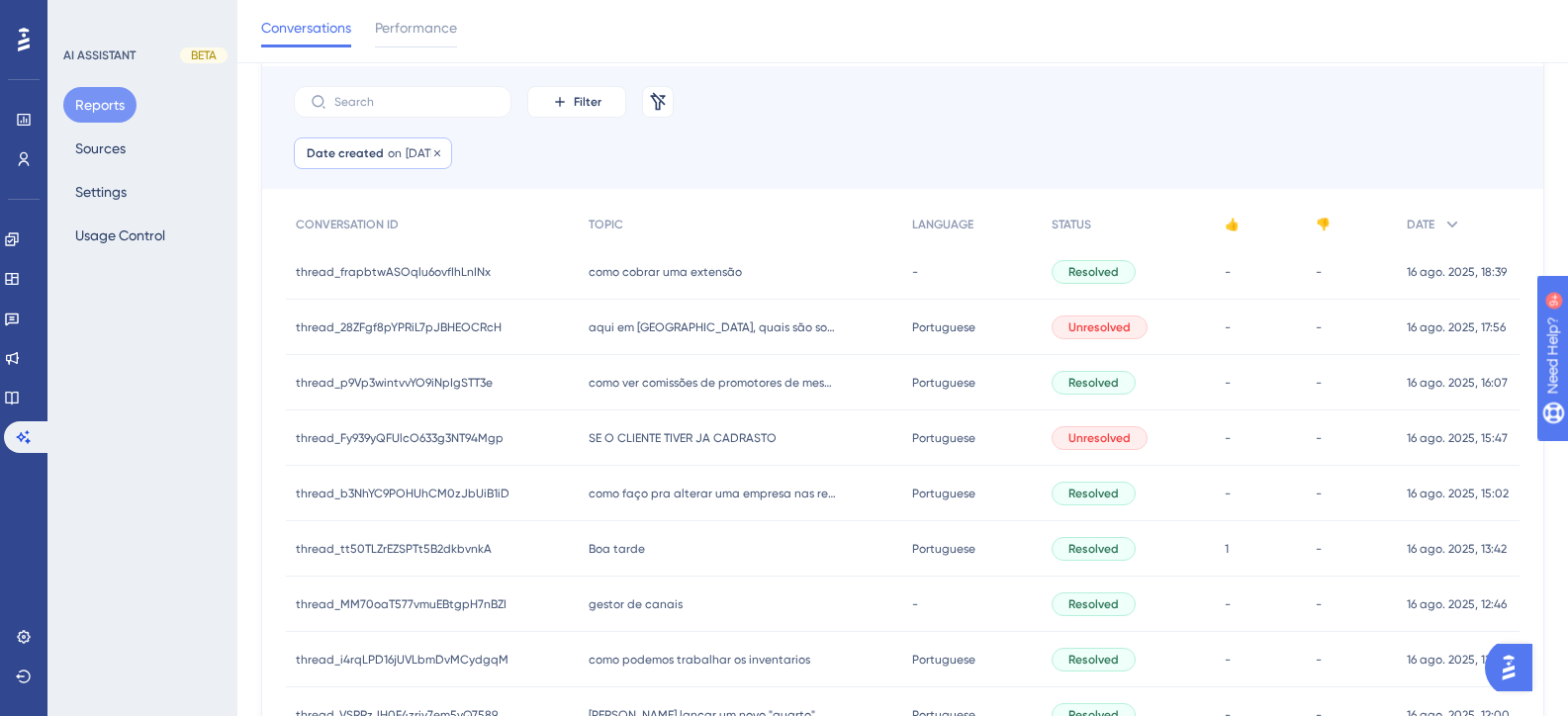
click at [450, 163] on div "Date created on 16 Aug, 2025 16 Aug, 2025 Remove" at bounding box center [373, 153] width 158 height 32
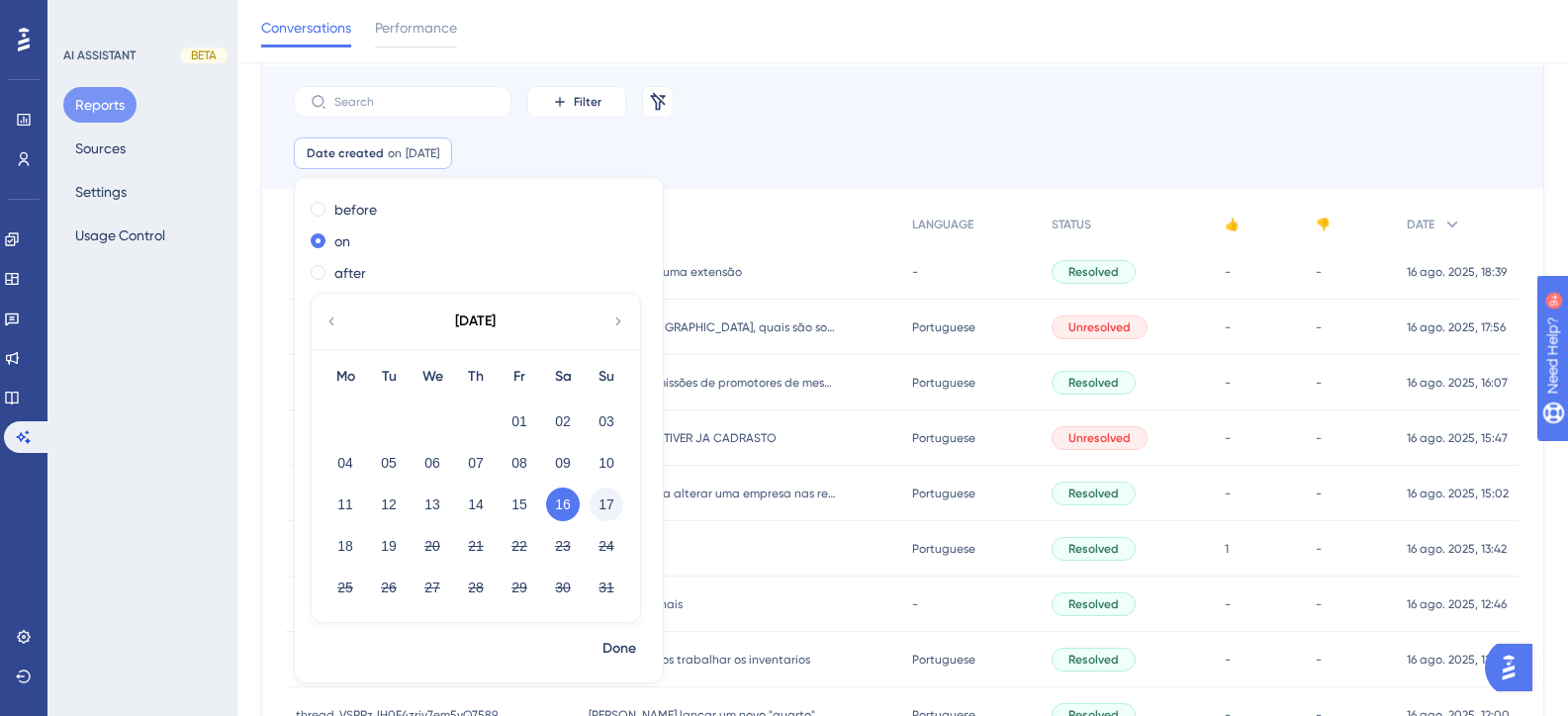
click at [601, 505] on button "17" at bounding box center [606, 504] width 34 height 34
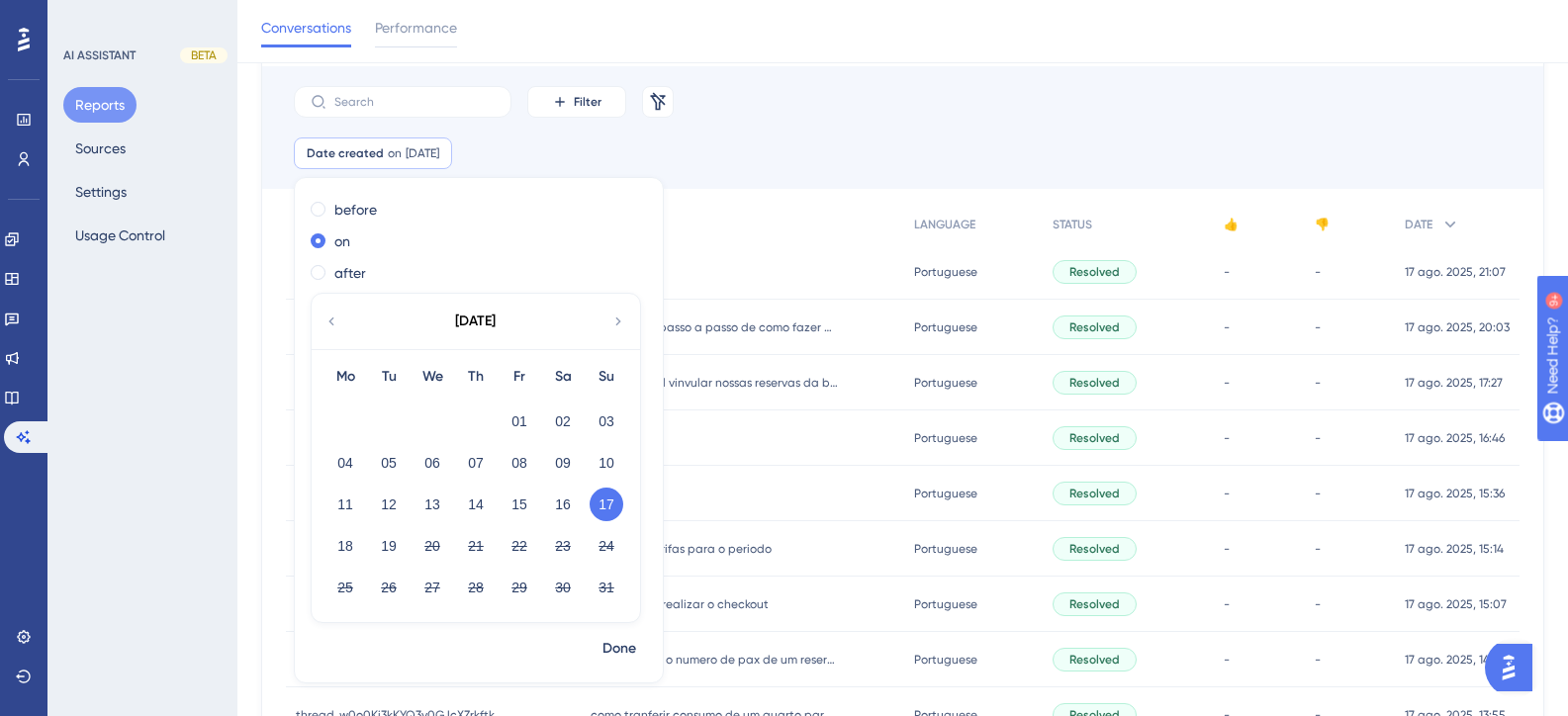
click at [812, 267] on div "ola ola" at bounding box center [742, 272] width 323 height 55
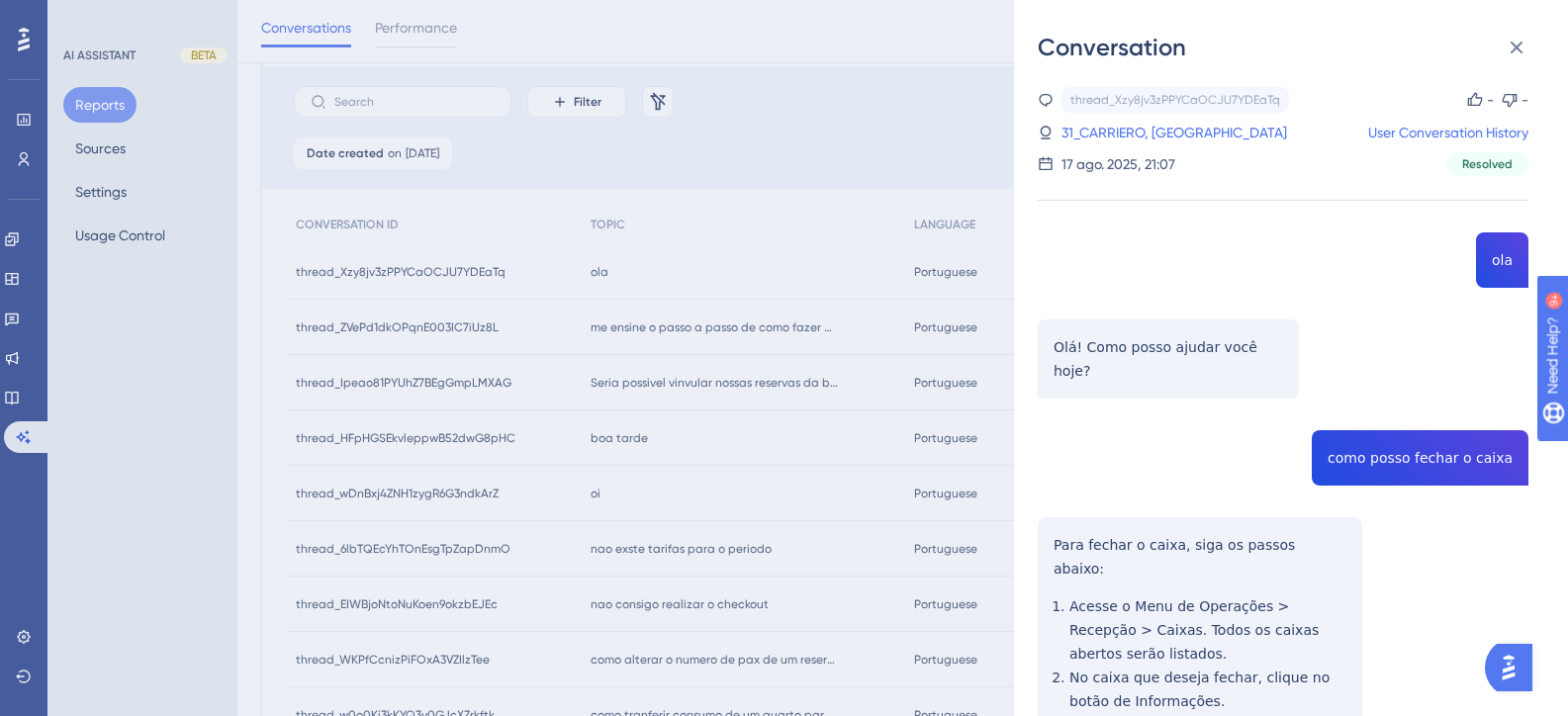
click at [751, 207] on div "Conversation thread_Xzy8jv3zPPYCaOCJU7YDEaTq Copy - - 31_CARRIERO, LÍVIA User C…" at bounding box center [784, 358] width 1568 height 716
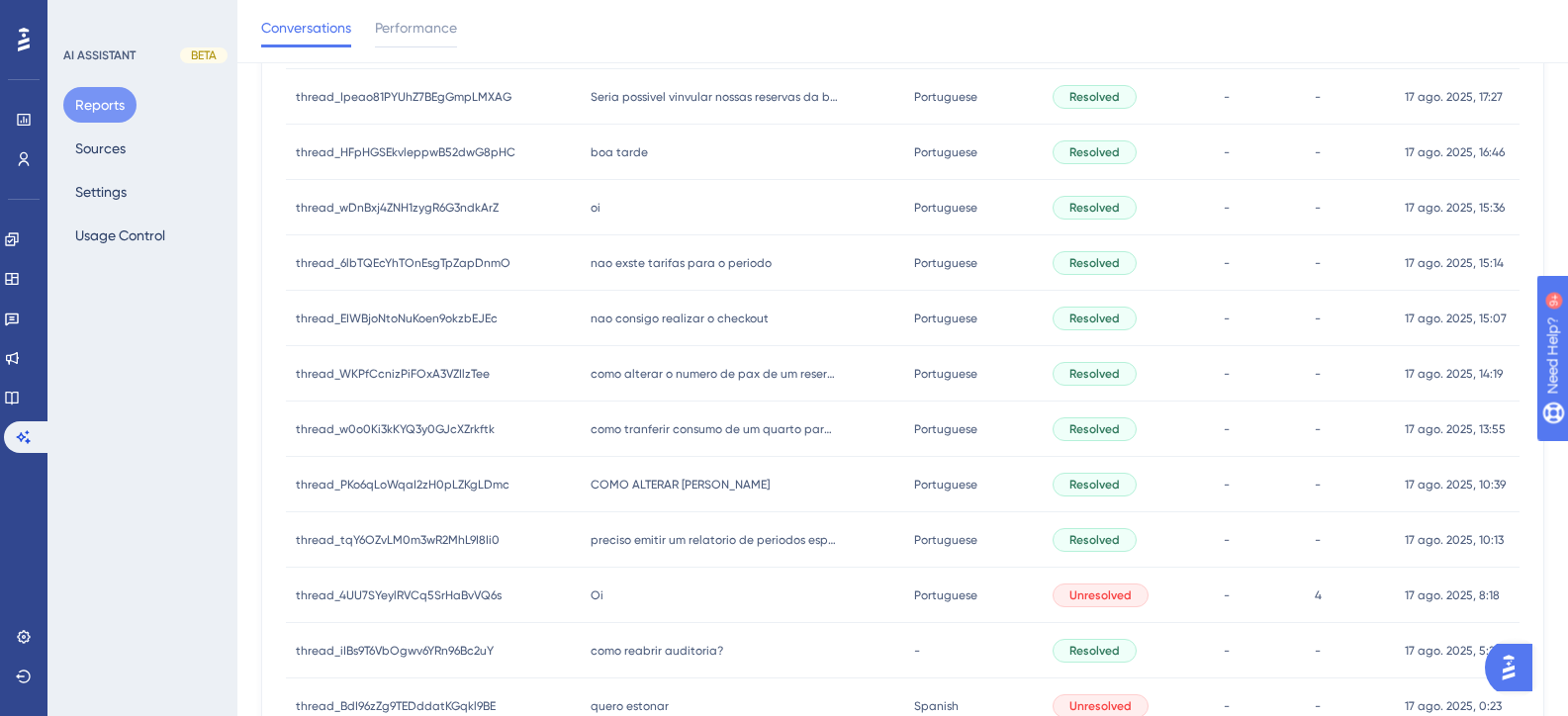
scroll to position [552, 0]
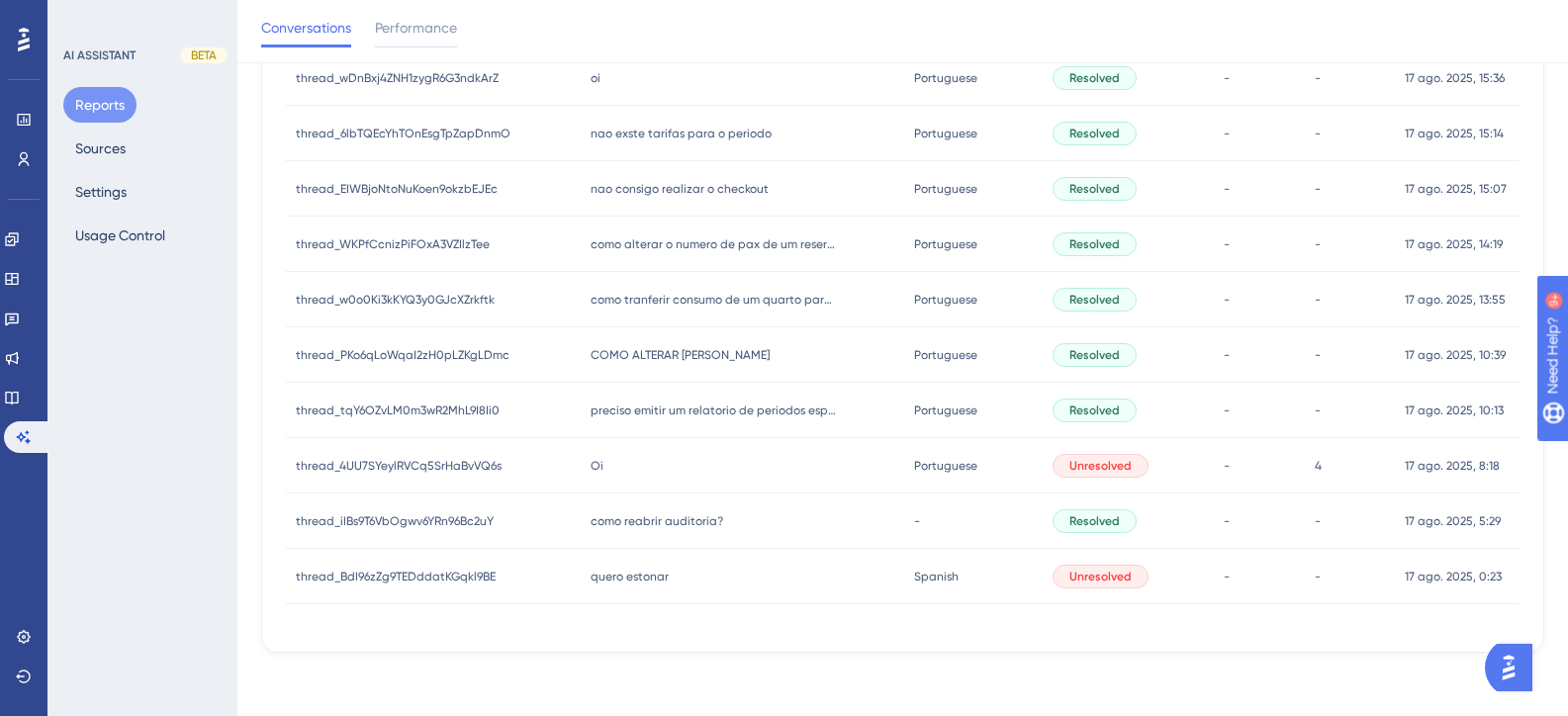
click at [700, 578] on div "quero estonar quero estonar" at bounding box center [742, 576] width 323 height 55
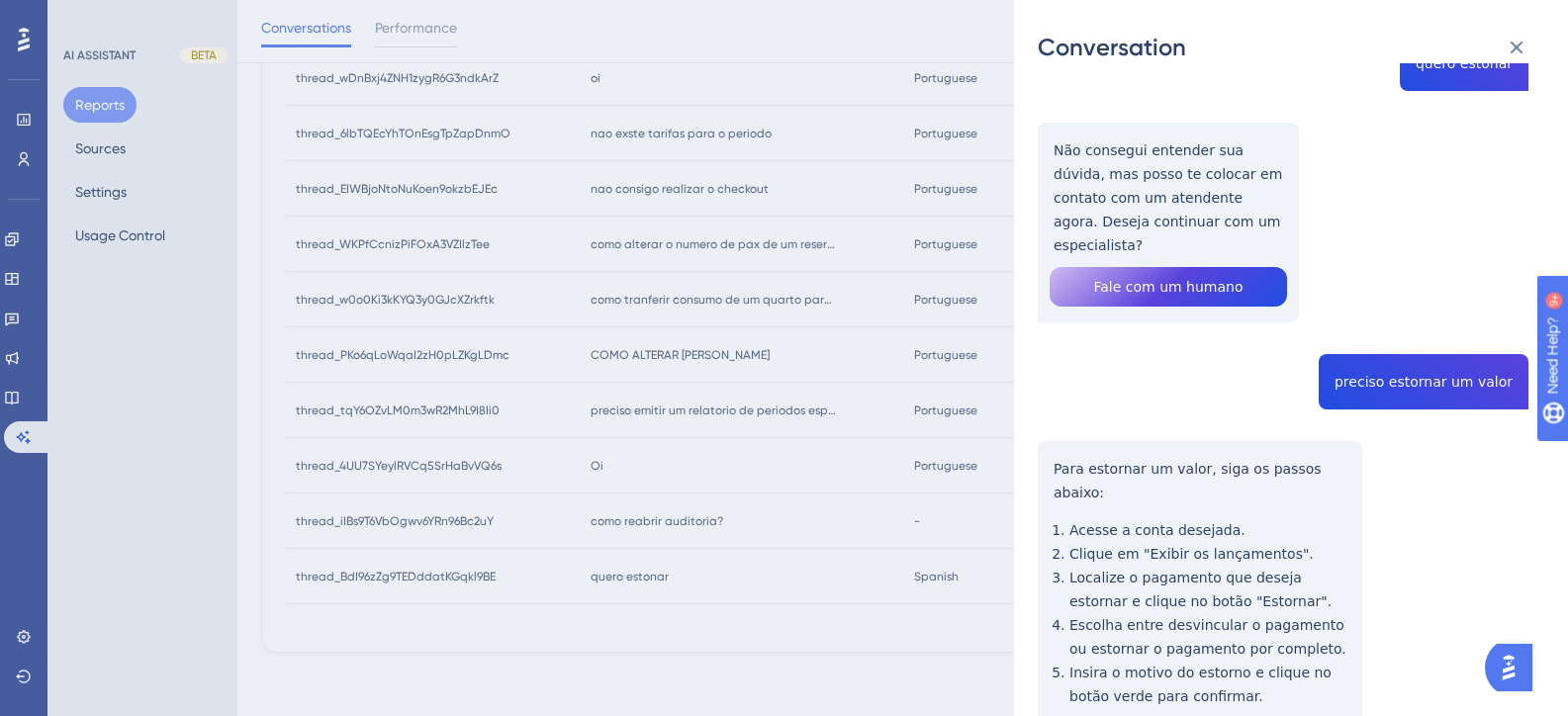
scroll to position [198, 0]
click at [1419, 358] on div "thread_BdI96zZg9TEDddatKGqkl9BE Copy - - 8_Silva, Alan User Conversation Histor…" at bounding box center [1283, 411] width 490 height 1044
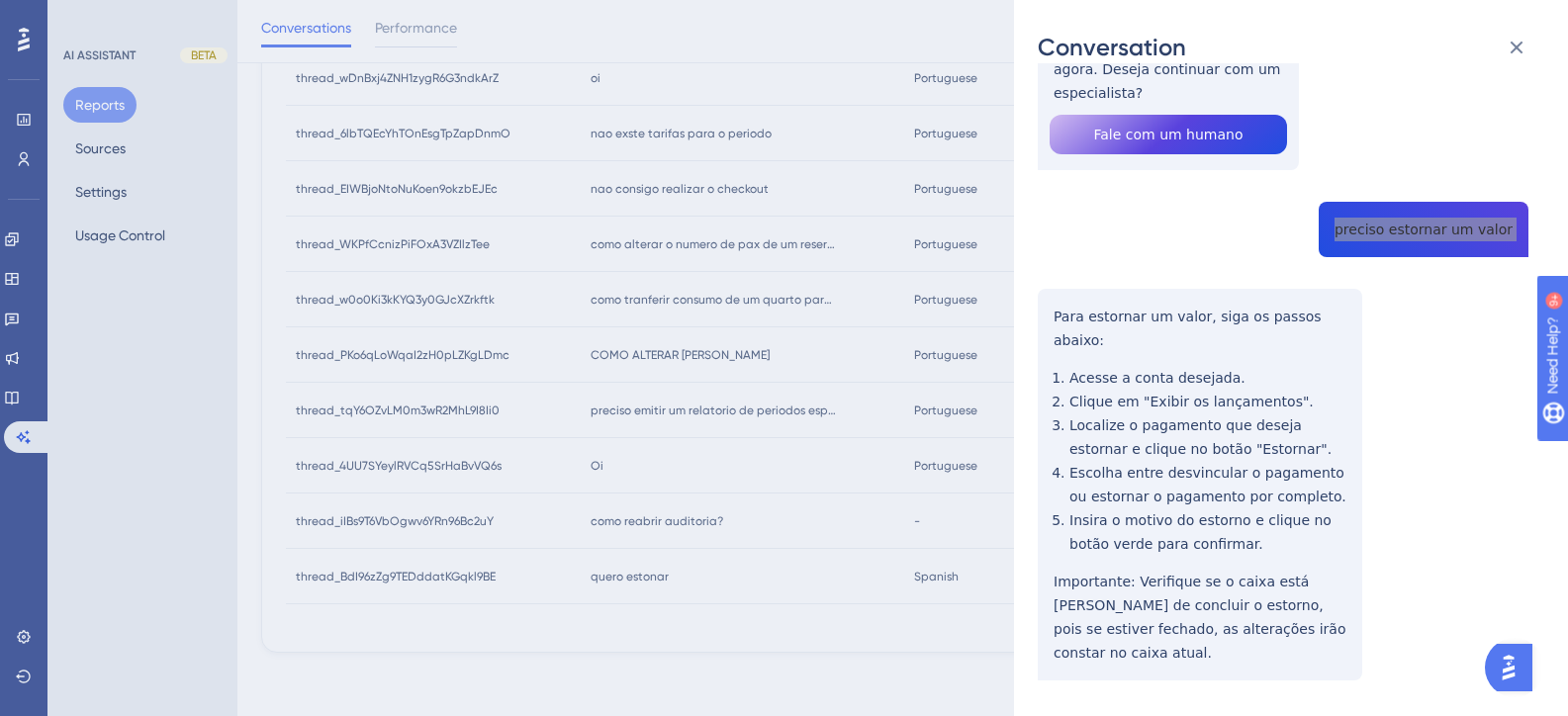
scroll to position [353, 0]
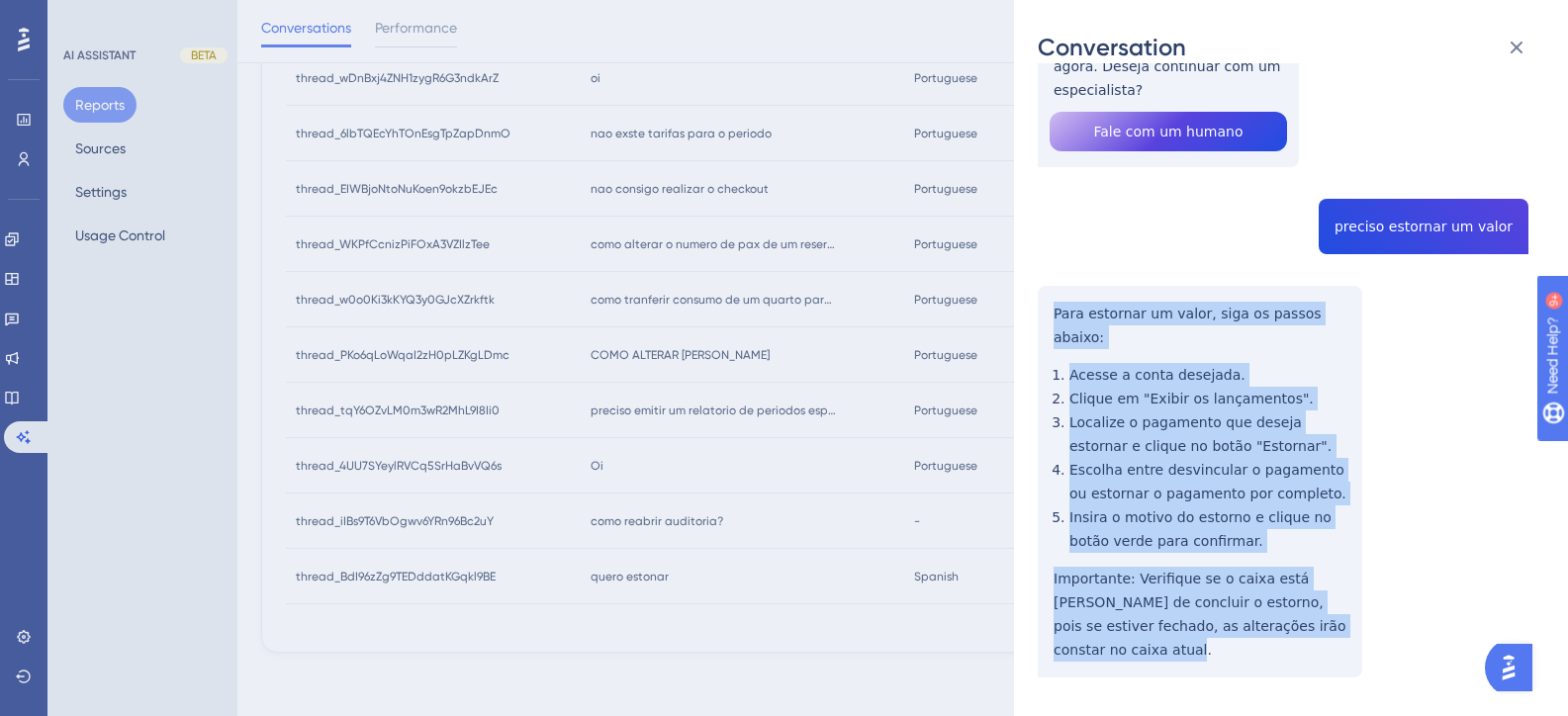
drag, startPoint x: 1118, startPoint y: 603, endPoint x: 1045, endPoint y: 293, distance: 318.5
click at [1045, 293] on div "thread_BdI96zZg9TEDddatKGqkl9BE Copy - - 8_Silva, Alan User Conversation Histor…" at bounding box center [1283, 256] width 490 height 1044
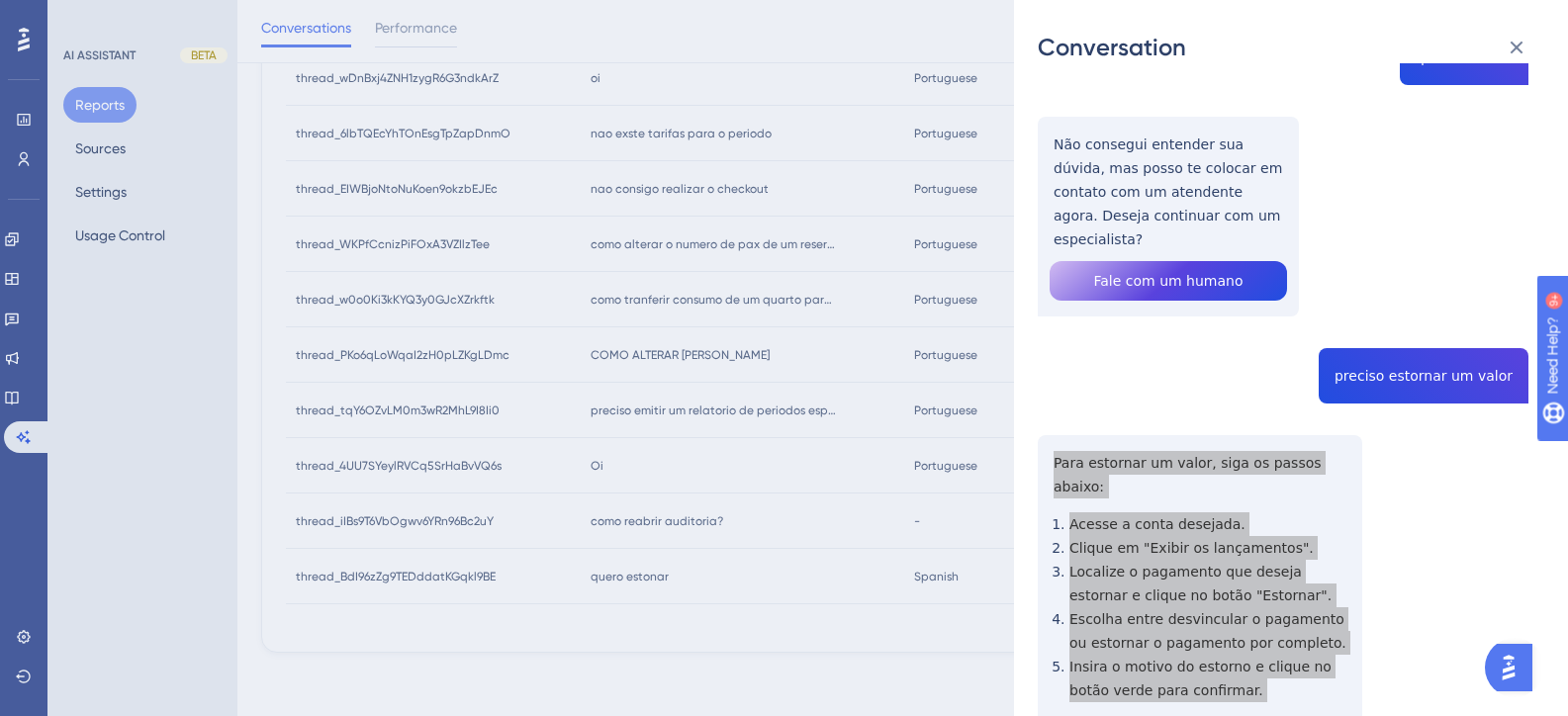
scroll to position [0, 0]
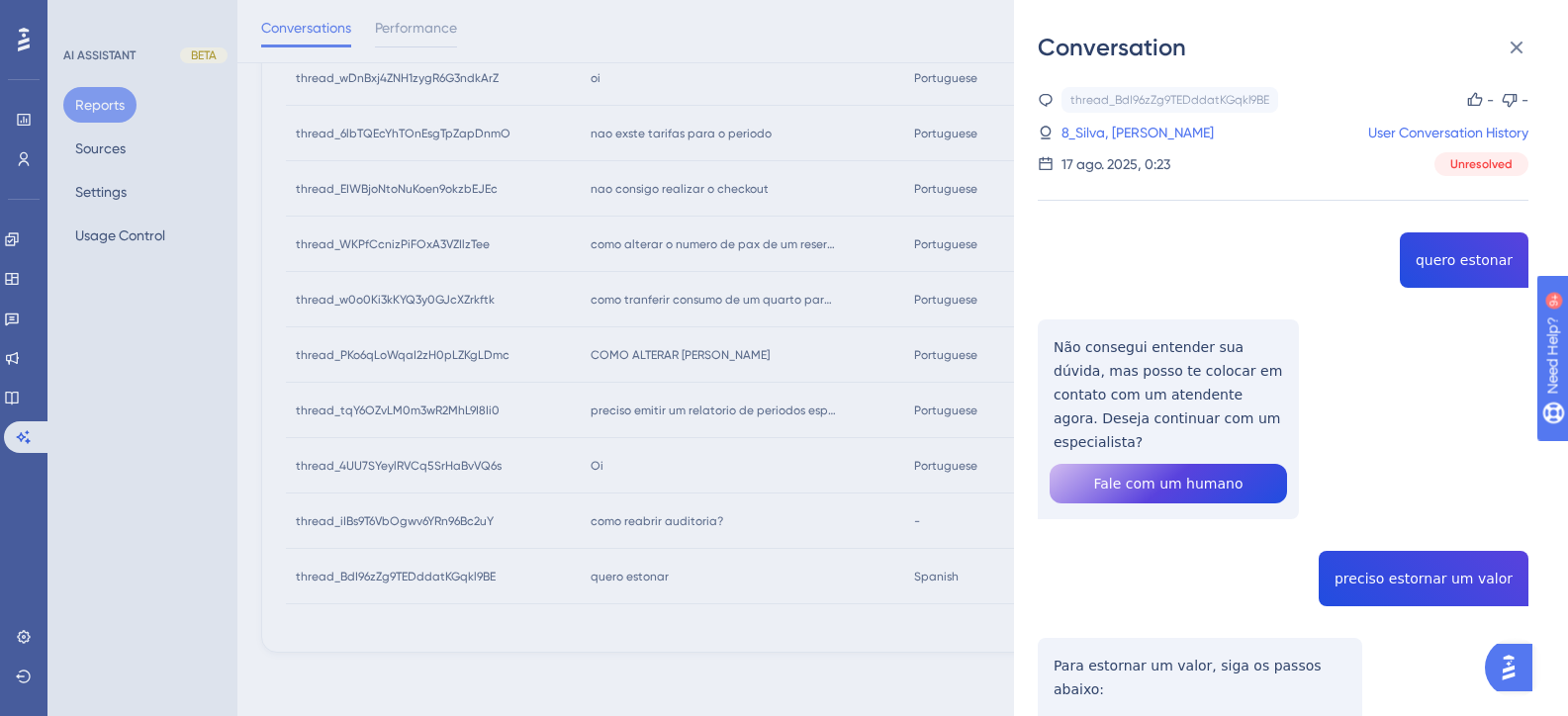
click at [1126, 128] on link "8_Silva, Alan" at bounding box center [1138, 133] width 153 height 24
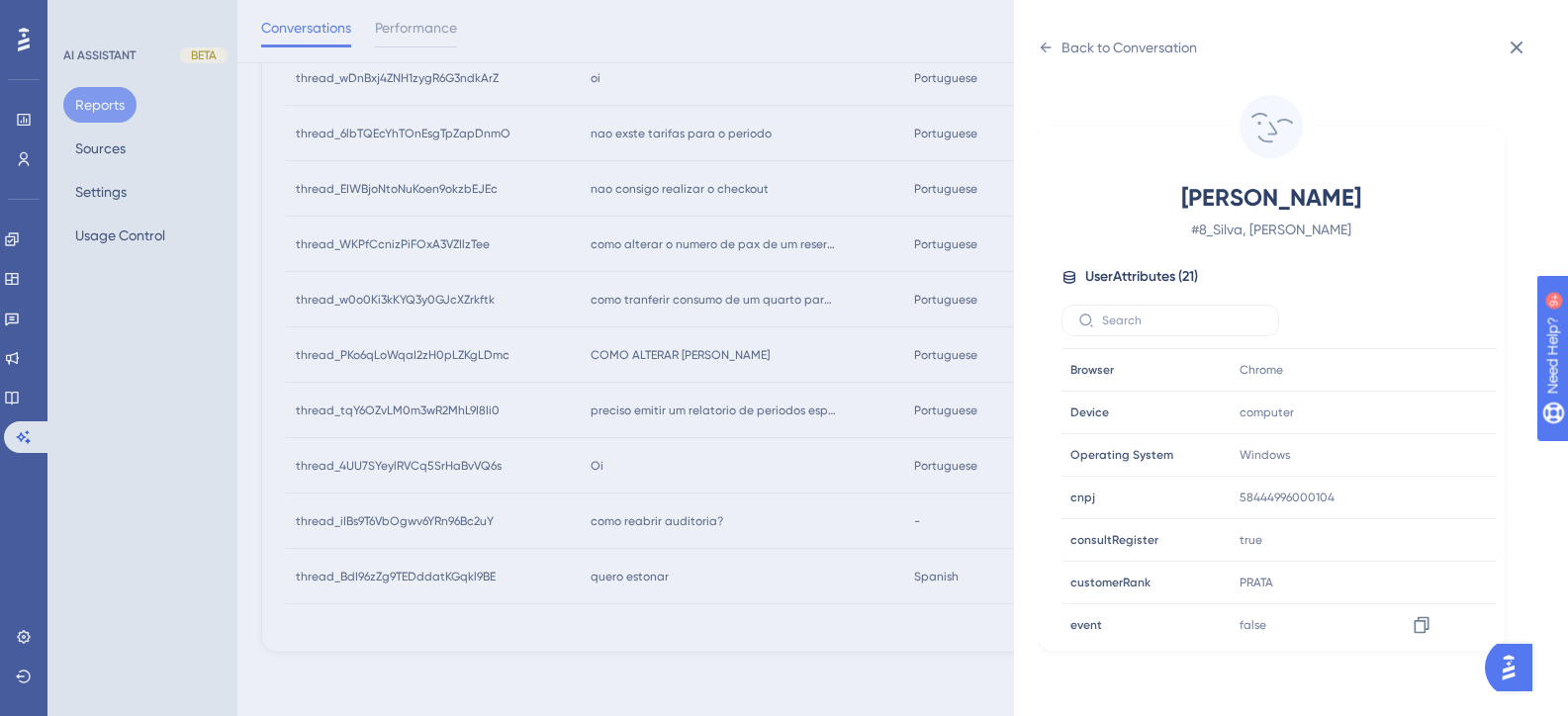
scroll to position [494, 0]
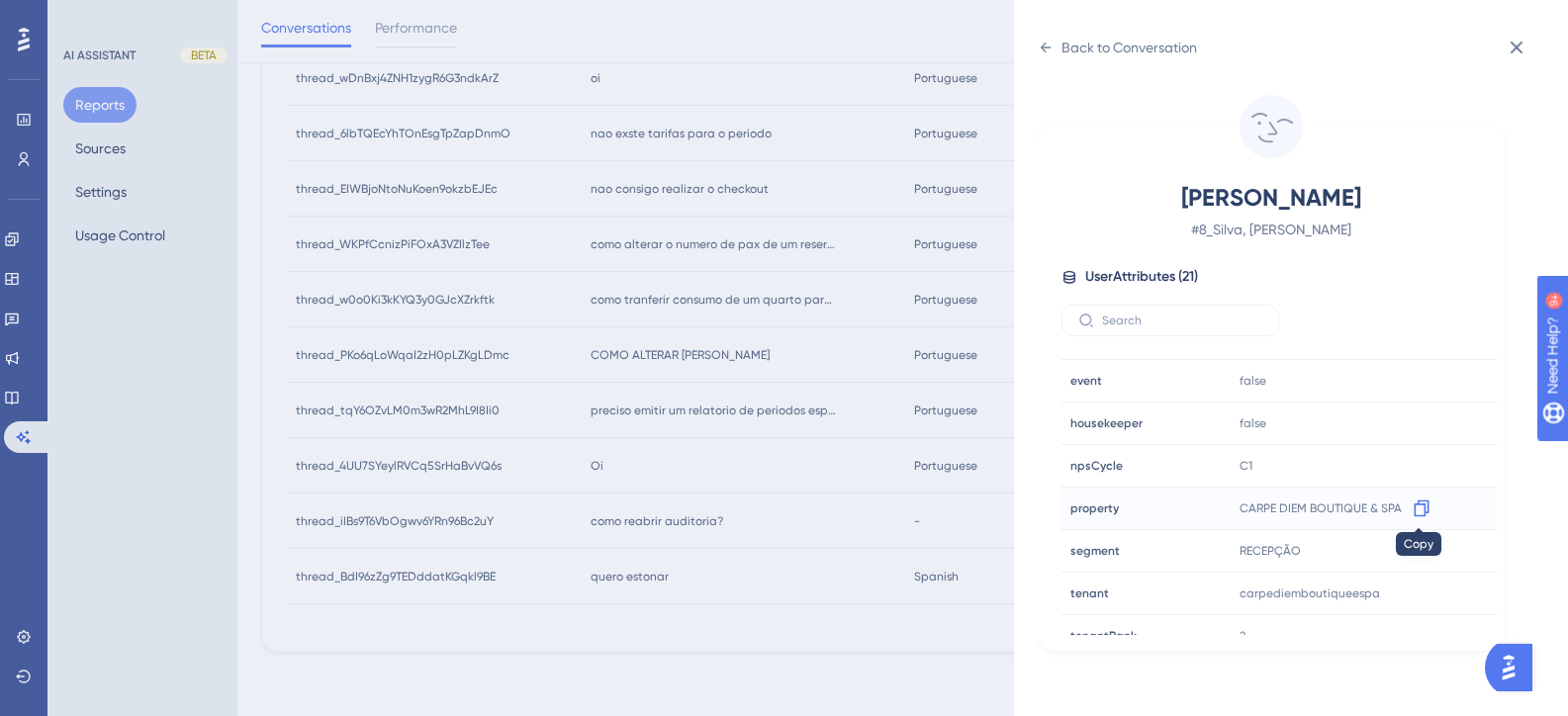
click at [1418, 509] on icon at bounding box center [1421, 508] width 20 height 20
click at [1413, 596] on icon at bounding box center [1421, 593] width 20 height 20
click at [712, 542] on div "Back to Conversation Silva, Alan # 8_Silva, Alan User Attributes ( 21 ) Email E…" at bounding box center [784, 358] width 1568 height 716
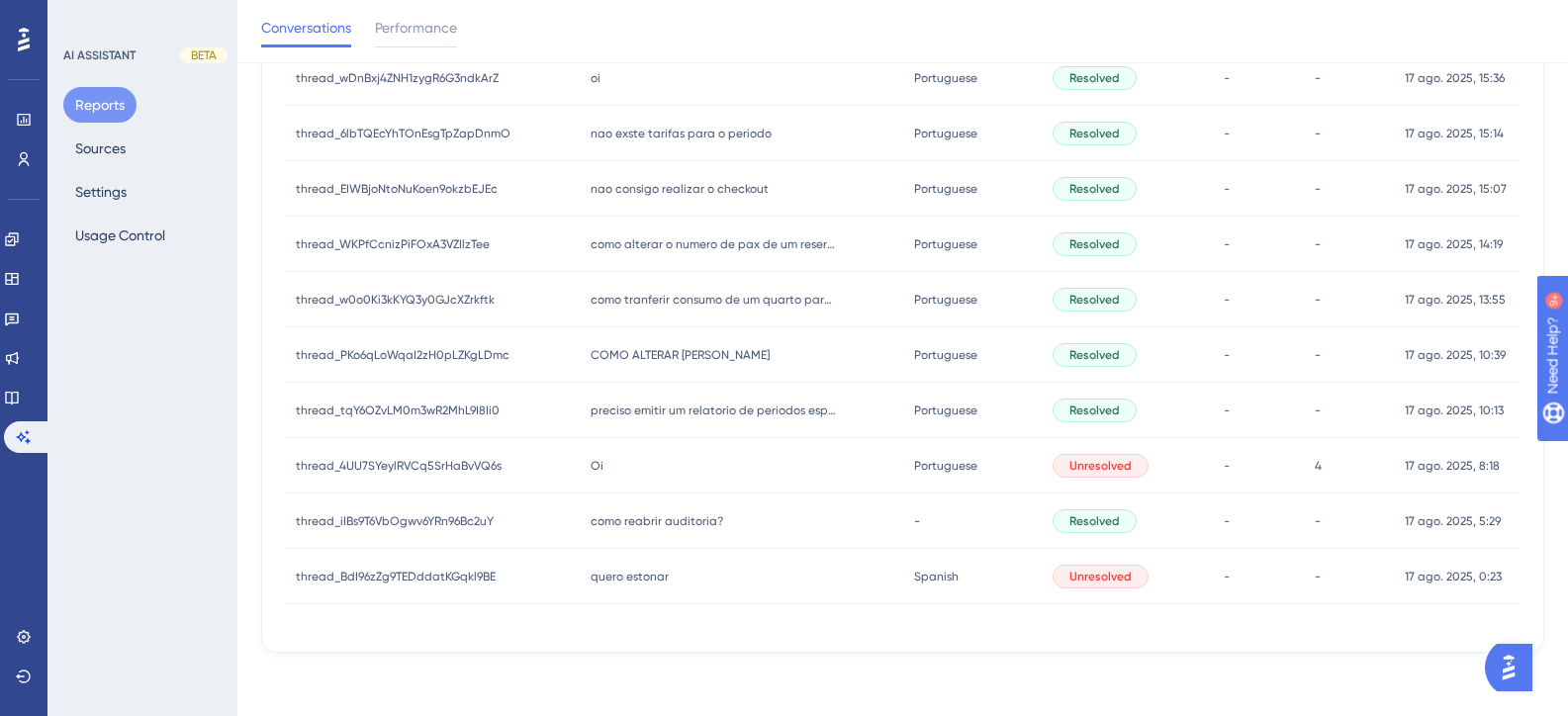
click at [696, 518] on span "como reabrir auditoria?" at bounding box center [657, 521] width 133 height 16
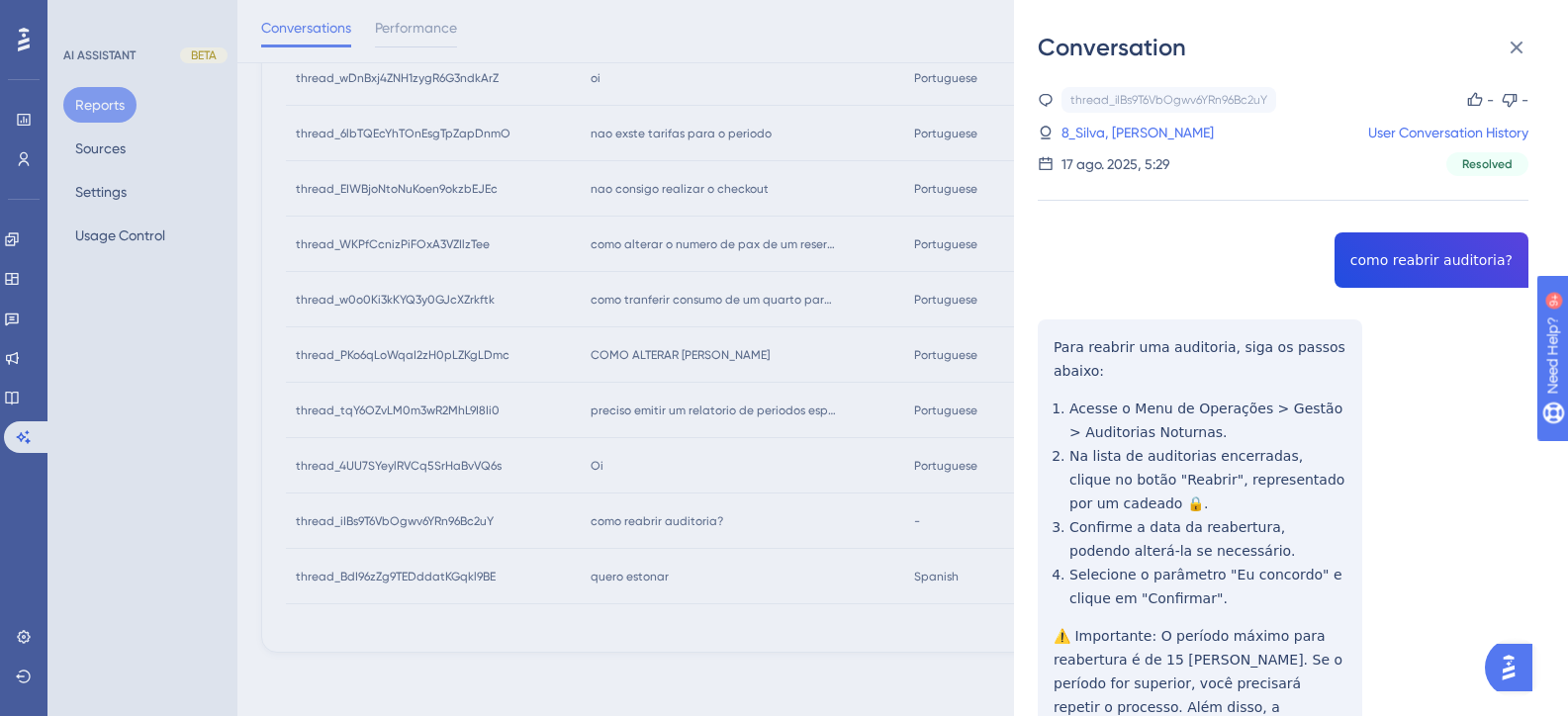
click at [1373, 263] on div "thread_iIBs9T6VbOgwv6YRn96Bc2uY Copy - - 8_Silva, Alan User Conversation Histor…" at bounding box center [1283, 497] width 490 height 820
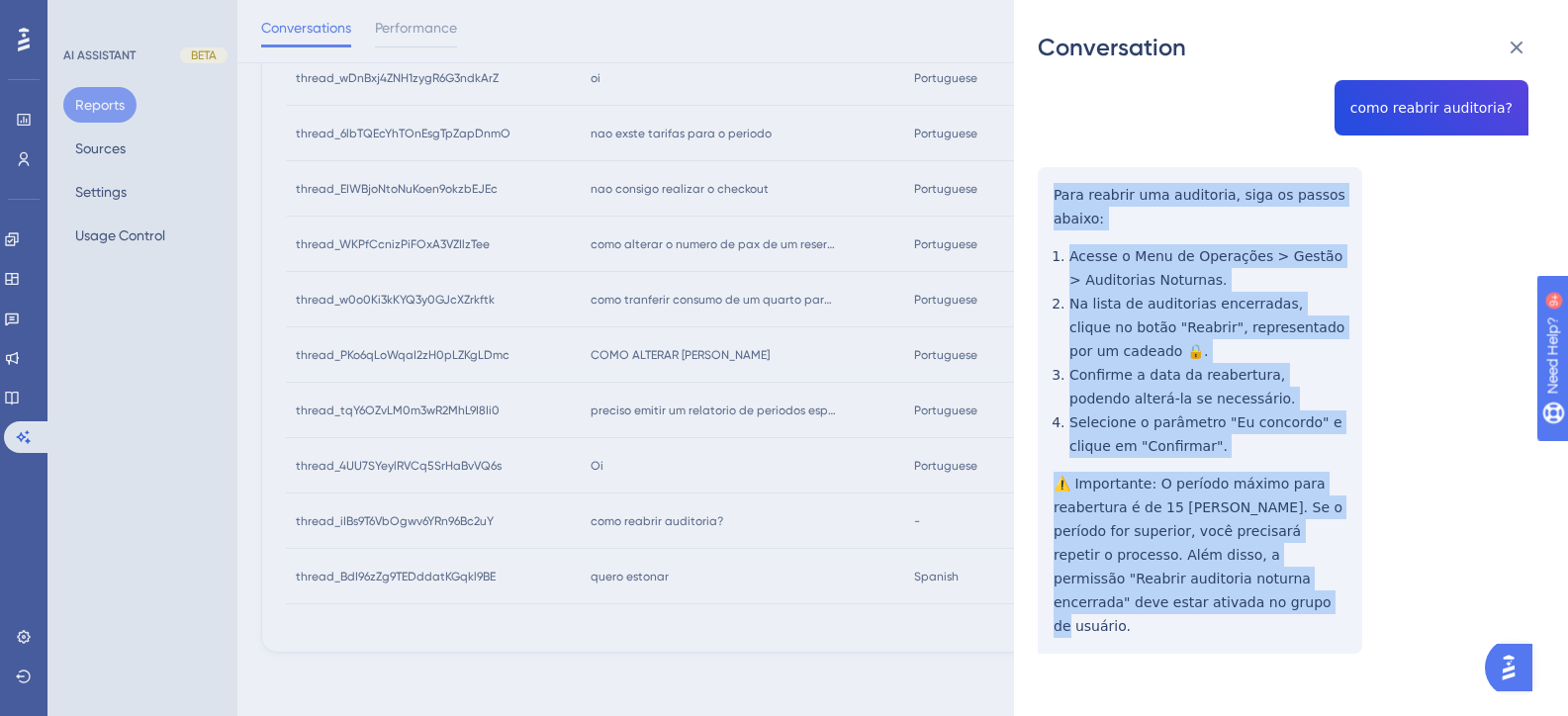
drag, startPoint x: 1168, startPoint y: 604, endPoint x: 1040, endPoint y: 198, distance: 425.7
click at [1041, 199] on div "thread_iIBs9T6VbOgwv6YRn96Bc2uY Copy - - 8_Silva, Alan User Conversation Histor…" at bounding box center [1283, 345] width 490 height 820
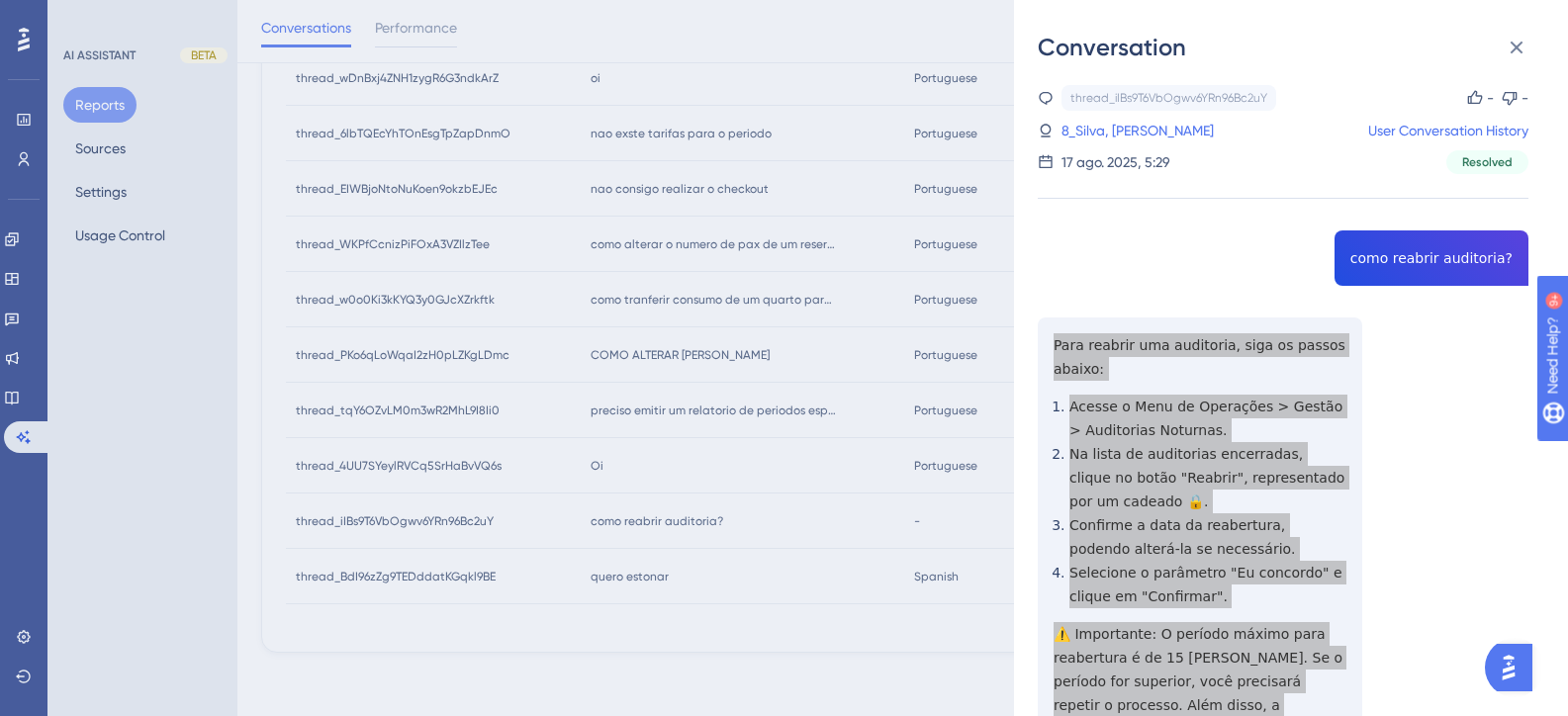
scroll to position [0, 0]
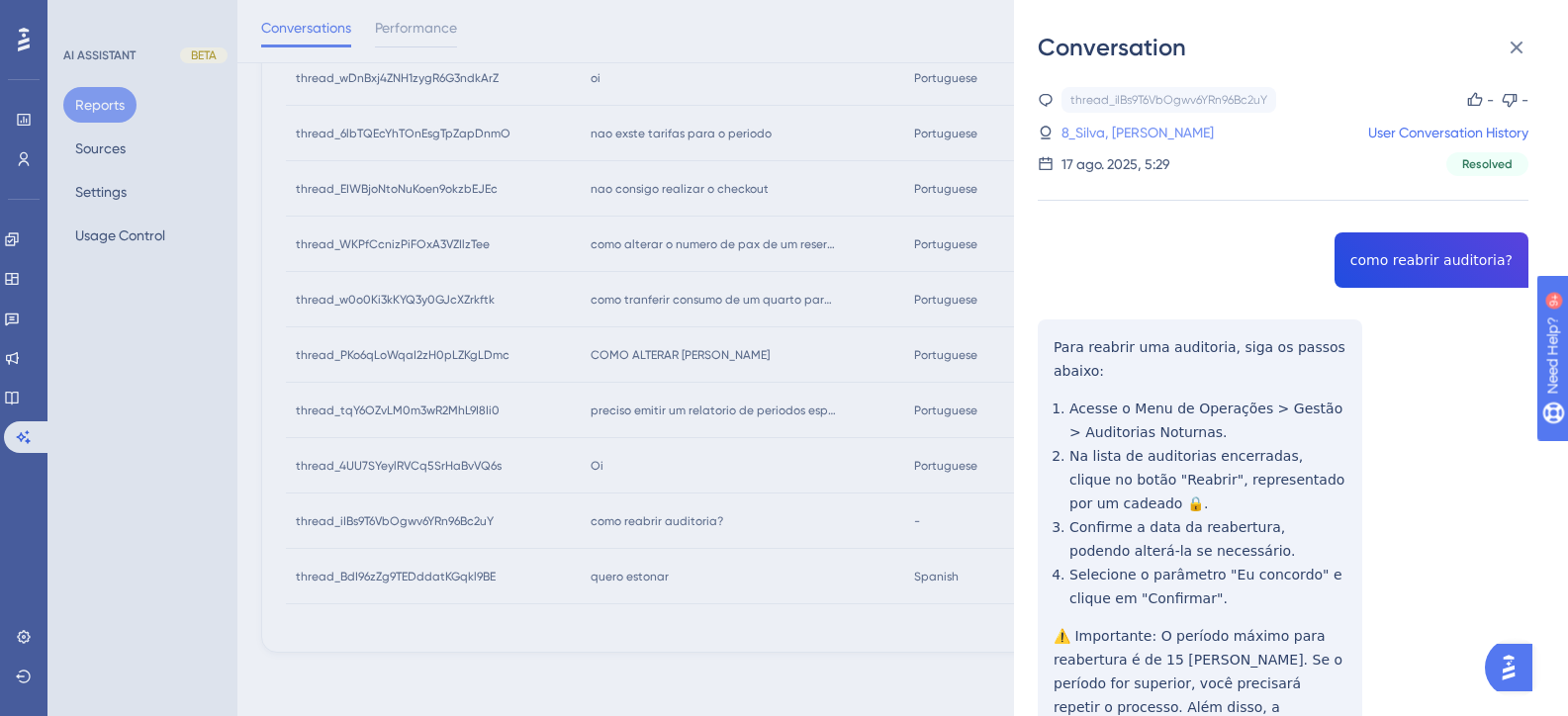
click at [1117, 139] on link "8_Silva, Alan" at bounding box center [1138, 133] width 153 height 24
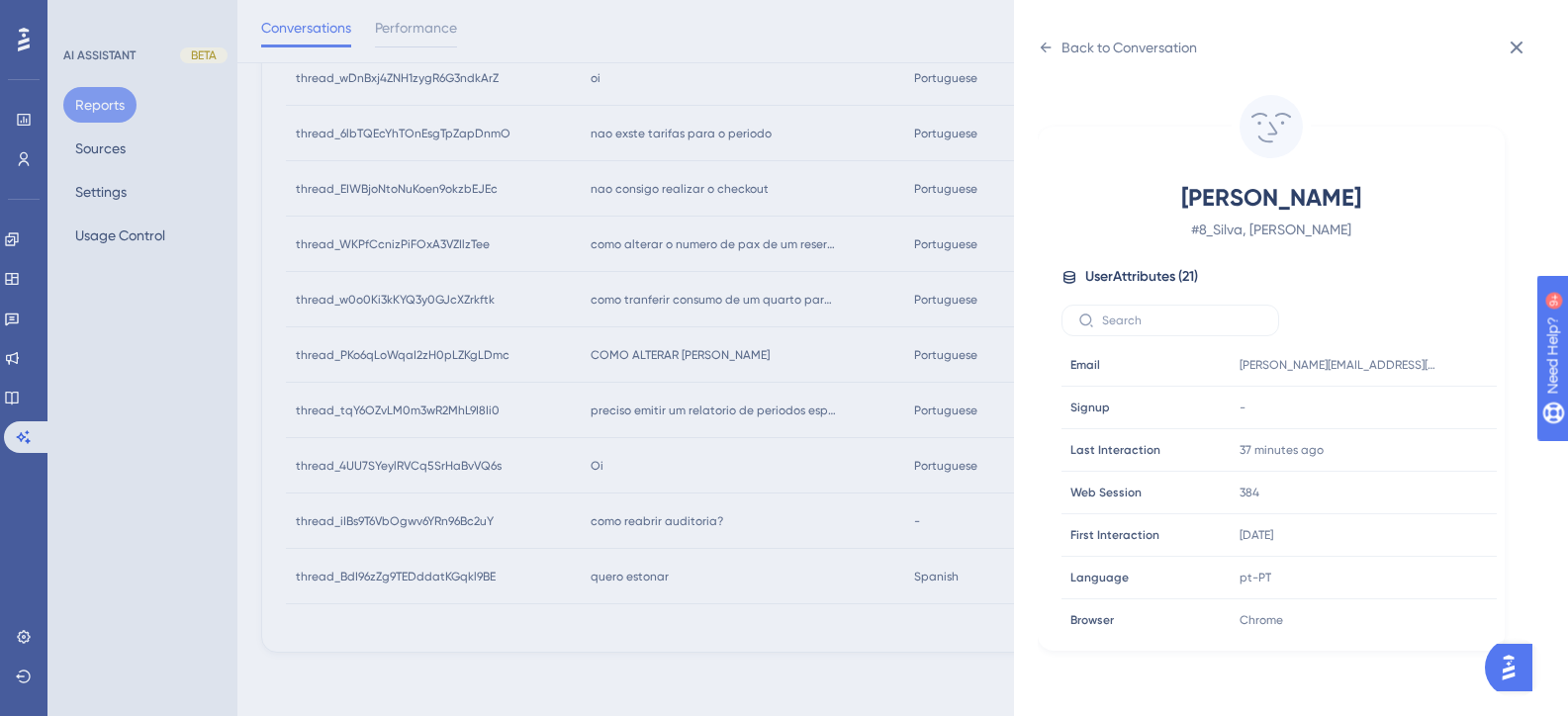
click at [838, 435] on div "Back to Conversation Silva, Alan # 8_Silva, Alan User Attributes ( 21 ) Email E…" at bounding box center [784, 358] width 1568 height 716
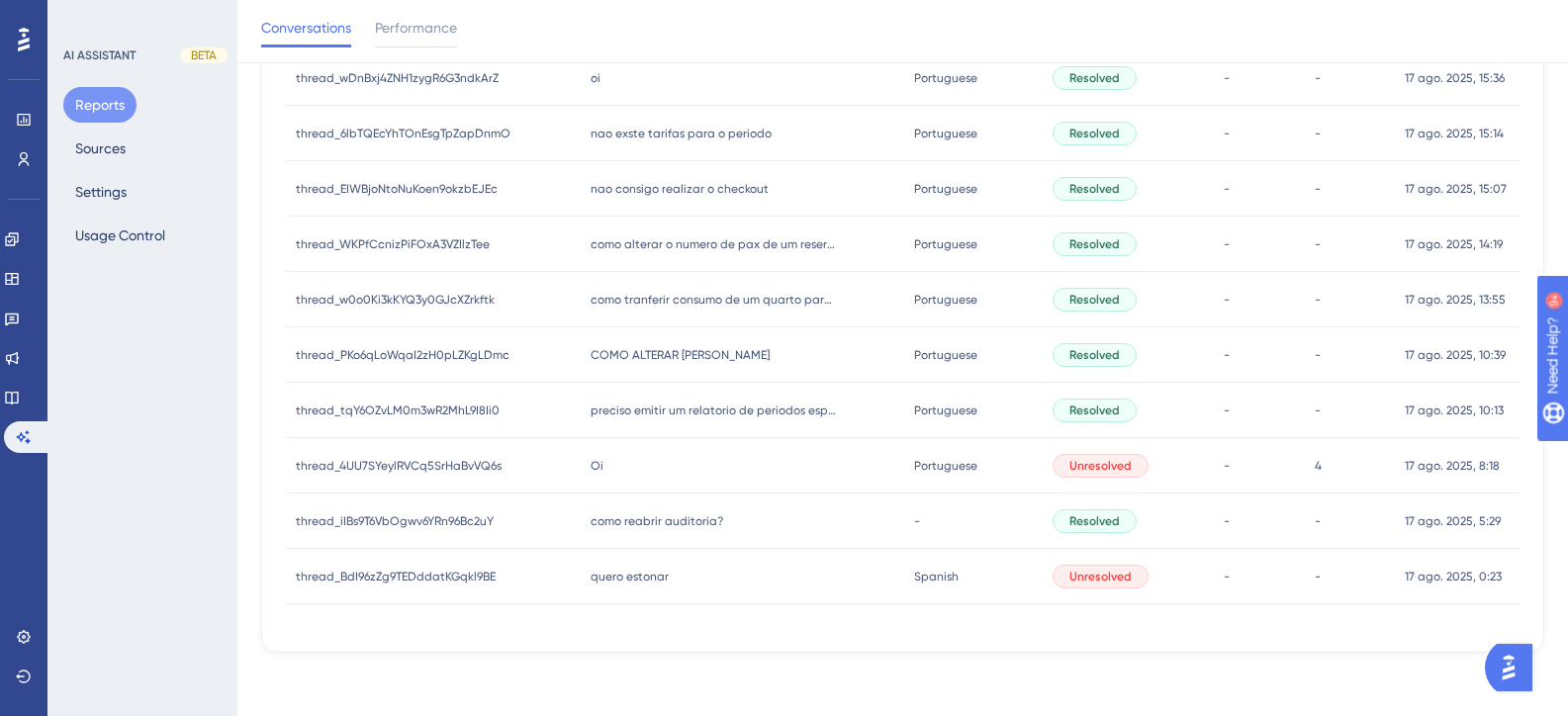
click at [637, 475] on div "Oi Oi" at bounding box center [742, 465] width 323 height 55
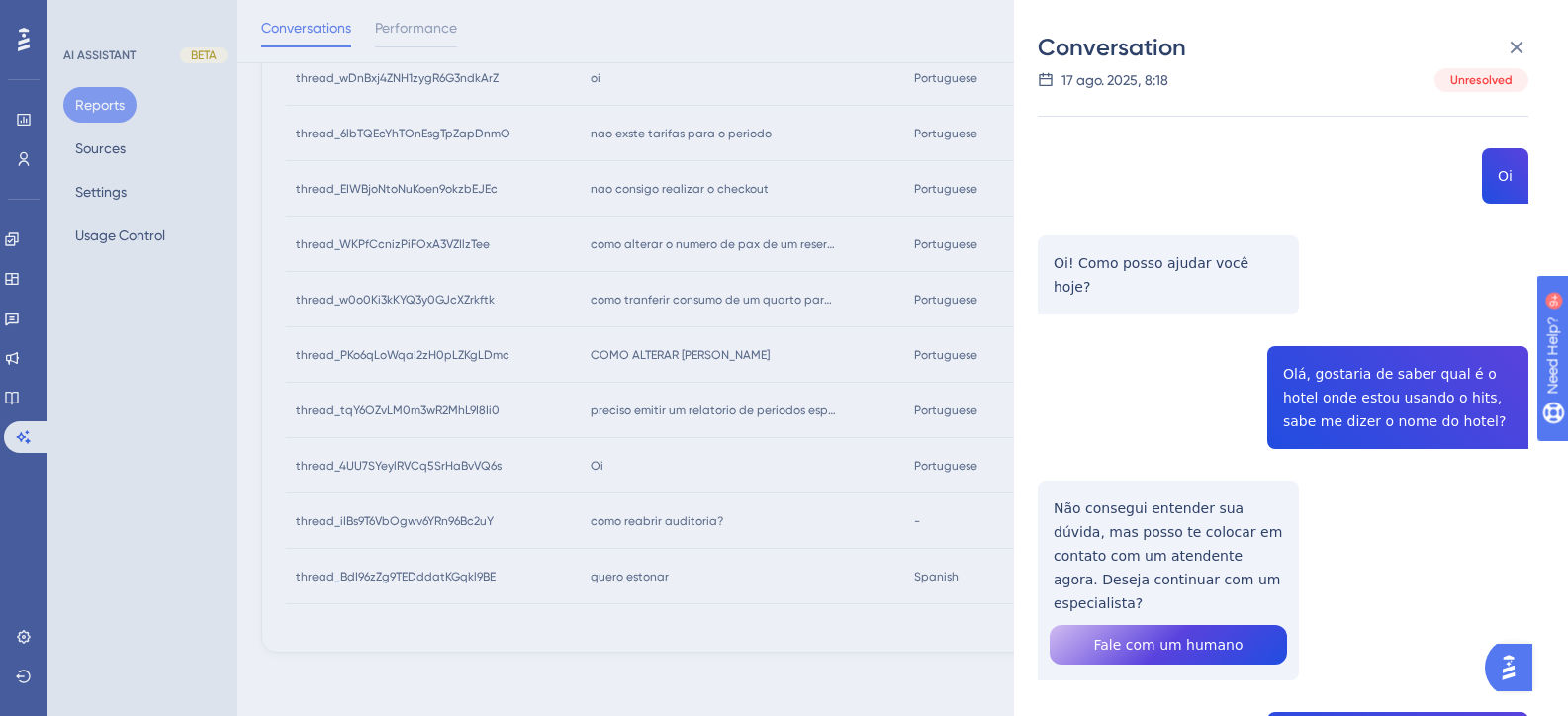
scroll to position [198, 0]
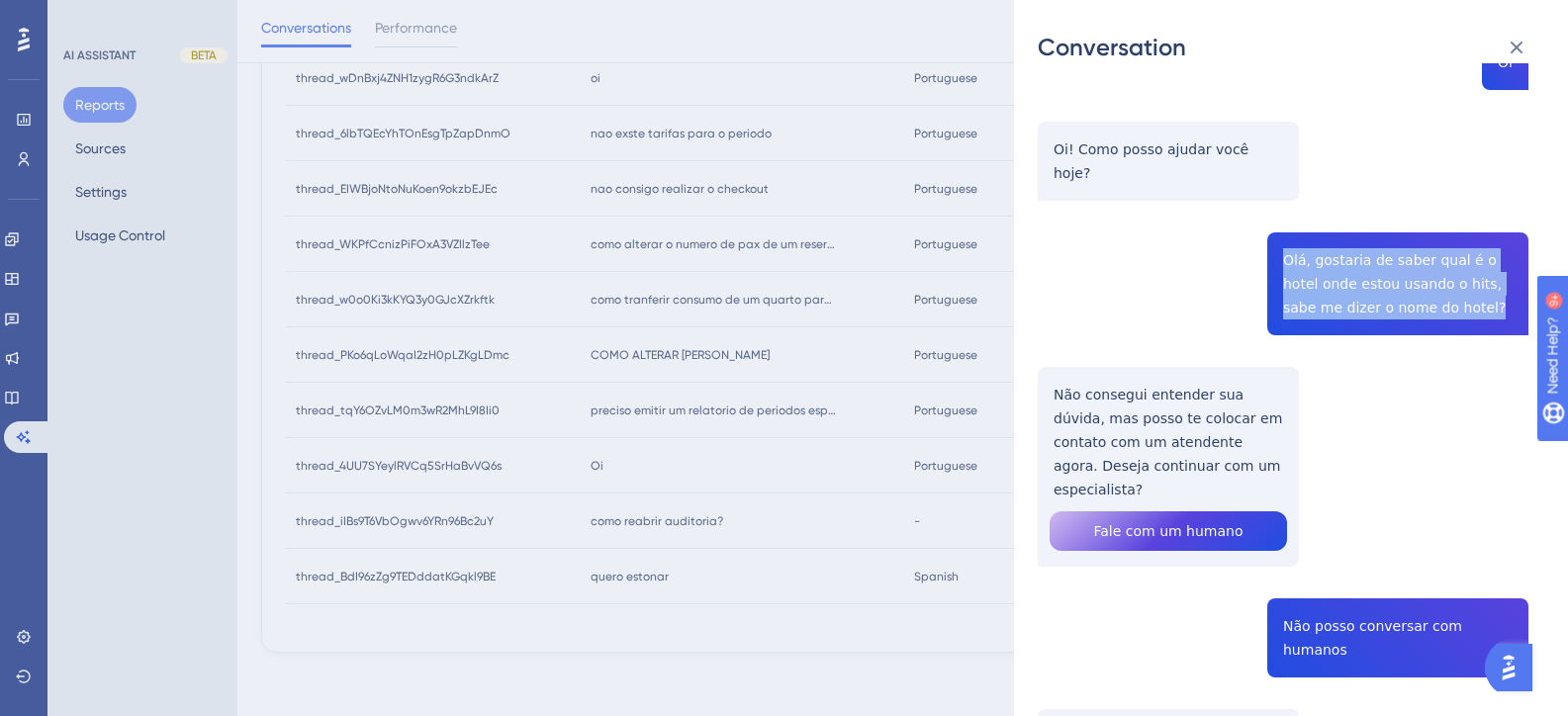
drag, startPoint x: 1410, startPoint y: 289, endPoint x: 1248, endPoint y: 231, distance: 172.1
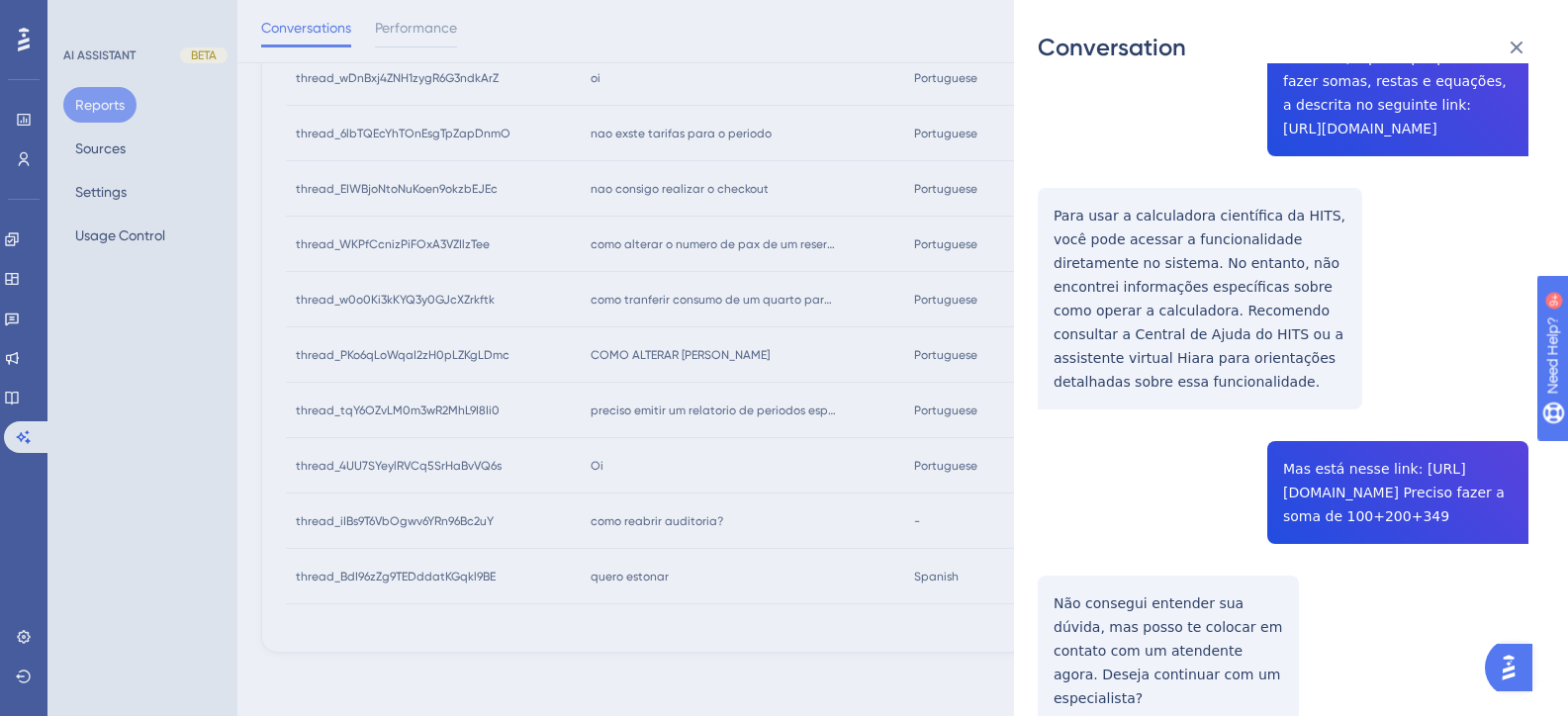
scroll to position [5160, 0]
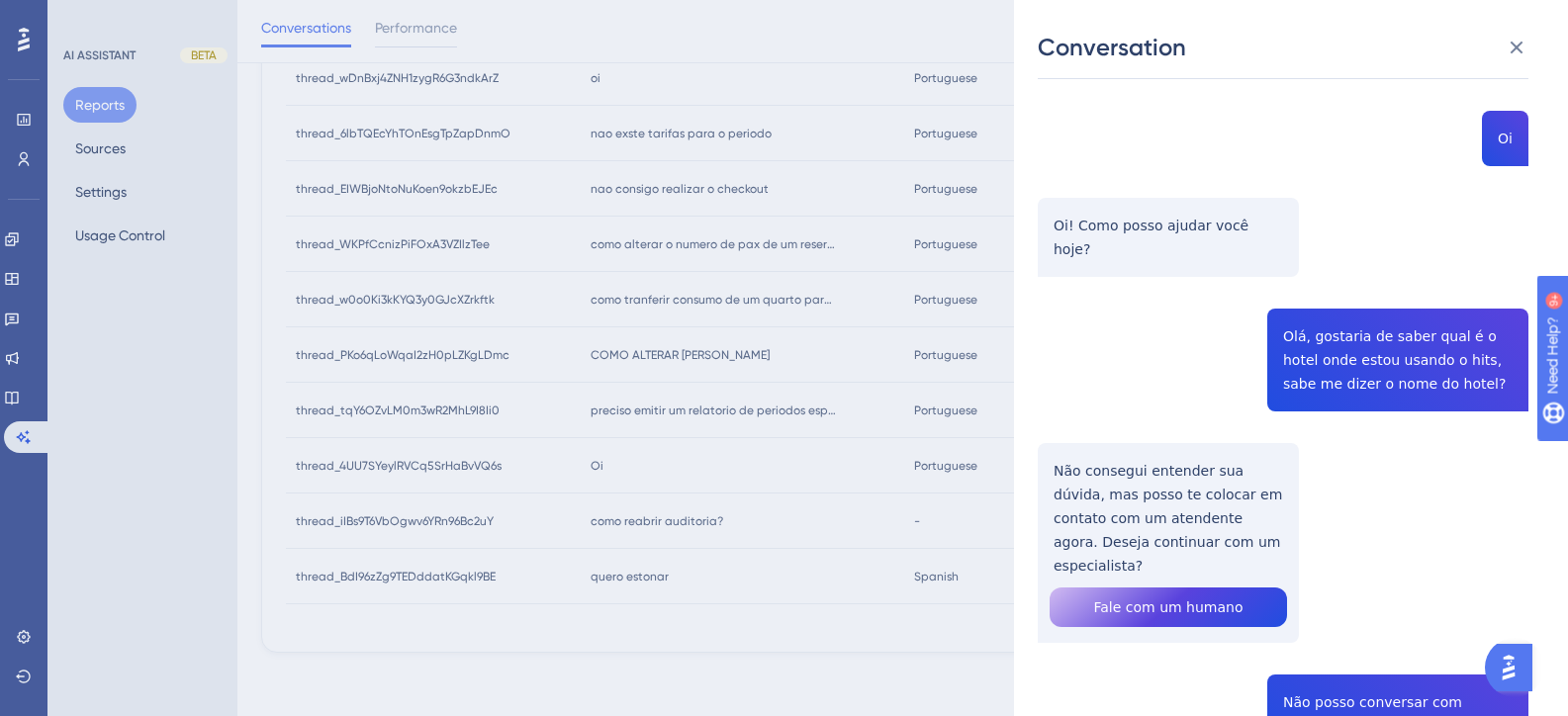
scroll to position [0, 0]
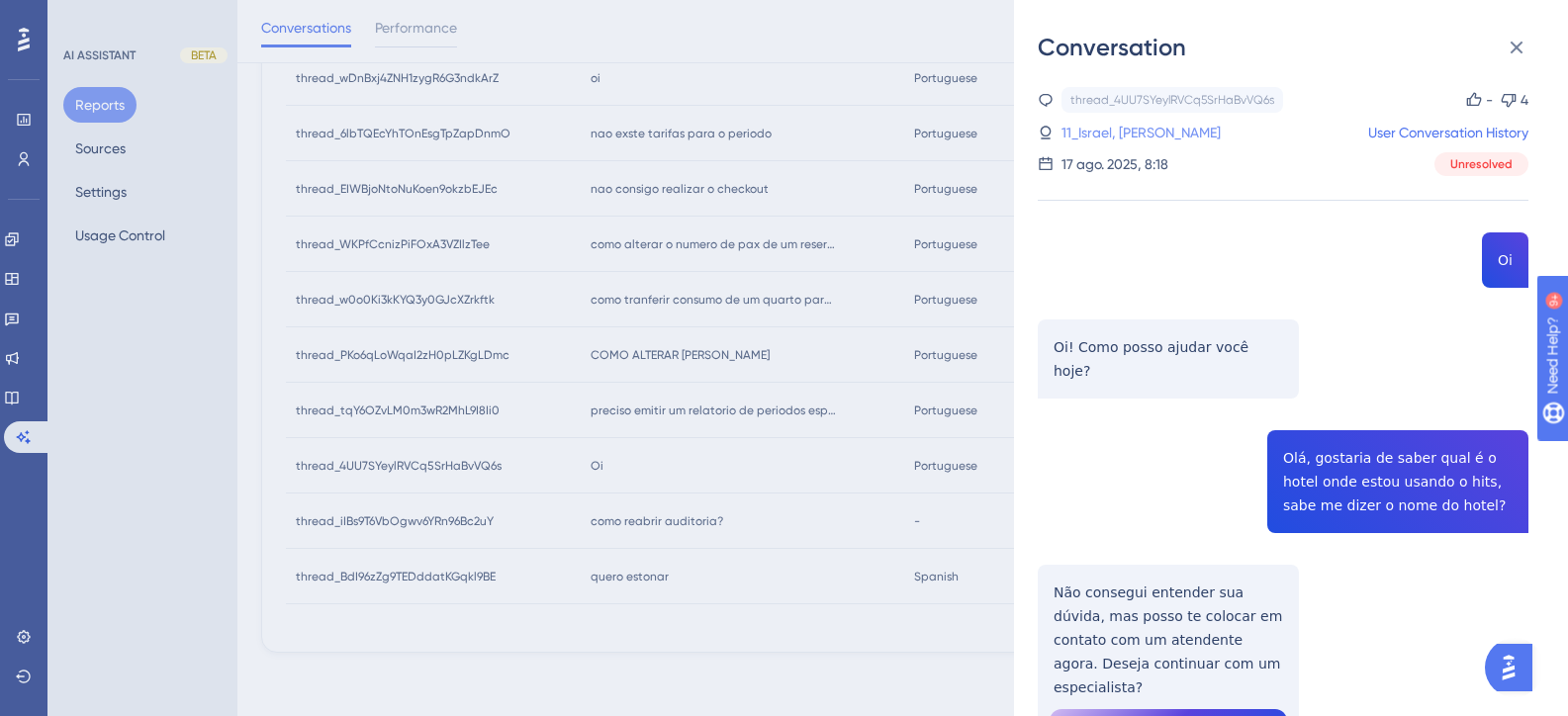
click at [1084, 139] on link "11_Israel, David" at bounding box center [1141, 133] width 159 height 24
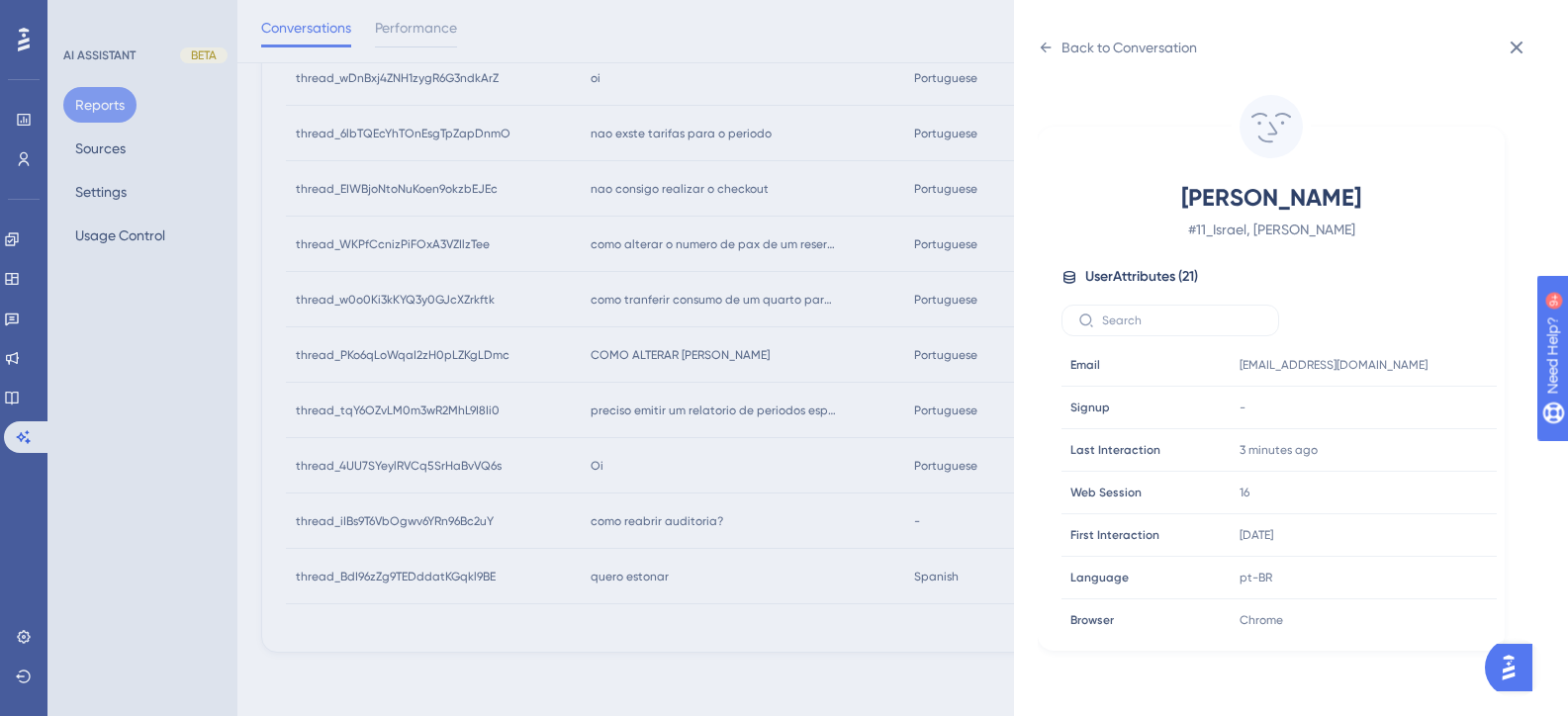
click at [646, 637] on div "Back to Conversation Israel, David # 11_Israel, David User Attributes ( 21 ) Em…" at bounding box center [784, 358] width 1568 height 716
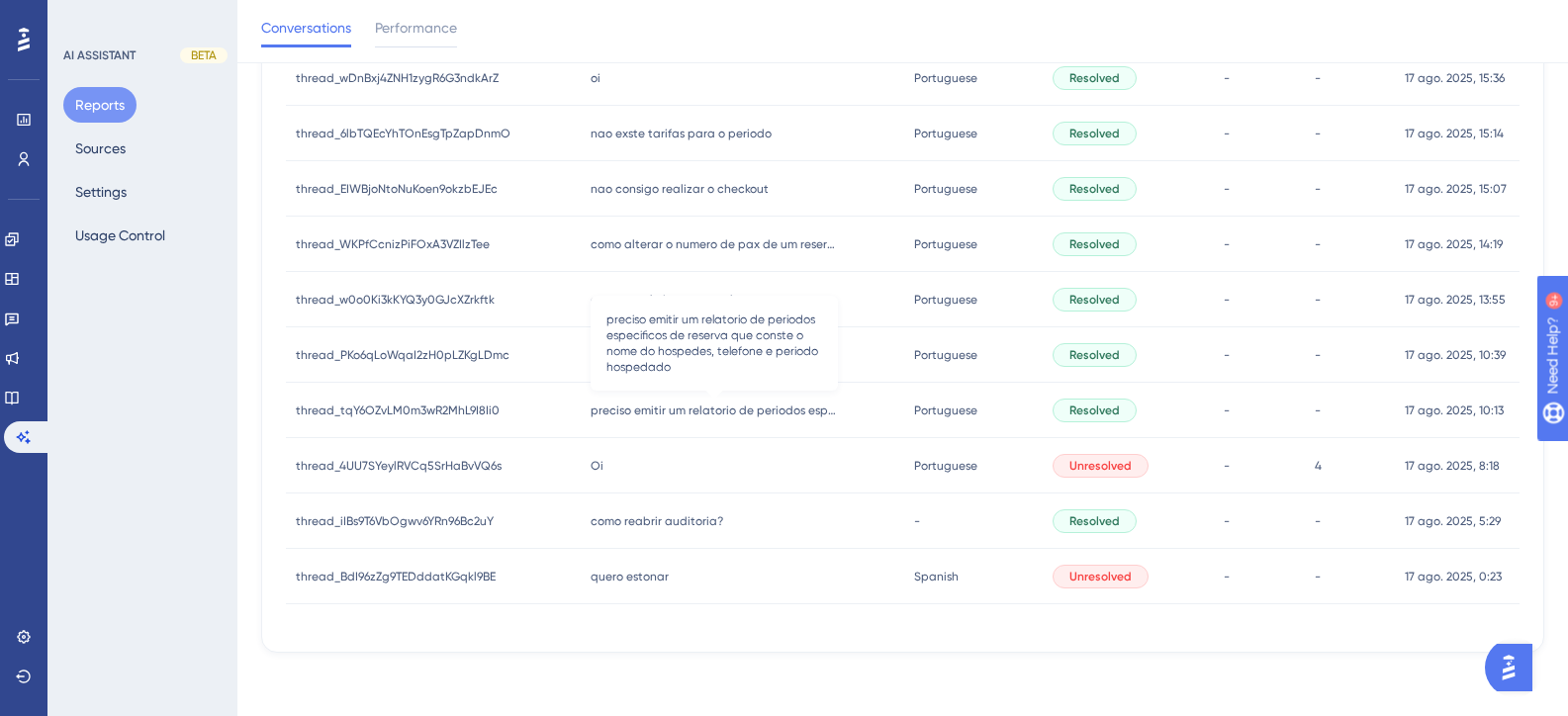
click at [695, 408] on span "preciso emitir um relatorio de periodos especificos de reserva que conste o nom…" at bounding box center [714, 410] width 248 height 16
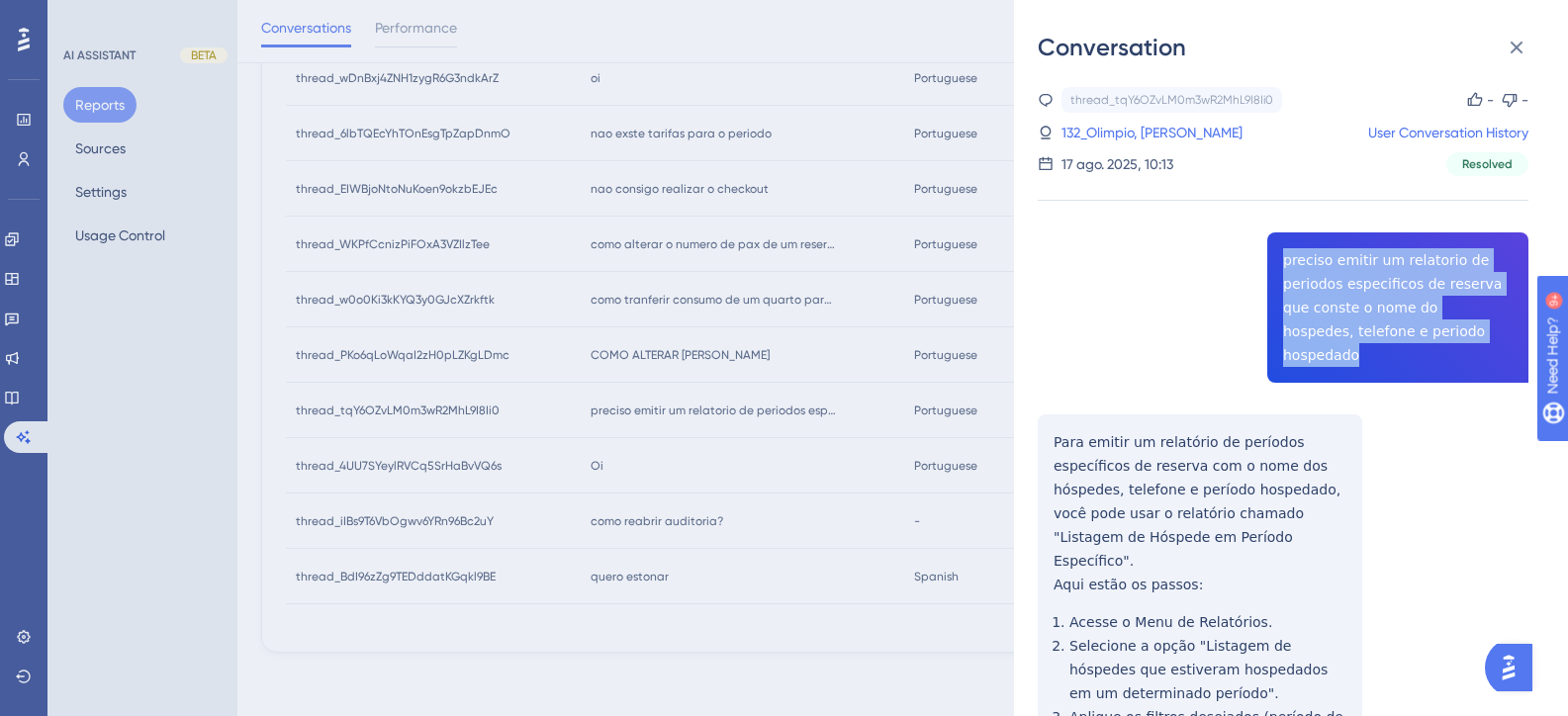
drag, startPoint x: 1486, startPoint y: 330, endPoint x: 1275, endPoint y: 258, distance: 222.9
click at [1275, 258] on div "thread_tqY6OZvLM0m3wR2MhL9I8Ii0 Copy - - 132_Olimpio, Bruno User Conversation H…" at bounding box center [1283, 557] width 490 height 939
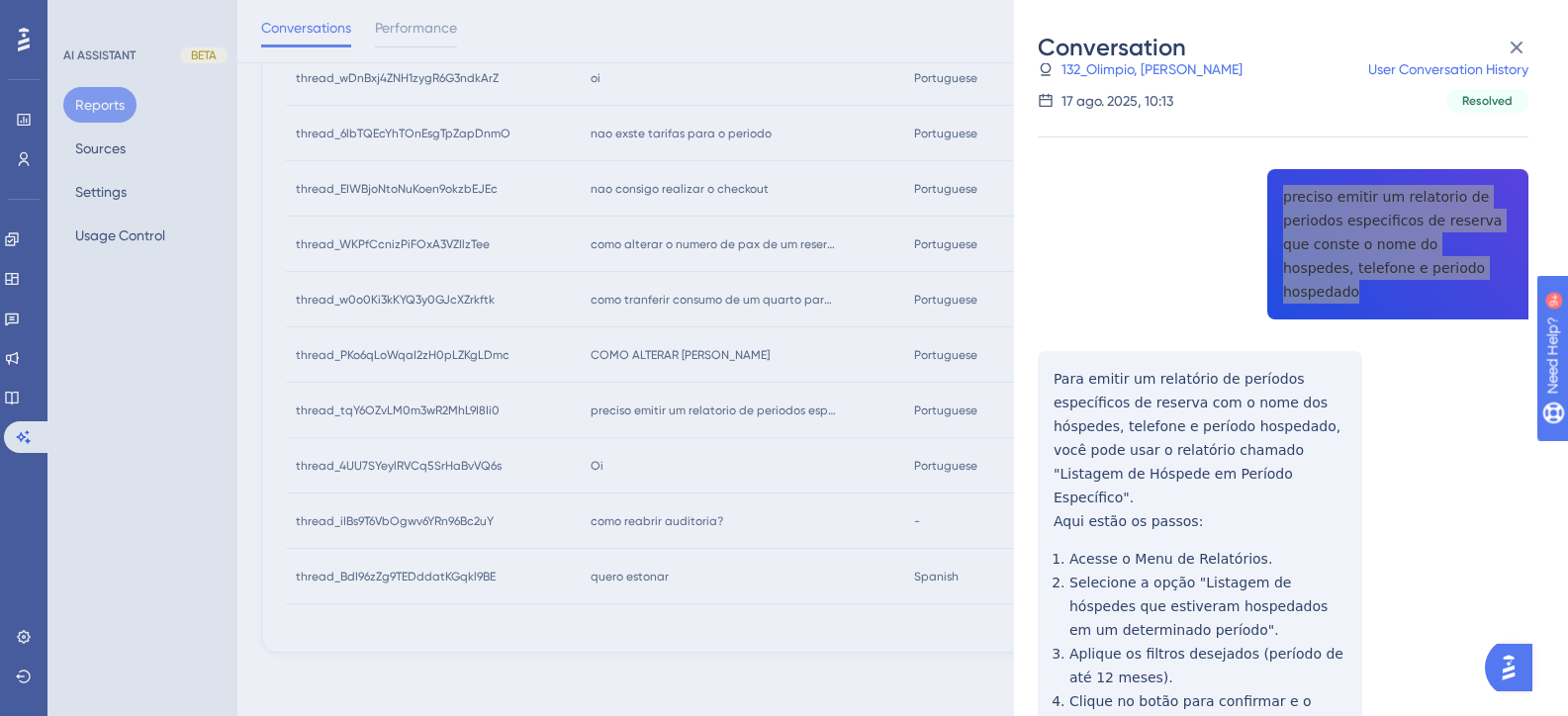
scroll to position [248, 0]
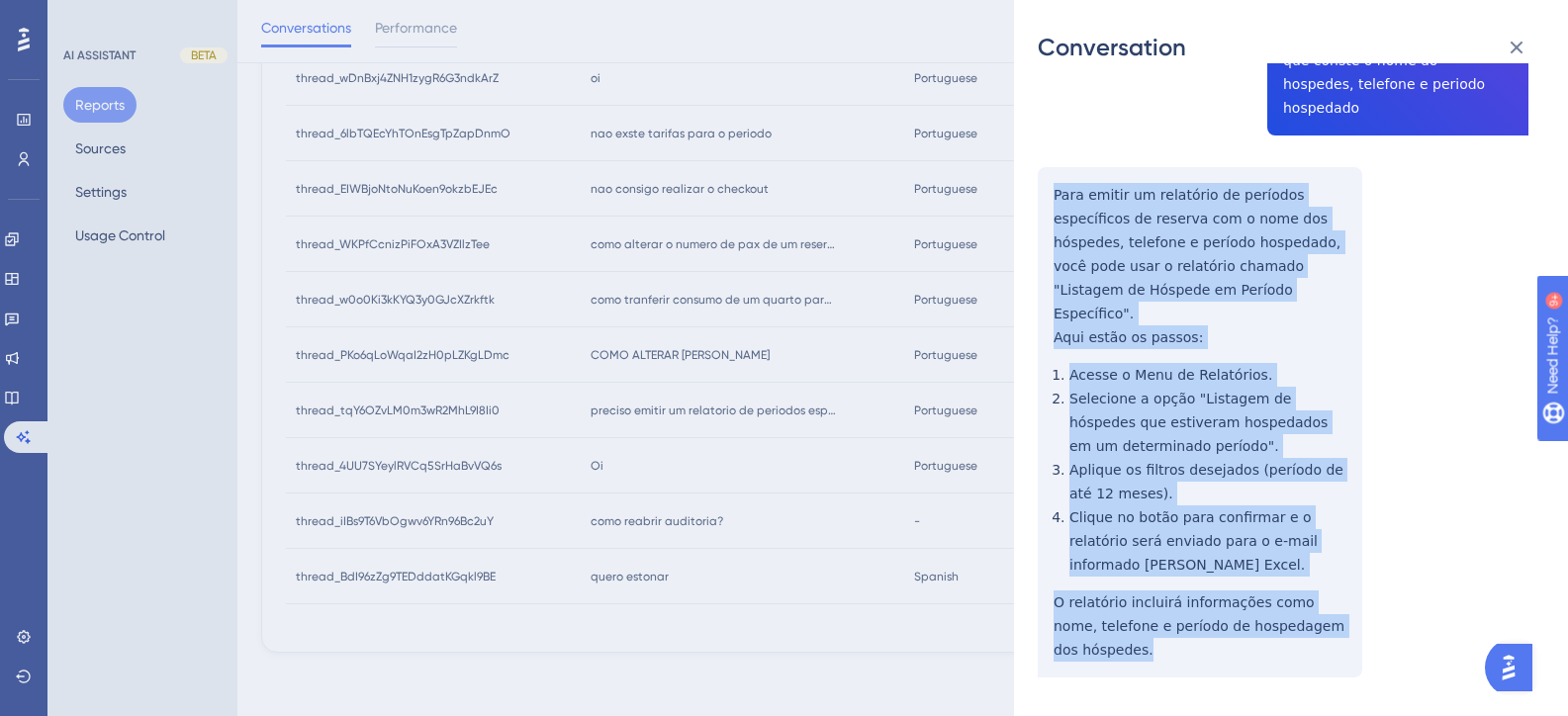
drag, startPoint x: 1157, startPoint y: 606, endPoint x: 1046, endPoint y: 167, distance: 452.8
click at [1046, 167] on div "thread_tqY6OZvLM0m3wR2MhL9I8Ii0 Copy - - 132_Olimpio, Bruno User Conversation H…" at bounding box center [1283, 309] width 490 height 939
click at [1474, 414] on div "thread_tqY6OZvLM0m3wR2MhL9I8Ii0 Copy - - 132_Olimpio, Bruno User Conversation H…" at bounding box center [1283, 309] width 490 height 939
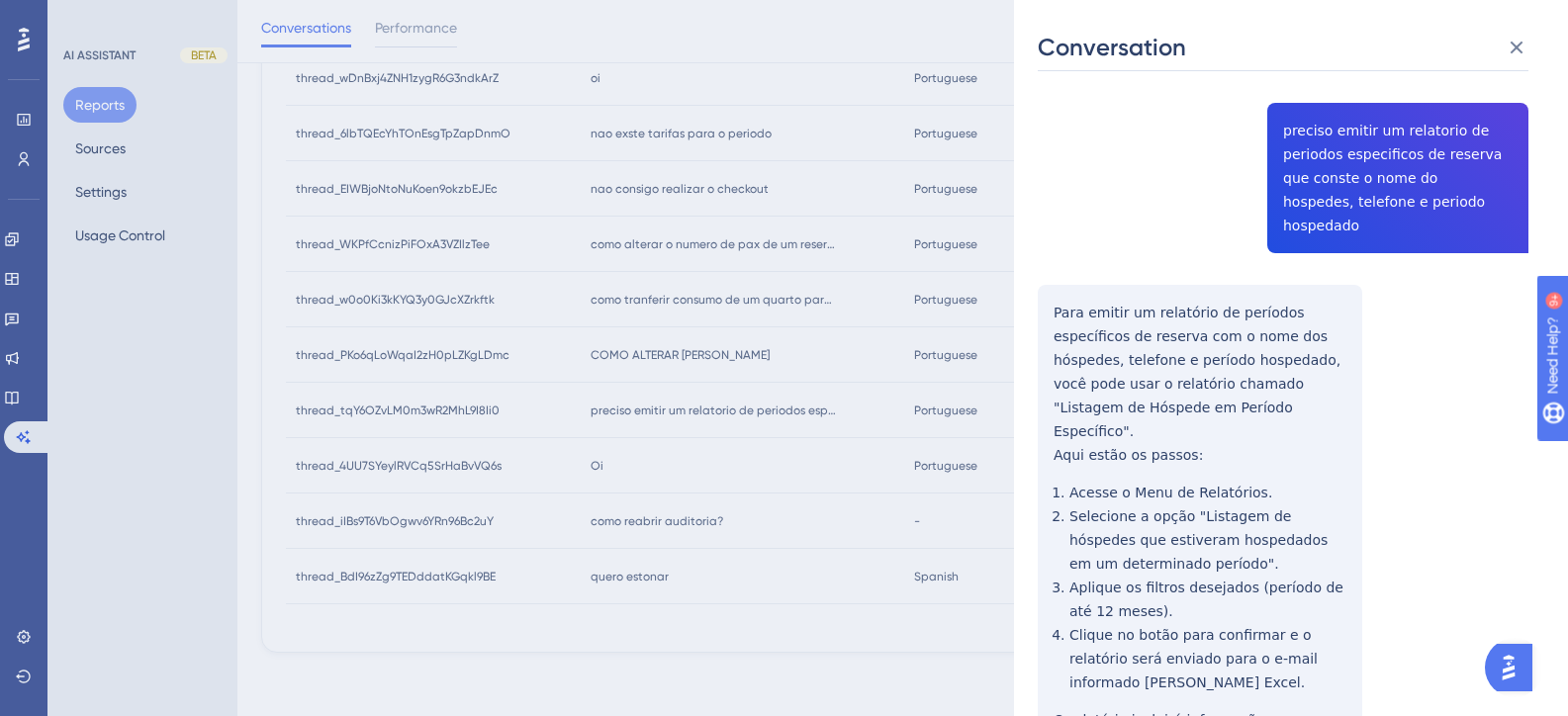
scroll to position [0, 0]
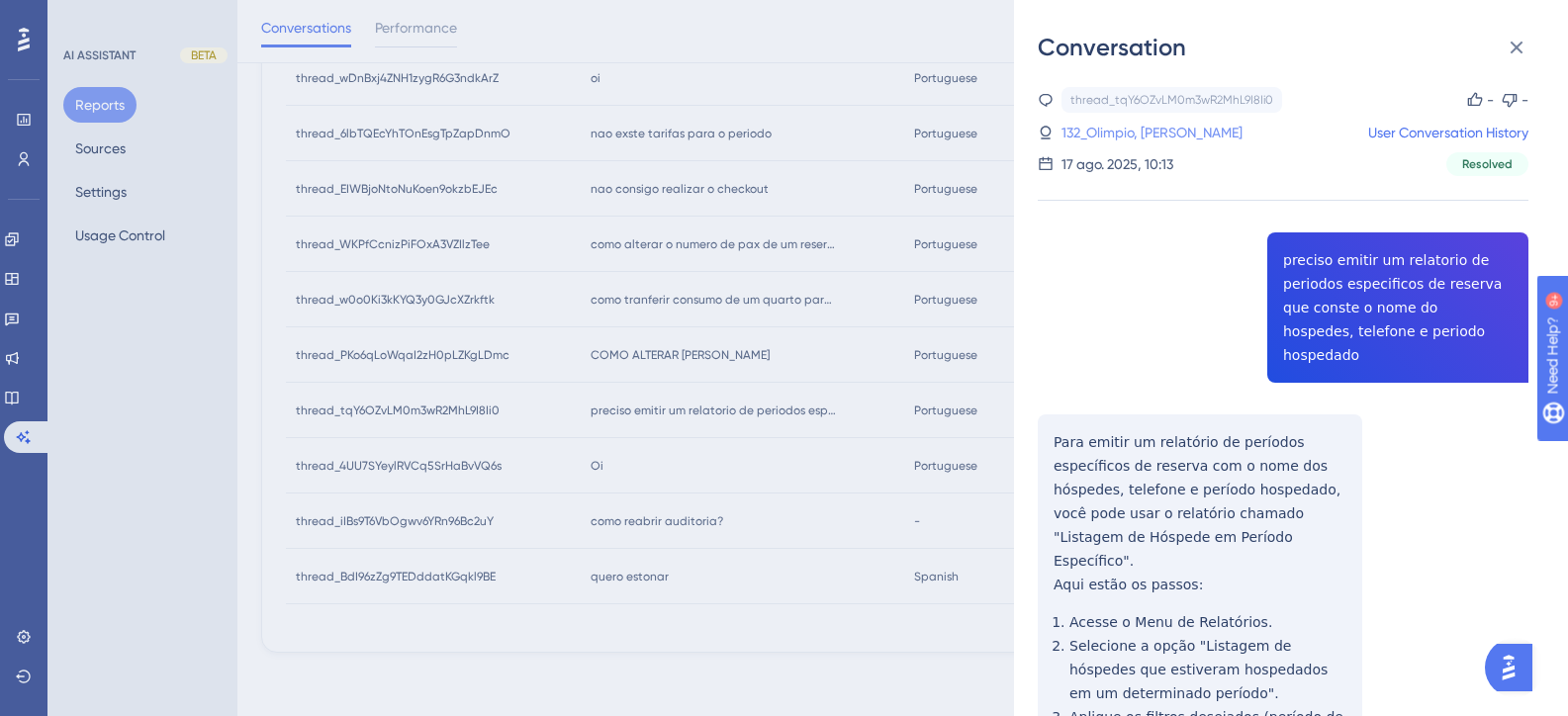
click at [1127, 134] on link "132_Olimpio, Bruno" at bounding box center [1152, 133] width 181 height 24
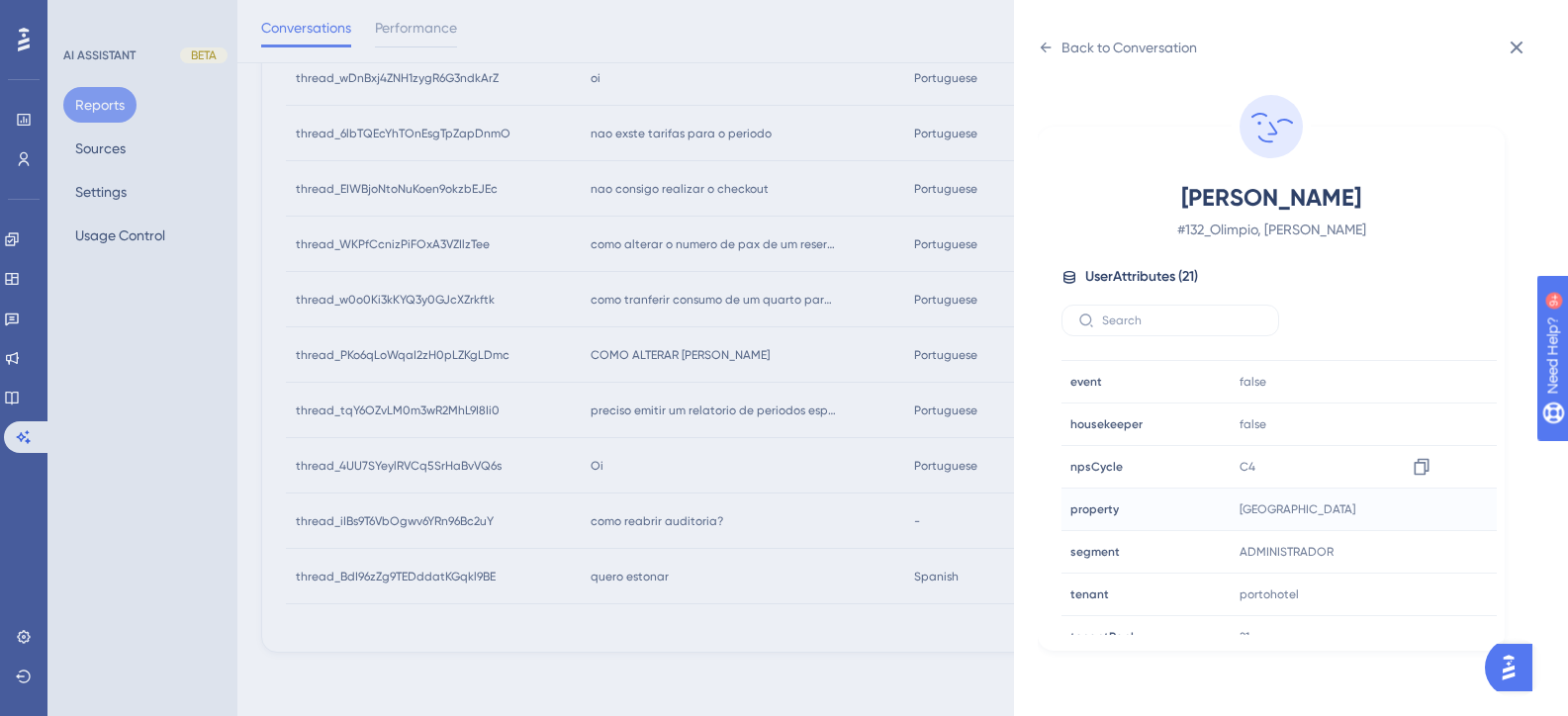
scroll to position [494, 0]
click at [723, 498] on div "Back to Conversation Olimpio, Bruno # 132_Olimpio, Bruno User Attributes ( 21 )…" at bounding box center [784, 358] width 1568 height 716
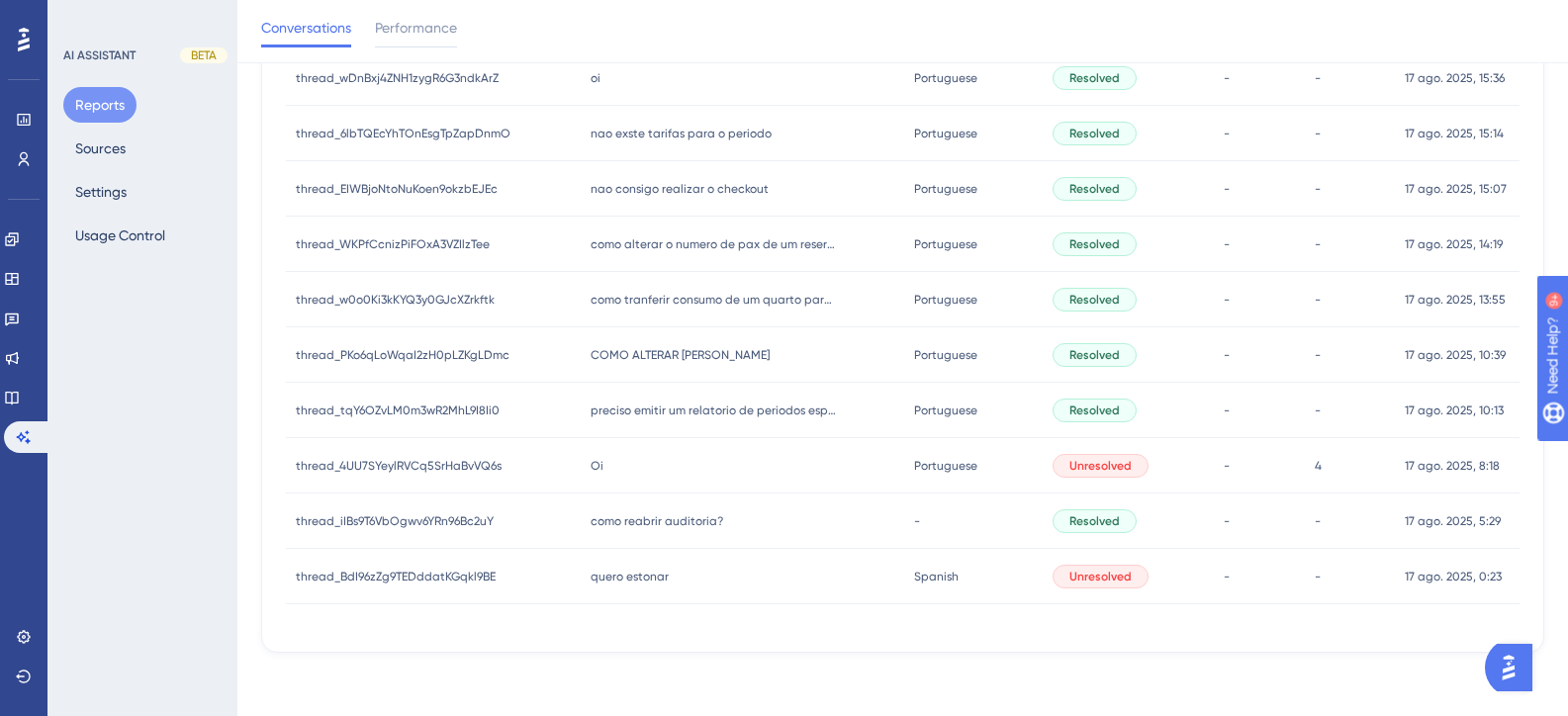
click at [690, 528] on span "como reabrir auditoria?" at bounding box center [657, 521] width 133 height 16
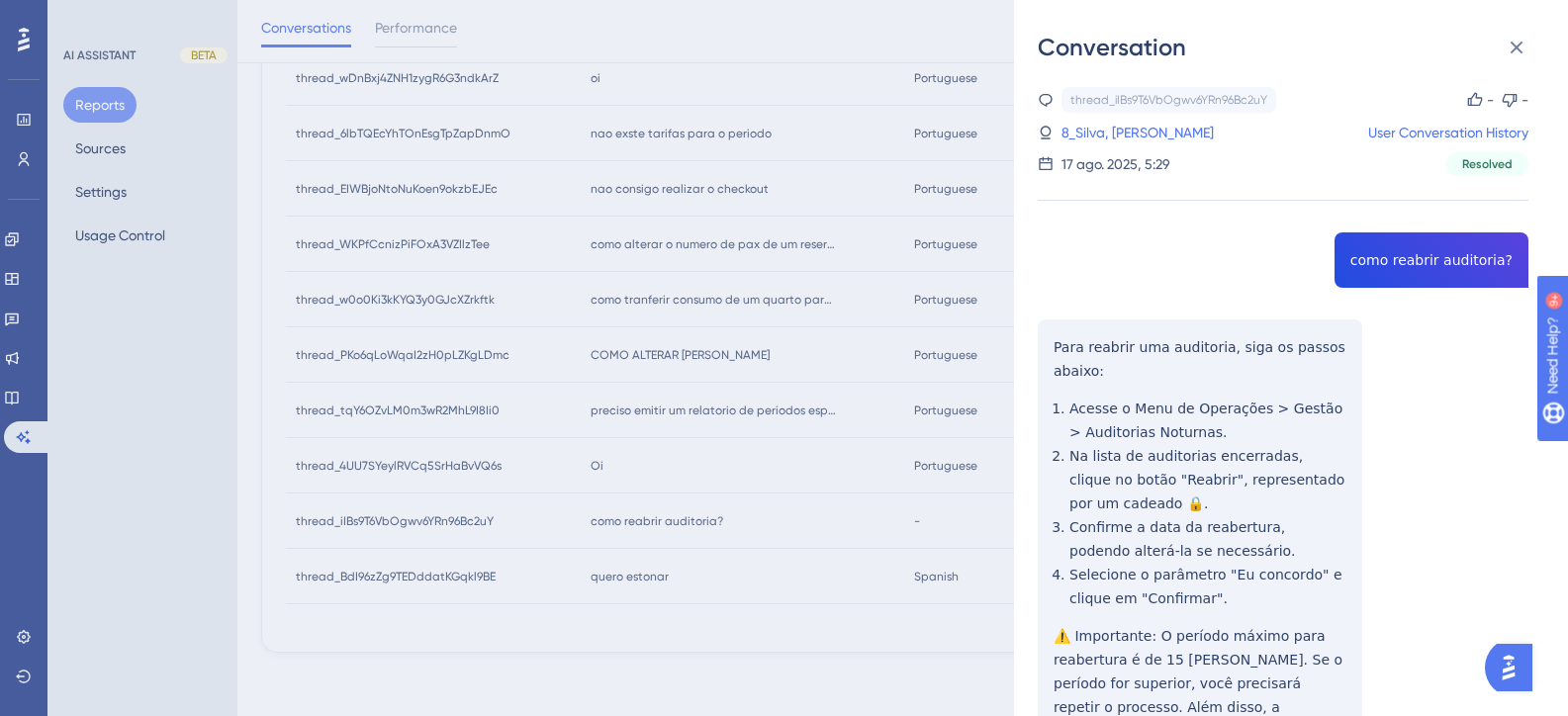
click at [633, 391] on div "Conversation thread_iIBs9T6VbOgwv6YRn96Bc2uY Copy - - 8_Silva, Alan User Conver…" at bounding box center [784, 358] width 1568 height 716
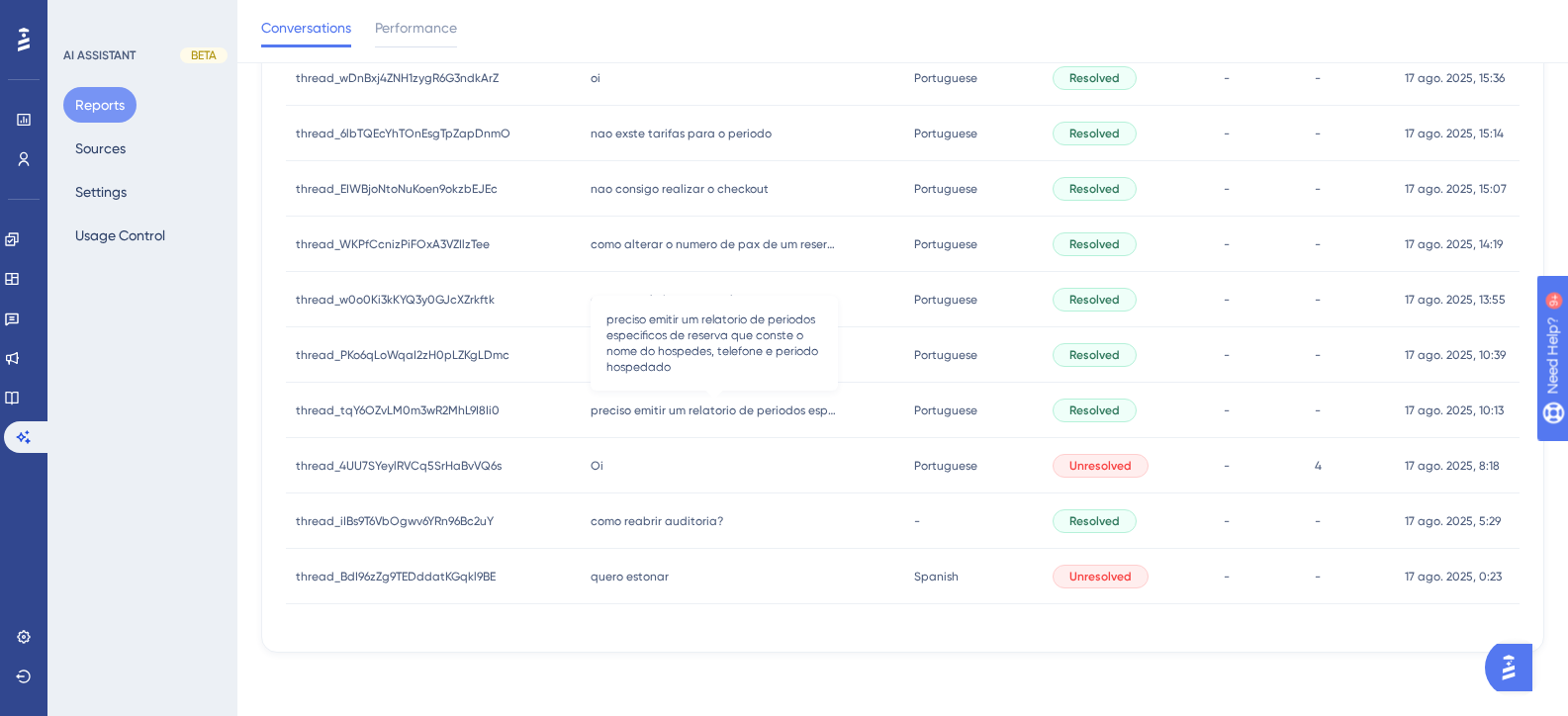
click at [678, 408] on span "preciso emitir um relatorio de periodos especificos de reserva que conste o nom…" at bounding box center [714, 410] width 248 height 16
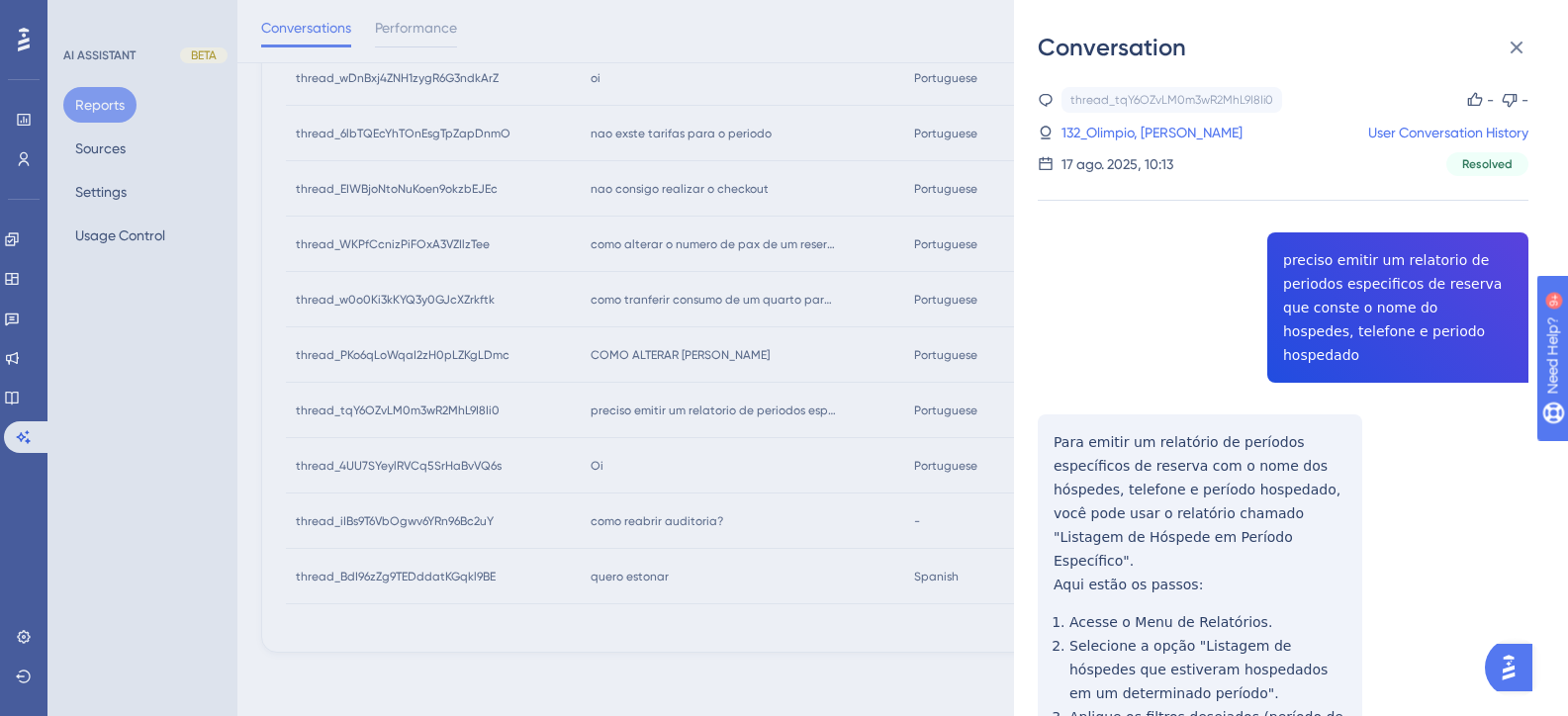
click at [623, 482] on div "Conversation thread_tqY6OZvLM0m3wR2MhL9I8Ii0 Copy - - 132_Olimpio, Bruno User C…" at bounding box center [784, 358] width 1568 height 716
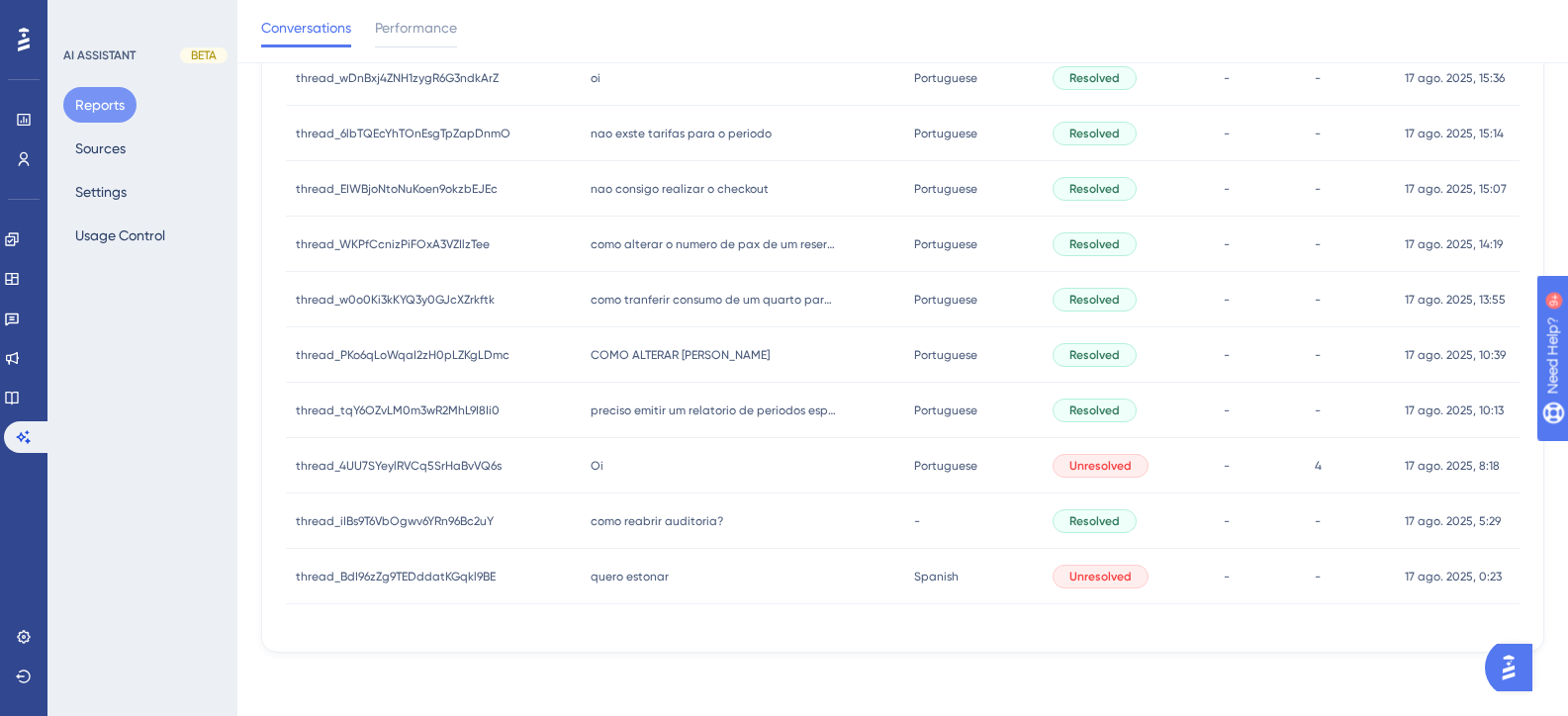
click at [656, 367] on div "COMO ALTERAR HORARIO LATECHECKIN COMO ALTERAR HORARIO LATECHECKIN" at bounding box center [742, 356] width 323 height 55
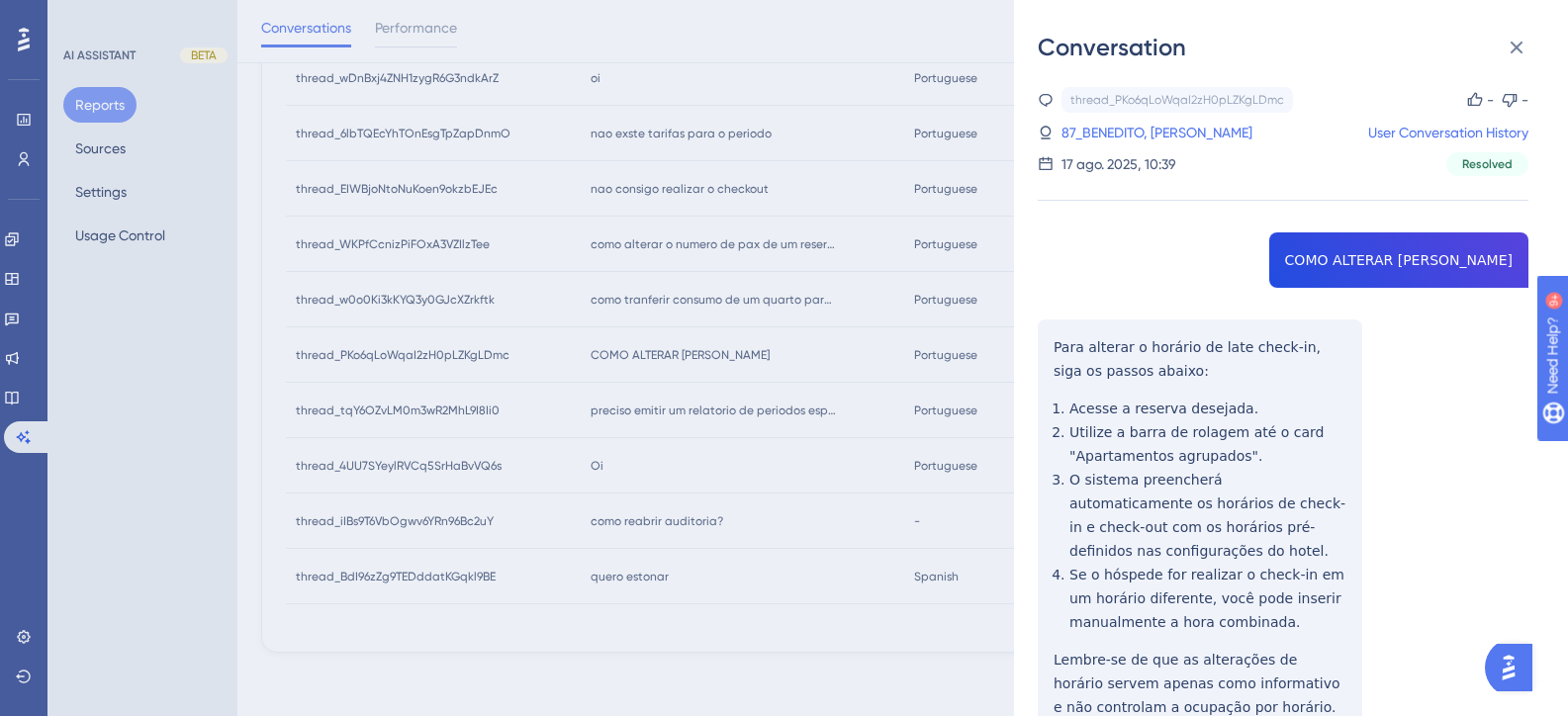
drag, startPoint x: 1356, startPoint y: 289, endPoint x: 1263, endPoint y: 265, distance: 96.0
click at [1263, 265] on div "thread_PKo6qLoWqaI2zH0pLZKgLDmc Copy - - 87_BENEDITO, MARCOS DIRCEU User Conver…" at bounding box center [1283, 461] width 490 height 749
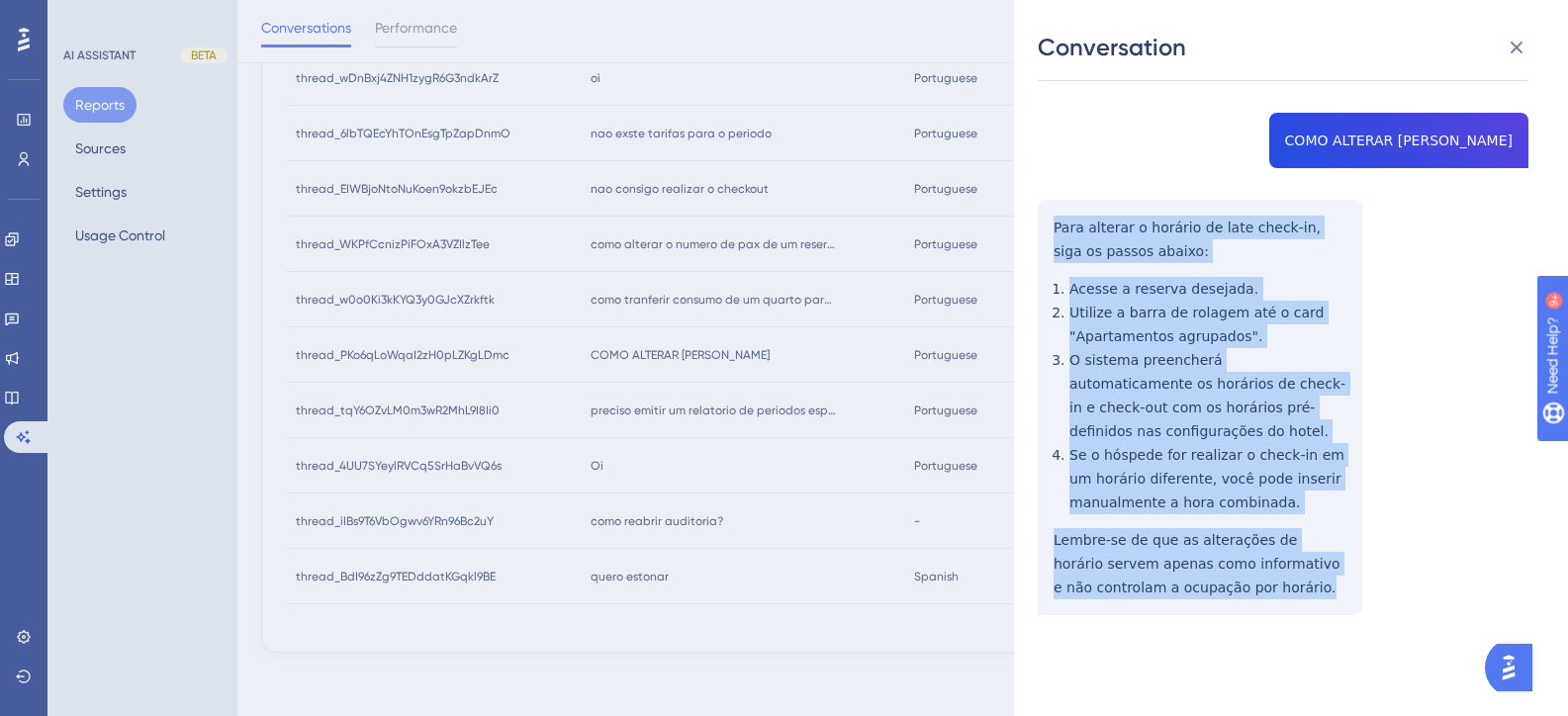
drag, startPoint x: 1300, startPoint y: 604, endPoint x: 1043, endPoint y: 251, distance: 436.6
click at [1043, 251] on div "thread_PKo6qLoWqaI2zH0pLZKgLDmc Copy - - 87_BENEDITO, MARCOS DIRCEU User Conver…" at bounding box center [1283, 342] width 490 height 749
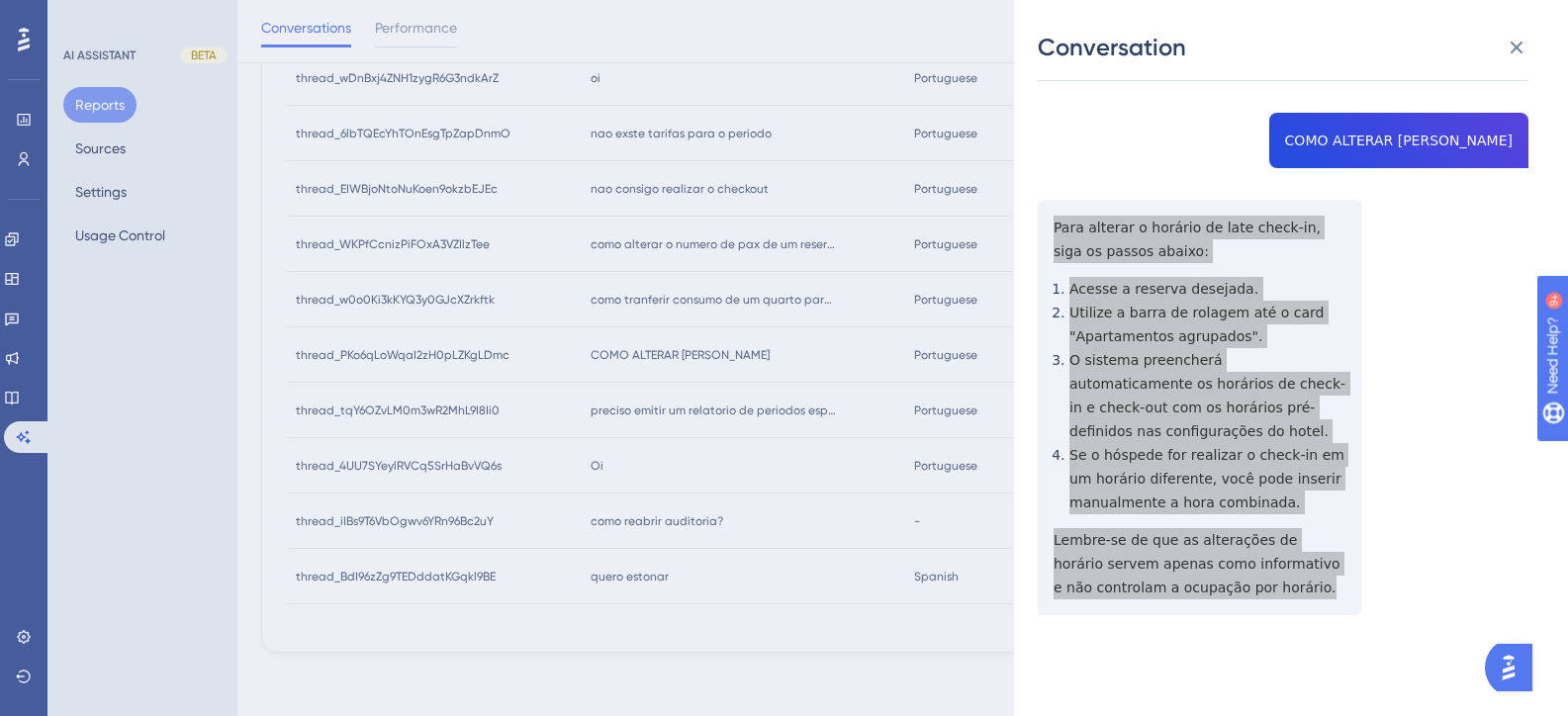
scroll to position [0, 0]
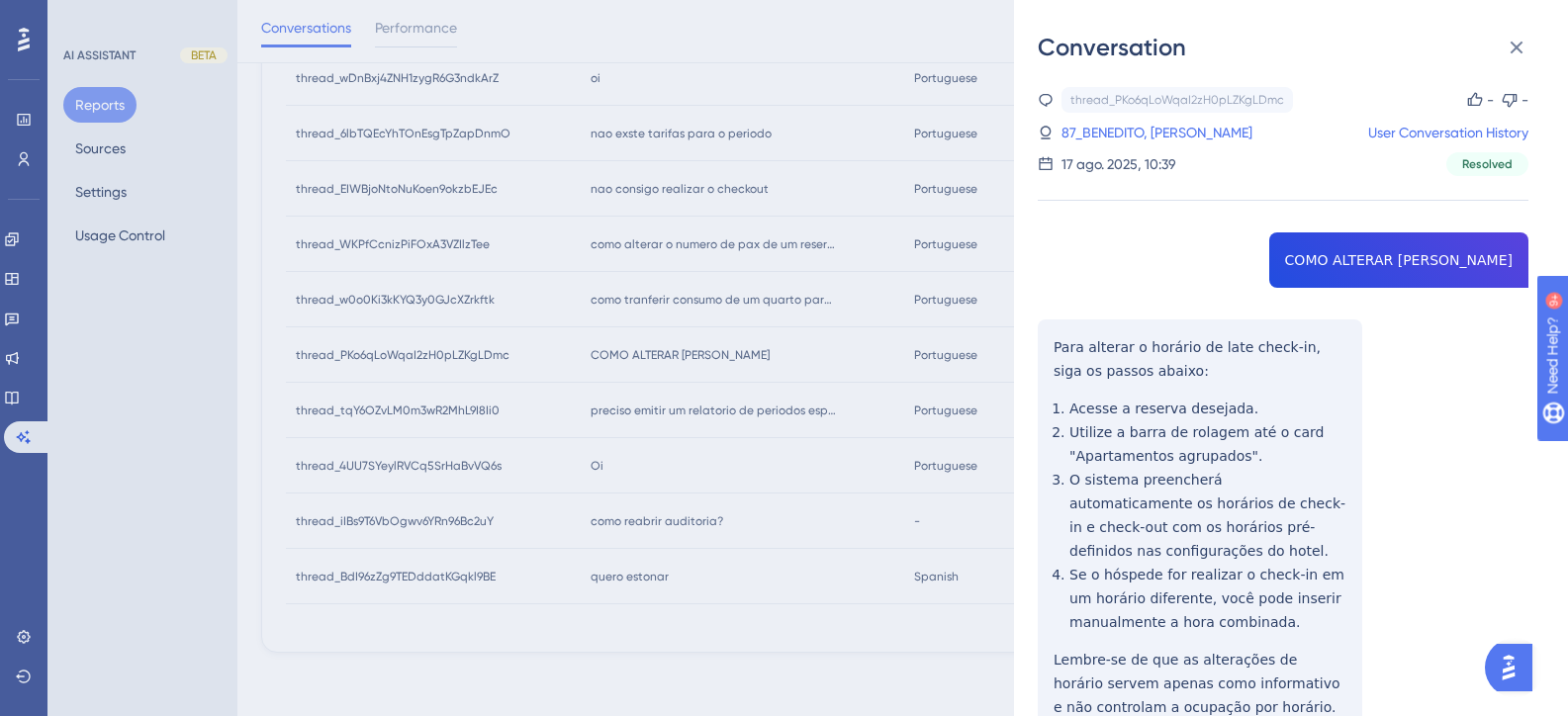
drag, startPoint x: 1118, startPoint y: 130, endPoint x: 1307, endPoint y: 434, distance: 358.0
click at [1118, 130] on link "87_BENEDITO, MARCOS DIRCEU" at bounding box center [1157, 133] width 191 height 24
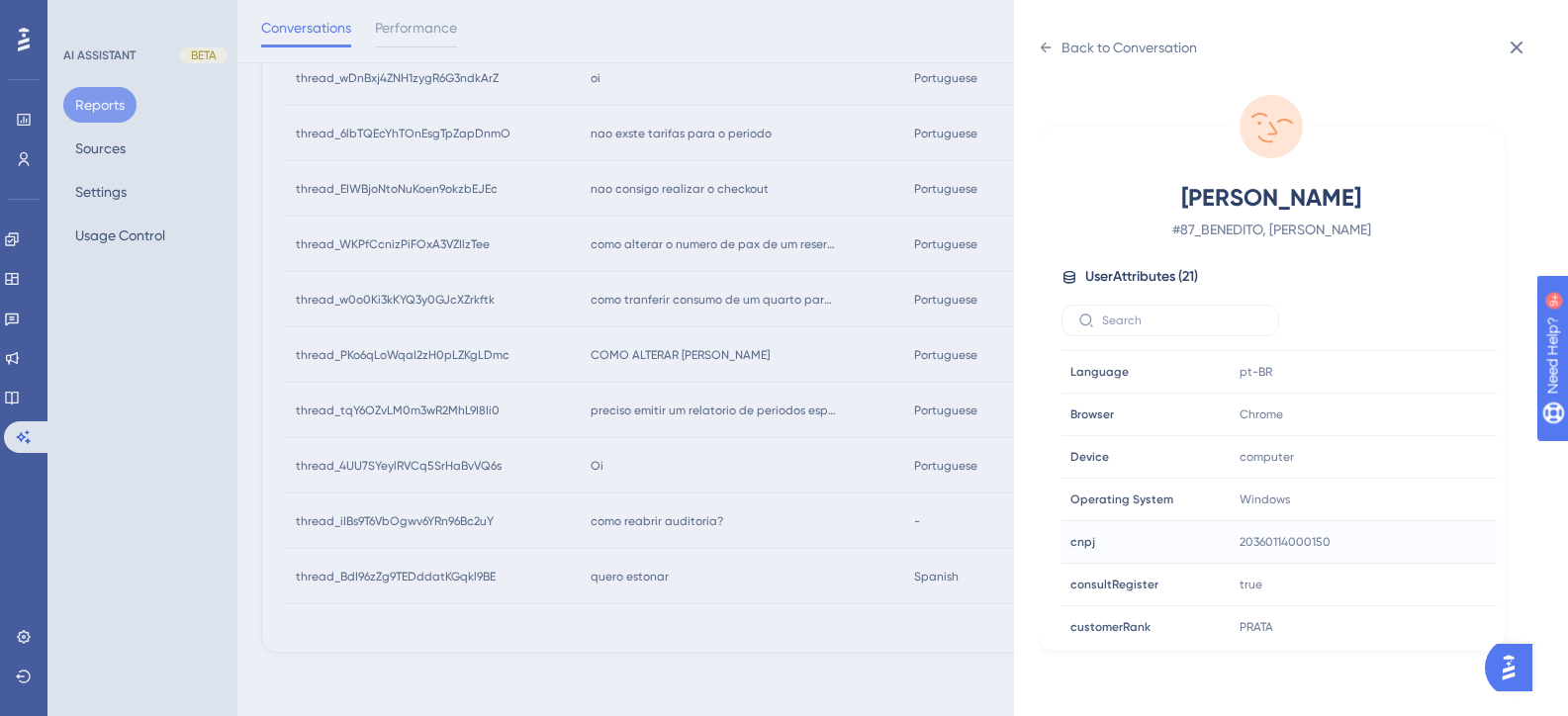
scroll to position [494, 0]
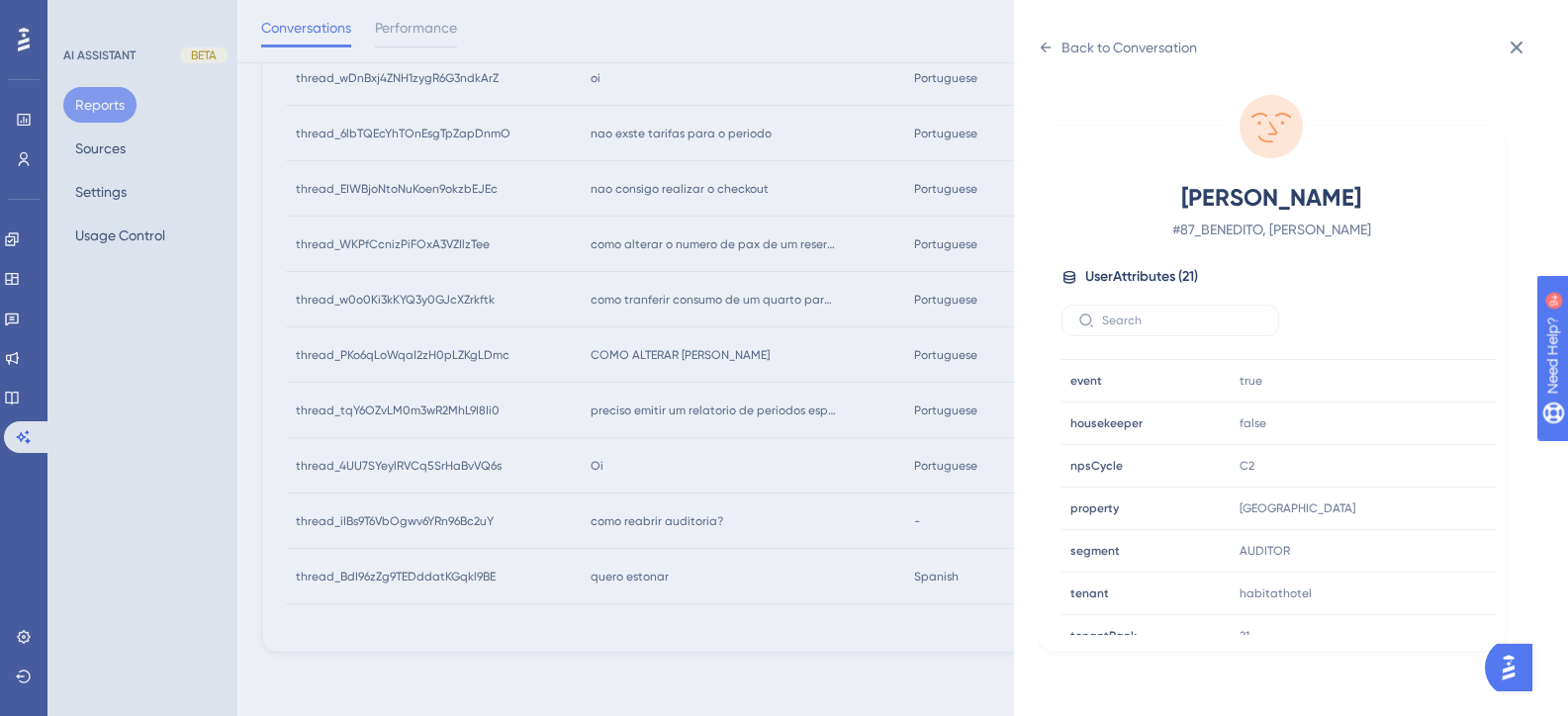
click at [636, 426] on div "Back to Conversation BENEDITO, MARCOS DIRCEU # 87_BENEDITO, MARCOS DIRCEU User …" at bounding box center [784, 358] width 1568 height 716
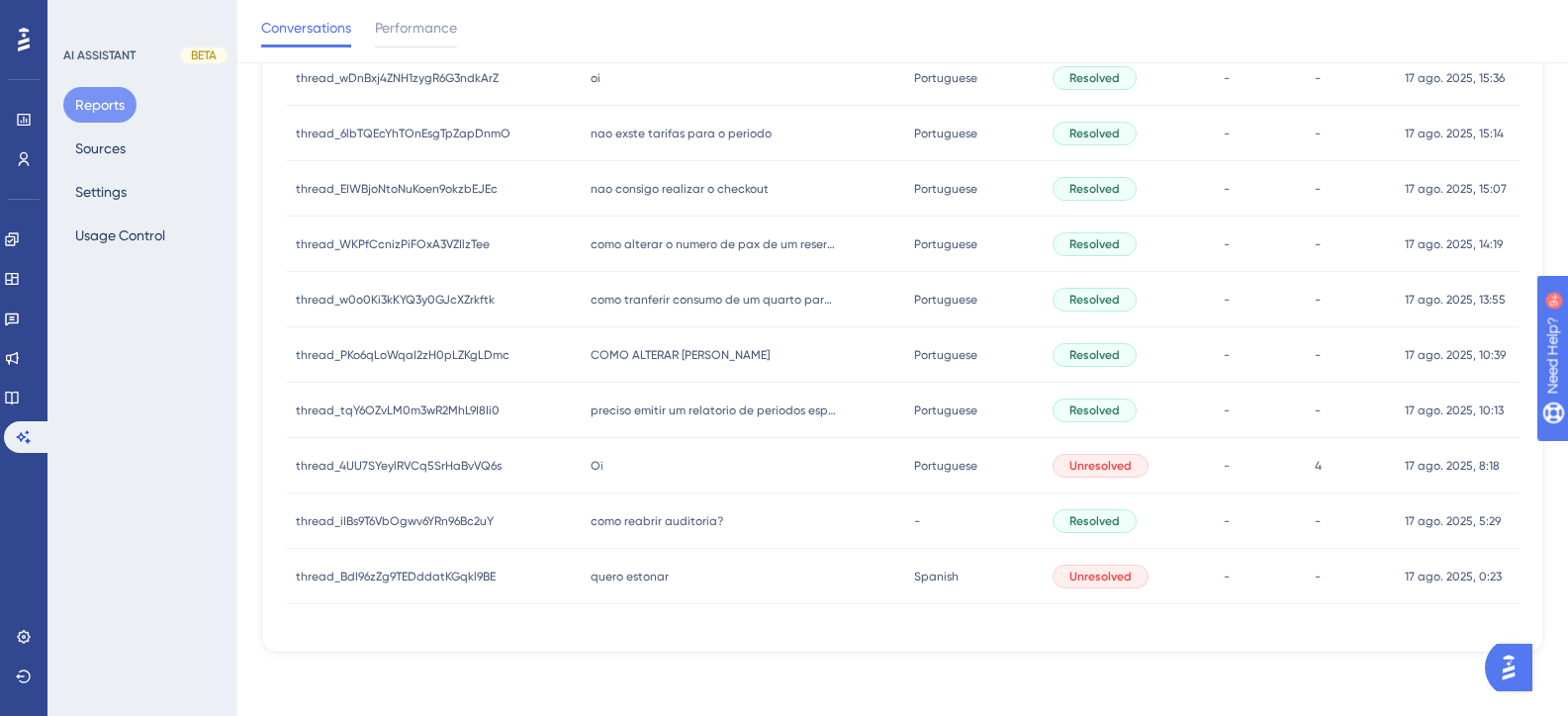
click at [688, 310] on div "como tranferir consumo de um quarto para outro como tranferir consumo de um qua…" at bounding box center [742, 300] width 323 height 55
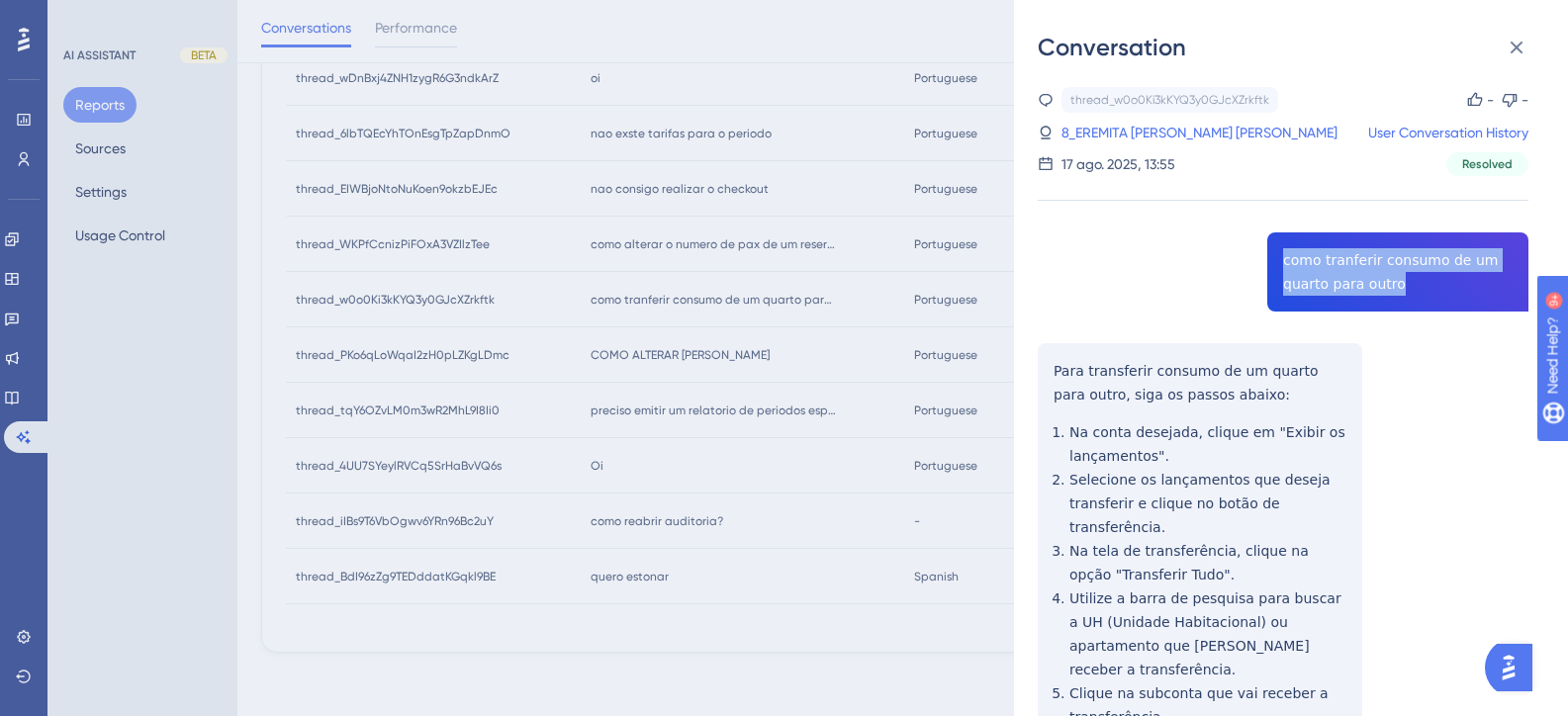
drag, startPoint x: 1389, startPoint y: 288, endPoint x: 1259, endPoint y: 259, distance: 133.2
click at [1259, 259] on div "thread_w0o0Ki3kKYQ3y0GJcXZrkftk Copy - - 8_EREMITA SILVA CASTOR, NOEMI User Con…" at bounding box center [1283, 533] width 490 height 891
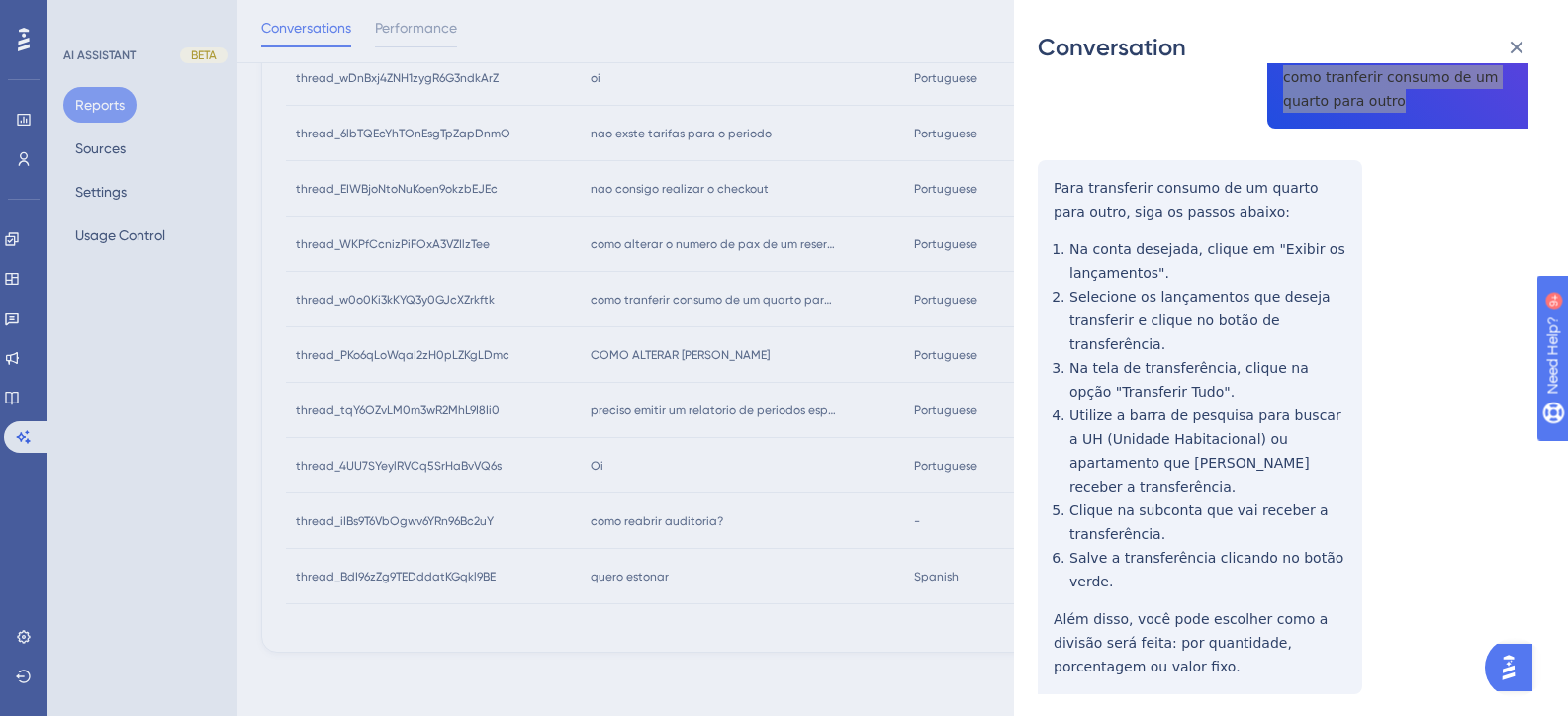
scroll to position [200, 0]
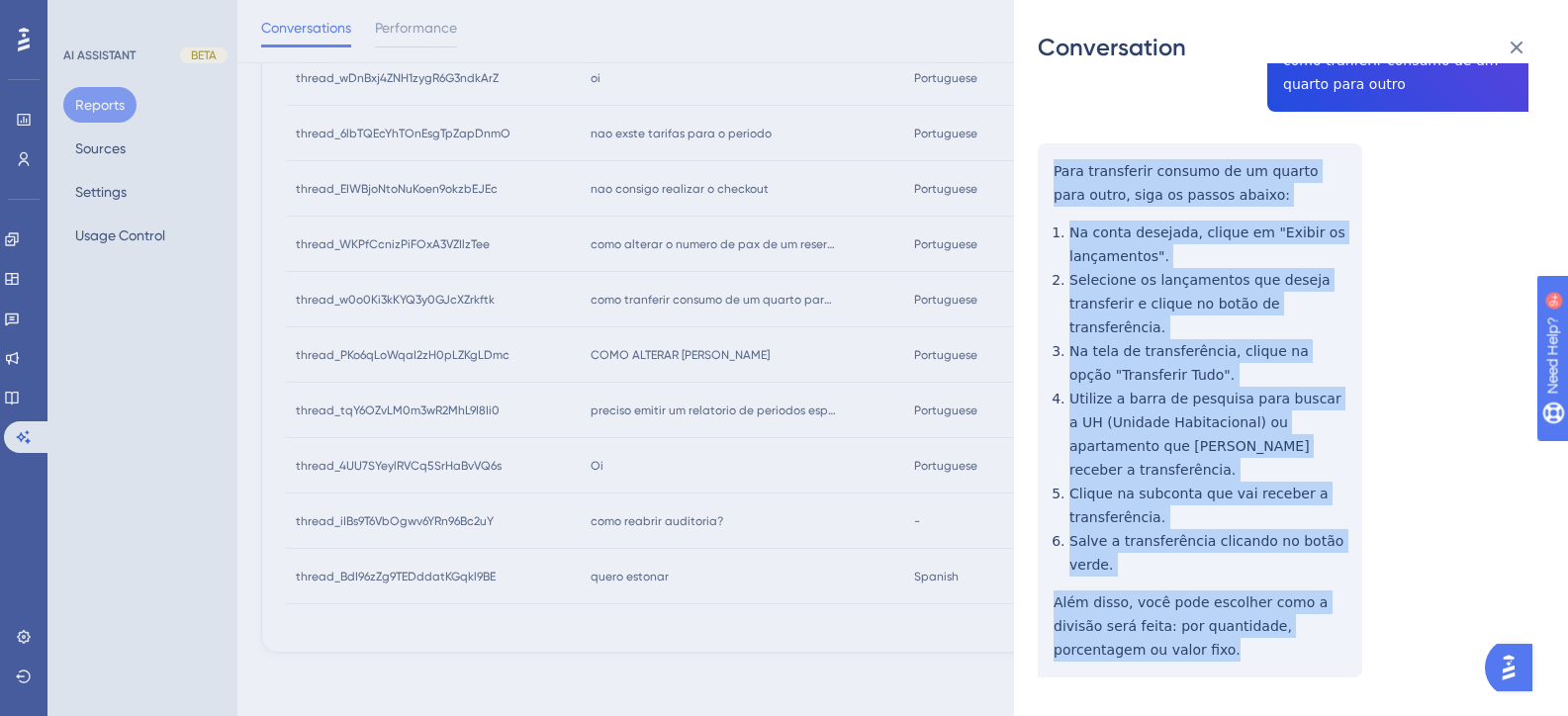
drag, startPoint x: 1139, startPoint y: 602, endPoint x: 1046, endPoint y: 169, distance: 442.9
click at [1046, 169] on div "thread_w0o0Ki3kKYQ3y0GJcXZrkftk Copy - - 8_EREMITA SILVA CASTOR, NOEMI User Con…" at bounding box center [1283, 333] width 490 height 891
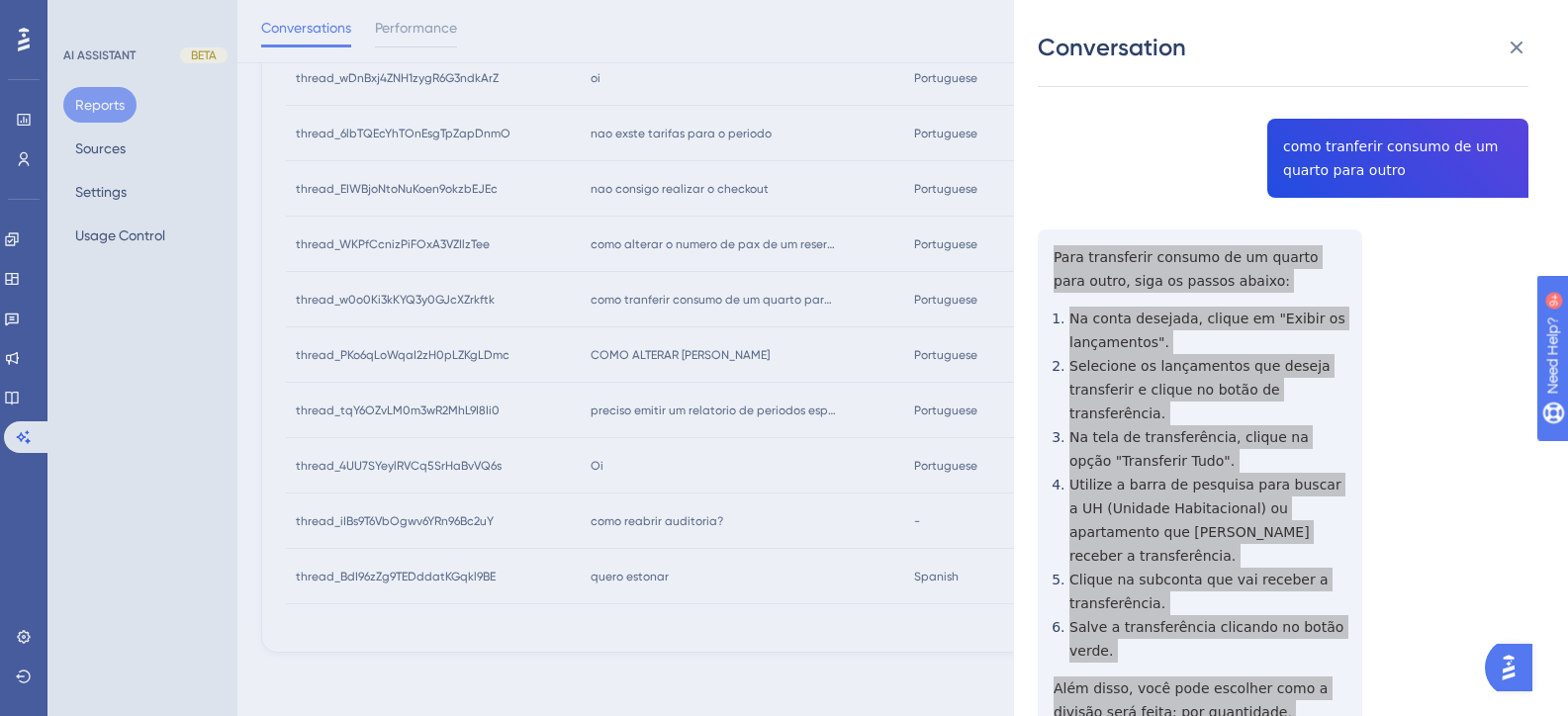
scroll to position [0, 0]
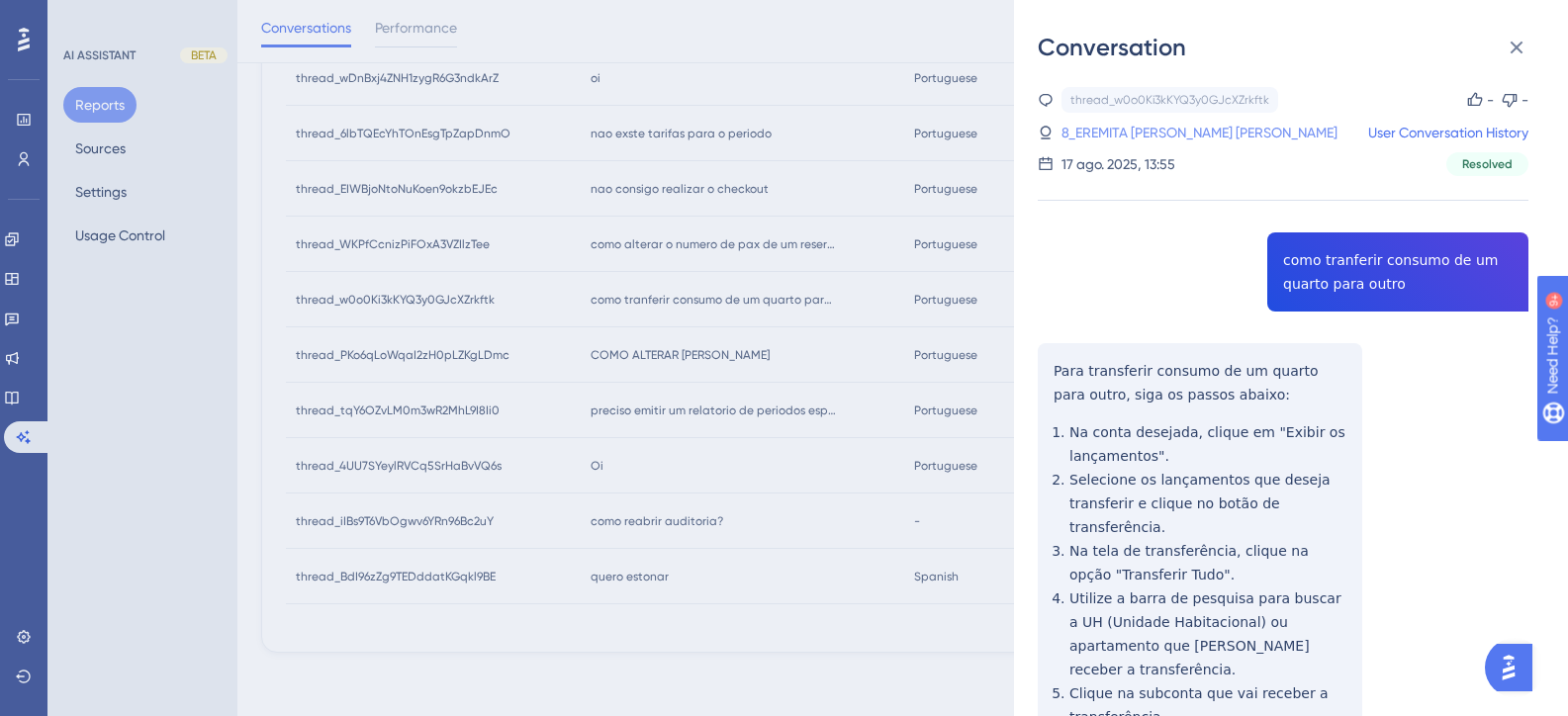
click at [1136, 135] on link "8_EREMITA SILVA CASTOR, NOEMI" at bounding box center [1200, 133] width 276 height 24
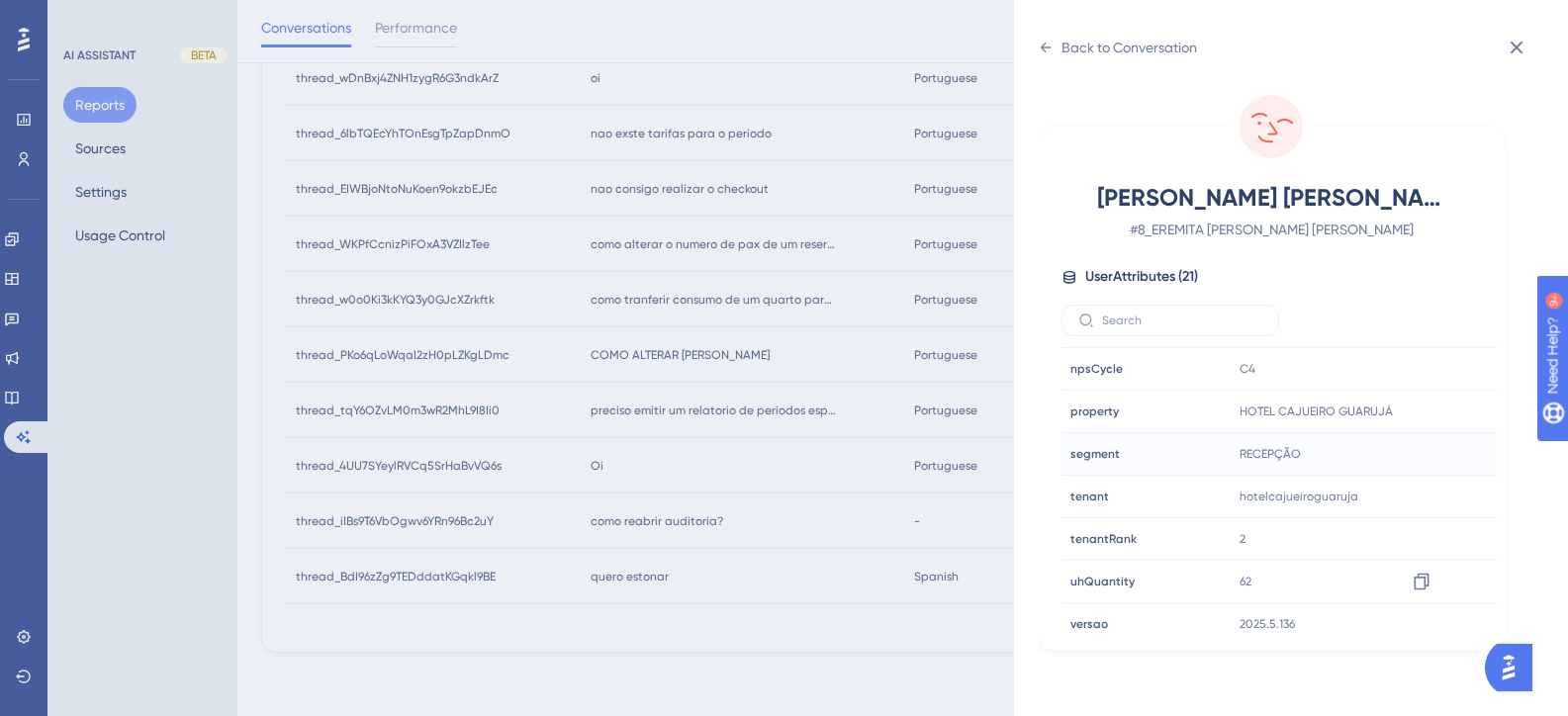
scroll to position [593, 0]
click at [1413, 413] on icon at bounding box center [1421, 410] width 20 height 20
click at [1419, 493] on icon at bounding box center [1421, 494] width 20 height 20
click at [879, 405] on div "Back to Conversation EREMITA SILVA CASTOR, NOEMI # 8_EREMITA SILVA CASTOR, NOEM…" at bounding box center [784, 358] width 1568 height 716
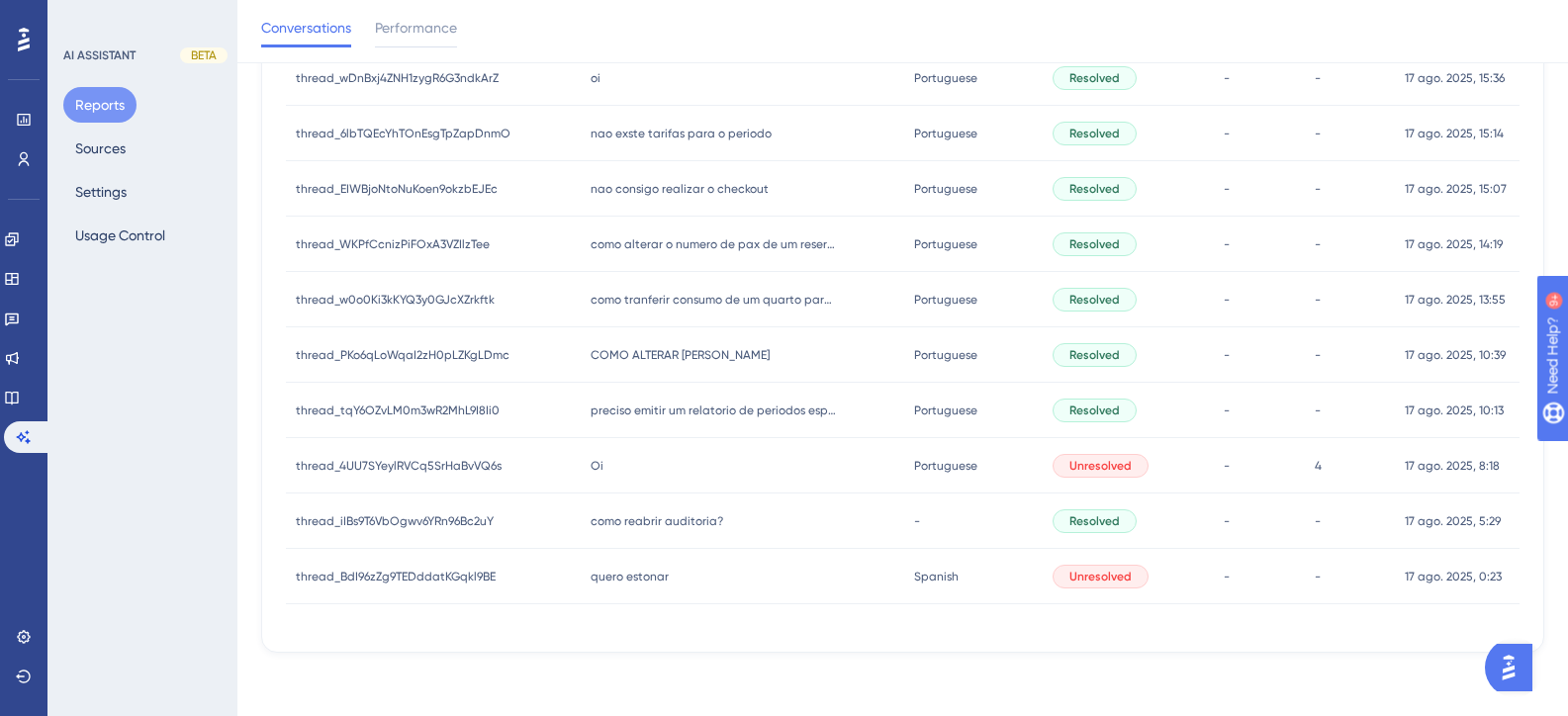
click at [715, 246] on span "como alterar o numero de pax de um reserva" at bounding box center [714, 245] width 248 height 16
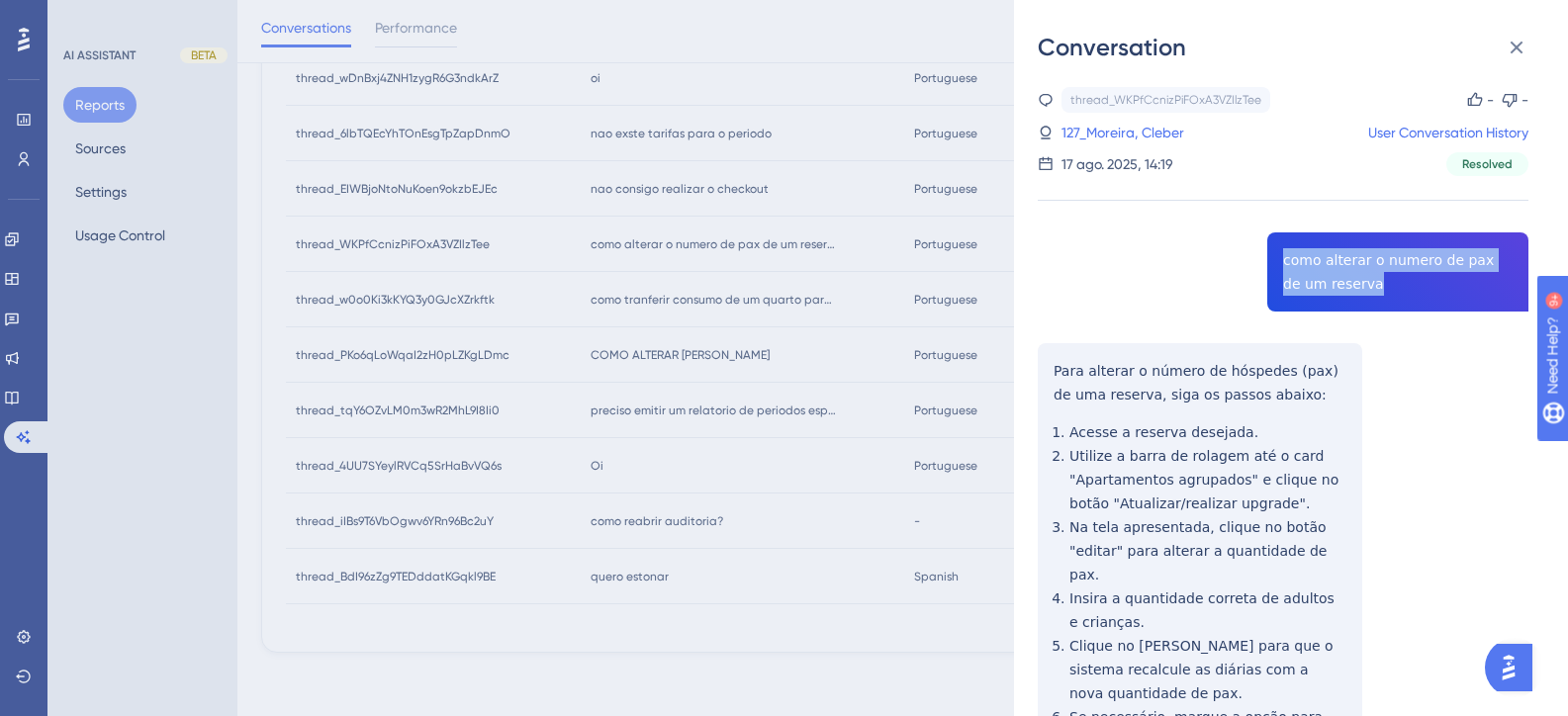
drag, startPoint x: 1330, startPoint y: 289, endPoint x: 1265, endPoint y: 261, distance: 70.8
click at [1265, 261] on div "thread_WKPfCcnizPiFOxA3VZIlzTee Copy - - 127_Moreira, Cleber User Conversation …" at bounding box center [1283, 509] width 490 height 844
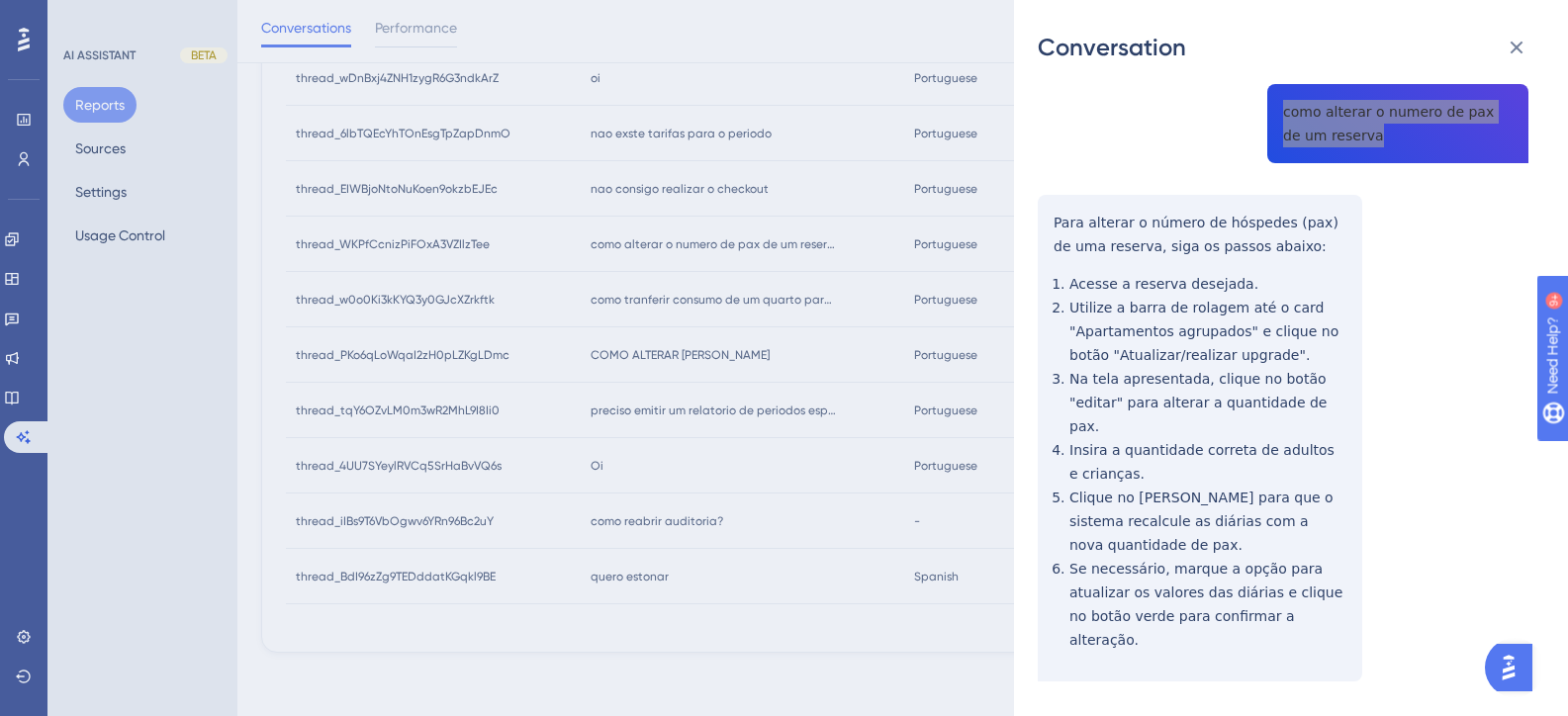
scroll to position [153, 0]
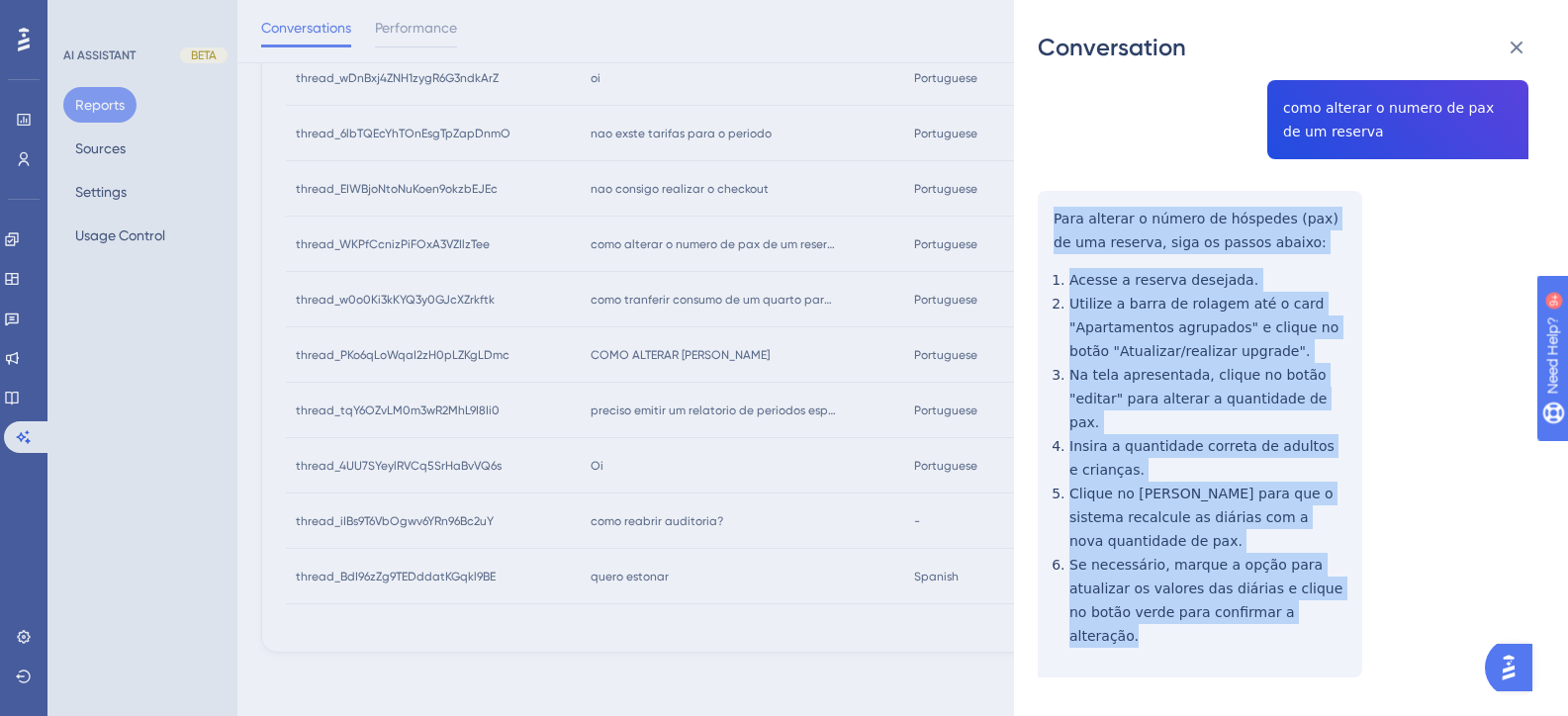
drag, startPoint x: 1292, startPoint y: 593, endPoint x: 1041, endPoint y: 228, distance: 443.0
click at [1041, 228] on div "thread_WKPfCcnizPiFOxA3VZIlzTee Copy - - 127_Moreira, Cleber User Conversation …" at bounding box center [1283, 357] width 490 height 844
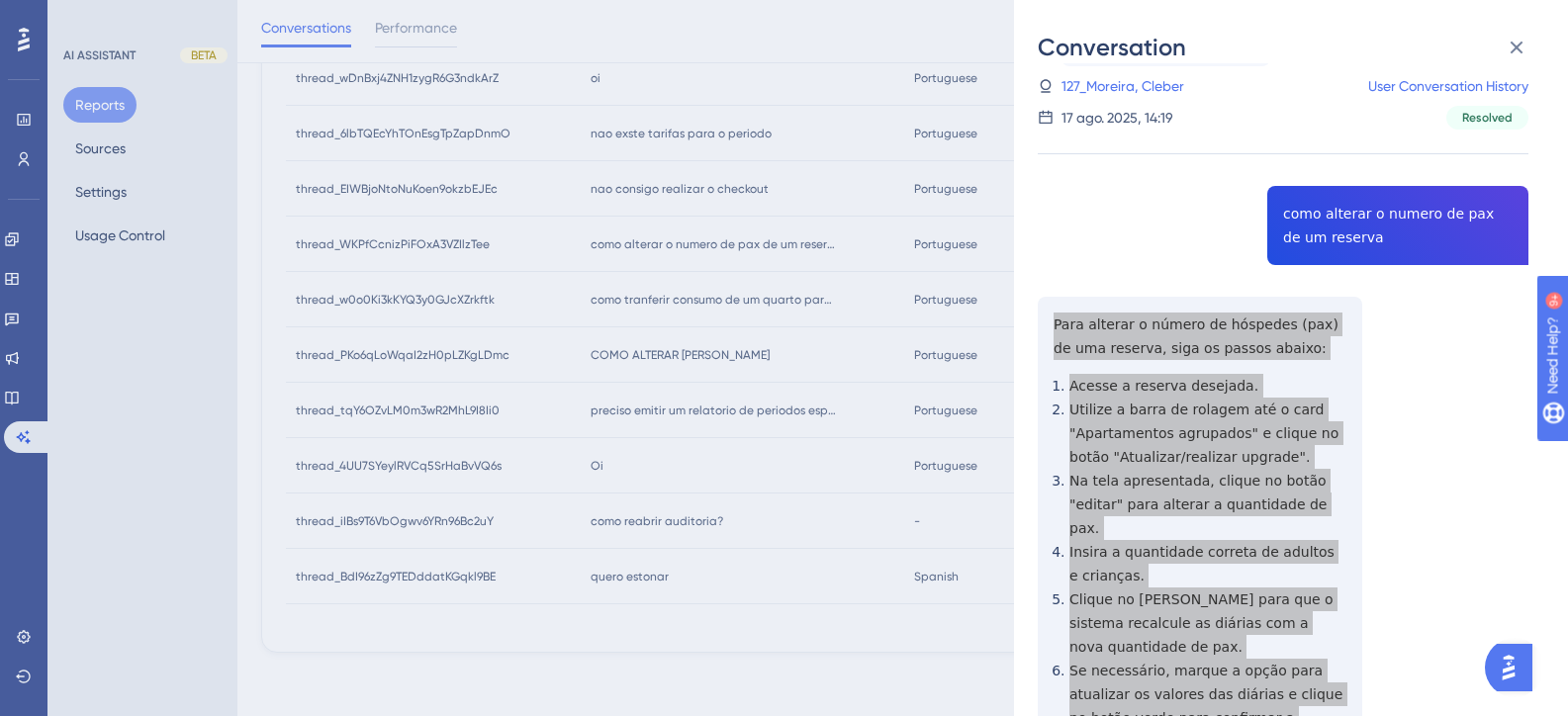
scroll to position [0, 0]
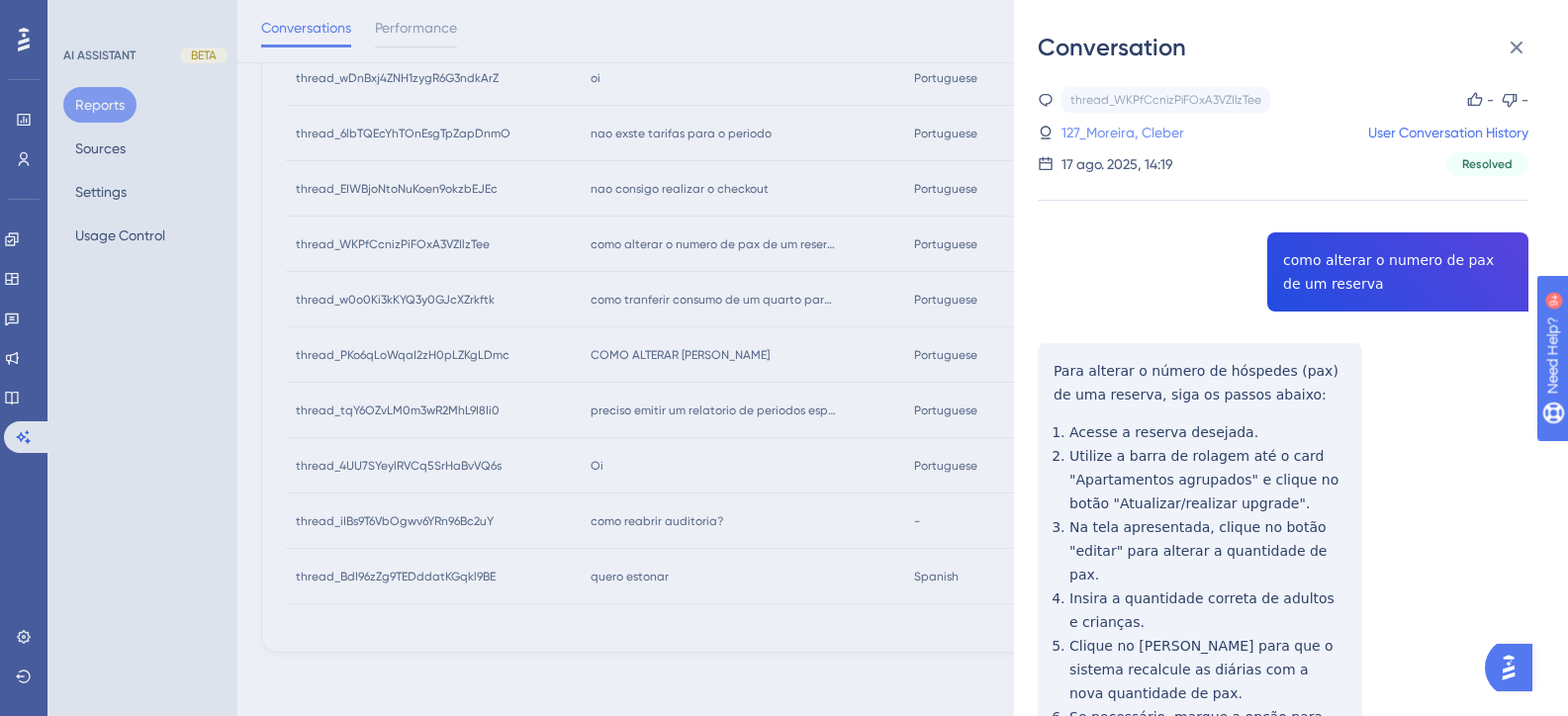
click at [1124, 140] on link "127_Moreira, Cleber" at bounding box center [1123, 133] width 123 height 24
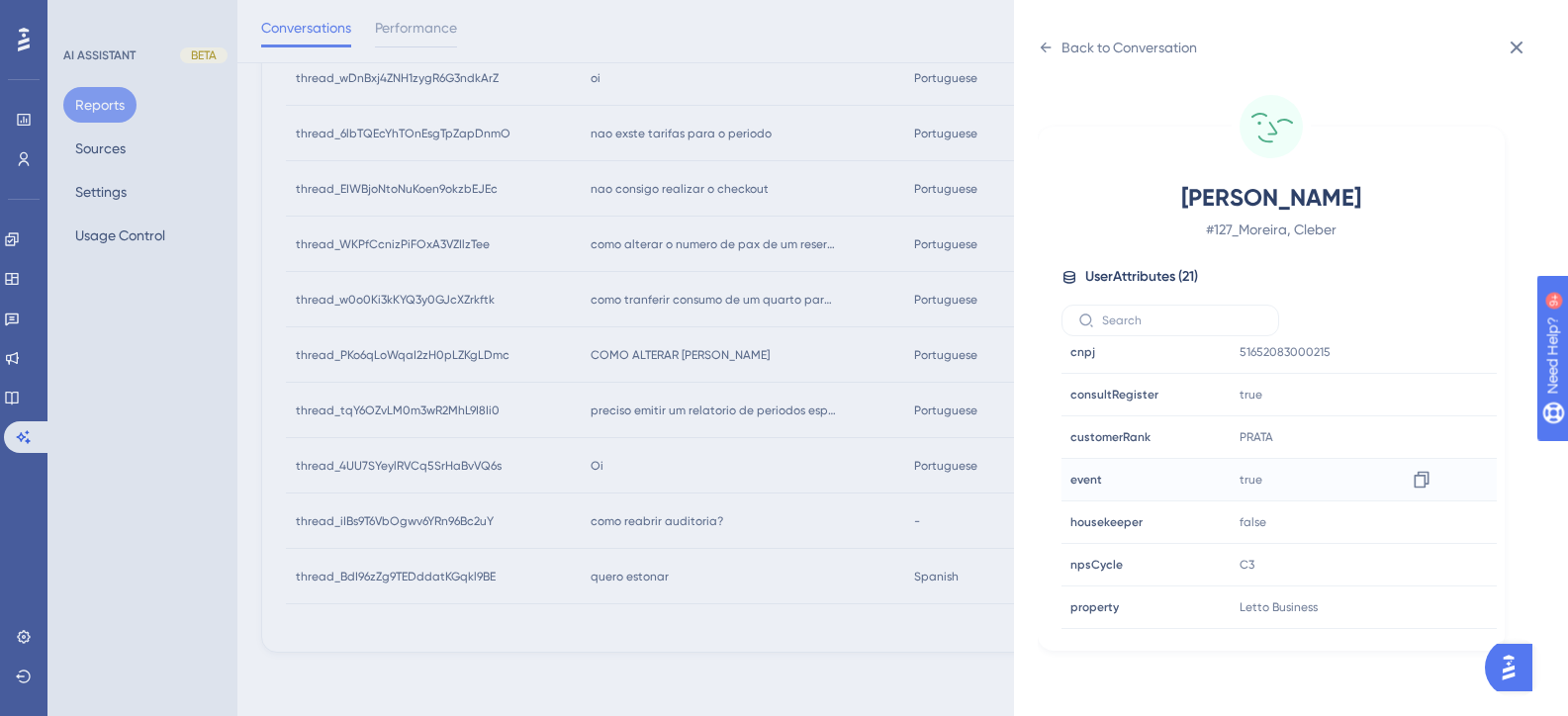
scroll to position [494, 0]
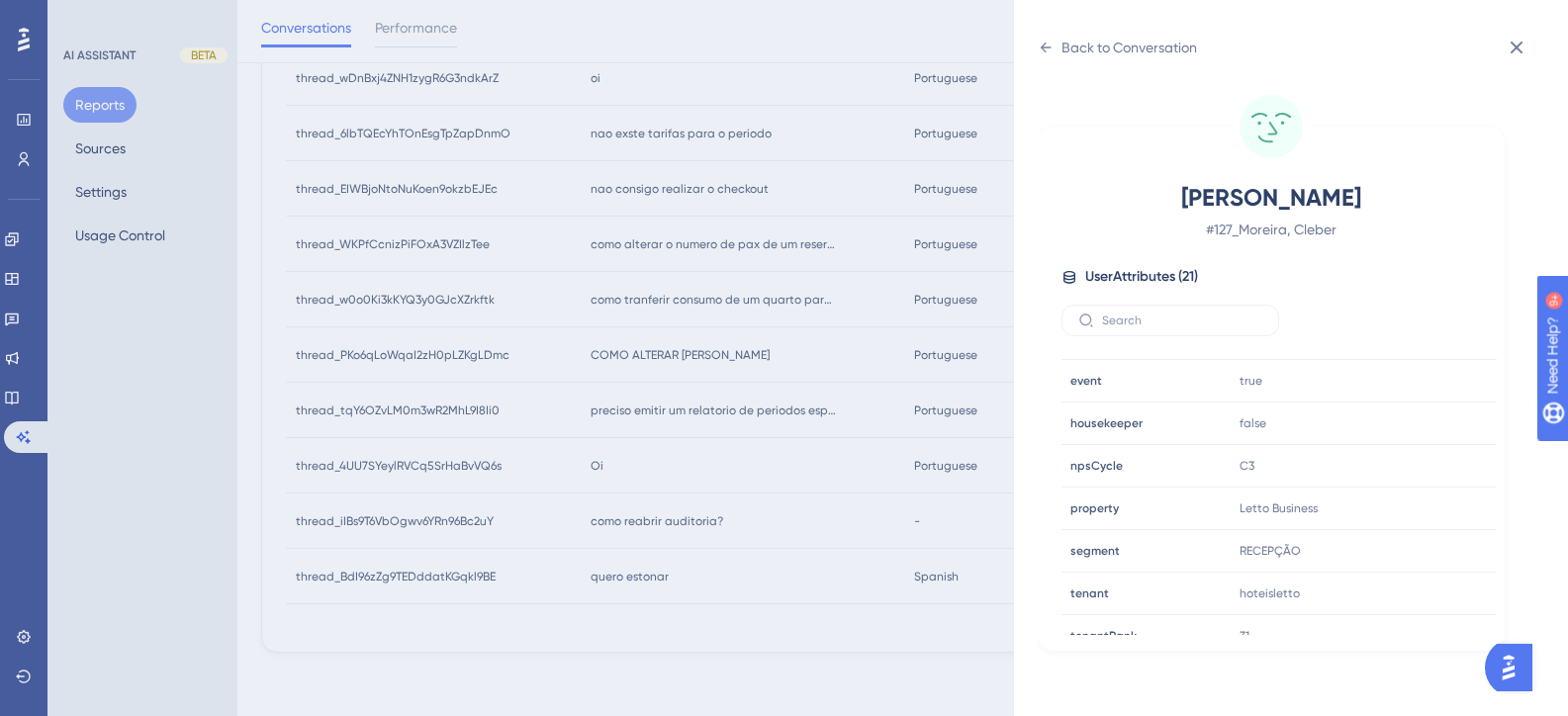
click at [779, 410] on div "Back to Conversation Moreira, Cleber # 127_Moreira, Cleber User Attributes ( 21…" at bounding box center [784, 358] width 1568 height 716
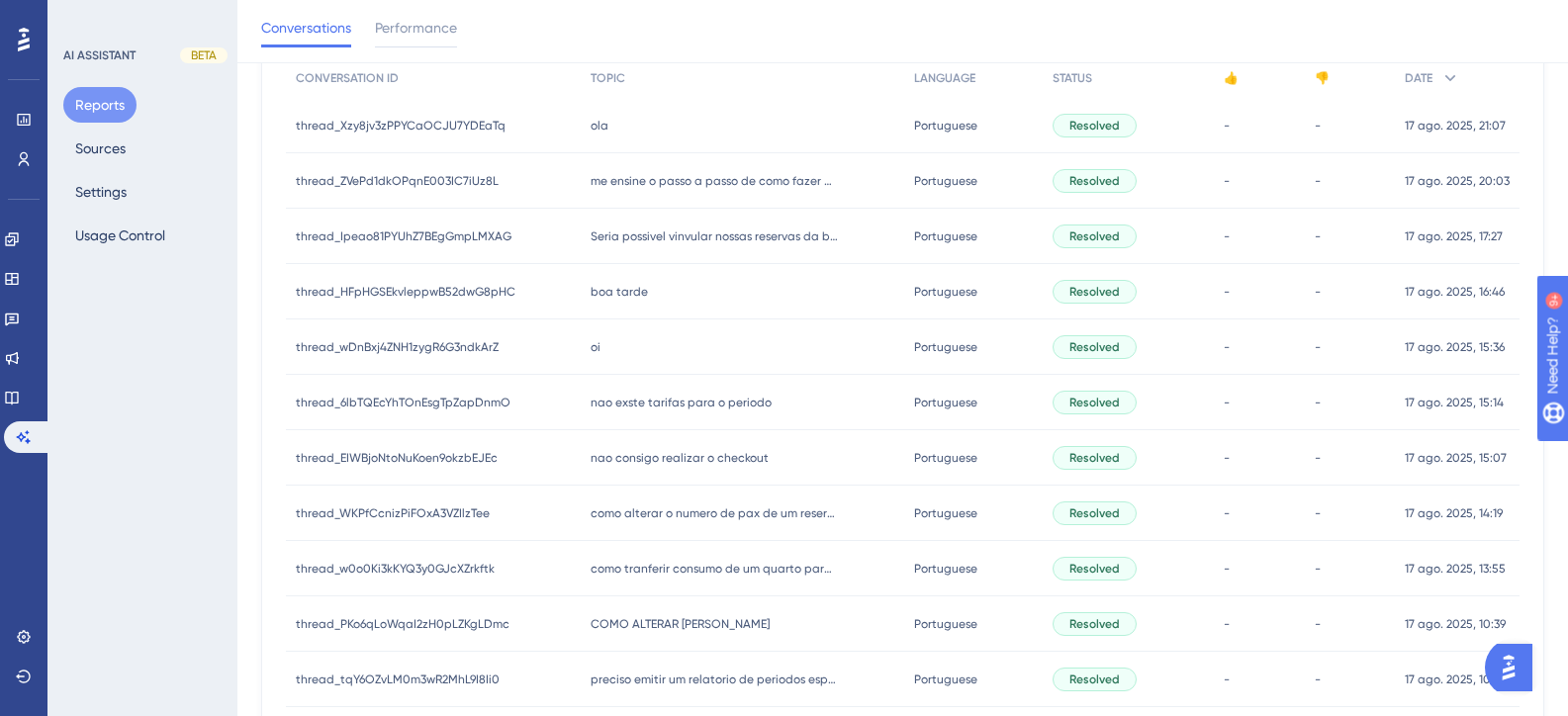
scroll to position [256, 0]
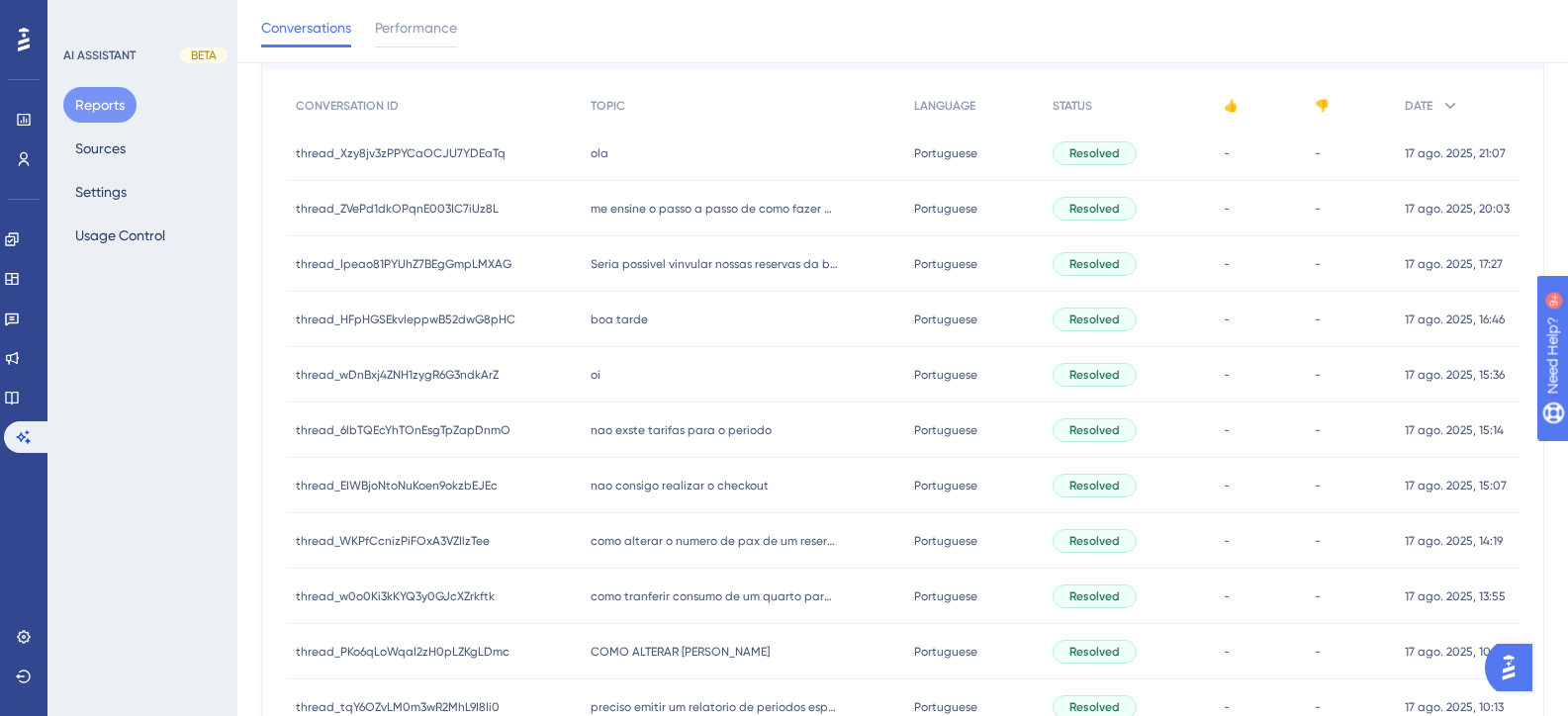
click at [713, 482] on span "nao consigo realizar o checkout" at bounding box center [679, 485] width 178 height 16
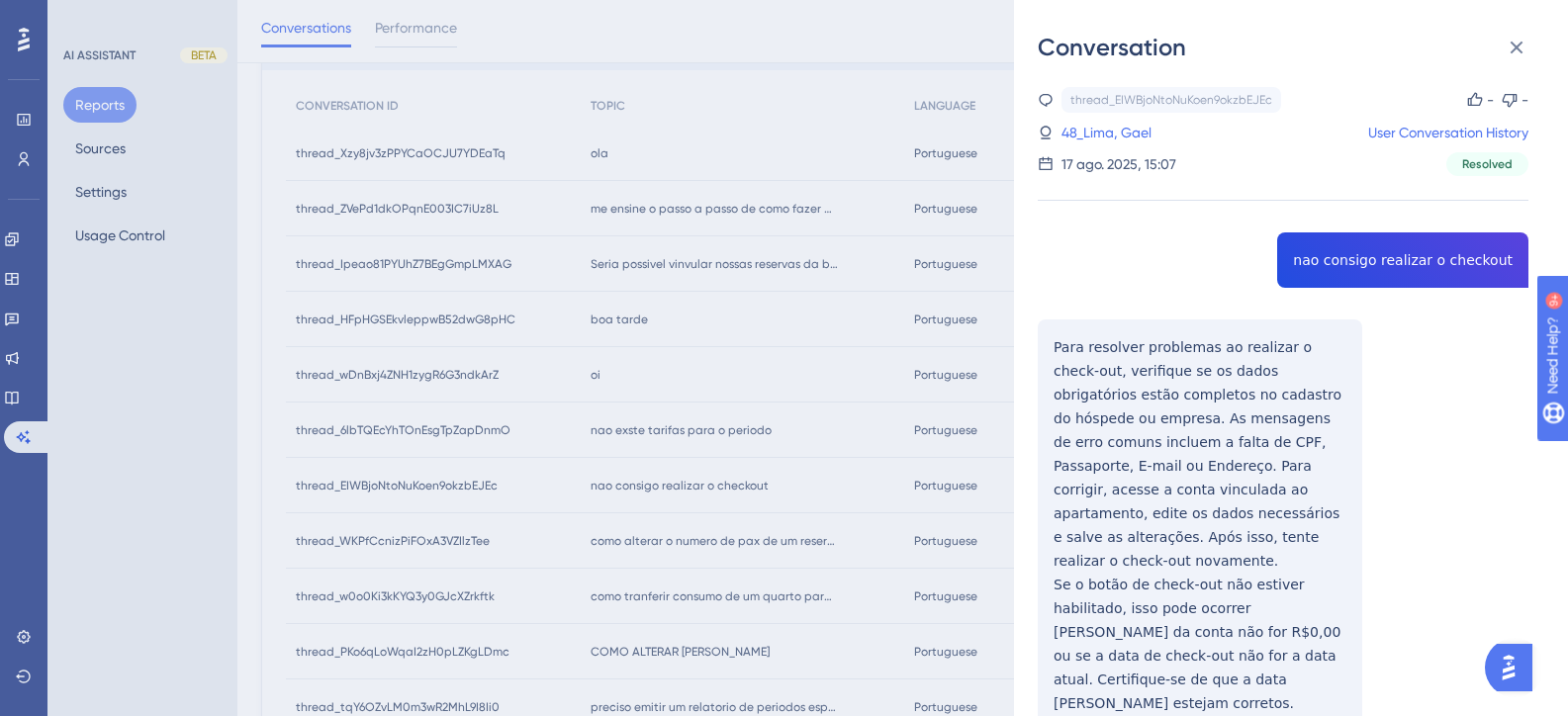
click at [1375, 261] on div "thread_EIWBjoNtoNuKoen9okzbEJEc Copy - - 48_Lima, Gael User Conversation Histor…" at bounding box center [1283, 460] width 490 height 745
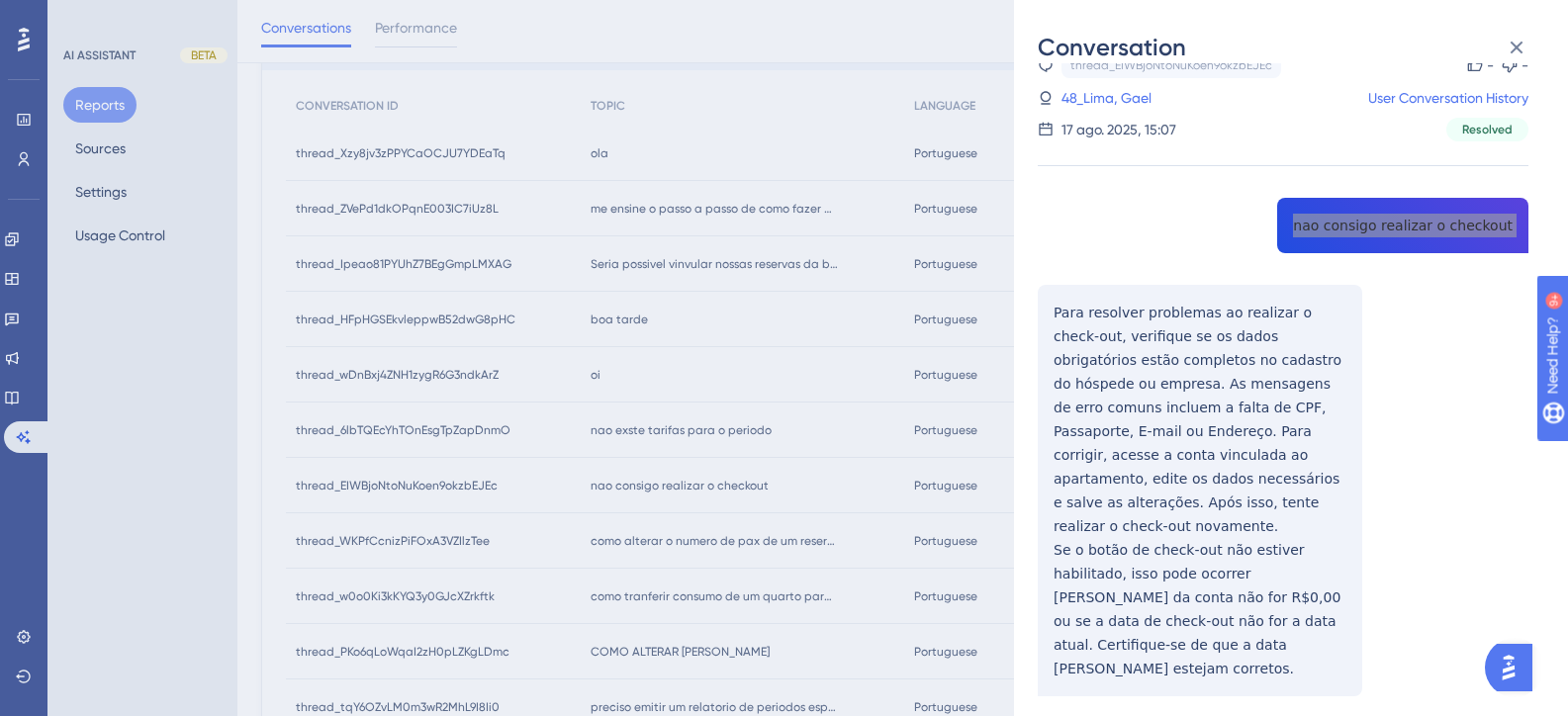
scroll to position [53, 0]
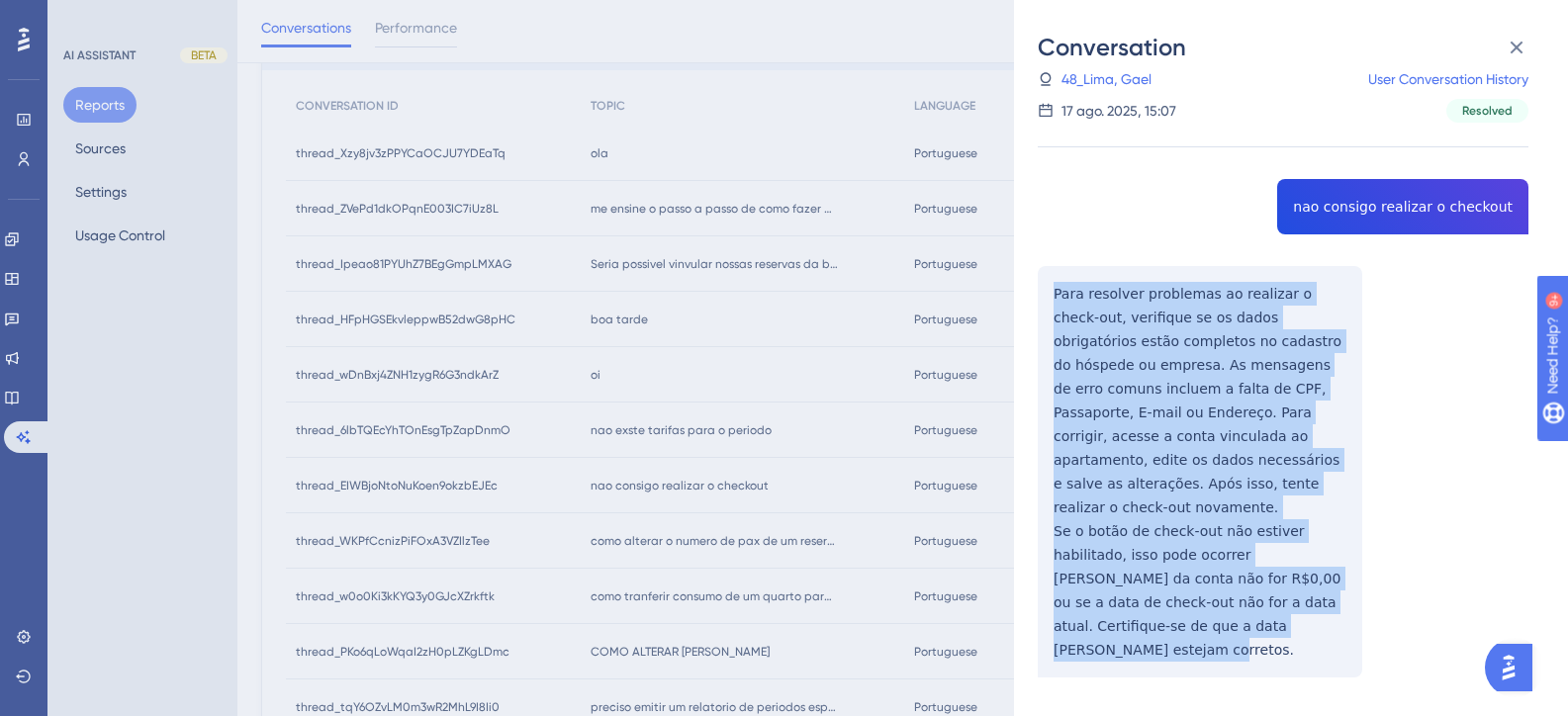
drag, startPoint x: 1160, startPoint y: 599, endPoint x: 1050, endPoint y: 301, distance: 317.7
click at [1050, 301] on div "thread_EIWBjoNtoNuKoen9okzbEJEc Copy - - 48_Lima, Gael User Conversation Histor…" at bounding box center [1283, 406] width 490 height 745
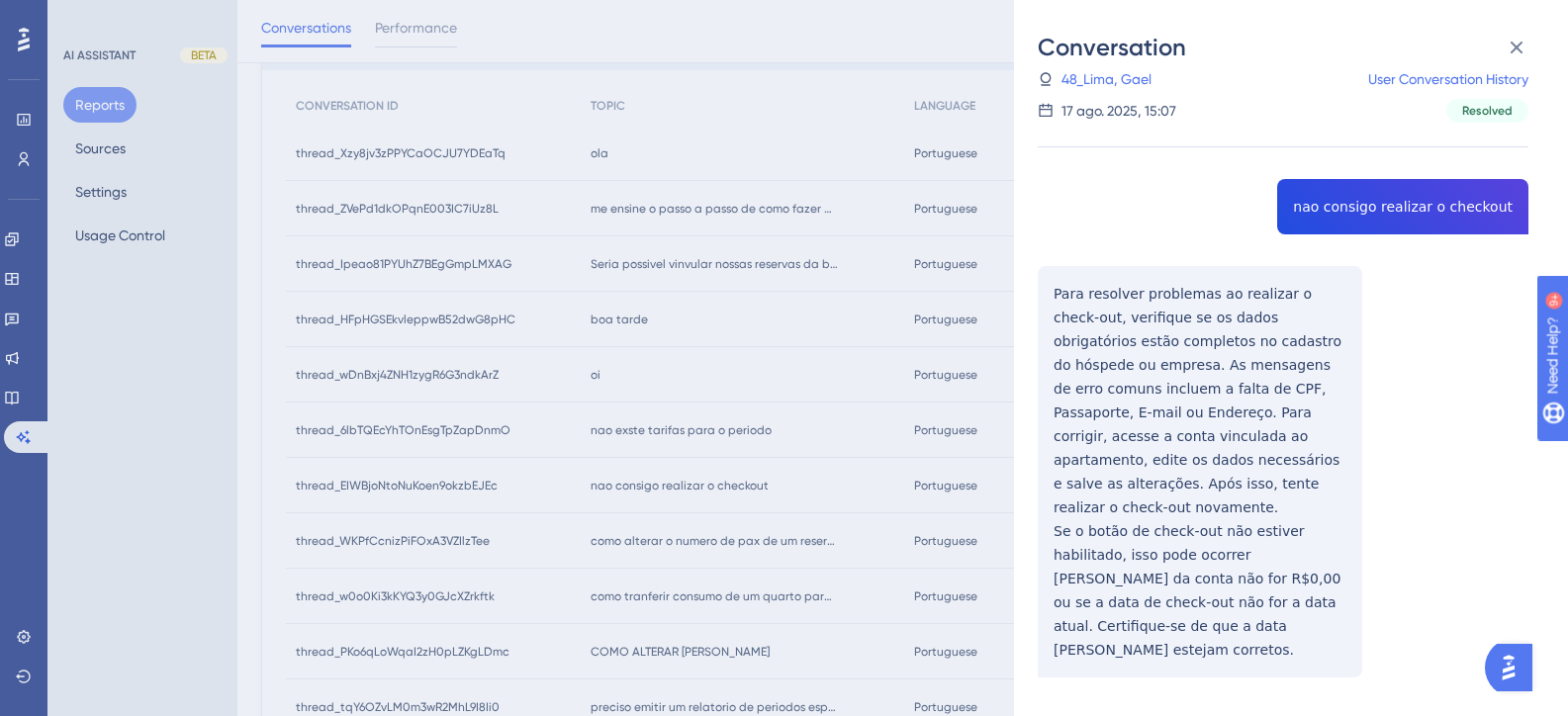
click at [1123, 65] on div "thread_EIWBjoNtoNuKoen9okzbEJEc Copy - - 48_Lima, Gael User Conversation Histor…" at bounding box center [1283, 78] width 490 height 89
click at [1122, 76] on link "48_Lima, Gael" at bounding box center [1106, 79] width 90 height 24
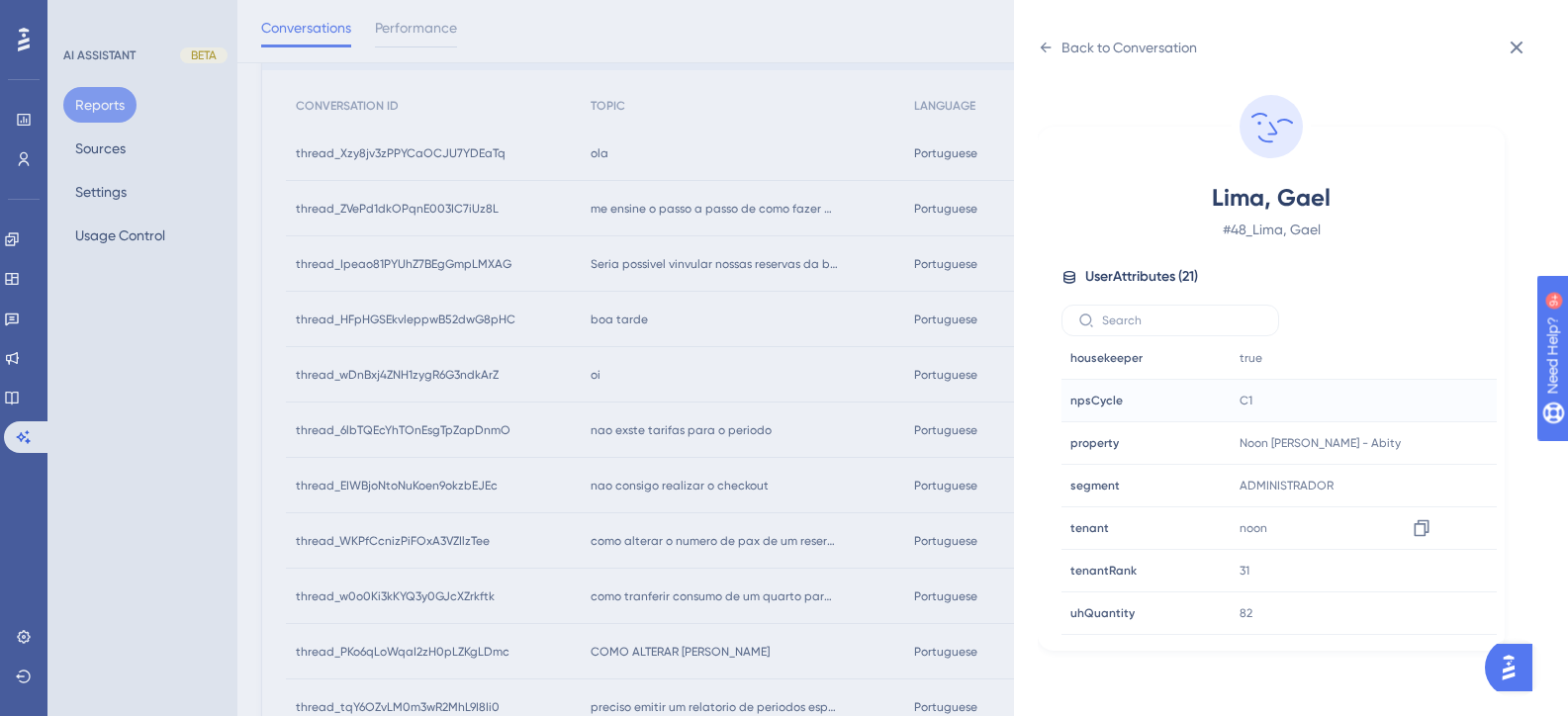
scroll to position [593, 0]
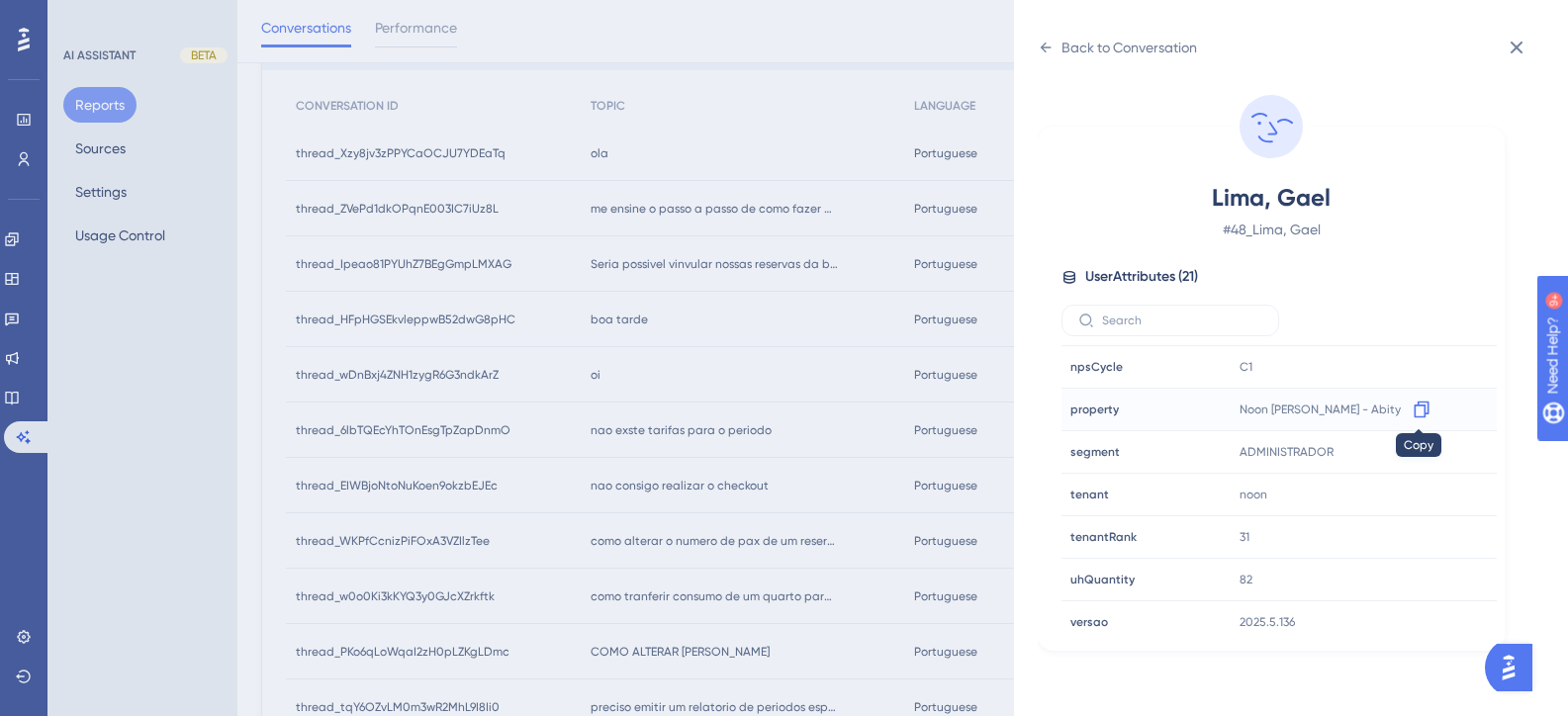
click at [1413, 412] on icon at bounding box center [1420, 409] width 15 height 17
click at [871, 410] on div "Back to Conversation Lima, Gael # 48_Lima, Gael User Attributes ( 21 ) Email Em…" at bounding box center [784, 358] width 1568 height 716
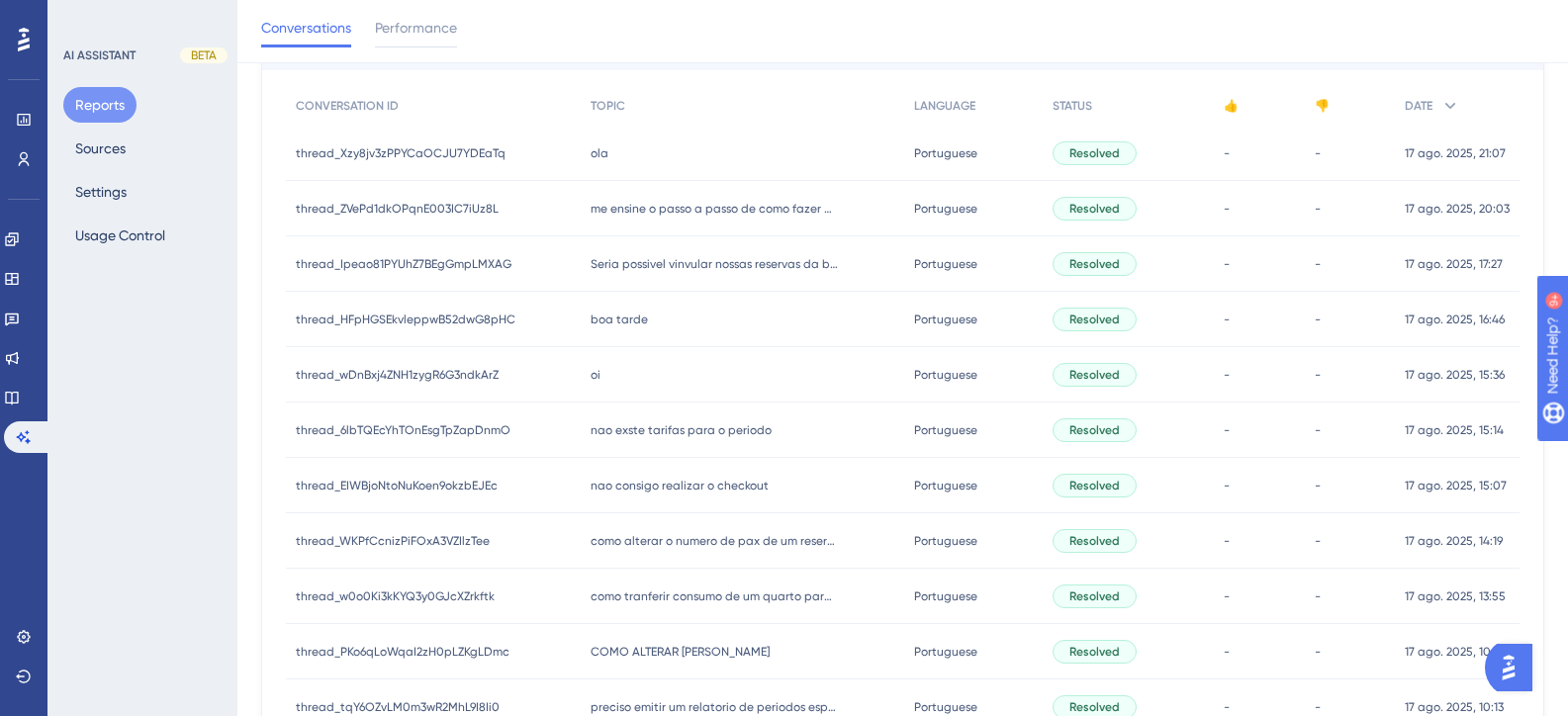
click at [648, 437] on span "nao exste tarifas para o periodo" at bounding box center [680, 430] width 181 height 16
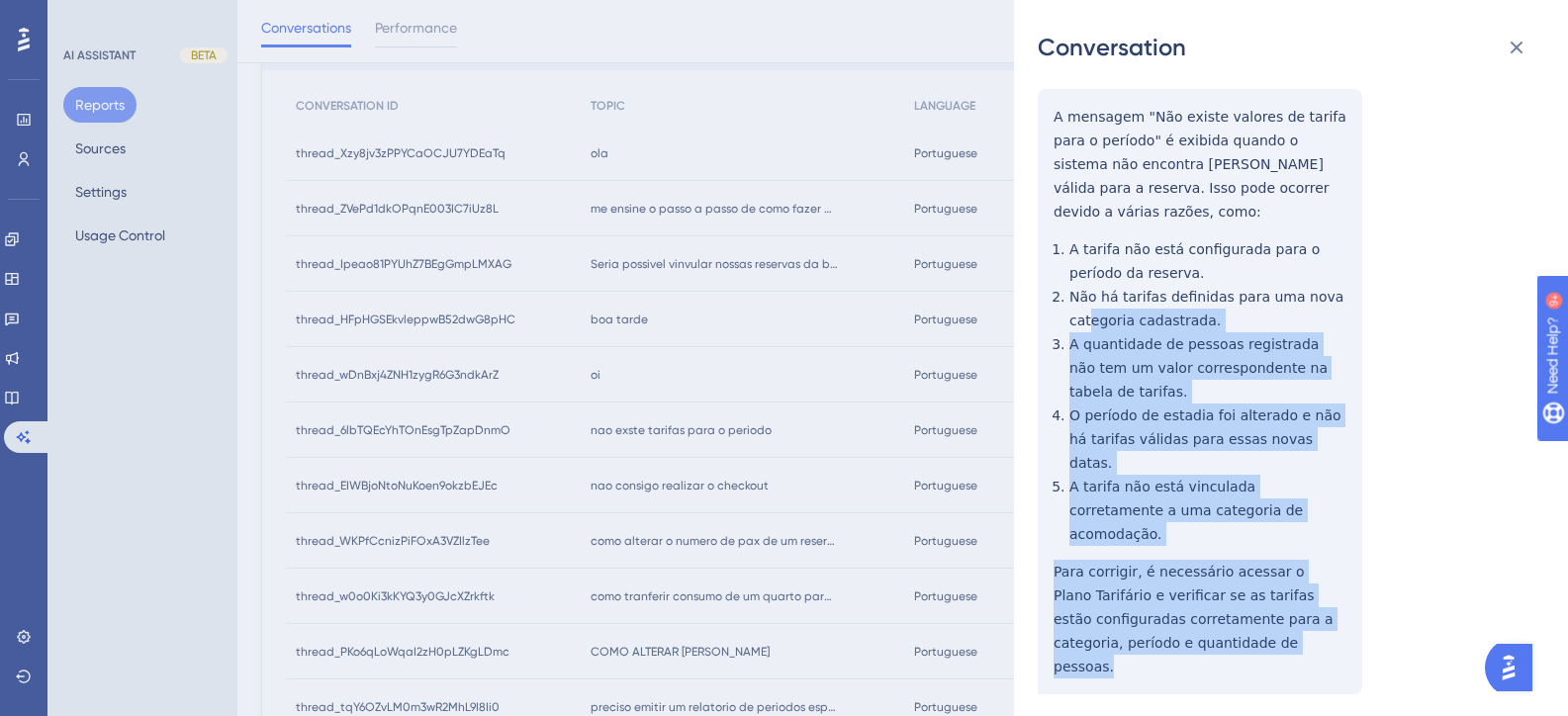
scroll to position [0, 0]
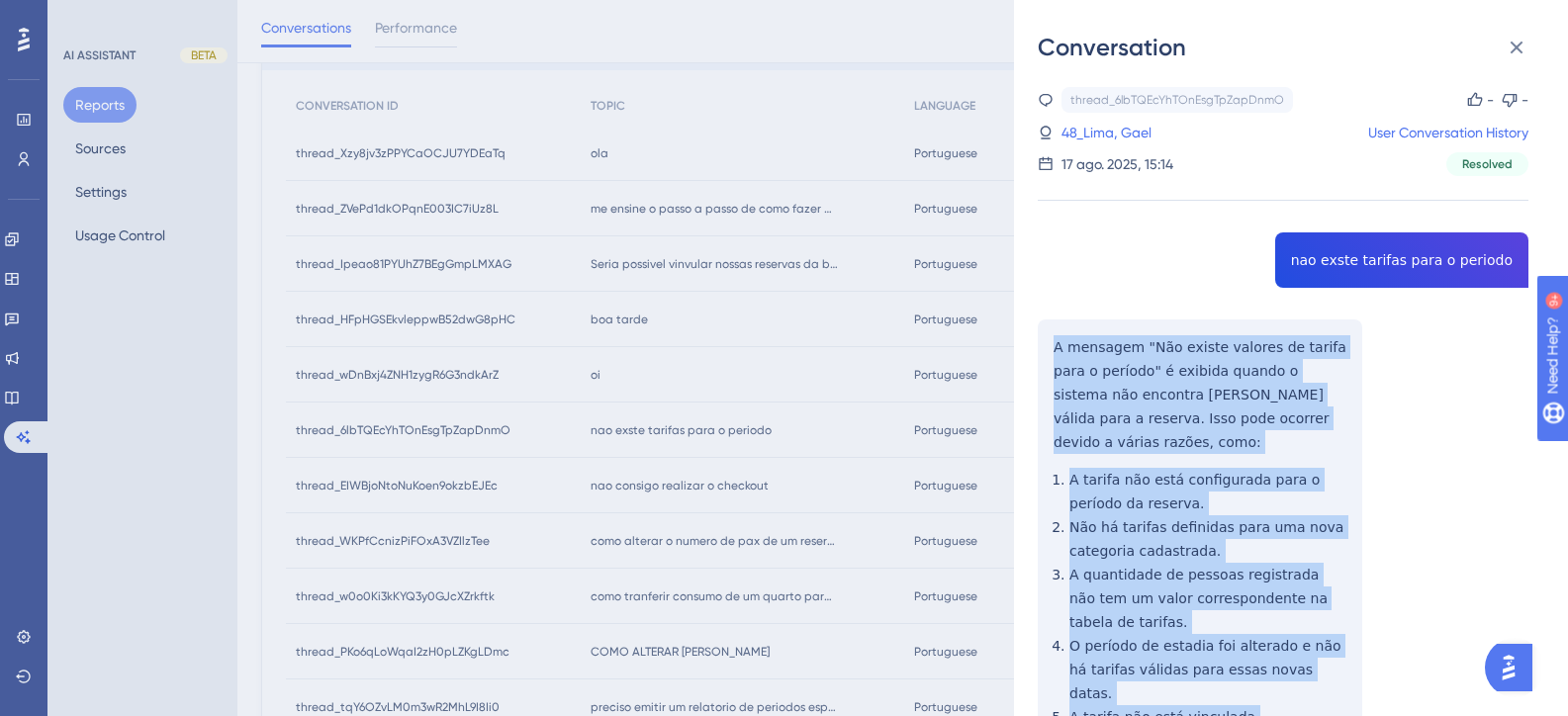
drag, startPoint x: 1279, startPoint y: 483, endPoint x: 1052, endPoint y: 355, distance: 260.6
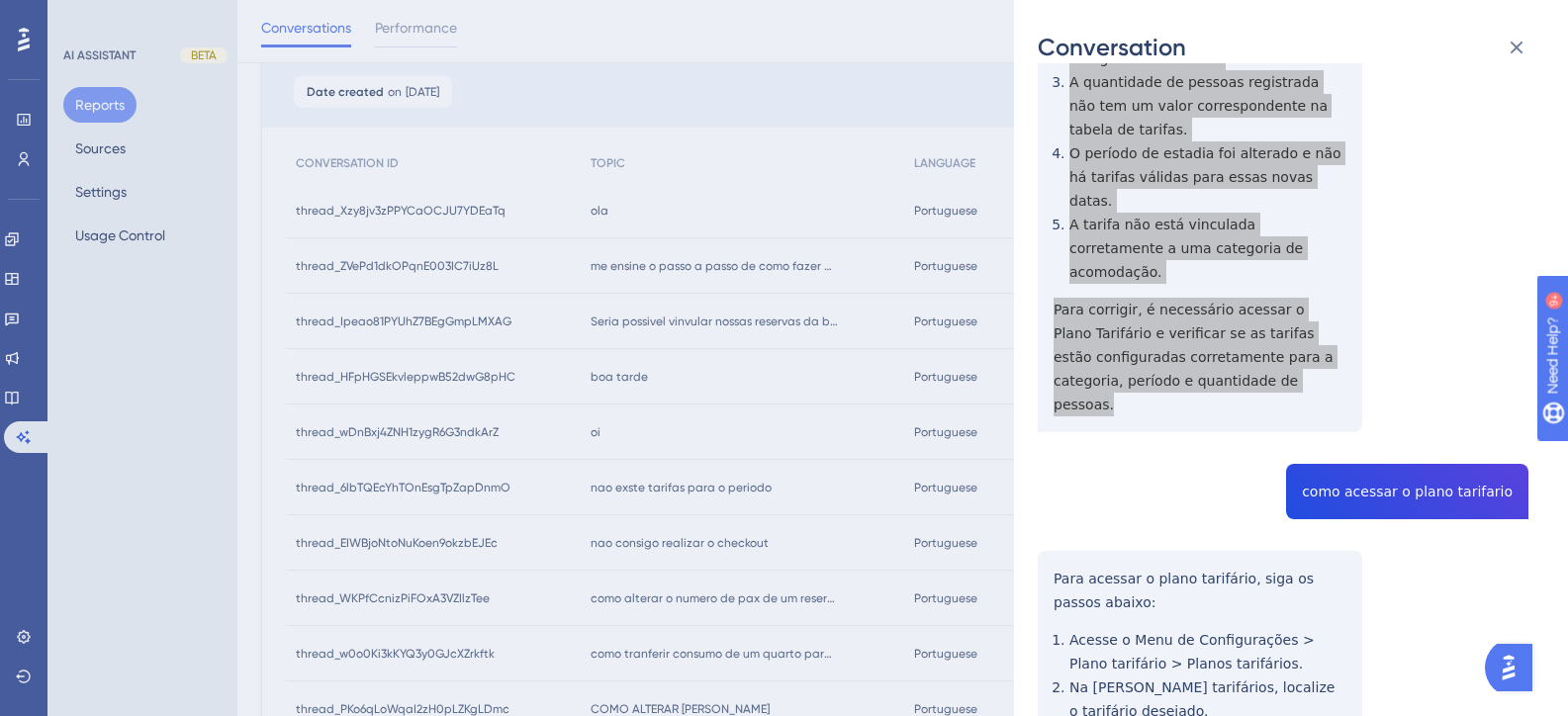
scroll to position [494, 0]
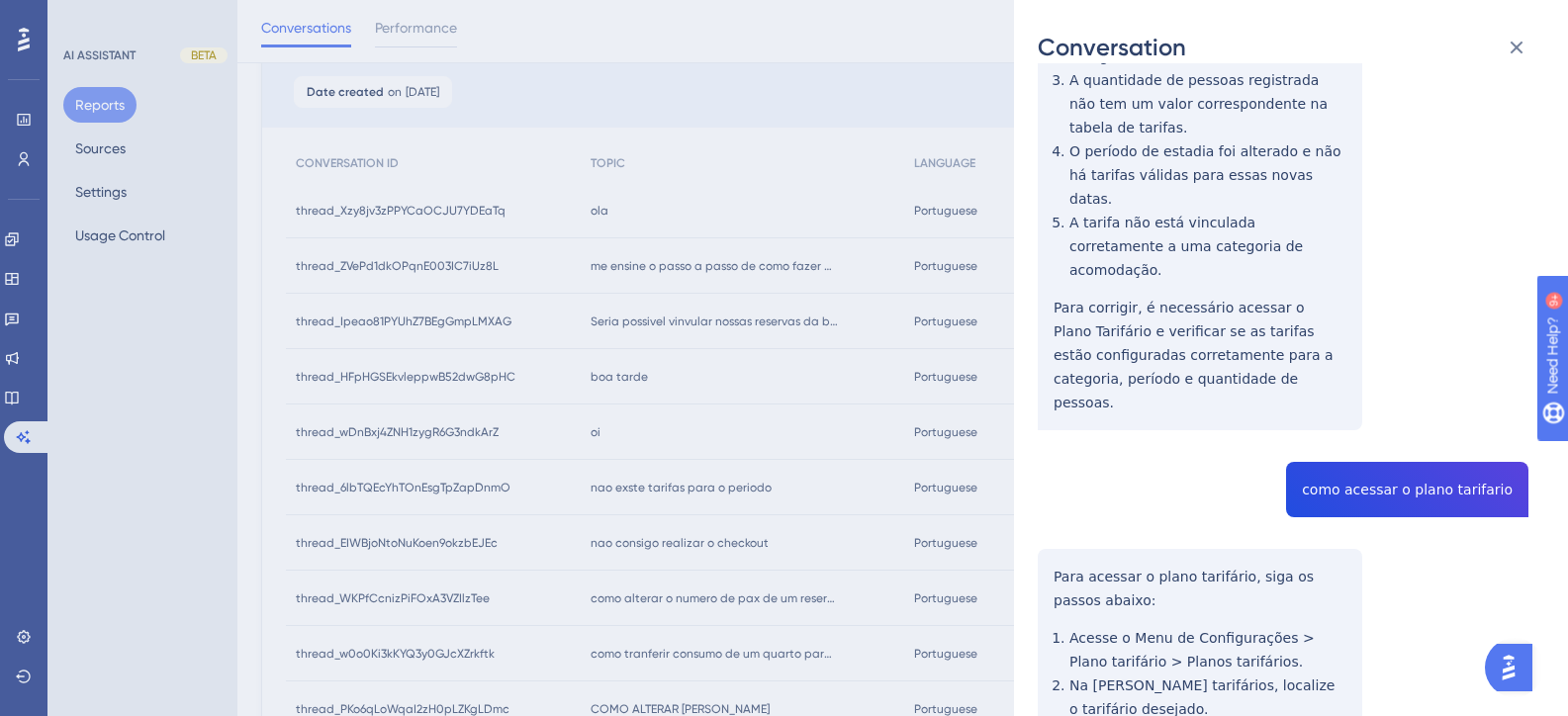
click at [1378, 382] on div "thread_6lbTQEcYhTOnEsgTpZapDnmO Copy - - 48_Lima, Gael User Conversation Histor…" at bounding box center [1283, 376] width 490 height 1568
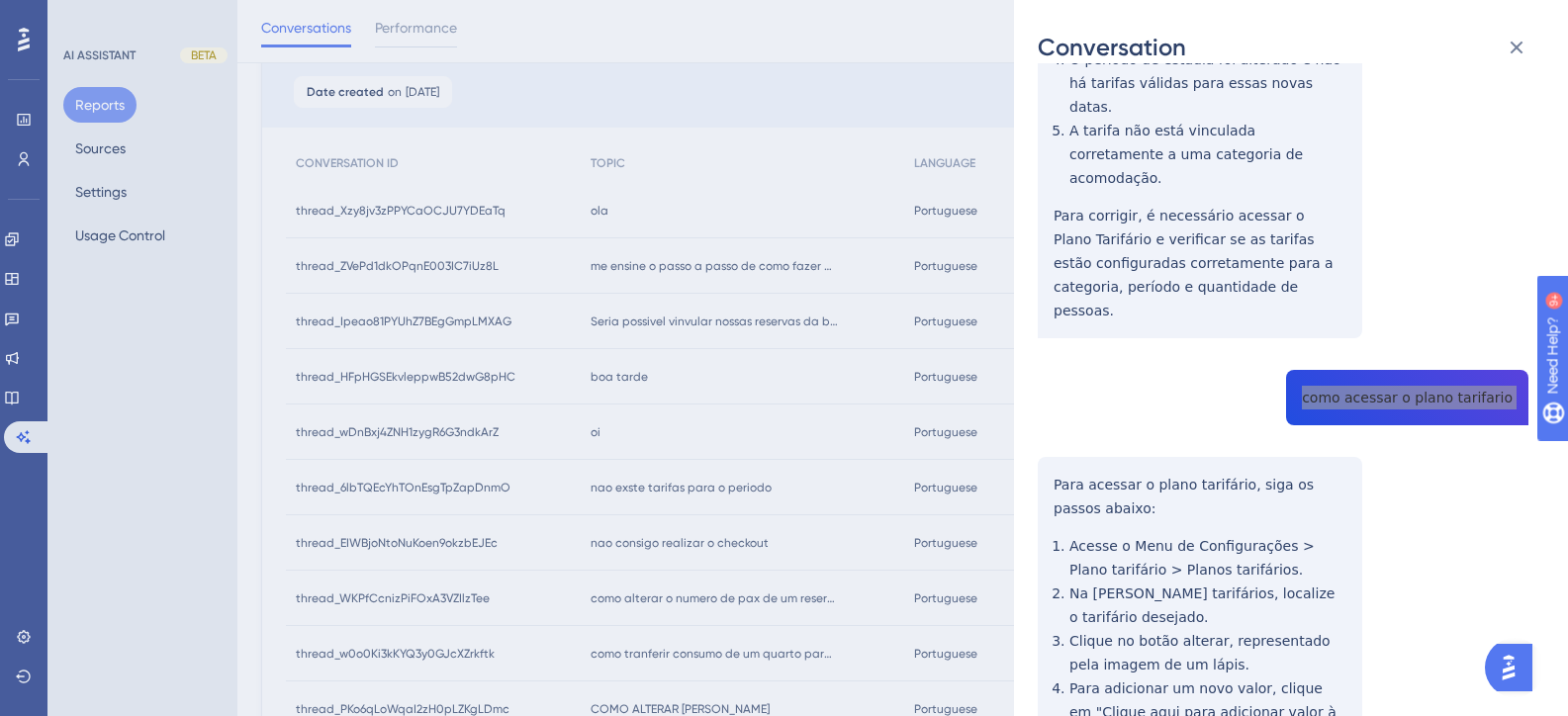
scroll to position [781, 0]
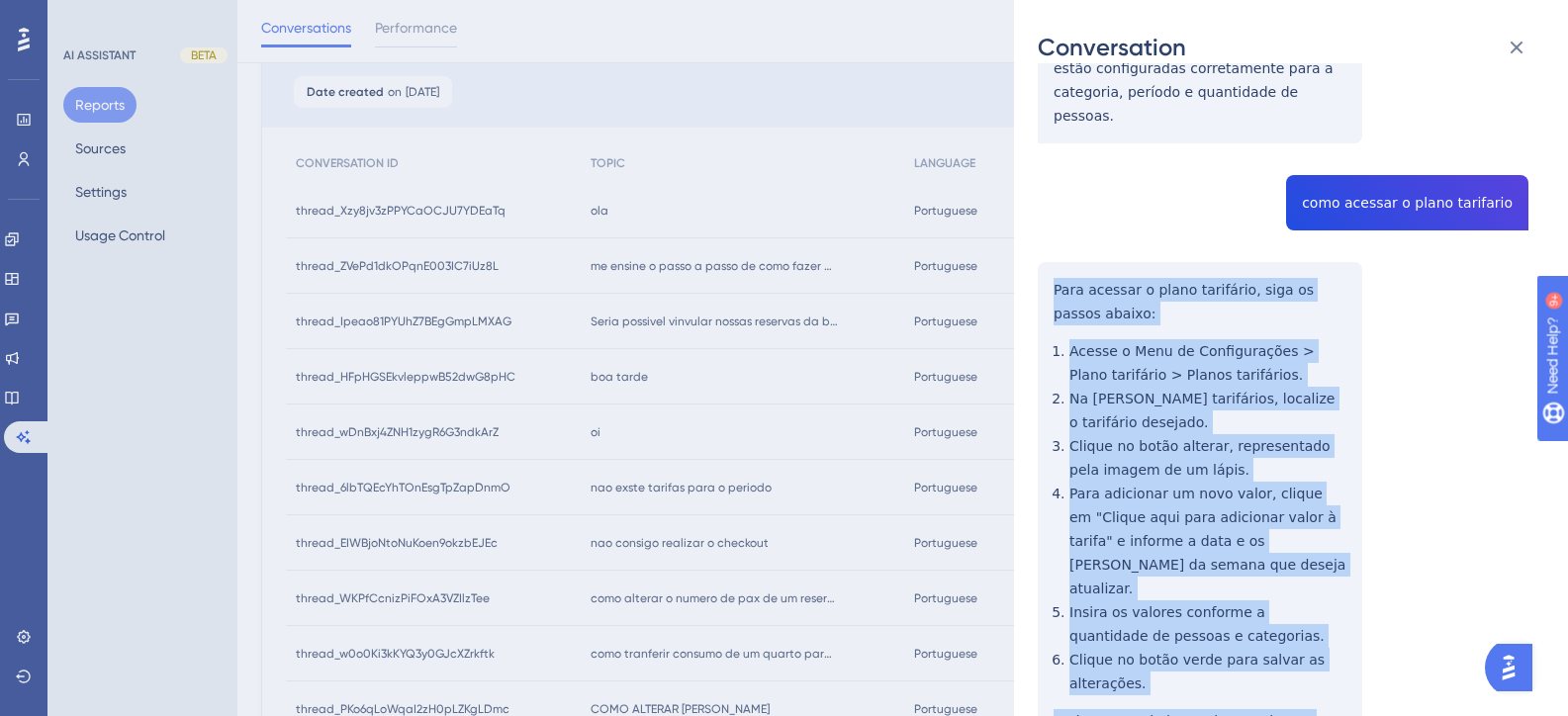
drag, startPoint x: 1204, startPoint y: 600, endPoint x: 1055, endPoint y: 174, distance: 451.3
click at [1055, 174] on div "thread_6lbTQEcYhTOnEsgTpZapDnmO Copy - - 48_Lima, Gael User Conversation Histor…" at bounding box center [1283, 89] width 490 height 1568
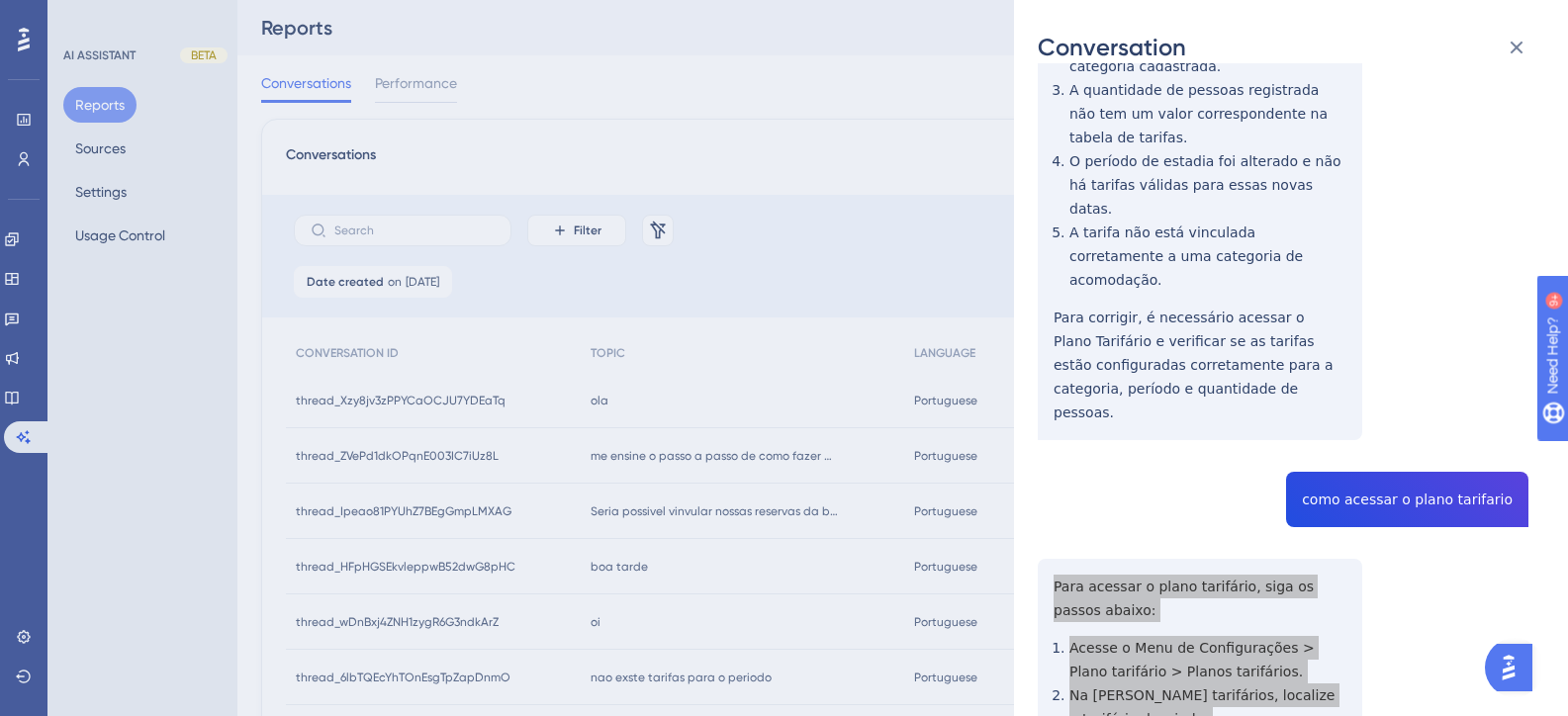
scroll to position [0, 0]
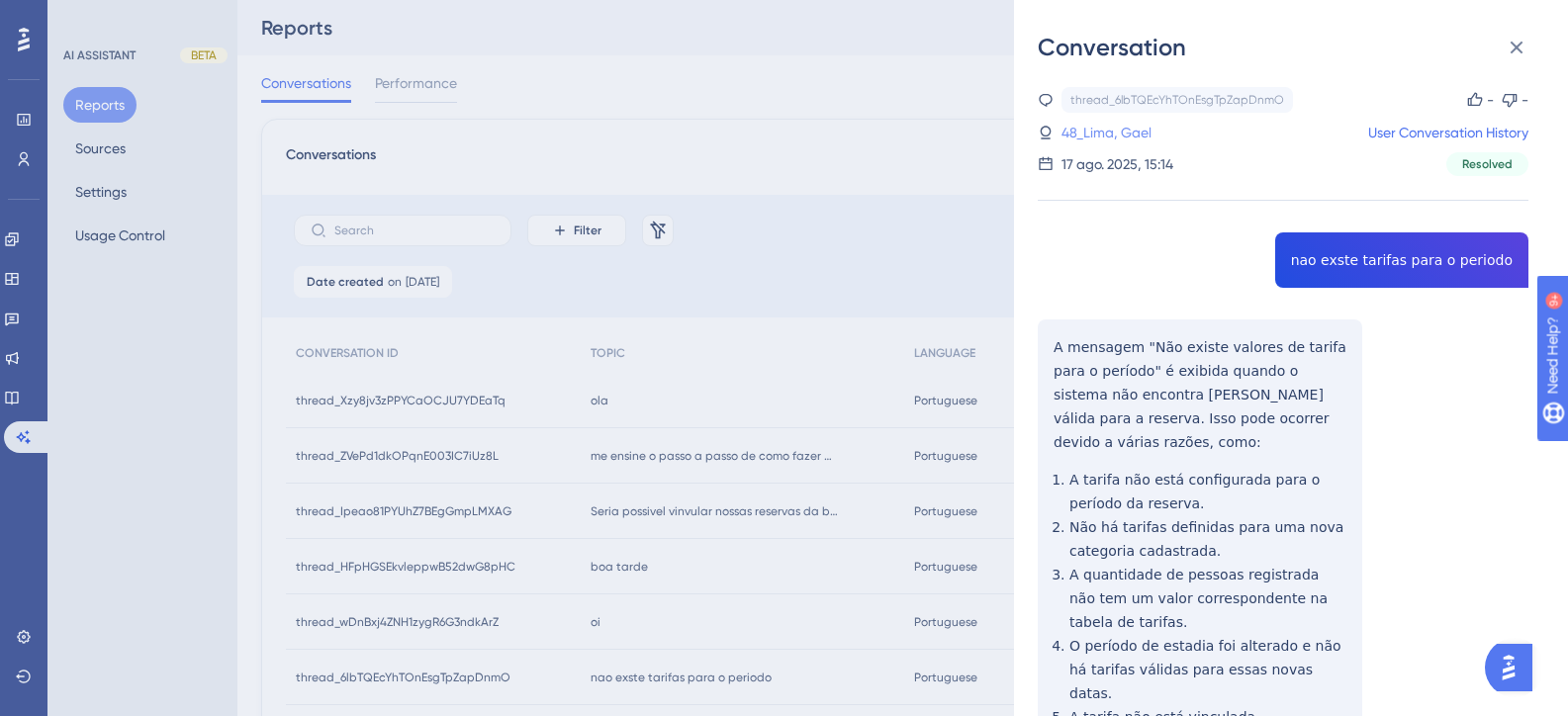
click at [1129, 136] on link "48_Lima, Gael" at bounding box center [1106, 133] width 90 height 24
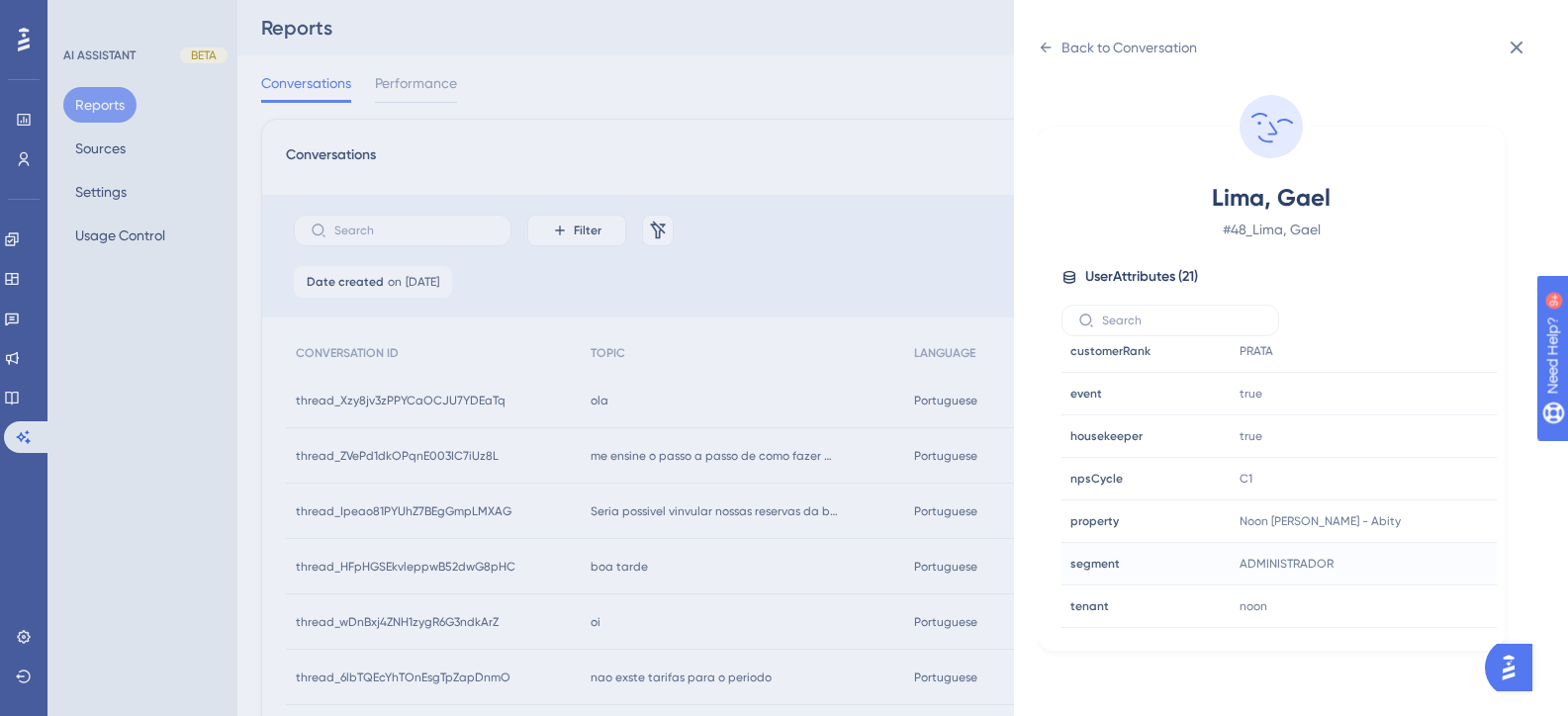
scroll to position [593, 0]
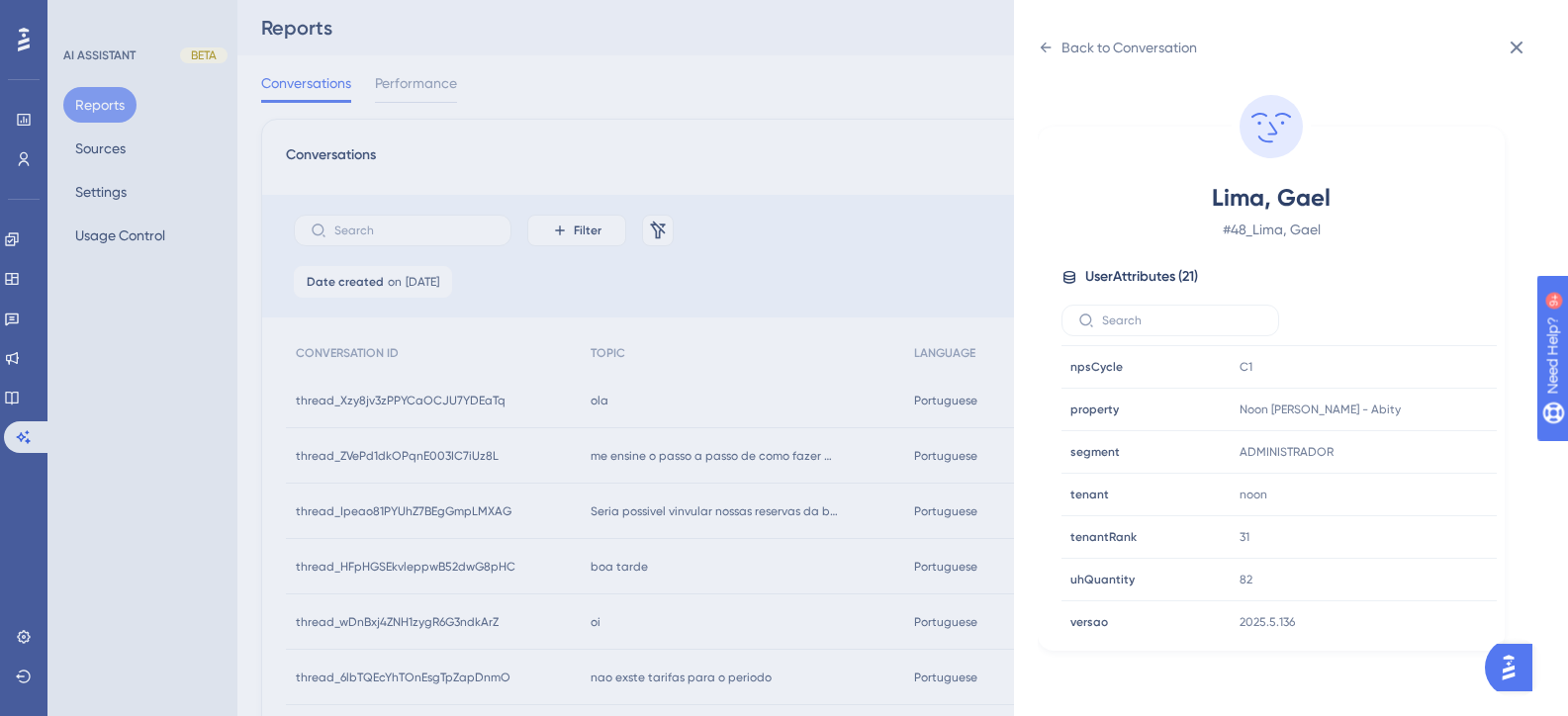
click at [599, 438] on div "Back to Conversation Lima, Gael # 48_Lima, Gael User Attributes ( 21 ) Email Em…" at bounding box center [784, 358] width 1568 height 716
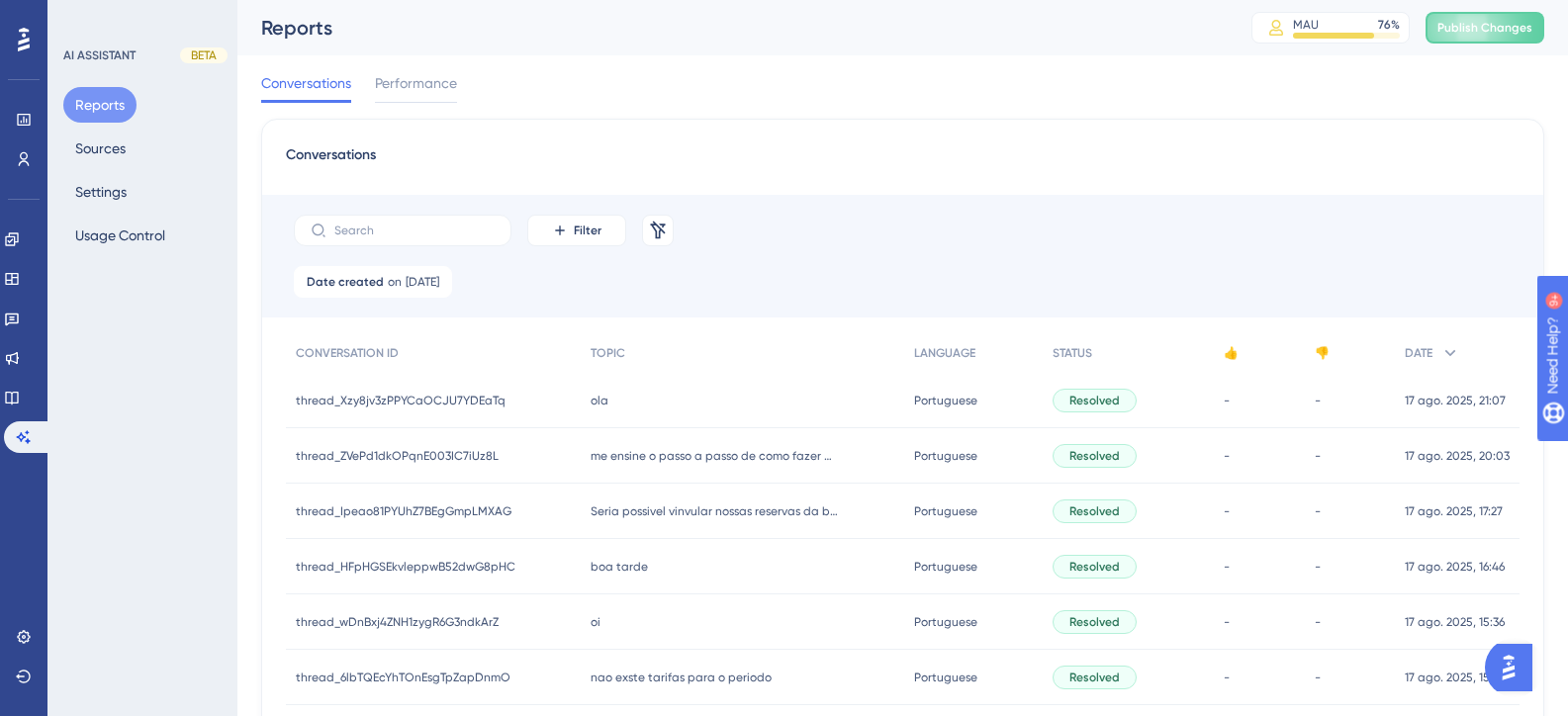
click at [602, 614] on div "oi oi" at bounding box center [742, 622] width 323 height 55
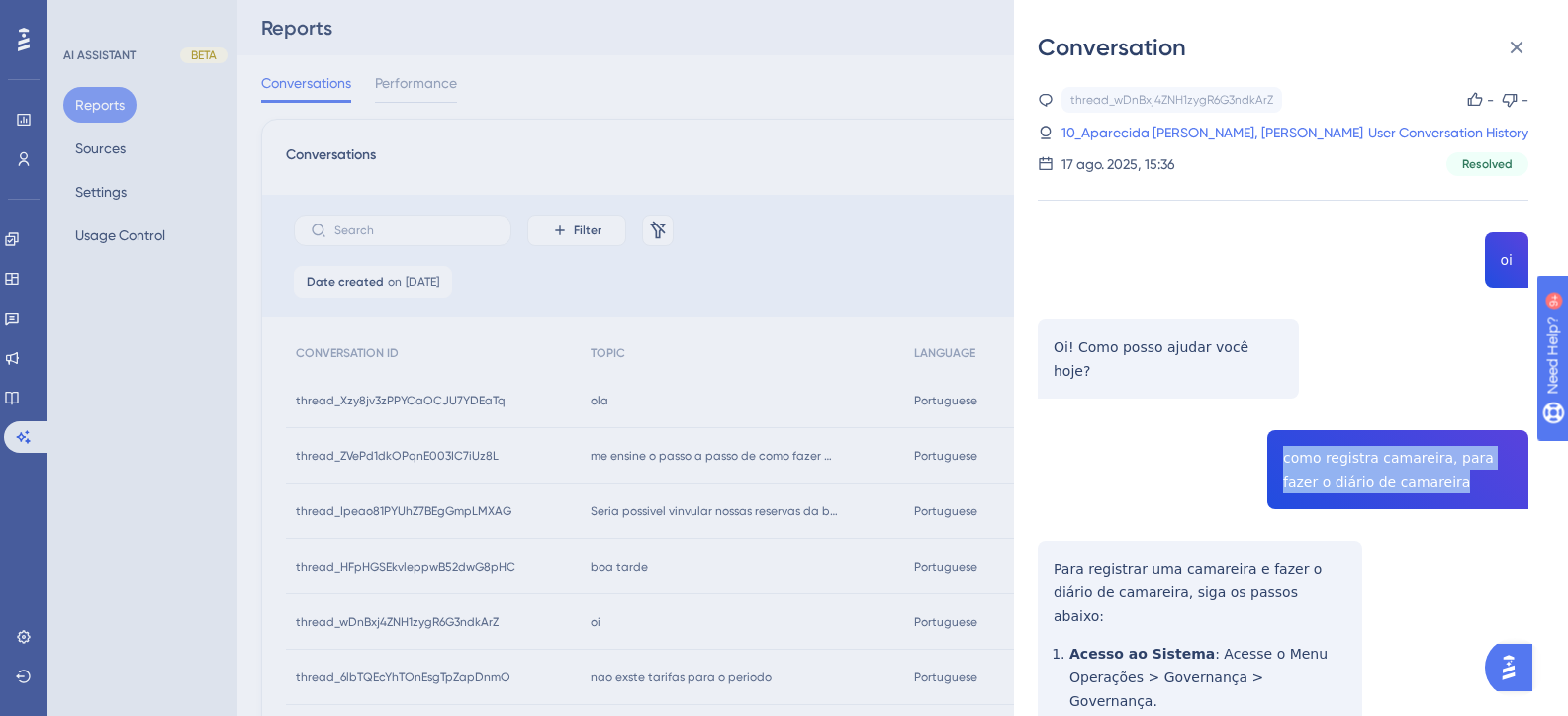
drag, startPoint x: 1411, startPoint y: 461, endPoint x: 1279, endPoint y: 433, distance: 134.9
click at [1279, 433] on div "thread_wDnBxj4ZNH1zygR6G3ndkArZ Copy - - 10_Aparecida Gonella Martineli, Fernan…" at bounding box center [1283, 679] width 490 height 1184
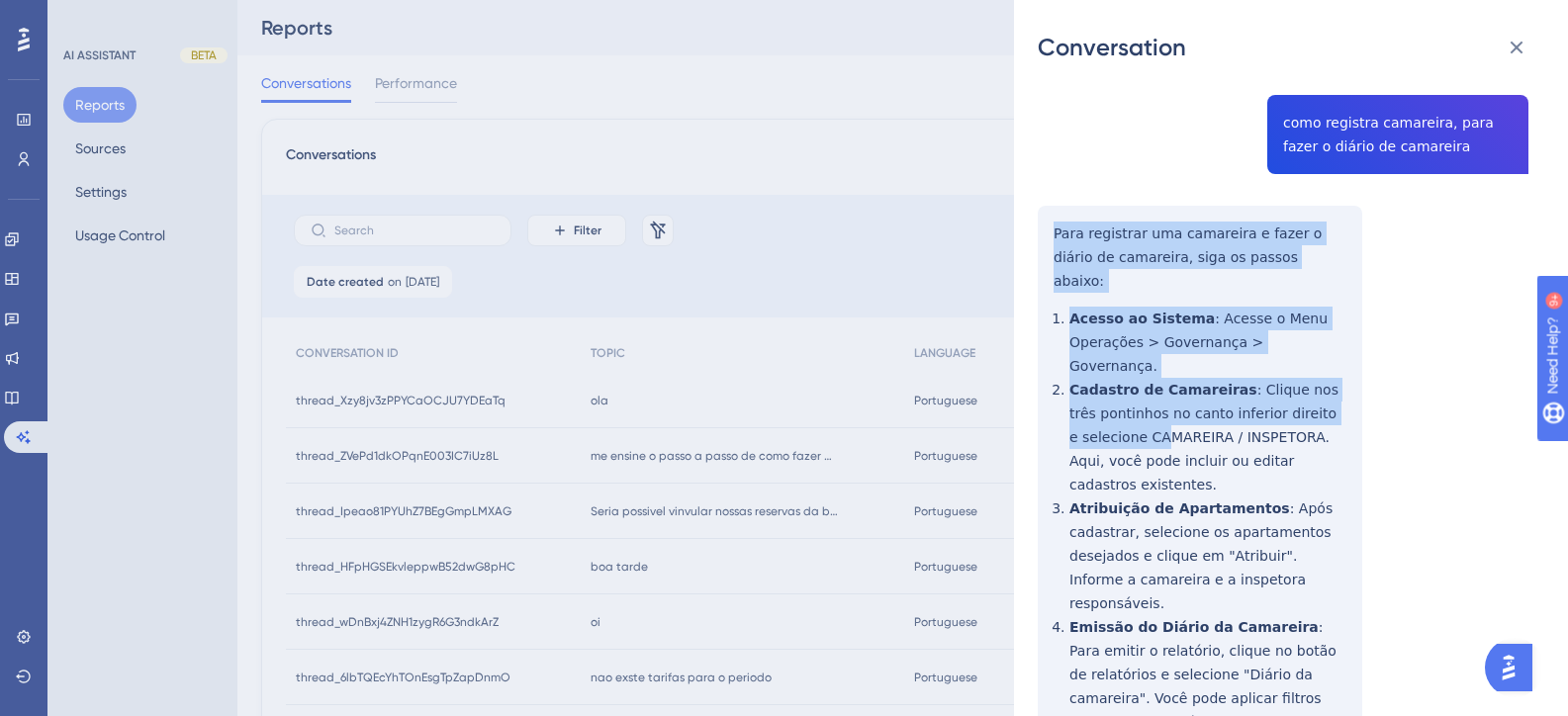
scroll to position [421, 0]
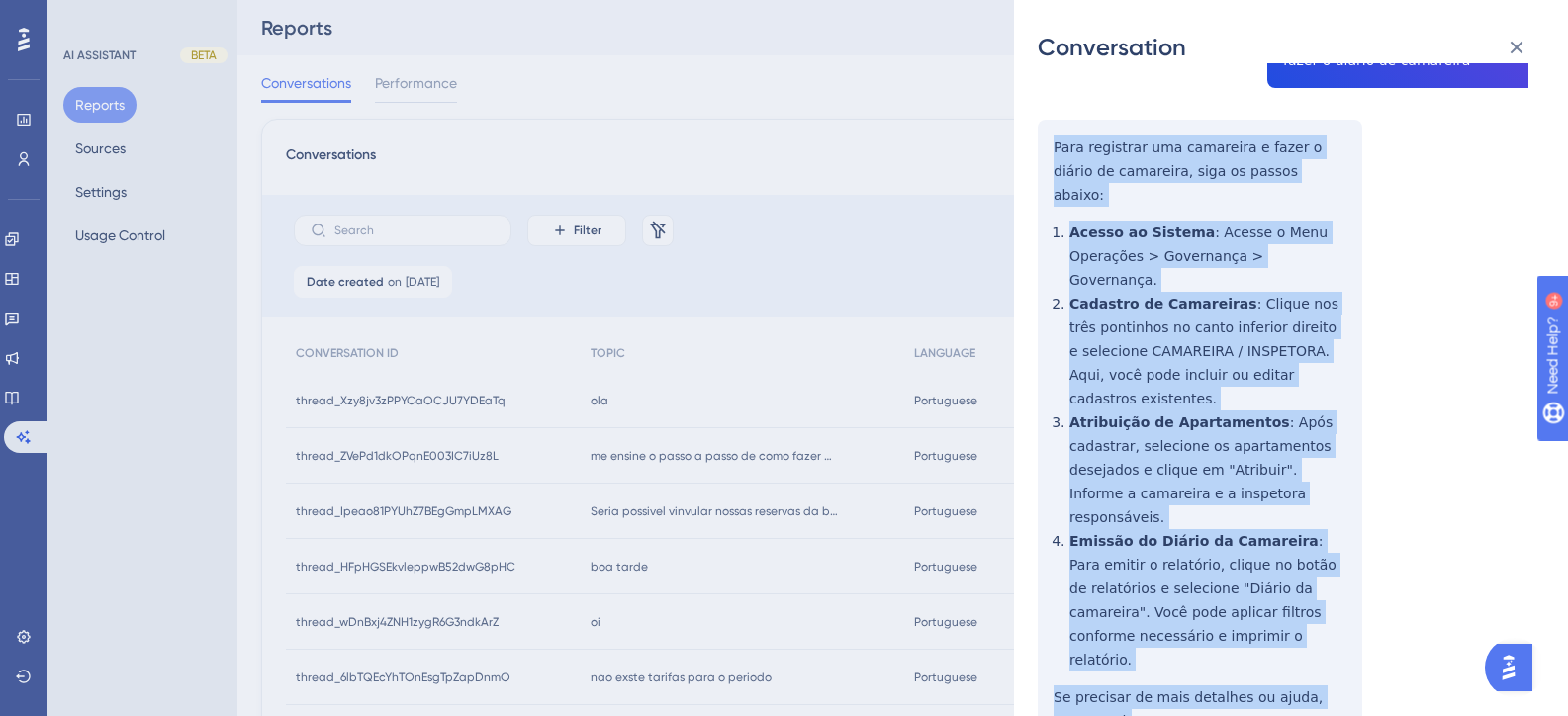
drag, startPoint x: 1051, startPoint y: 251, endPoint x: 1175, endPoint y: 591, distance: 361.9
click at [1175, 591] on div "thread_wDnBxj4ZNH1zygR6G3ndkArZ Copy - - 10_Aparecida Gonella Martineli, Fernan…" at bounding box center [1283, 257] width 490 height 1184
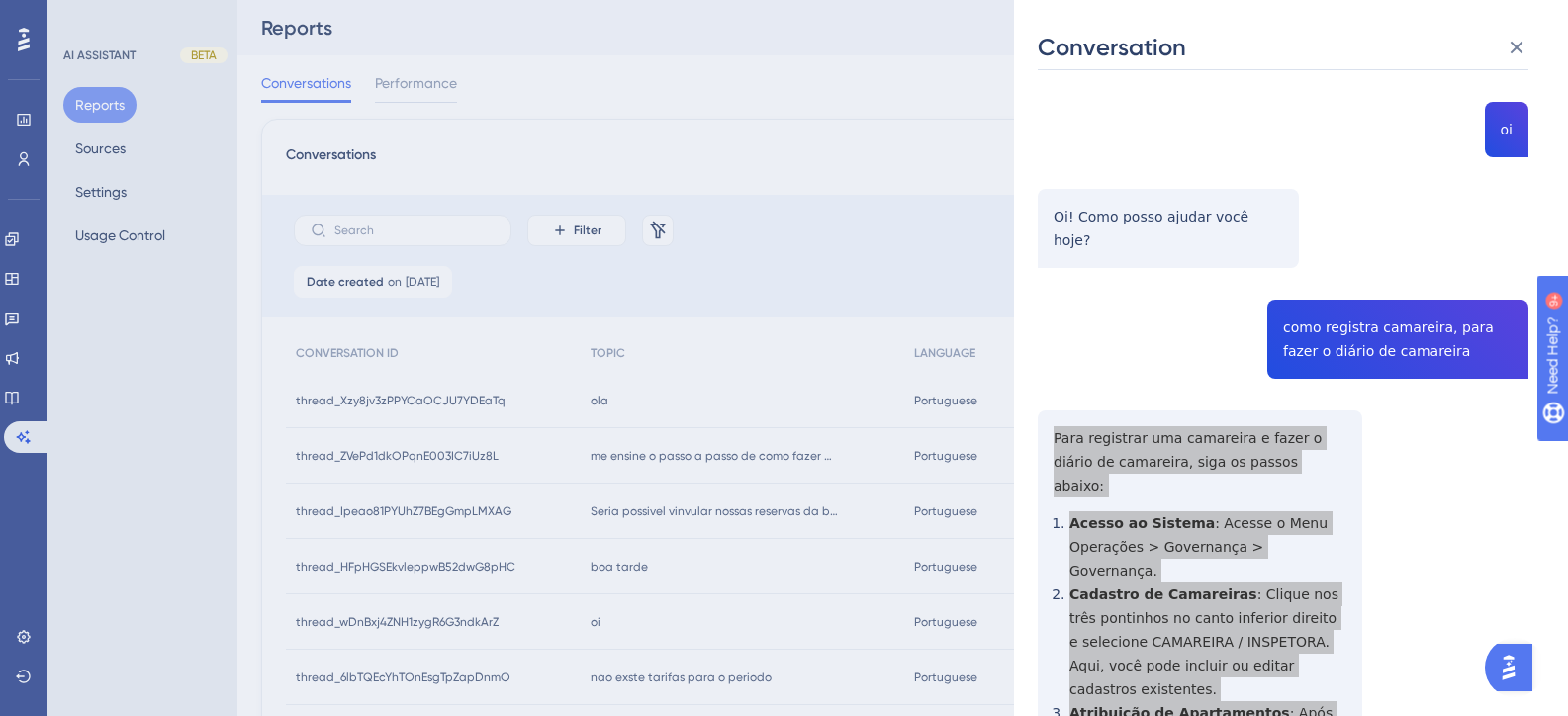
scroll to position [0, 0]
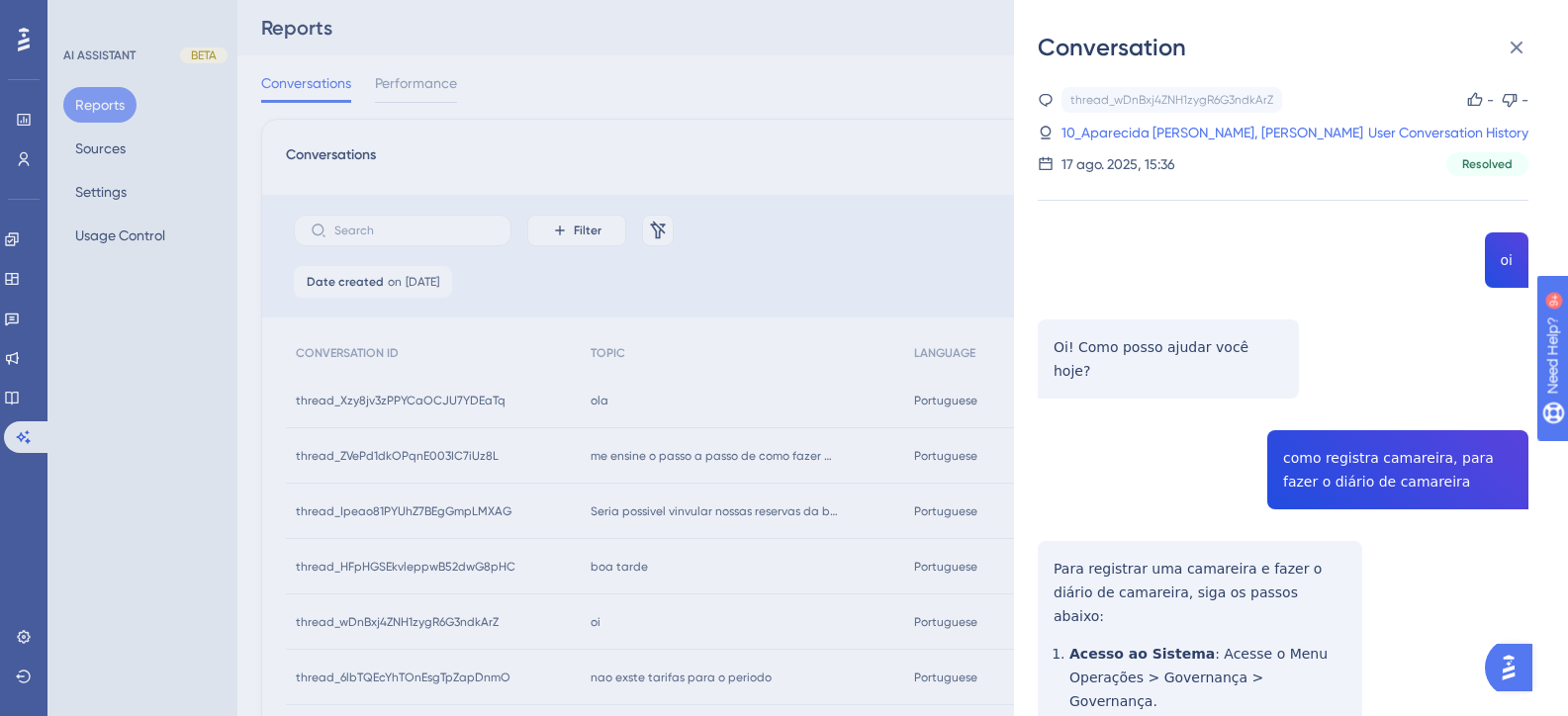
click at [1138, 148] on div "thread_wDnBxj4ZNH1zygR6G3ndkArZ Copy - - 10_Aparecida Gonella Martineli, Fernan…" at bounding box center [1283, 132] width 490 height 89
click at [1136, 140] on link "10_Aparecida Gonella Martineli, Fernanda" at bounding box center [1212, 133] width 302 height 24
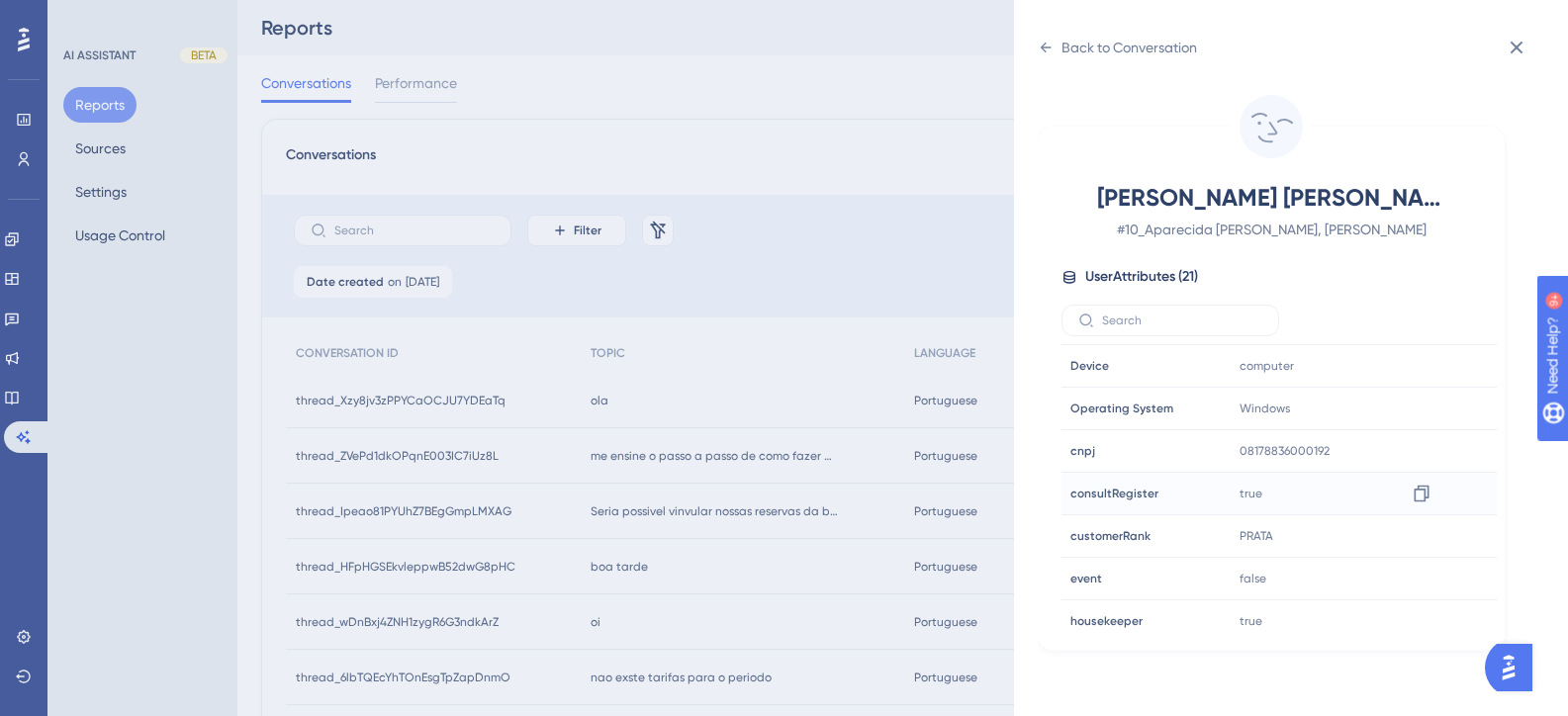
scroll to position [494, 0]
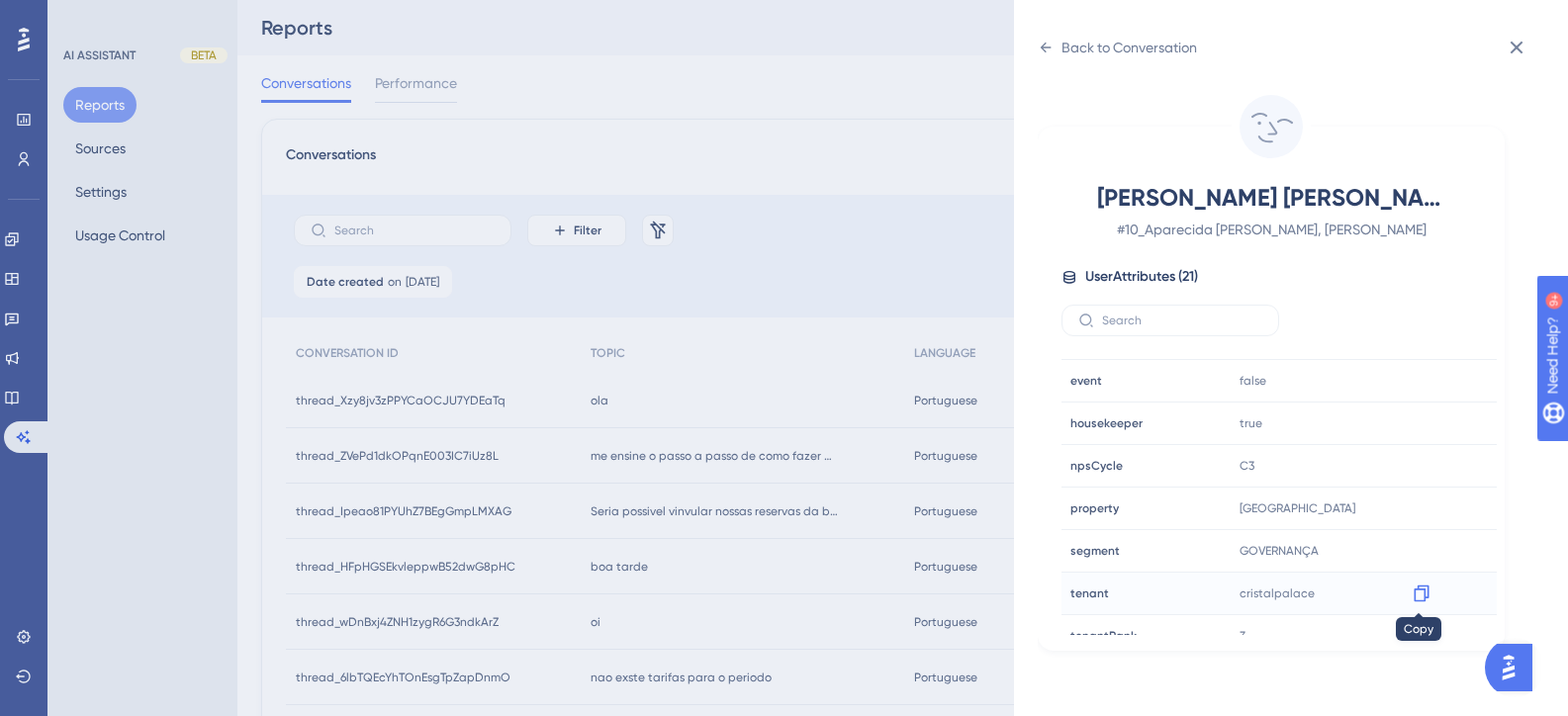
click at [1415, 598] on icon at bounding box center [1421, 593] width 20 height 20
drag, startPoint x: 699, startPoint y: 579, endPoint x: 630, endPoint y: 569, distance: 69.7
click at [699, 579] on div "Back to Conversation Aparecida Gonella Martineli, Fernanda # 10_Aparecida Gonel…" at bounding box center [784, 358] width 1568 height 716
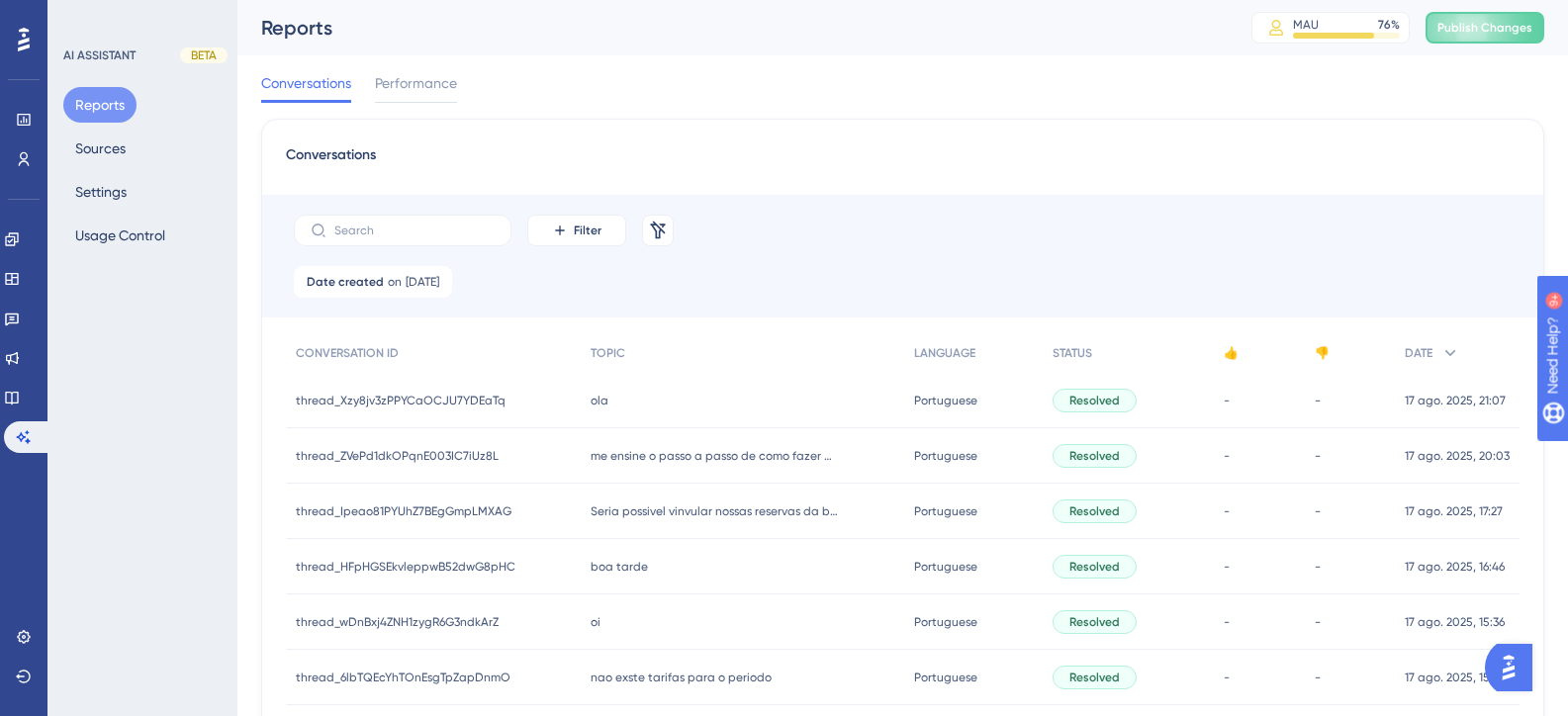
click at [623, 566] on span "boa tarde" at bounding box center [619, 566] width 57 height 16
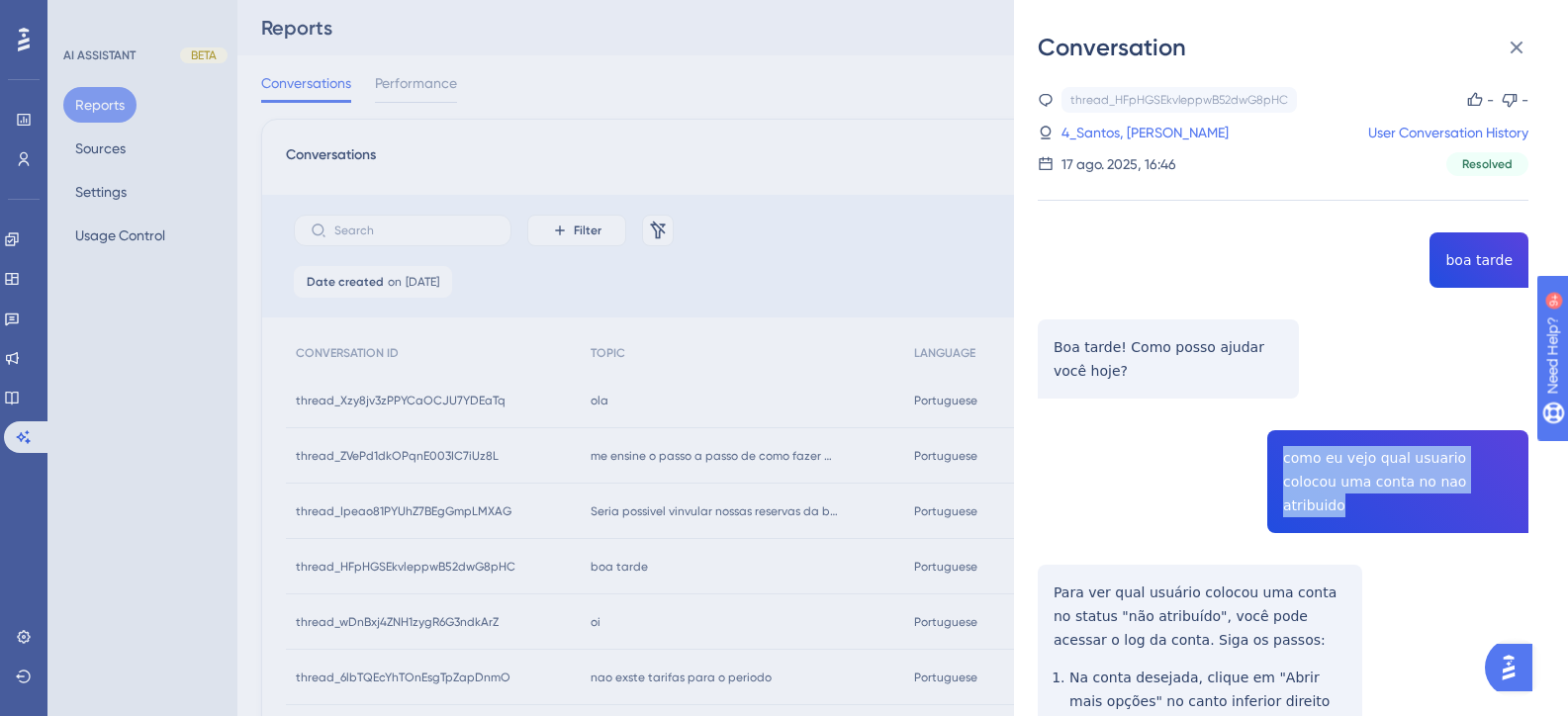
drag, startPoint x: 1460, startPoint y: 484, endPoint x: 1278, endPoint y: 456, distance: 184.1
click at [1278, 456] on div "thread_HFpHGSEkvleppwB52dwG8pHC Copy - - 4_Santos, Rafael User Conversation His…" at bounding box center [1283, 537] width 490 height 899
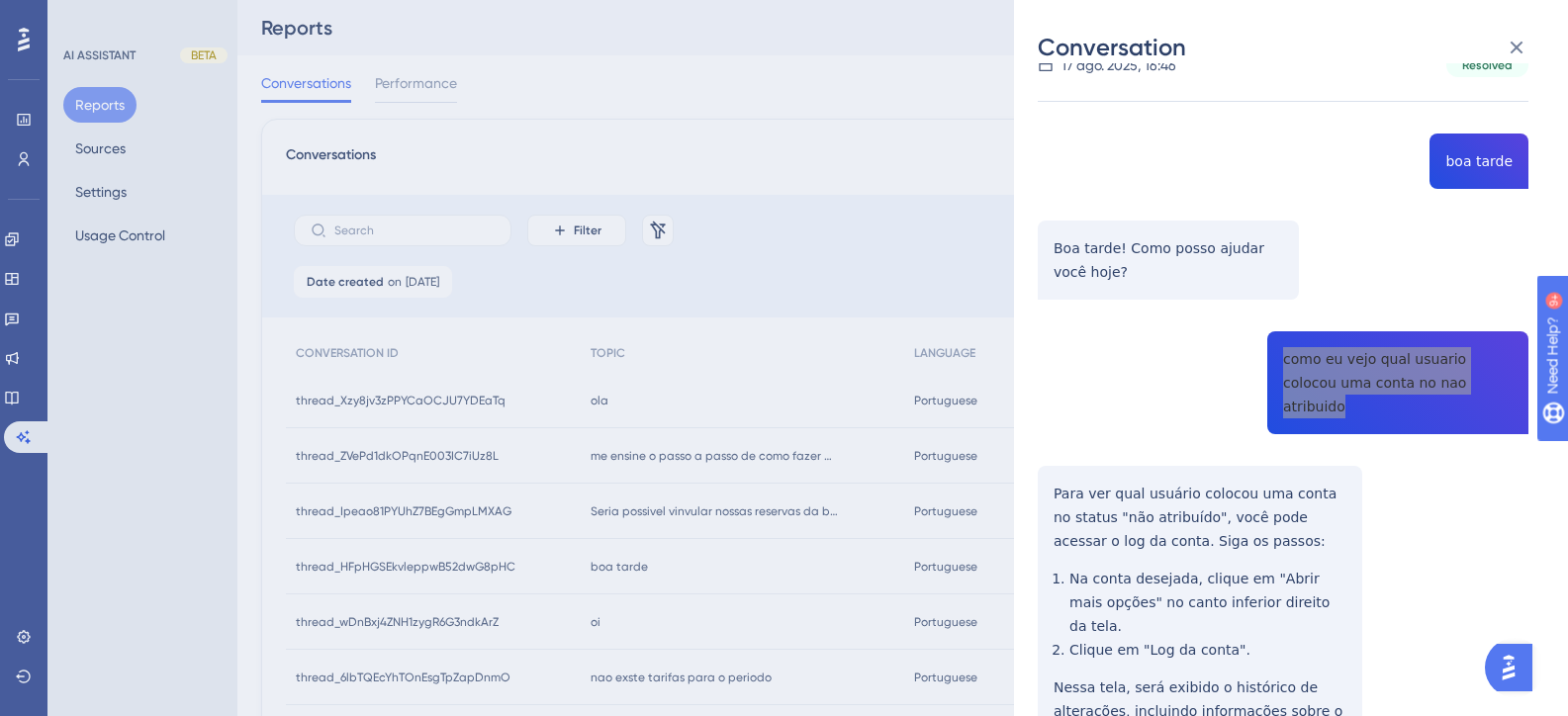
scroll to position [184, 0]
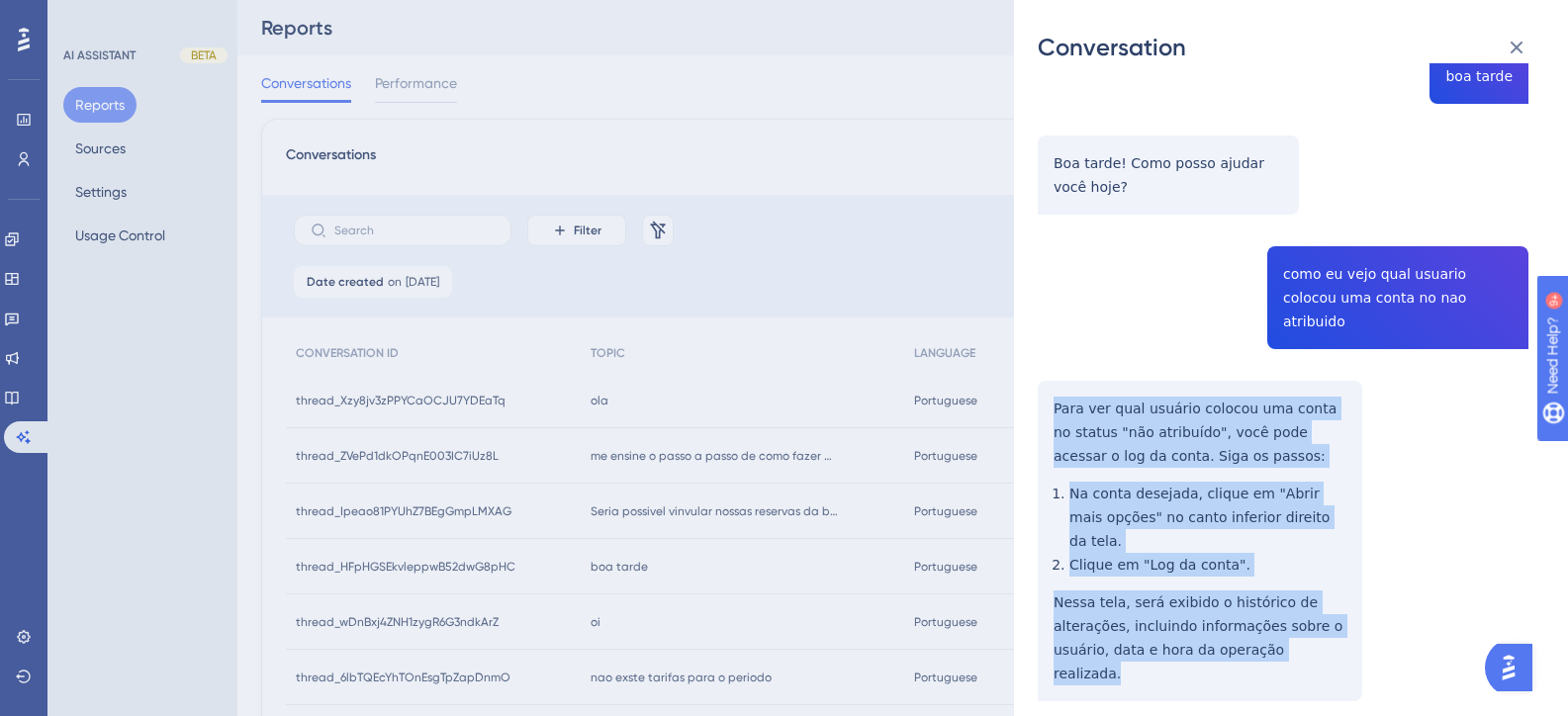
drag, startPoint x: 1316, startPoint y: 603, endPoint x: 1046, endPoint y: 393, distance: 342.1
click at [1046, 393] on div "thread_HFpHGSEkvleppwB52dwG8pHC Copy - - 4_Santos, Rafael User Conversation His…" at bounding box center [1283, 353] width 490 height 899
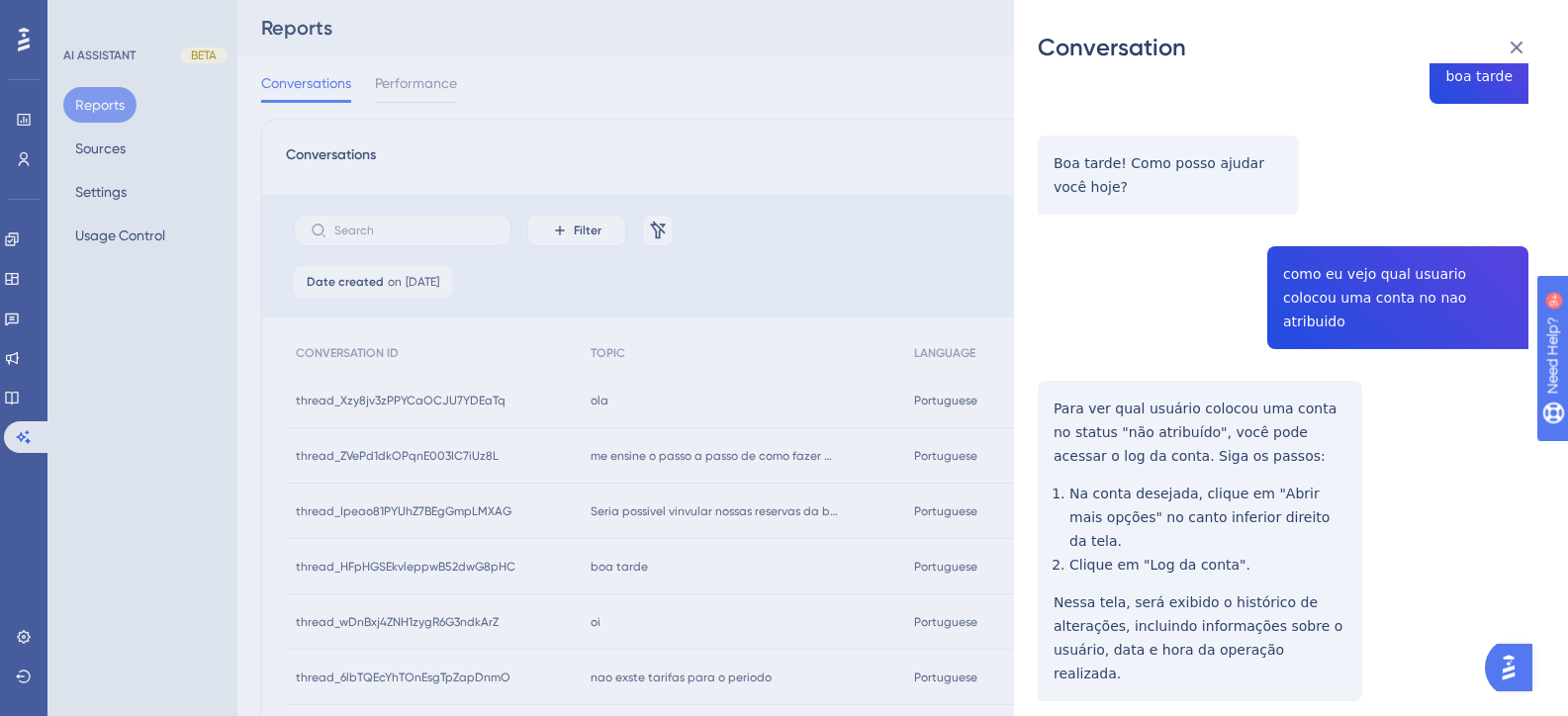
click at [693, 509] on div "Conversation thread_HFpHGSEkvleppwB52dwG8pHC Copy - - 4_Santos, Rafael User Con…" at bounding box center [784, 358] width 1568 height 716
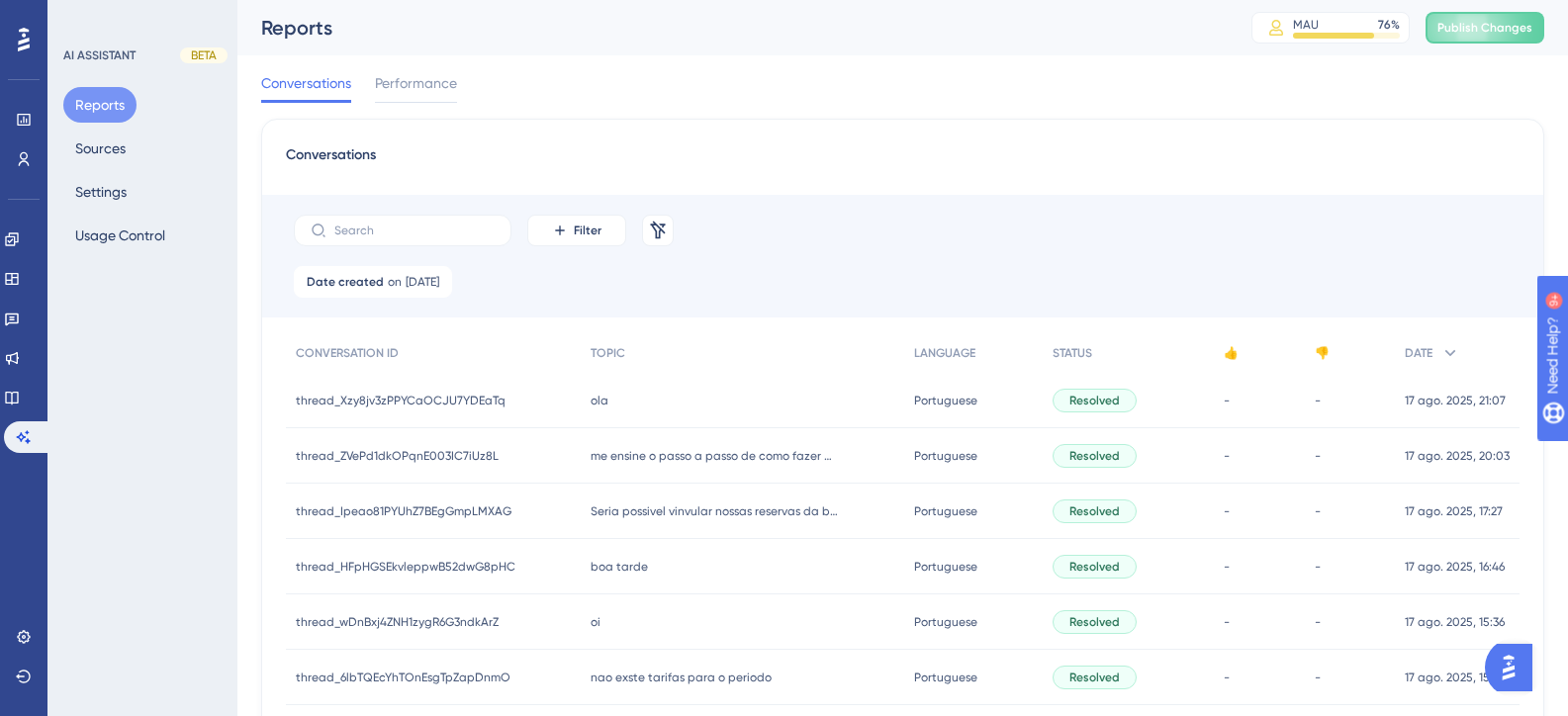
click at [625, 564] on span "boa tarde" at bounding box center [619, 566] width 57 height 16
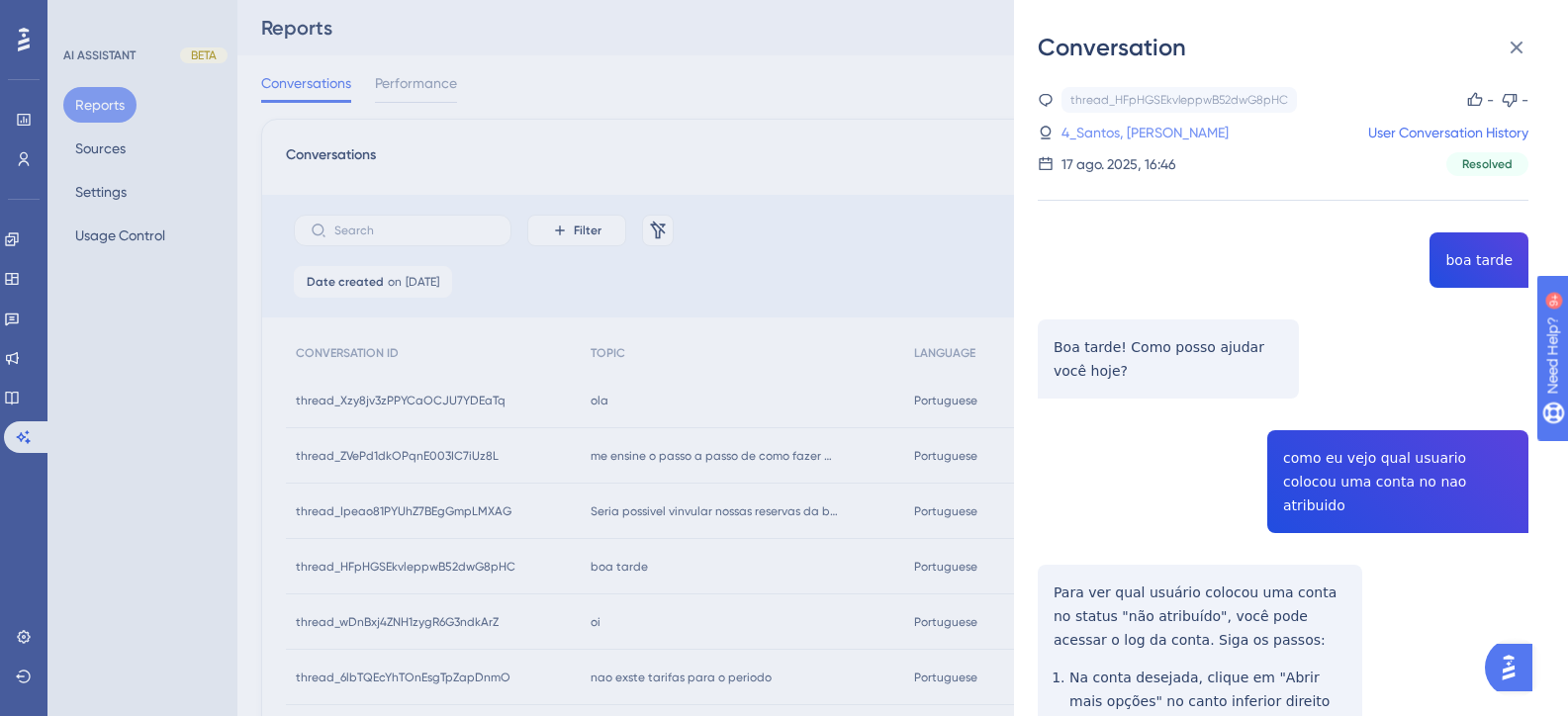
click at [1131, 137] on link "4_Santos, Rafael" at bounding box center [1145, 133] width 167 height 24
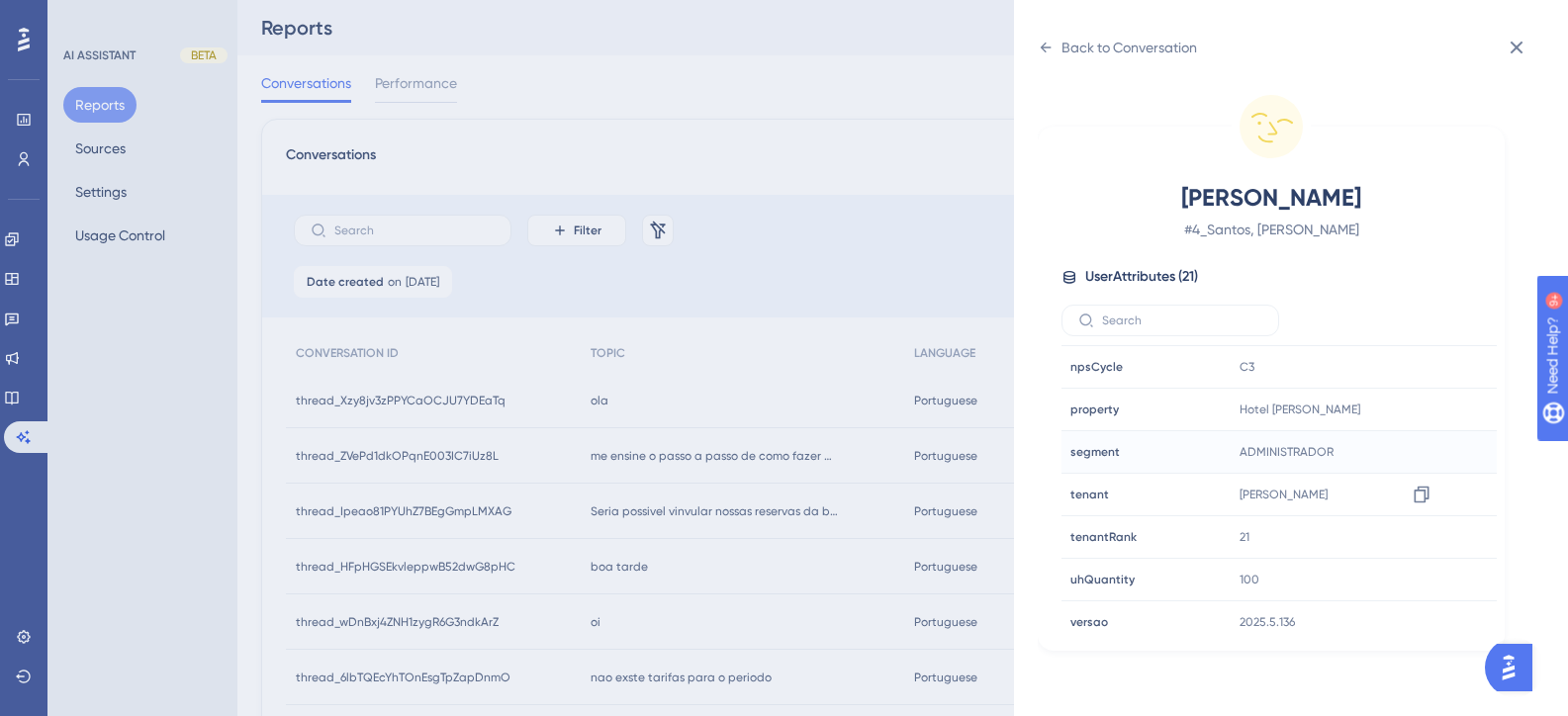
scroll to position [602, 0]
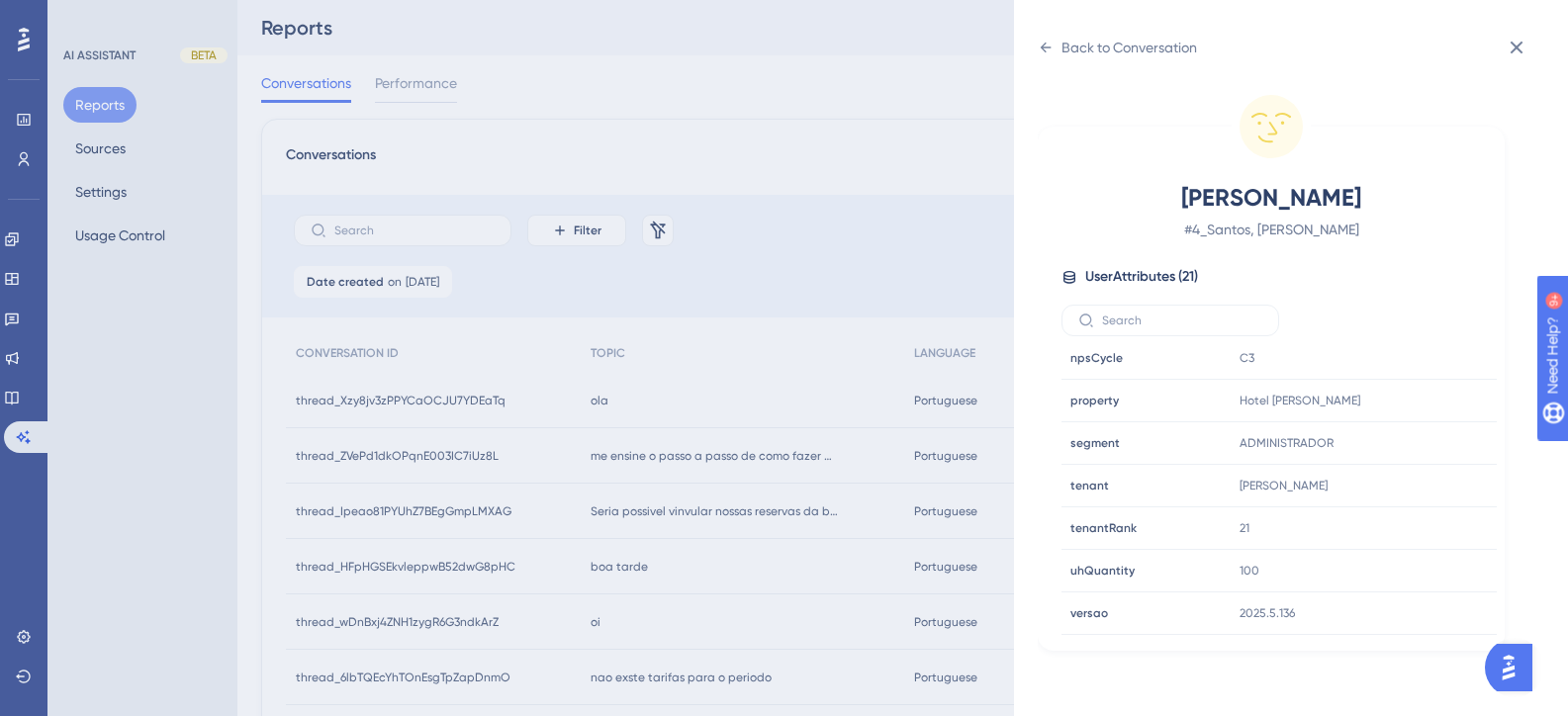
click at [619, 563] on div "Back to Conversation Santos, Rafael # 4_Santos, Rafael User Attributes ( 21 ) E…" at bounding box center [784, 358] width 1568 height 716
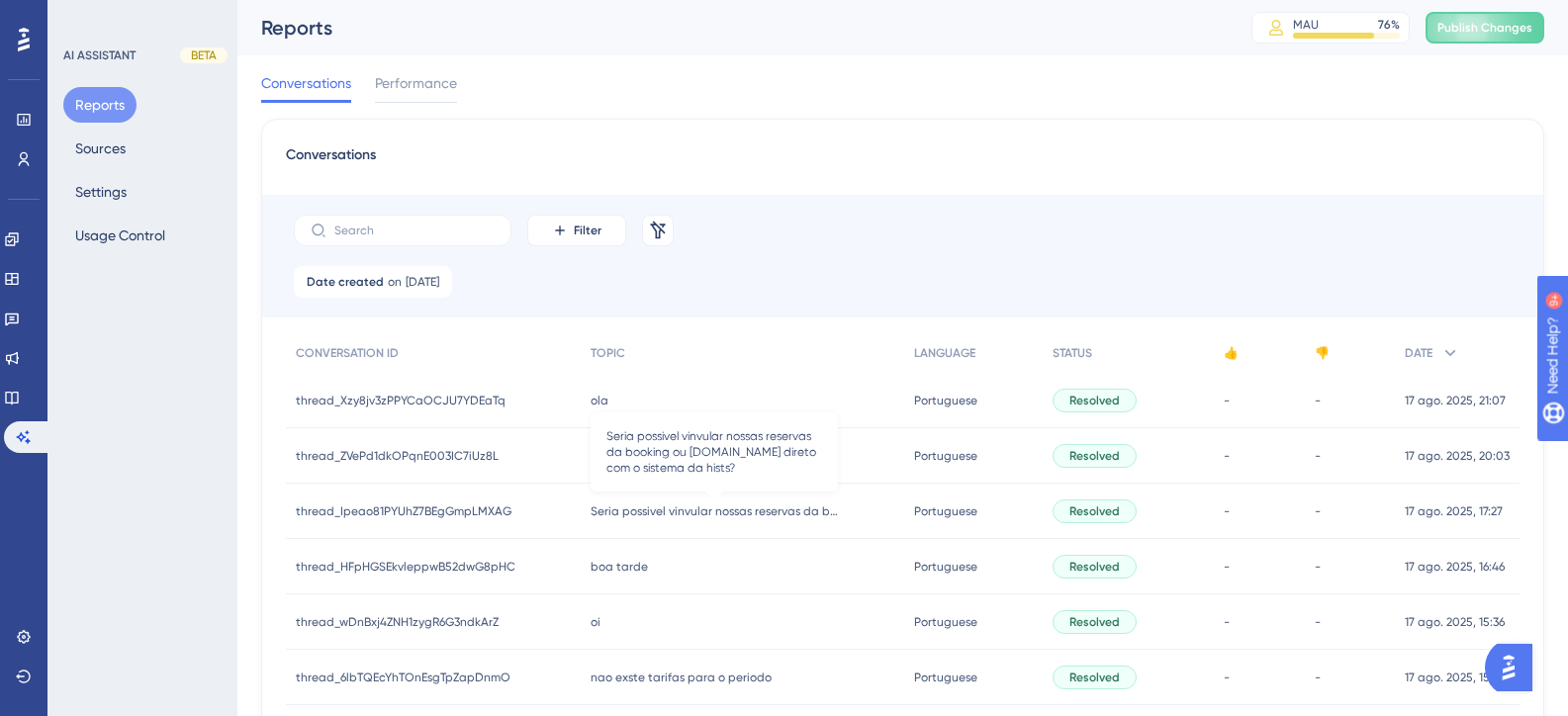
click at [644, 516] on span "Seria possivel vinvular nossas reservas da booking ou hotel.com direto com o si…" at bounding box center [714, 511] width 248 height 16
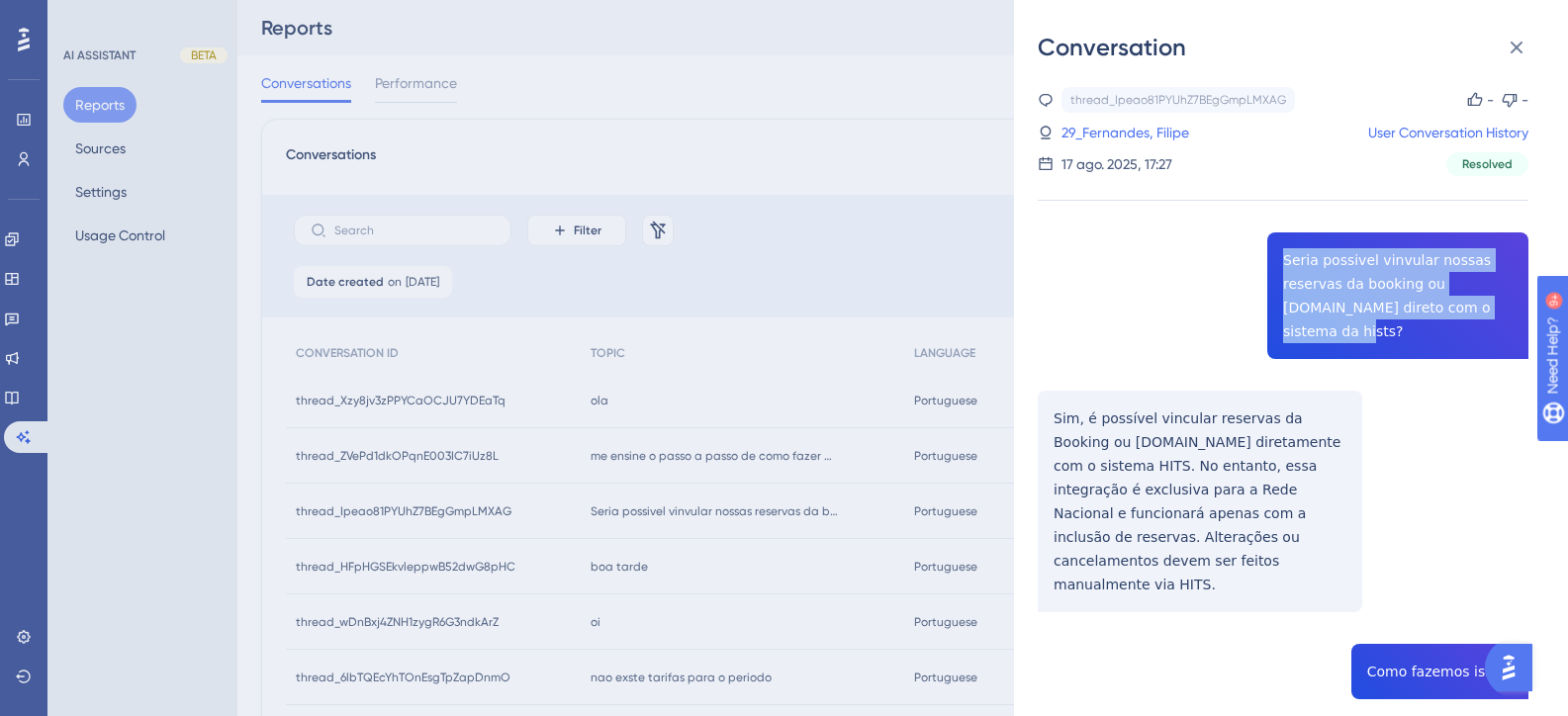
drag, startPoint x: 1482, startPoint y: 310, endPoint x: 1272, endPoint y: 259, distance: 216.1
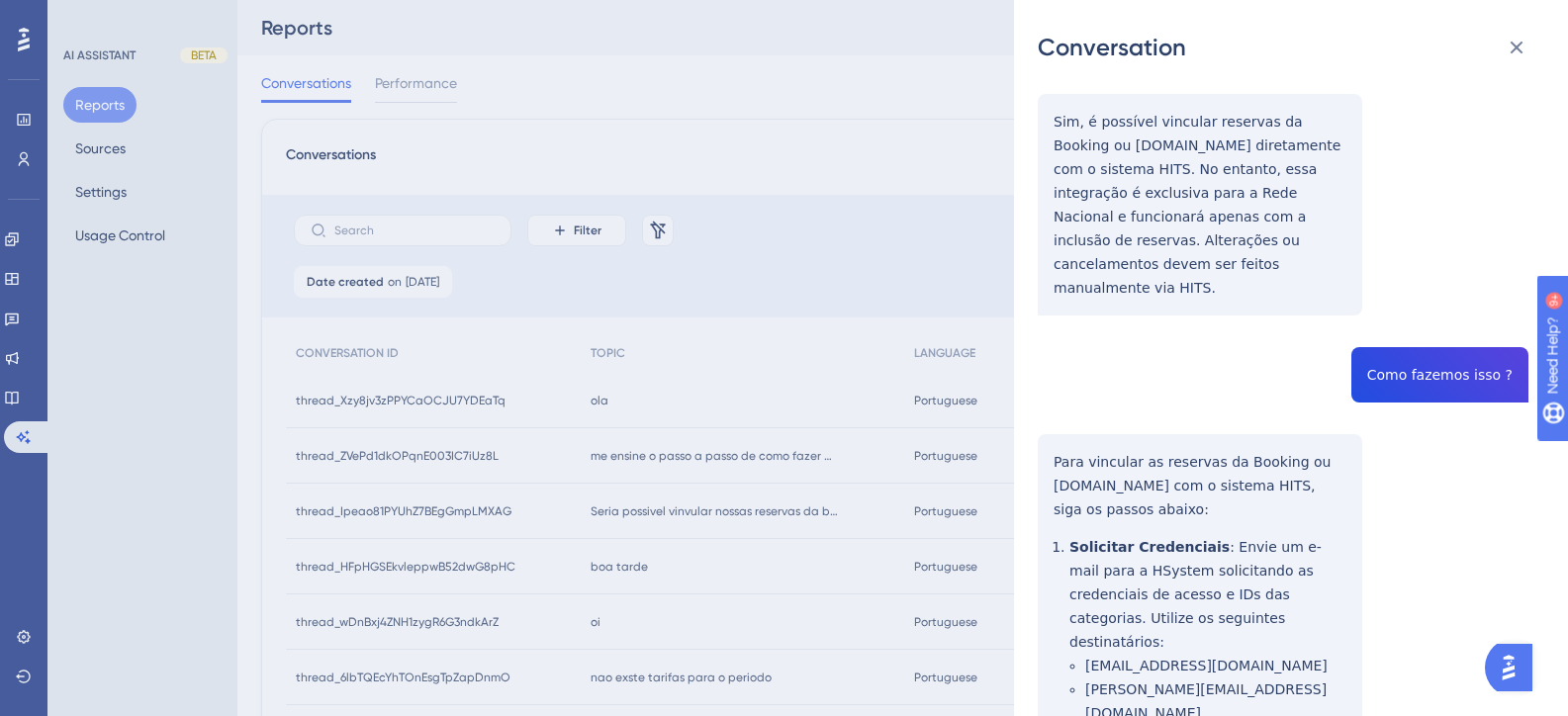
scroll to position [99, 0]
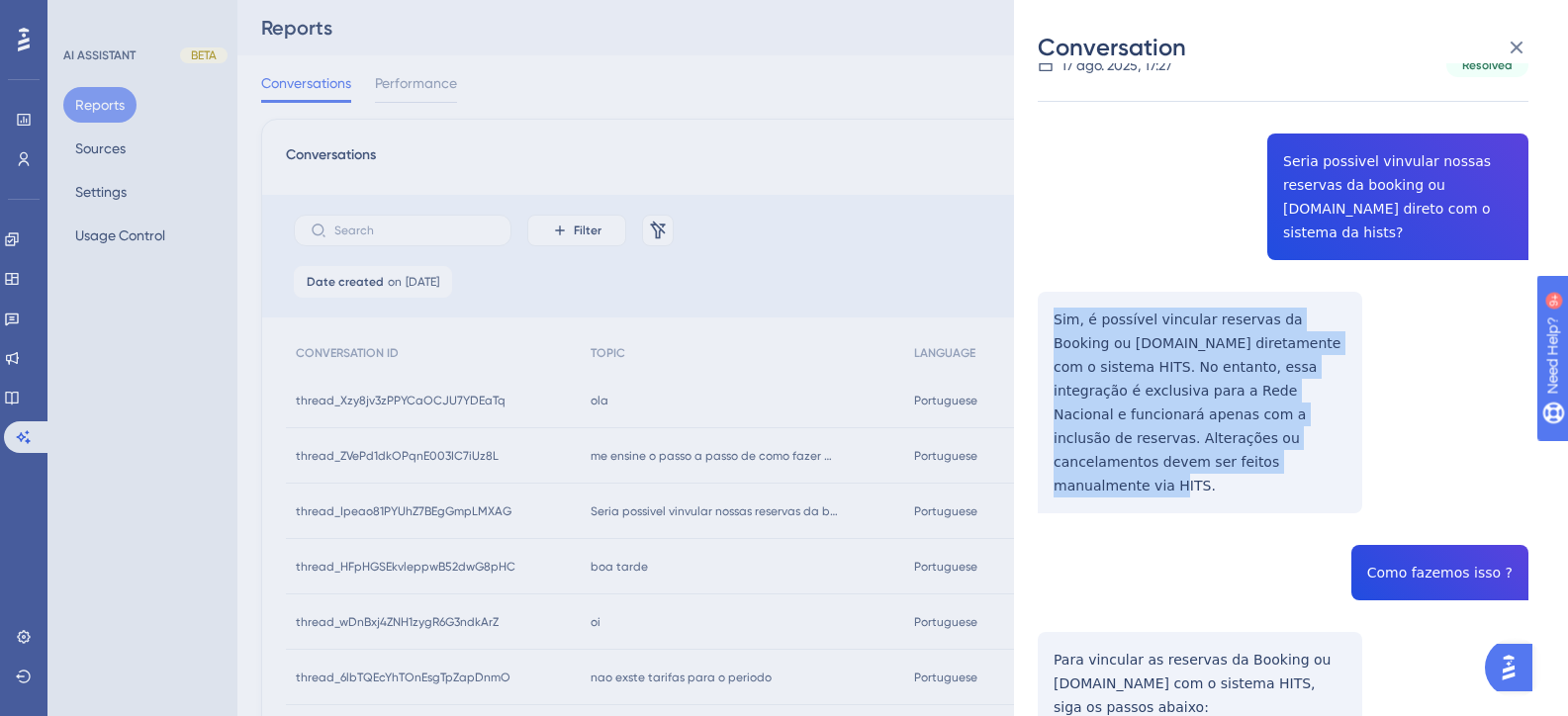
drag, startPoint x: 1085, startPoint y: 433, endPoint x: 1042, endPoint y: 299, distance: 140.7
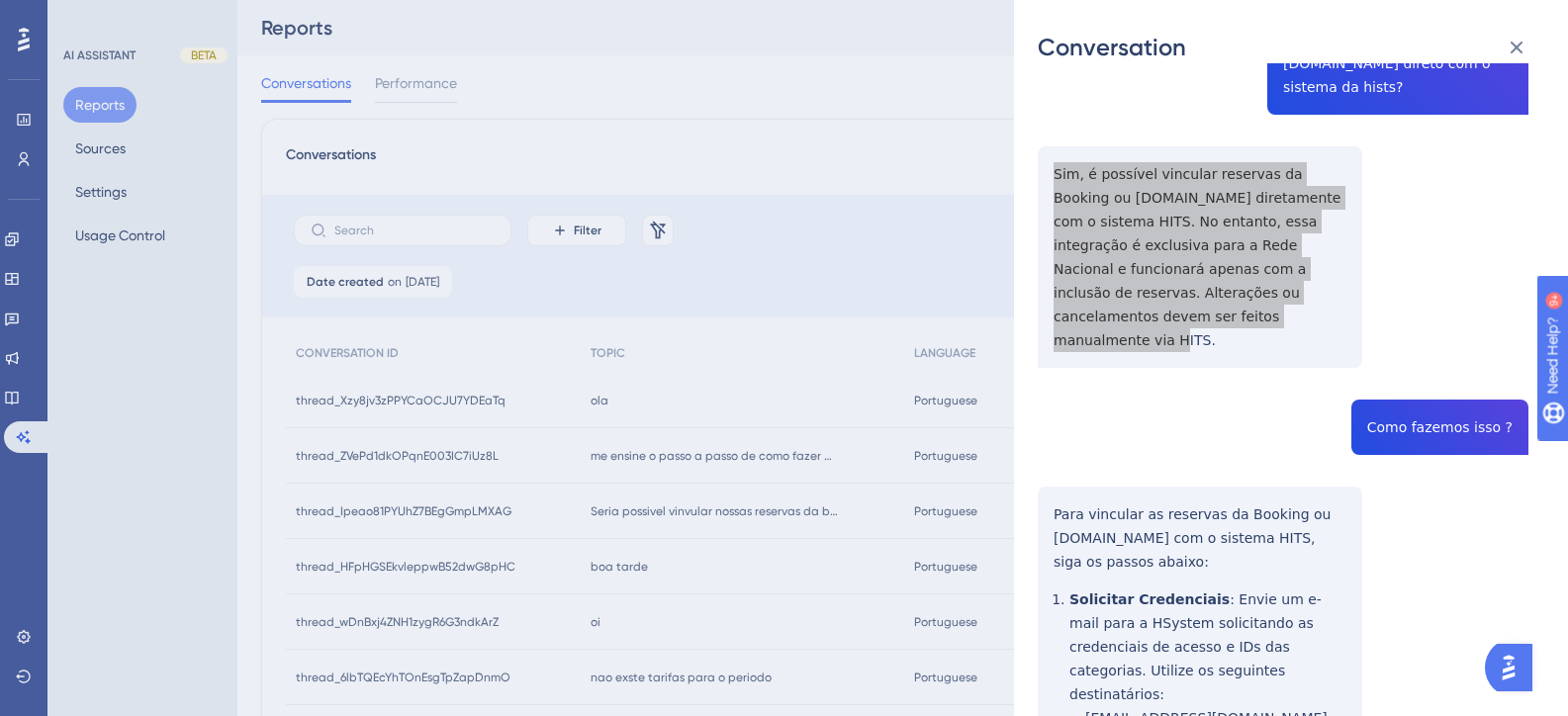
scroll to position [494, 0]
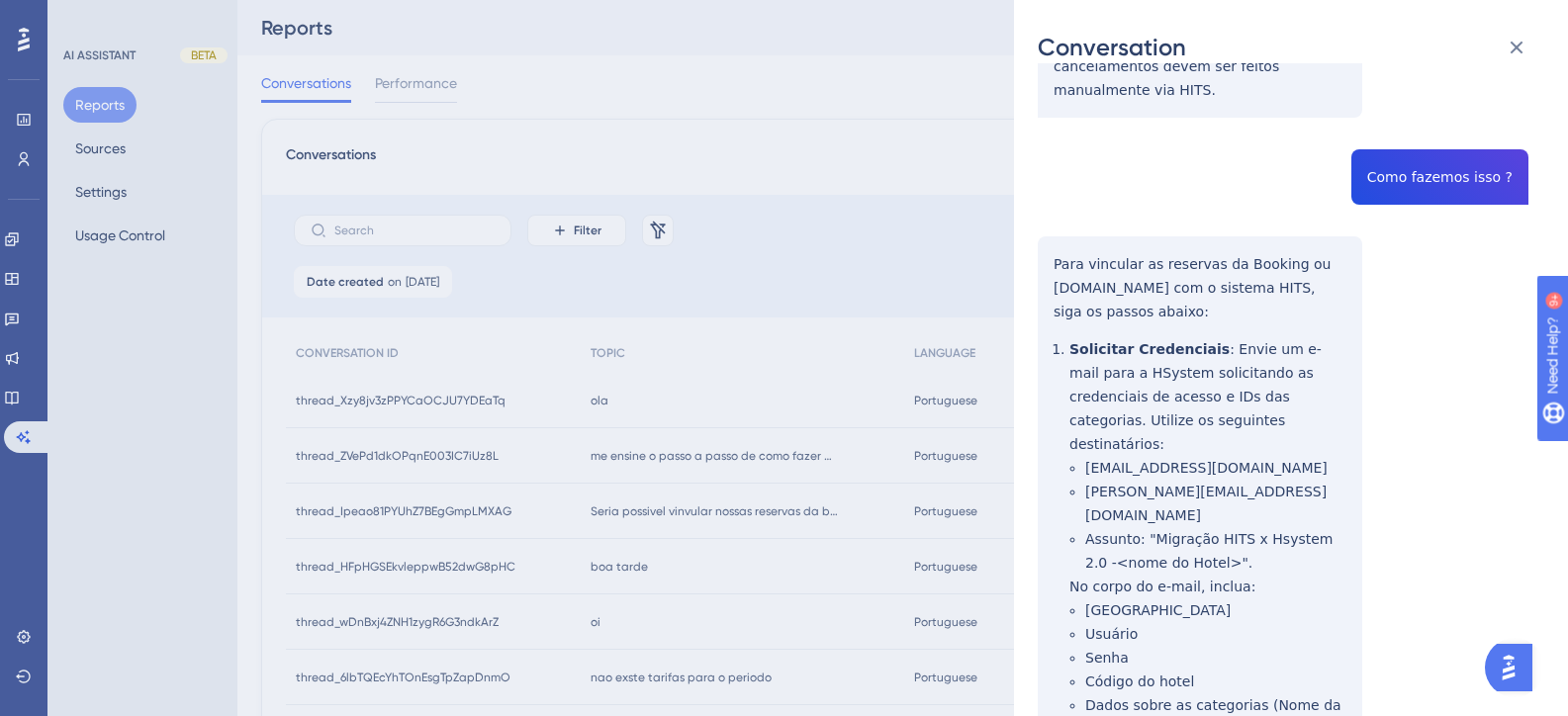
click at [1429, 132] on div "thread_Ipeao81PYUhZ7BEgGmpLMXAG Copy - - 29_Fernandes, Filipe User Conversation…" at bounding box center [1283, 434] width 490 height 1683
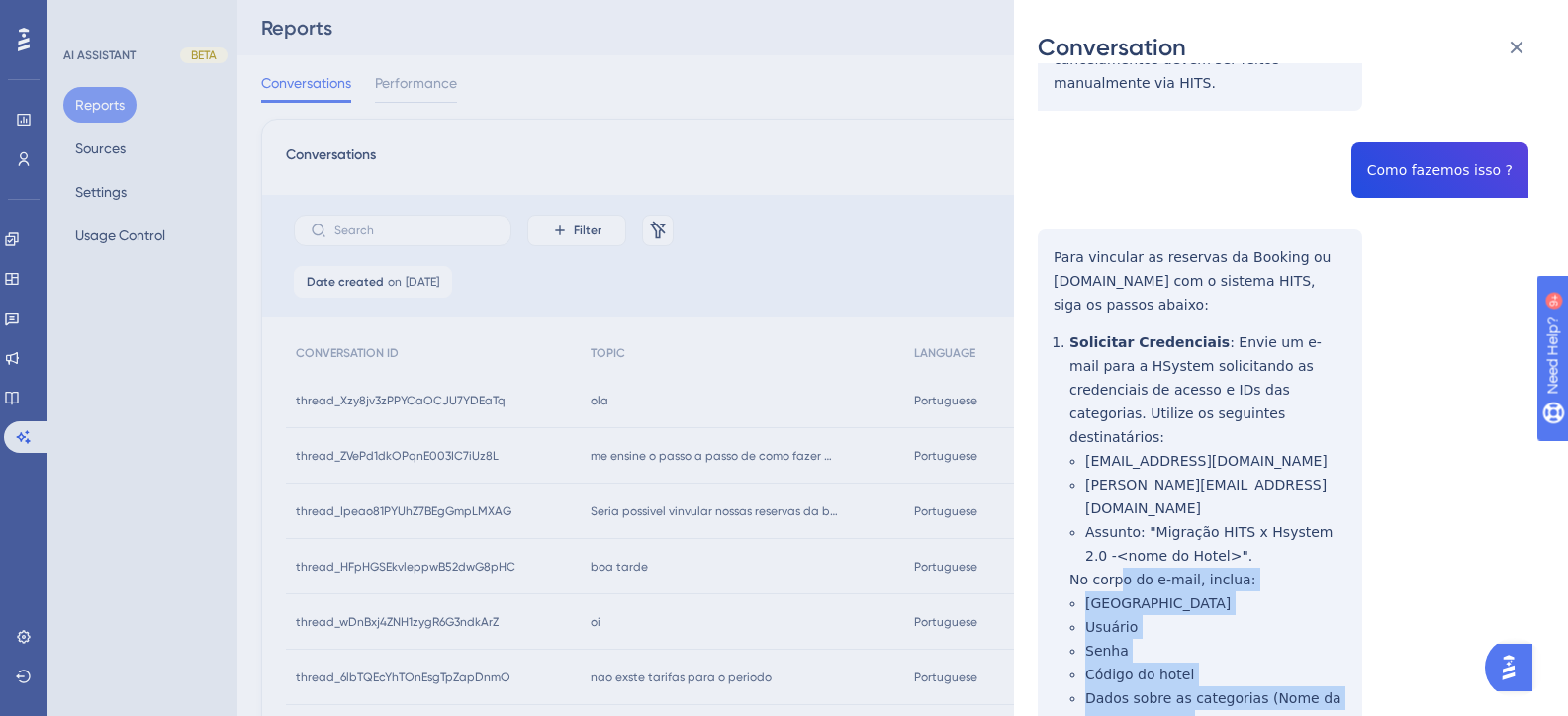
scroll to position [476, 0]
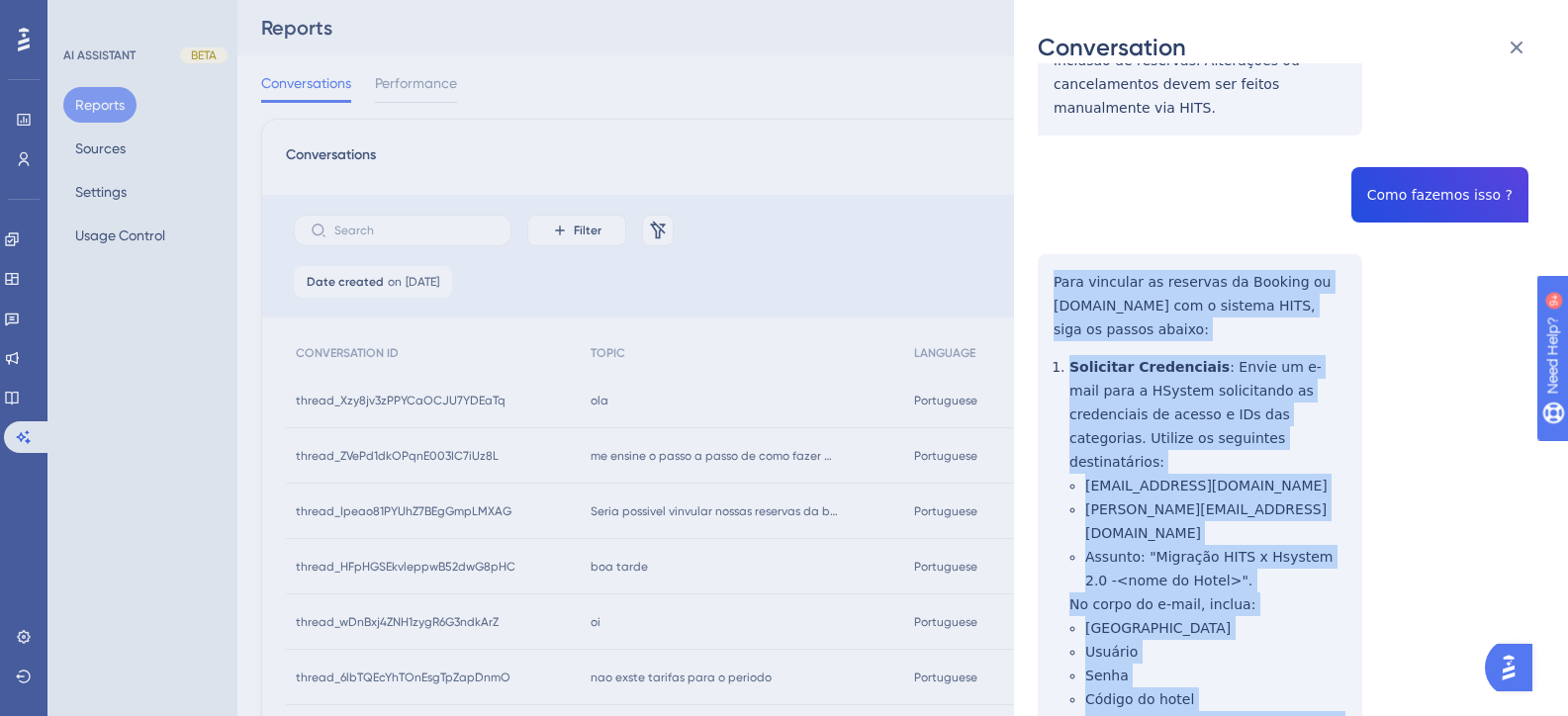
drag, startPoint x: 1203, startPoint y: 602, endPoint x: 1055, endPoint y: 244, distance: 387.4
click at [1055, 244] on div "thread_Ipeao81PYUhZ7BEgGmpLMXAG Copy - - 29_Fernandes, Filipe User Conversation…" at bounding box center [1283, 451] width 490 height 1683
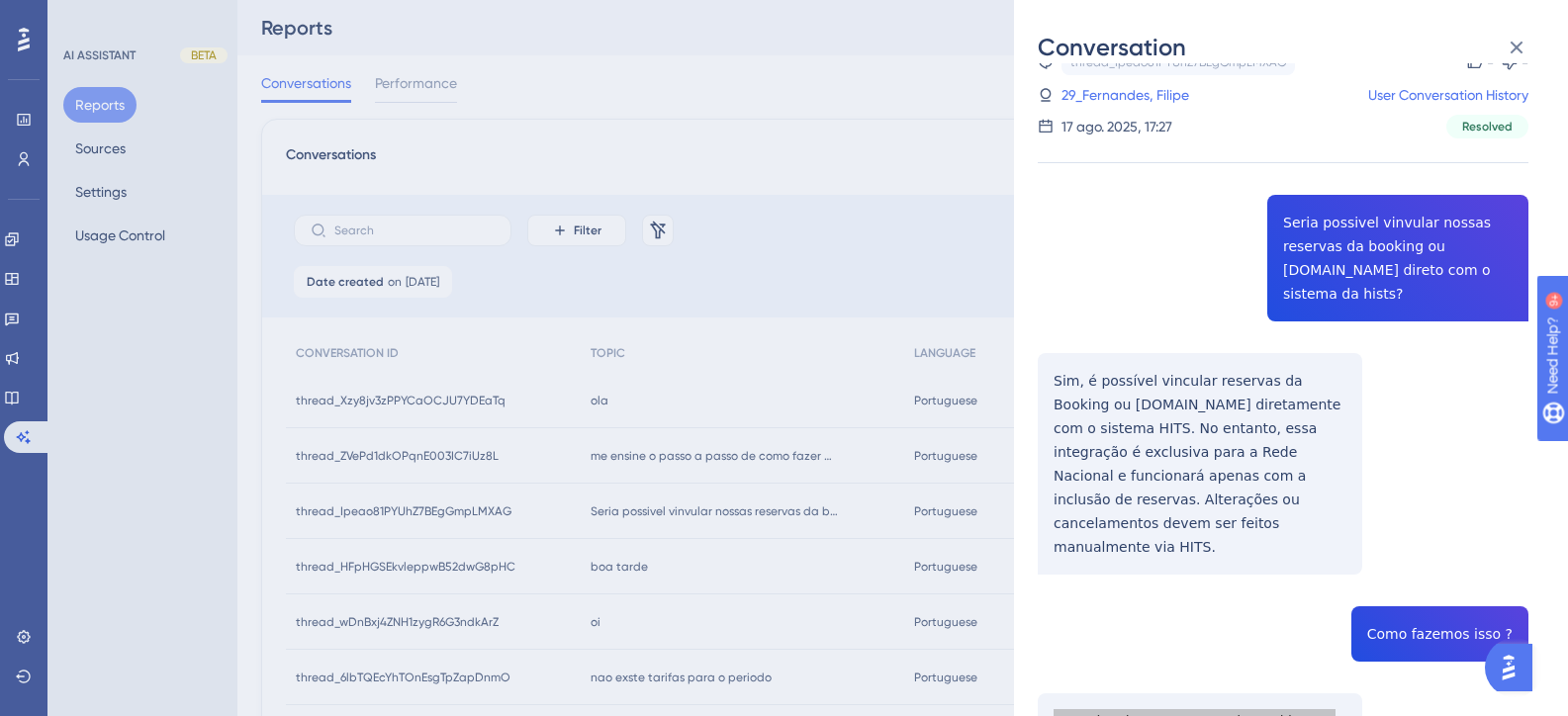
scroll to position [0, 0]
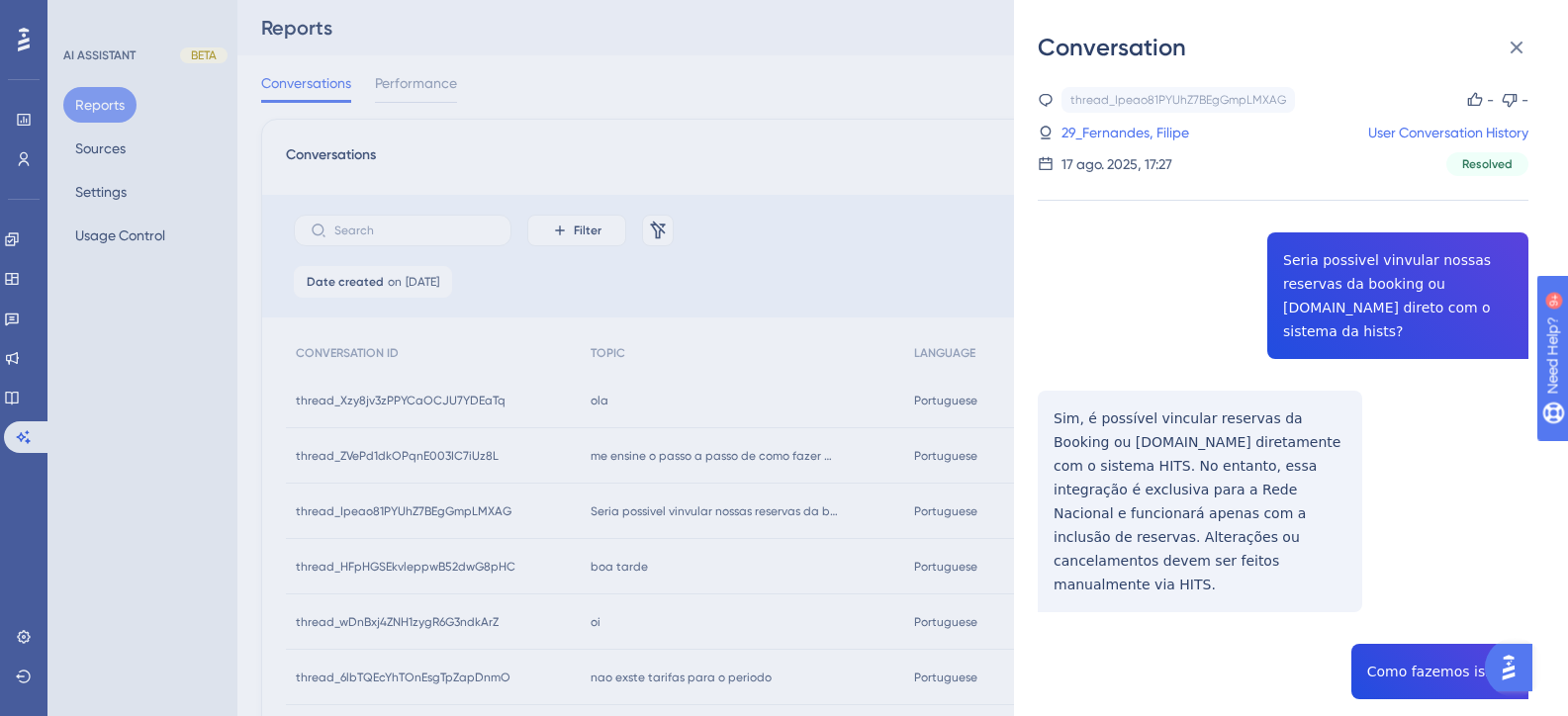
drag, startPoint x: 1148, startPoint y: 138, endPoint x: 1512, endPoint y: 355, distance: 423.8
click at [1148, 138] on link "29_Fernandes, Filipe" at bounding box center [1125, 133] width 128 height 24
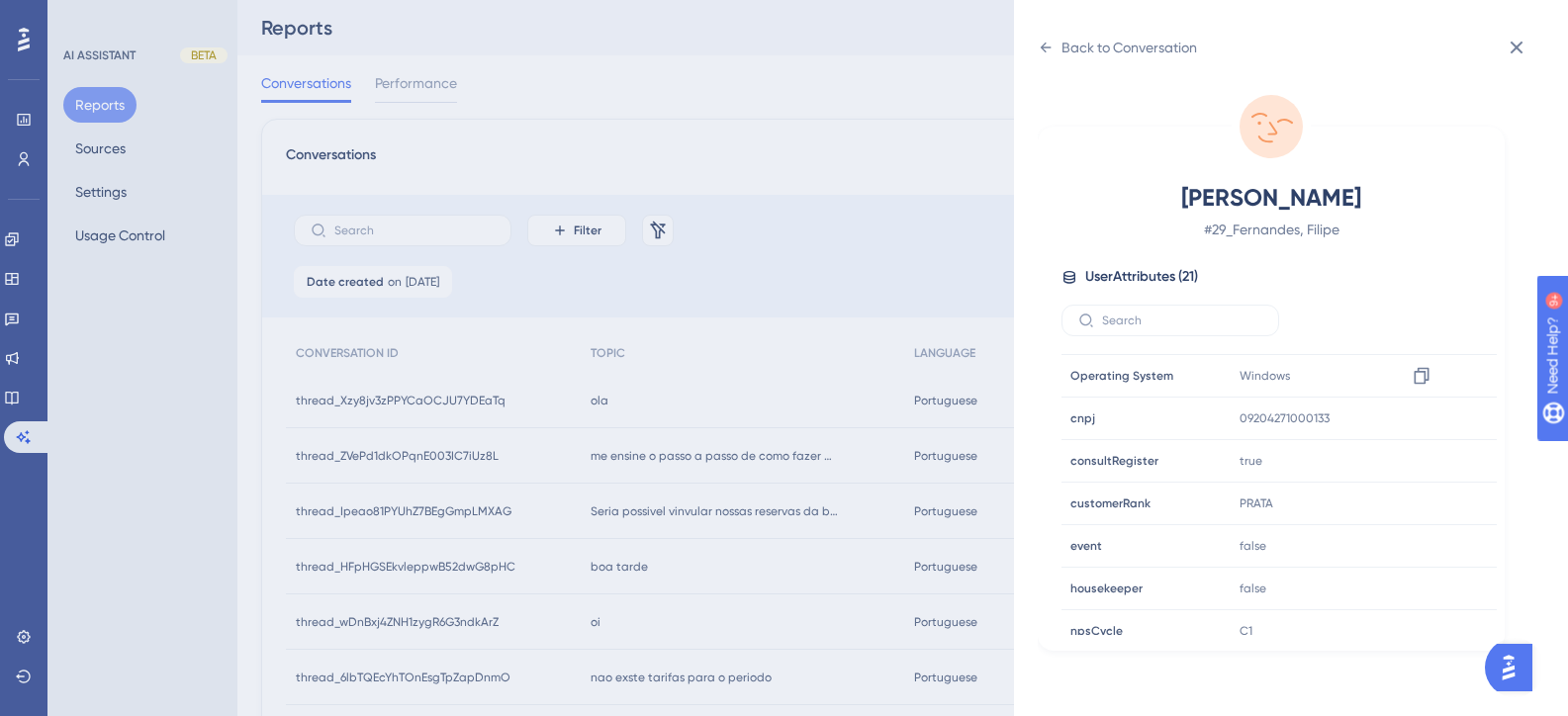
scroll to position [494, 0]
click at [528, 457] on div "Back to Conversation Fernandes, Filipe # 29_Fernandes, Filipe User Attributes (…" at bounding box center [784, 358] width 1568 height 716
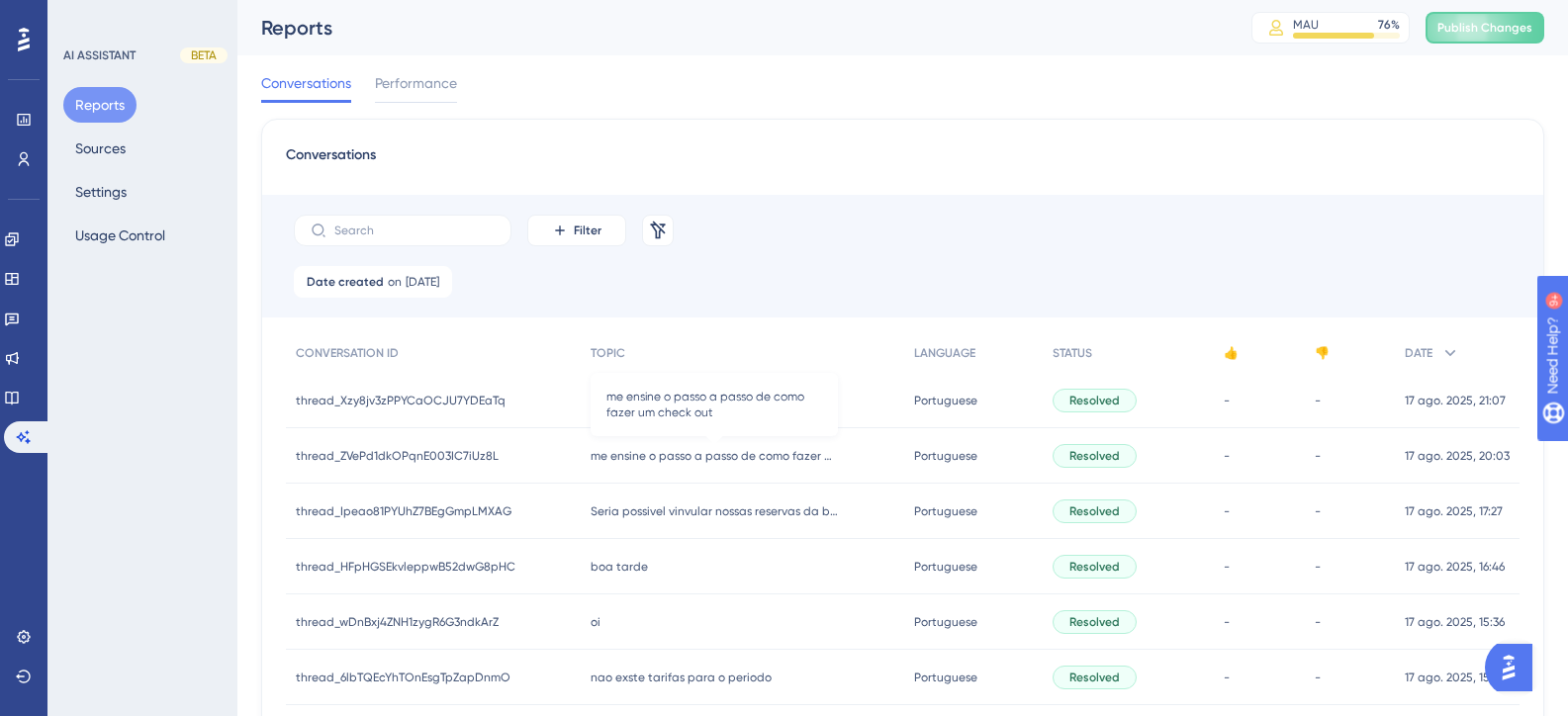
click at [708, 459] on span "me ensine o passo a passo de como fazer um check out" at bounding box center [714, 456] width 248 height 16
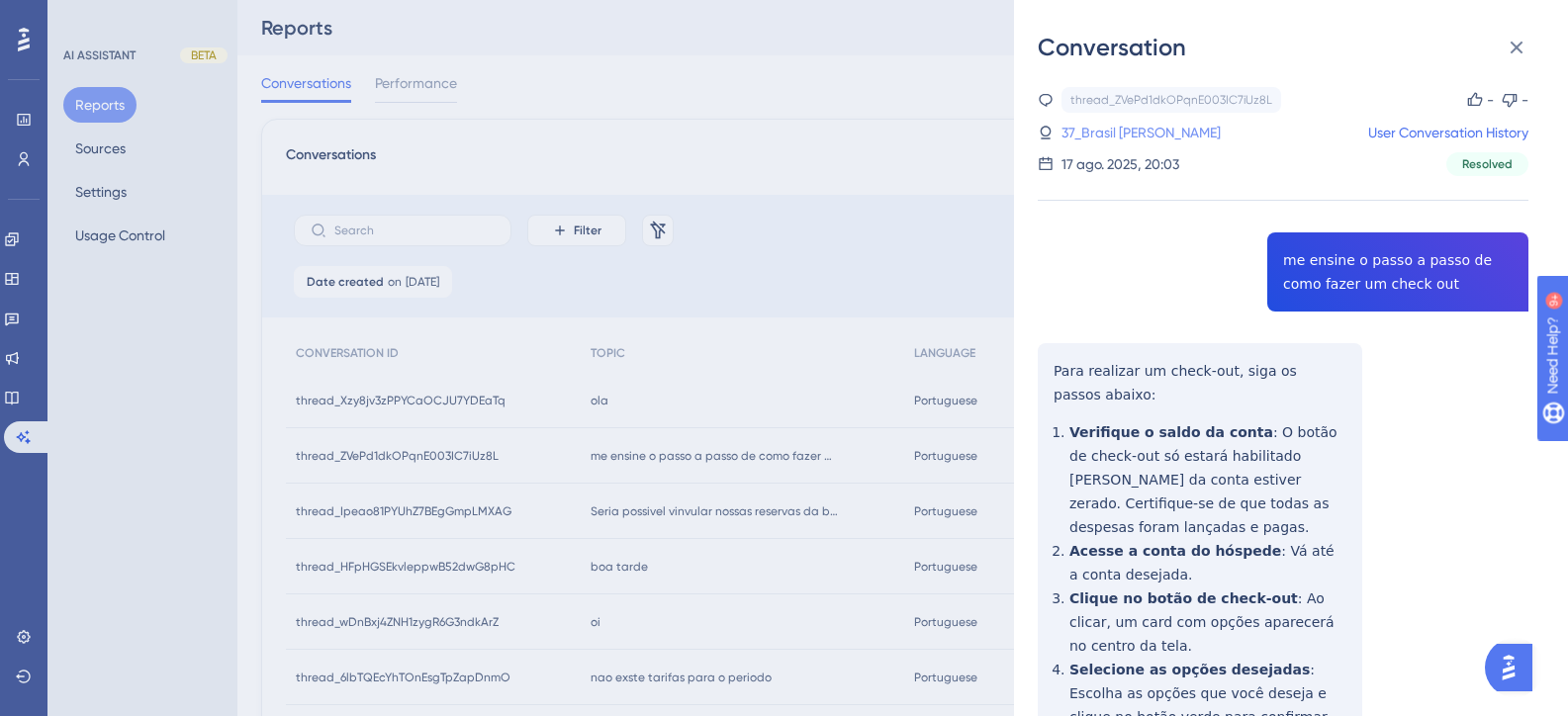
click at [1202, 129] on link "37_Brasil Oliveira, Raffael" at bounding box center [1141, 133] width 159 height 24
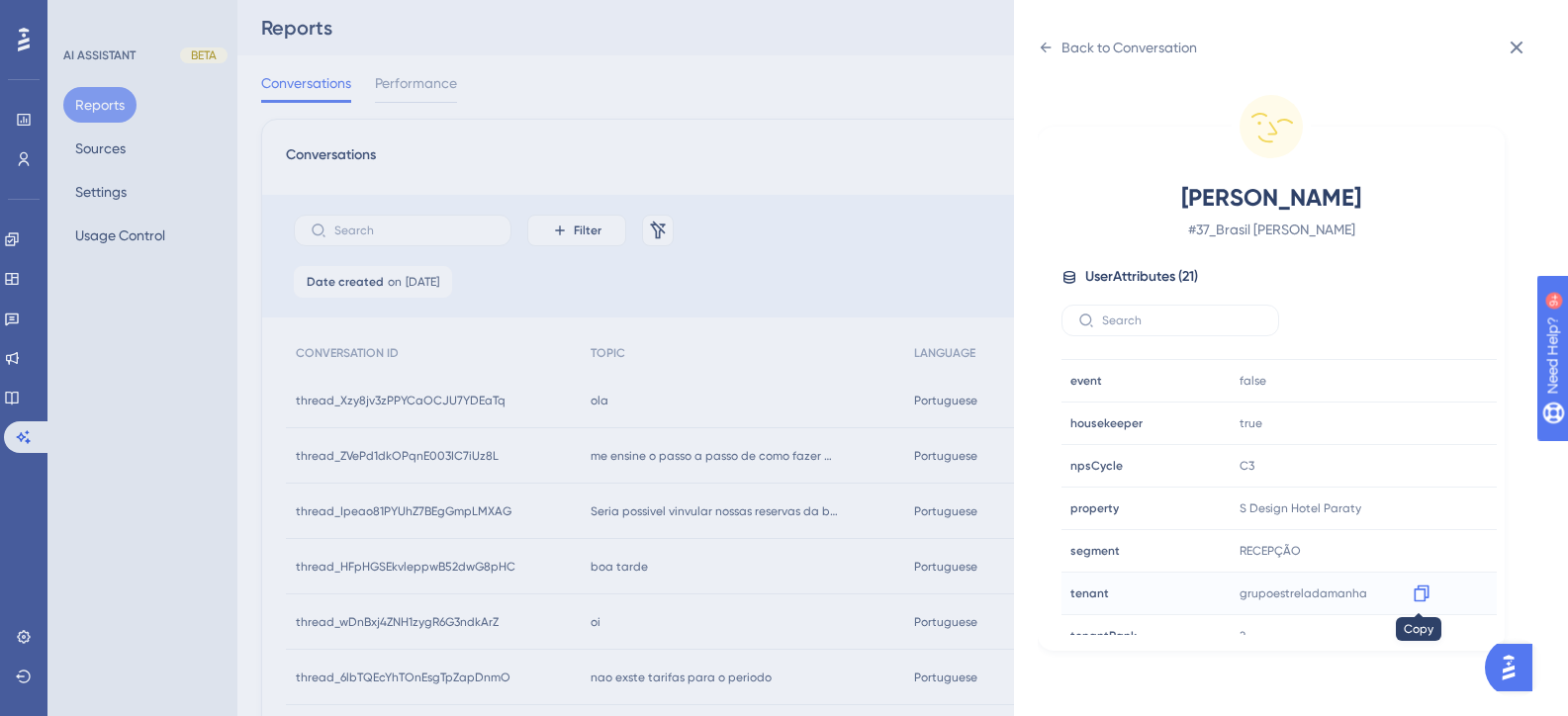
click at [1418, 591] on icon at bounding box center [1421, 593] width 20 height 20
click at [1060, 45] on div "Back to Conversation" at bounding box center [1117, 48] width 159 height 32
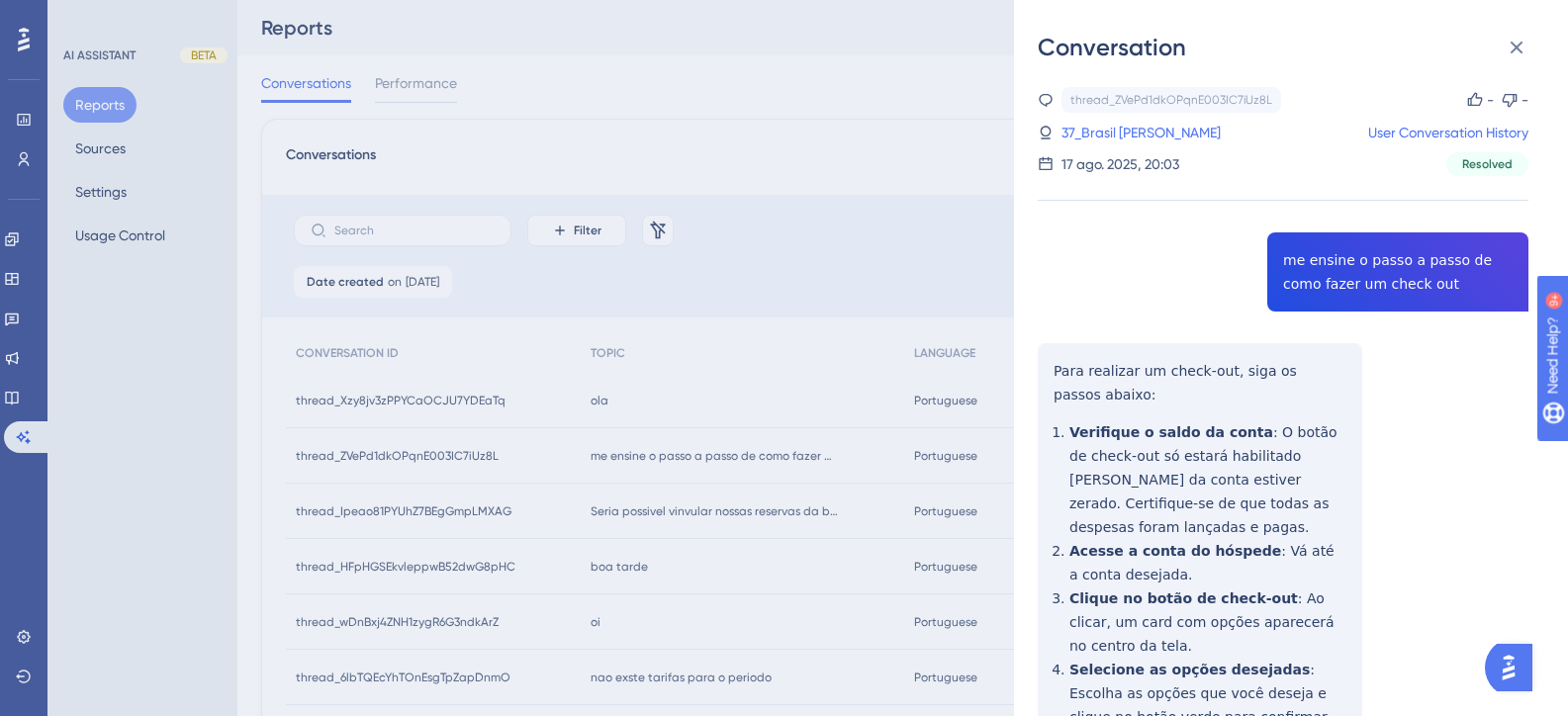
click at [1359, 273] on div "thread_ZVePd1dkOPqnE003IC7iUz8L Copy - - 37_Brasil Oliveira, Raffael User Conve…" at bounding box center [1283, 592] width 490 height 1010
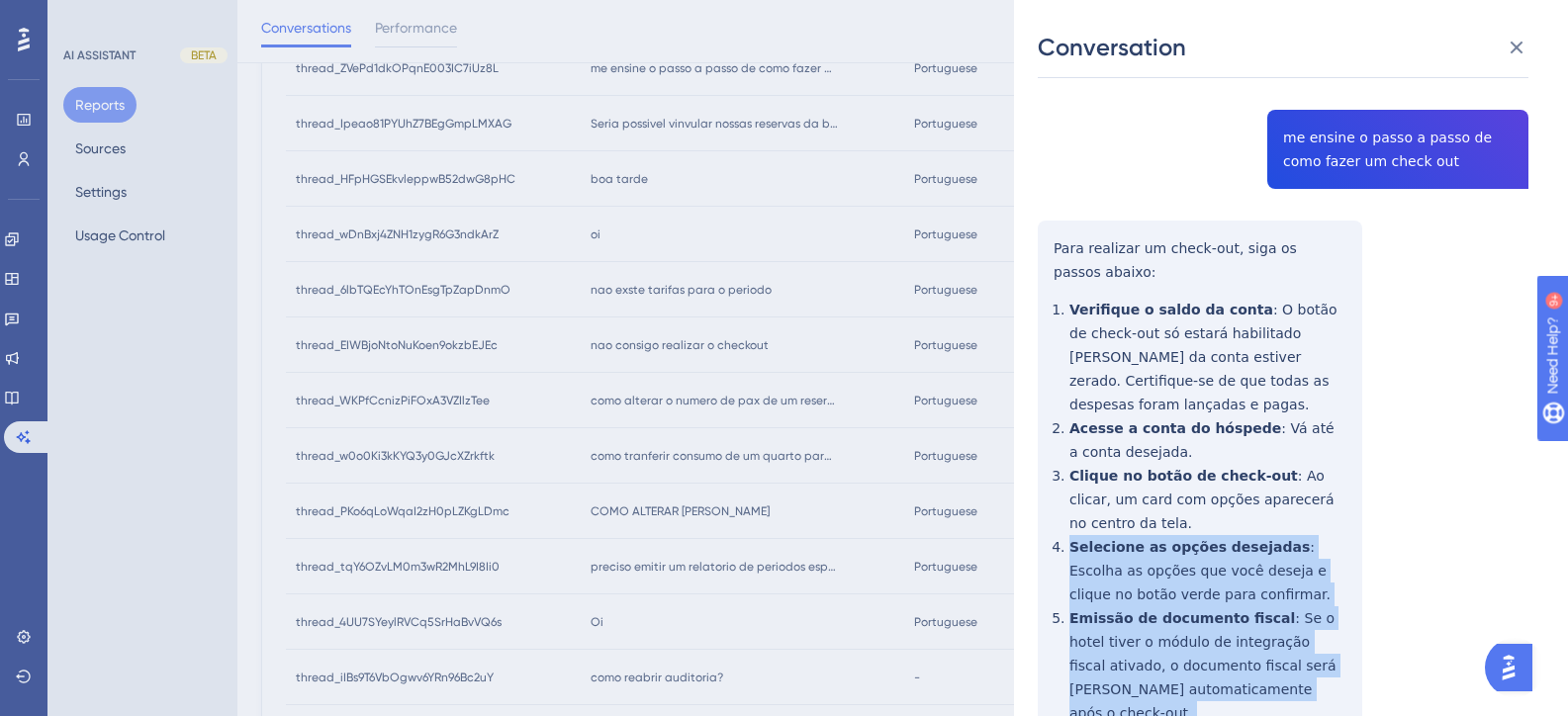
scroll to position [121, 0]
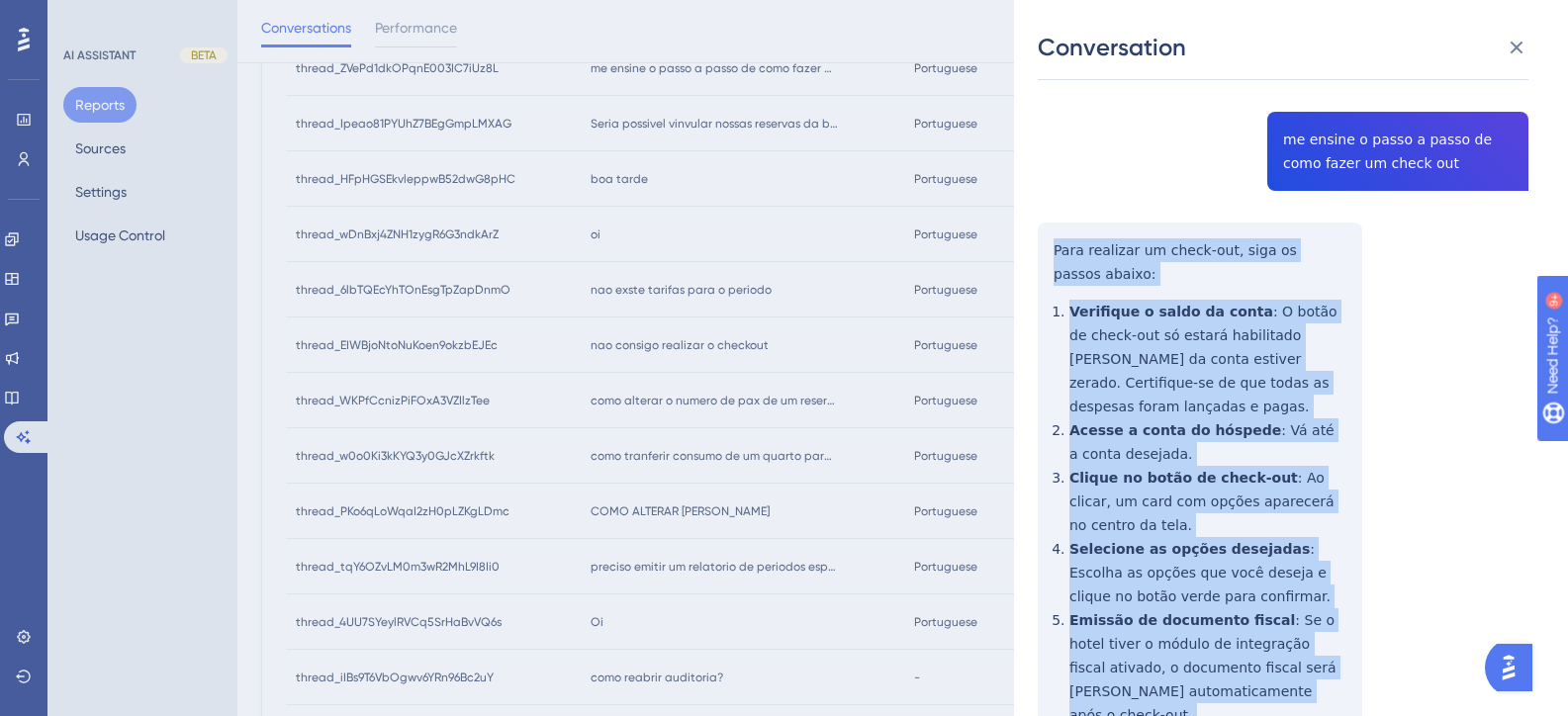
drag, startPoint x: 1232, startPoint y: 608, endPoint x: 1055, endPoint y: 256, distance: 394.0
click at [1055, 256] on div "thread_ZVePd1dkOPqnE003IC7iUz8L Copy - - 37_Brasil Oliveira, Raffael User Conve…" at bounding box center [1283, 471] width 490 height 1010
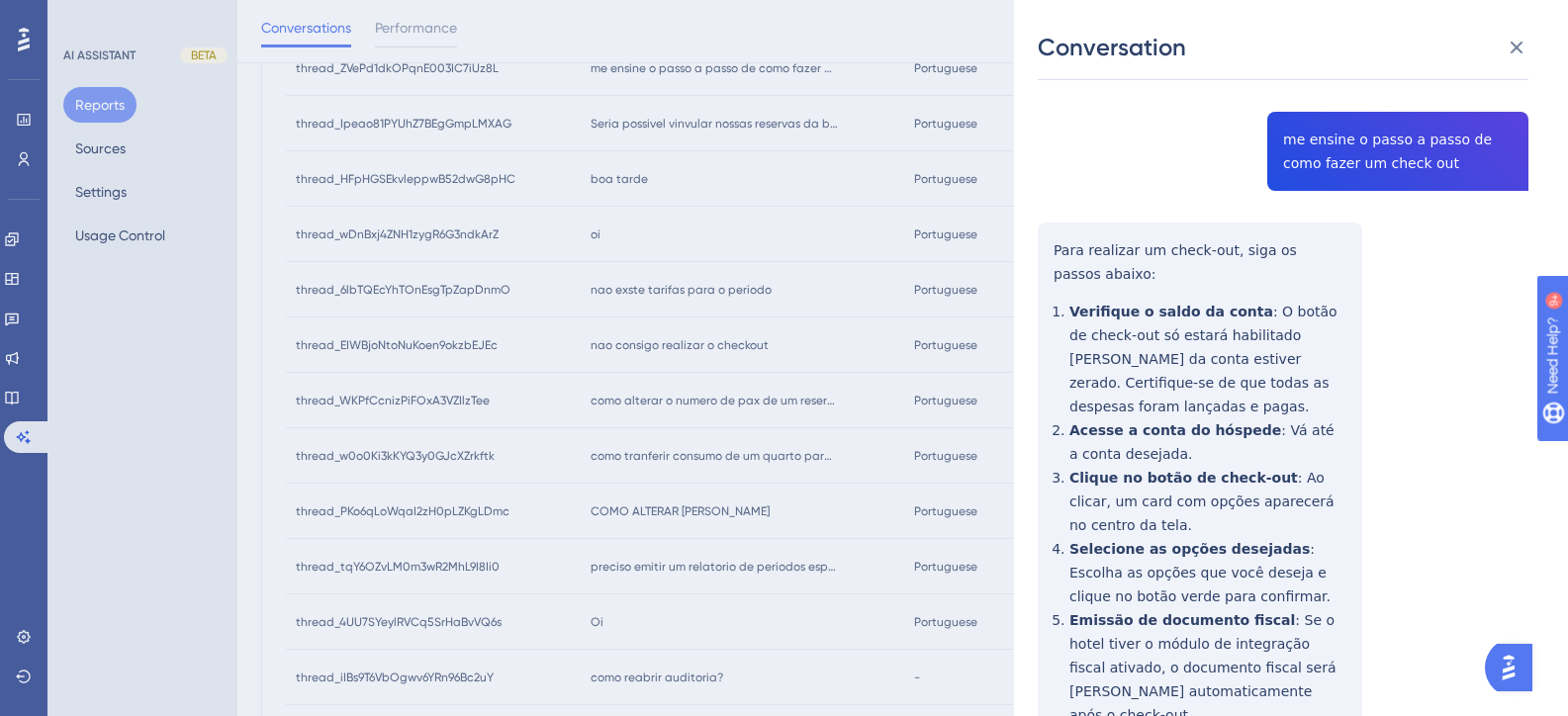
click at [664, 339] on div "Conversation thread_ZVePd1dkOPqnE003IC7iUz8L Copy - - 37_Brasil Oliveira, Raffa…" at bounding box center [784, 358] width 1568 height 716
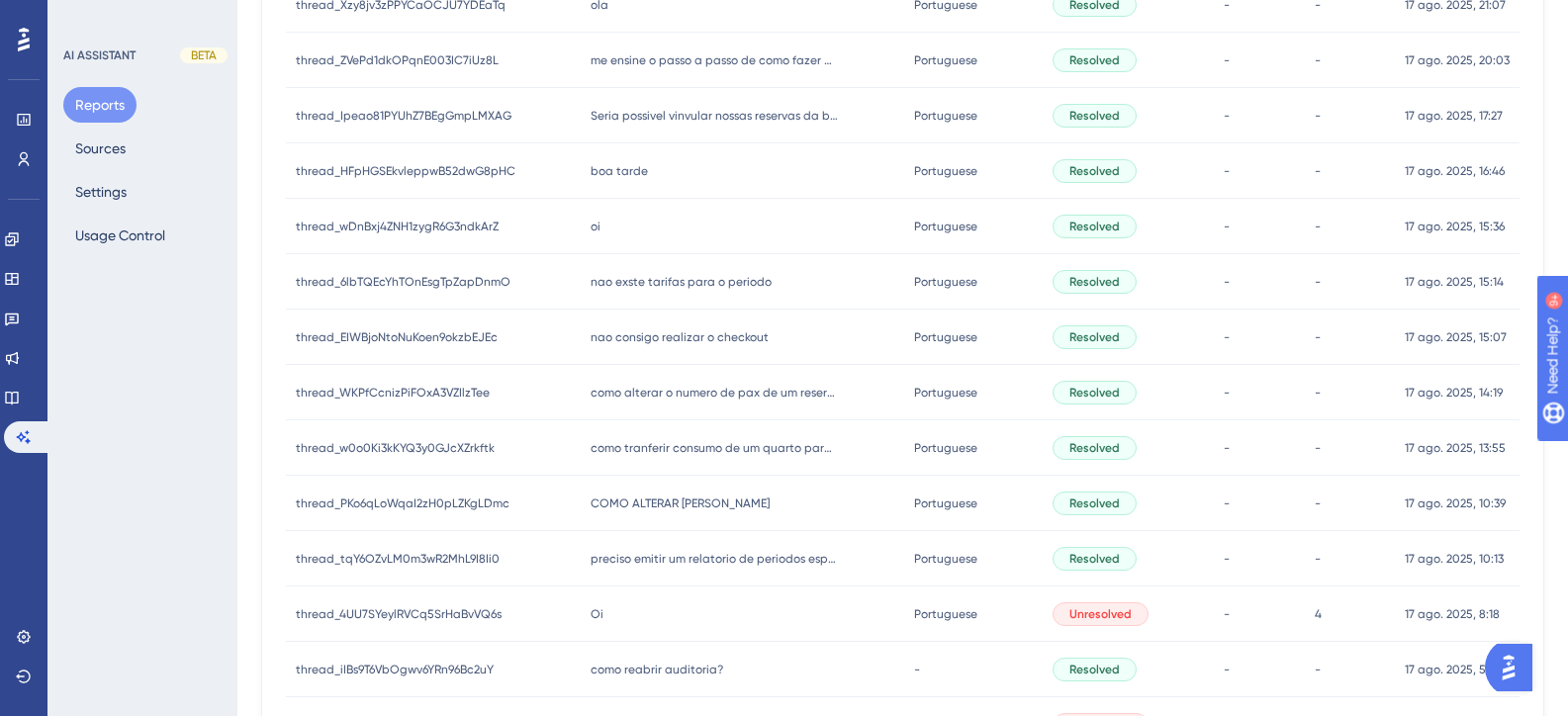
scroll to position [0, 0]
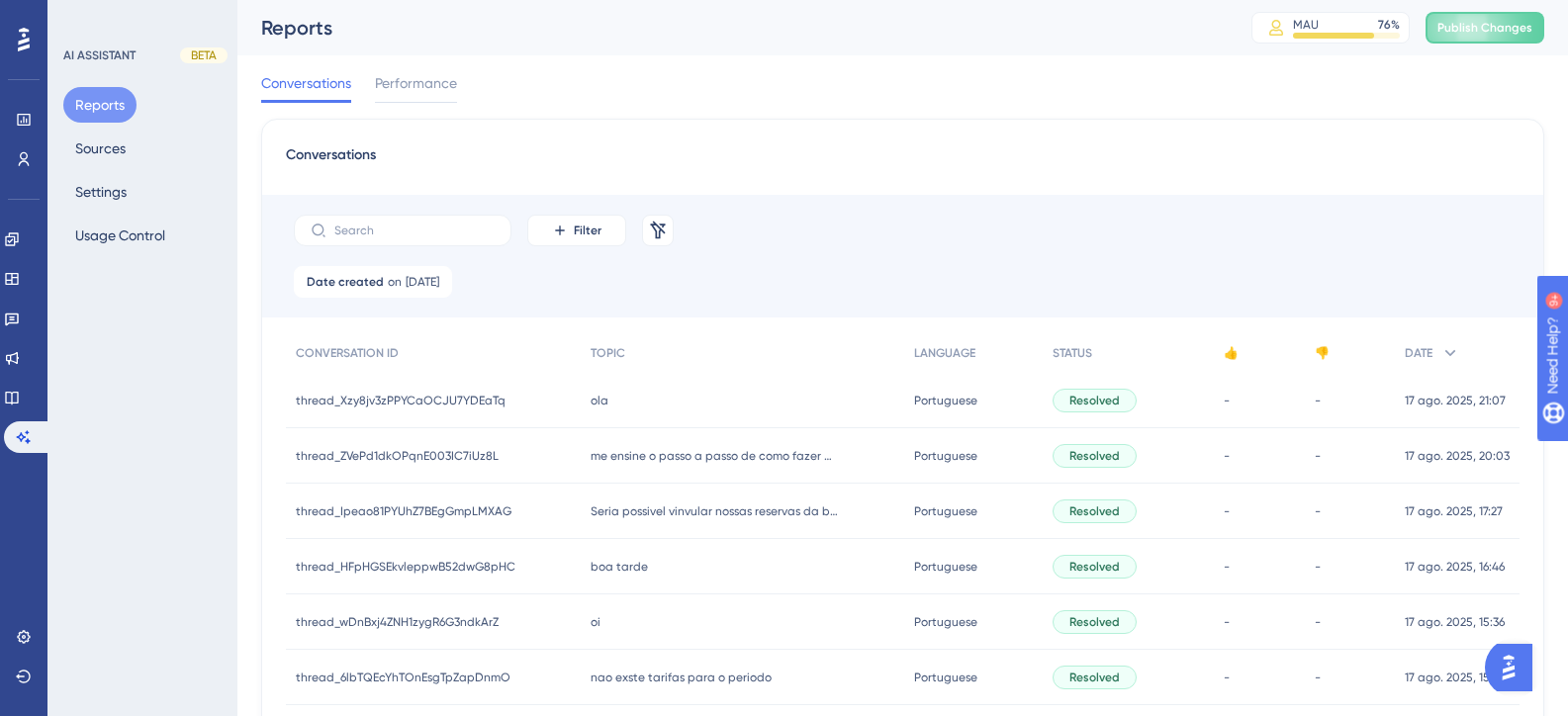
click at [595, 402] on span "ola" at bounding box center [599, 401] width 18 height 16
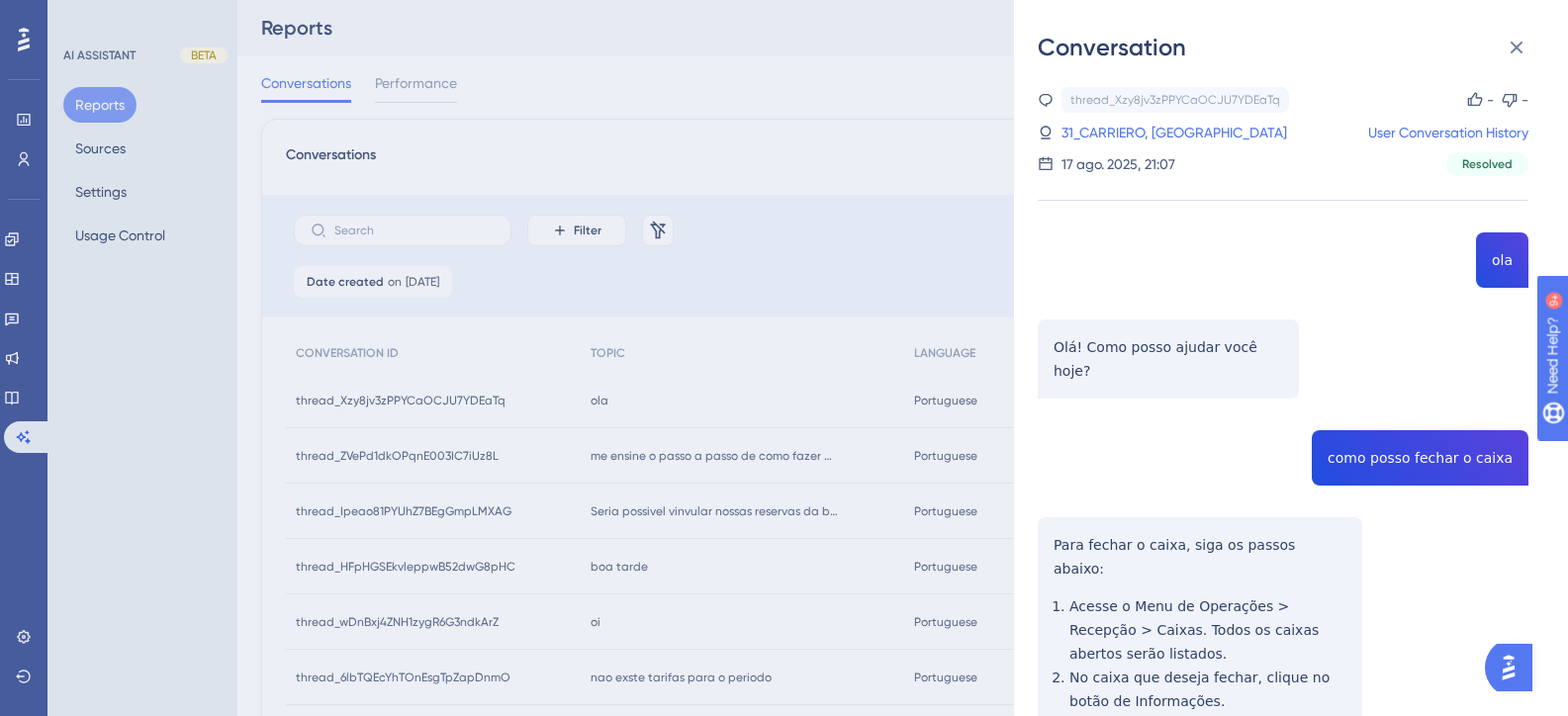
click at [1393, 436] on div "thread_Xzy8jv3zPPYCaOCJU7YDEaTq Copy - - 31_CARRIERO, LÍVIA User Conversation H…" at bounding box center [1283, 608] width 490 height 1042
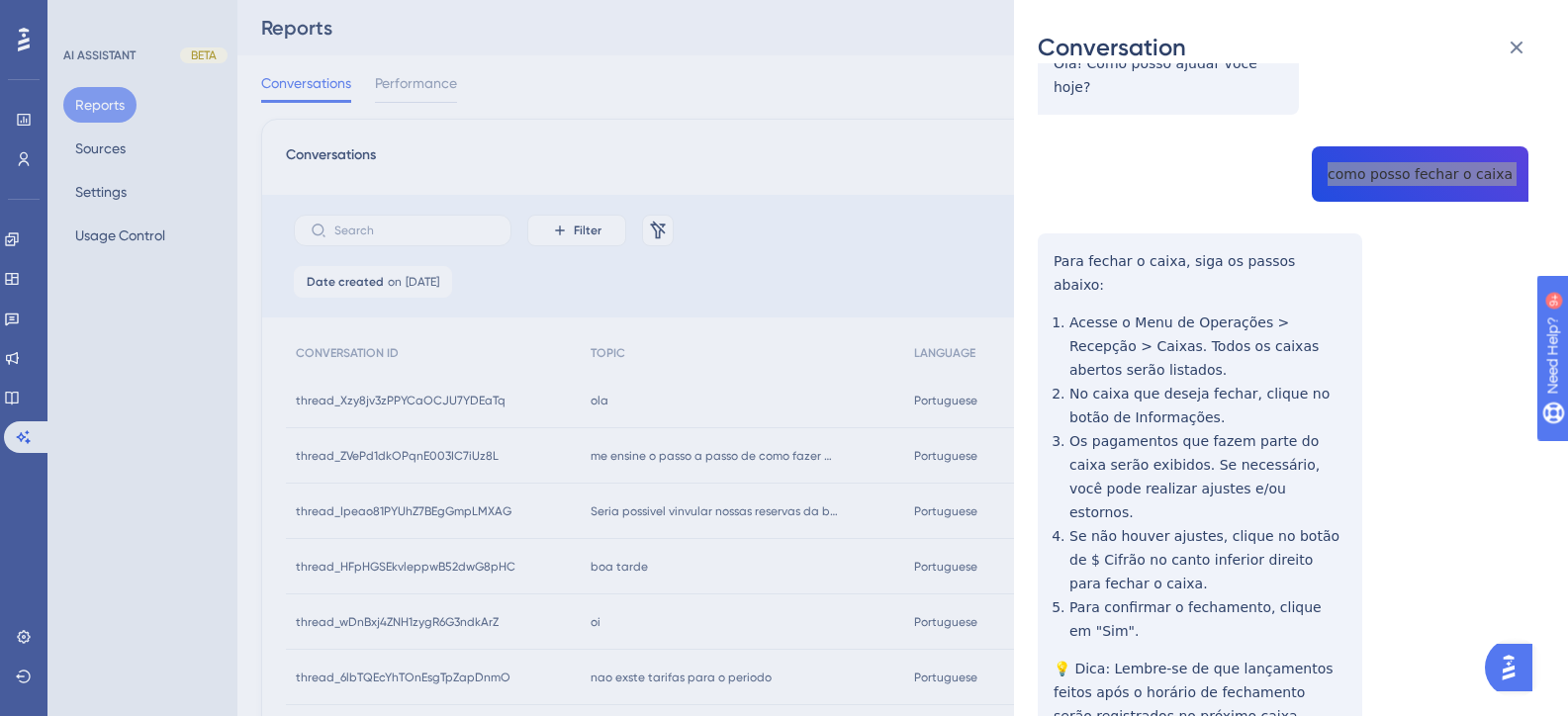
scroll to position [327, 0]
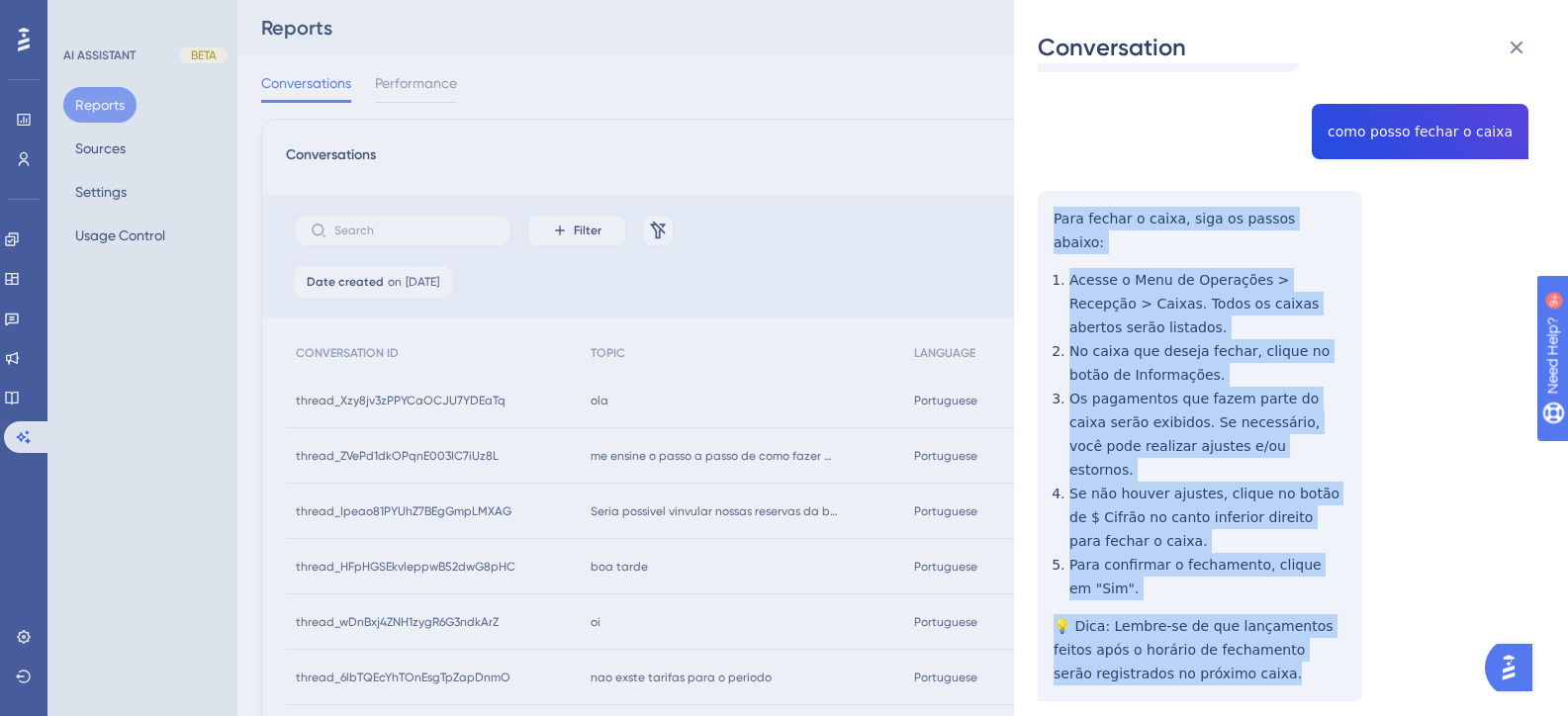
drag, startPoint x: 1248, startPoint y: 609, endPoint x: 1044, endPoint y: 189, distance: 466.9
click at [1044, 189] on div "thread_Xzy8jv3zPPYCaOCJU7YDEaTq Copy - - 31_CARRIERO, LÍVIA User Conversation H…" at bounding box center [1283, 281] width 490 height 1042
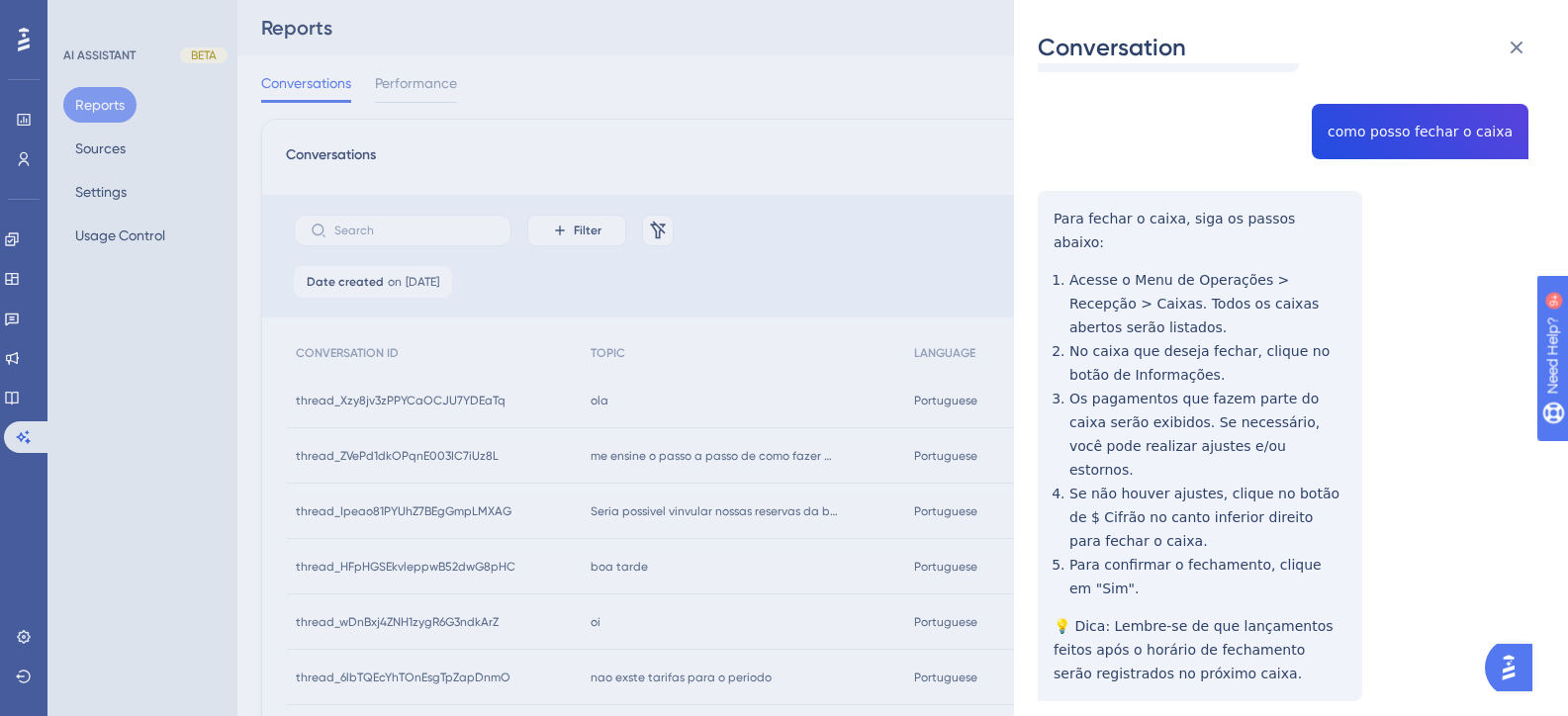
click at [521, 135] on div "Conversation thread_Xzy8jv3zPPYCaOCJU7YDEaTq Copy - - 31_CARRIERO, LÍVIA User C…" at bounding box center [784, 358] width 1568 height 716
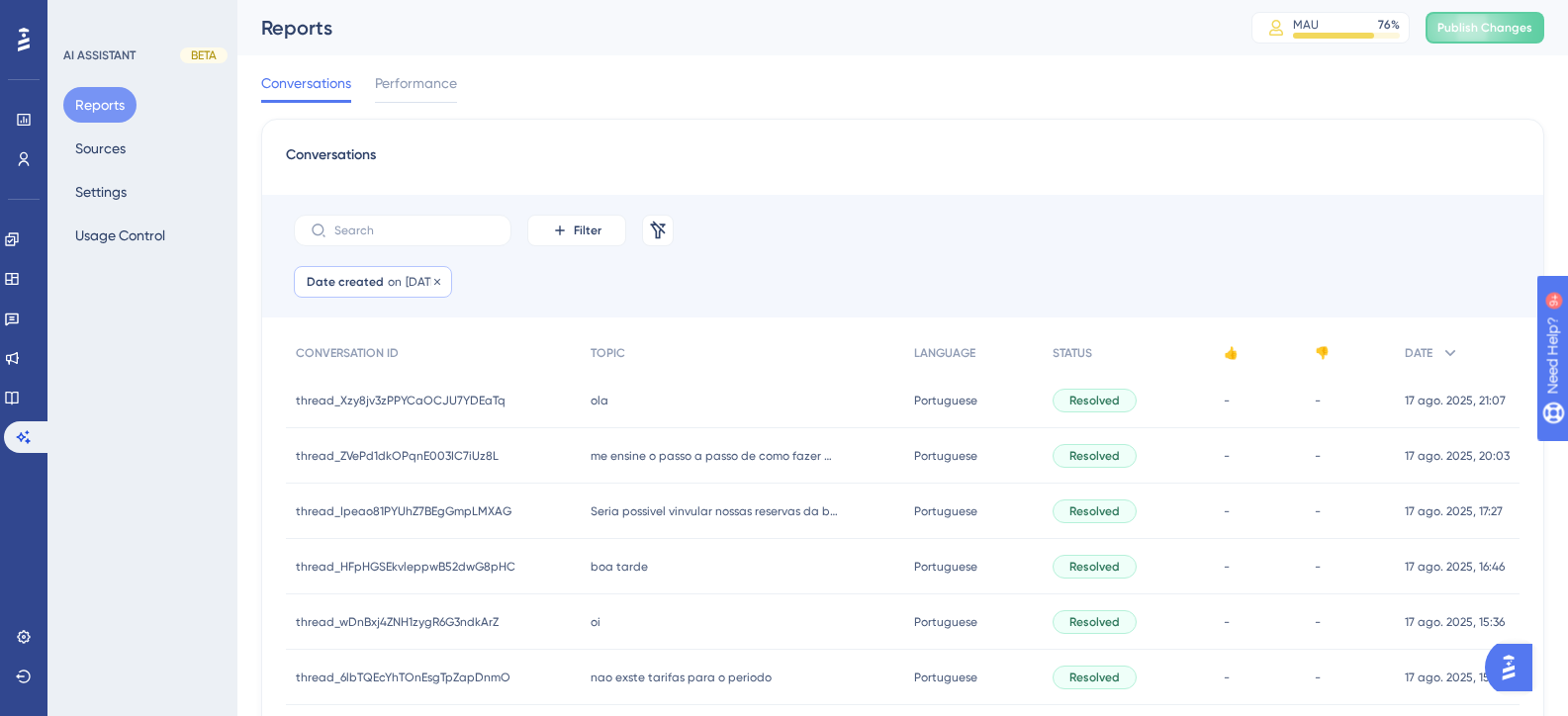
click at [413, 293] on div "Date created on 17 Aug, 2025 17 Aug, 2025 Remove" at bounding box center [373, 282] width 158 height 32
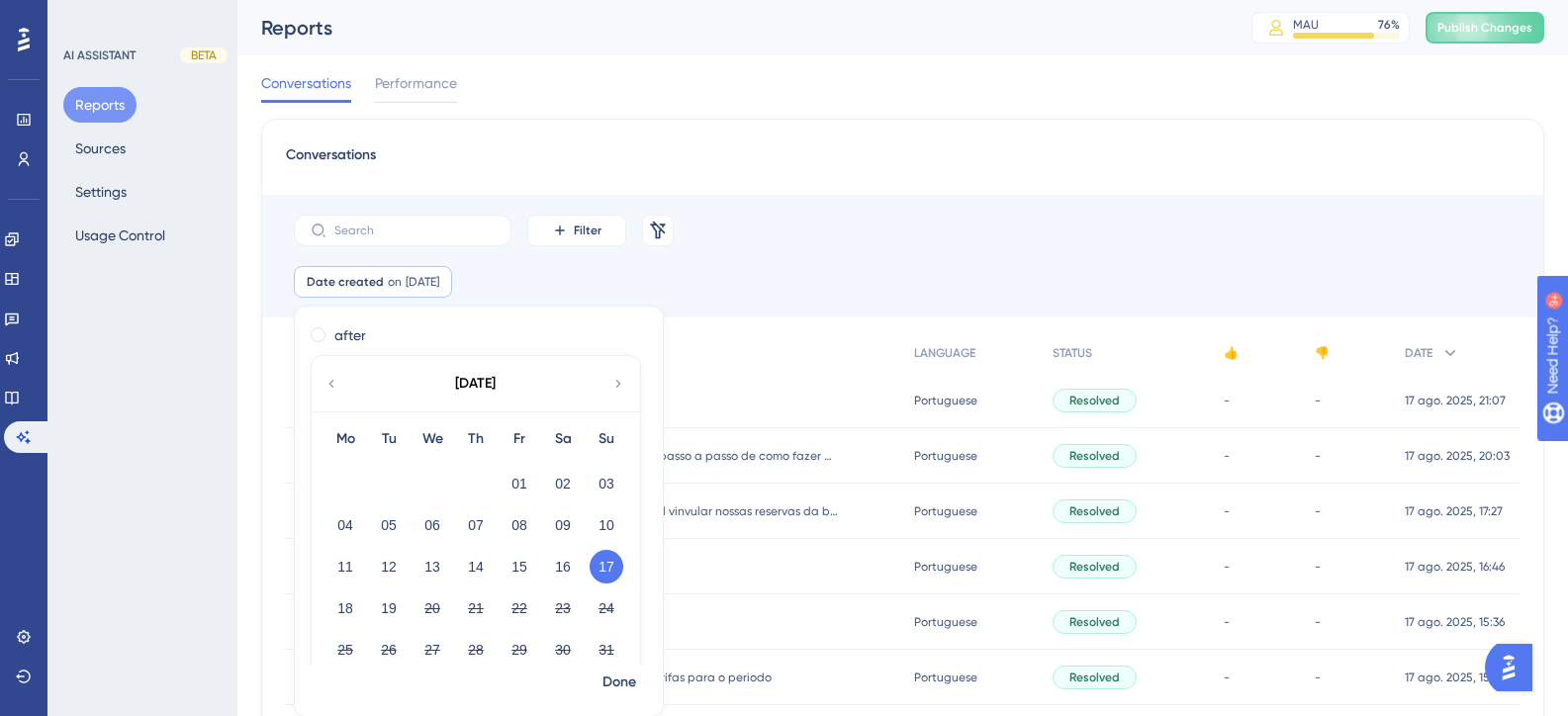
scroll to position [95, 0]
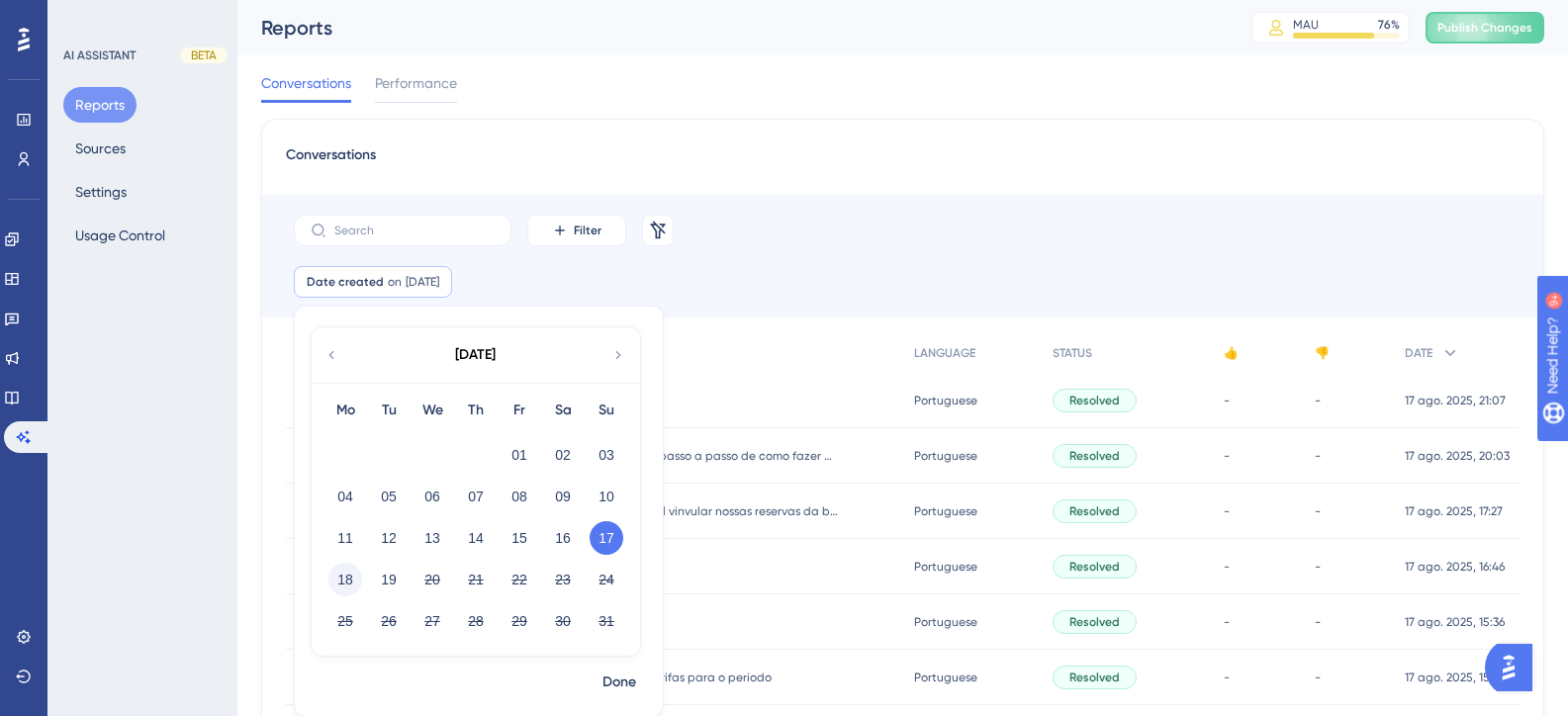
click at [356, 575] on button "18" at bounding box center [346, 579] width 34 height 34
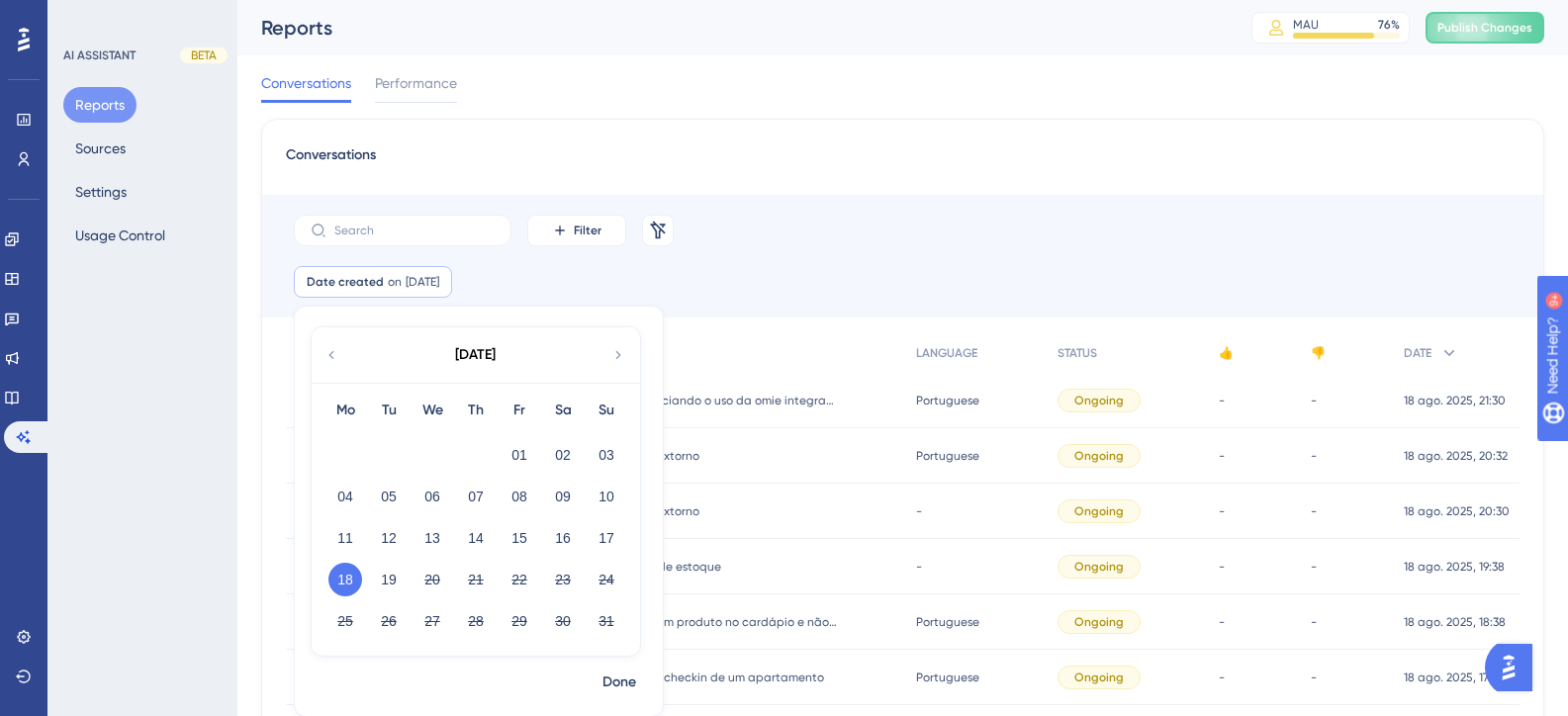
click at [845, 257] on div "Filter Remove Filters" at bounding box center [902, 231] width 1281 height 71
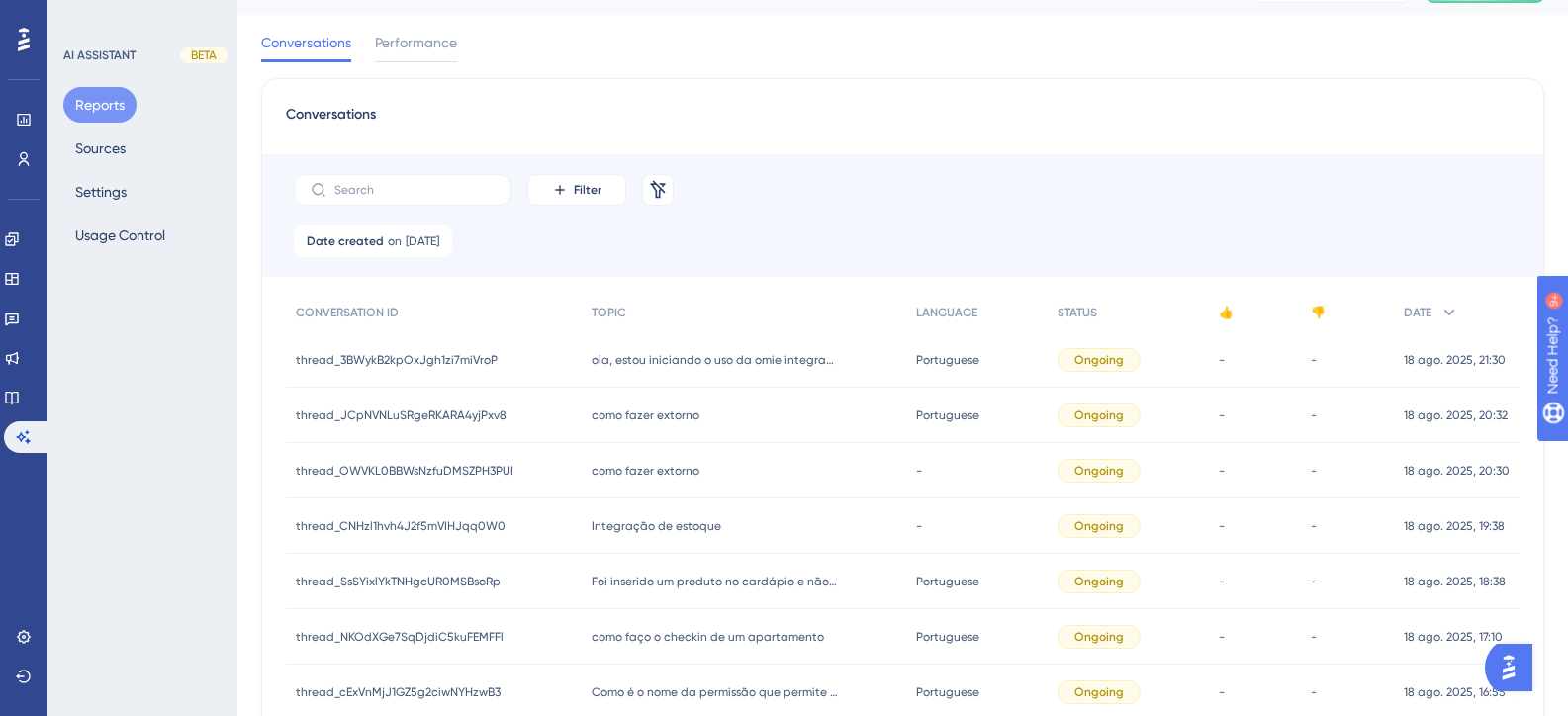
scroll to position [0, 0]
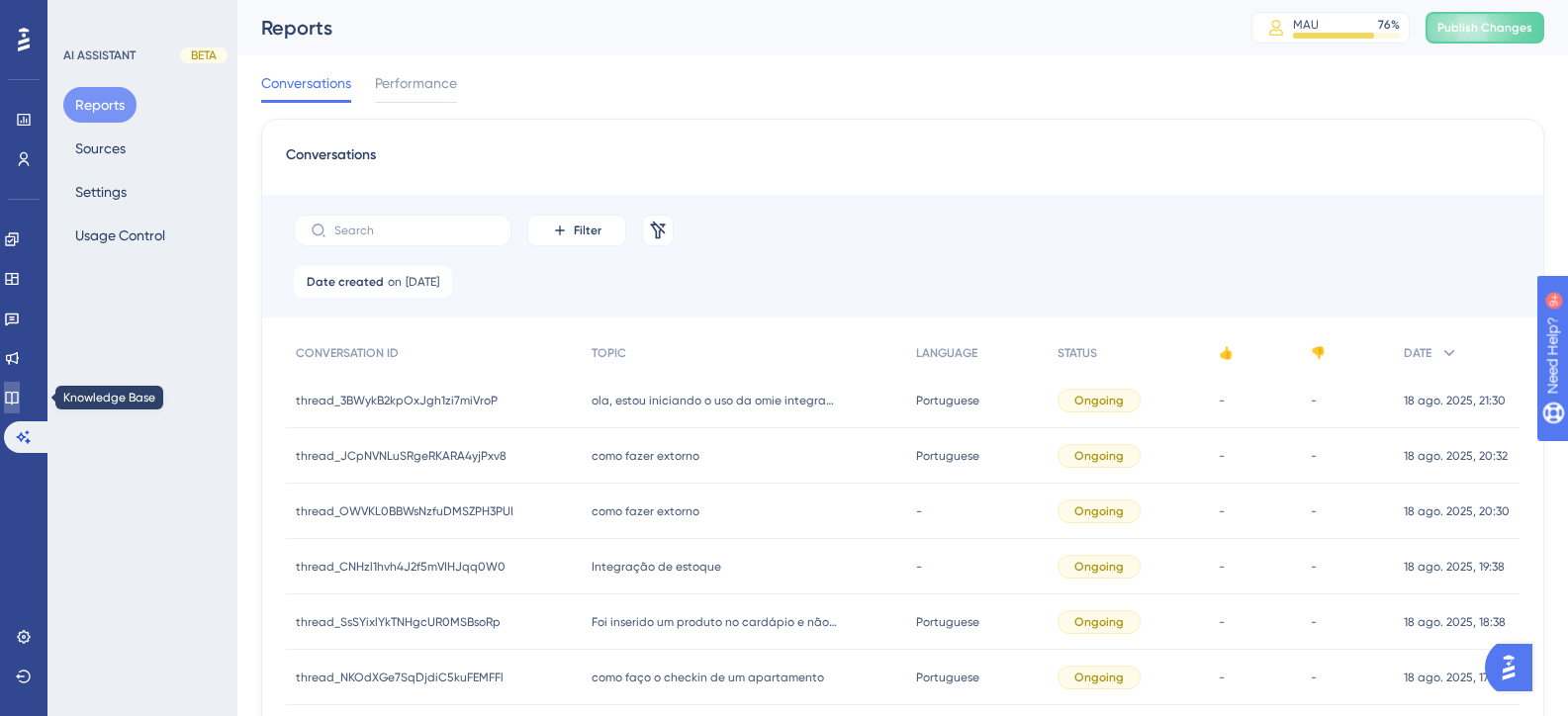
click at [20, 406] on link at bounding box center [12, 398] width 16 height 32
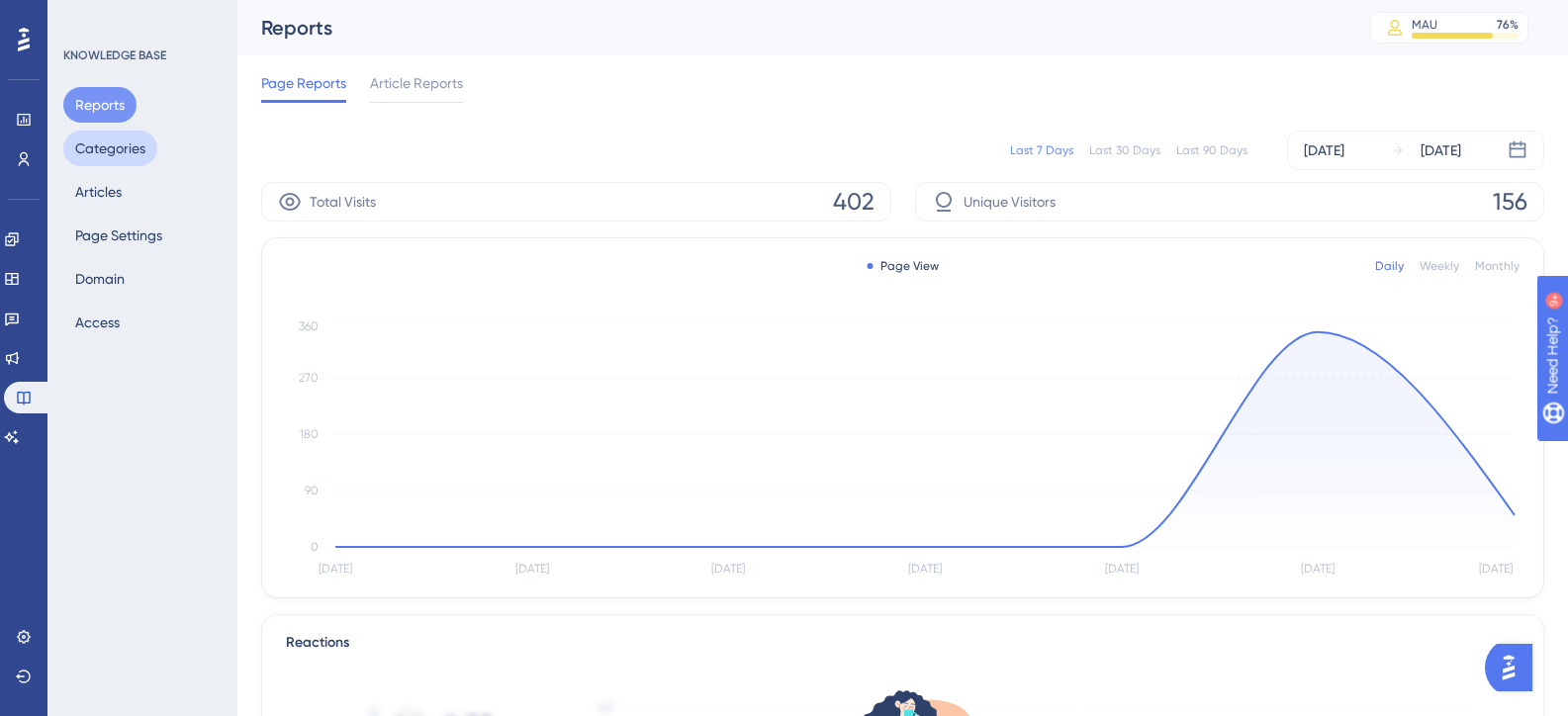
click at [107, 153] on button "Categories" at bounding box center [110, 149] width 94 height 36
click at [116, 151] on button "Categories" at bounding box center [110, 149] width 94 height 36
click at [20, 424] on link at bounding box center [12, 437] width 16 height 32
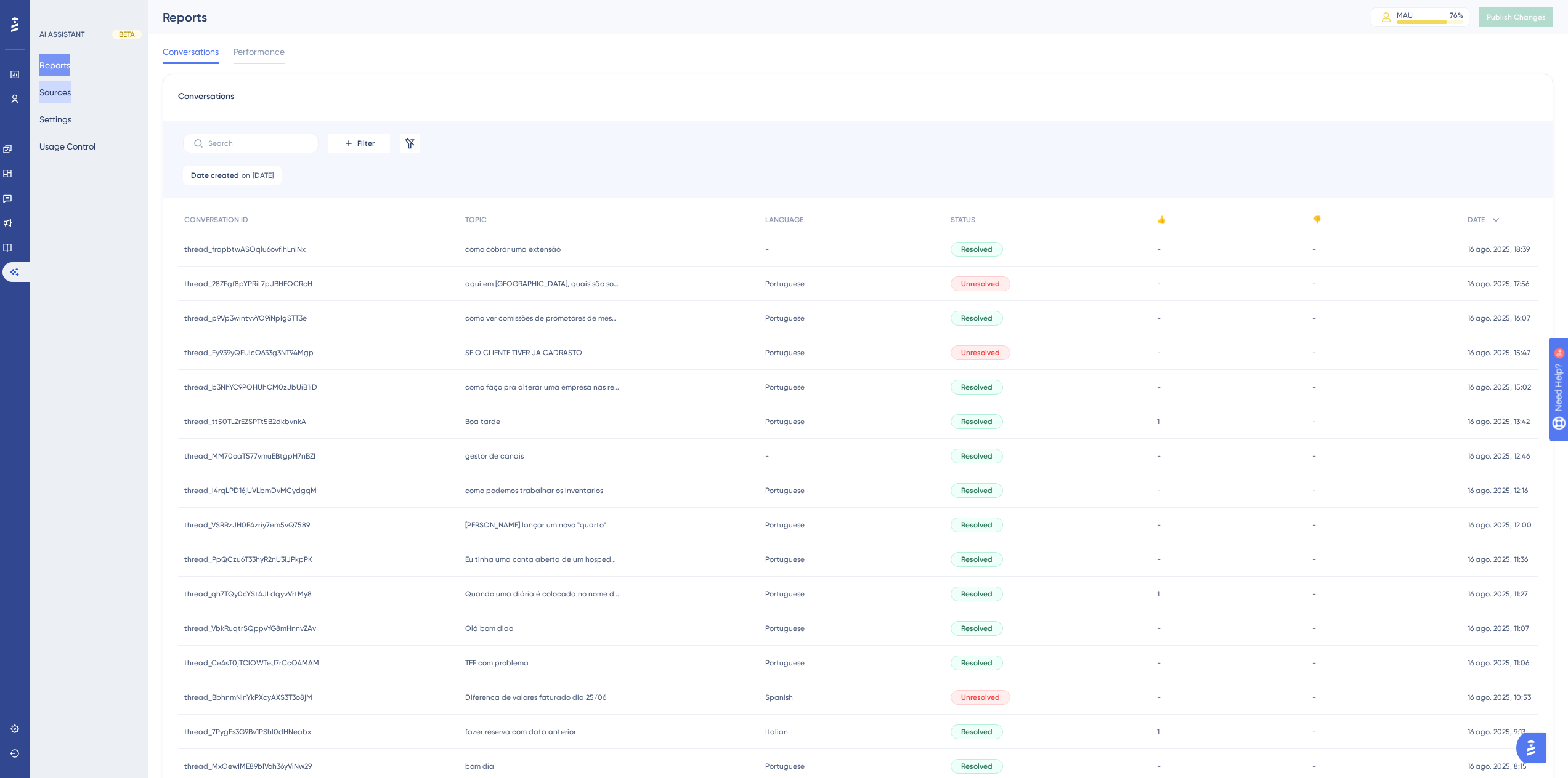
click at [65, 101] on button "Sources" at bounding box center [55, 92] width 31 height 22
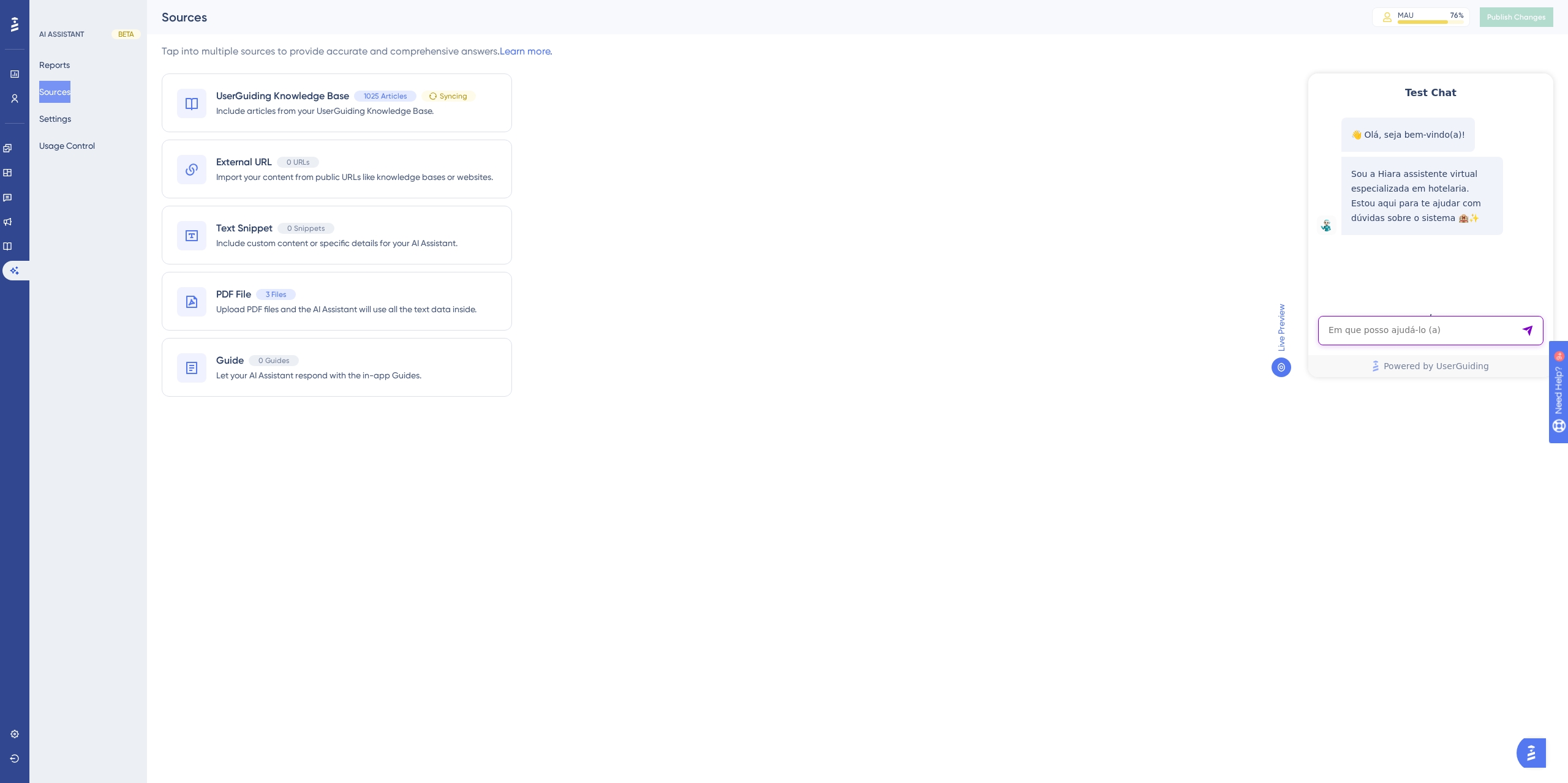
click at [1358, 340] on textarea "AI Assistant Text Input" at bounding box center [1431, 330] width 226 height 29
paste textarea "gestor de canais"
type textarea "gestor de canais"
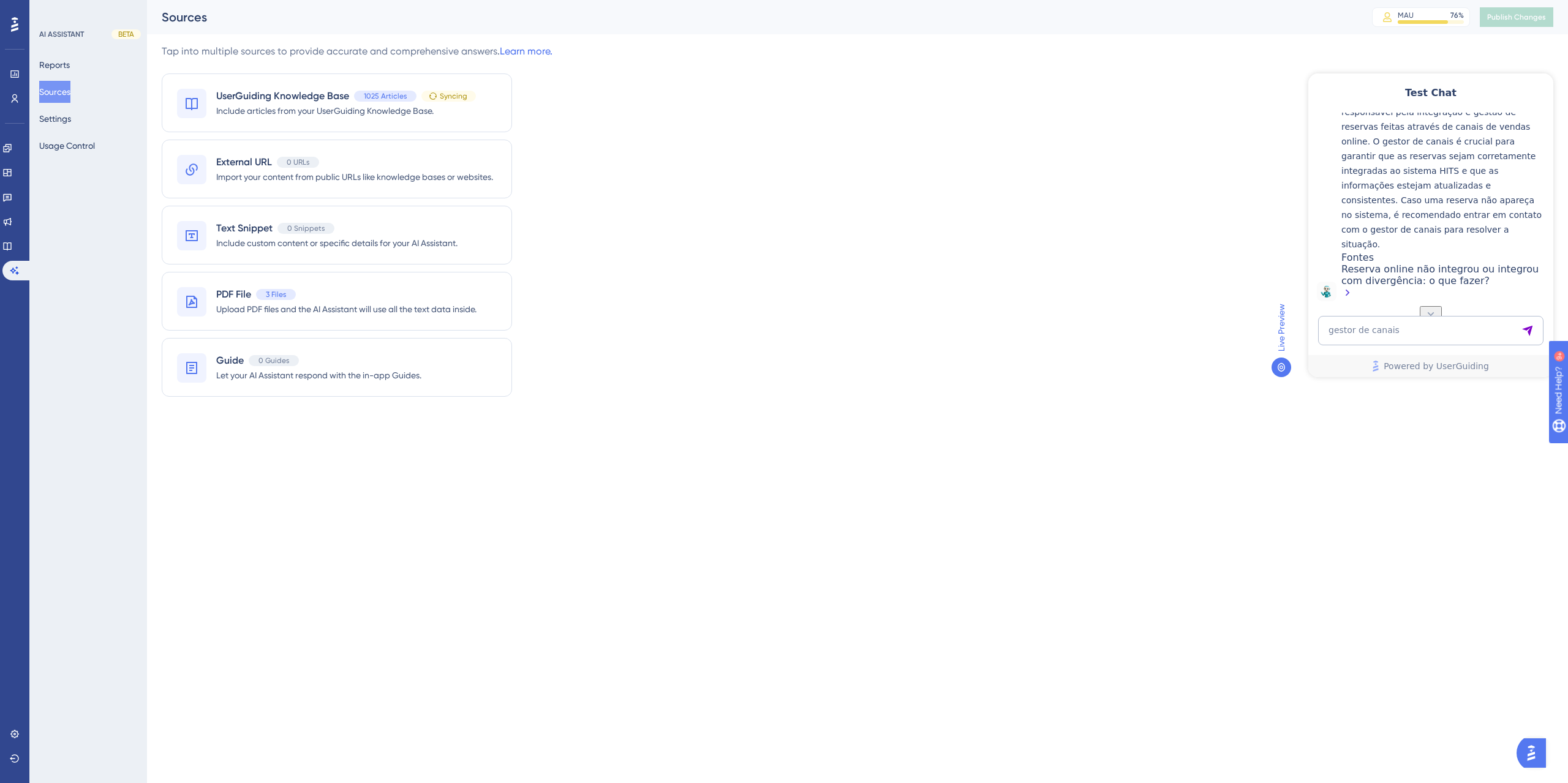
scroll to position [258, 0]
click at [1367, 330] on textarea "gestor de canais" at bounding box center [1431, 330] width 226 height 29
paste textarea "como cobrar uma extensão"
type textarea "como cobrar uma extensão de diaria"
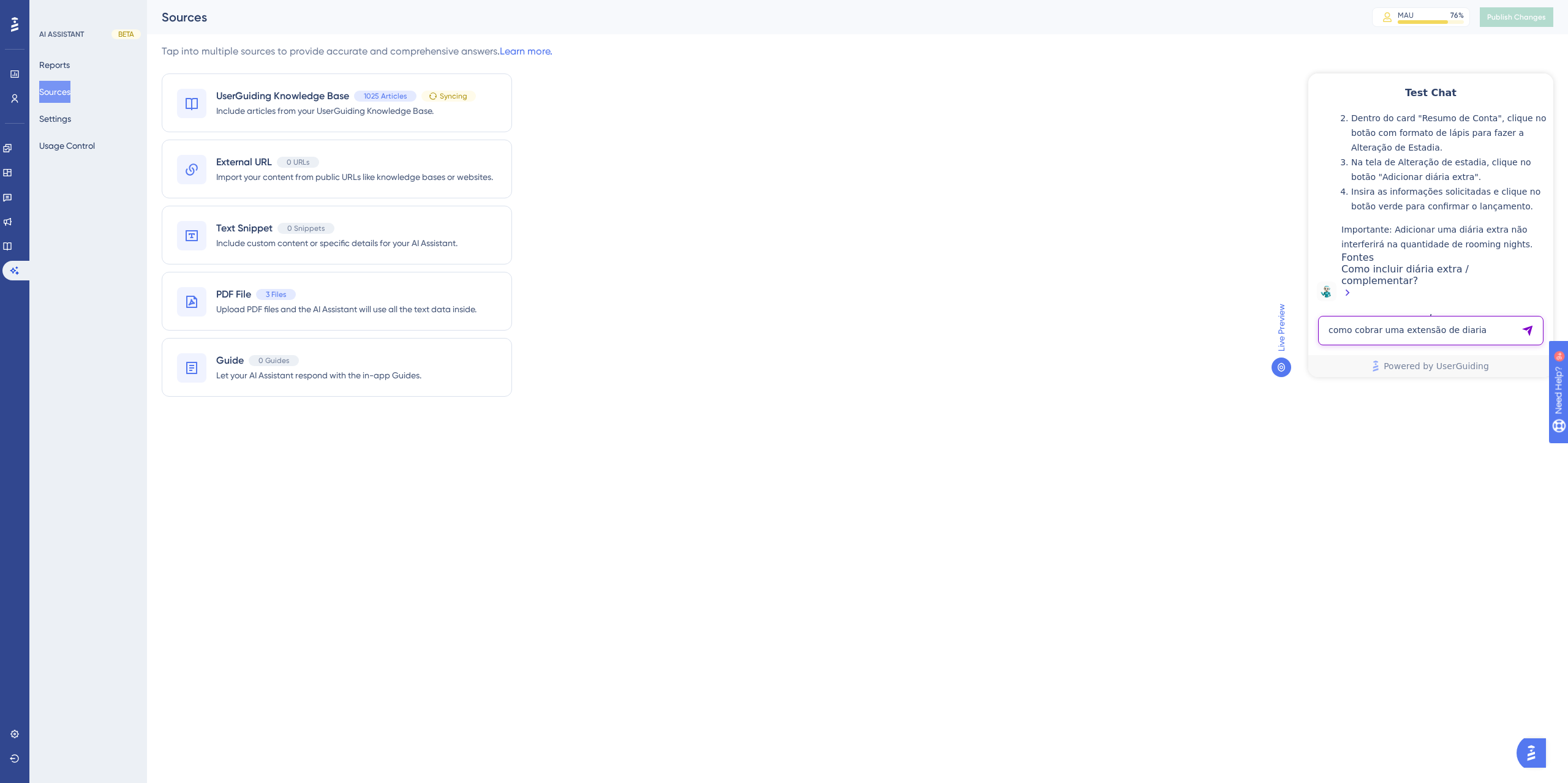
click at [1379, 336] on textarea "como cobrar uma extensão de diaria" at bounding box center [1431, 330] width 226 height 29
paste textarea "COMO ALTERAR HORARIO LATECHECKIN"
type textarea "COMO ALTERAR HORARIO LATECHECKOUT"
click at [1390, 329] on textarea "AI Assistant Text Input" at bounding box center [1431, 330] width 226 height 29
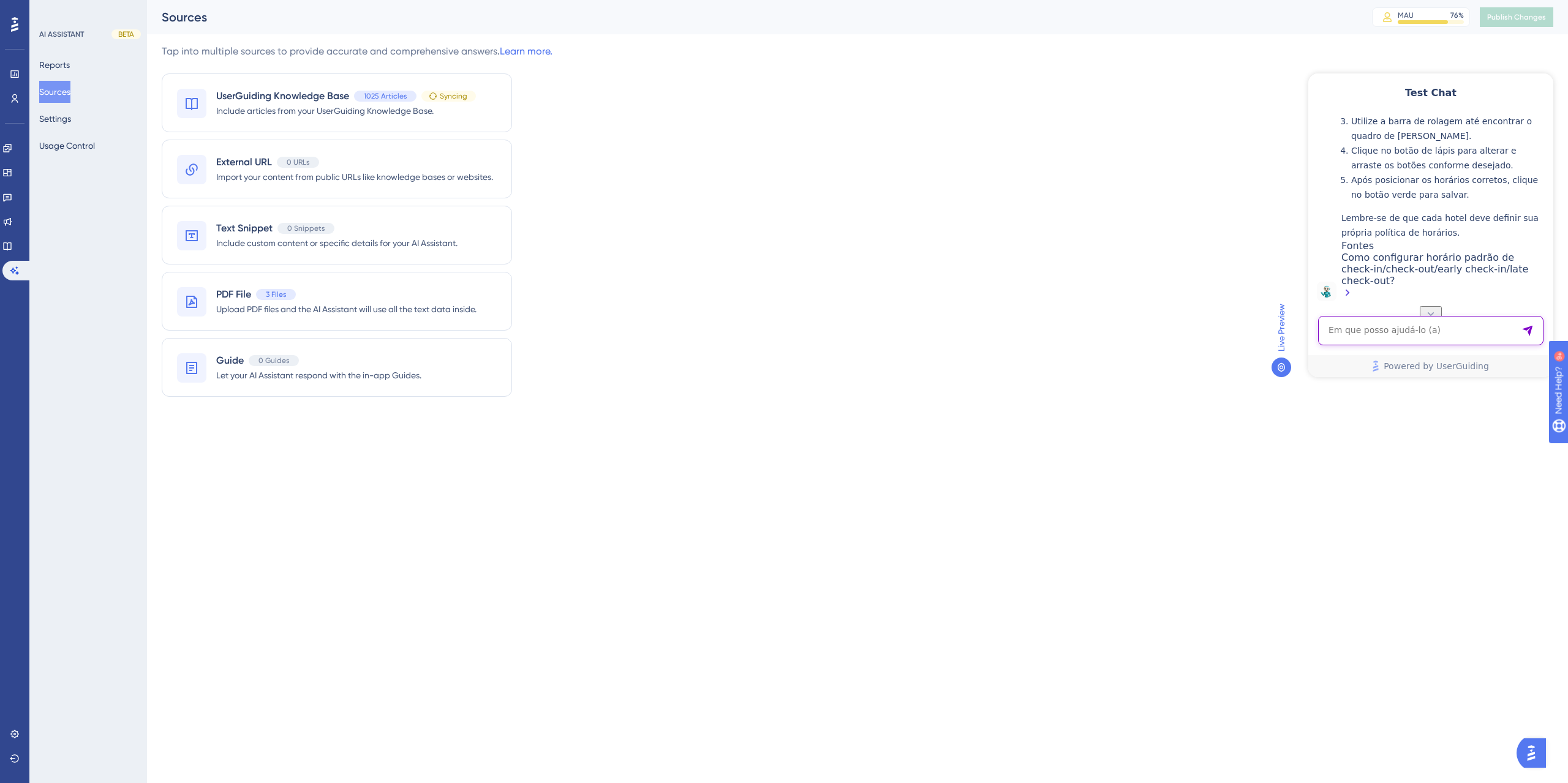
paste textarea "COMO ALTERAR HORARIO LATECHECKIN"
drag, startPoint x: 1448, startPoint y: 329, endPoint x: 1452, endPoint y: 340, distance: 11.7
click at [1448, 329] on textarea "COMO ALTERAR HORARIO LATECHECKIN" at bounding box center [1431, 330] width 226 height 29
type textarea "COMO ALTERAR HORARIO EARLYCHECKIN"
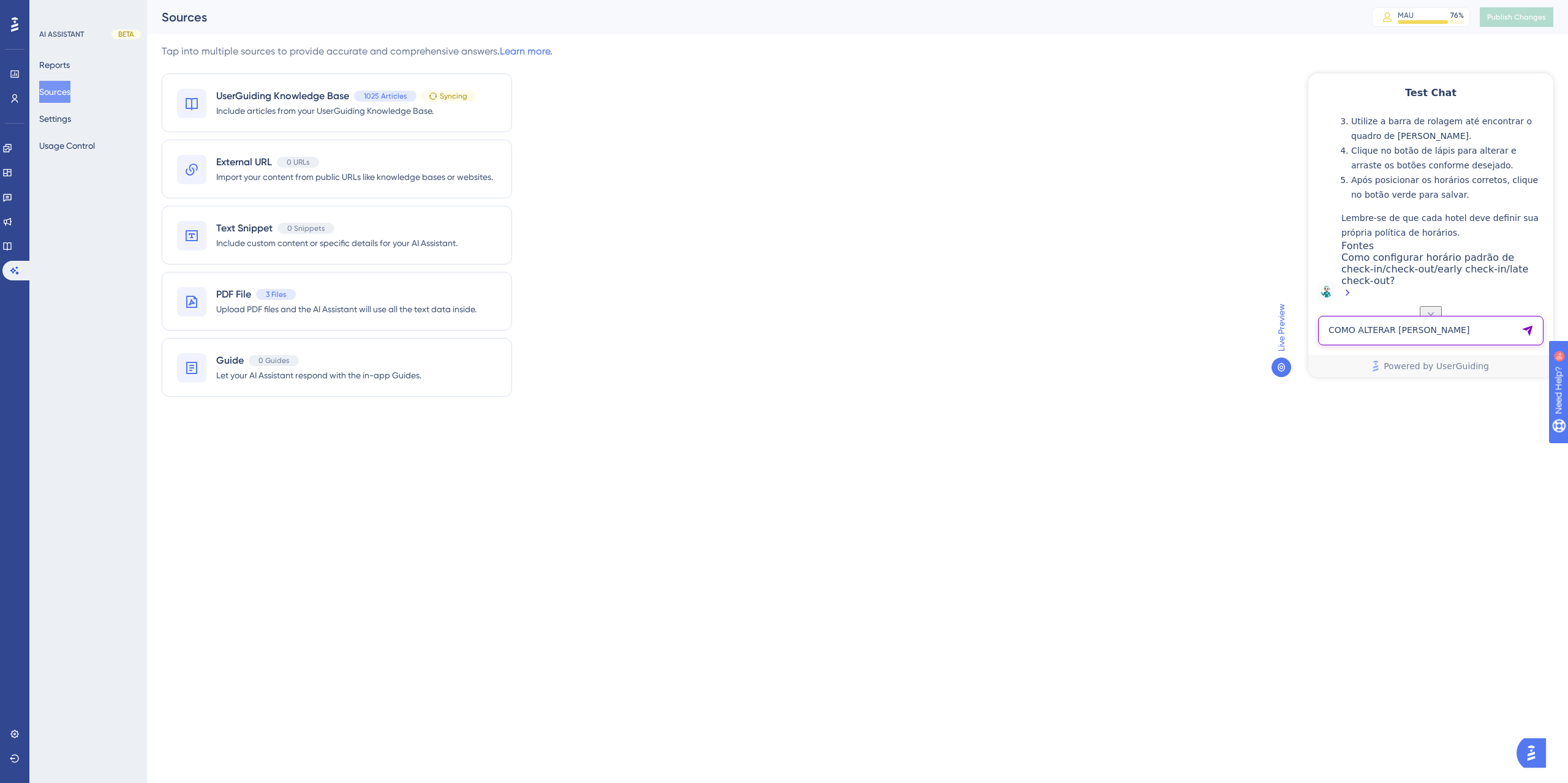
click at [1376, 326] on textarea "COMO ALTERAR HORARIO EARLYCHECKIN" at bounding box center [1431, 330] width 226 height 29
click at [697, 243] on div "Tap into multiple sources to provide accurate and comprehensive answers. Learn …" at bounding box center [857, 227] width 1391 height 367
